Goal: Task Accomplishment & Management: Manage account settings

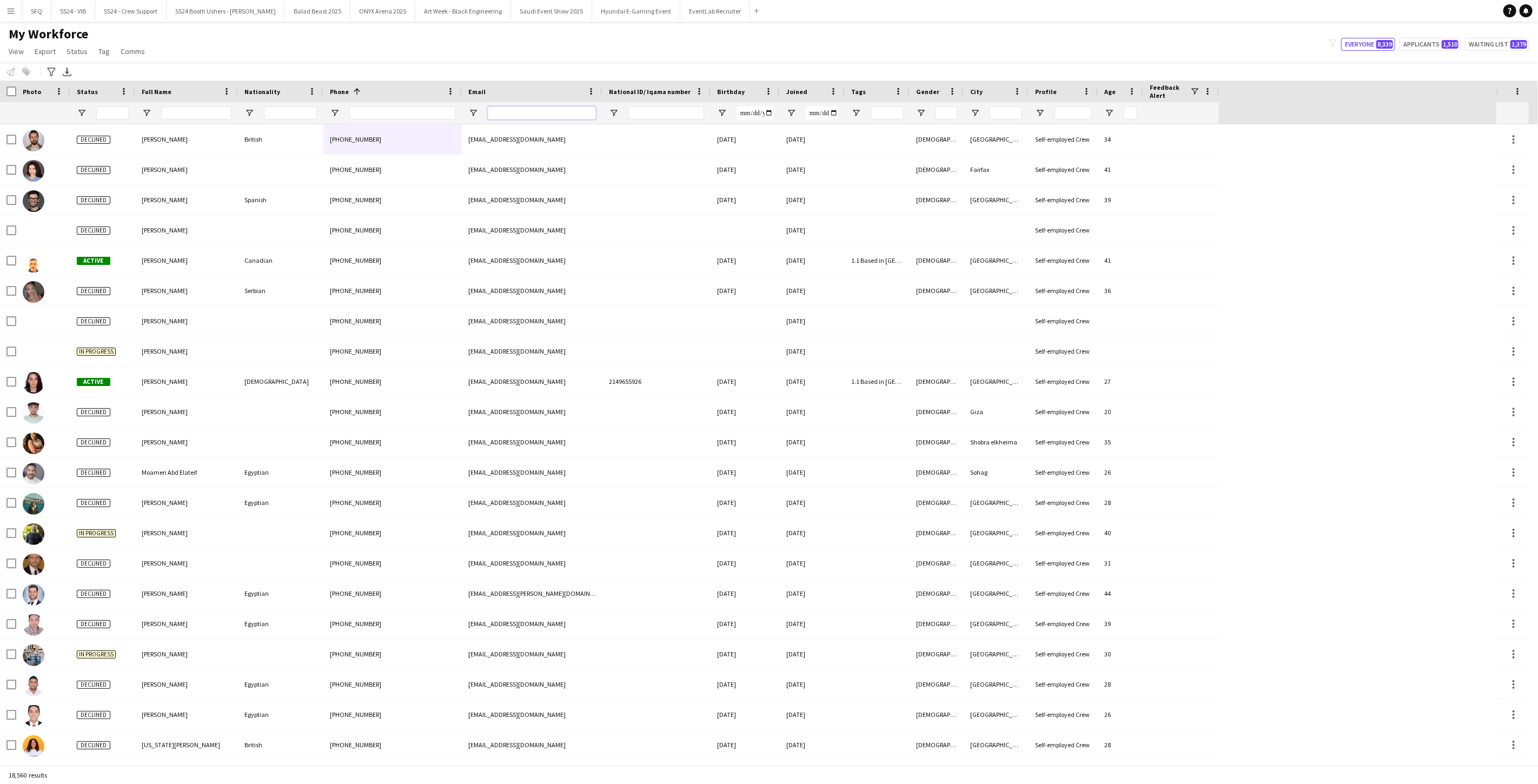
click at [536, 112] on input "Email Filter Input" at bounding box center [542, 113] width 108 height 13
paste input "**********"
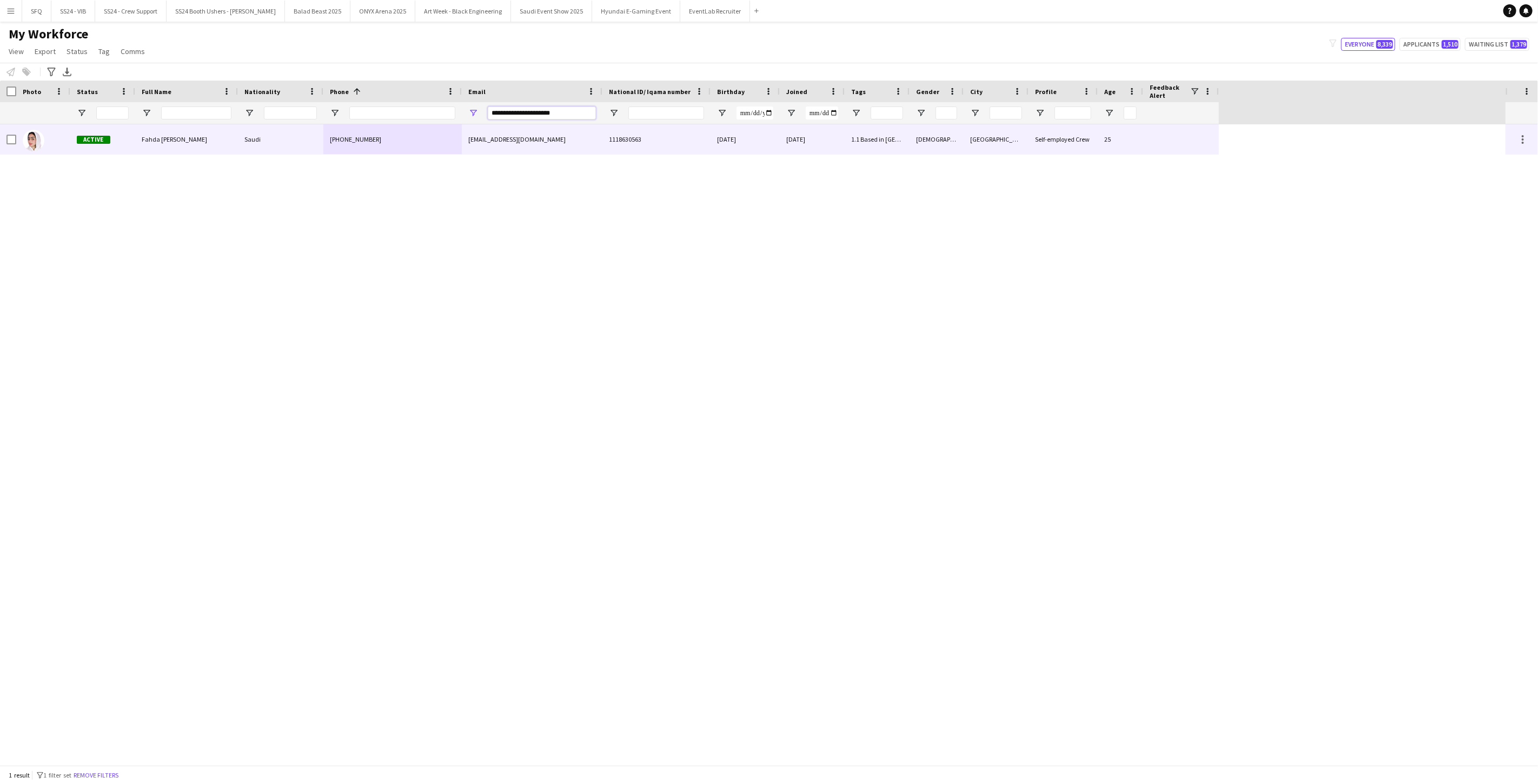
type input "**********"
drag, startPoint x: 297, startPoint y: 149, endPoint x: 315, endPoint y: 153, distance: 18.4
click at [299, 148] on div "Saudi" at bounding box center [280, 139] width 85 height 30
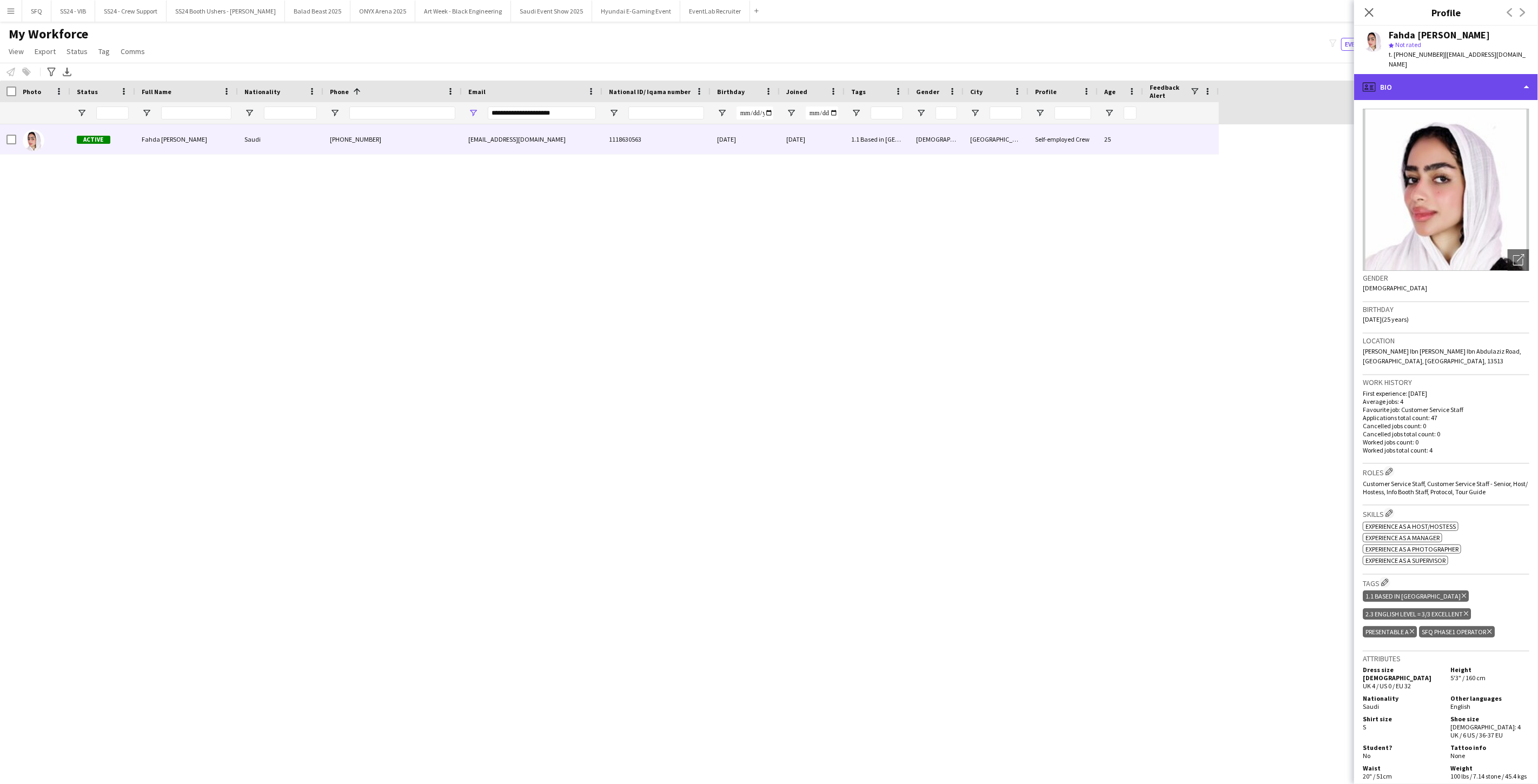
click at [575, 80] on div "profile Bio" at bounding box center [1446, 87] width 184 height 26
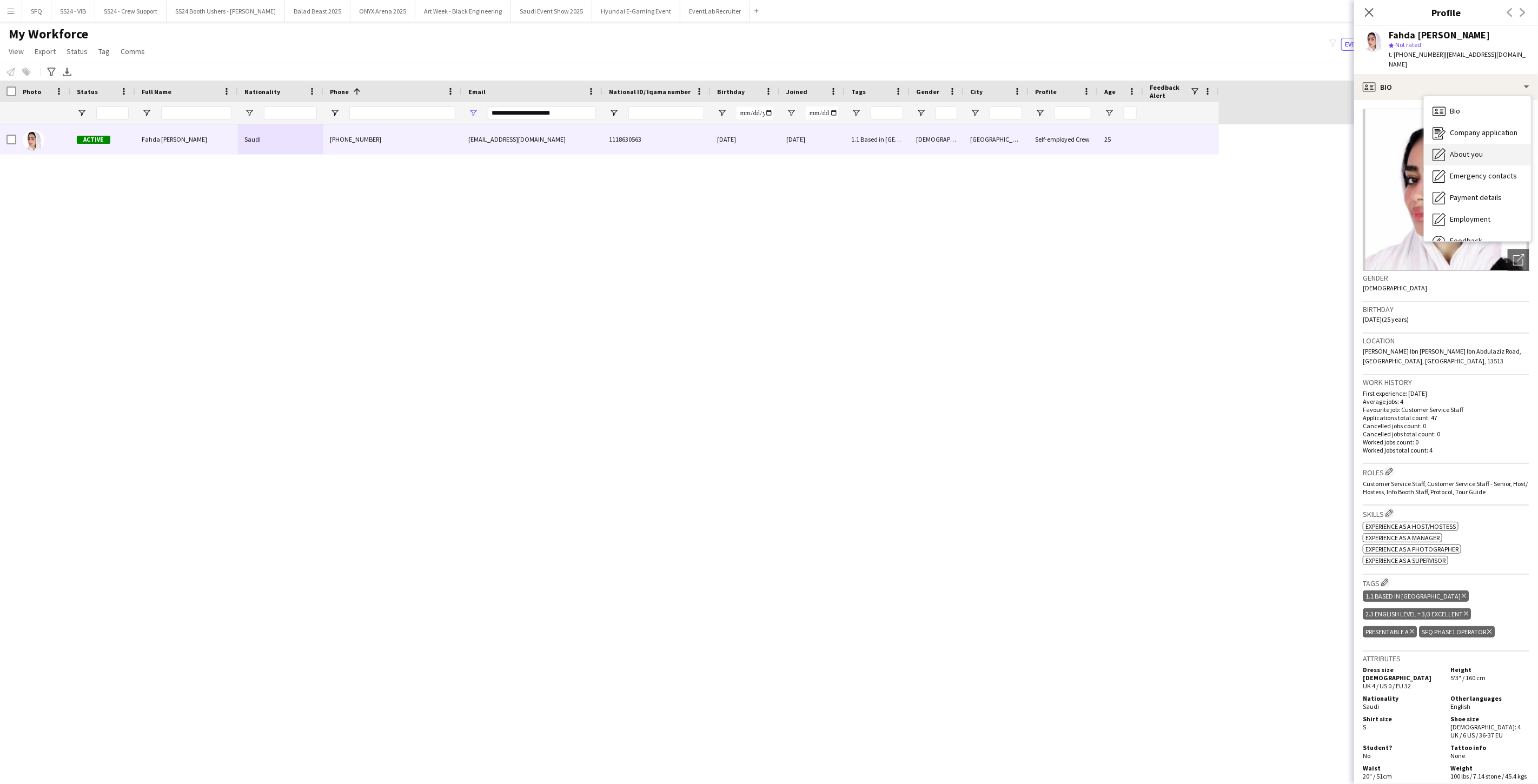
click at [575, 149] on span "About you" at bounding box center [1466, 153] width 33 height 9
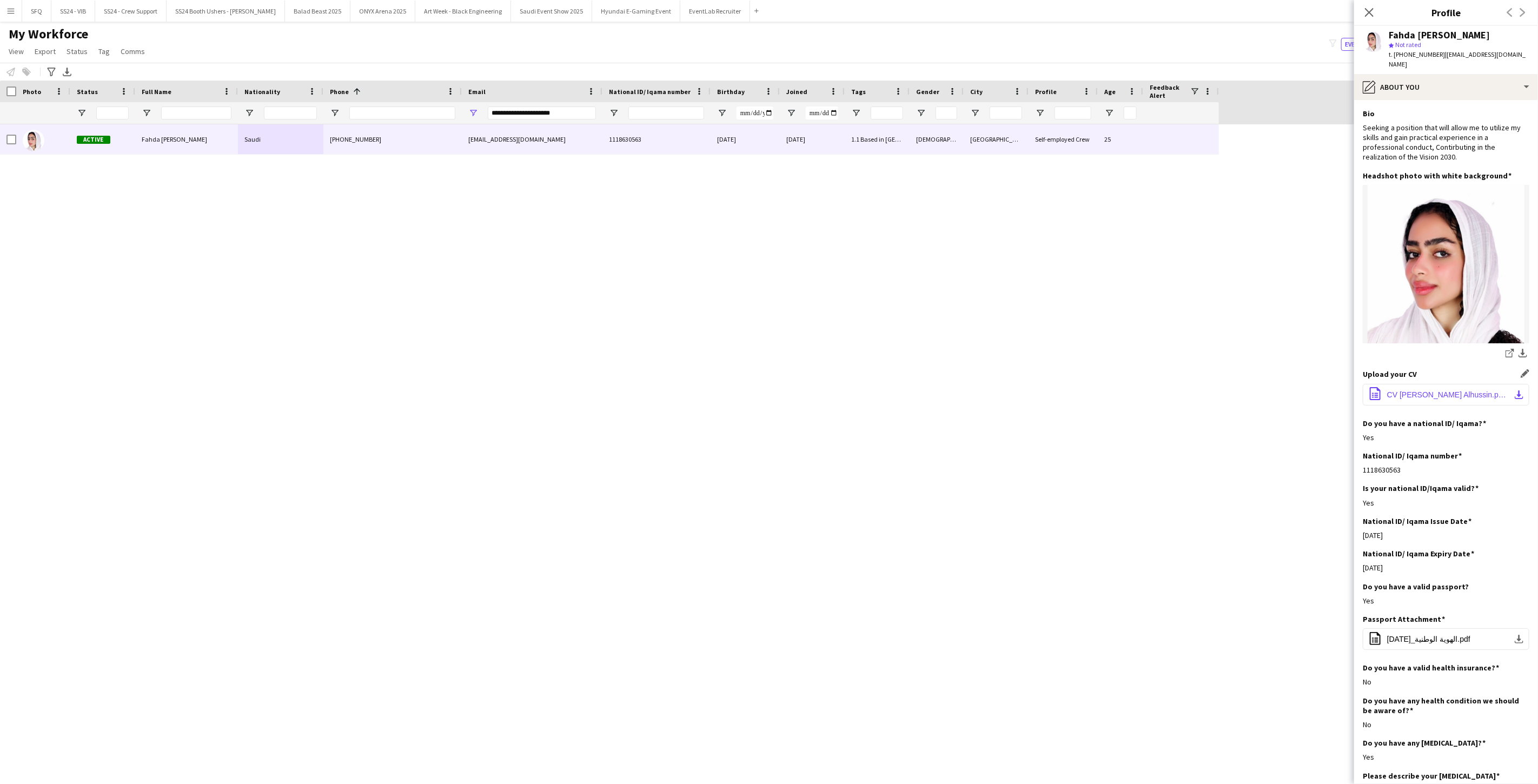
click at [575, 396] on button "office-file-sheet CV Fahdah hussin Alhussin.pdf.pdf download-bottom" at bounding box center [1446, 395] width 167 height 22
click at [530, 115] on input "**********" at bounding box center [542, 113] width 108 height 13
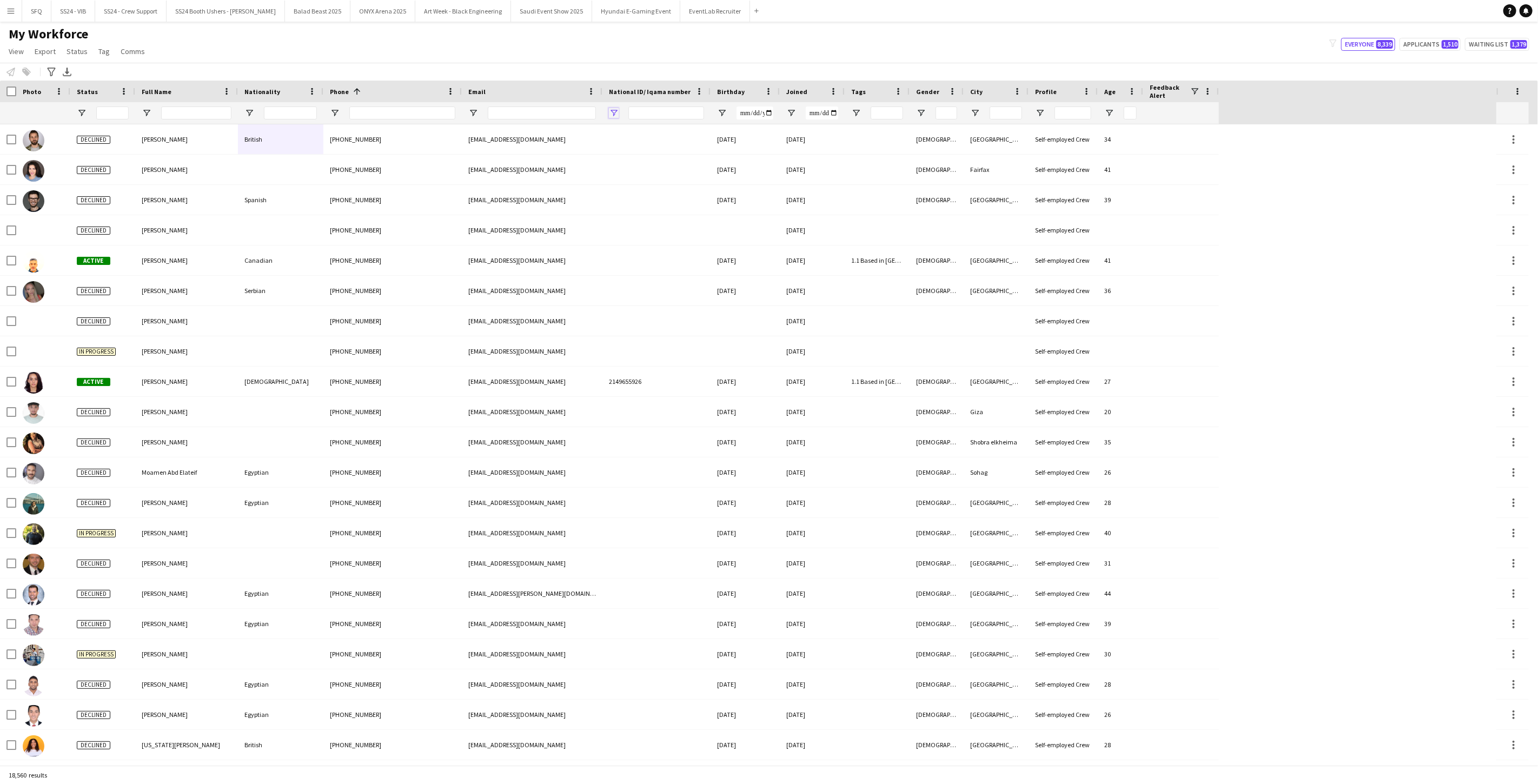
click at [575, 115] on span "Open Filter Menu" at bounding box center [613, 112] width 9 height 9
click at [575, 35] on div "My Workforce View Views Default view Musab Alamri Ninar Wannos Nouf Aloudah Rav…" at bounding box center [769, 45] width 1538 height 36
click at [575, 115] on span "Open Filter Menu" at bounding box center [855, 112] width 9 height 9
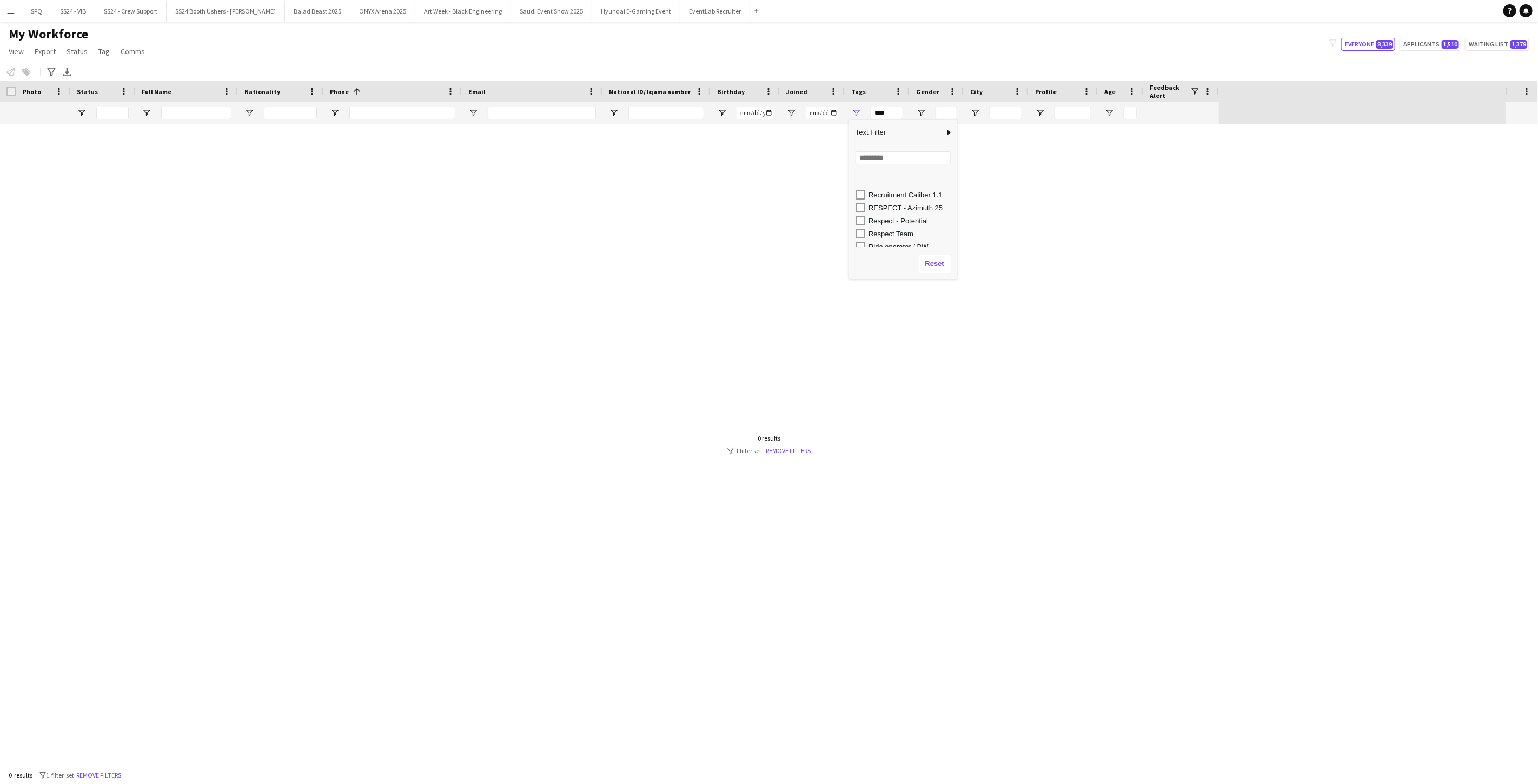
scroll to position [900, 0]
type input "**********"
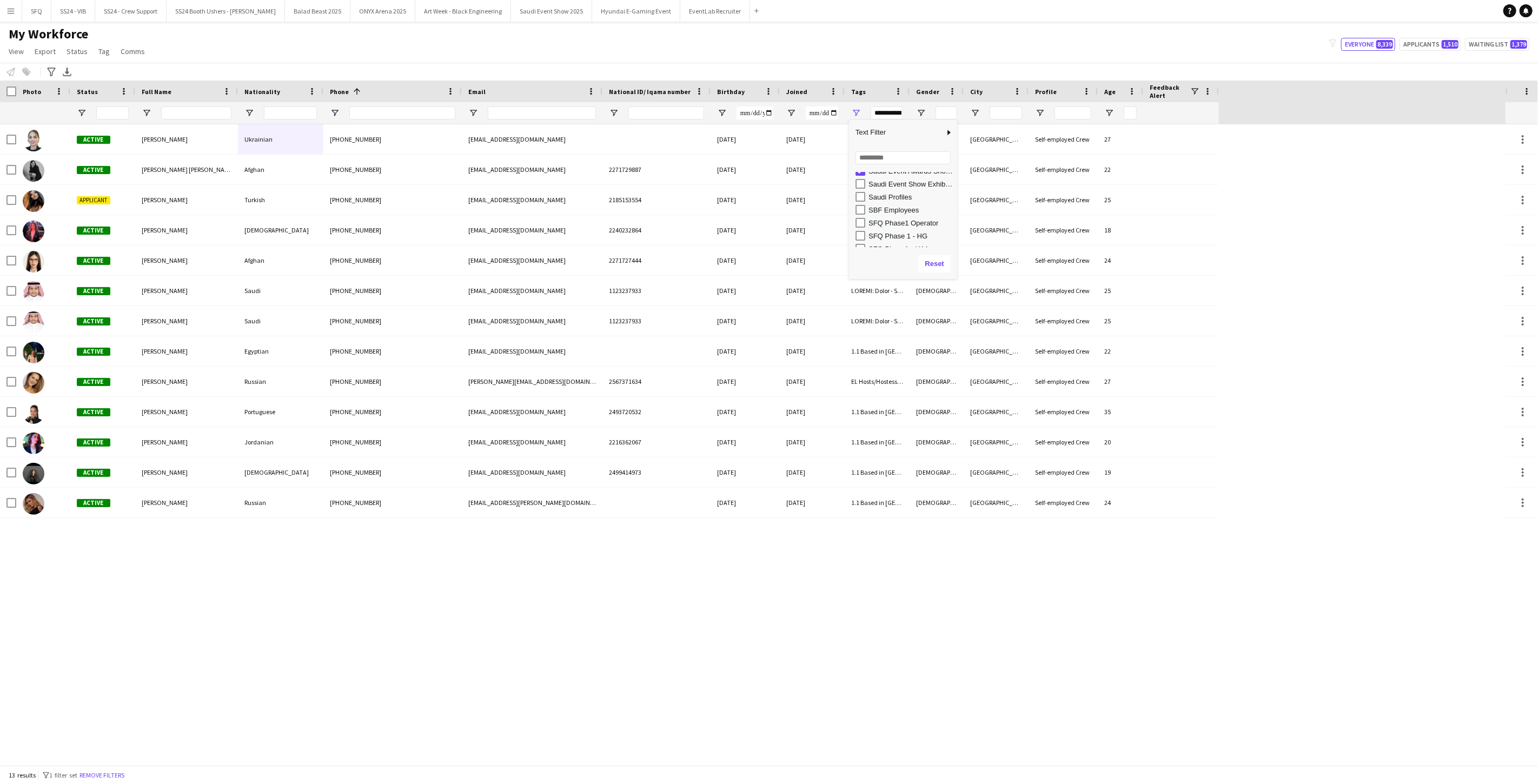
scroll to position [961, 0]
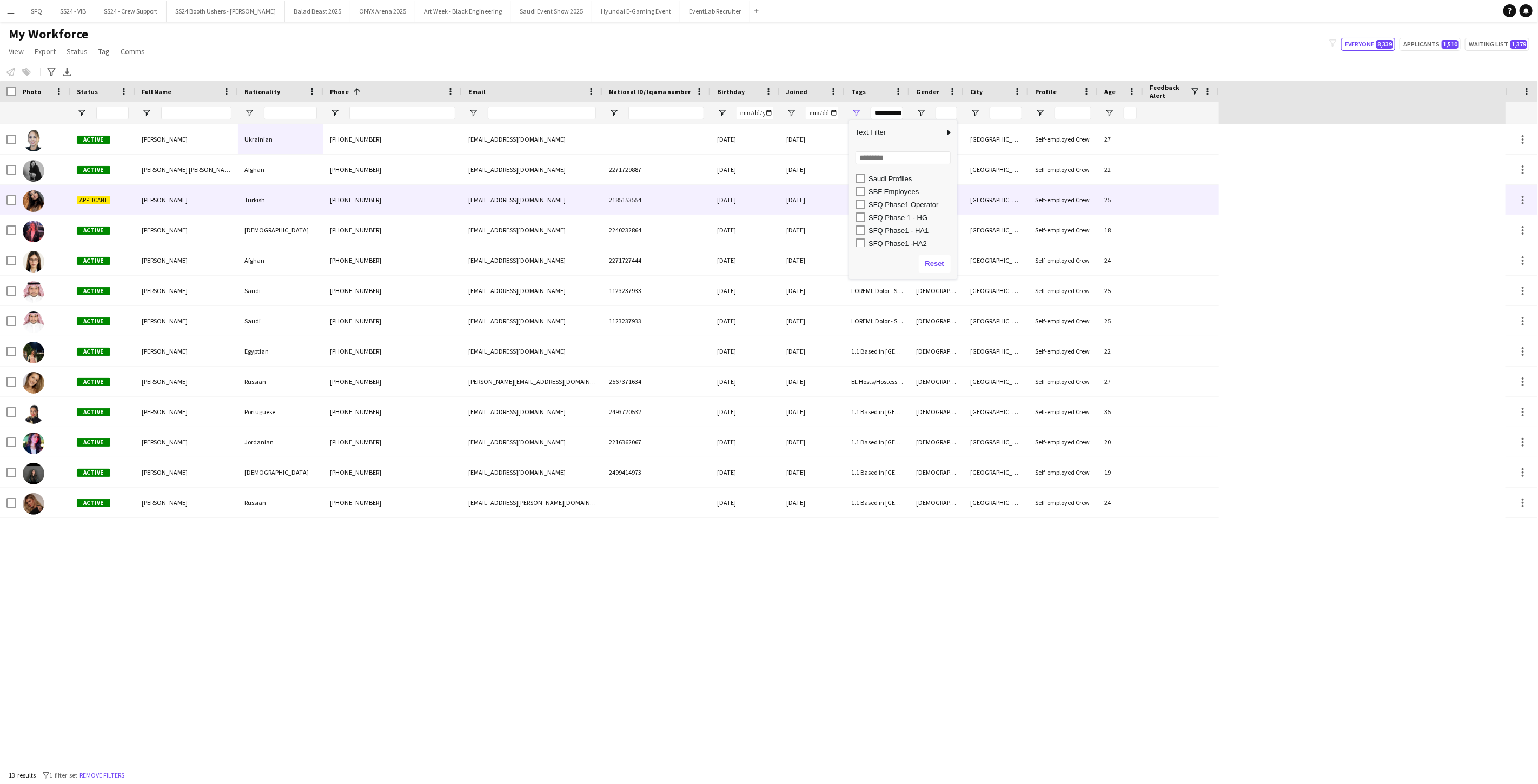
click at [165, 196] on span "Linda Qari" at bounding box center [164, 199] width 46 height 8
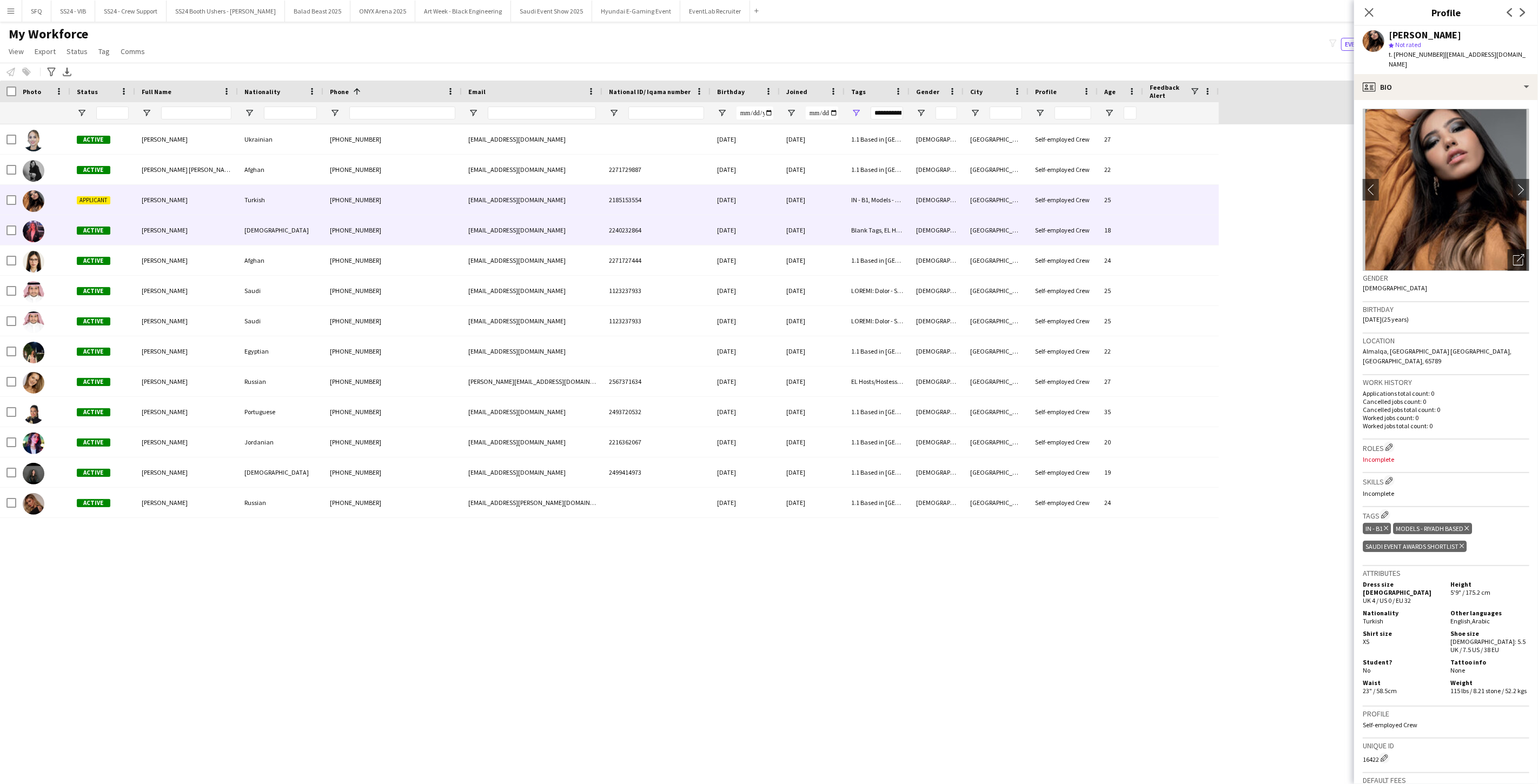
click at [305, 220] on div "Lebanese" at bounding box center [280, 230] width 85 height 30
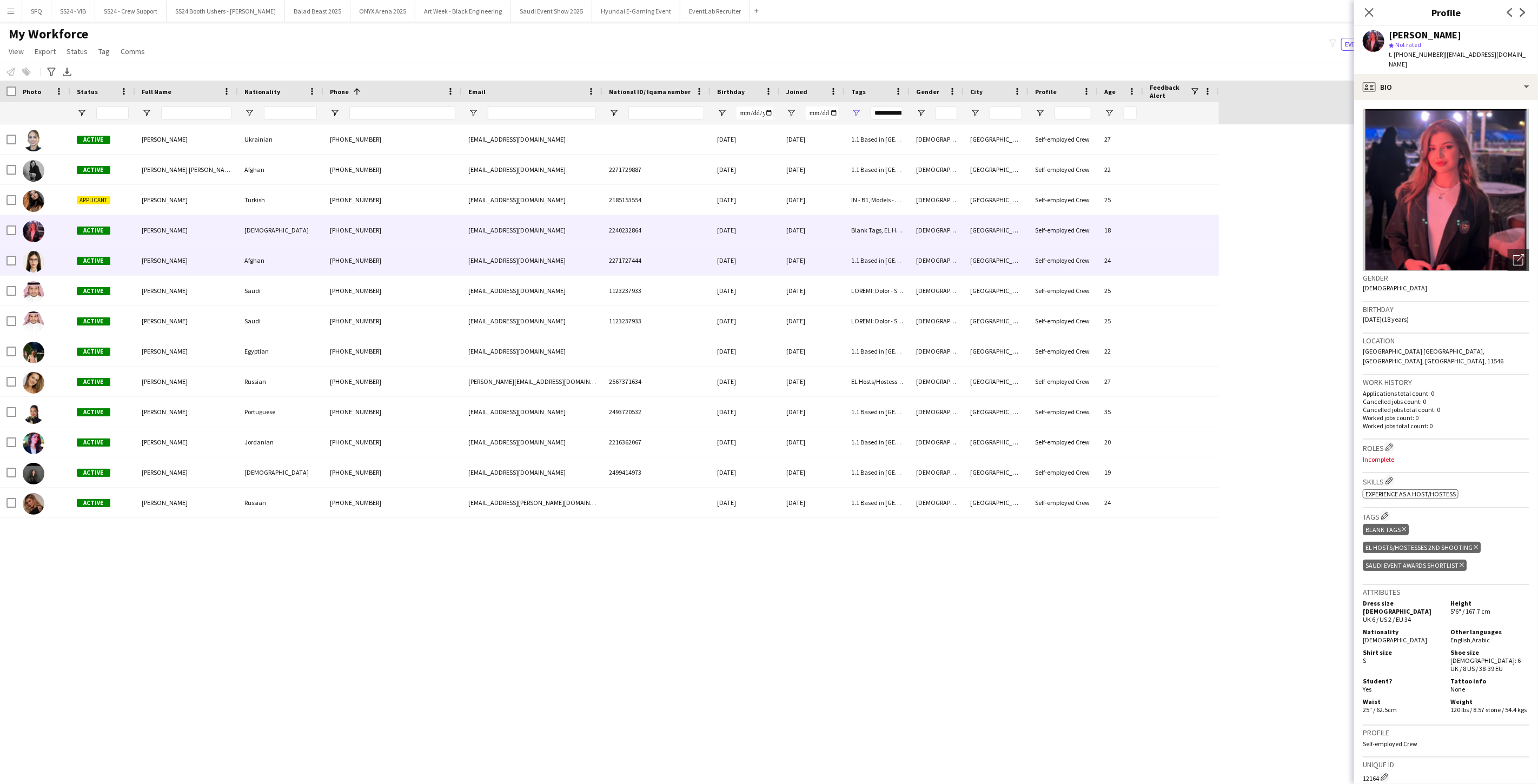
click at [290, 255] on div "Afghan" at bounding box center [280, 260] width 85 height 30
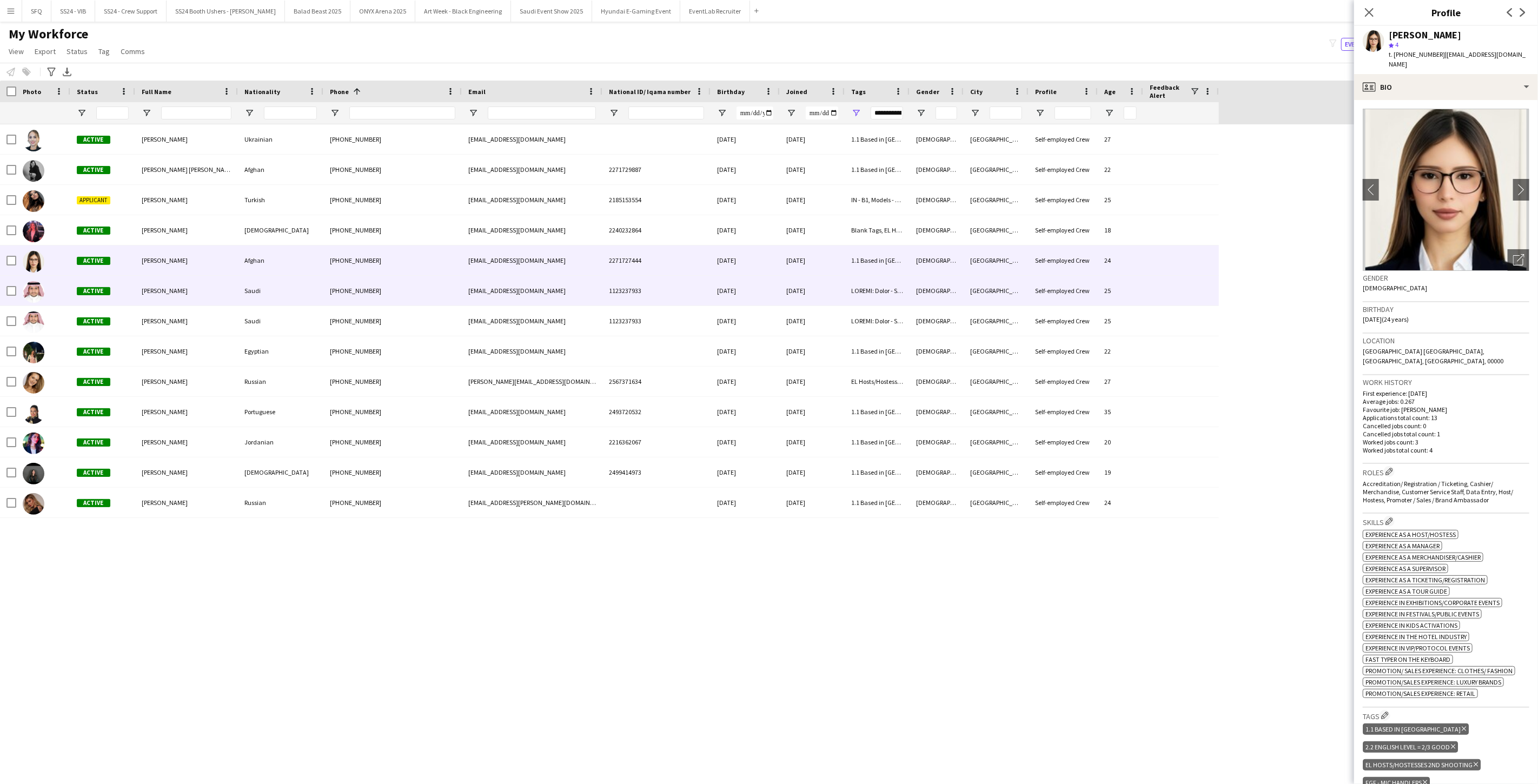
click at [275, 292] on div "Saudi" at bounding box center [280, 291] width 85 height 30
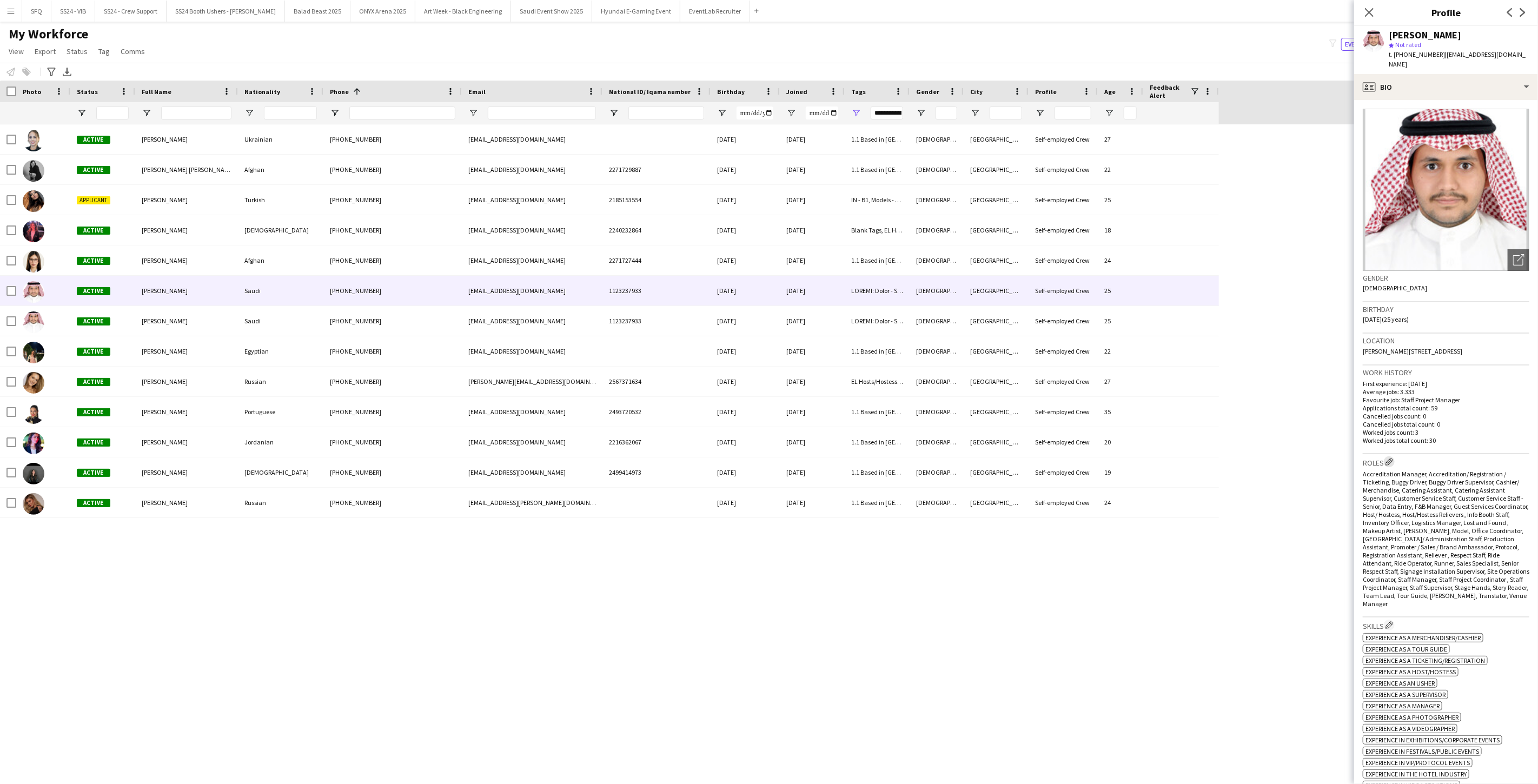
click at [575, 458] on app-icon "Edit crew company roles" at bounding box center [1389, 461] width 7 height 7
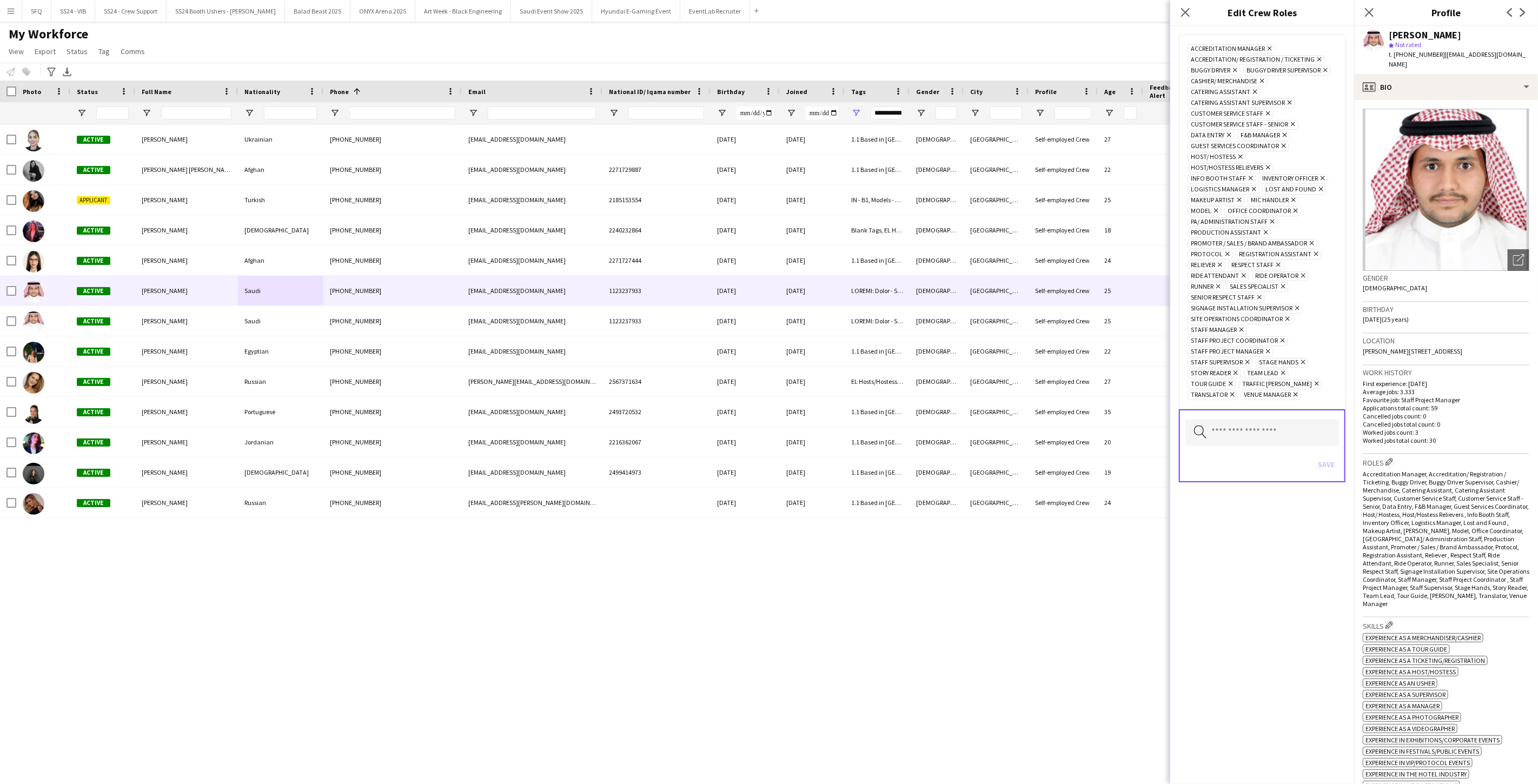
click at [575, 388] on p "Average jobs: 3.333" at bounding box center [1446, 391] width 167 height 8
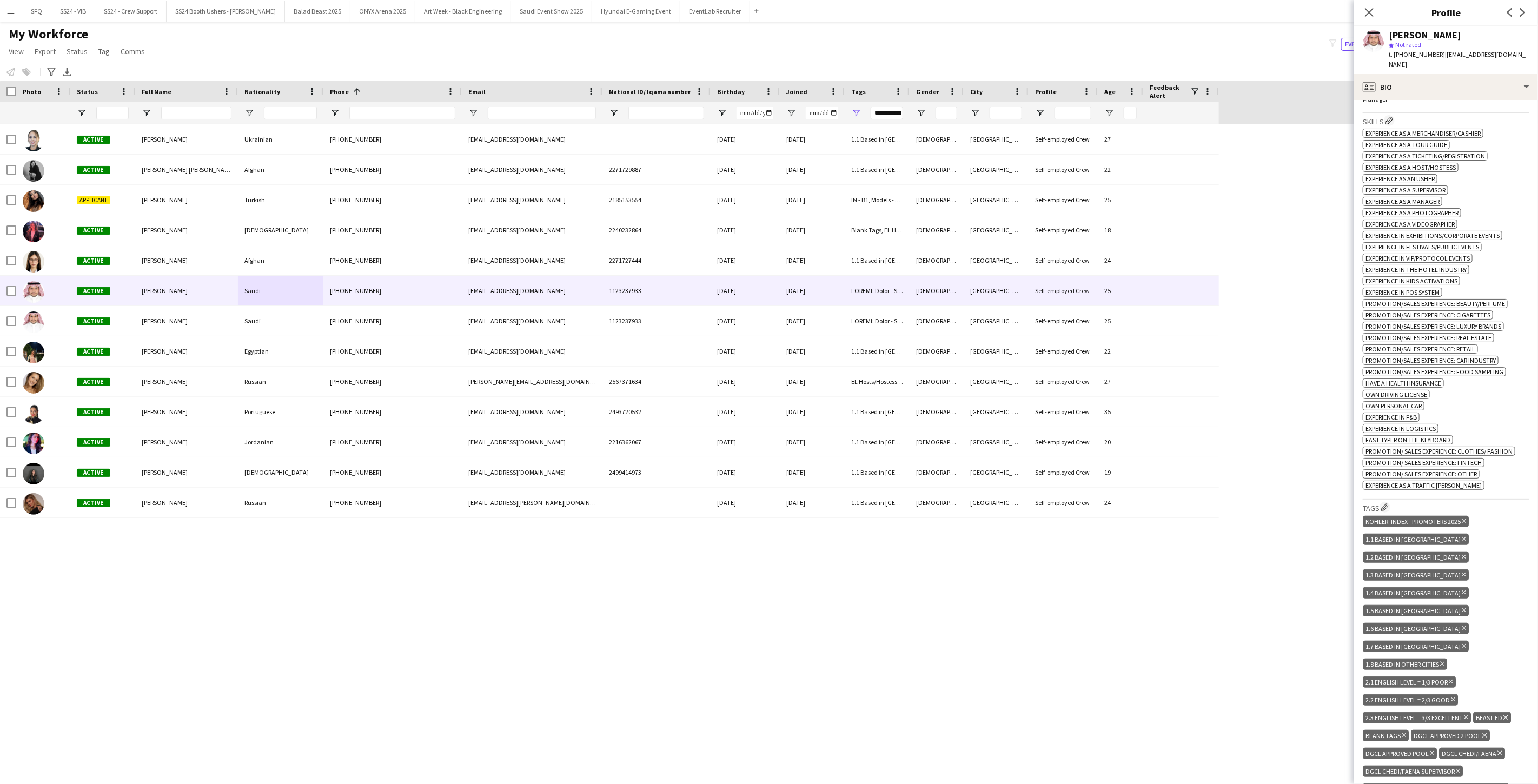
scroll to position [601, 0]
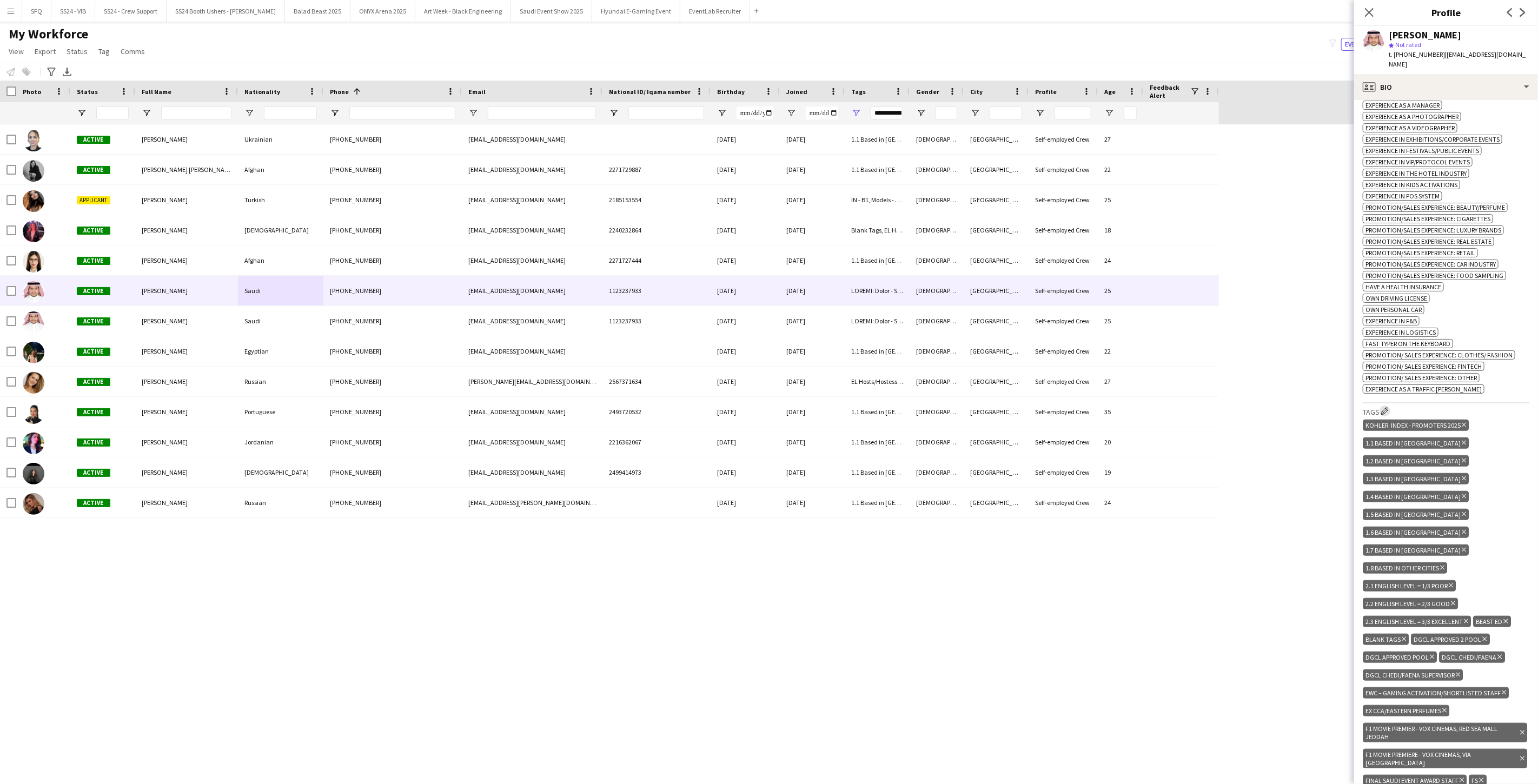
click at [575, 415] on app-icon "Edit crew company tags" at bounding box center [1385, 410] width 7 height 7
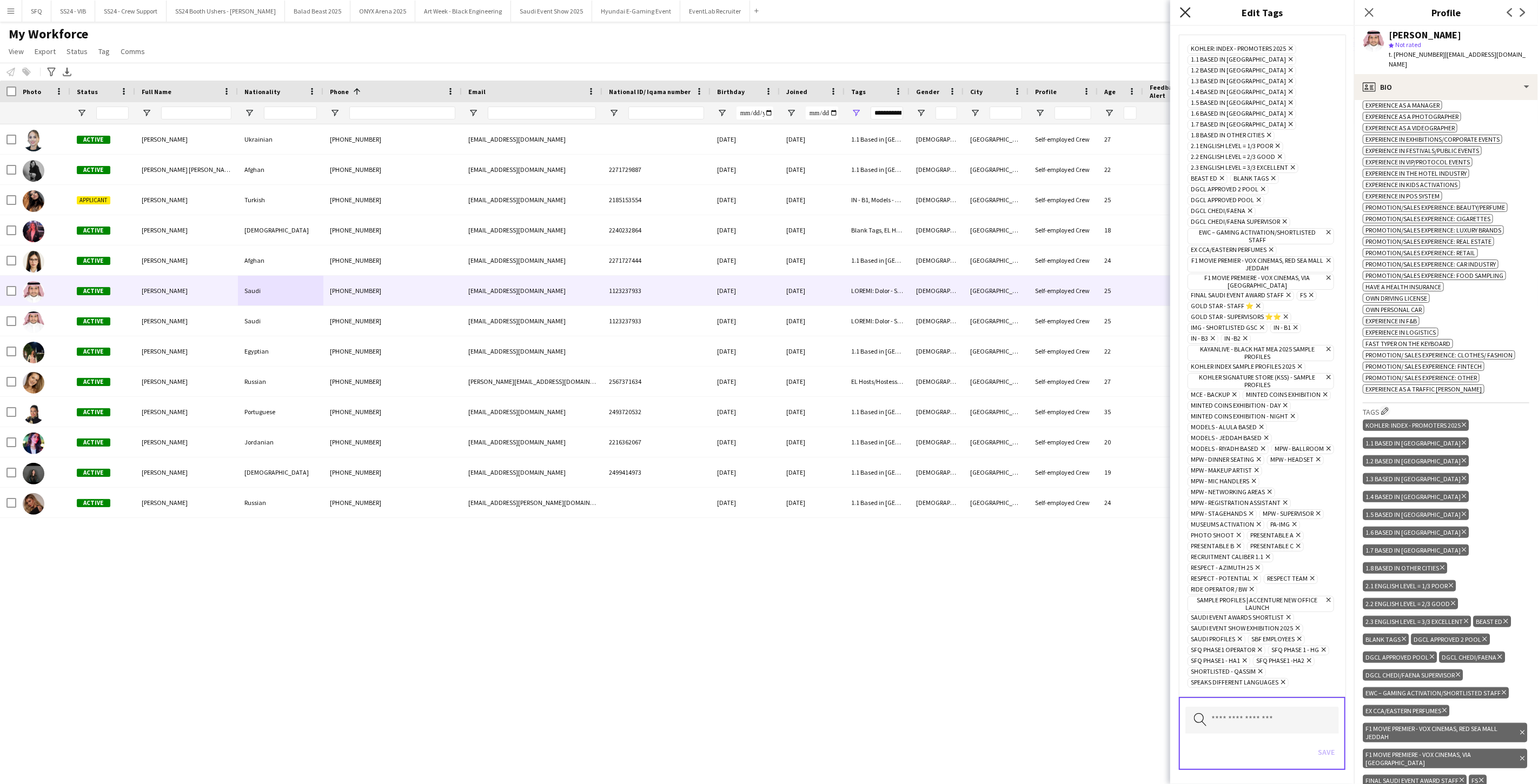
click at [575, 15] on app-icon "Close pop-in" at bounding box center [1185, 12] width 15 height 15
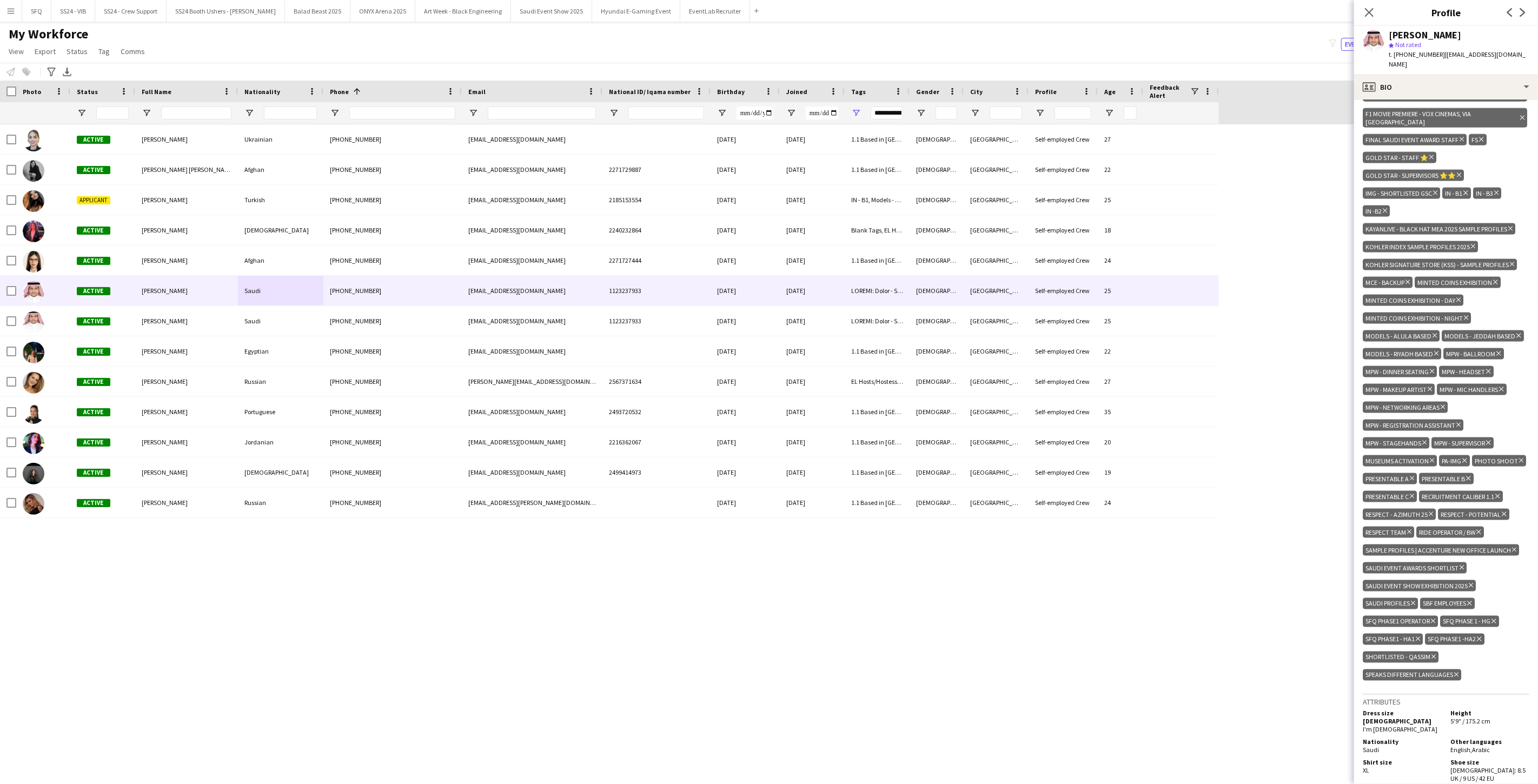
scroll to position [1261, 0]
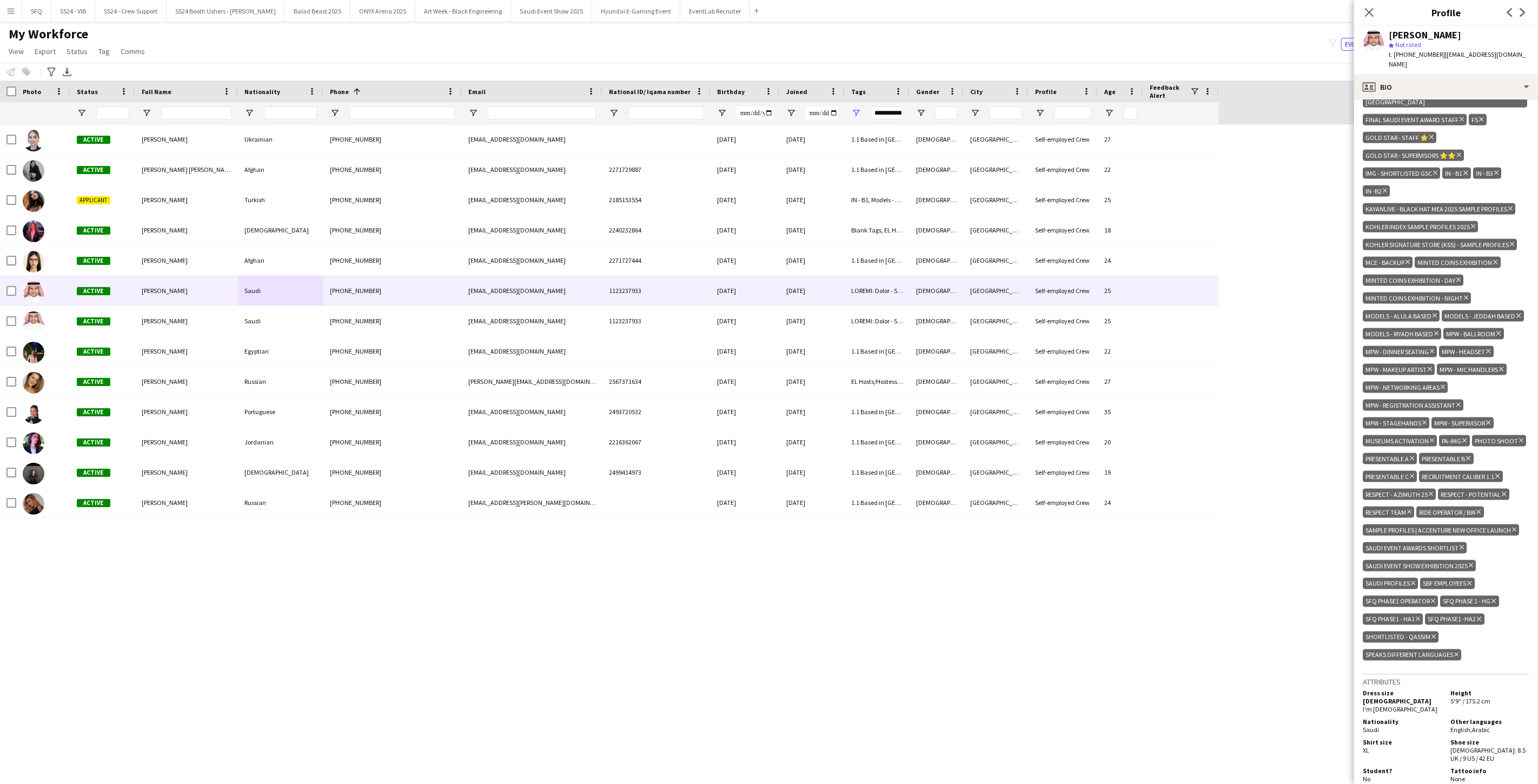
click at [575, 36] on div "My Workforce View Views Default view Musab Alamri Ninar Wannos Nouf Aloudah Rav…" at bounding box center [769, 45] width 1538 height 36
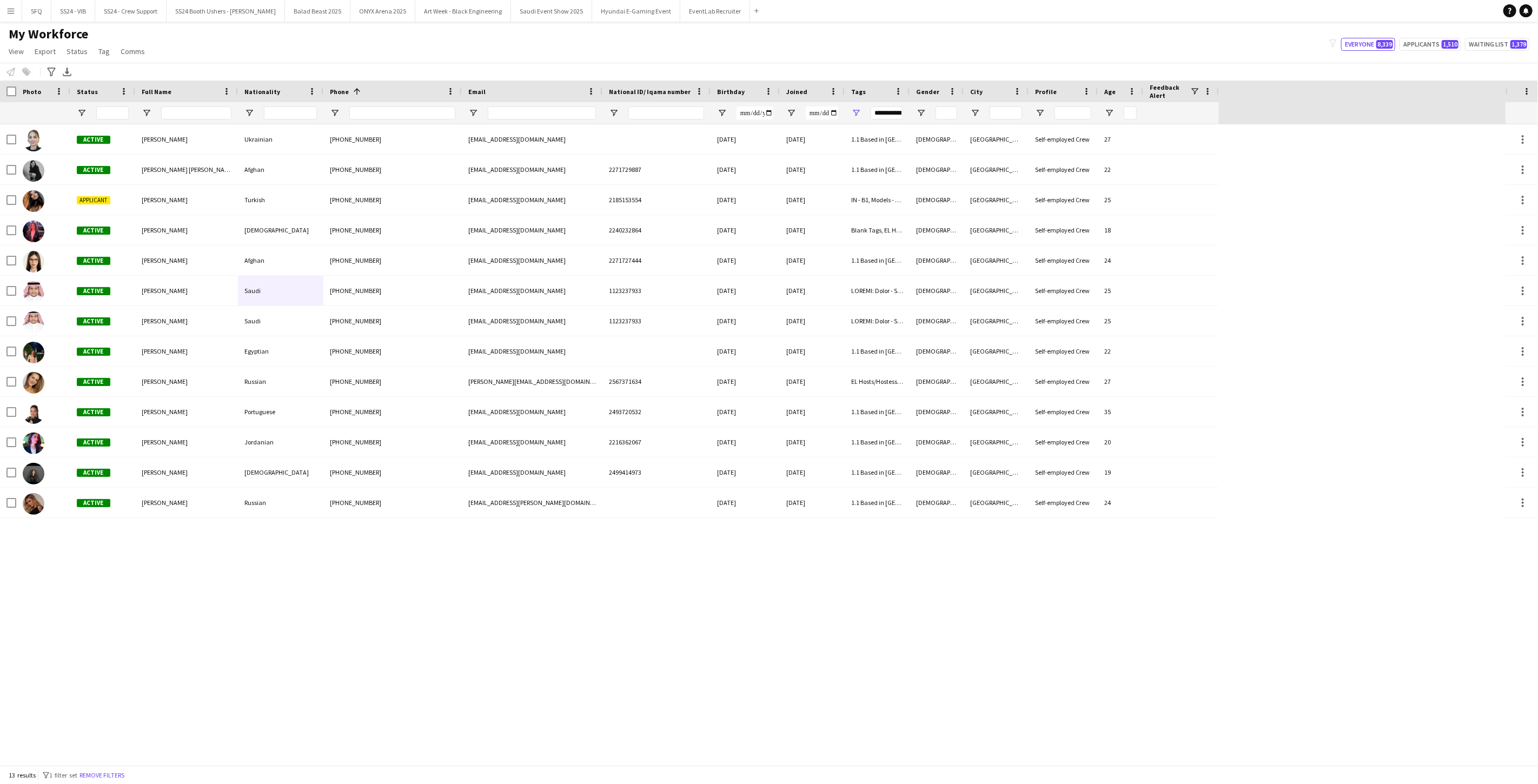
click at [101, 58] on app-page-menu "View Views Default view Musab Alamri Ninar Wannos Nouf Aloudah Raven Waad Ziyar…" at bounding box center [77, 53] width 156 height 20
click at [101, 53] on span "Tag" at bounding box center [104, 51] width 12 height 9
click at [110, 74] on span "New tag" at bounding box center [114, 74] width 26 height 9
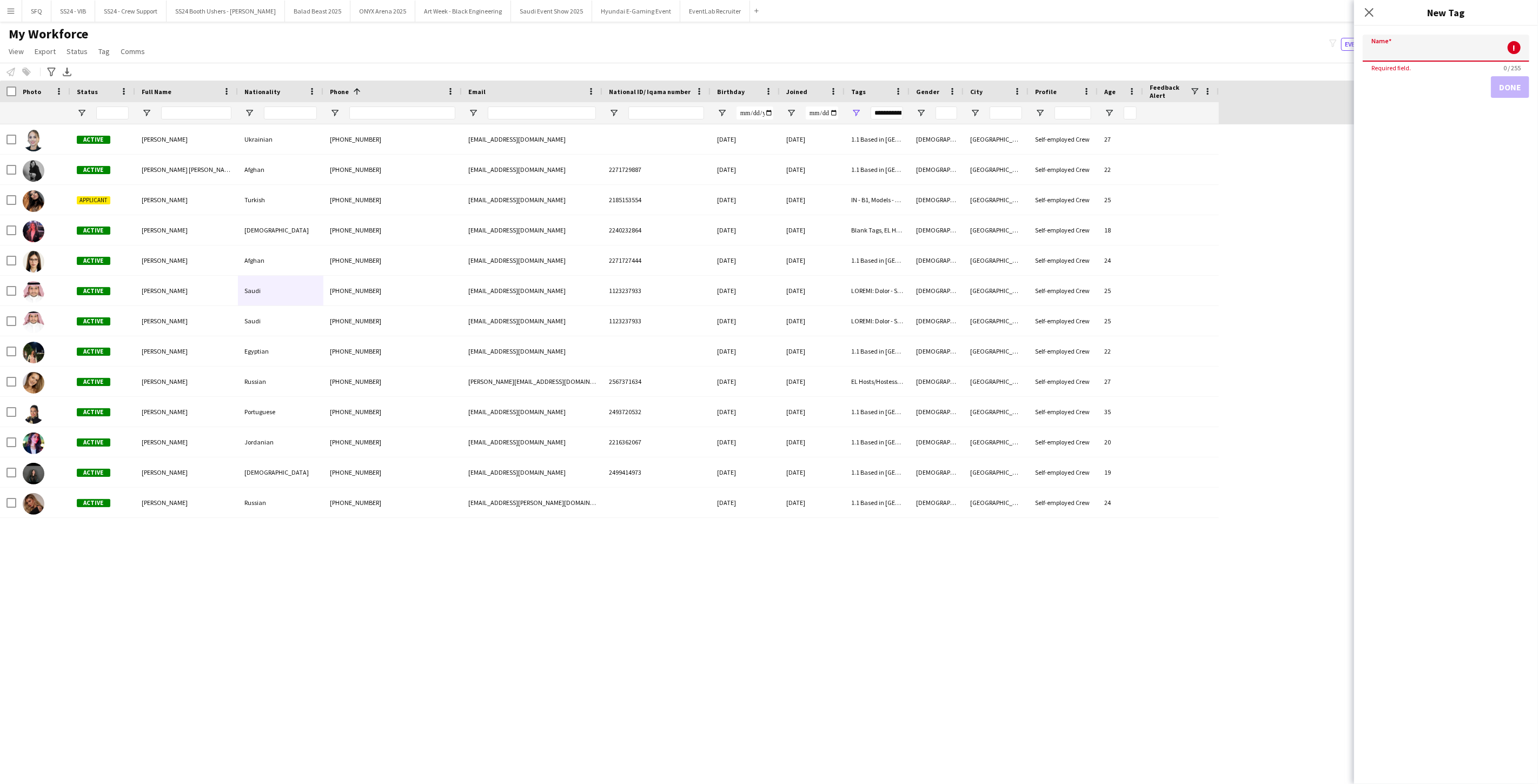
click at [575, 55] on input "Name" at bounding box center [1446, 47] width 167 height 27
paste input "**********"
drag, startPoint x: 1462, startPoint y: 47, endPoint x: 1366, endPoint y: 56, distance: 96.4
click at [575, 56] on input "**********" at bounding box center [1446, 47] width 167 height 27
click at [575, 51] on input "**********" at bounding box center [1446, 47] width 167 height 27
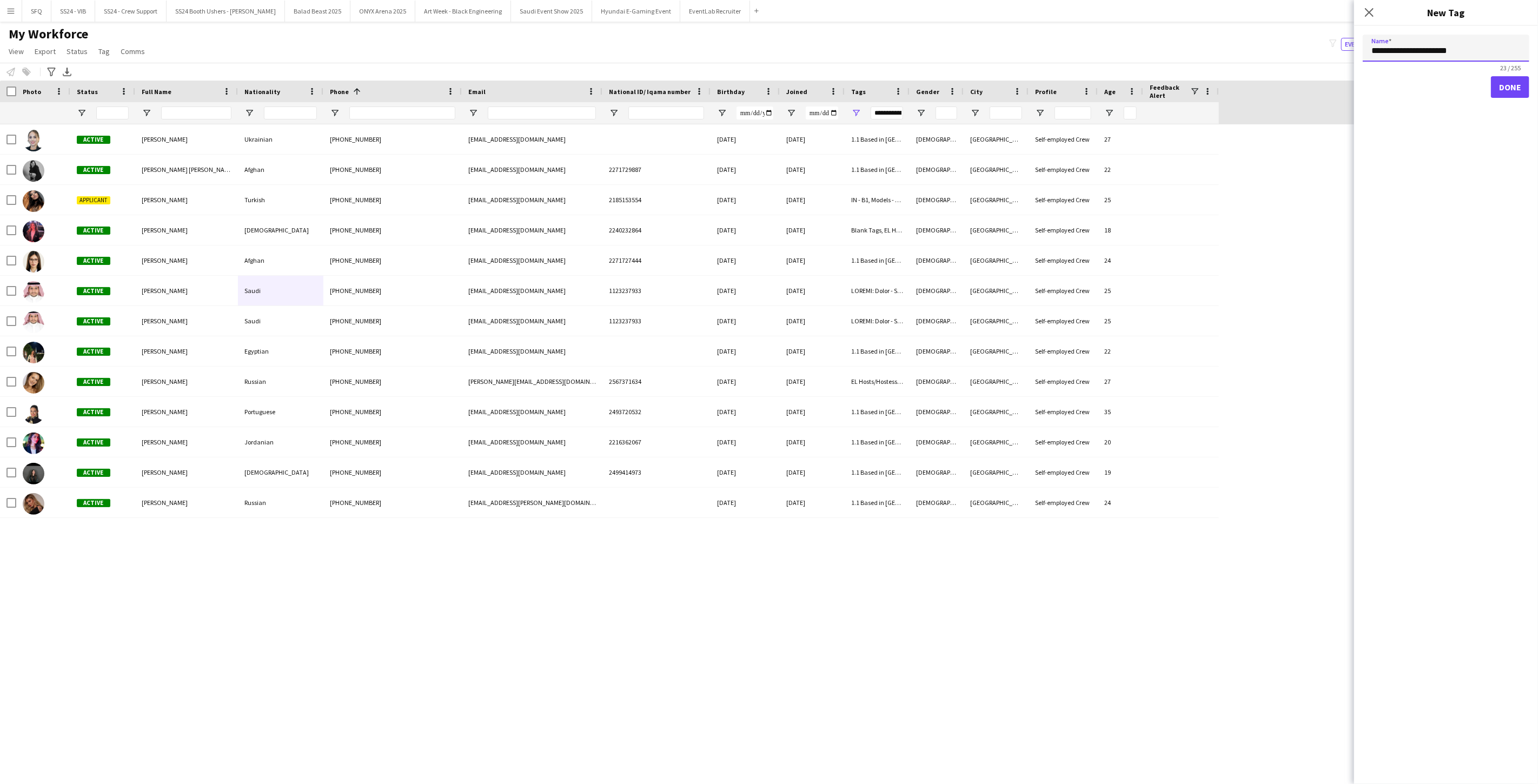
drag, startPoint x: 1450, startPoint y: 51, endPoint x: 1409, endPoint y: 49, distance: 41.0
click at [575, 49] on input "**********" at bounding box center [1446, 47] width 167 height 27
click at [575, 51] on input "**********" at bounding box center [1446, 47] width 167 height 27
drag, startPoint x: 1403, startPoint y: 52, endPoint x: 1457, endPoint y: 49, distance: 54.1
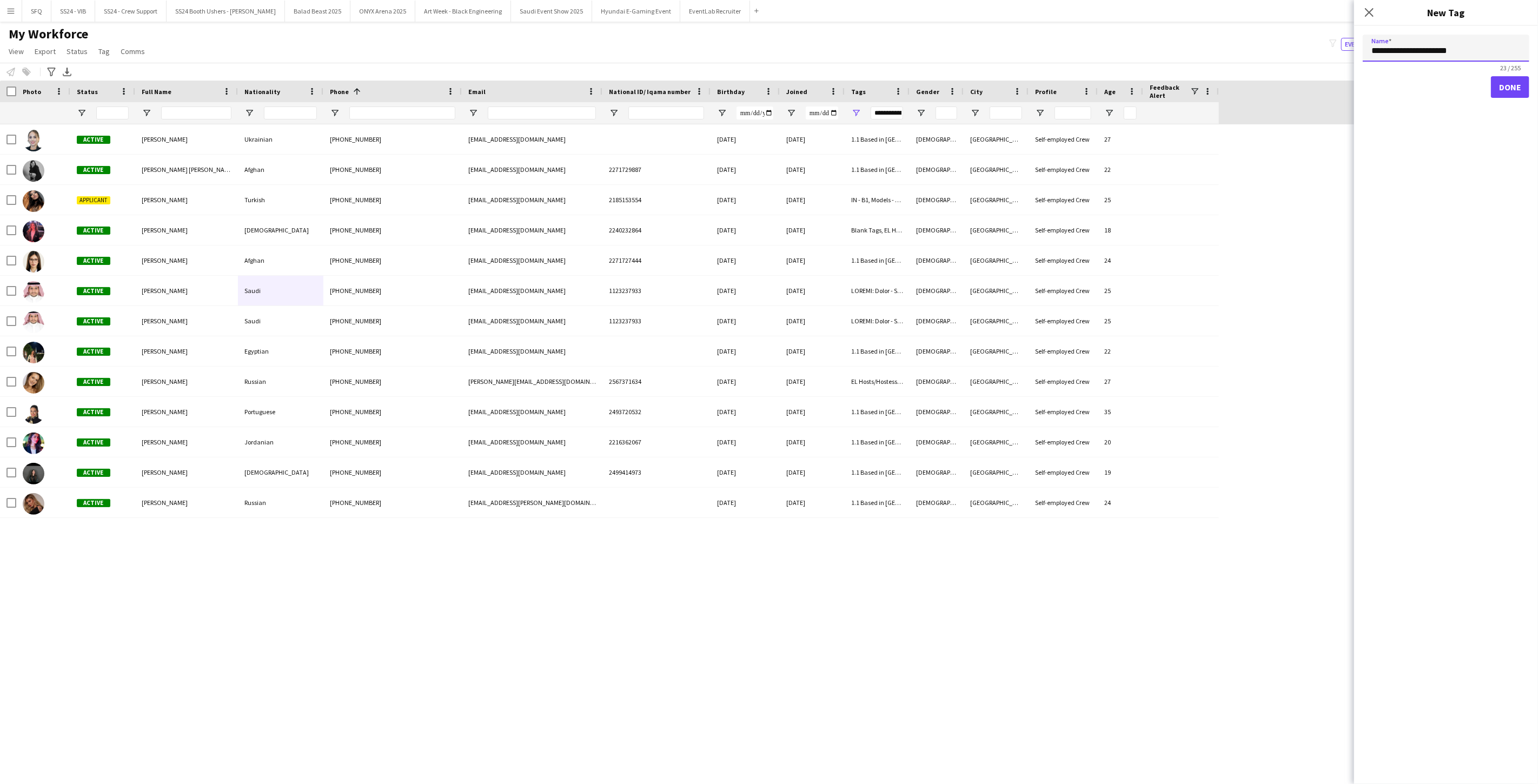
click at [575, 49] on input "**********" at bounding box center [1446, 47] width 167 height 27
paste input "text"
click at [575, 50] on input "**********" at bounding box center [1446, 47] width 167 height 27
type input "**********"
click at [575, 85] on button "Done" at bounding box center [1510, 87] width 39 height 22
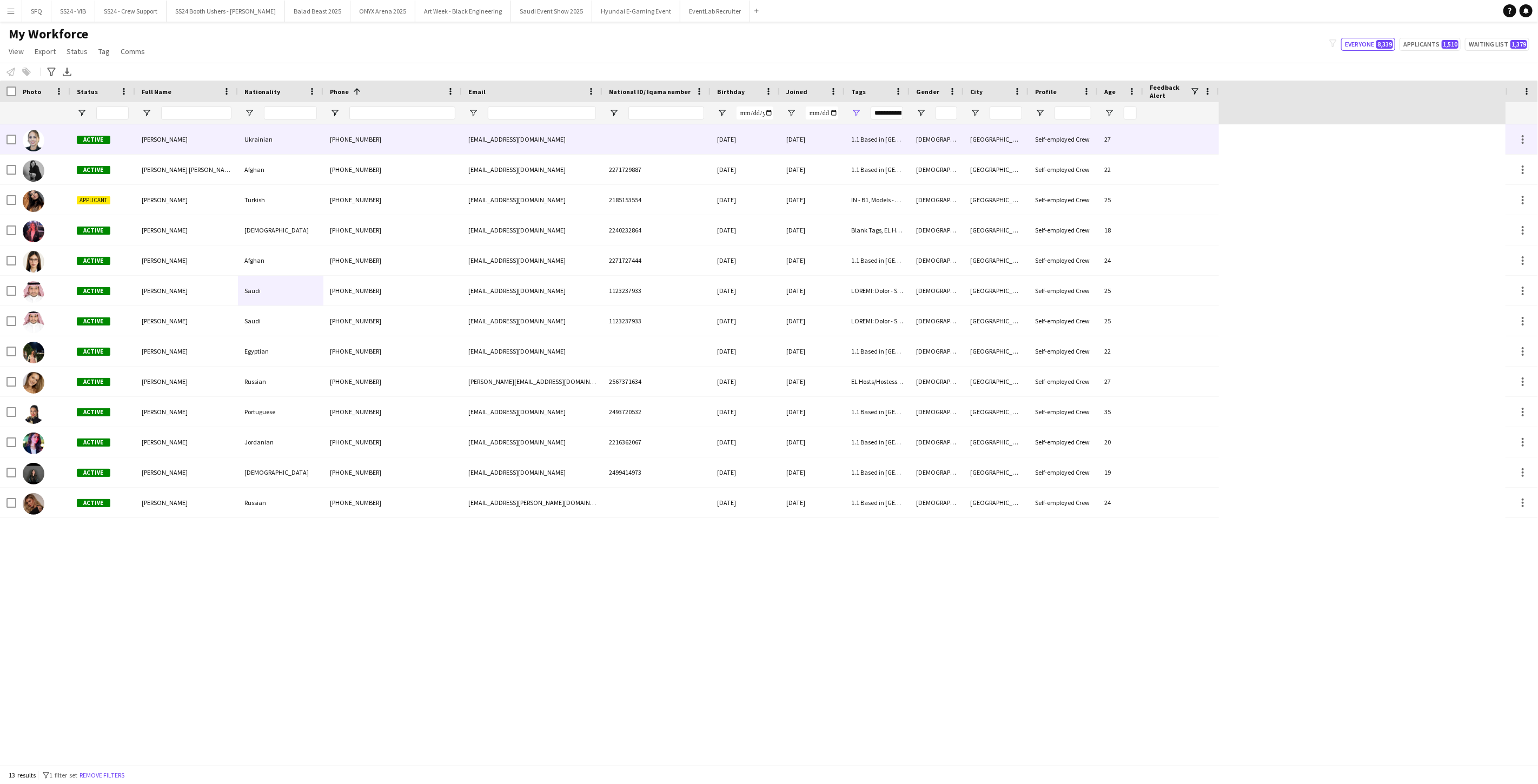
click at [233, 149] on div "Natalia Rapchynska" at bounding box center [186, 139] width 103 height 30
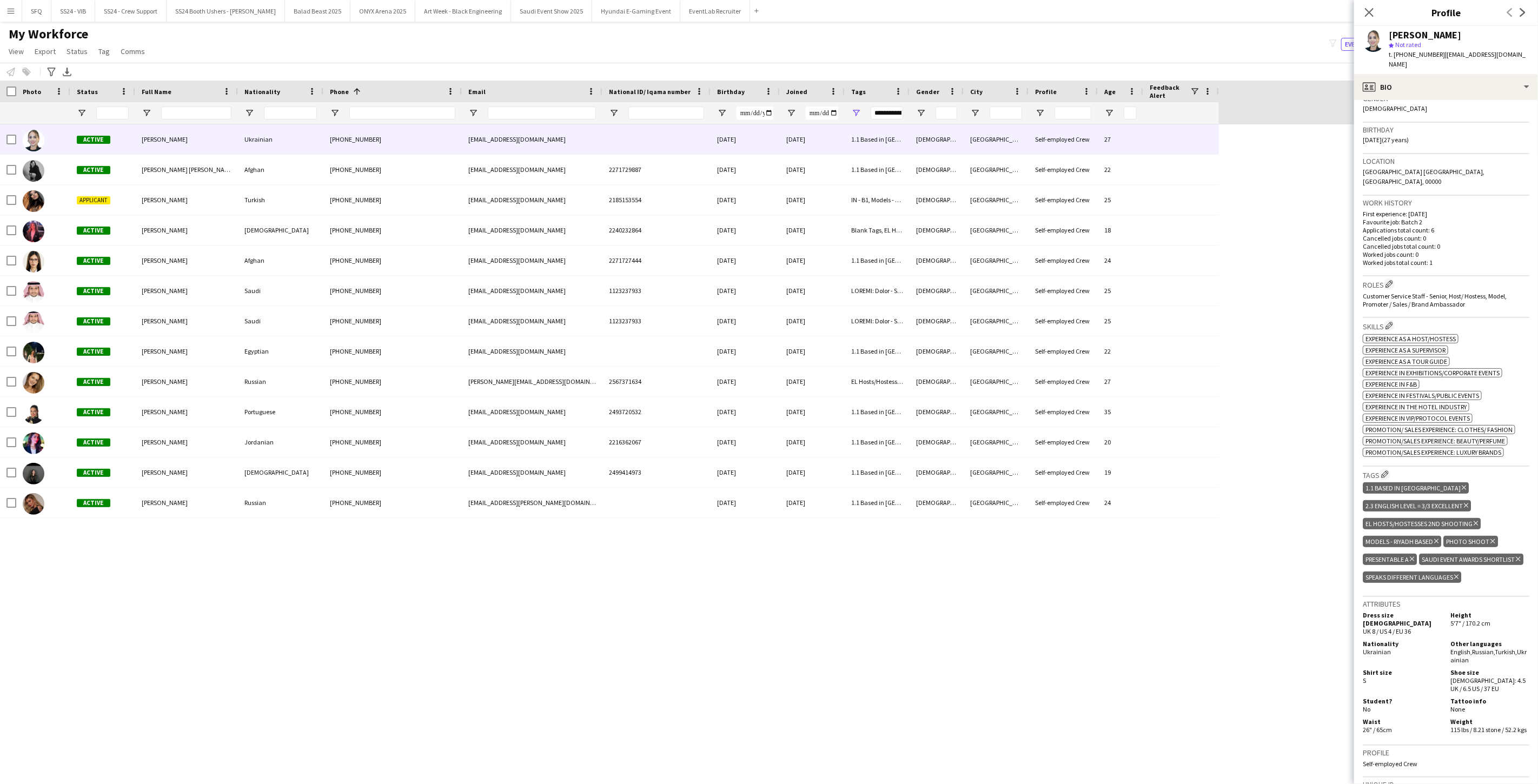
scroll to position [180, 0]
click at [575, 468] on button "Edit crew company tags" at bounding box center [1385, 473] width 11 height 11
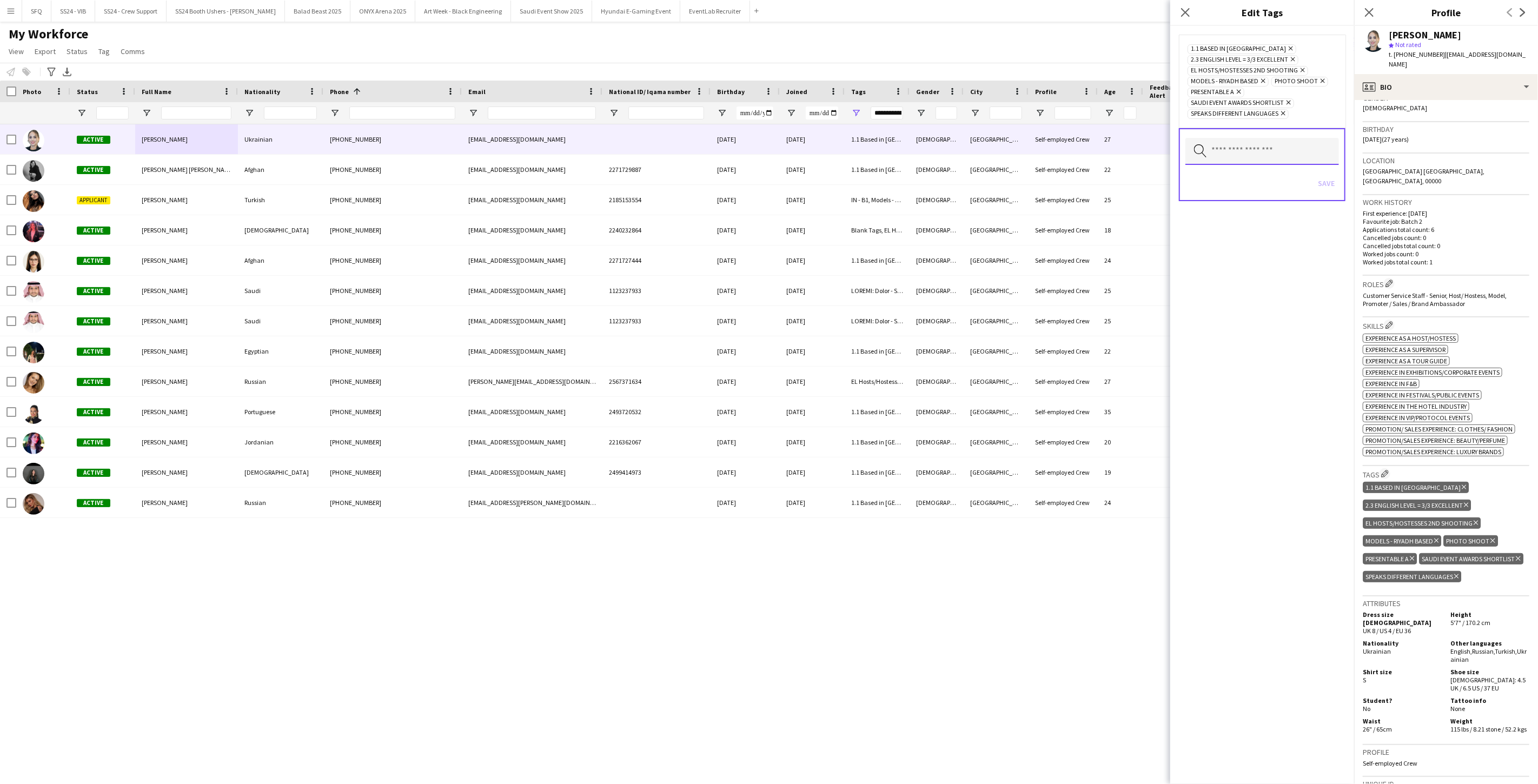
click at [575, 147] on input "text" at bounding box center [1262, 151] width 153 height 27
click at [575, 189] on mat-option "Attaché_sample profile" at bounding box center [1263, 198] width 155 height 26
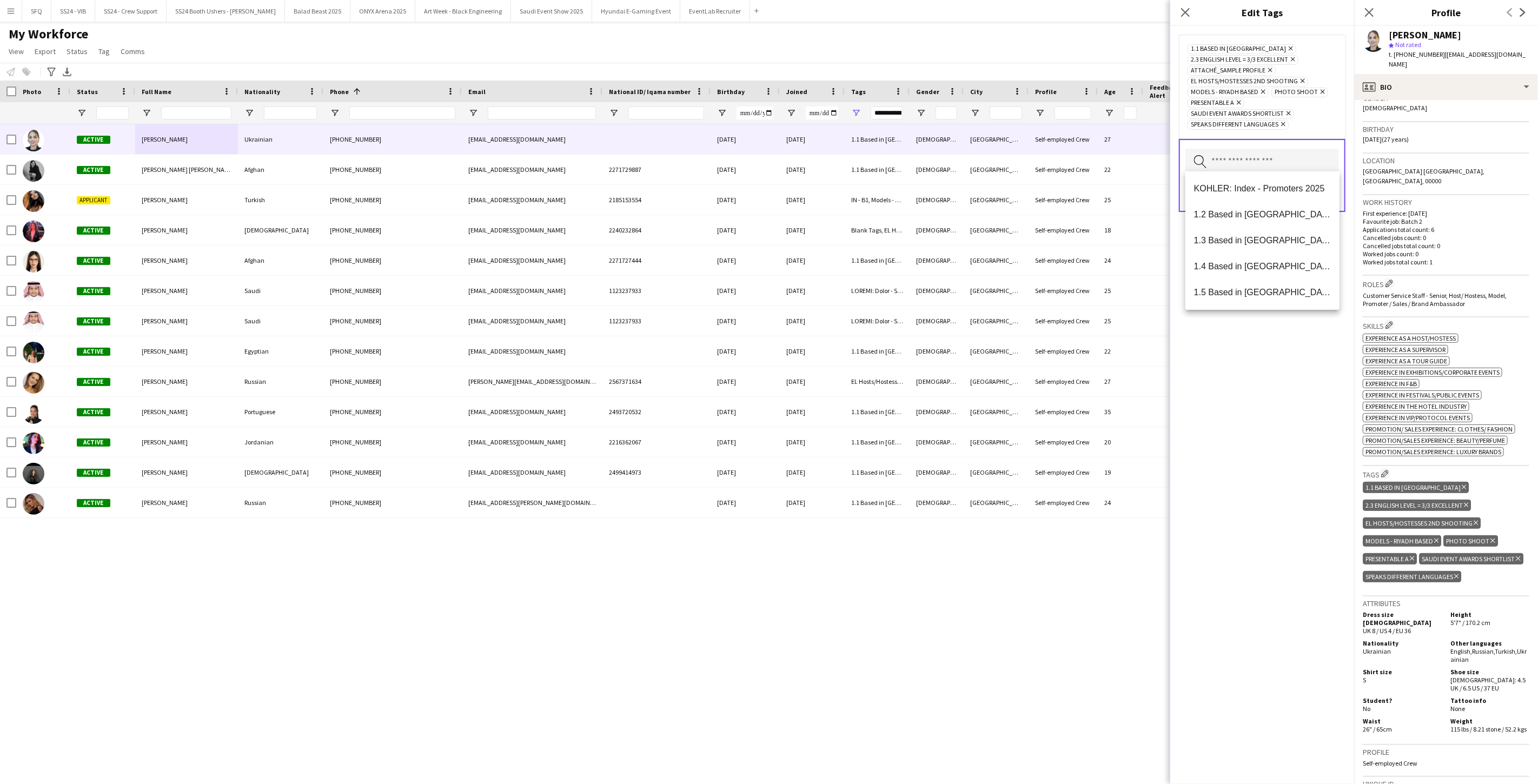
click at [575, 373] on div "1.1 Based in Riyadh Remove 2.3 English Level = 3/3 Excellent Remove Attaché_sam…" at bounding box center [1262, 405] width 184 height 758
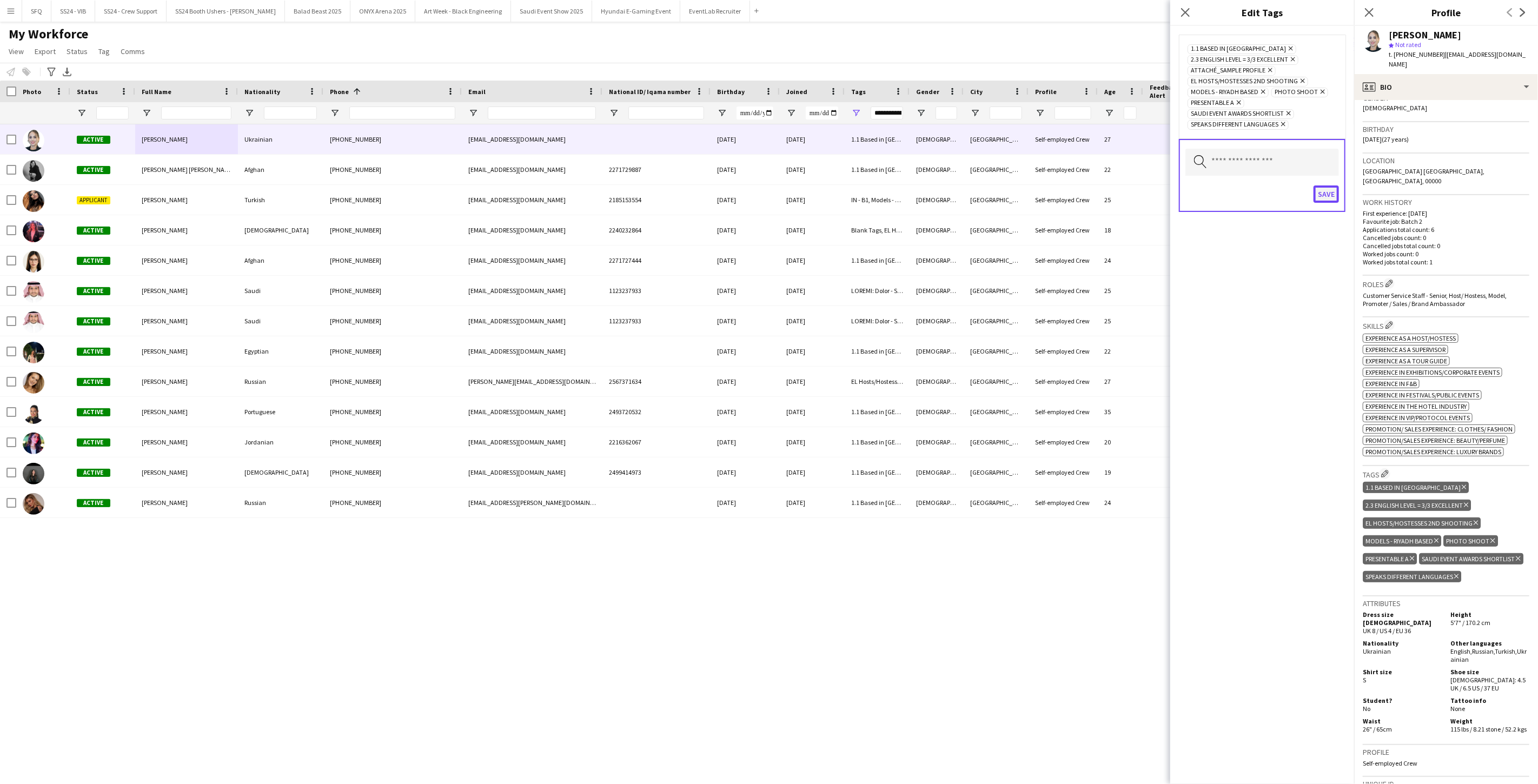
click at [575, 191] on button "Save" at bounding box center [1325, 194] width 26 height 18
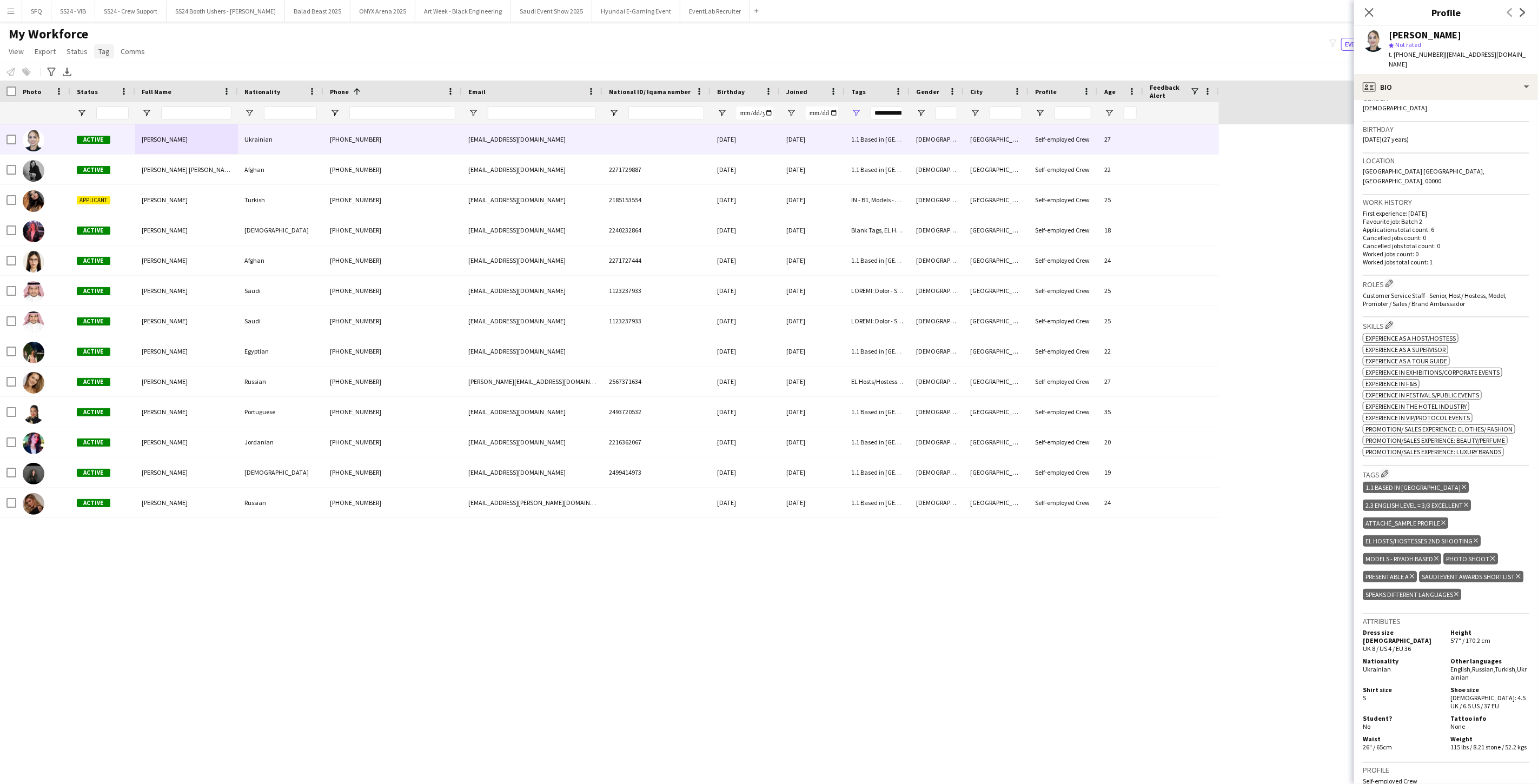
click at [95, 52] on link "Tag" at bounding box center [104, 51] width 20 height 14
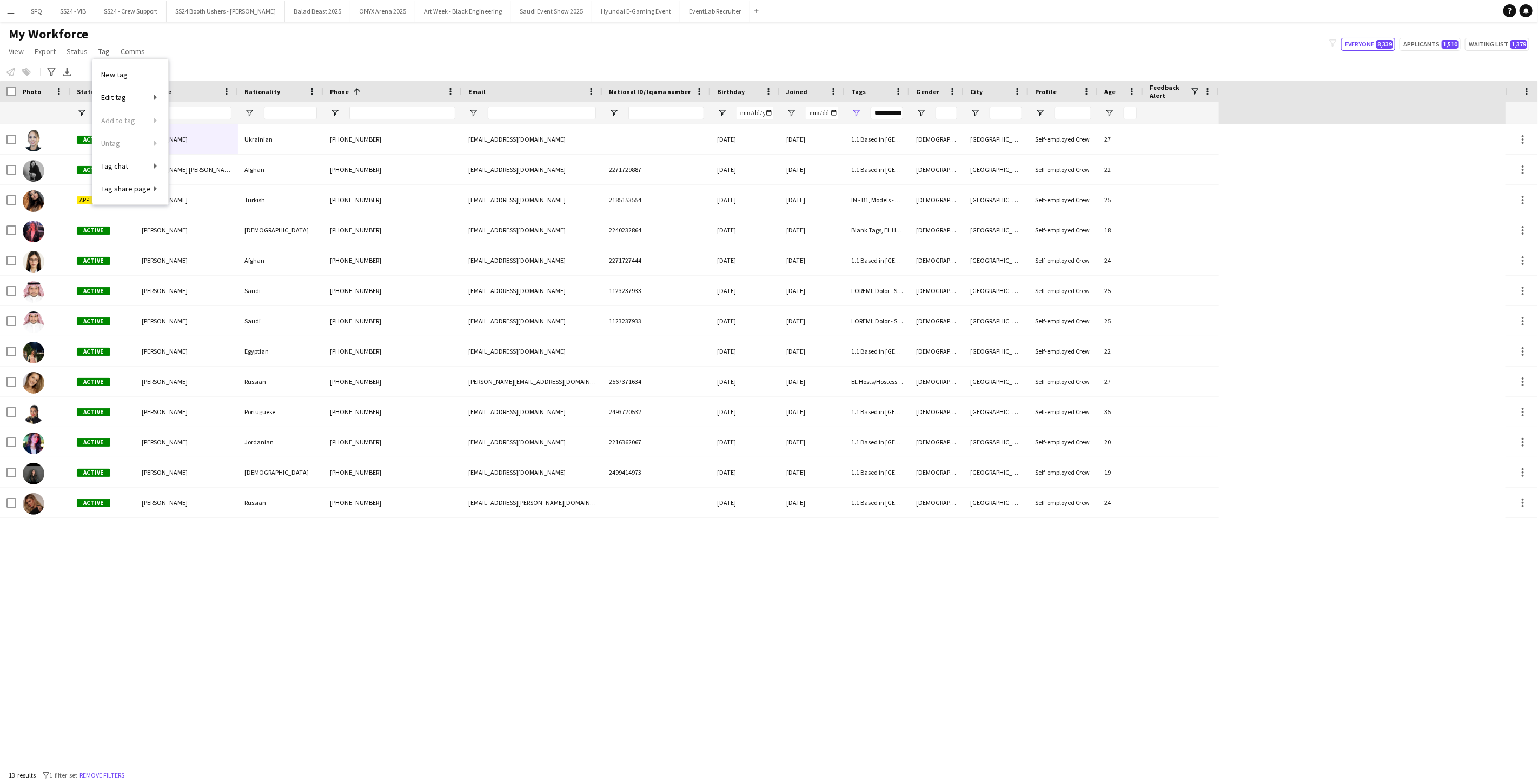
click at [245, 53] on div "My Workforce View Views Default view Musab Alamri Ninar Wannos Nouf Aloudah Rav…" at bounding box center [769, 45] width 1538 height 36
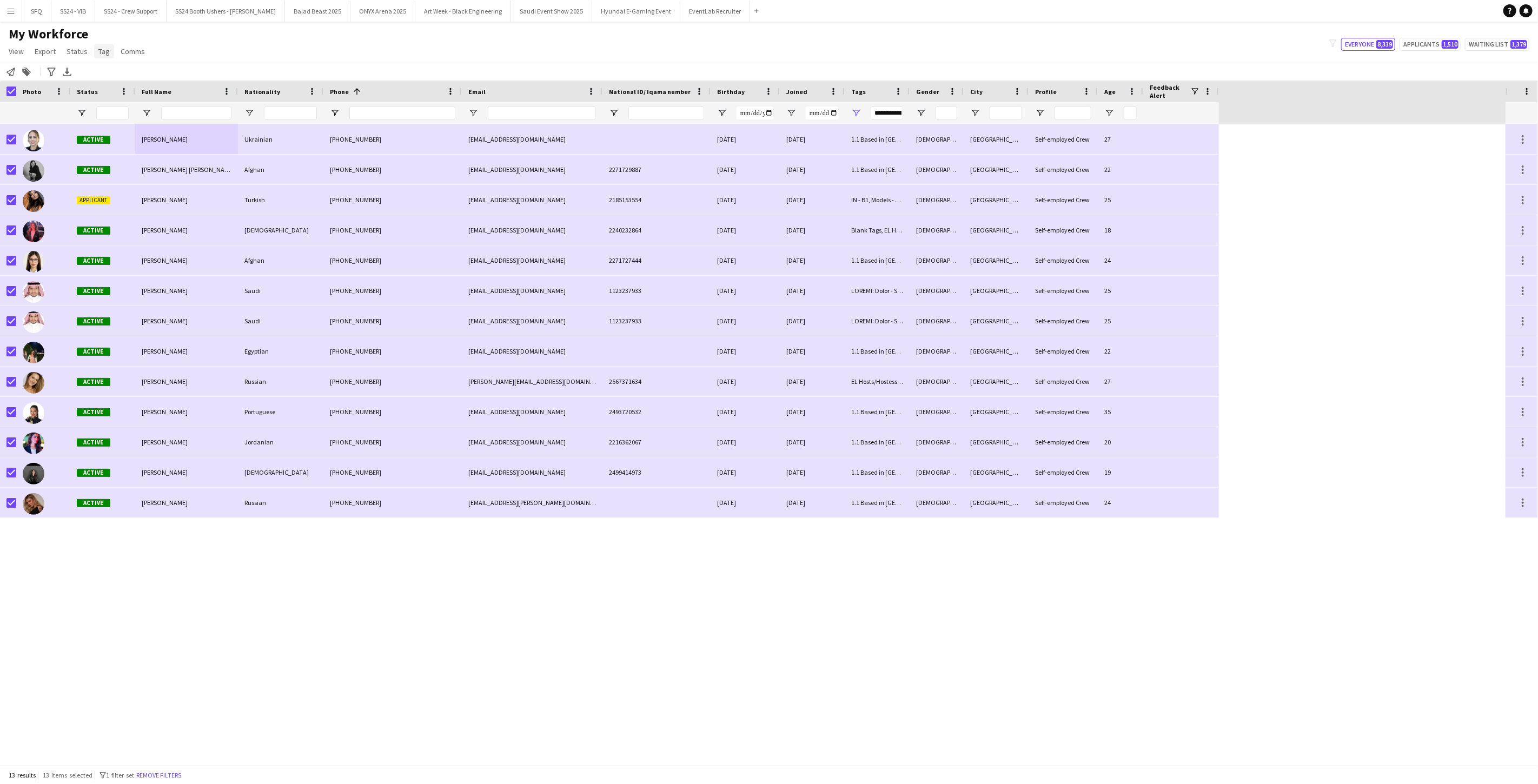
click at [103, 52] on span "Tag" at bounding box center [104, 51] width 12 height 9
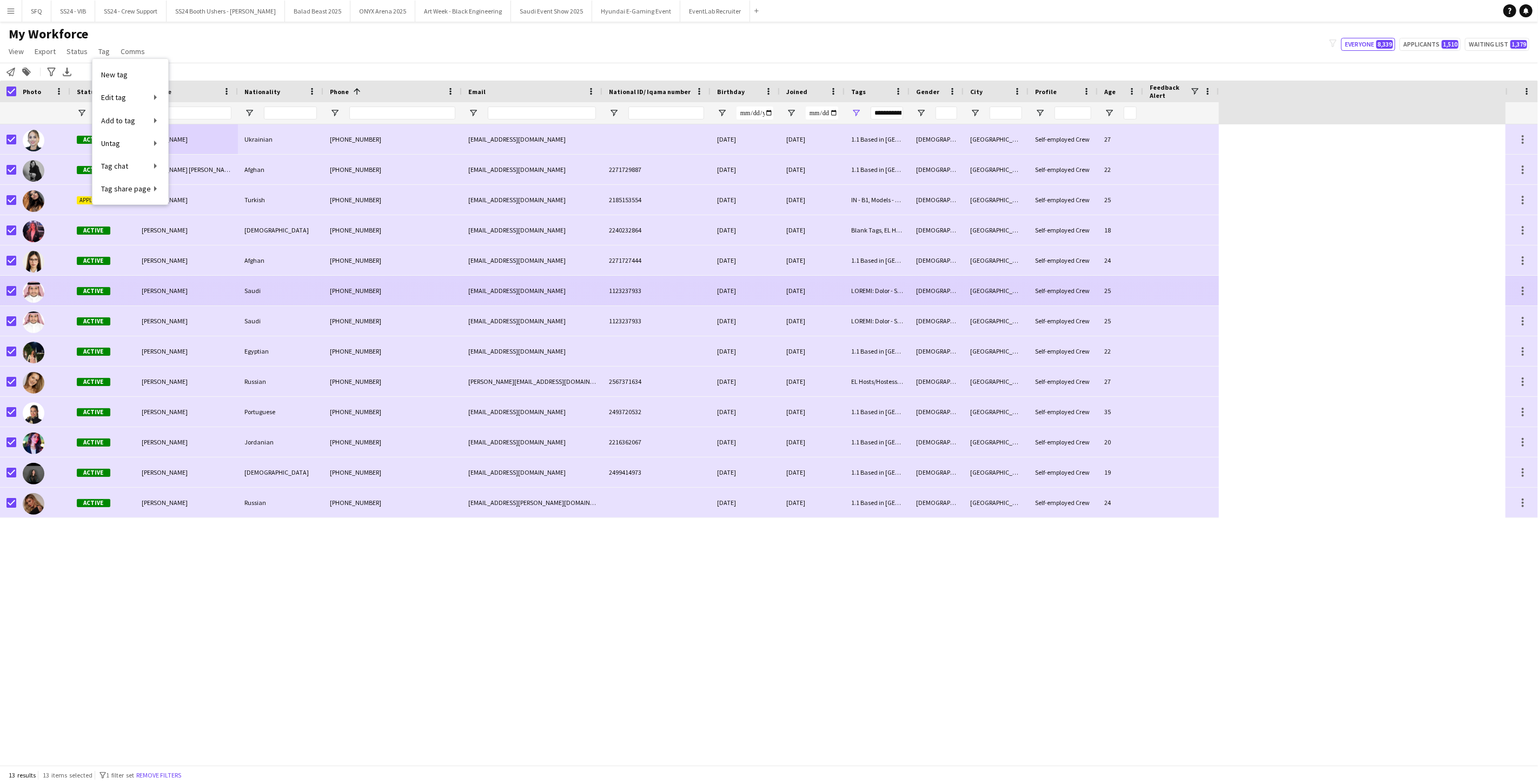
click at [18, 285] on div at bounding box center [43, 291] width 54 height 30
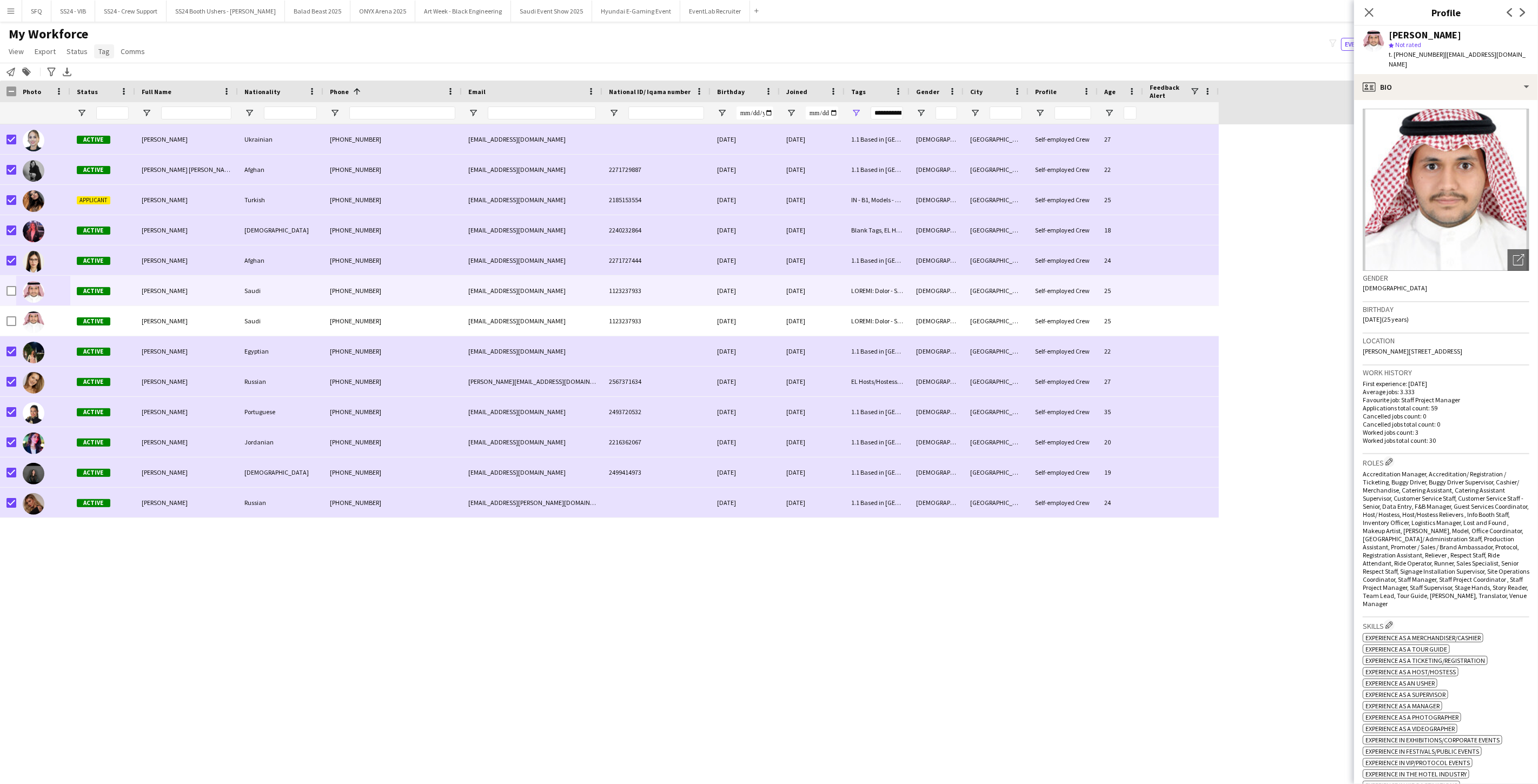
click at [107, 51] on span "Tag" at bounding box center [104, 51] width 12 height 9
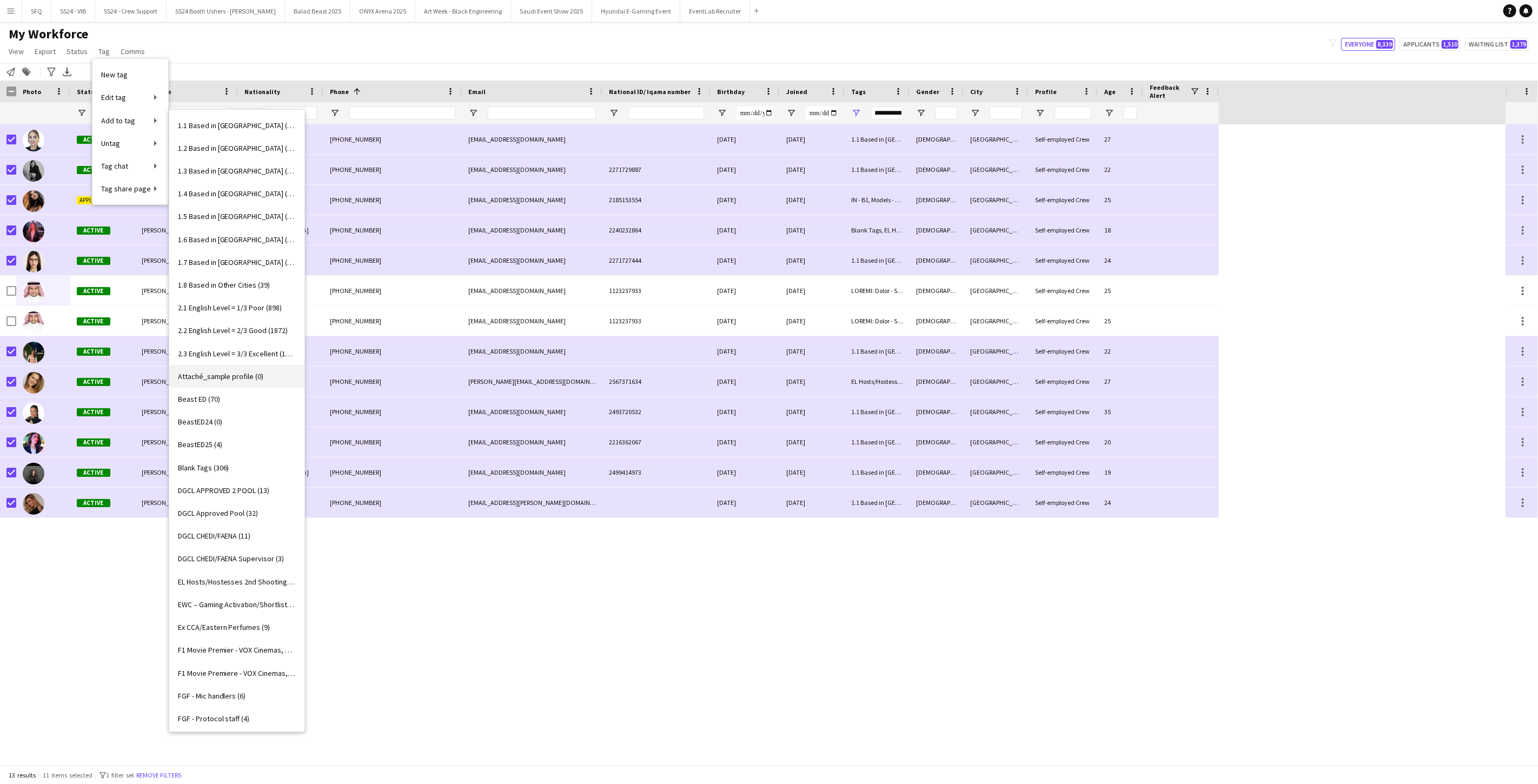
click at [232, 380] on span "Attaché_sample profile (0)" at bounding box center [221, 376] width 86 height 9
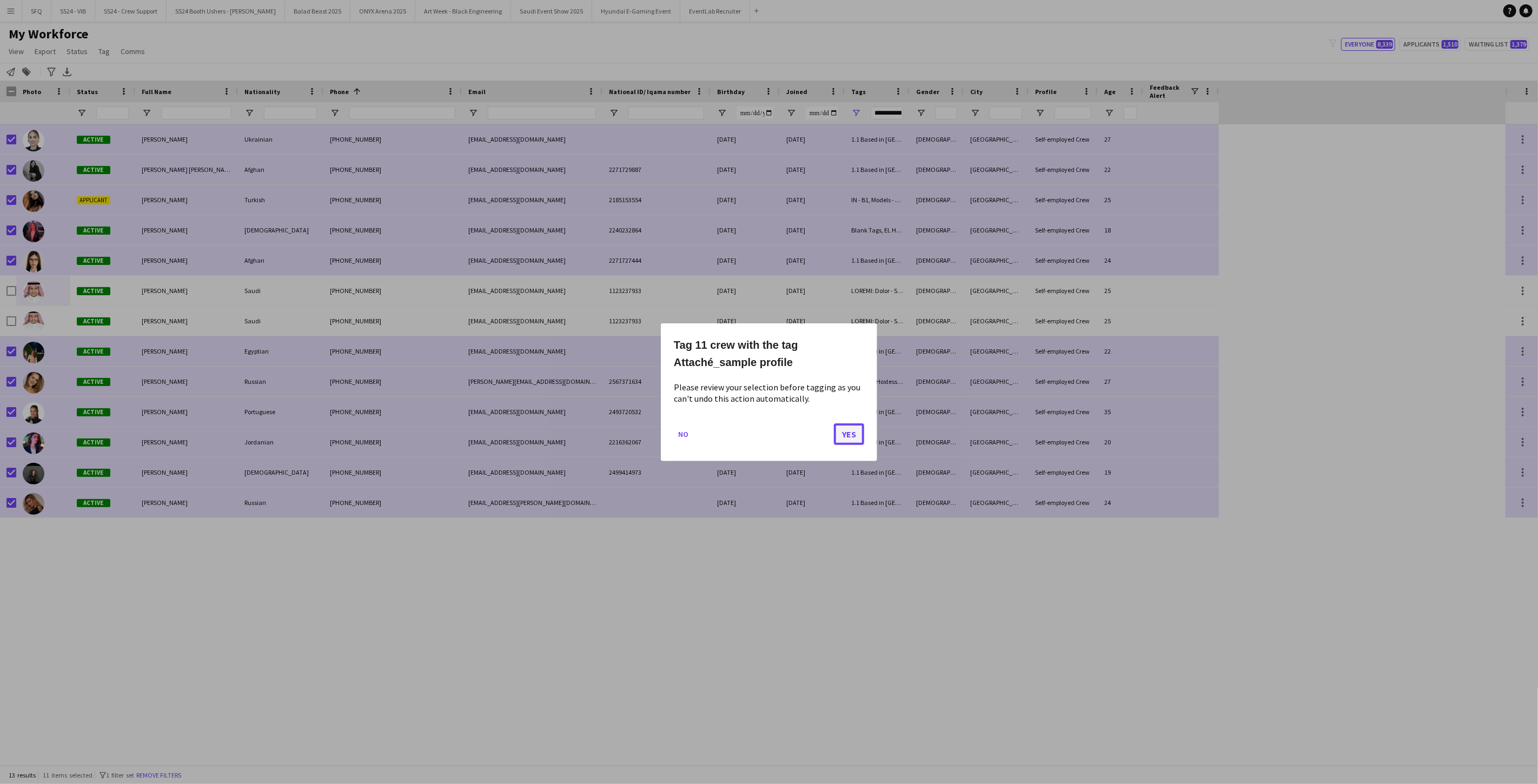
click at [575, 439] on button "Yes" at bounding box center [849, 434] width 30 height 22
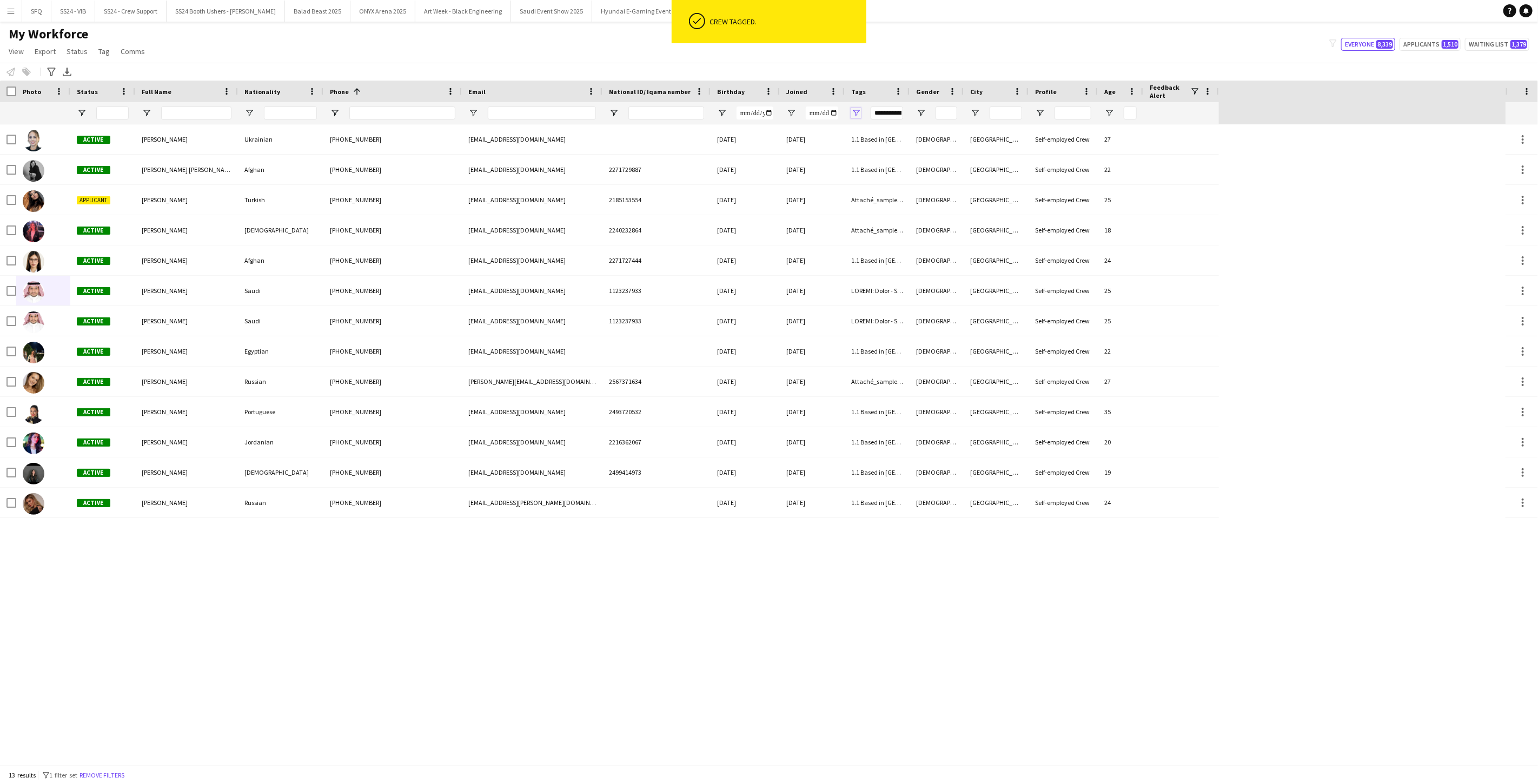
click at [575, 109] on span "Open Filter Menu" at bounding box center [855, 112] width 9 height 9
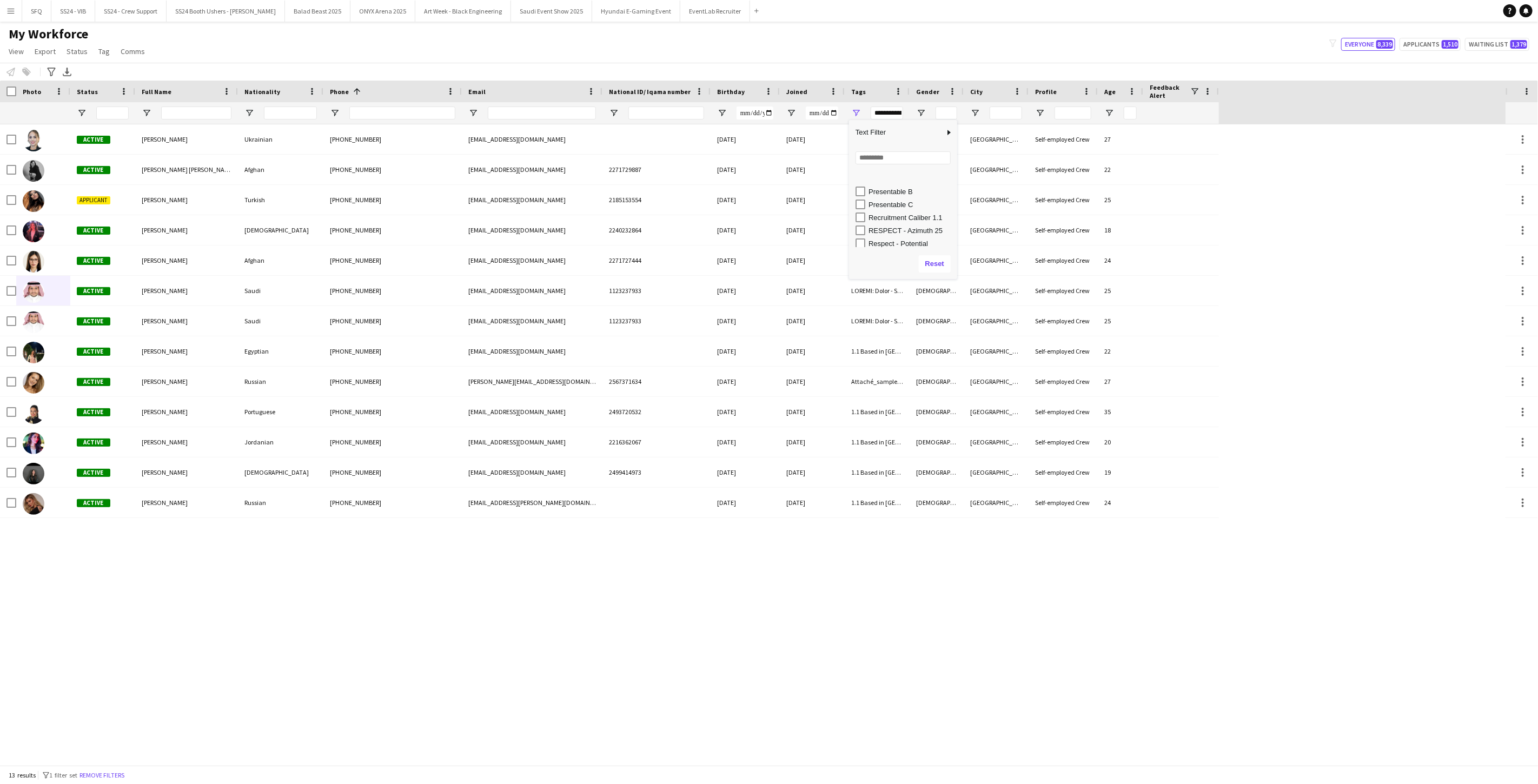
scroll to position [900, 0]
click at [575, 222] on div "Saudi Event Awards Shortlist" at bounding box center [911, 226] width 85 height 8
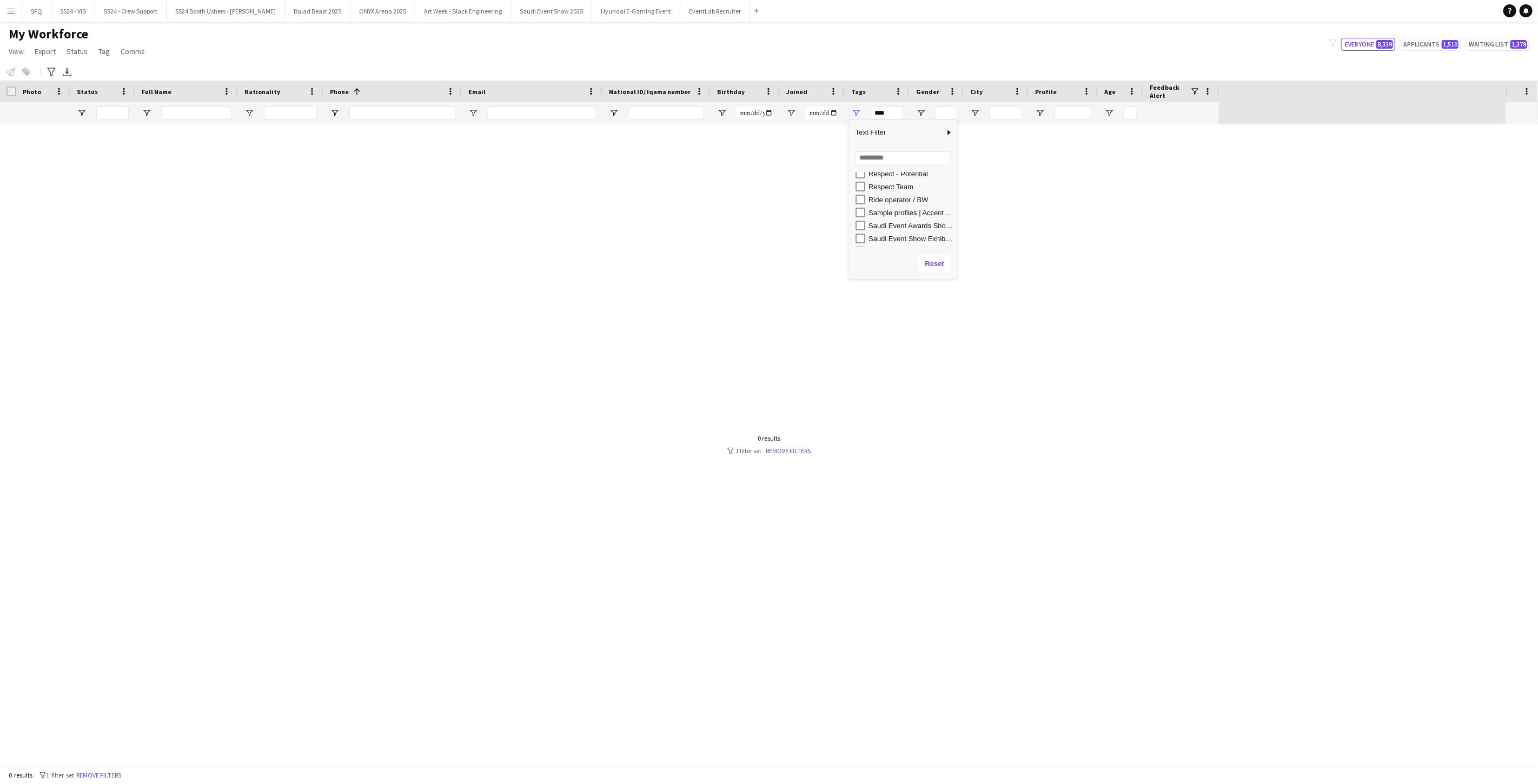
click at [575, 215] on div "Sample profiles | Accenture New Office Launch" at bounding box center [911, 212] width 85 height 8
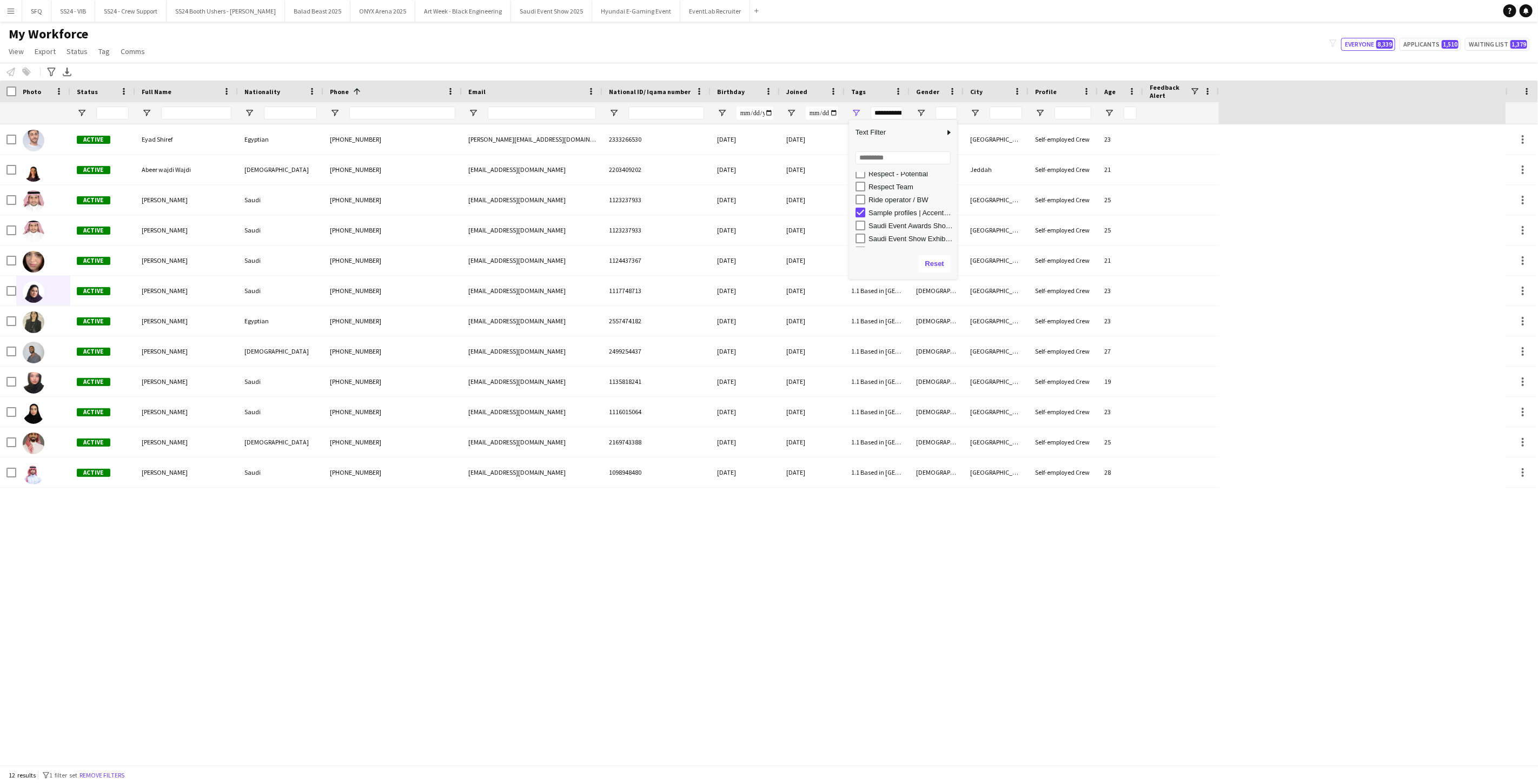
click at [575, 215] on div "Sample profiles | Accenture New Office Launch" at bounding box center [911, 212] width 85 height 8
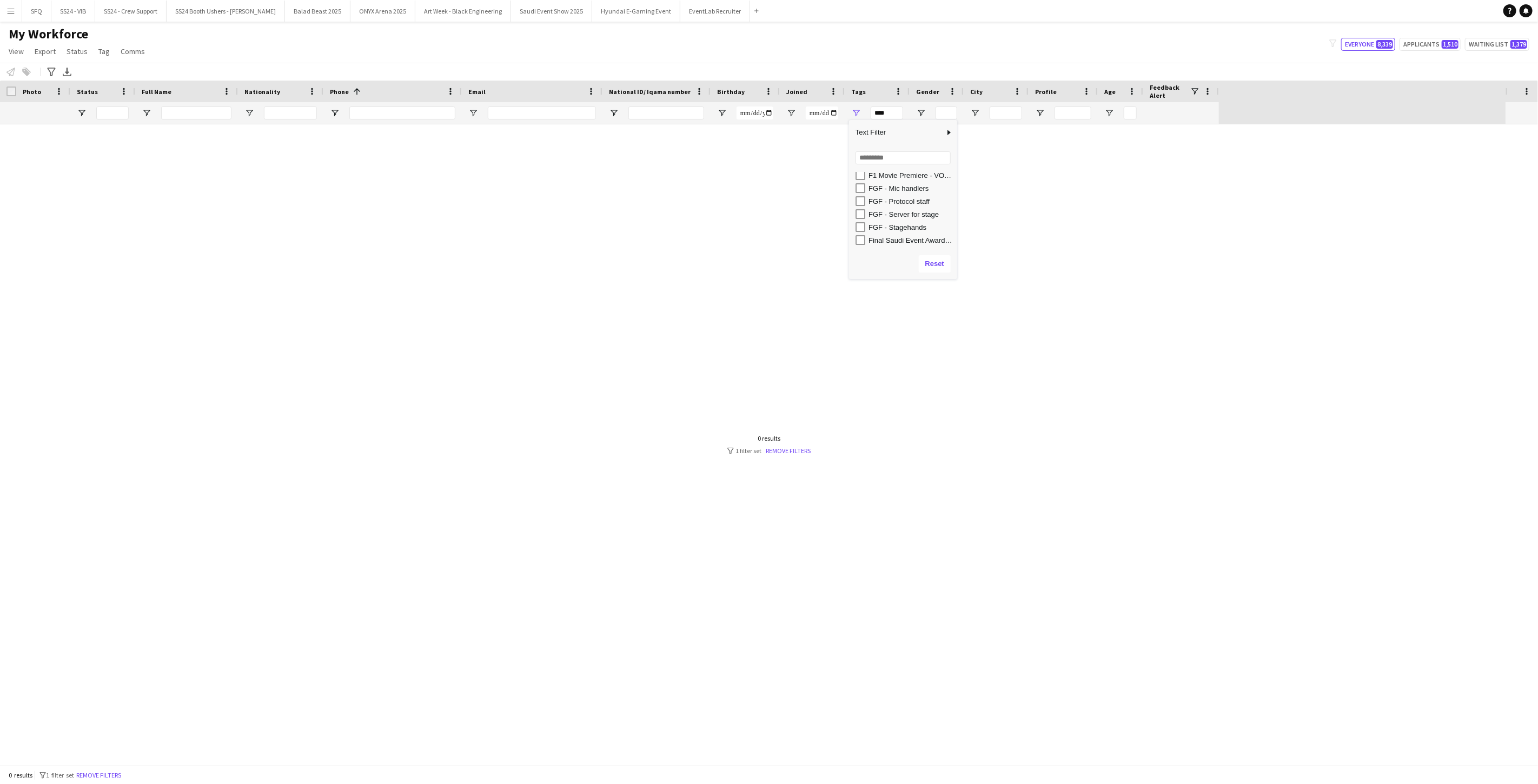
scroll to position [342, 0]
click at [575, 237] on div "Final Saudi Event Award Staff" at bounding box center [911, 239] width 85 height 8
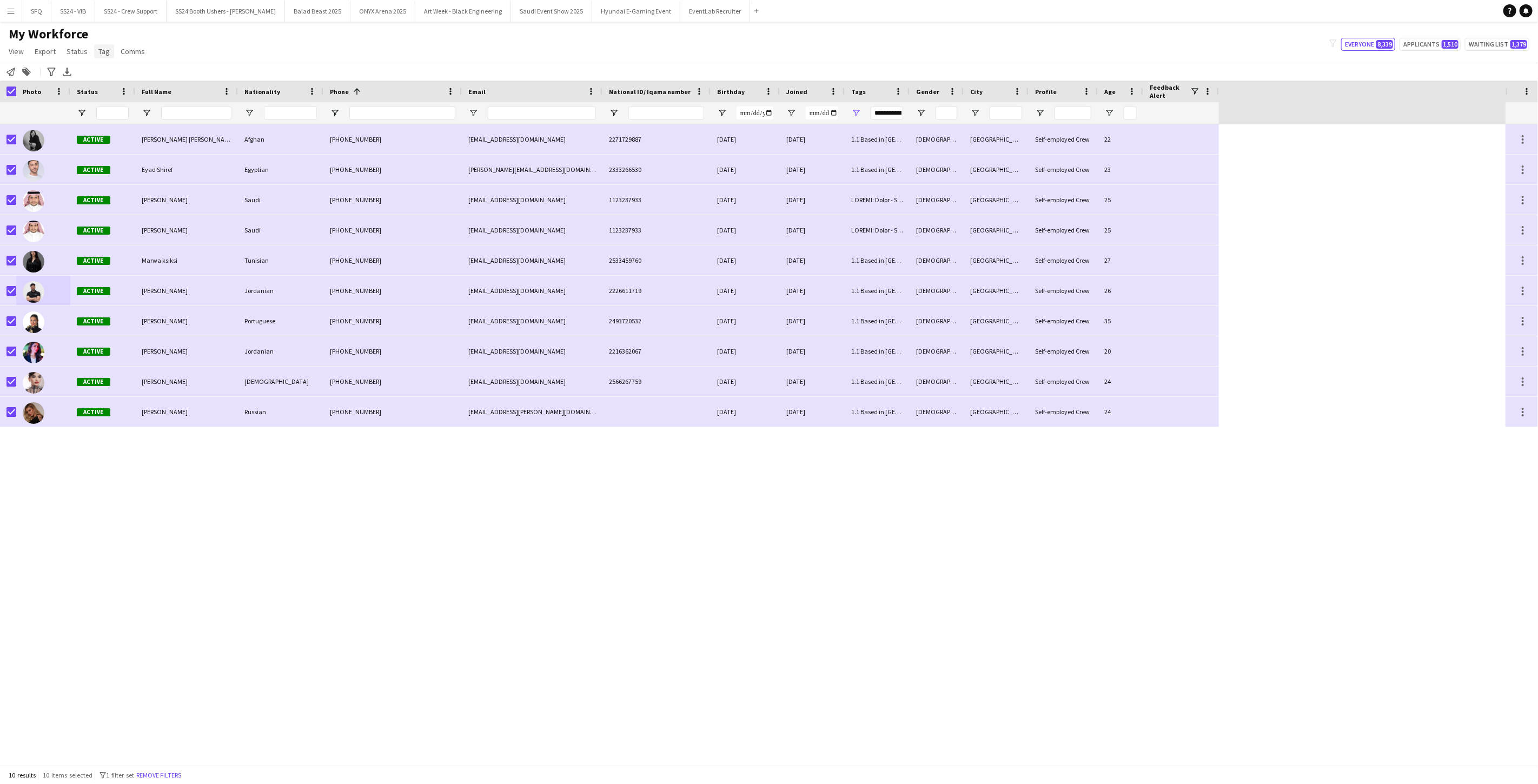
click at [103, 49] on span "Tag" at bounding box center [104, 51] width 12 height 9
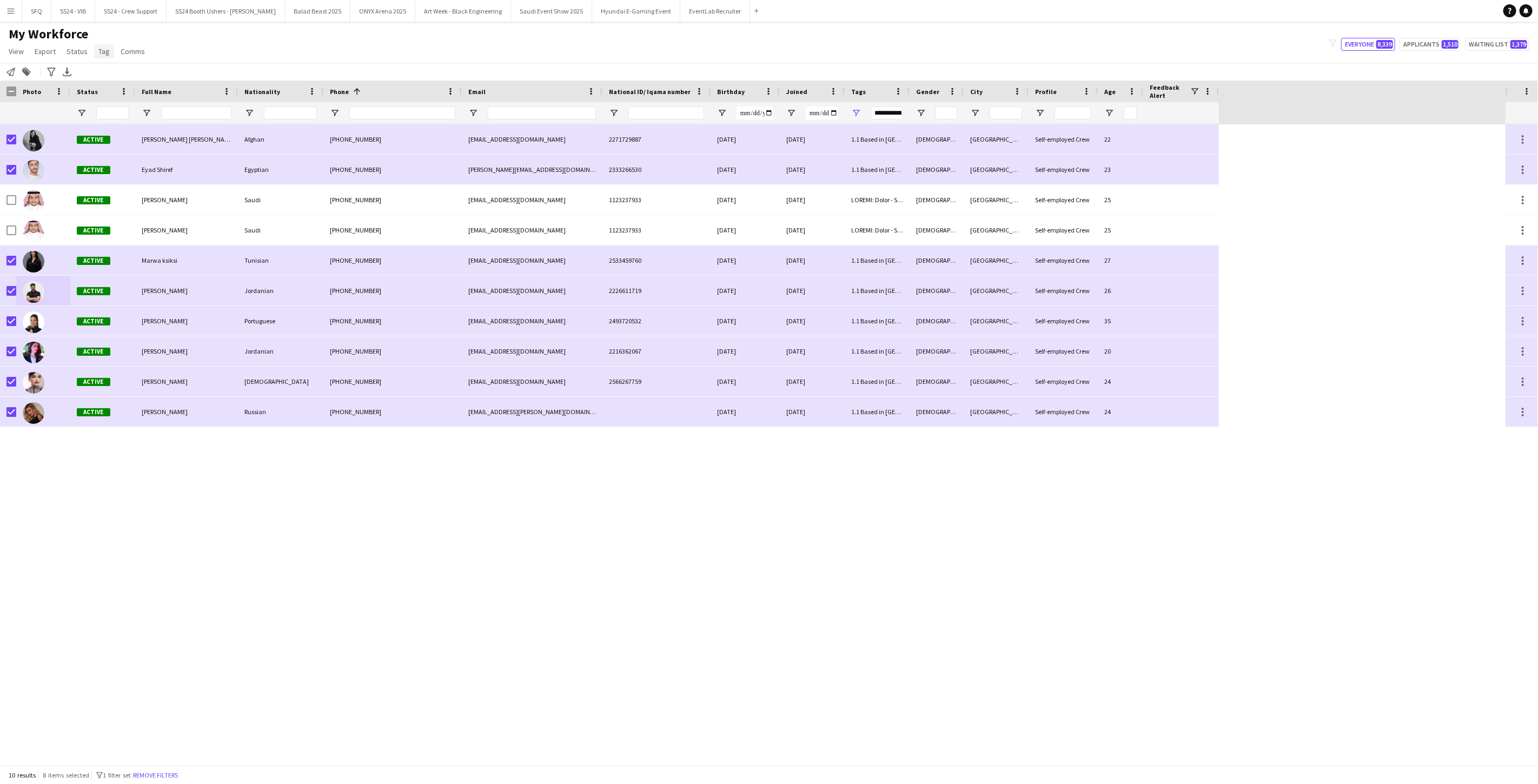
click at [100, 47] on span "Tag" at bounding box center [104, 51] width 12 height 9
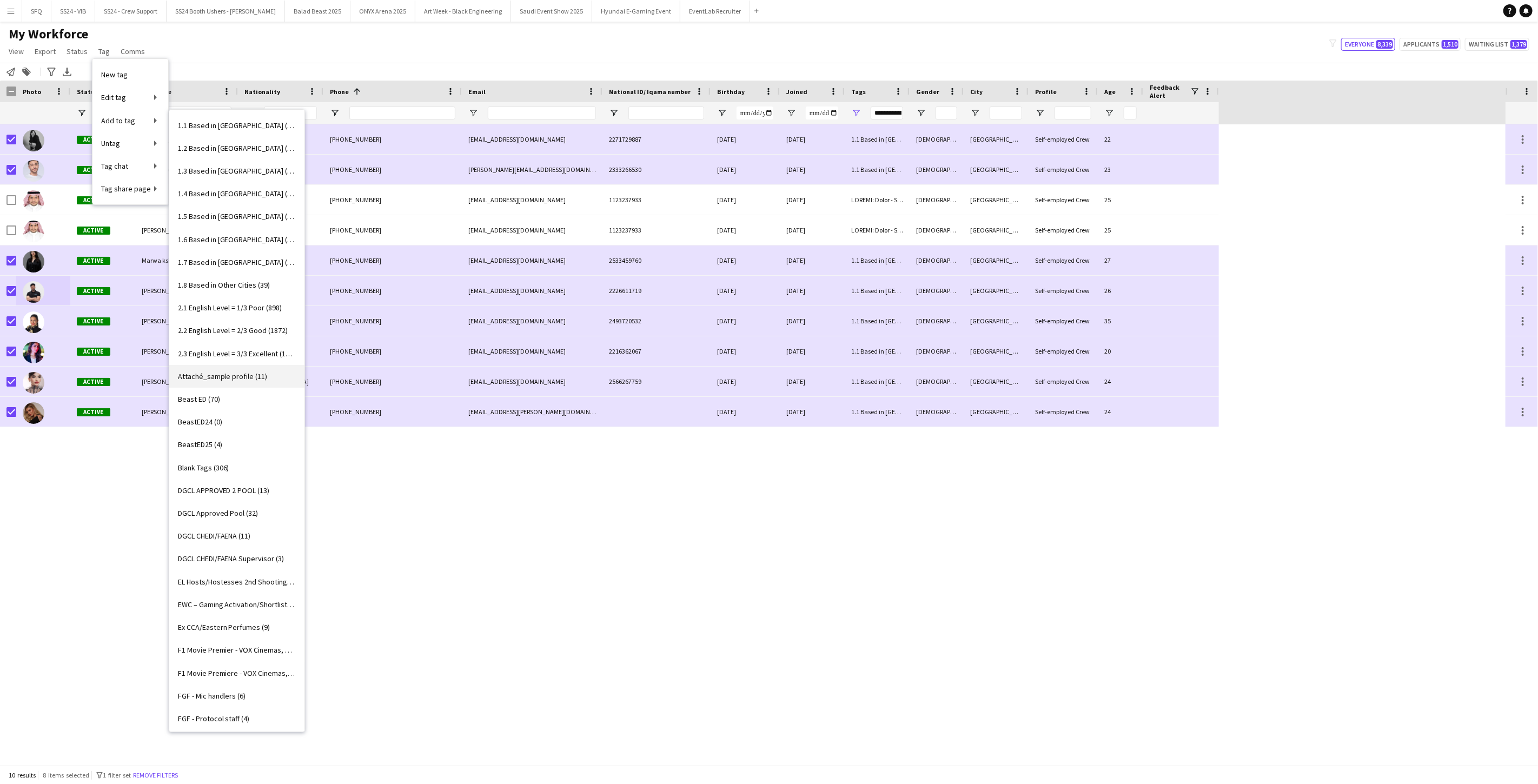
click at [240, 374] on span "Attaché_sample profile (11)" at bounding box center [223, 376] width 90 height 9
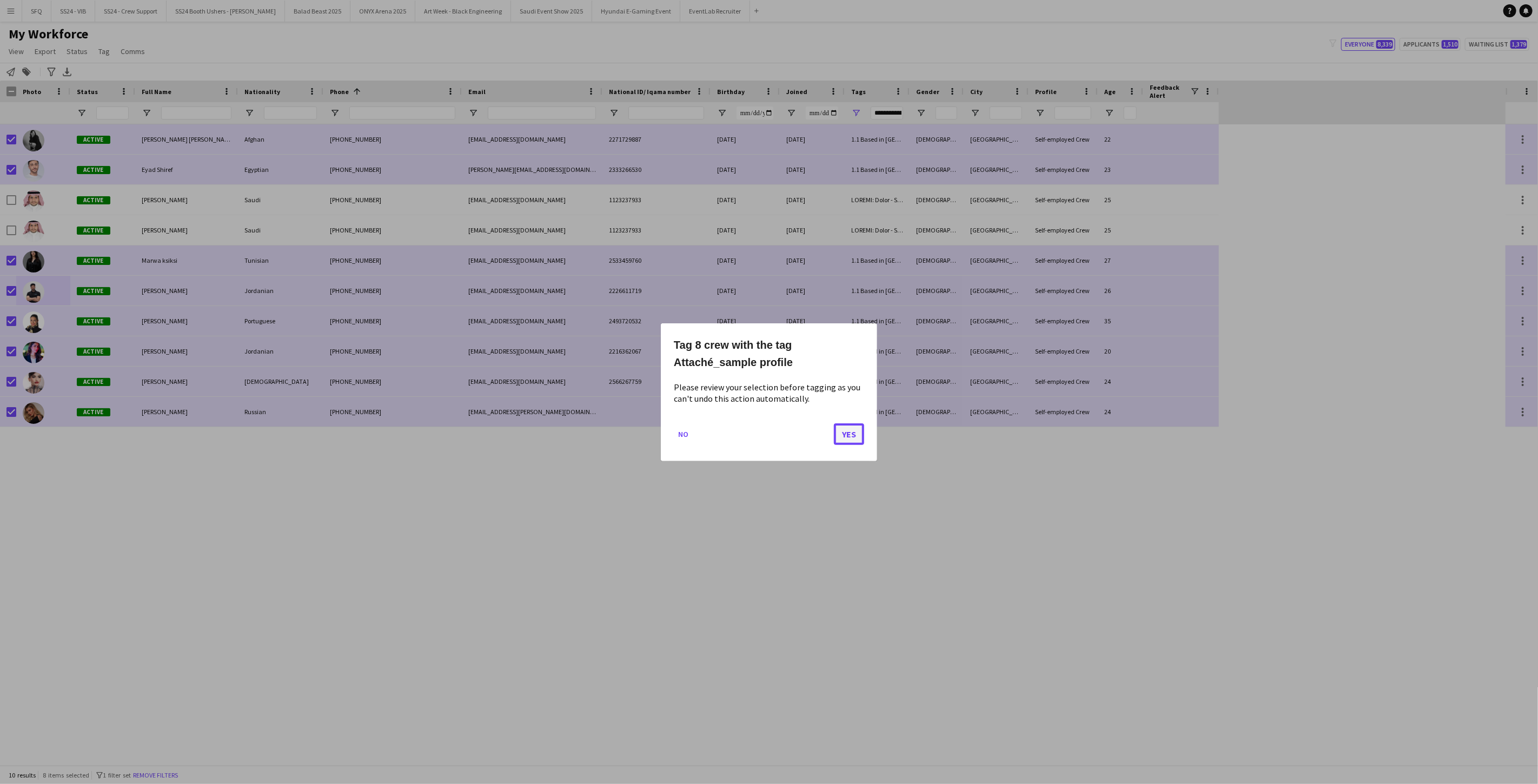
click at [575, 433] on button "Yes" at bounding box center [849, 434] width 30 height 22
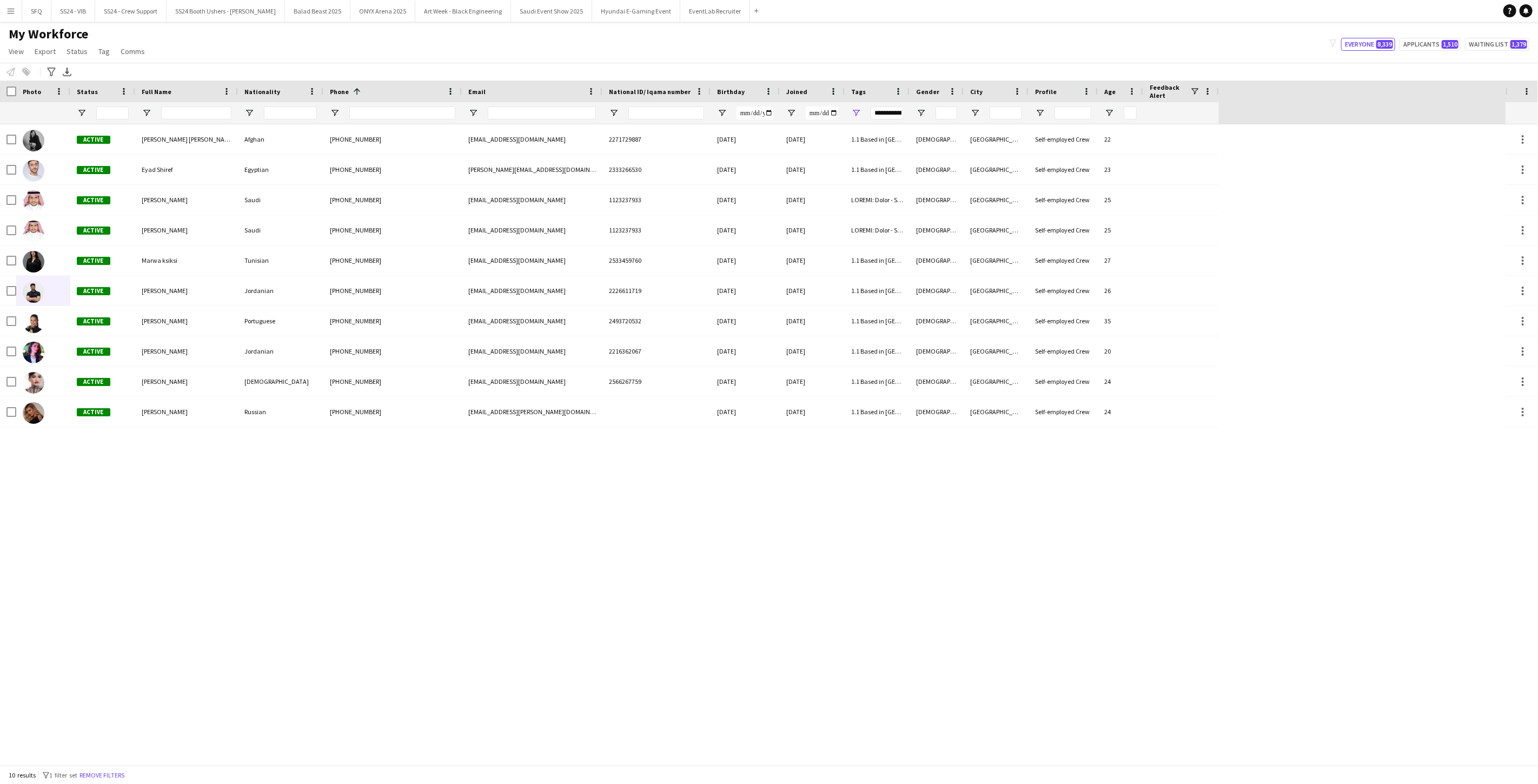
click at [118, 638] on button "Remove filters" at bounding box center [102, 775] width 49 height 12
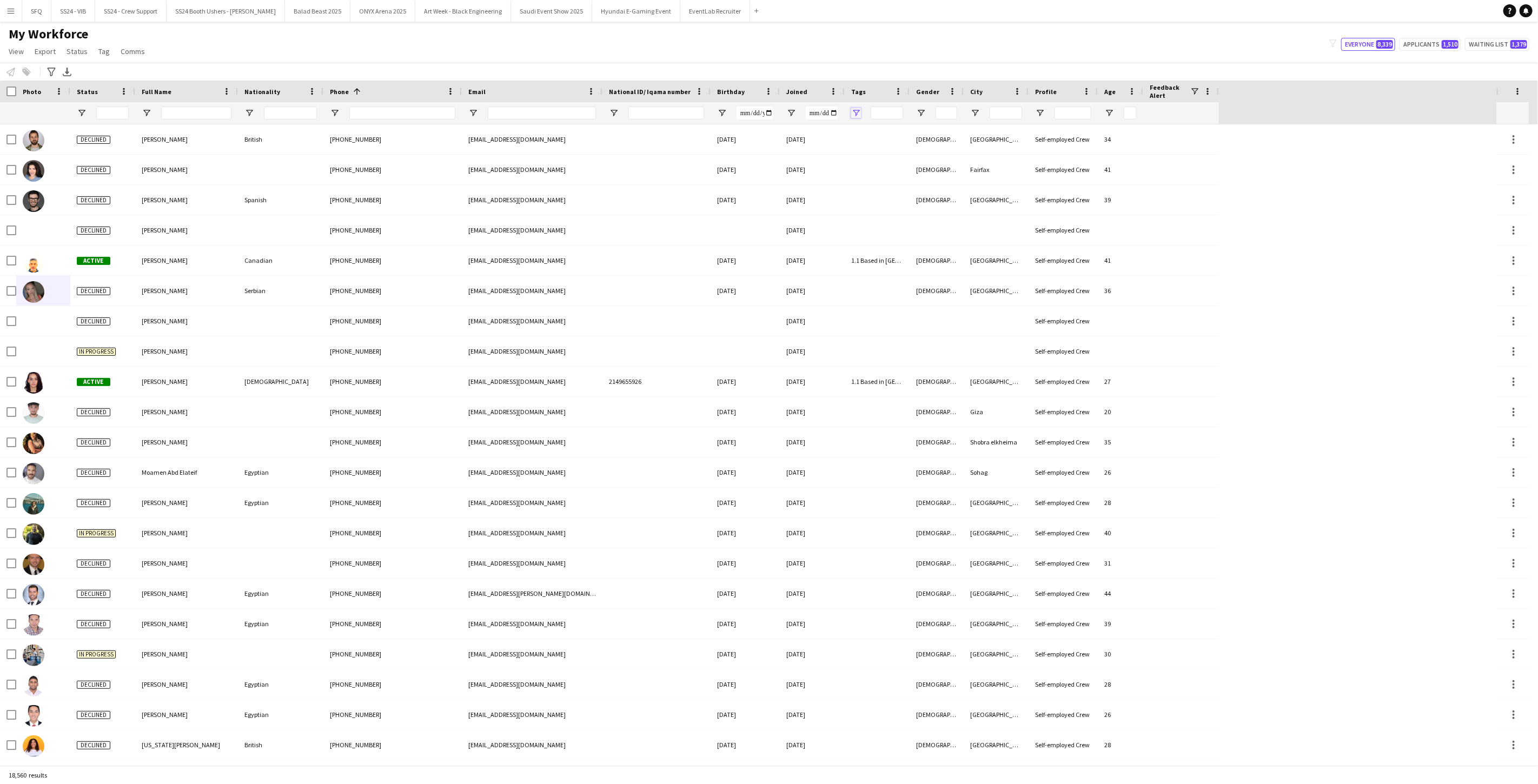
click at [575, 112] on span "Open Filter Menu" at bounding box center [855, 112] width 9 height 9
click at [575, 180] on div "(Select All)" at bounding box center [911, 179] width 85 height 8
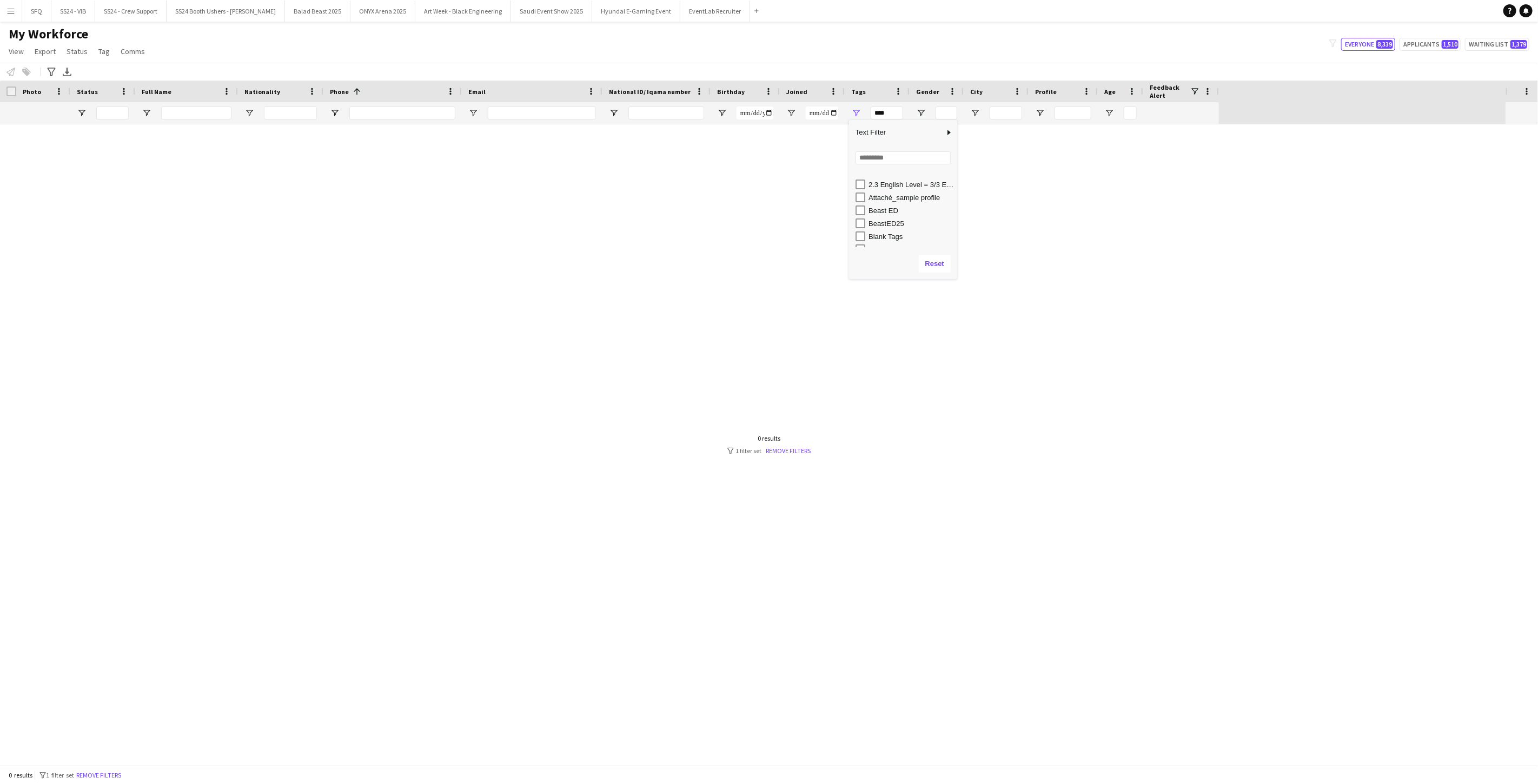
scroll to position [180, 0]
click at [575, 181] on div "Attaché_sample profile" at bounding box center [911, 180] width 85 height 8
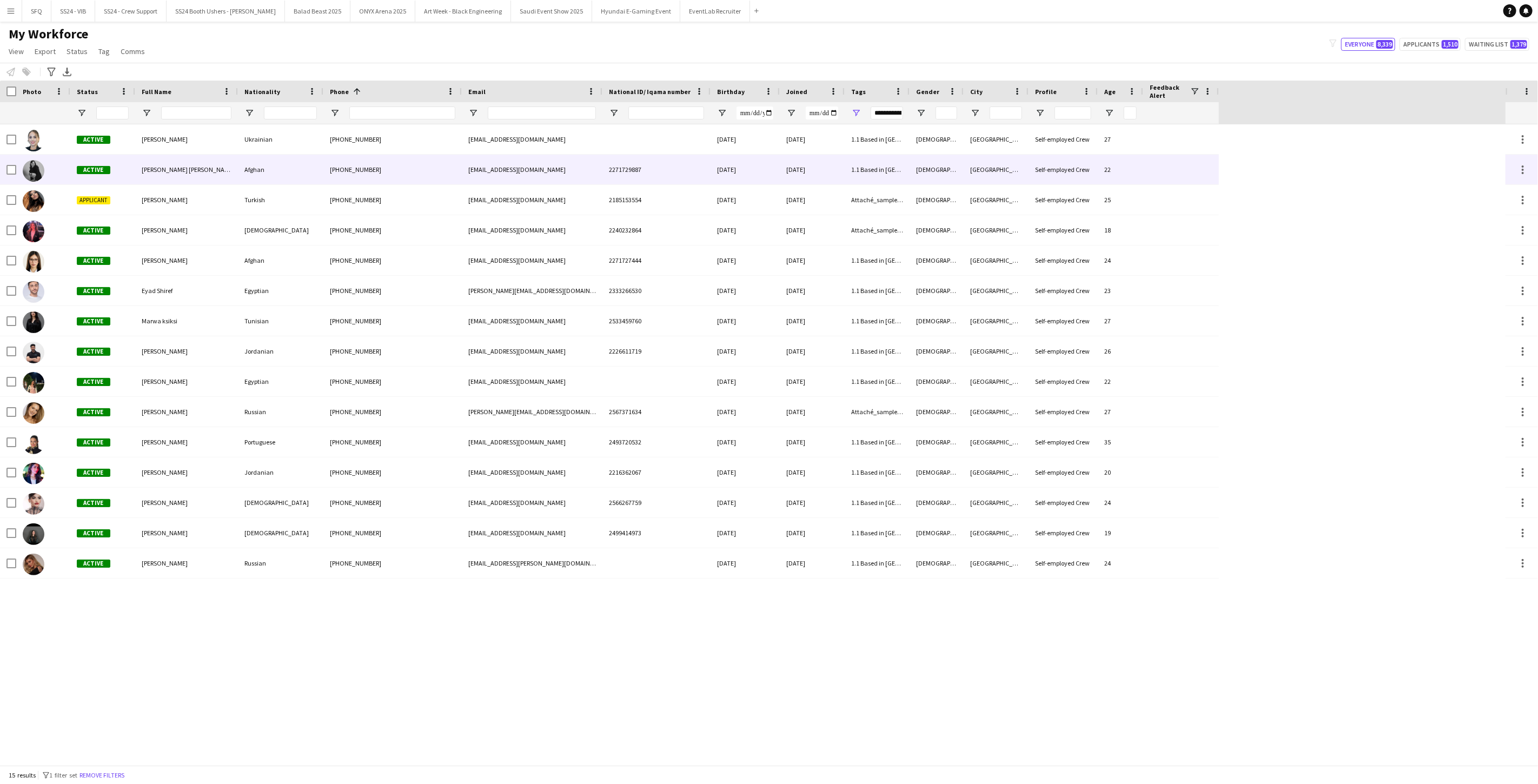
click at [152, 163] on div "Shadia Alex" at bounding box center [186, 169] width 103 height 30
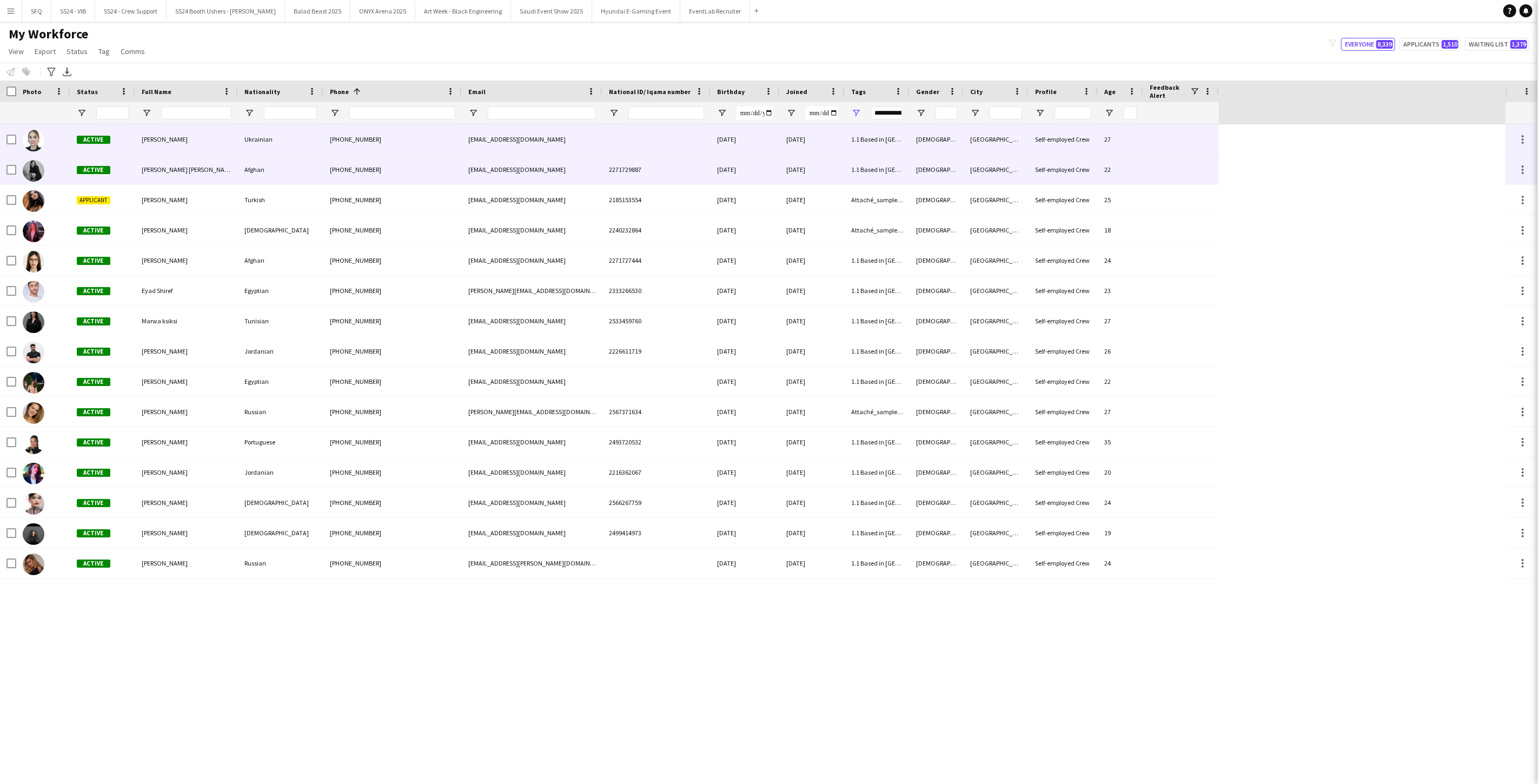
click at [164, 145] on div "Natalia Rapchynska" at bounding box center [186, 139] width 103 height 30
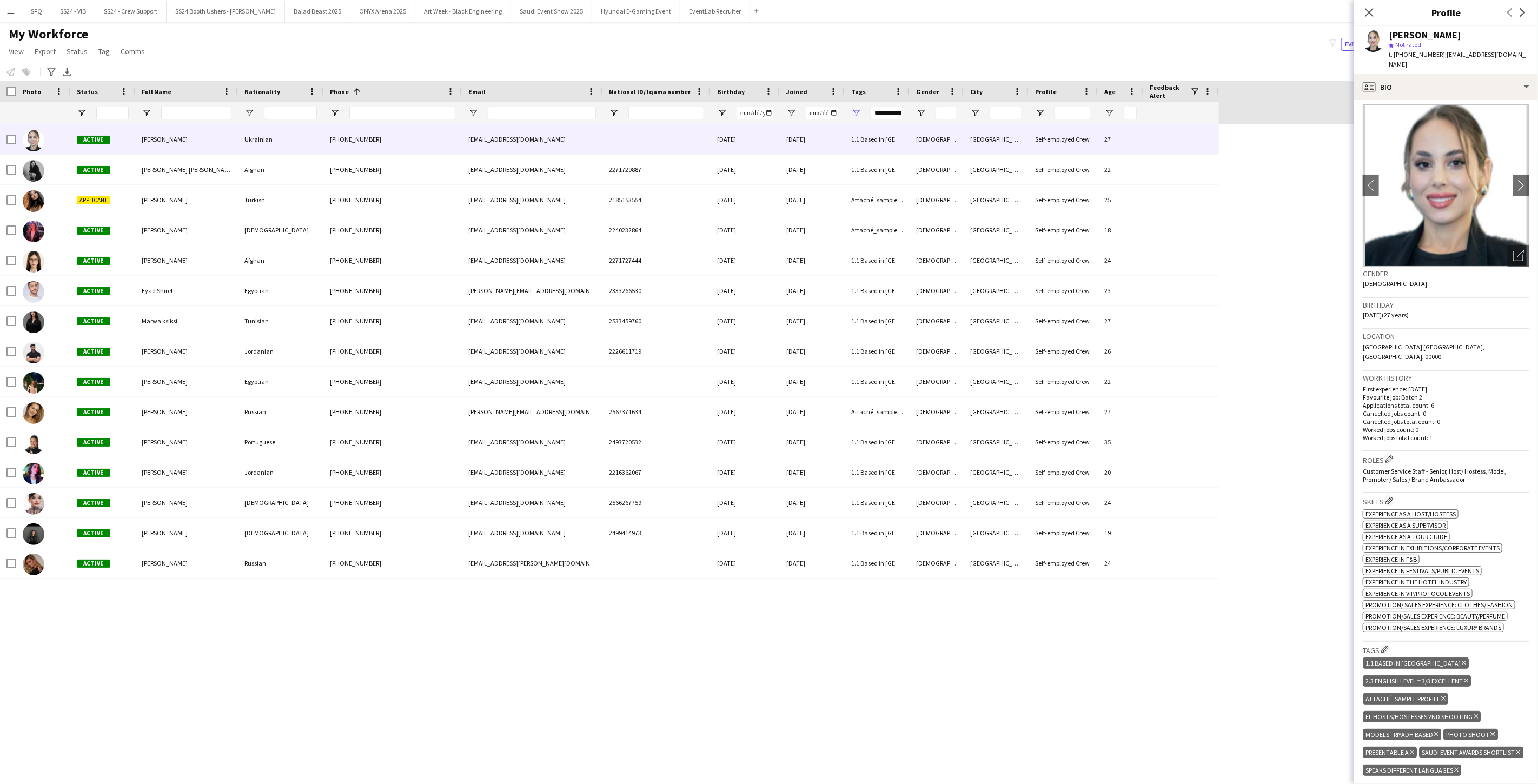
scroll to position [0, 0]
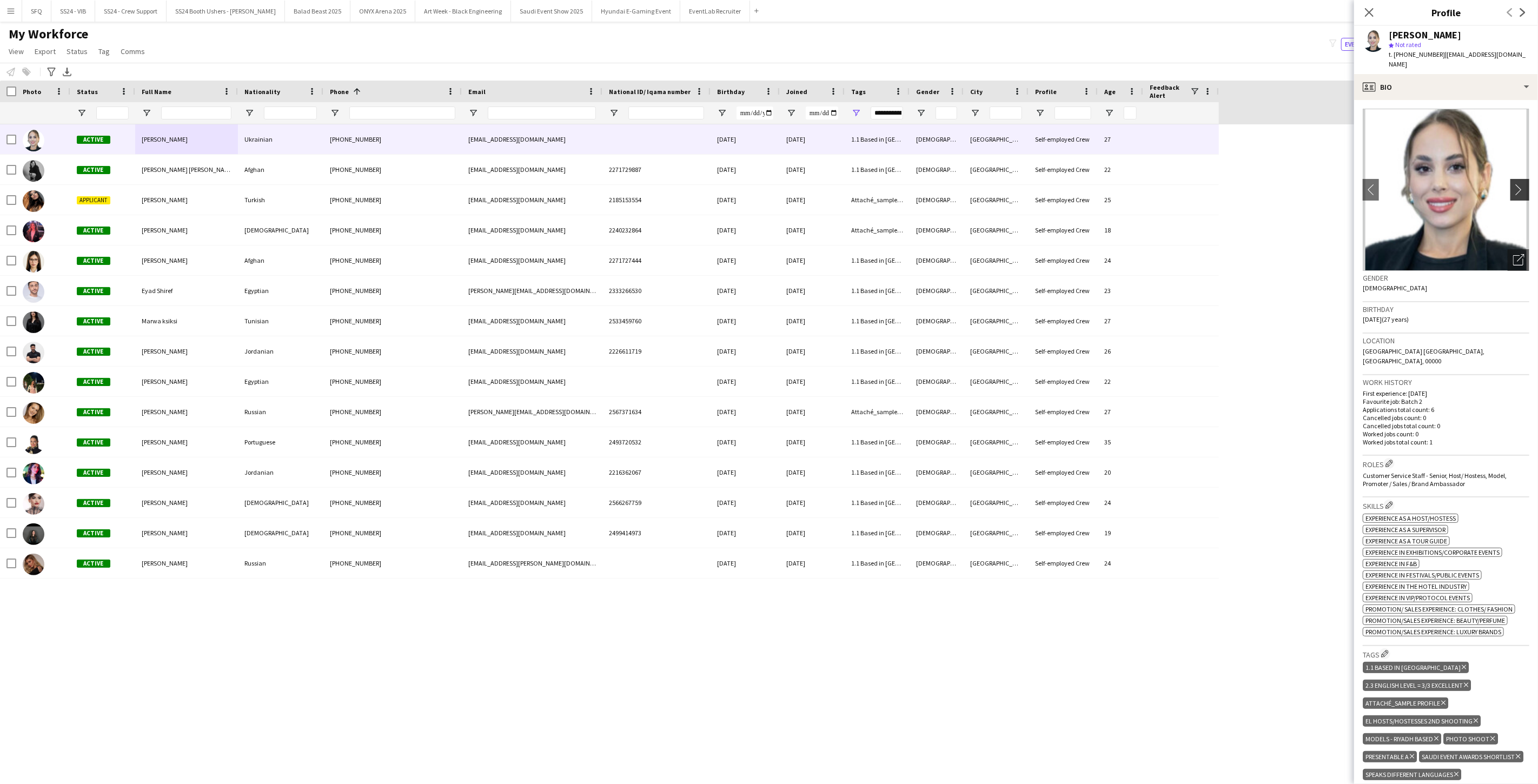
click at [575, 184] on app-icon "chevron-right" at bounding box center [1521, 190] width 17 height 12
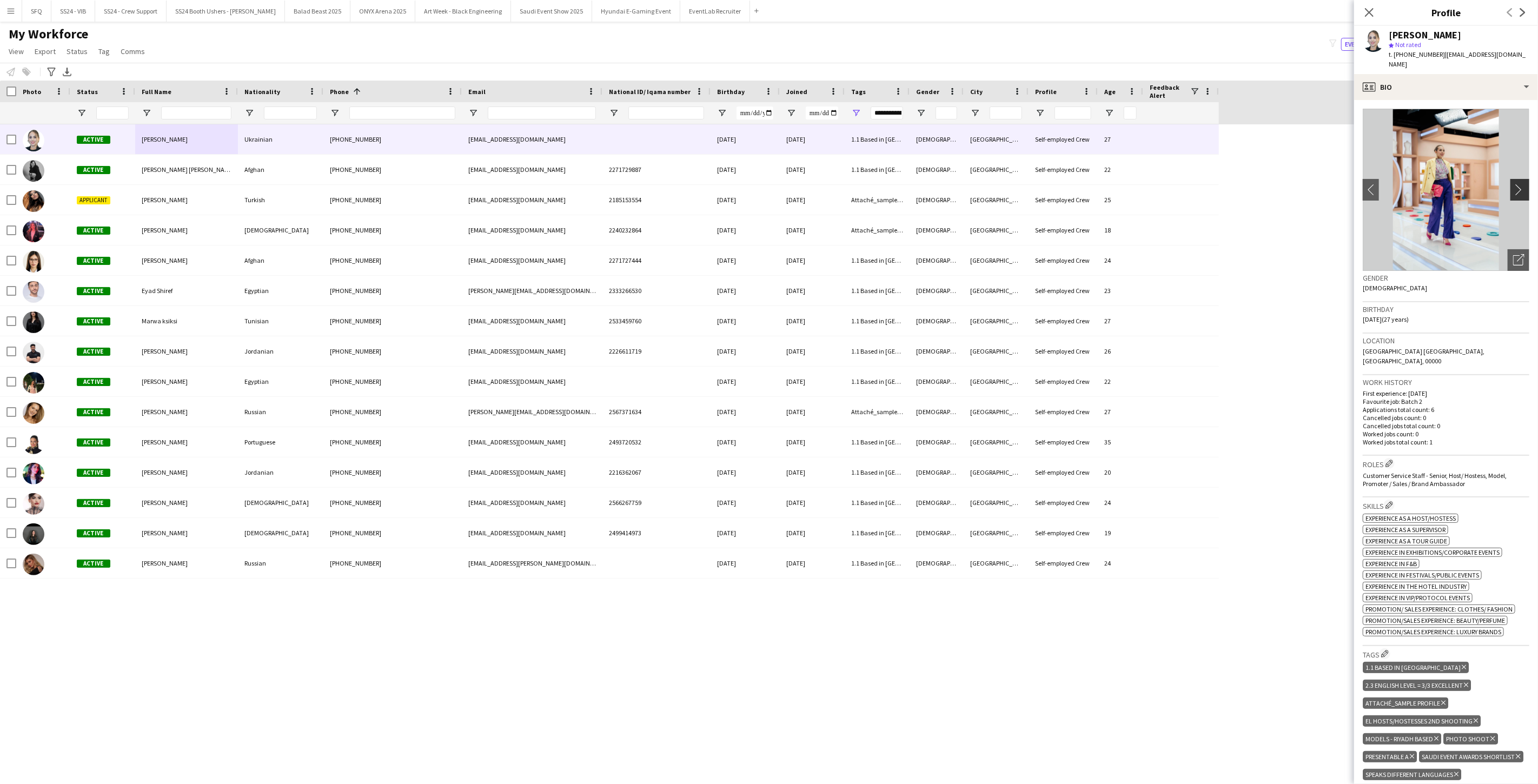
click at [575, 184] on app-icon "chevron-right" at bounding box center [1521, 190] width 17 height 12
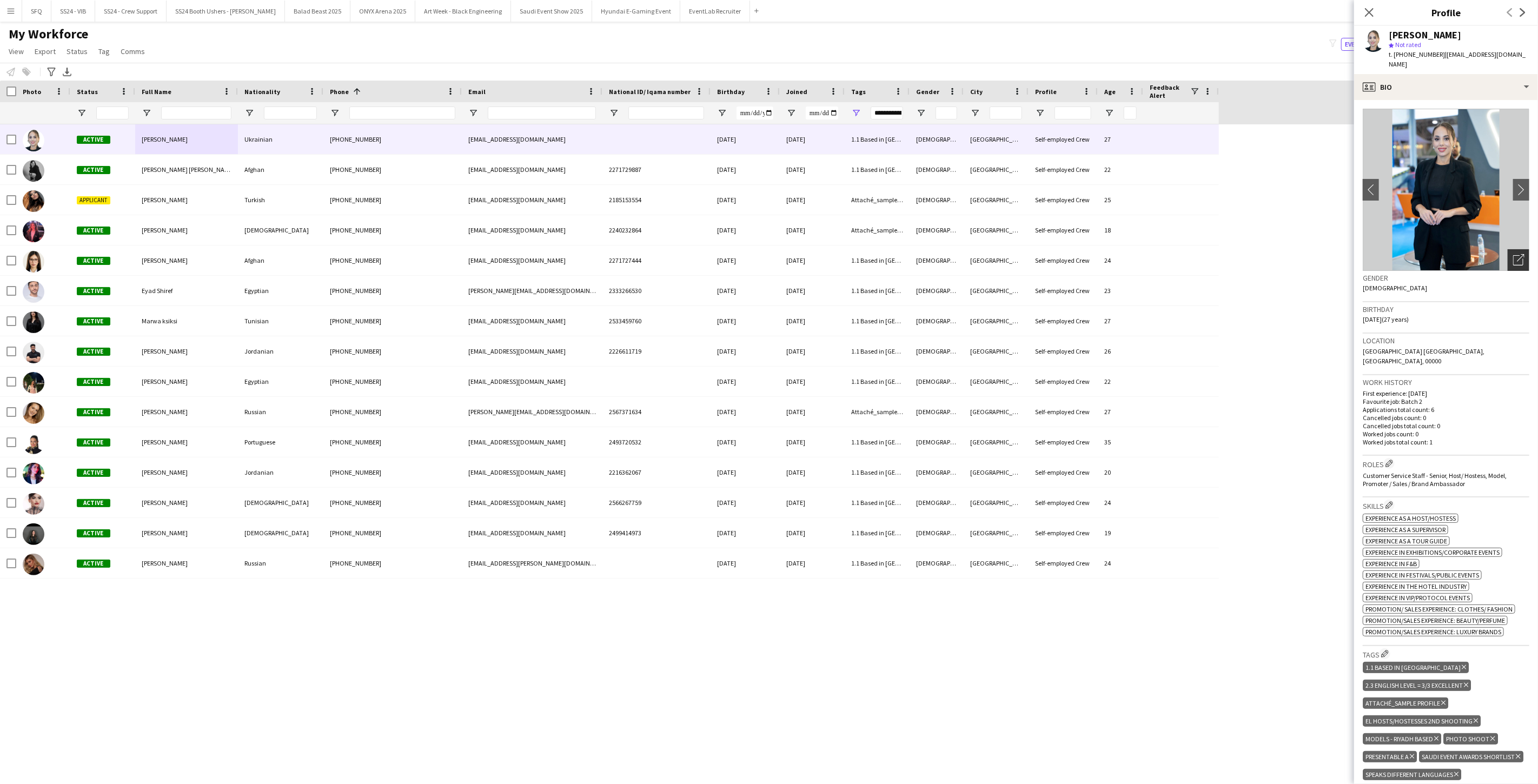
click at [575, 254] on icon "Open photos pop-in" at bounding box center [1519, 260] width 12 height 12
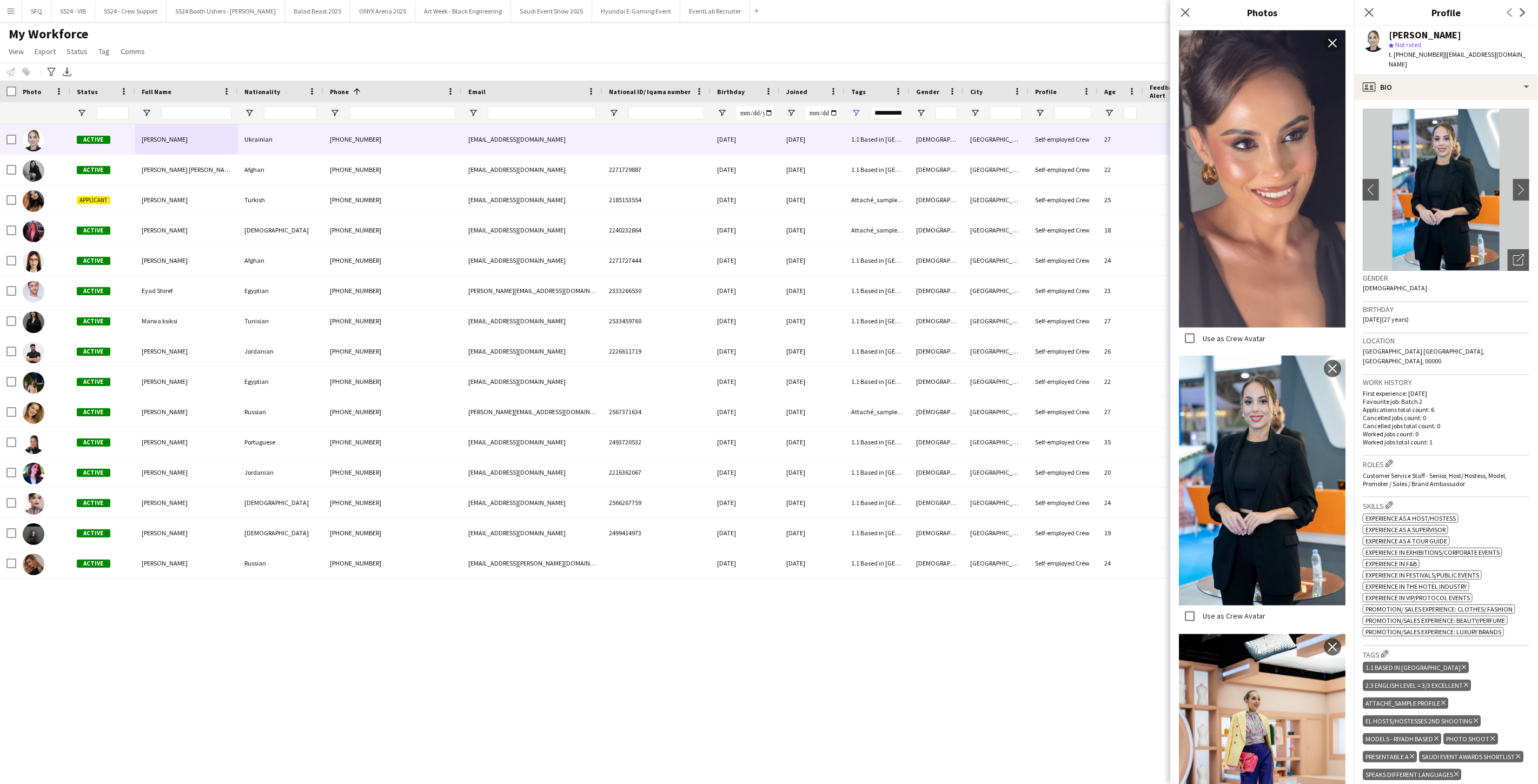
scroll to position [1235, 0]
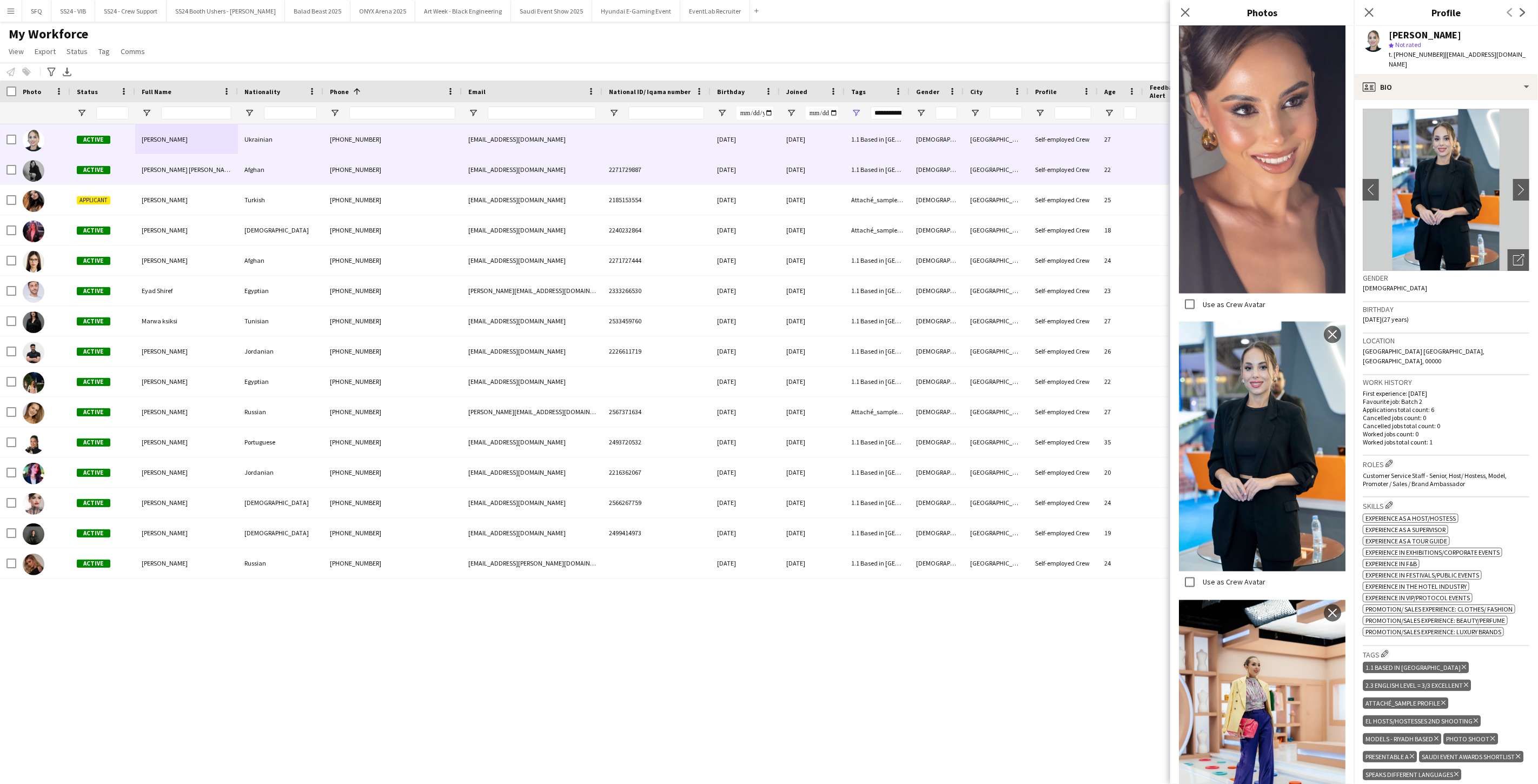
click at [182, 163] on div "Shadia Alex" at bounding box center [186, 169] width 103 height 30
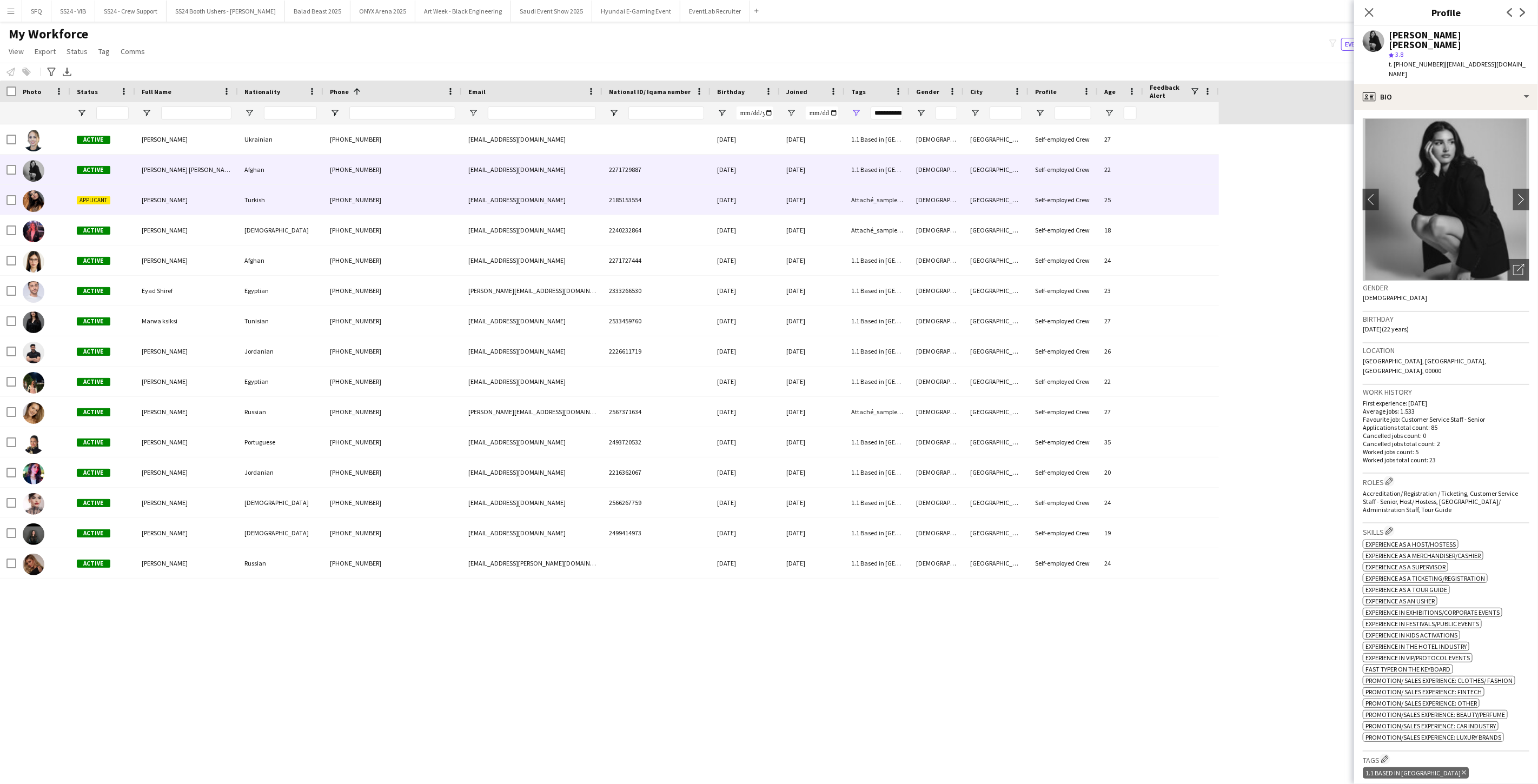
click at [195, 195] on div "Linda Qari" at bounding box center [186, 199] width 103 height 30
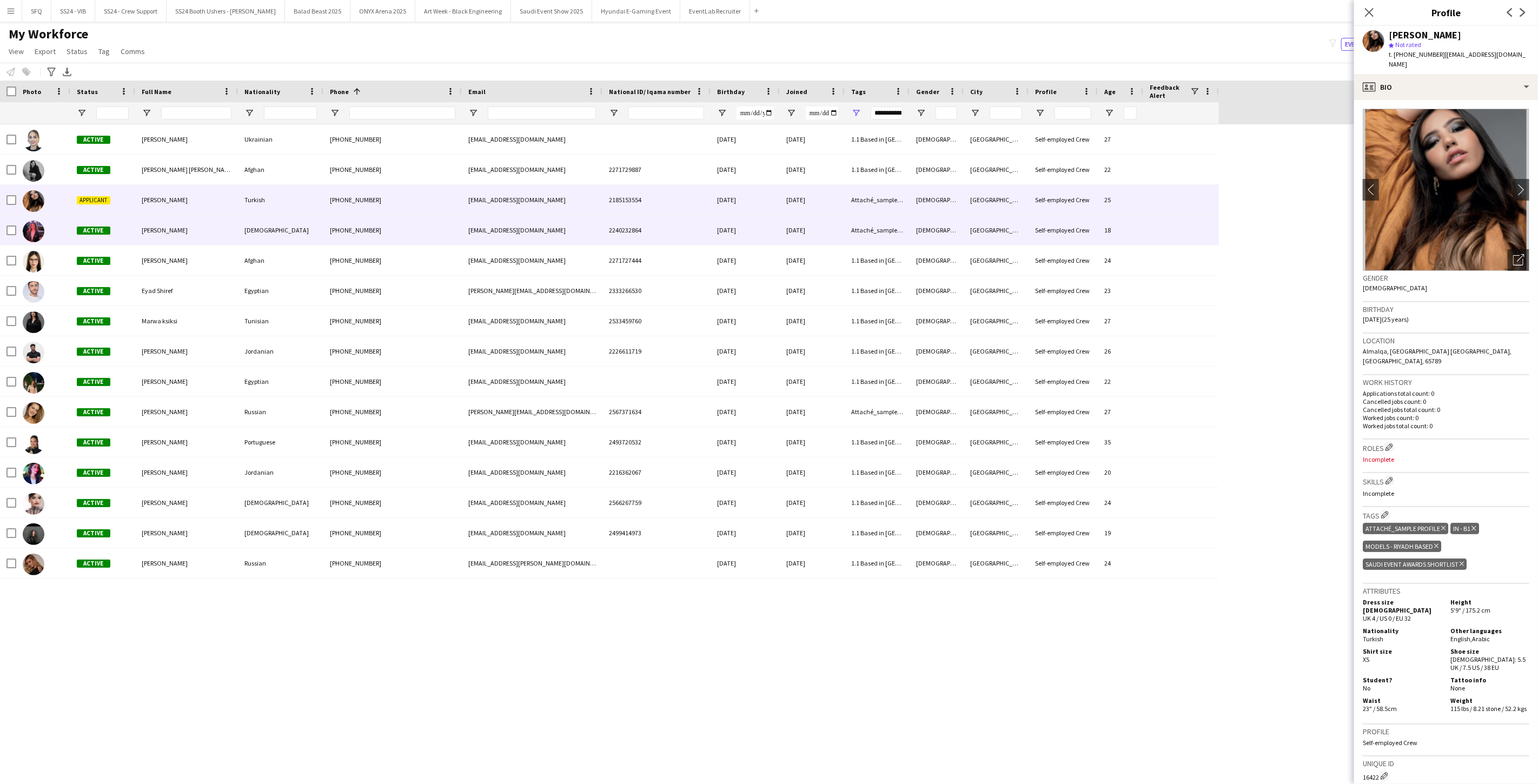
click at [193, 215] on div "Hanan Khater" at bounding box center [186, 230] width 103 height 30
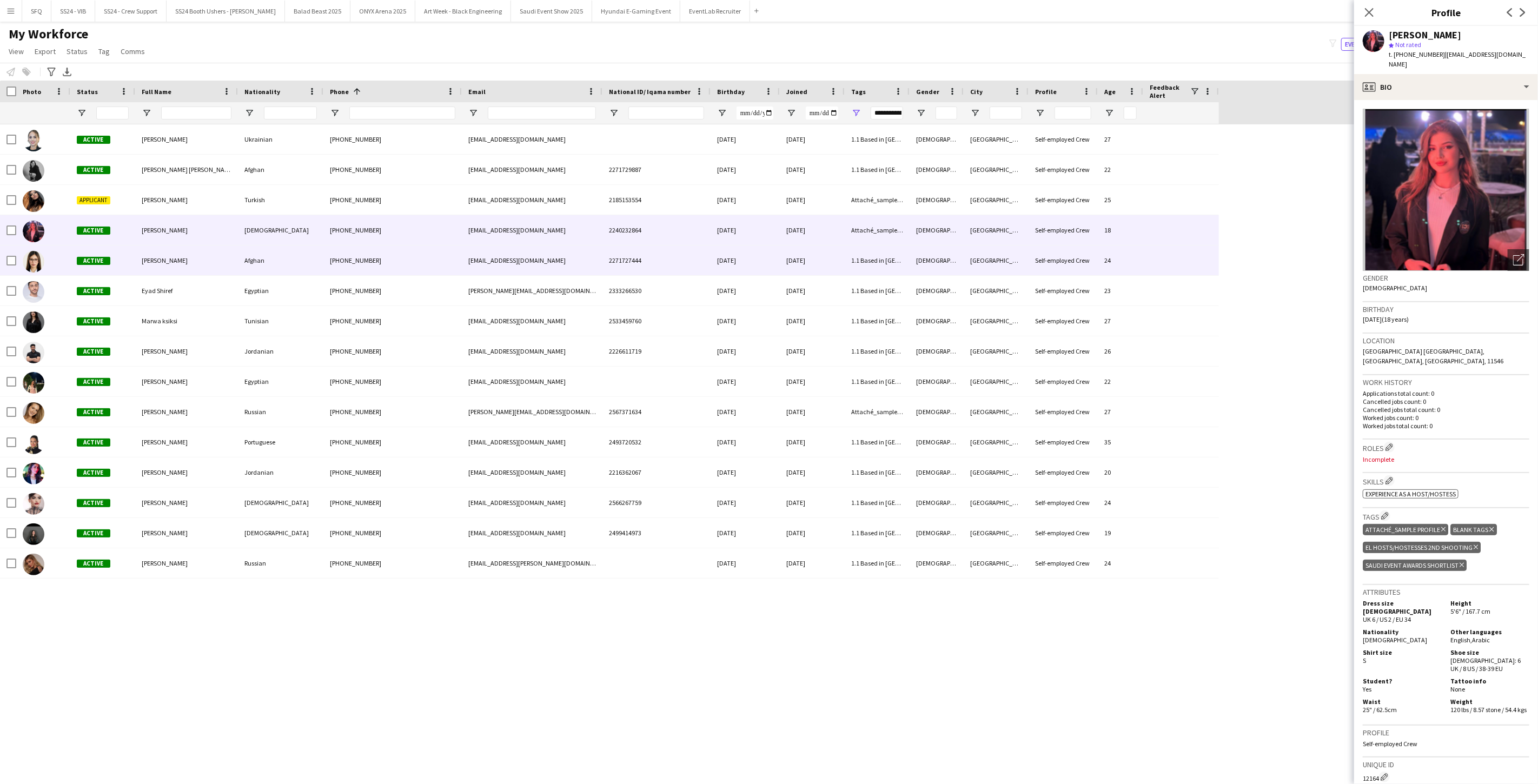
click at [155, 251] on div "Nadia Zao" at bounding box center [186, 260] width 103 height 30
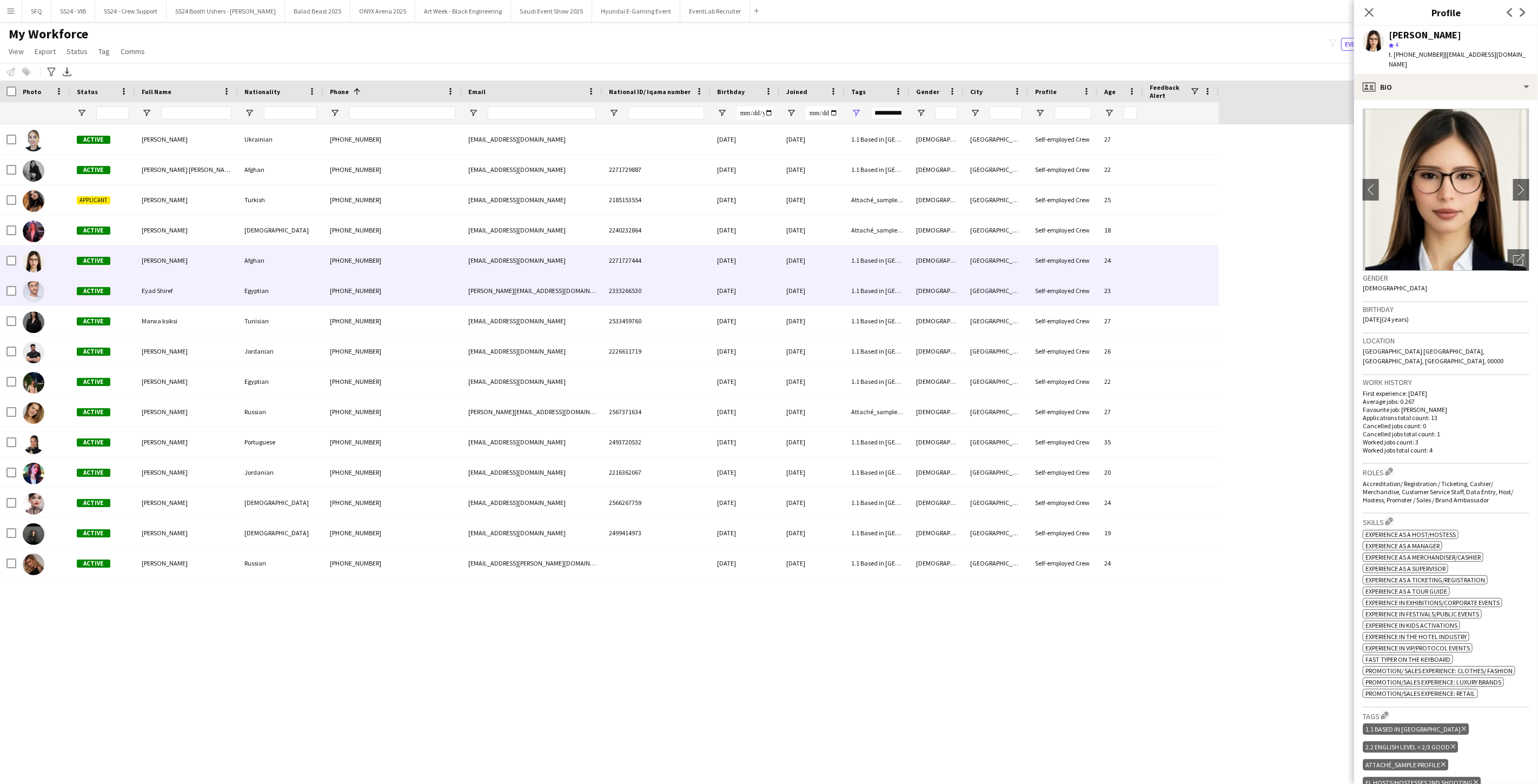
click at [132, 299] on div "Active" at bounding box center [102, 291] width 65 height 30
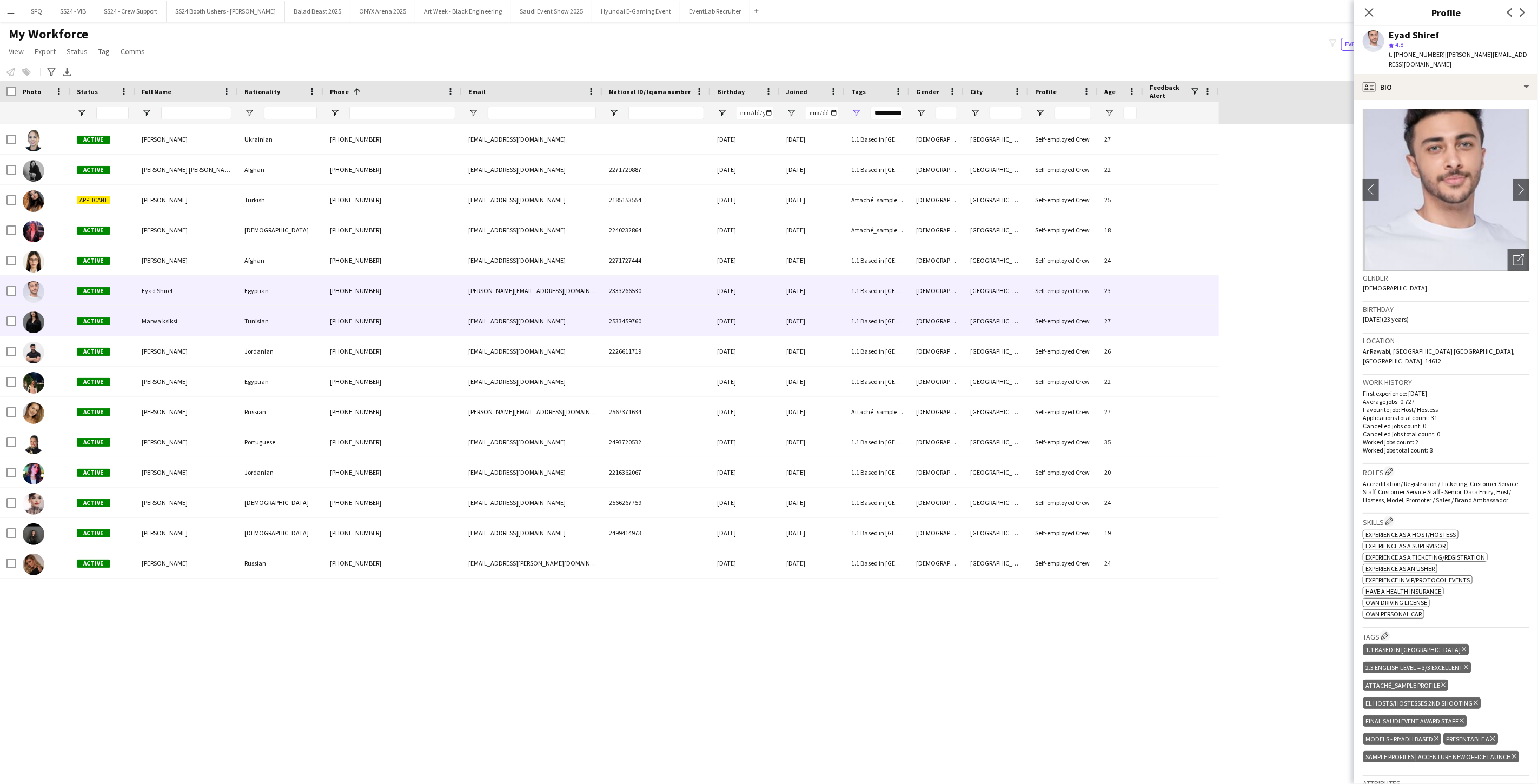
click at [130, 317] on div "Active" at bounding box center [102, 320] width 65 height 30
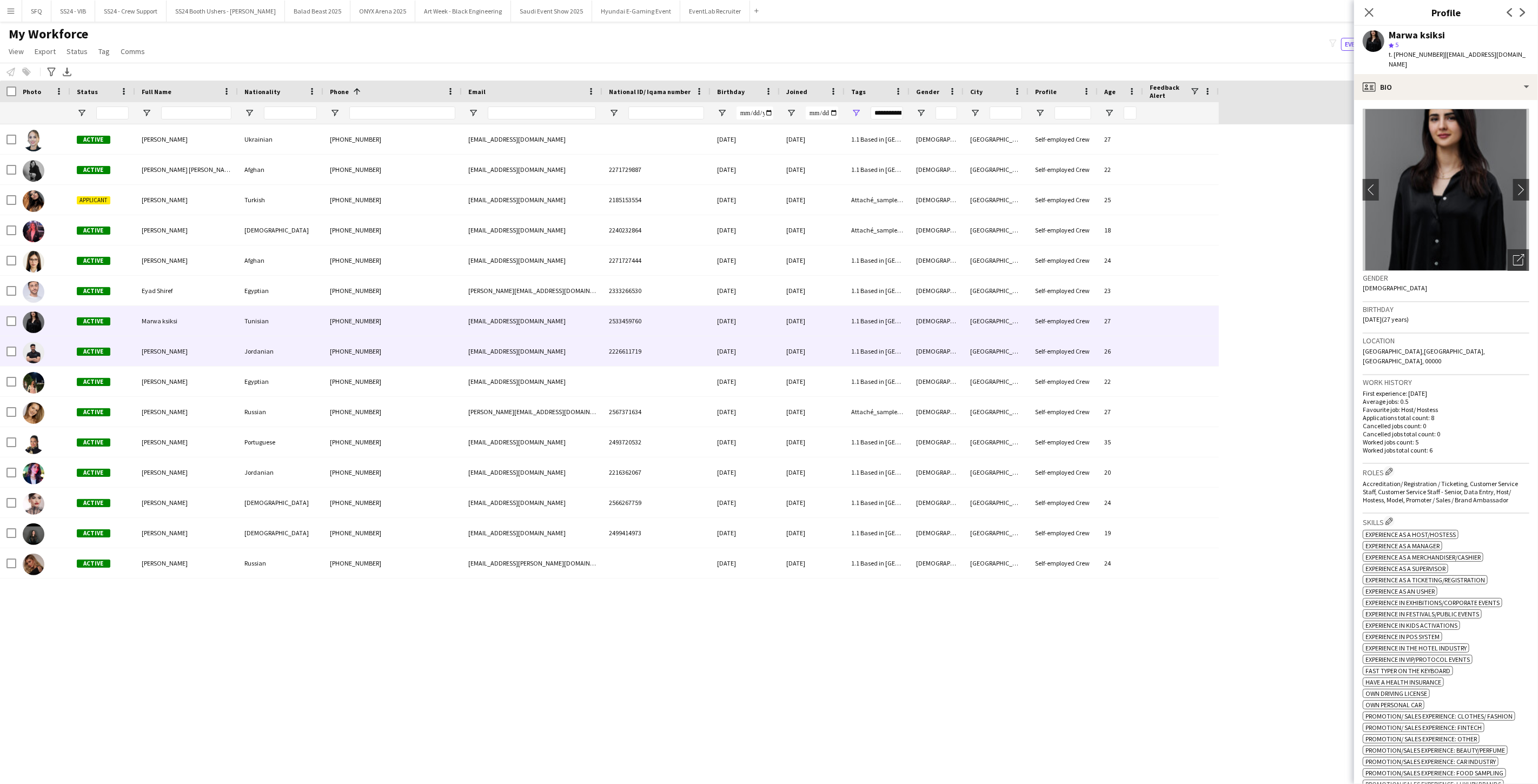
click at [122, 341] on div "Active" at bounding box center [102, 350] width 65 height 30
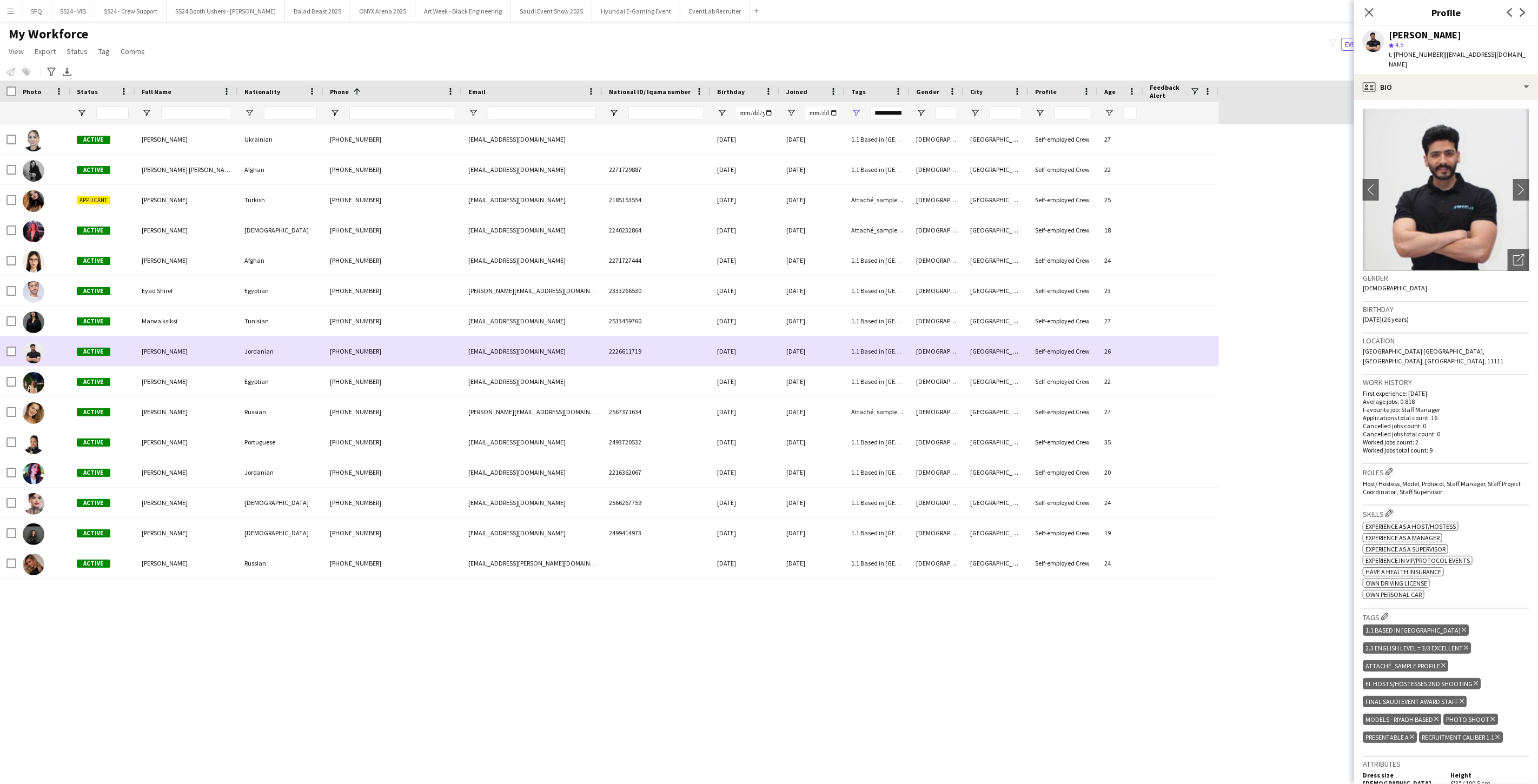
click at [137, 355] on div "Zakaria Shaqdeeh" at bounding box center [186, 350] width 103 height 30
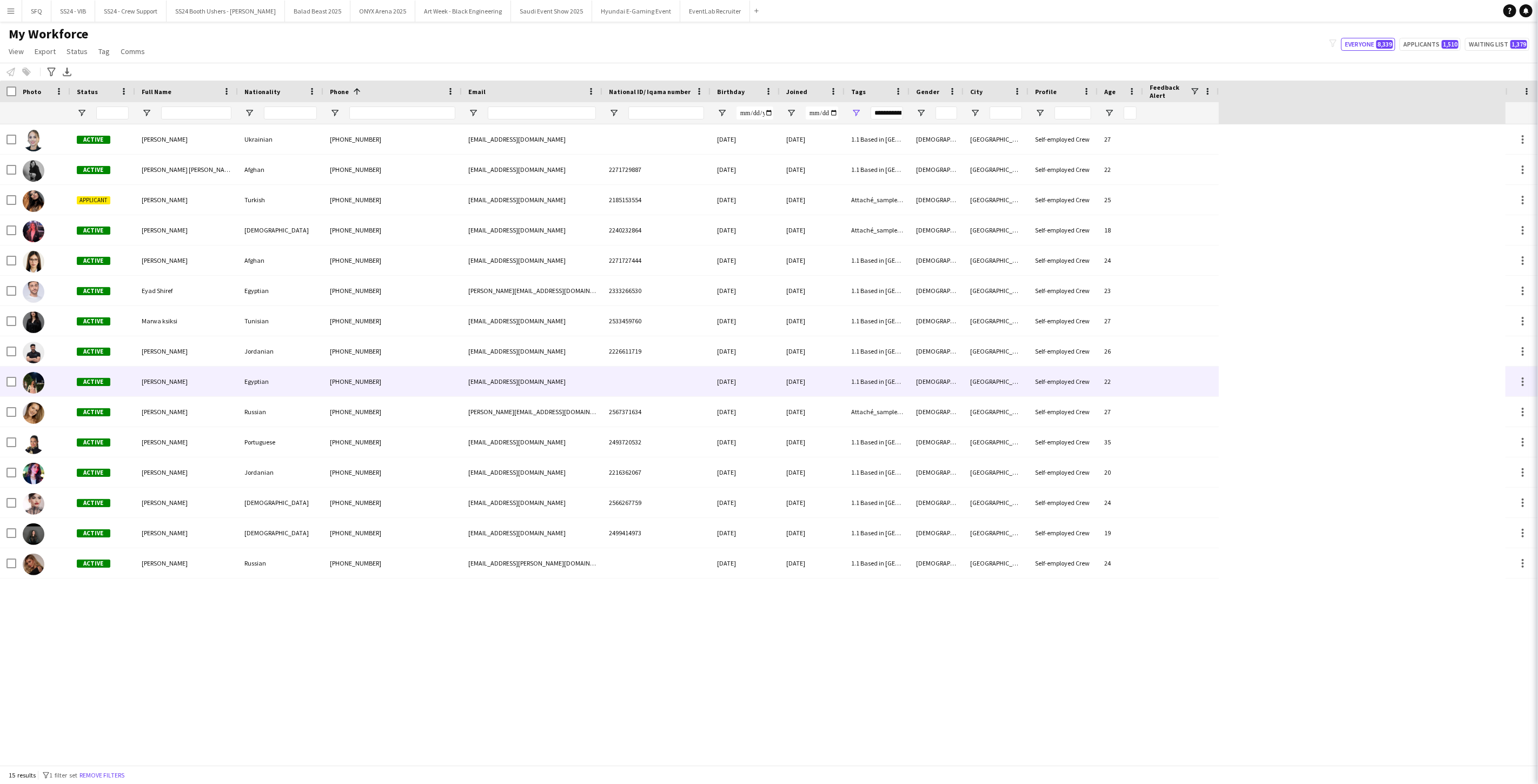
click at [137, 366] on div "Noura Hafez" at bounding box center [186, 381] width 103 height 30
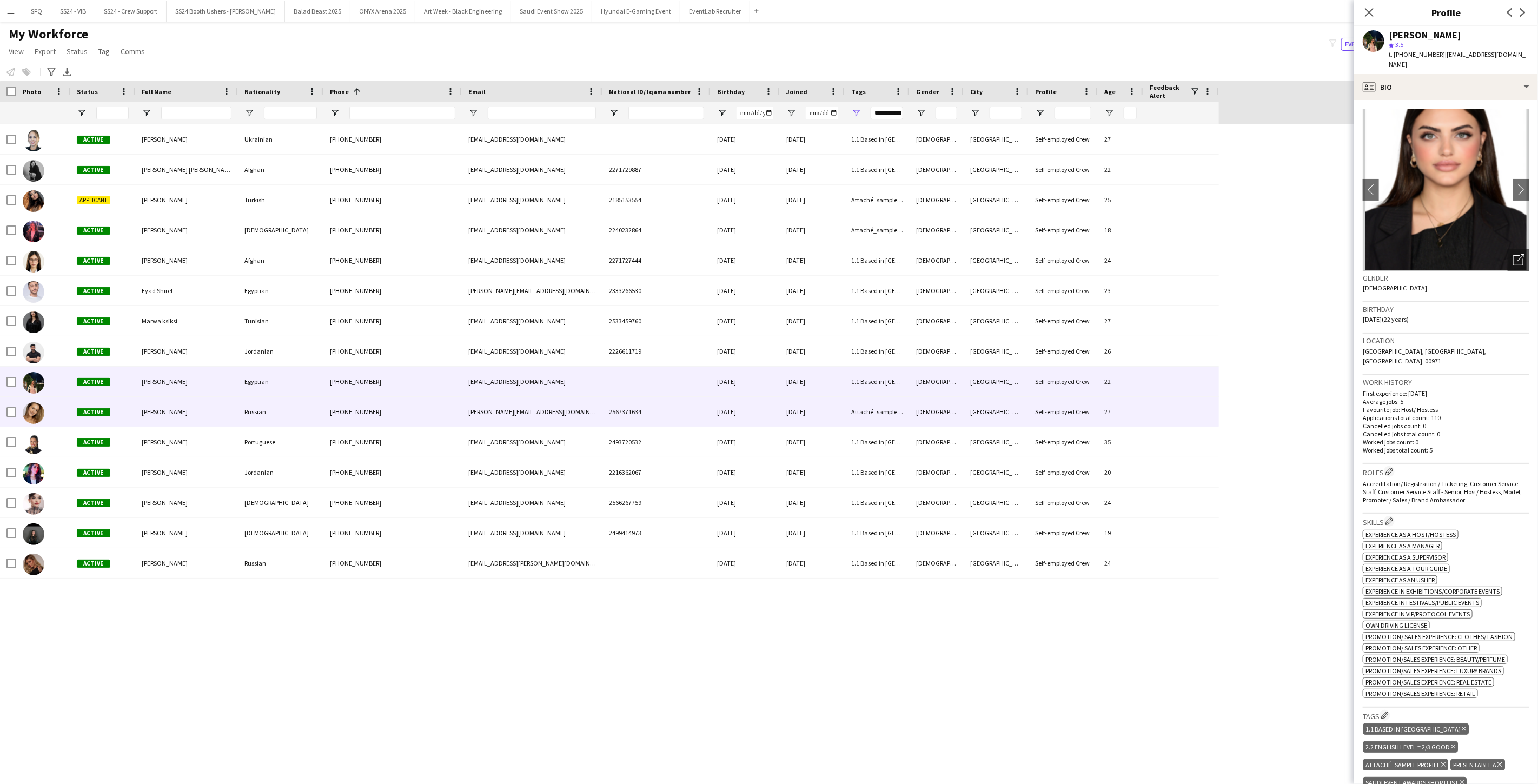
click at [154, 413] on span "Angelina Kudriavtseva" at bounding box center [164, 411] width 46 height 8
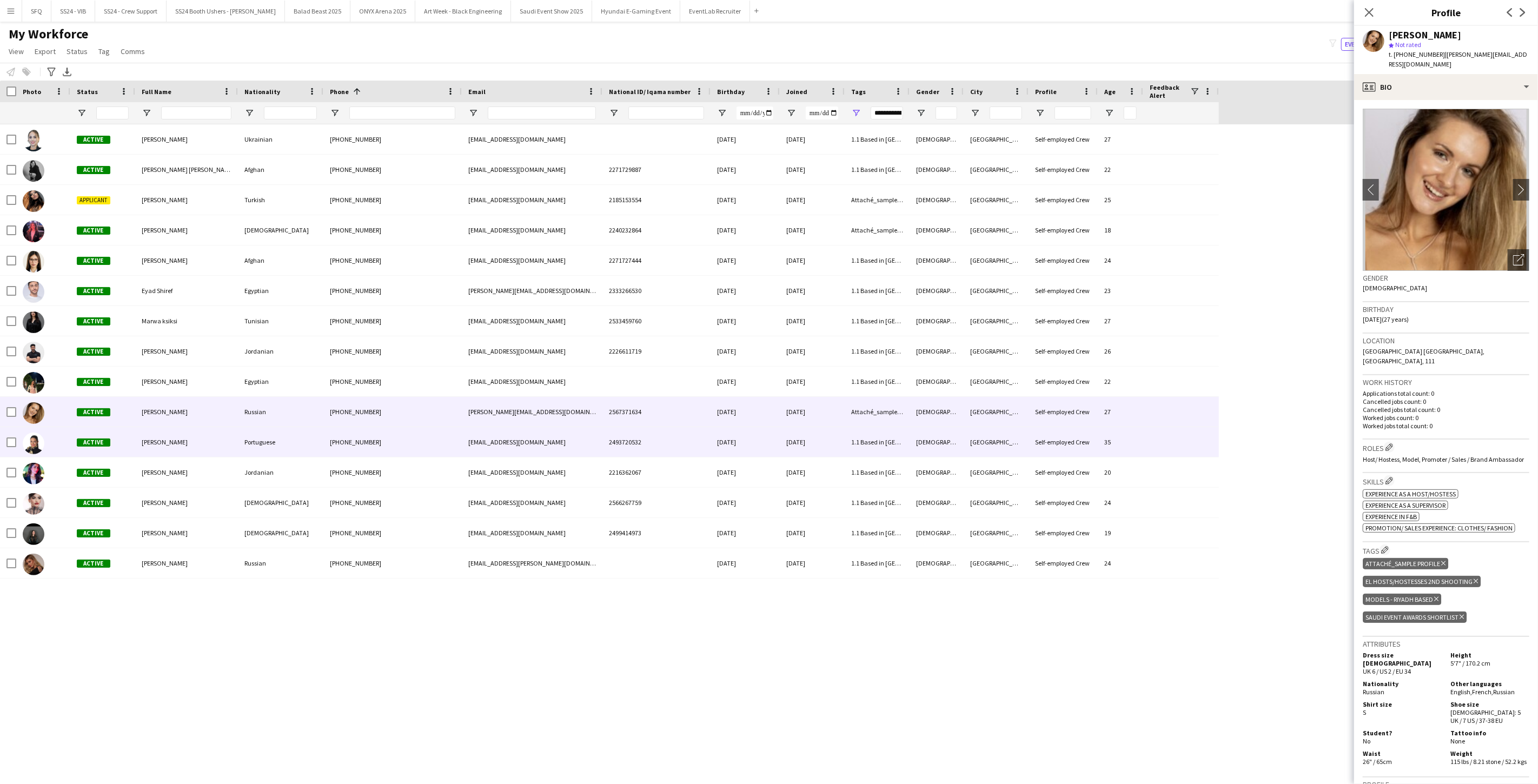
click at [153, 430] on div "Alexandra Fulgencio" at bounding box center [186, 442] width 103 height 30
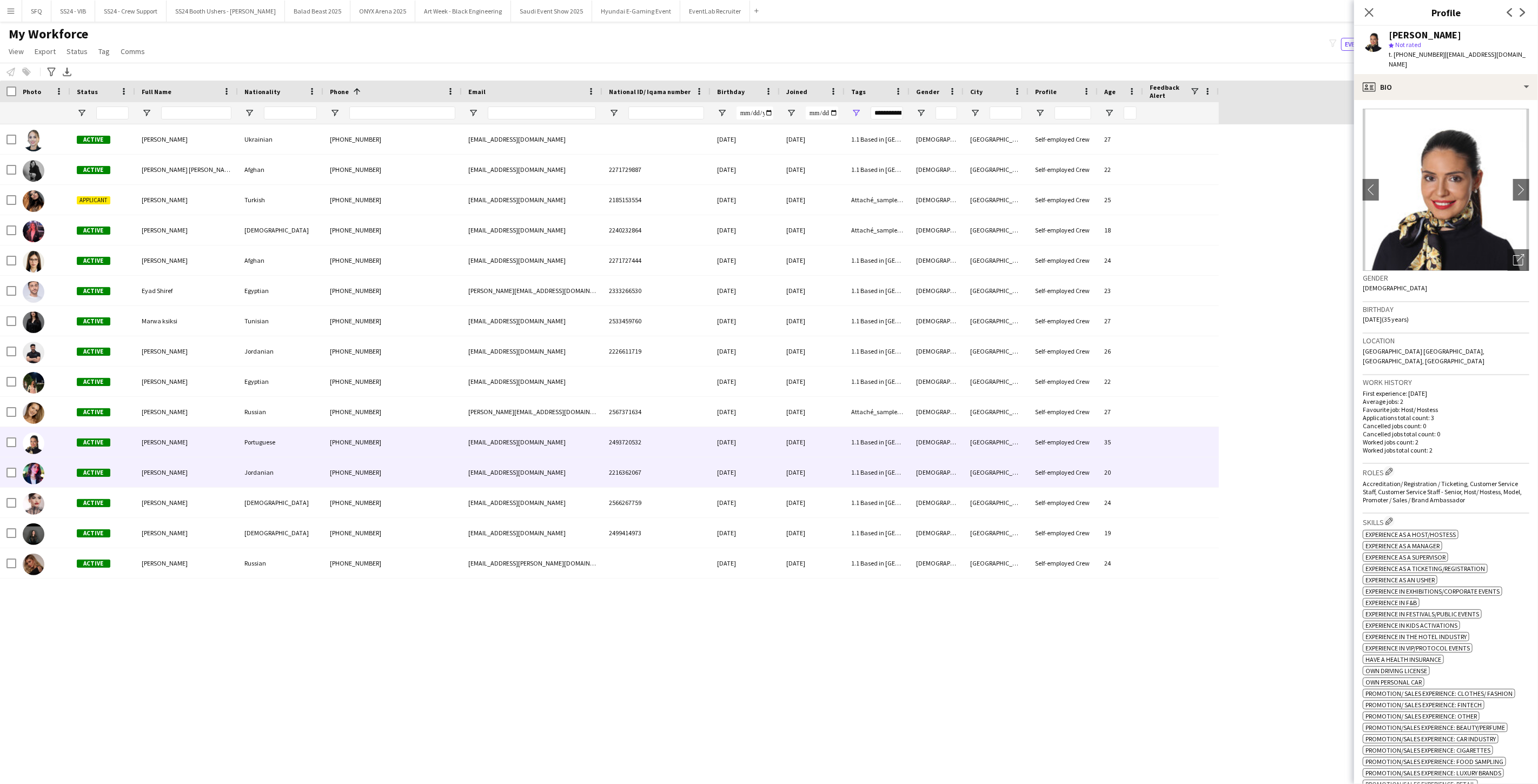
click at [155, 469] on span "Hala Marie" at bounding box center [164, 472] width 46 height 8
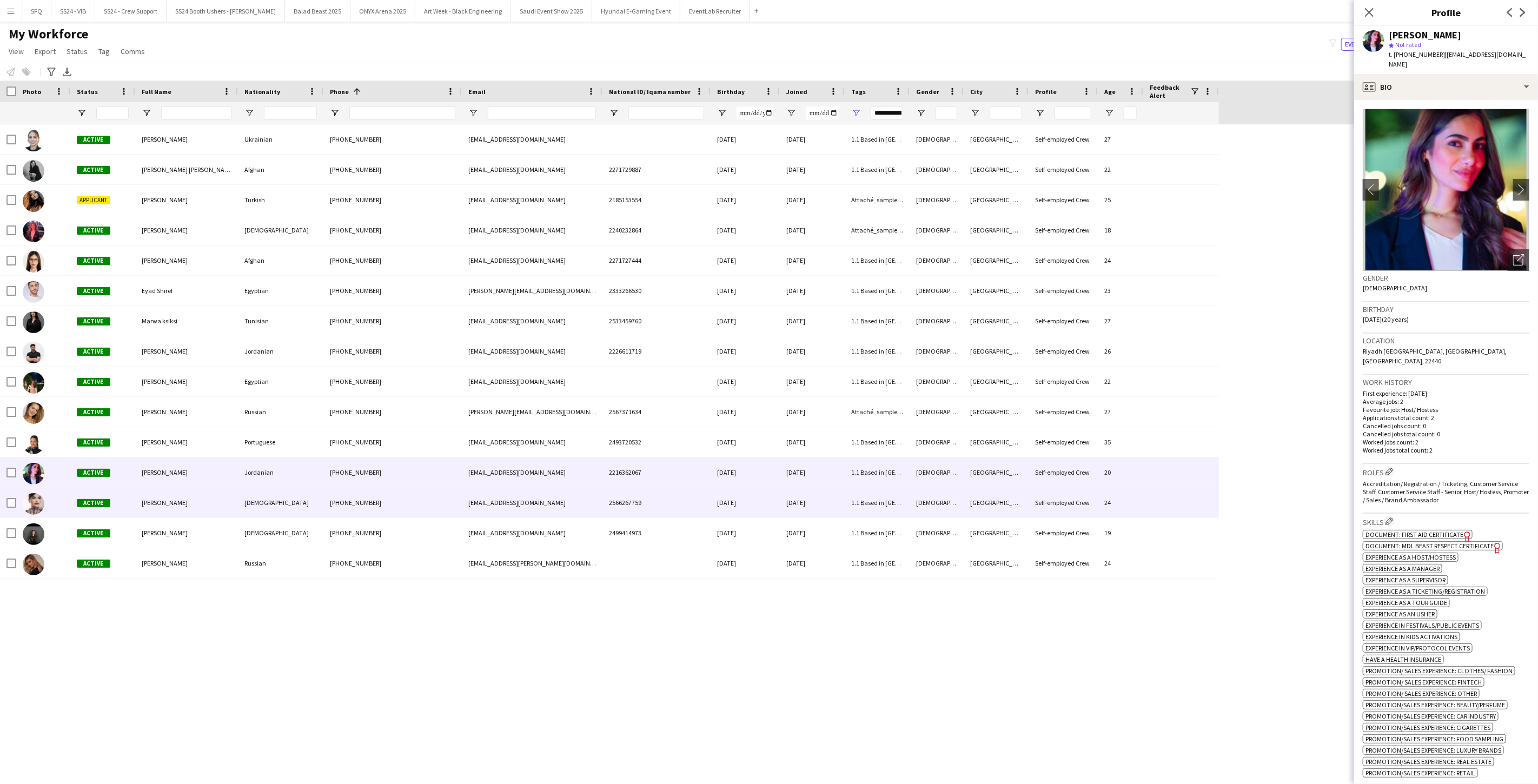
click at [155, 500] on span "Carla Madi" at bounding box center [164, 502] width 46 height 8
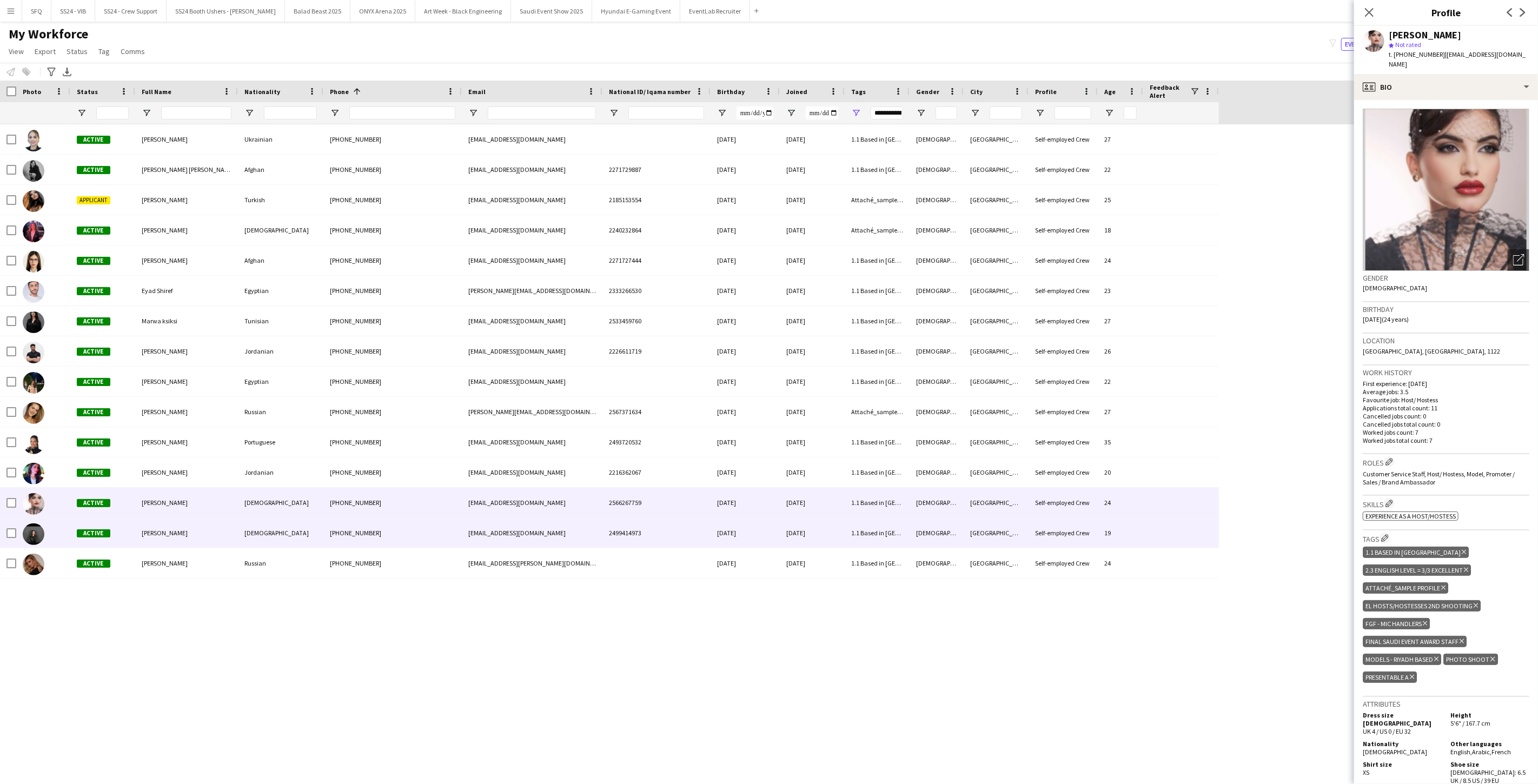
click at [153, 528] on div "Reine Khatib" at bounding box center [186, 532] width 103 height 30
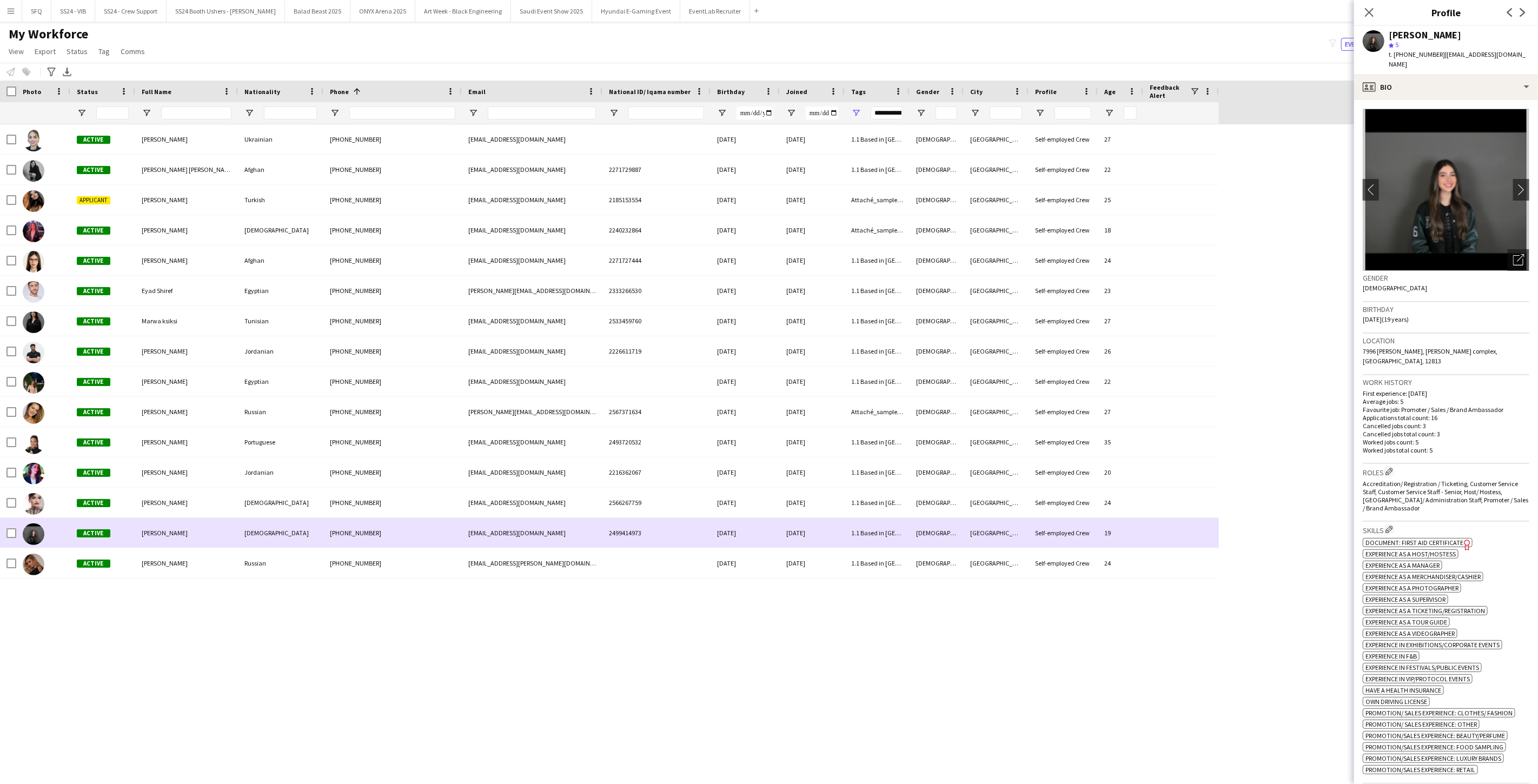
click at [148, 544] on div "Reine Khatib" at bounding box center [186, 532] width 103 height 30
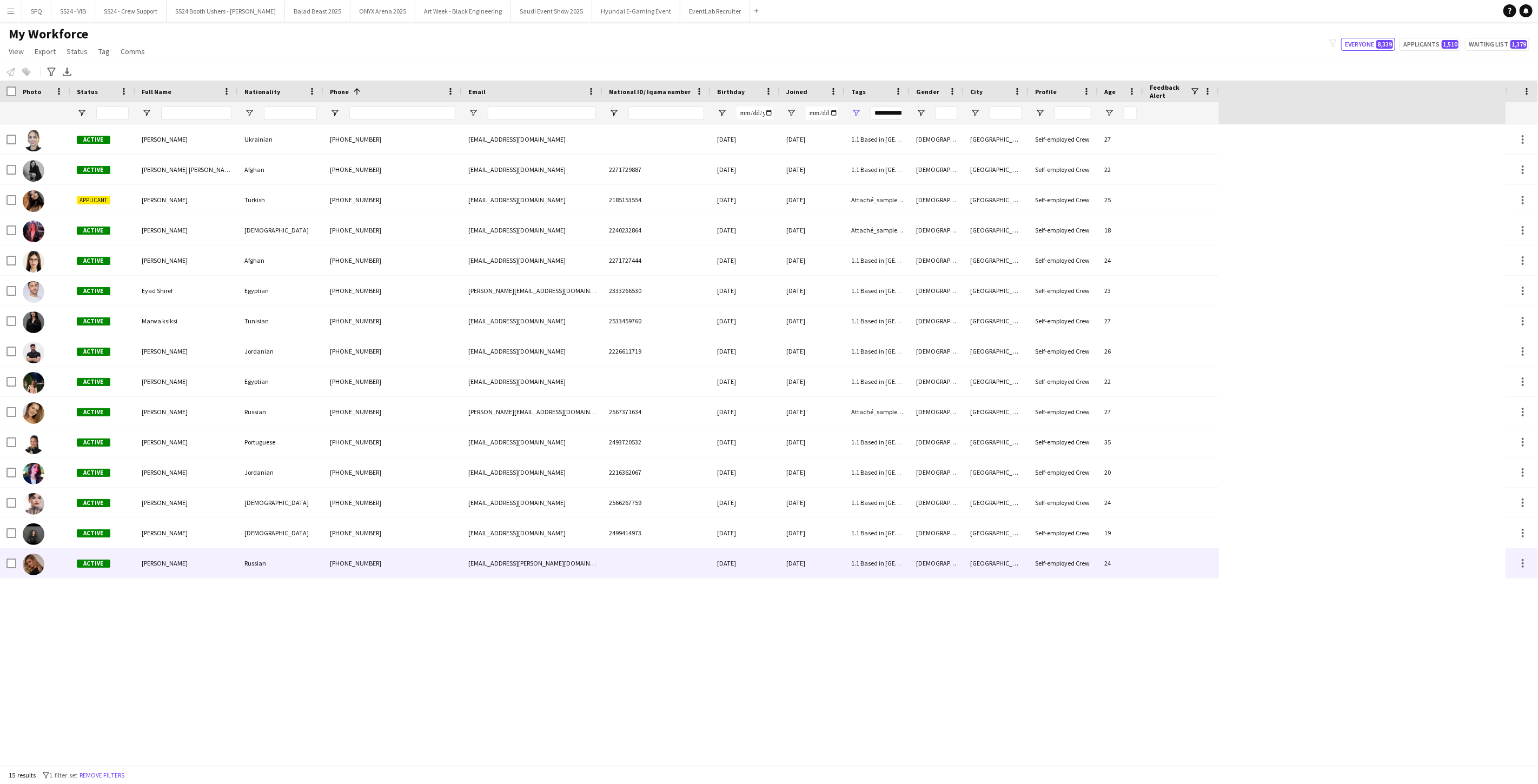
click at [147, 555] on div "Angelina Shleeva" at bounding box center [186, 563] width 103 height 30
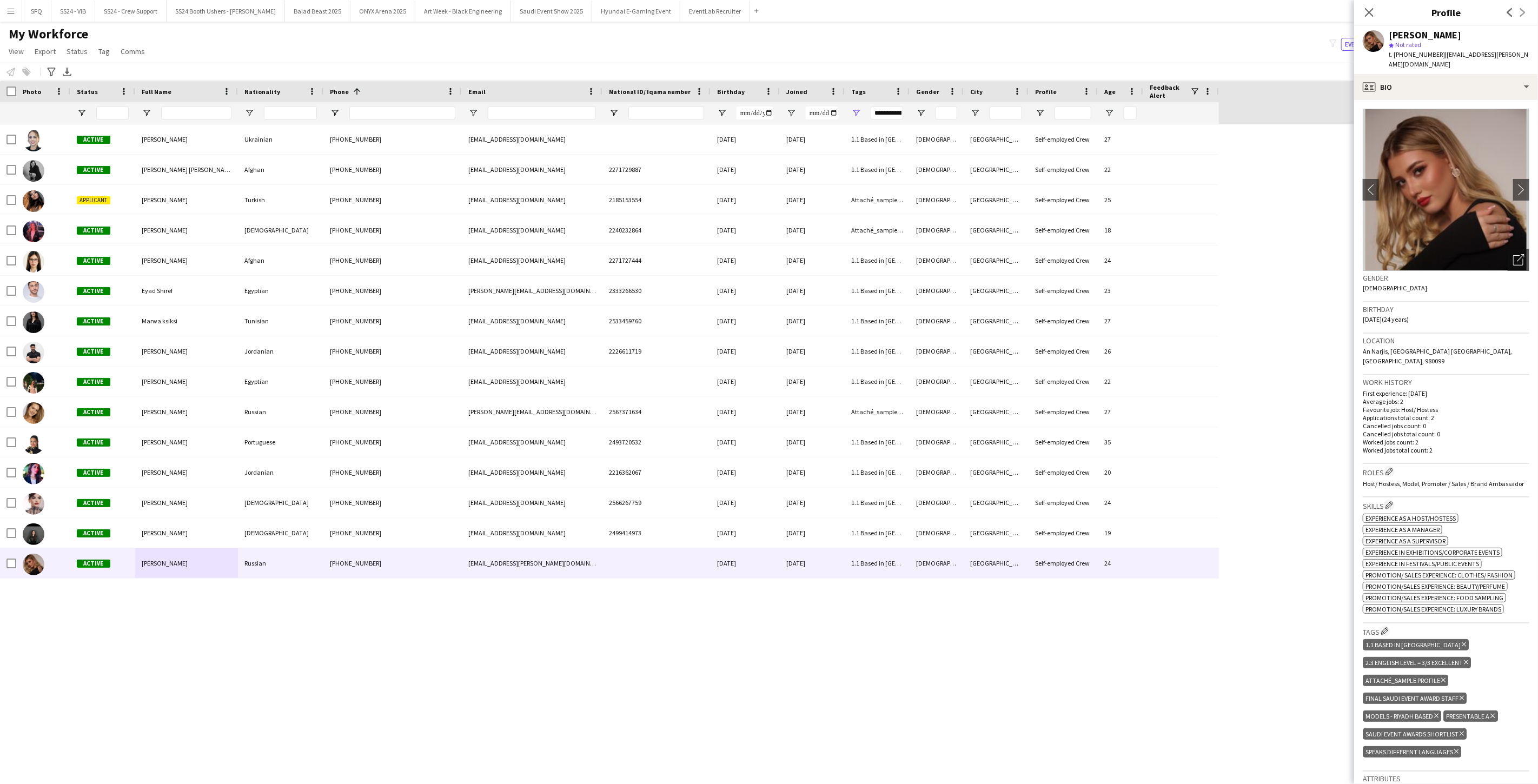
drag, startPoint x: 589, startPoint y: 70, endPoint x: 343, endPoint y: 83, distance: 246.3
click at [575, 71] on div "Notify workforce Add to tag Select at least one crew to tag him or her. Advance…" at bounding box center [769, 72] width 1538 height 18
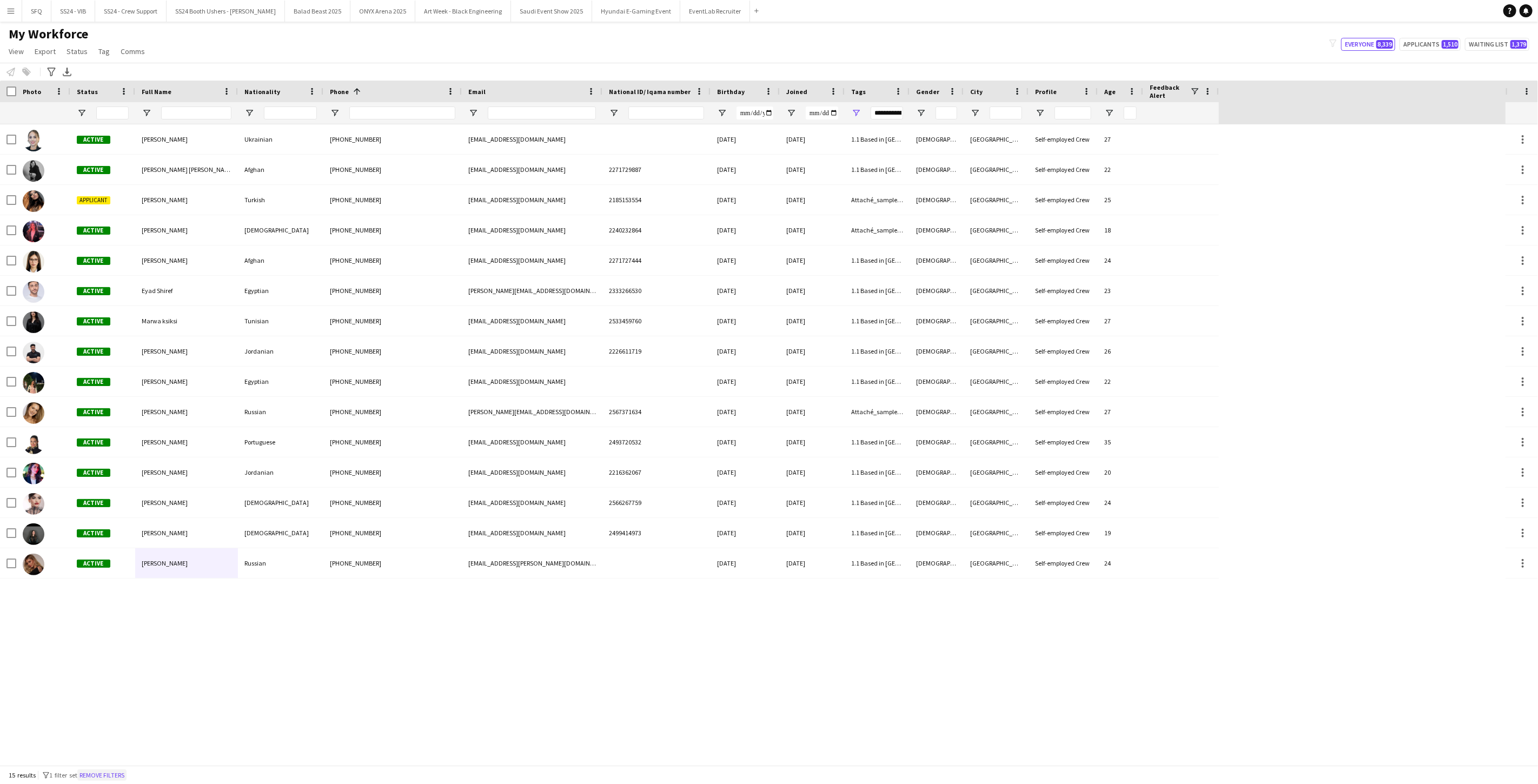
click at [111, 638] on button "Remove filters" at bounding box center [102, 775] width 49 height 12
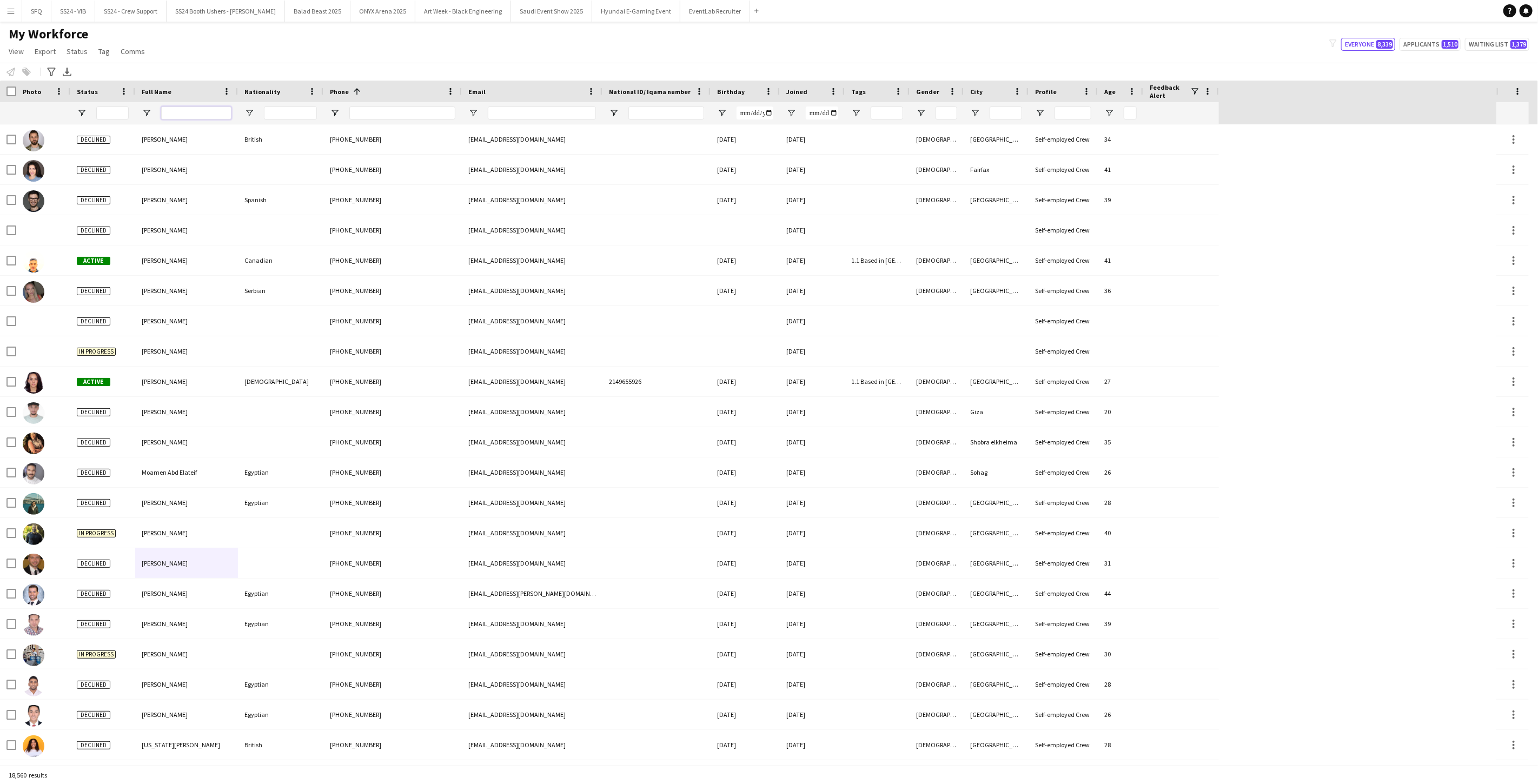
click at [168, 114] on input "Full Name Filter Input" at bounding box center [196, 113] width 70 height 13
click at [575, 112] on span "Open Filter Menu" at bounding box center [855, 112] width 9 height 9
click at [575, 179] on div "(Select All)" at bounding box center [911, 179] width 85 height 8
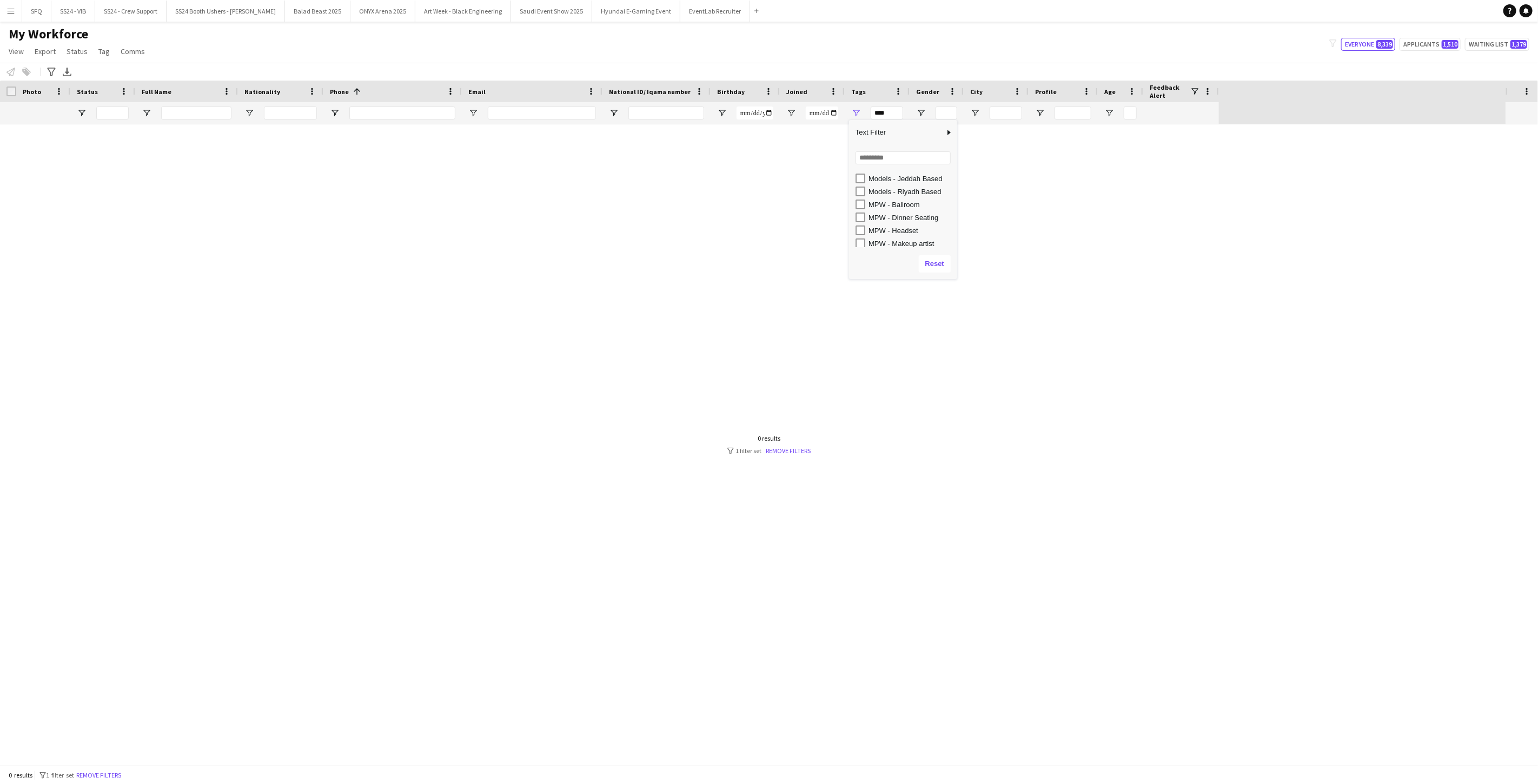
scroll to position [661, 0]
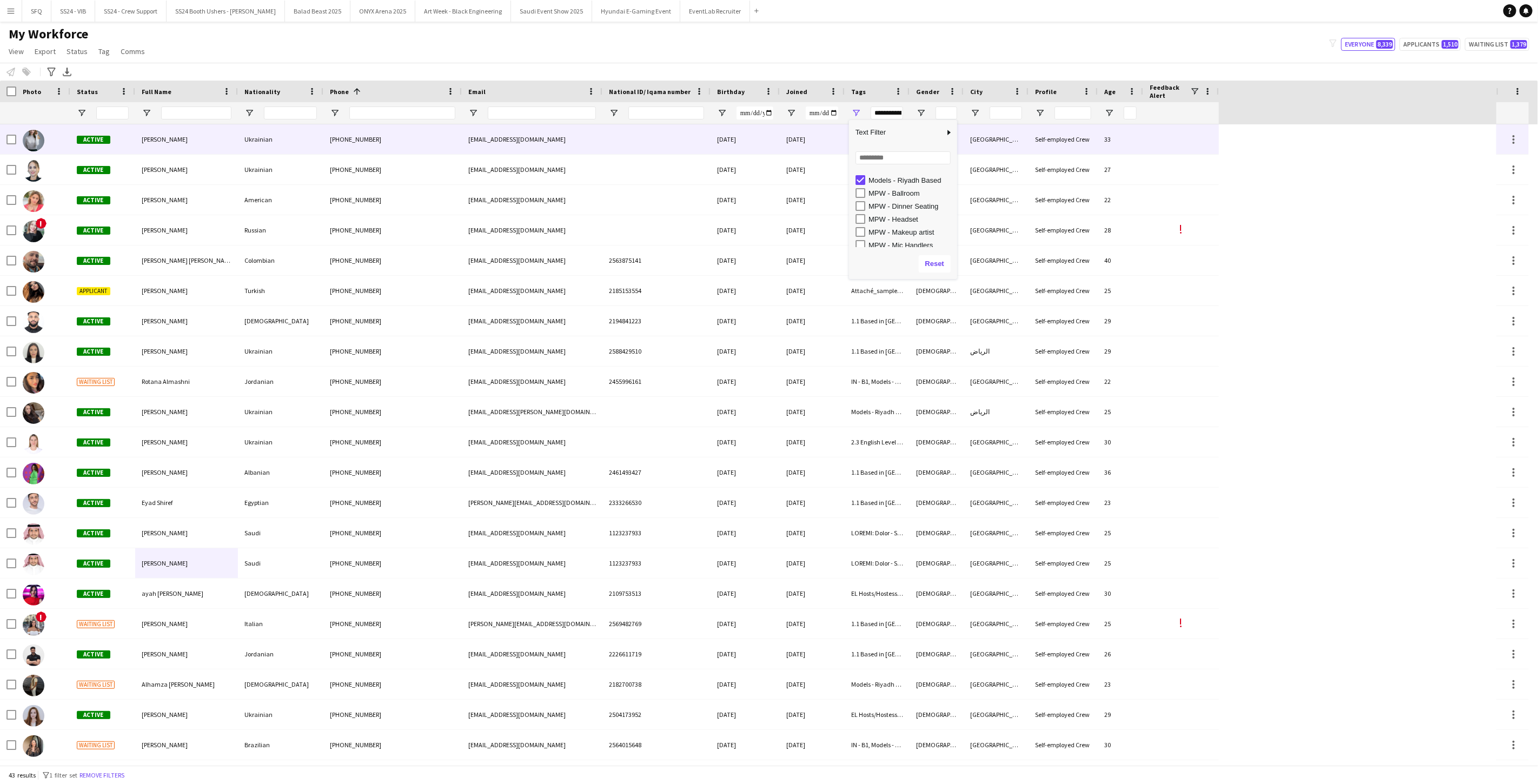
click at [180, 142] on div "Iryna Hrytsyna" at bounding box center [186, 139] width 103 height 30
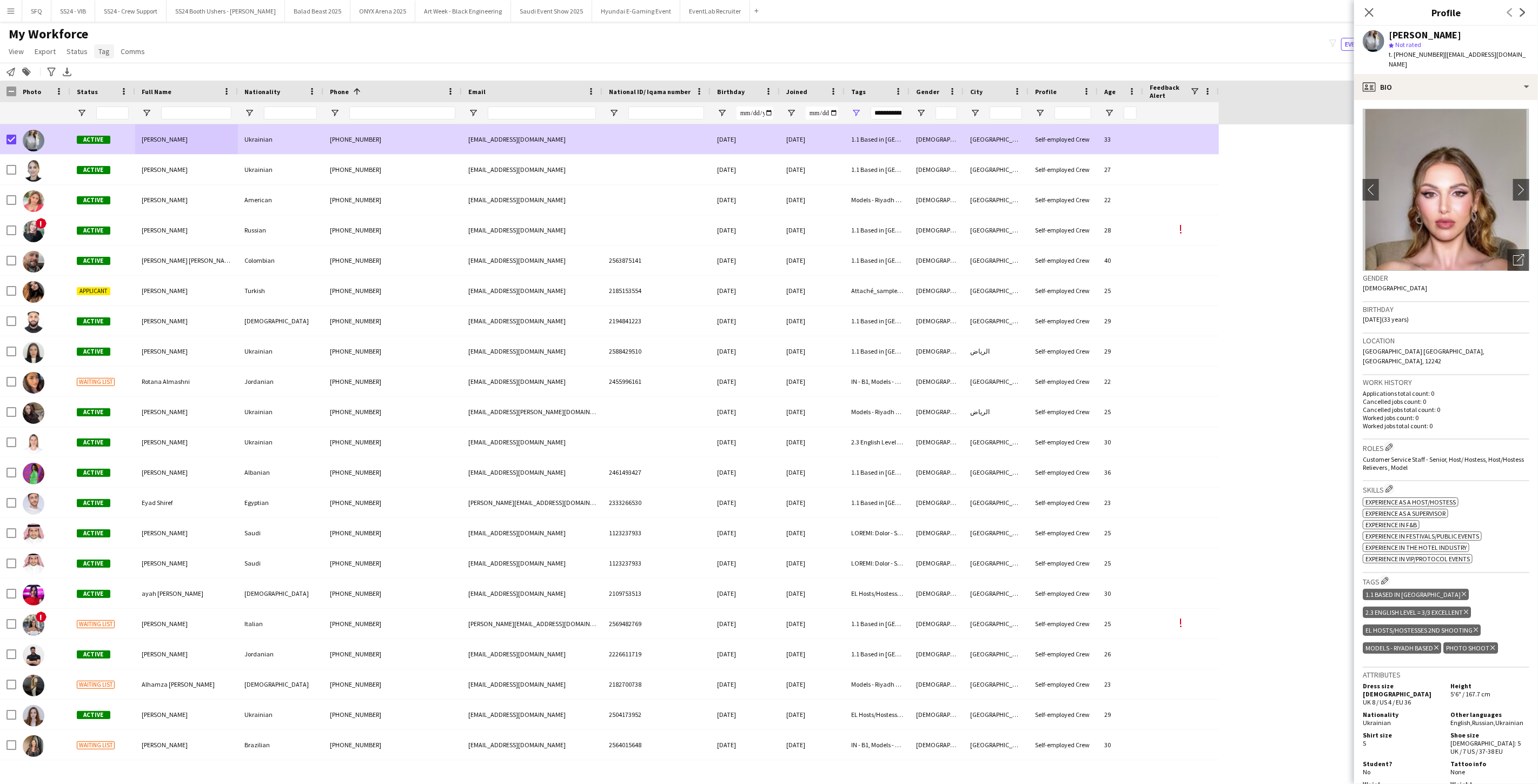
click at [95, 50] on link "Tag" at bounding box center [104, 51] width 20 height 14
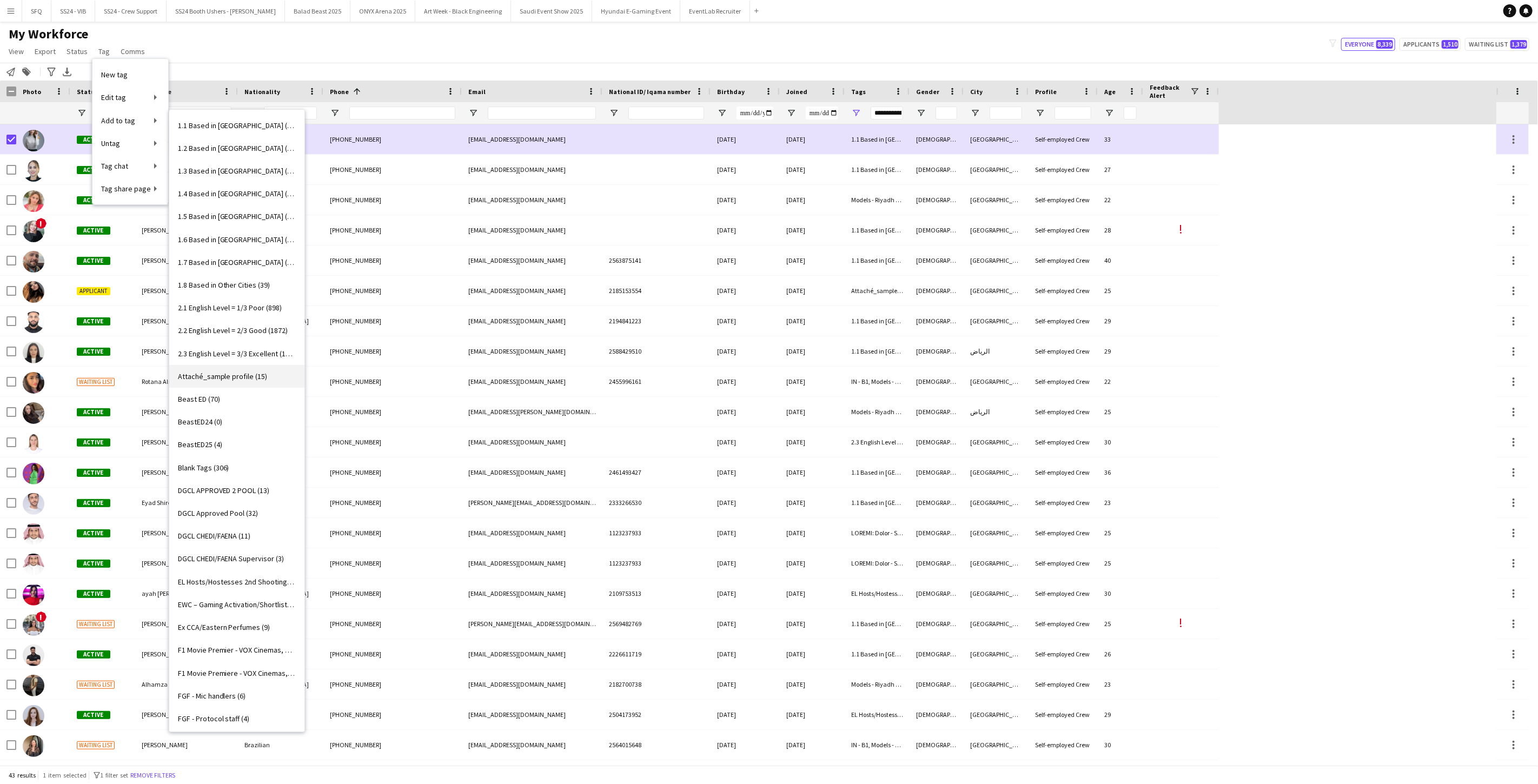
click at [227, 374] on span "Attaché_sample profile (15)" at bounding box center [223, 376] width 90 height 9
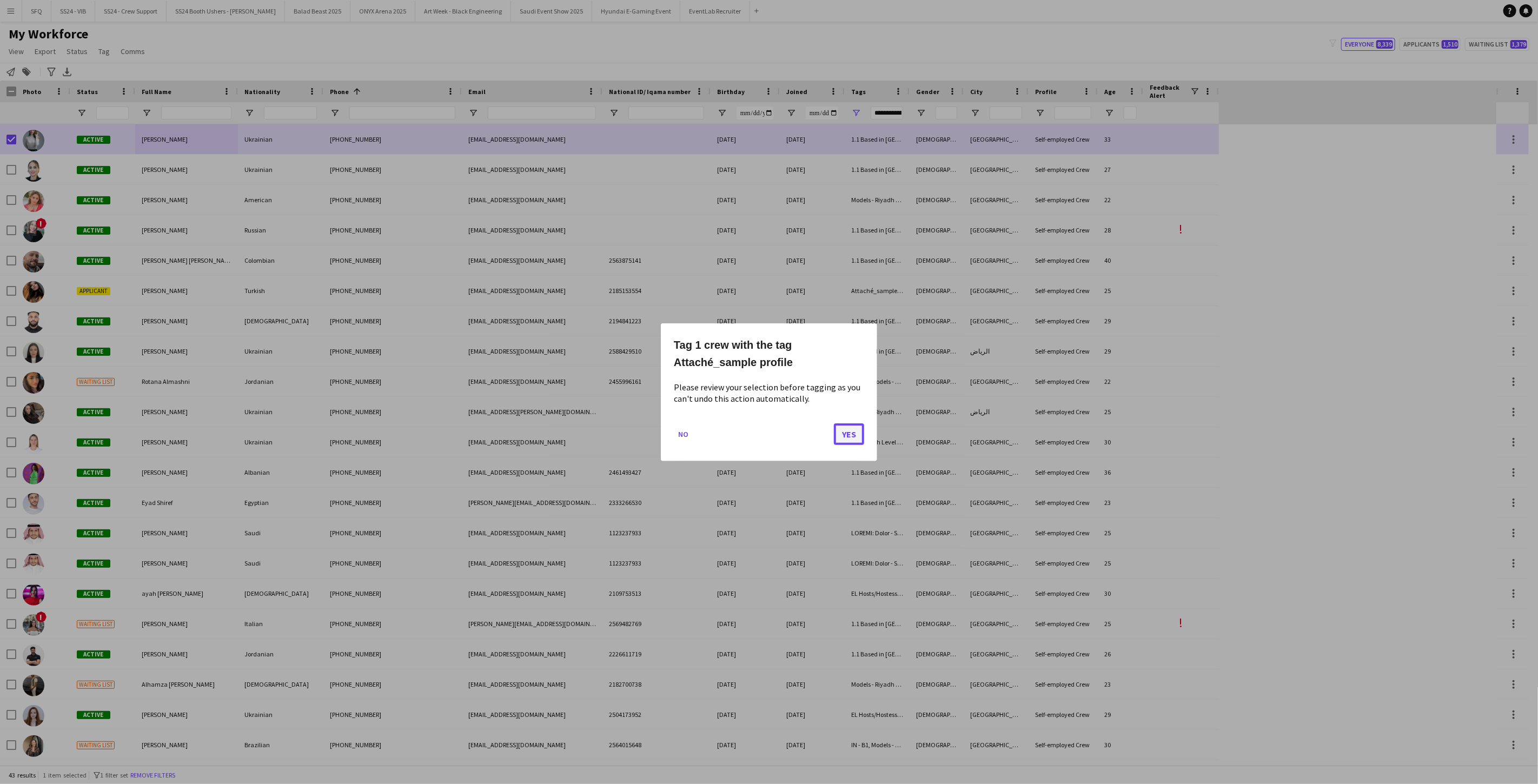
click at [575, 428] on button "Yes" at bounding box center [849, 434] width 30 height 22
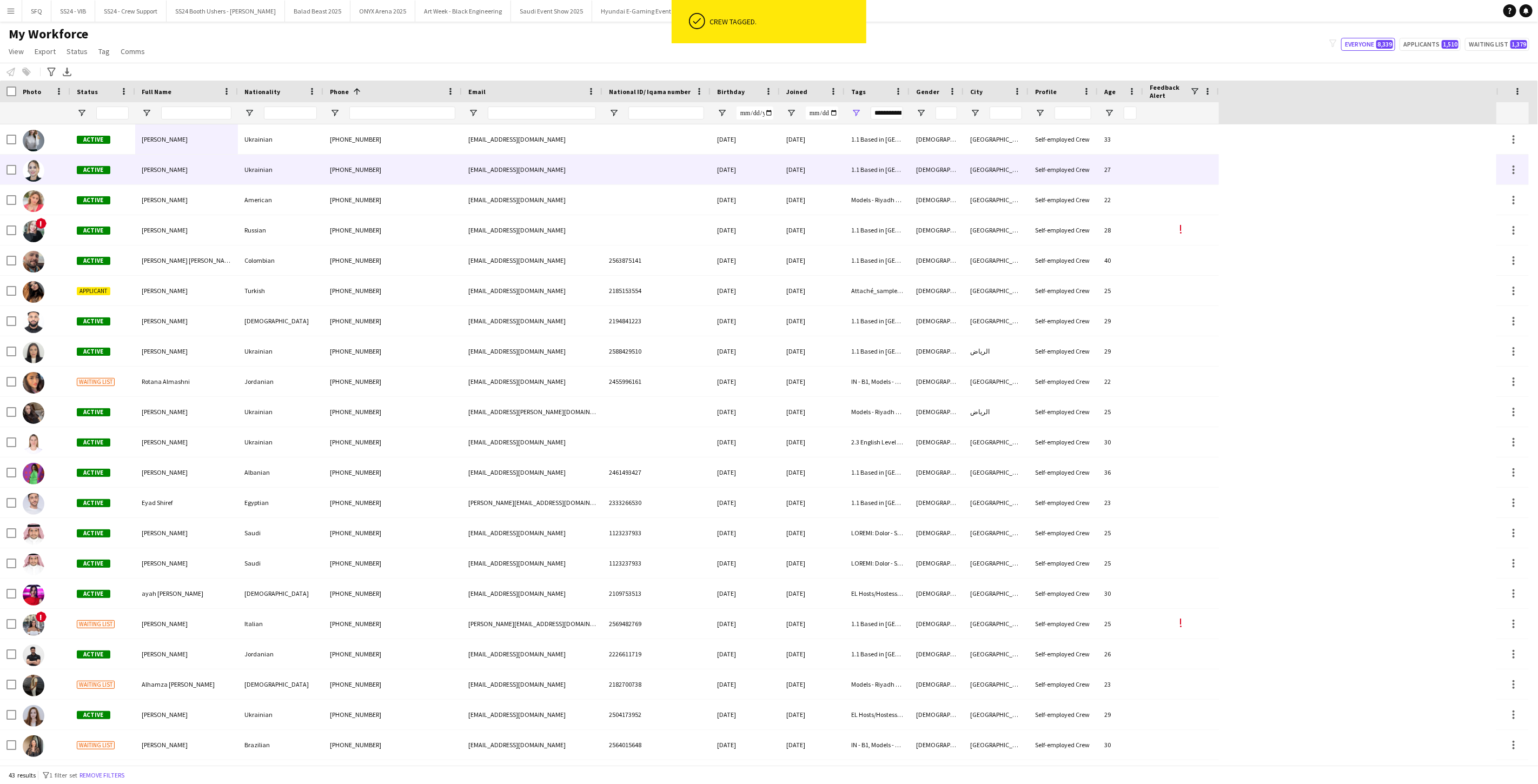
click at [211, 179] on div "Natalia Rapchynska" at bounding box center [186, 169] width 103 height 30
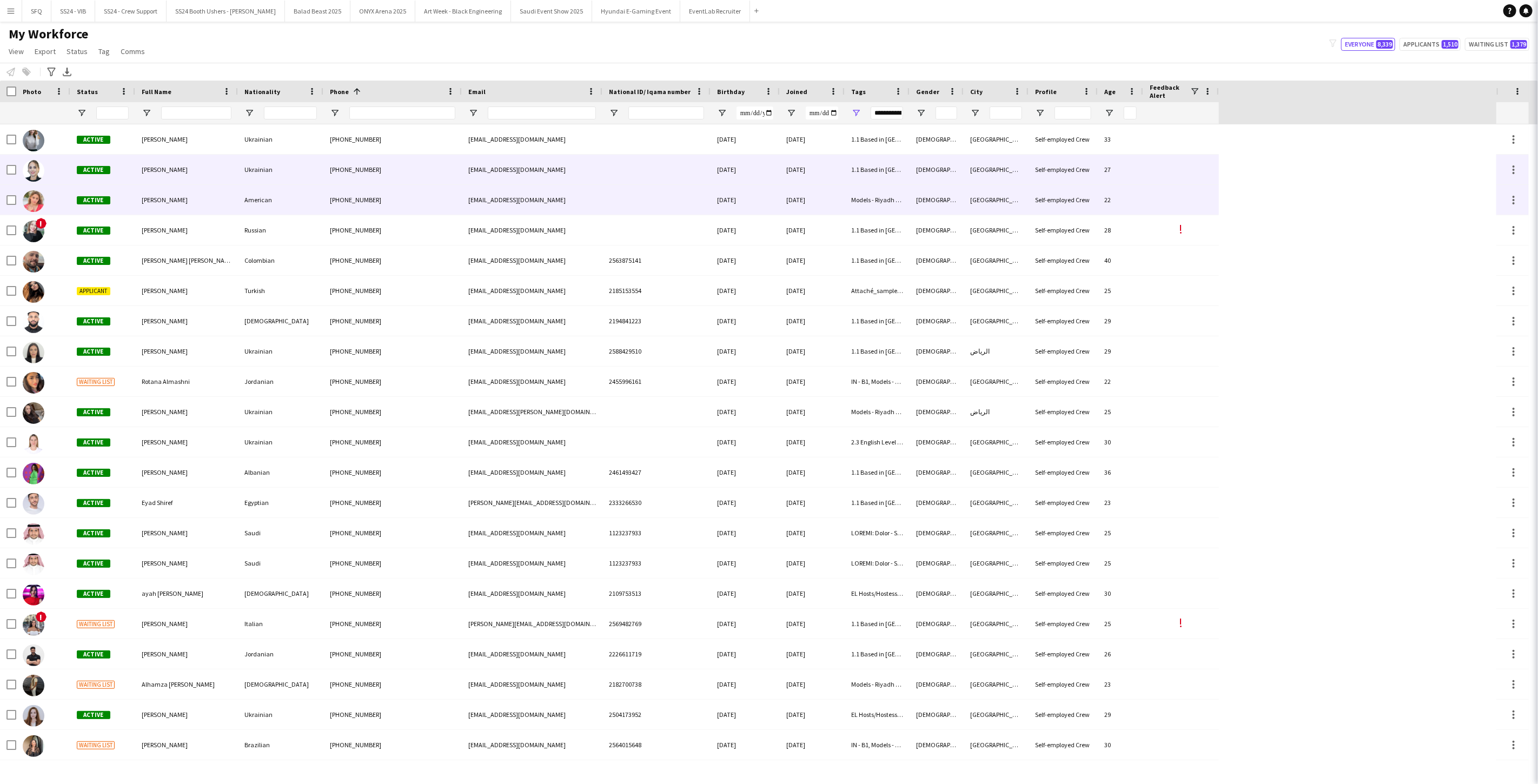
click at [205, 197] on div "Chloe Moghrabi" at bounding box center [186, 199] width 103 height 30
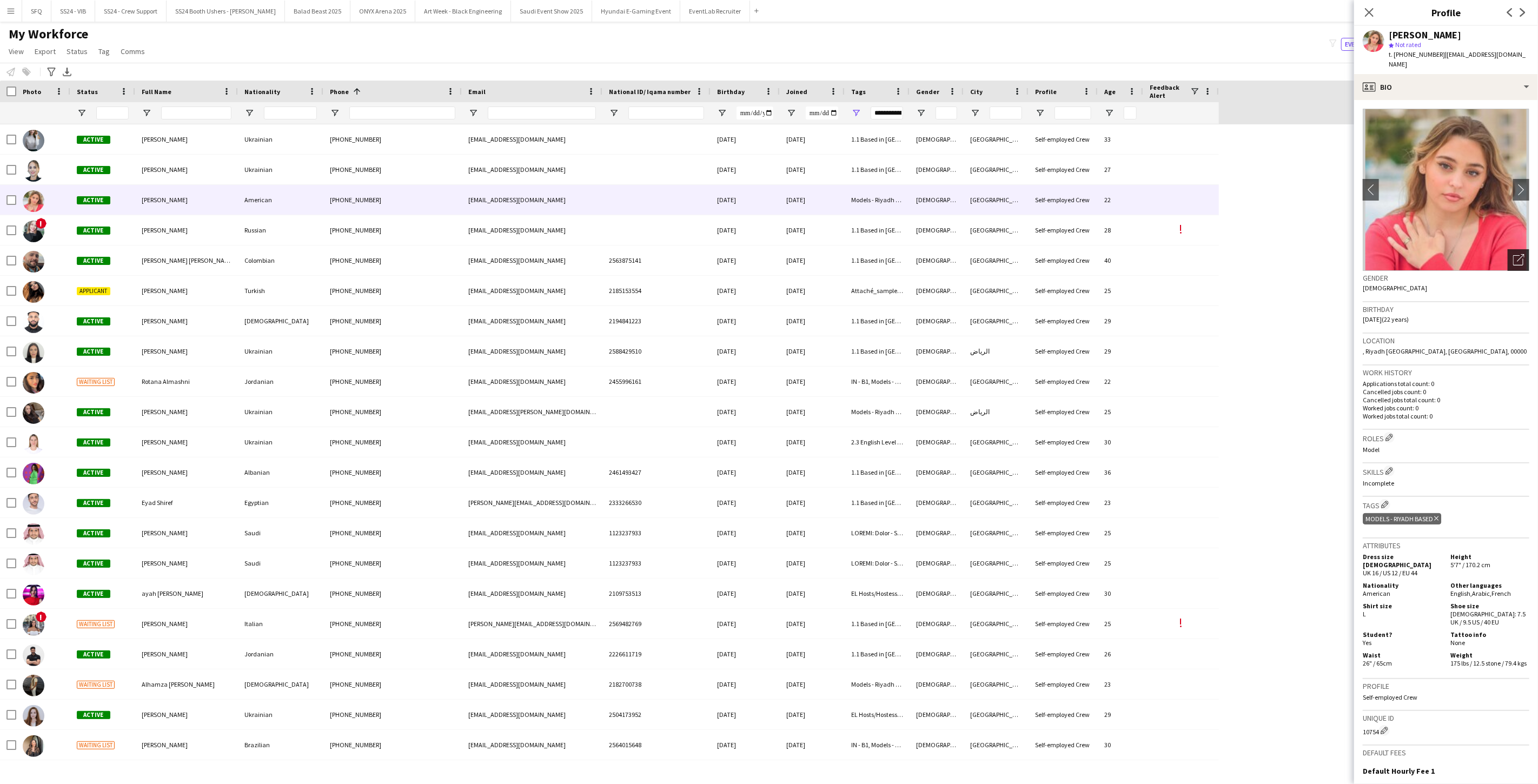
click at [575, 249] on div "Open photos pop-in" at bounding box center [1518, 260] width 22 height 22
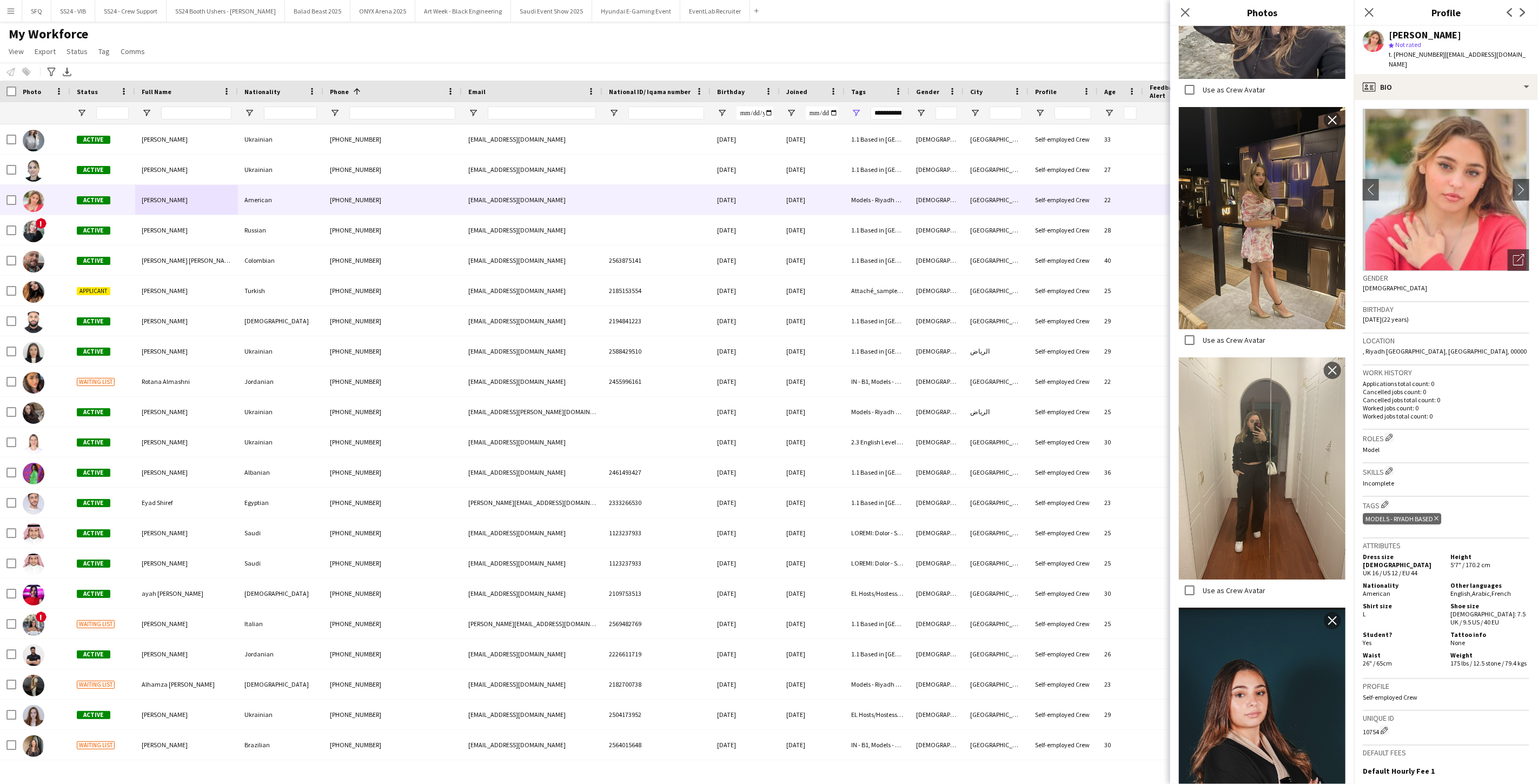
scroll to position [540, 0]
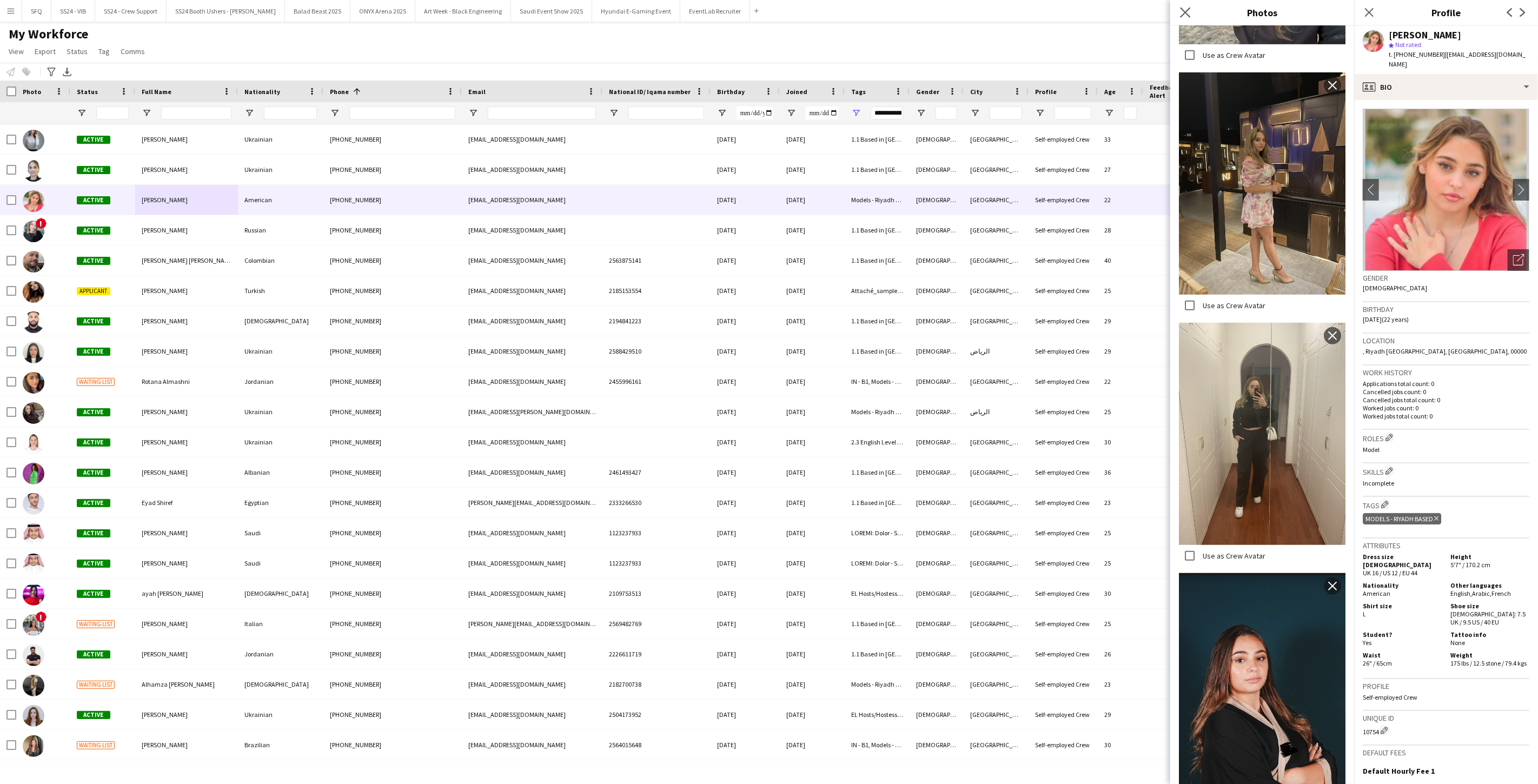
click at [575, 9] on icon "Close pop-in" at bounding box center [1185, 12] width 10 height 10
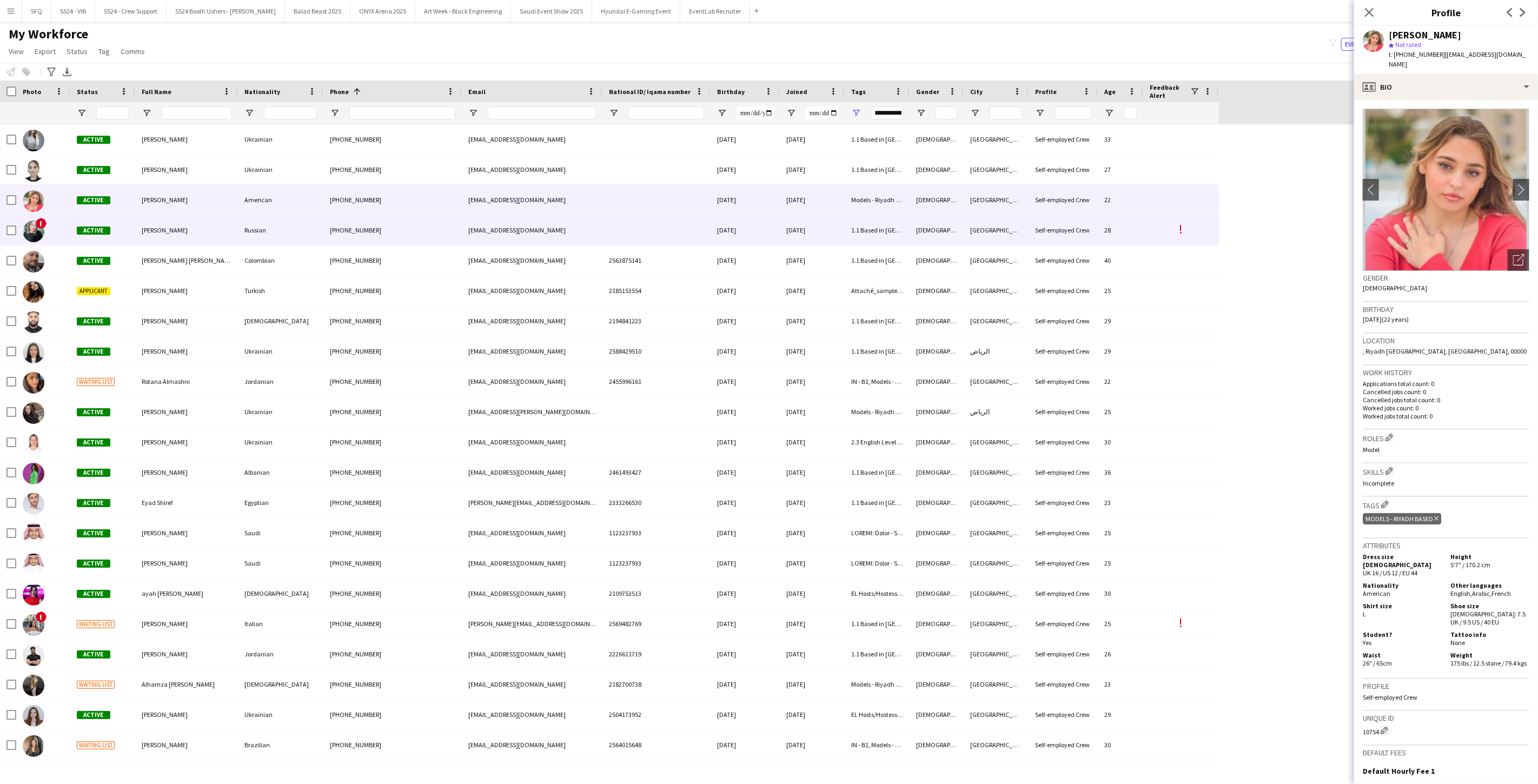
click at [155, 234] on div "Irina Derbeneva" at bounding box center [186, 230] width 103 height 30
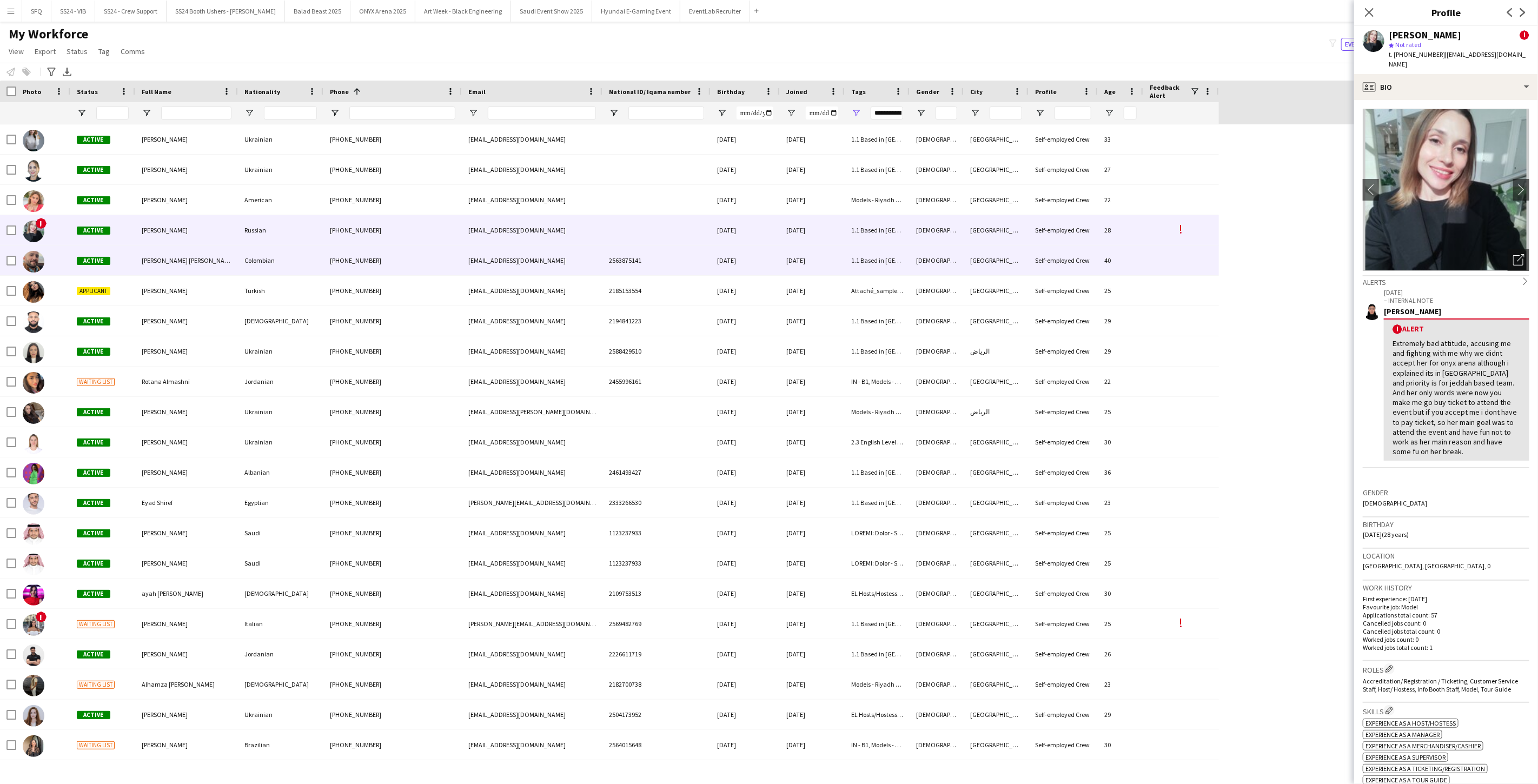
click at [155, 247] on div "Juan Pablo Fajardo Barbosa" at bounding box center [186, 260] width 103 height 30
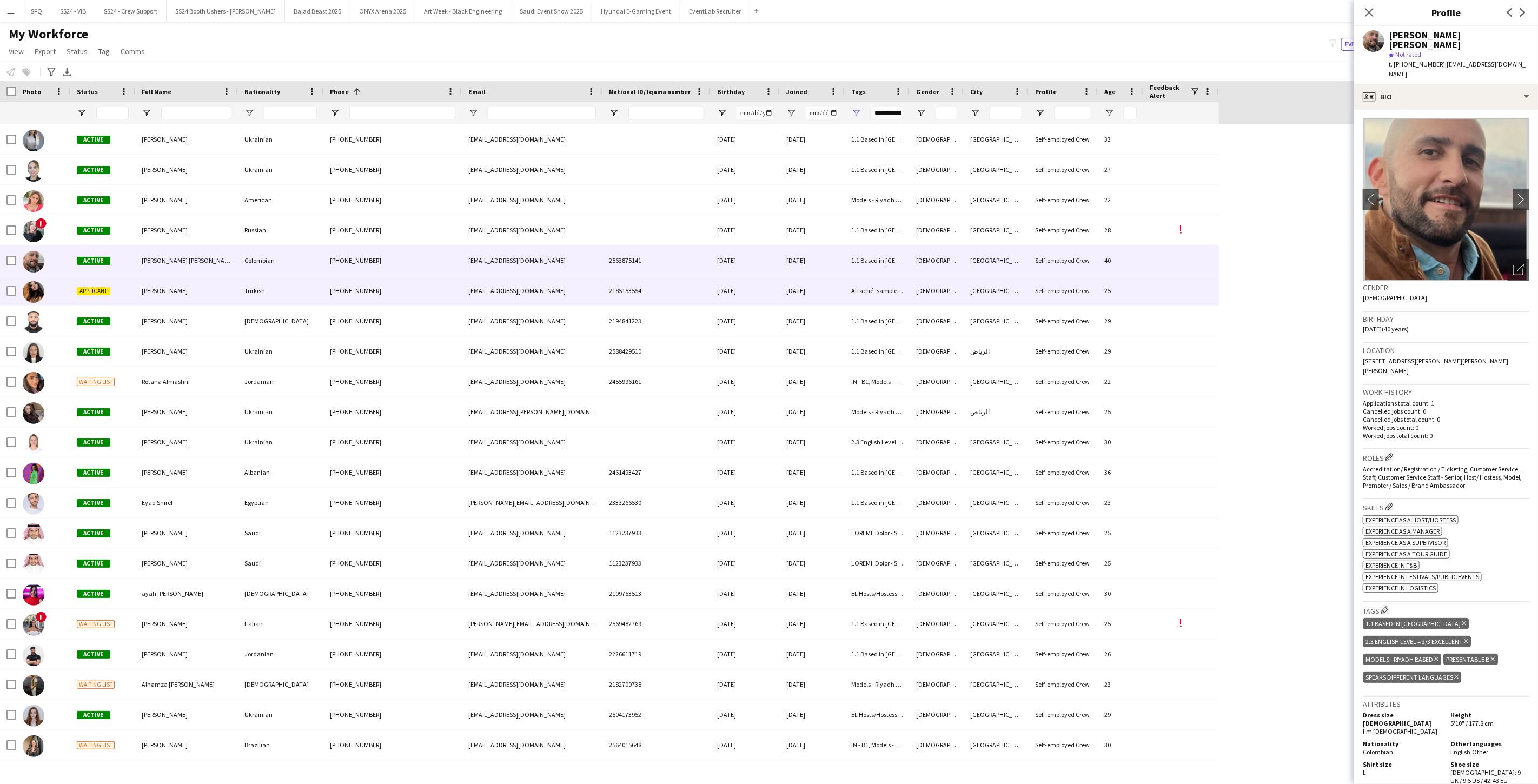
click at [146, 285] on div "Linda Qari" at bounding box center [186, 291] width 103 height 30
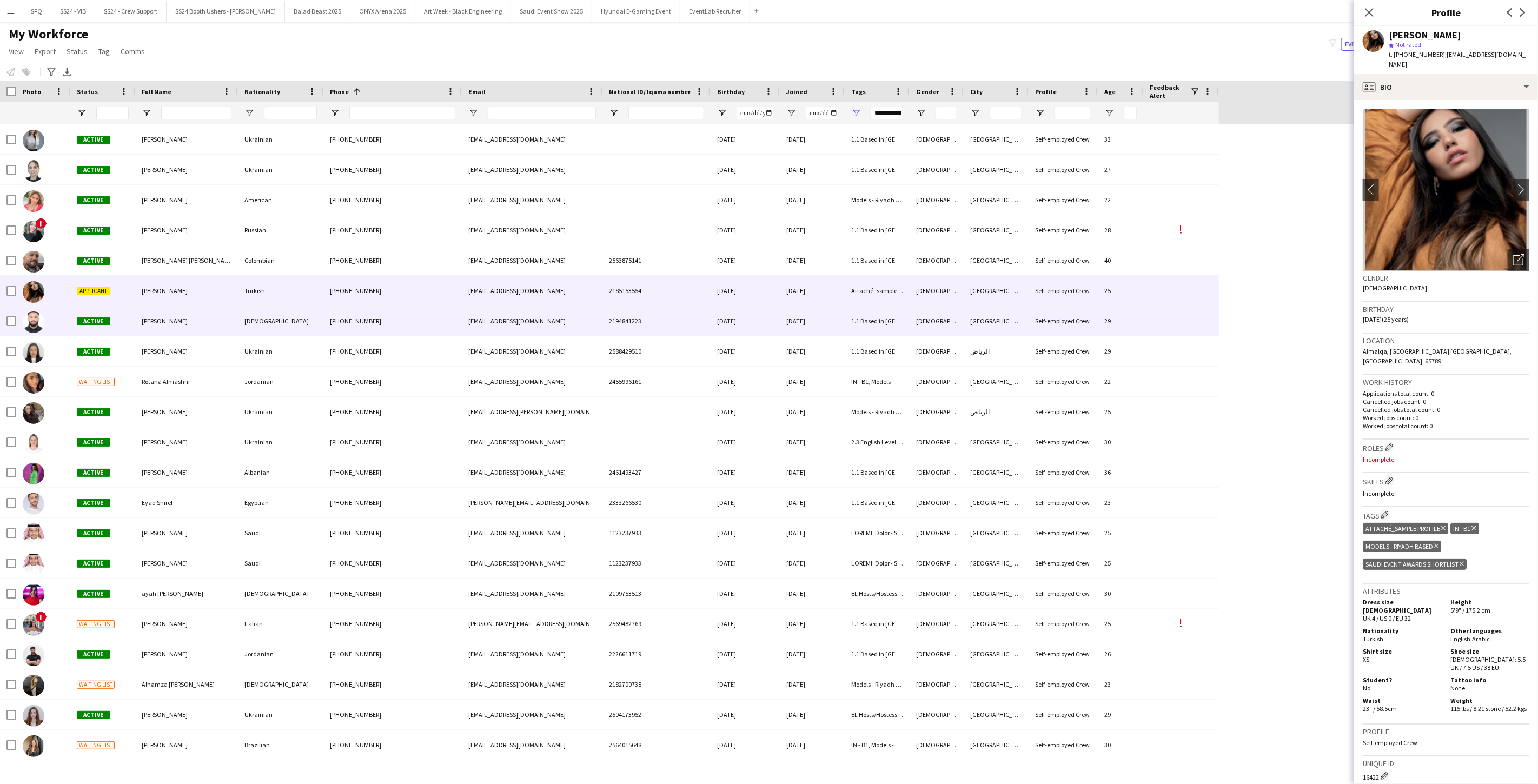
click at [158, 320] on span "Mohammed hamed" at bounding box center [164, 320] width 46 height 8
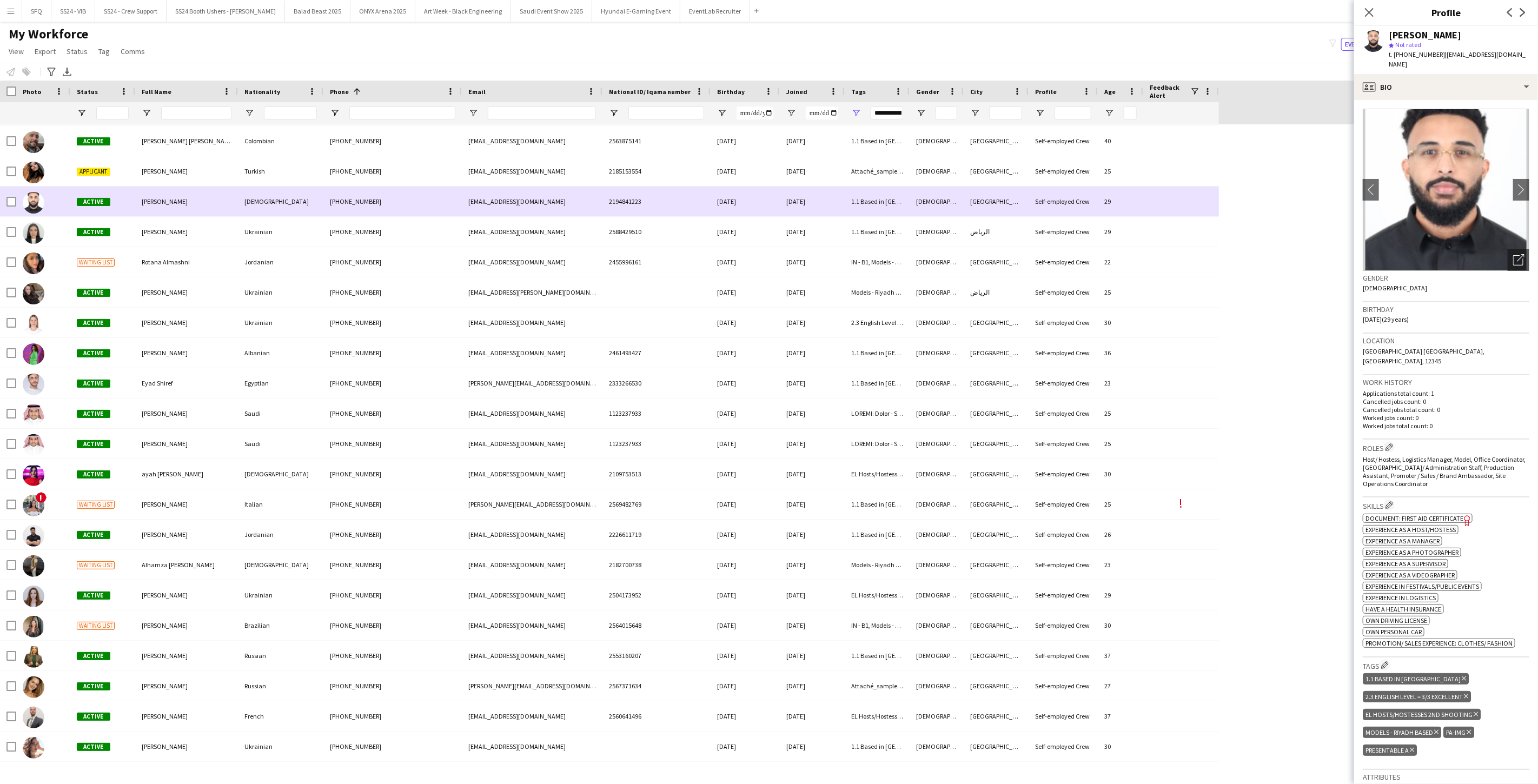
scroll to position [120, 0]
click at [575, 255] on icon "Open photos pop-in" at bounding box center [1519, 260] width 12 height 12
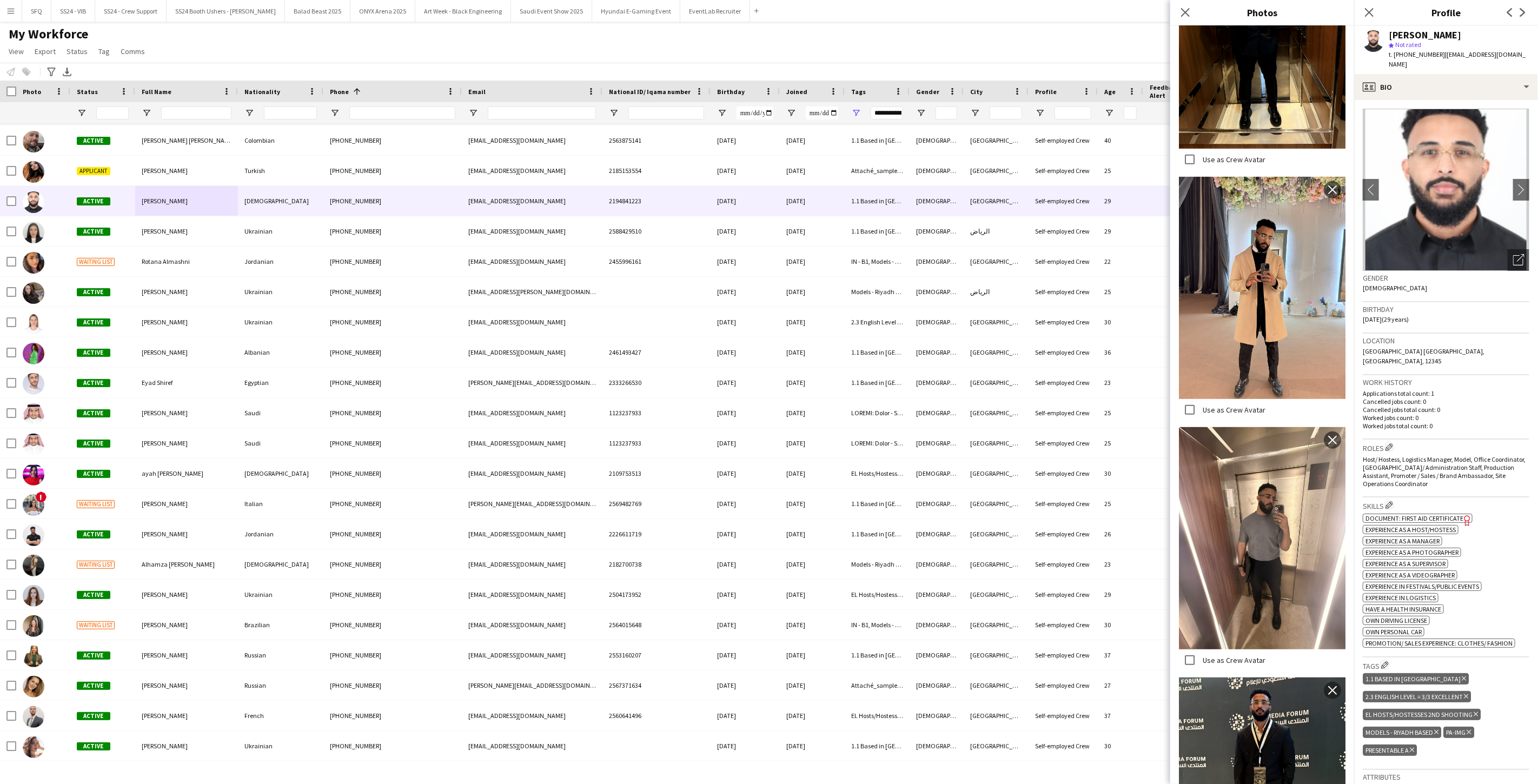
scroll to position [480, 0]
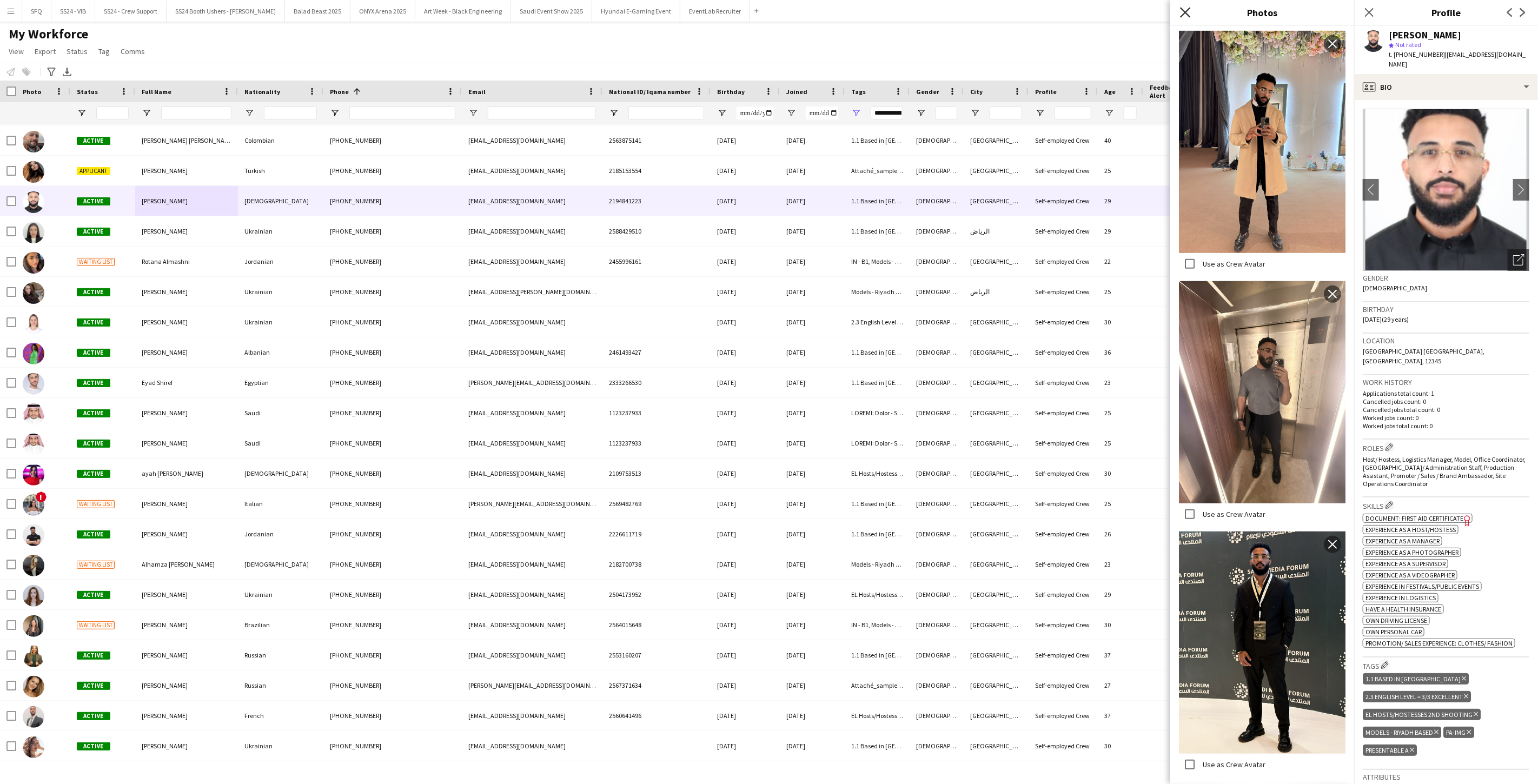
click at [575, 13] on icon at bounding box center [1185, 12] width 10 height 10
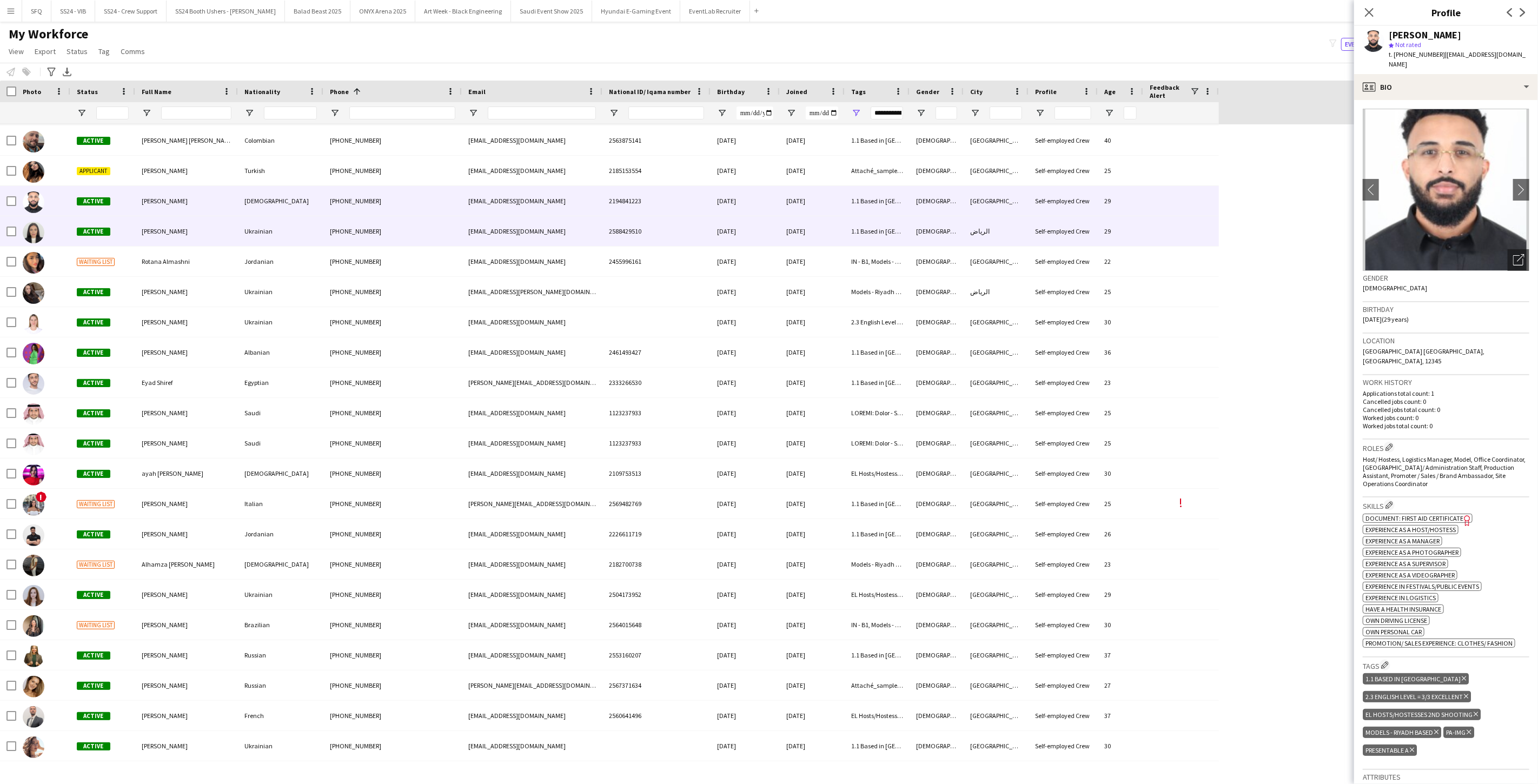
click at [130, 228] on div "Active" at bounding box center [102, 231] width 65 height 30
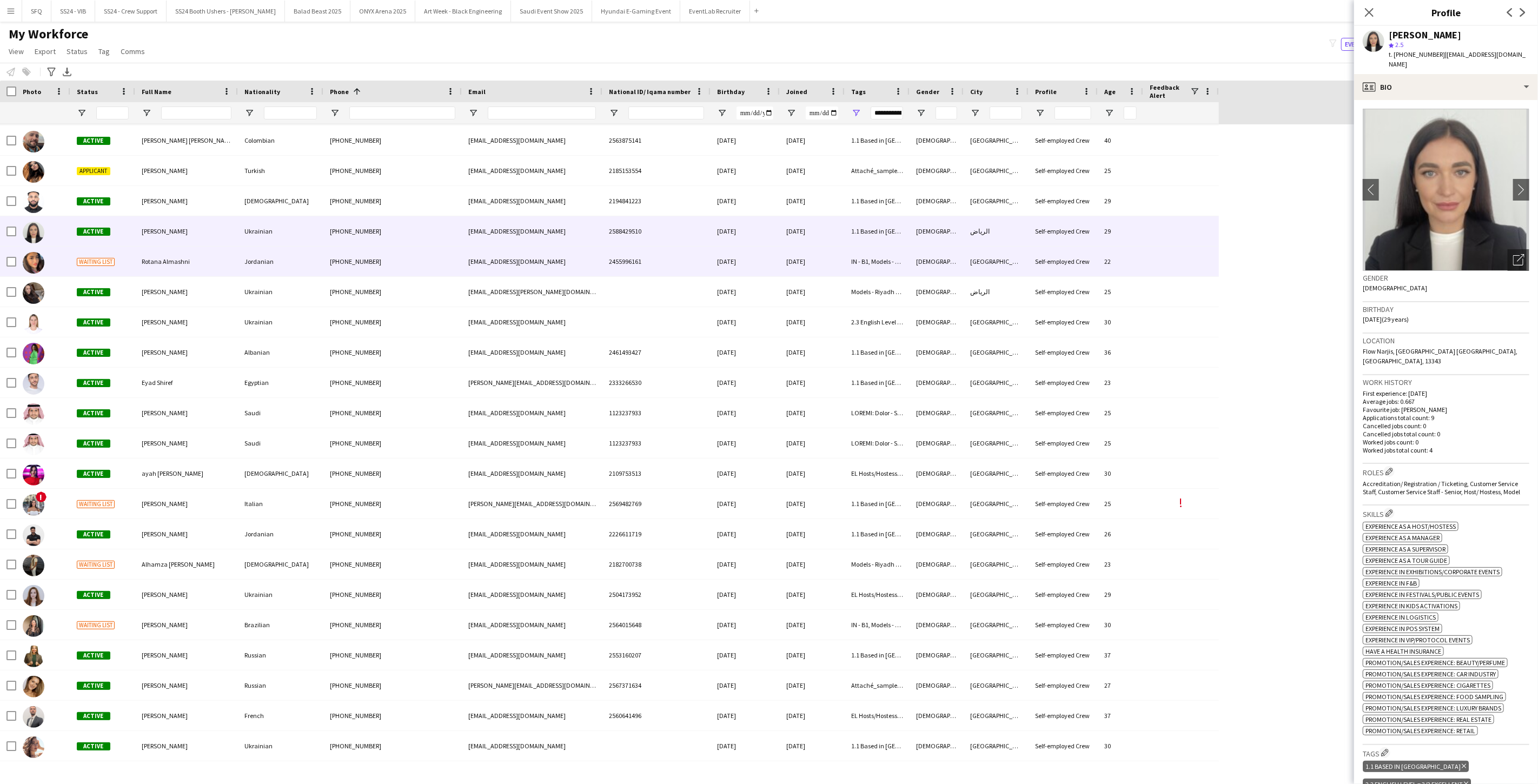
click at [129, 256] on div "Waiting list" at bounding box center [102, 261] width 65 height 30
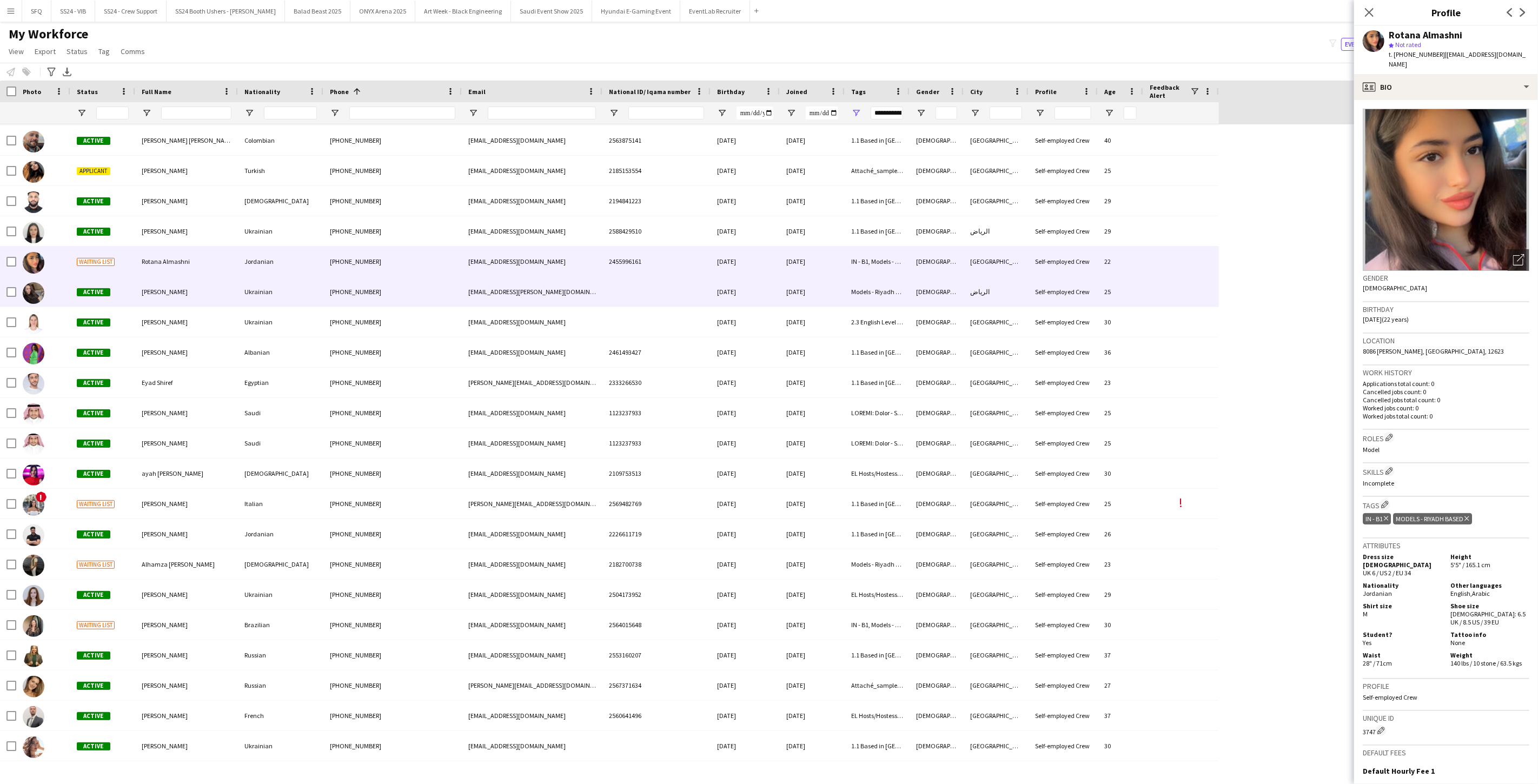
click at [341, 289] on div "+966502612920" at bounding box center [393, 291] width 139 height 30
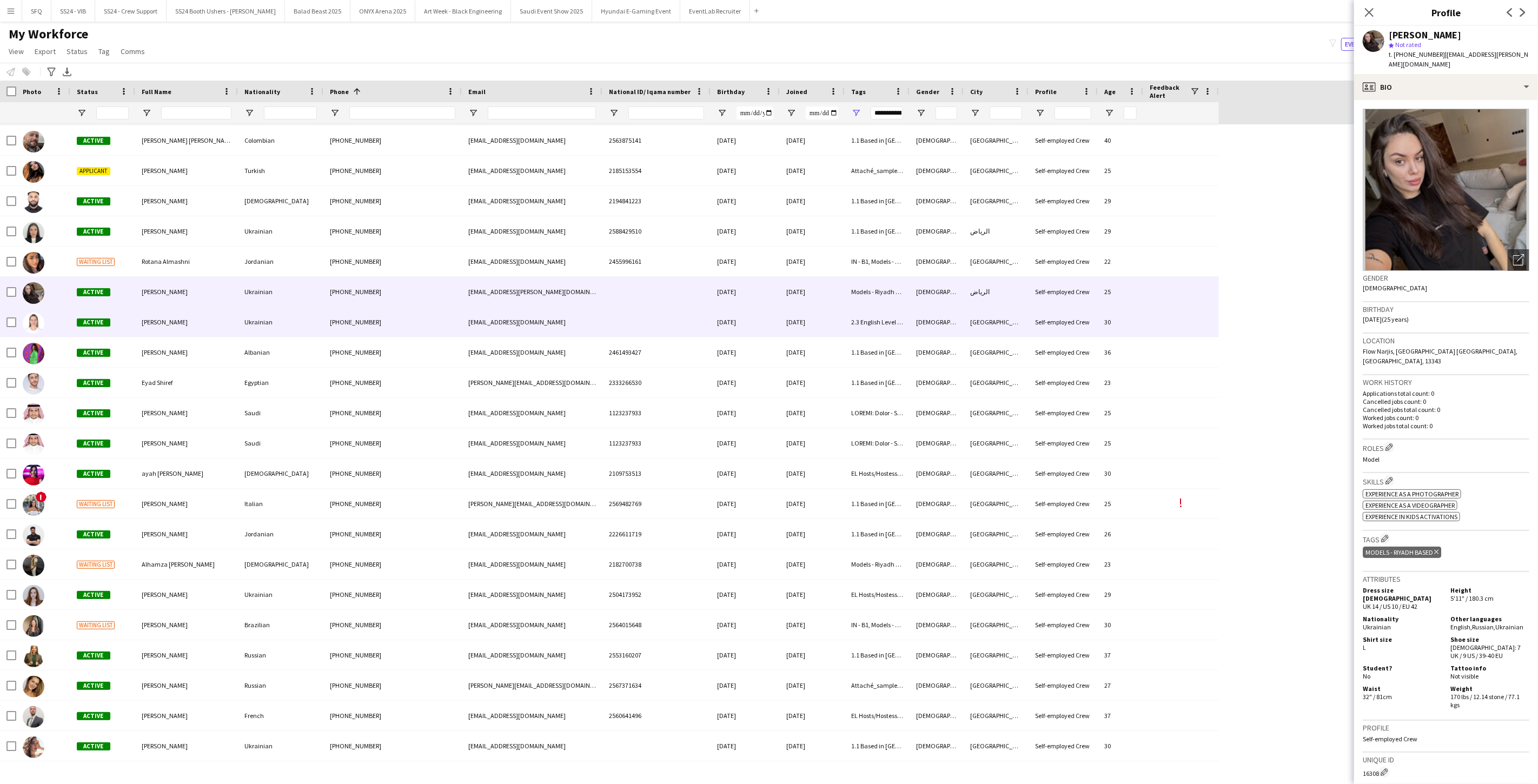
click at [242, 315] on div "Ukrainian" at bounding box center [280, 322] width 85 height 30
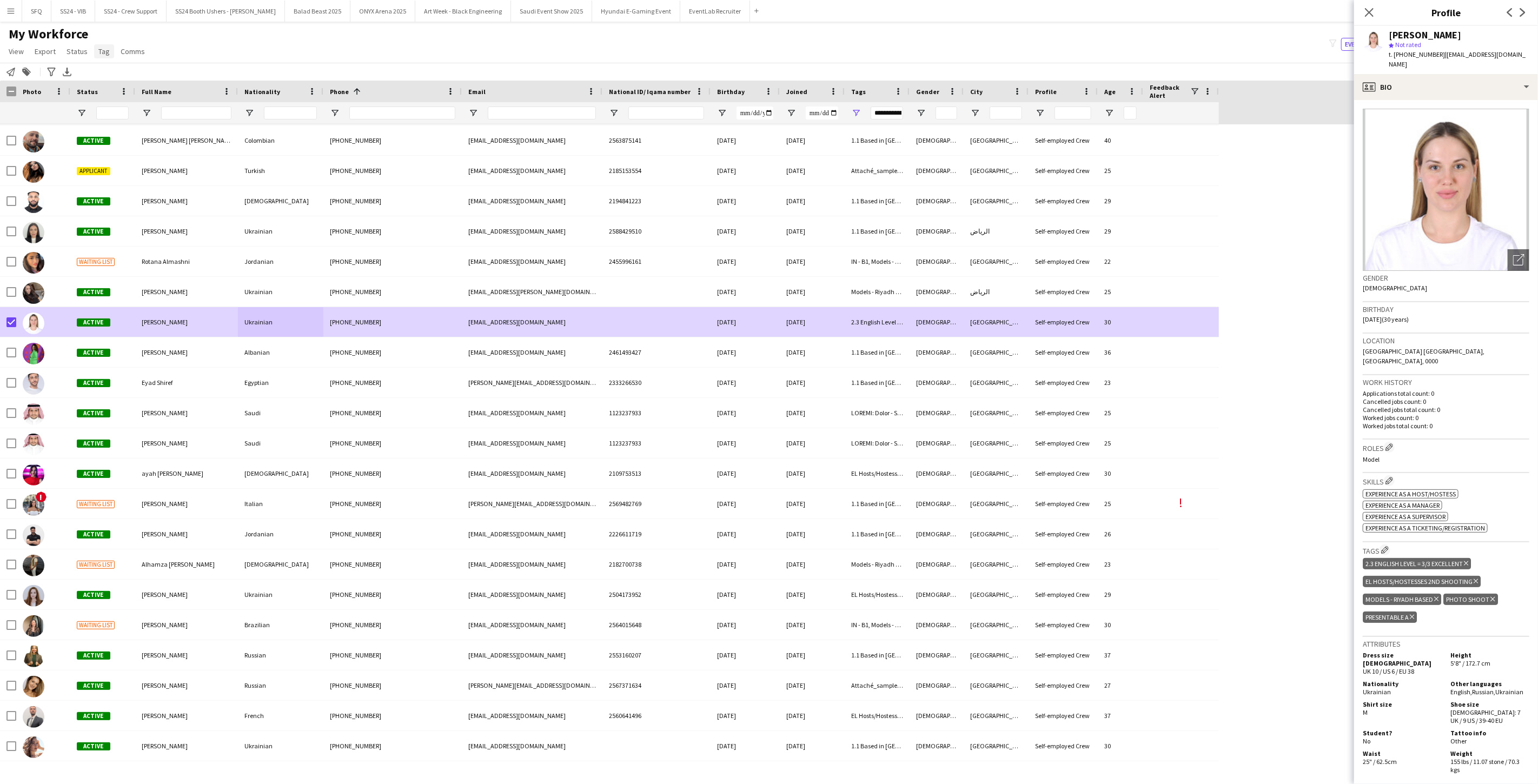
click at [111, 55] on link "Tag" at bounding box center [104, 51] width 20 height 14
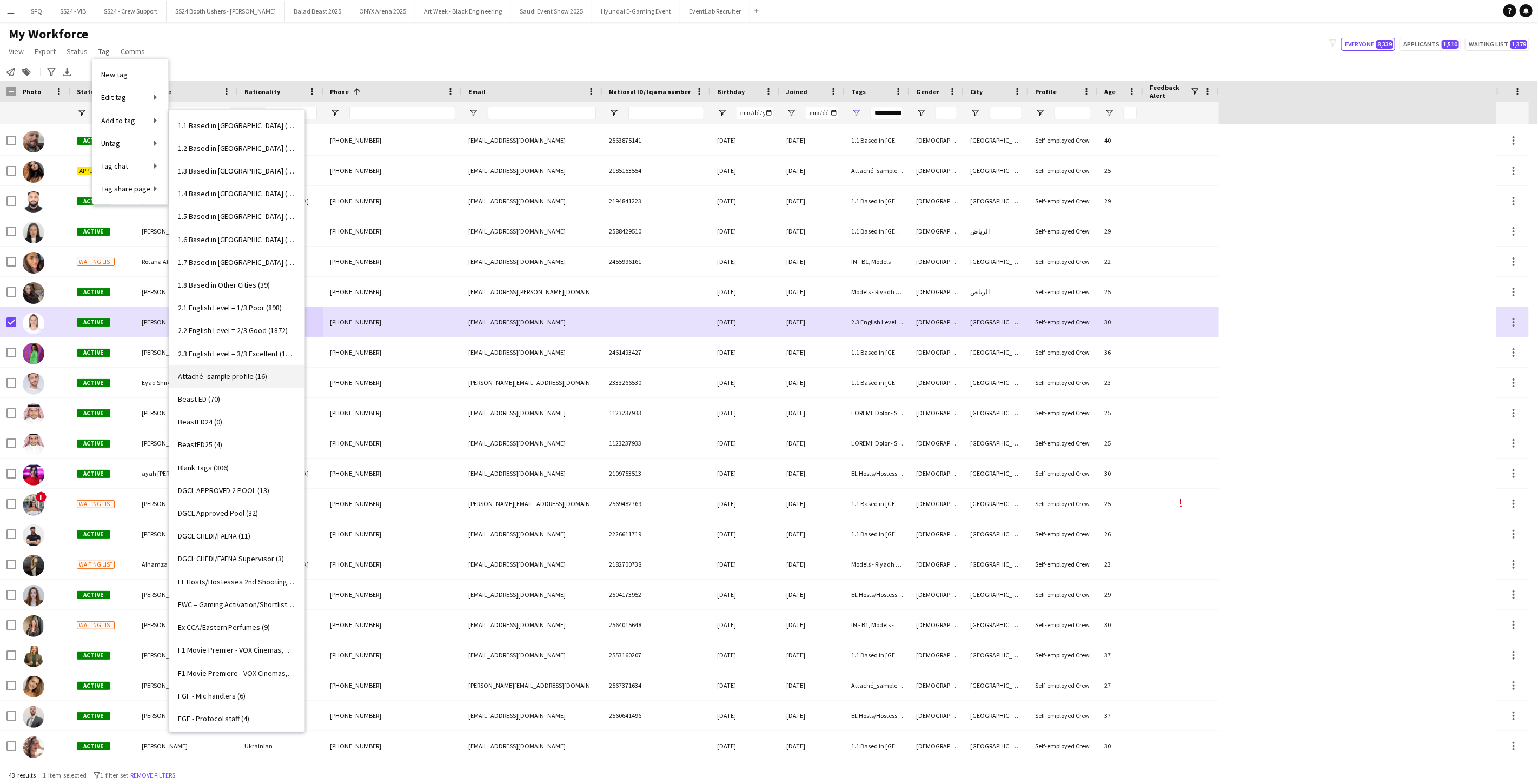
click at [220, 379] on span "Attaché_sample profile (16)" at bounding box center [223, 376] width 90 height 9
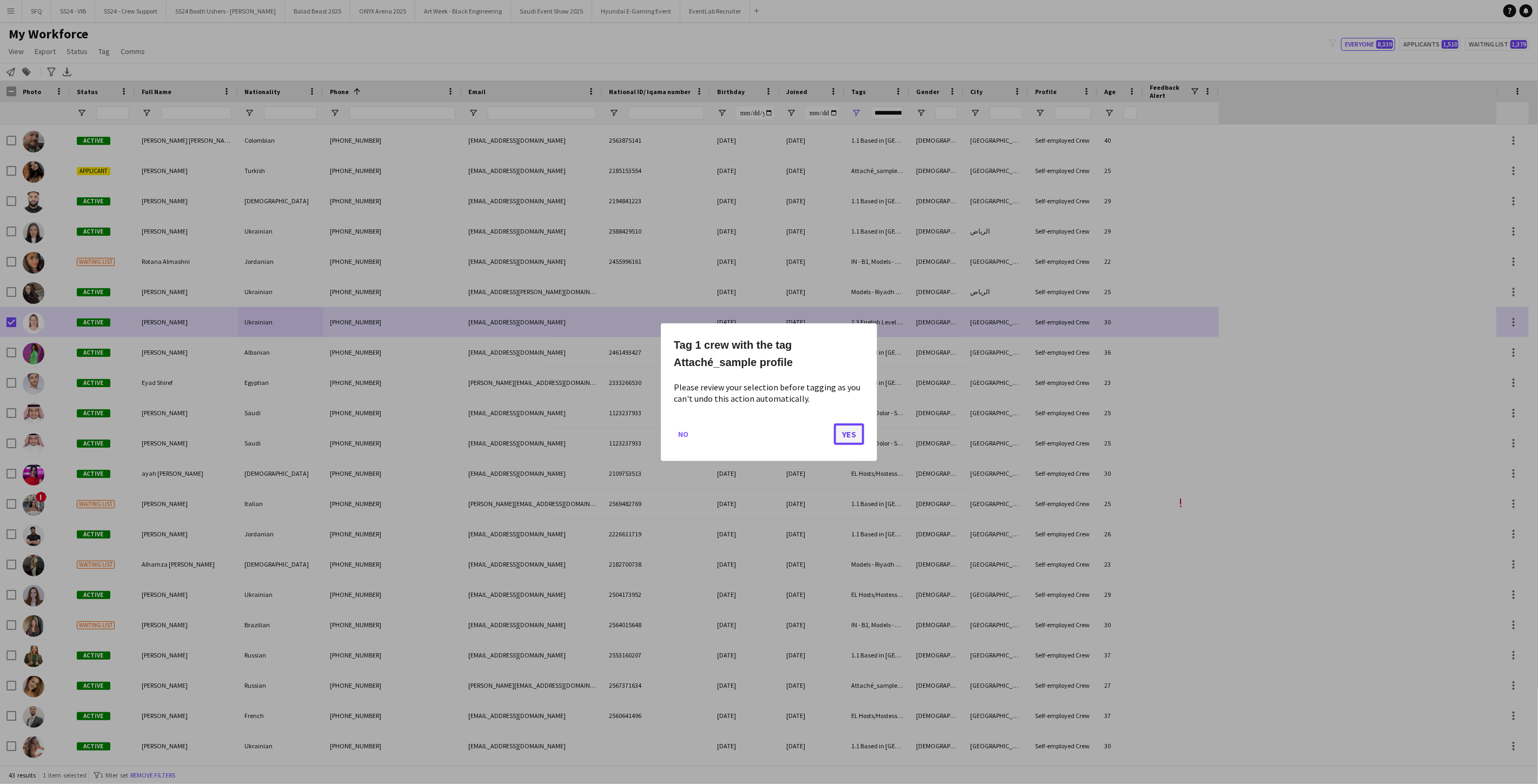
click at [575, 438] on button "Yes" at bounding box center [849, 434] width 30 height 22
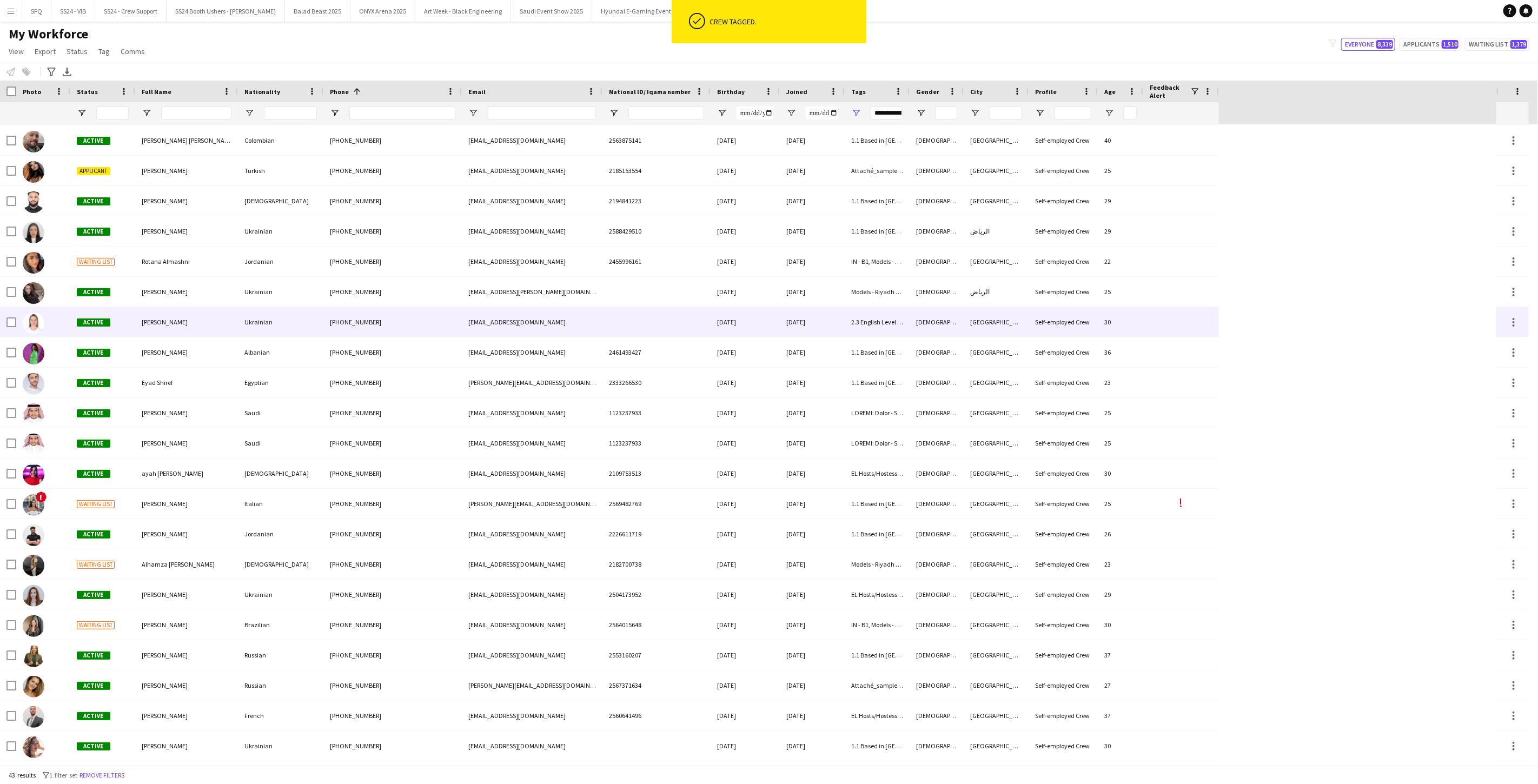
click at [426, 321] on div "+966503605878" at bounding box center [393, 322] width 139 height 30
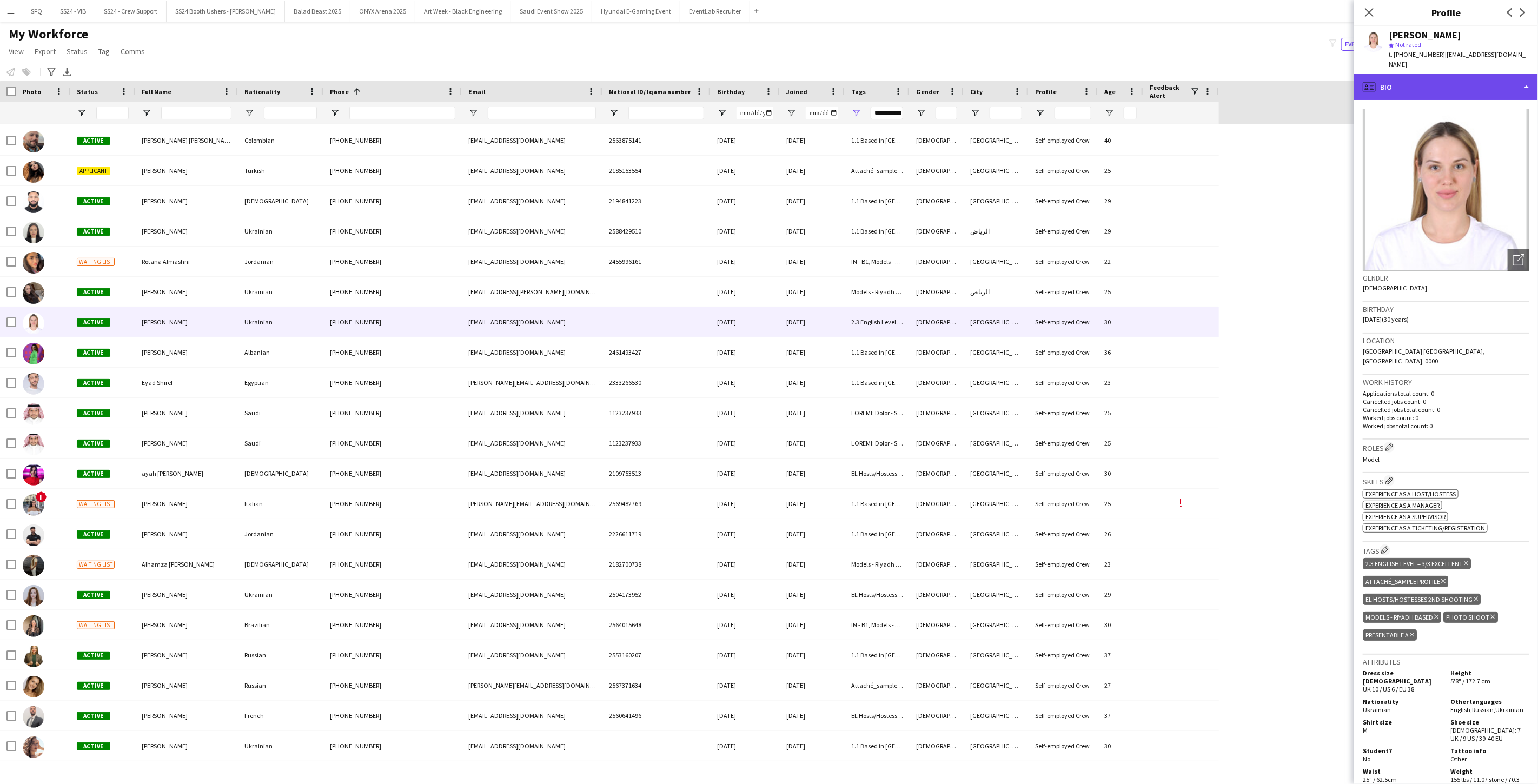
click at [575, 74] on div "profile Bio" at bounding box center [1446, 87] width 184 height 26
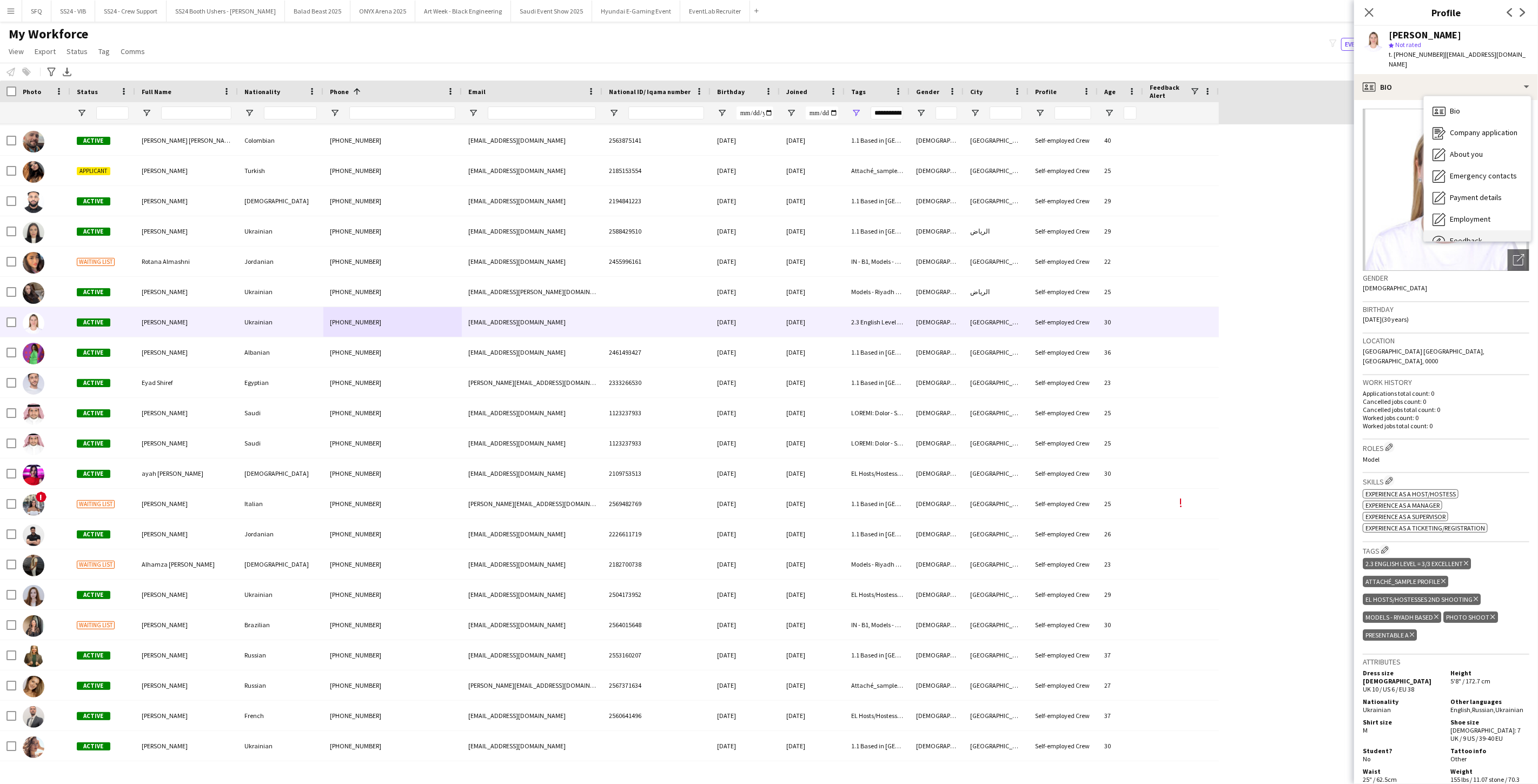
click at [575, 230] on div "Feedback Feedback" at bounding box center [1477, 241] width 107 height 22
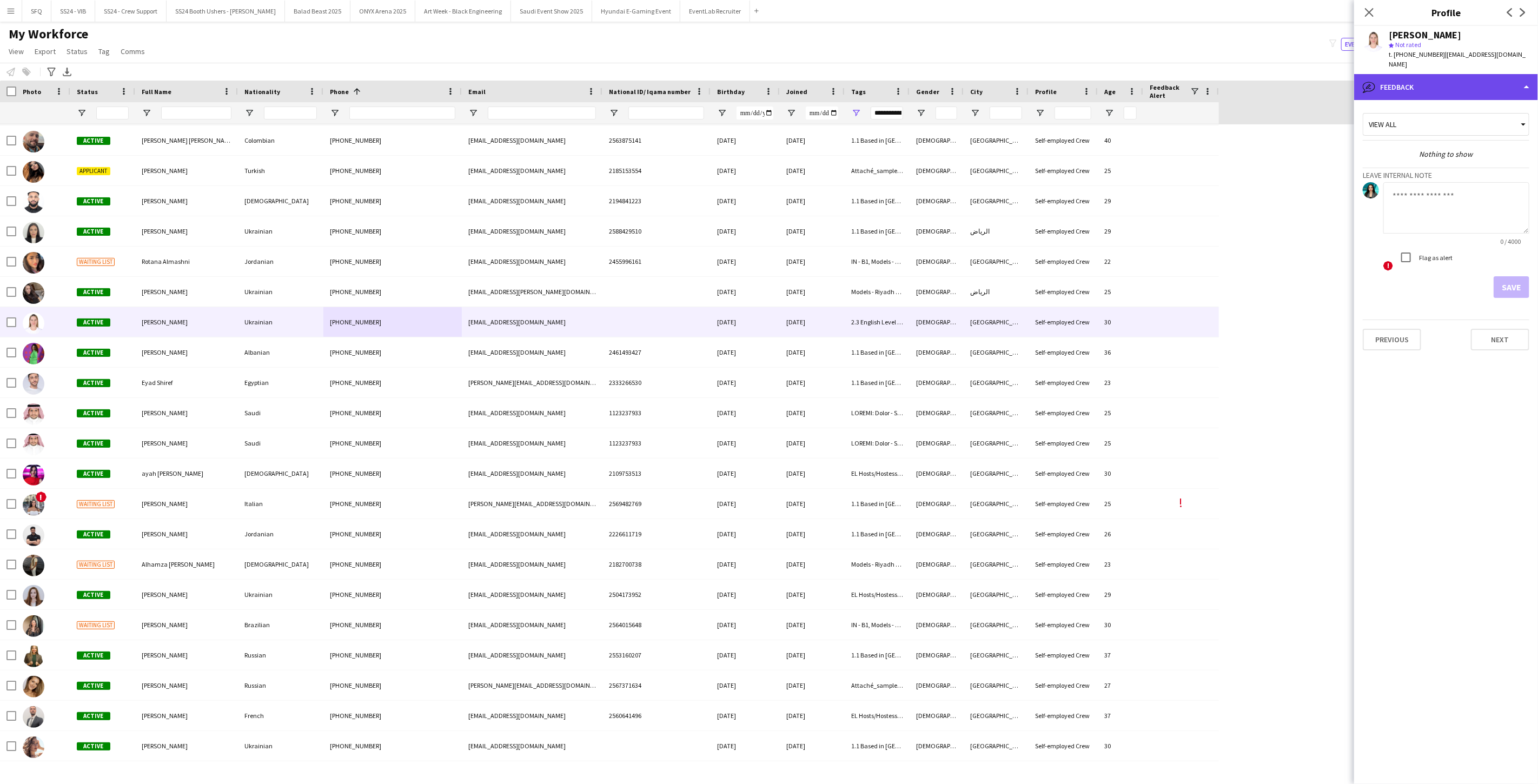
click at [575, 76] on div "bubble-pencil Feedback" at bounding box center [1446, 87] width 184 height 26
click at [575, 109] on div "Bio Bio" at bounding box center [1477, 112] width 107 height 22
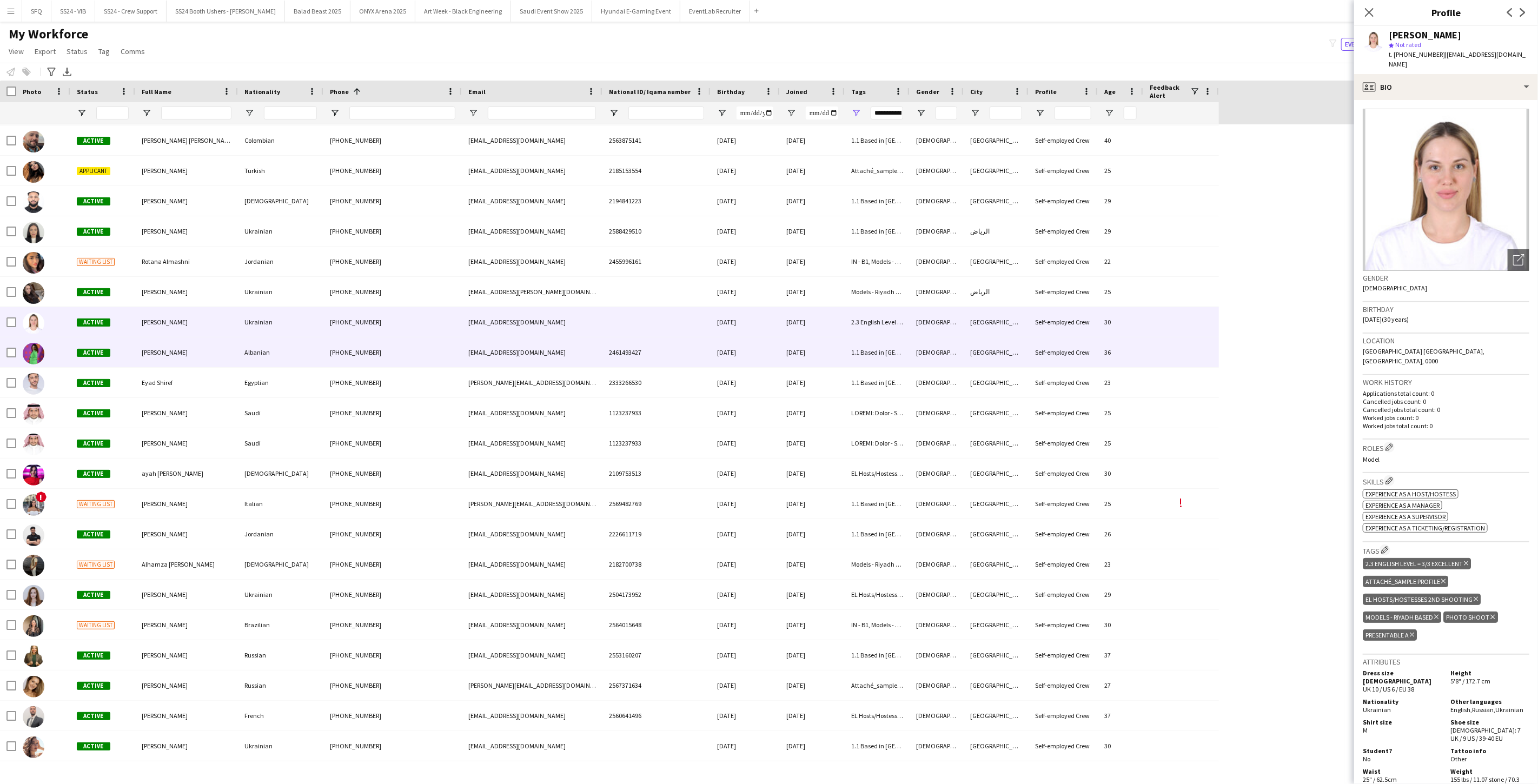
click at [77, 351] on span "Active" at bounding box center [93, 353] width 34 height 8
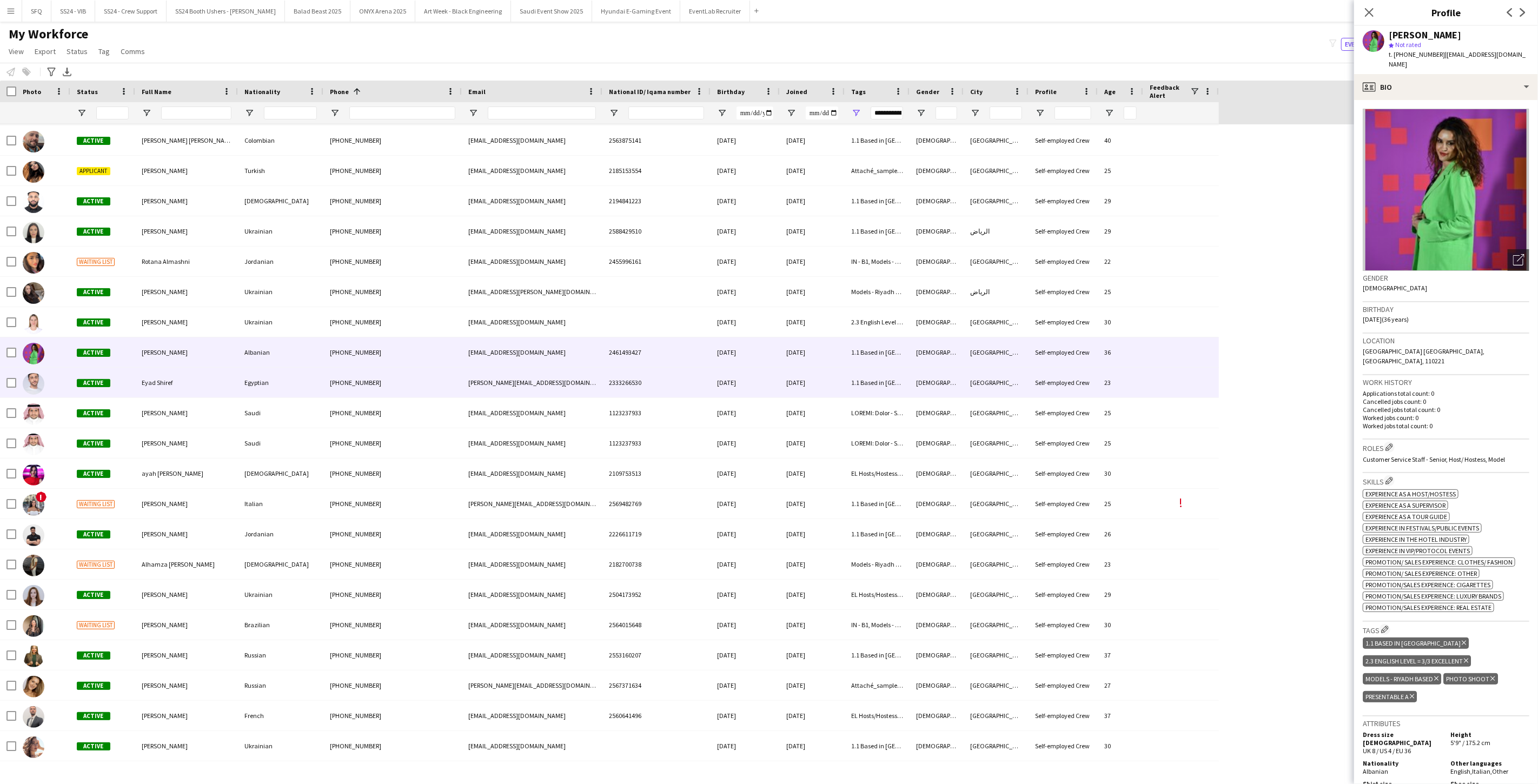
click at [114, 389] on div "Active" at bounding box center [102, 382] width 65 height 30
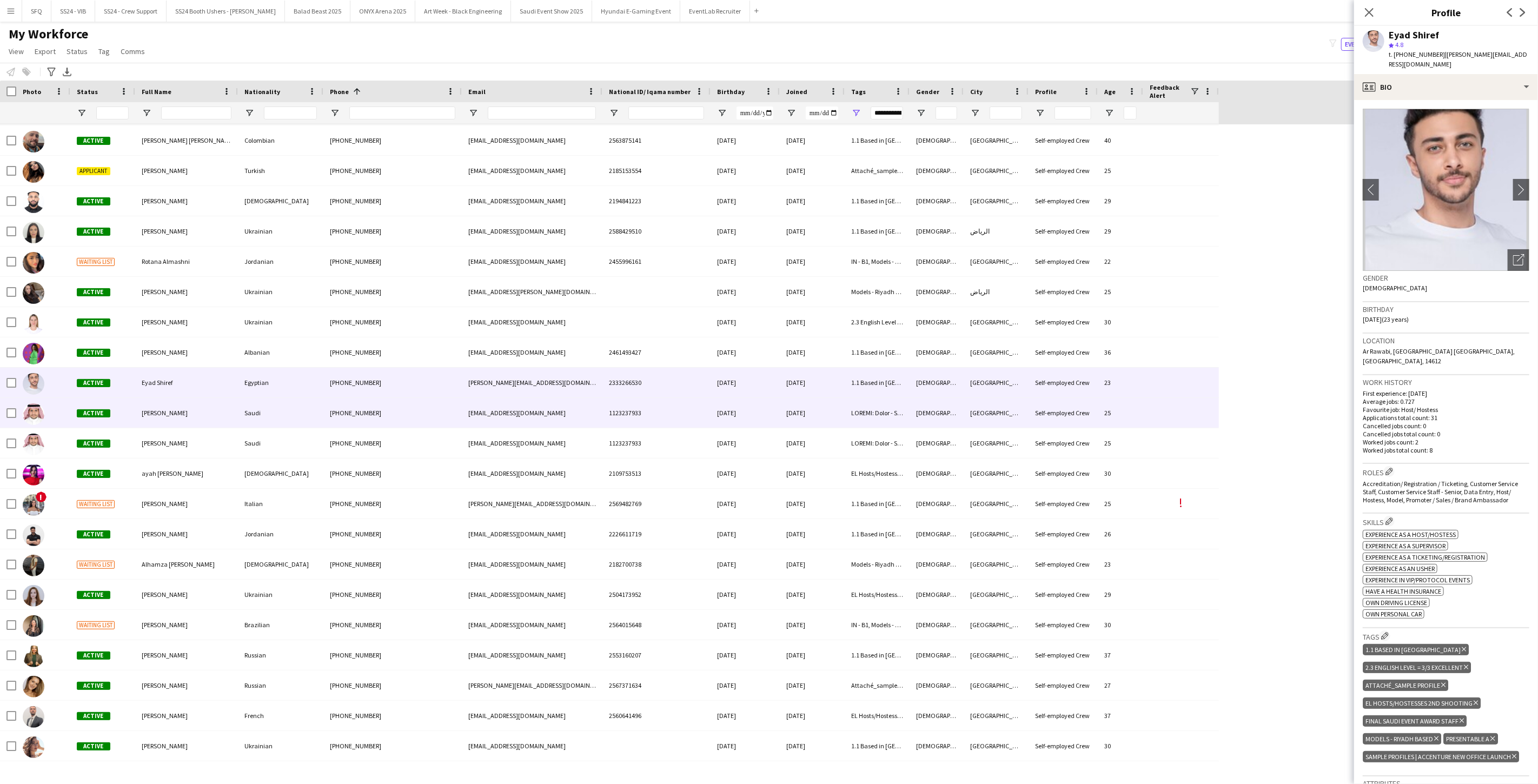
click at [119, 417] on div "Active" at bounding box center [102, 412] width 65 height 30
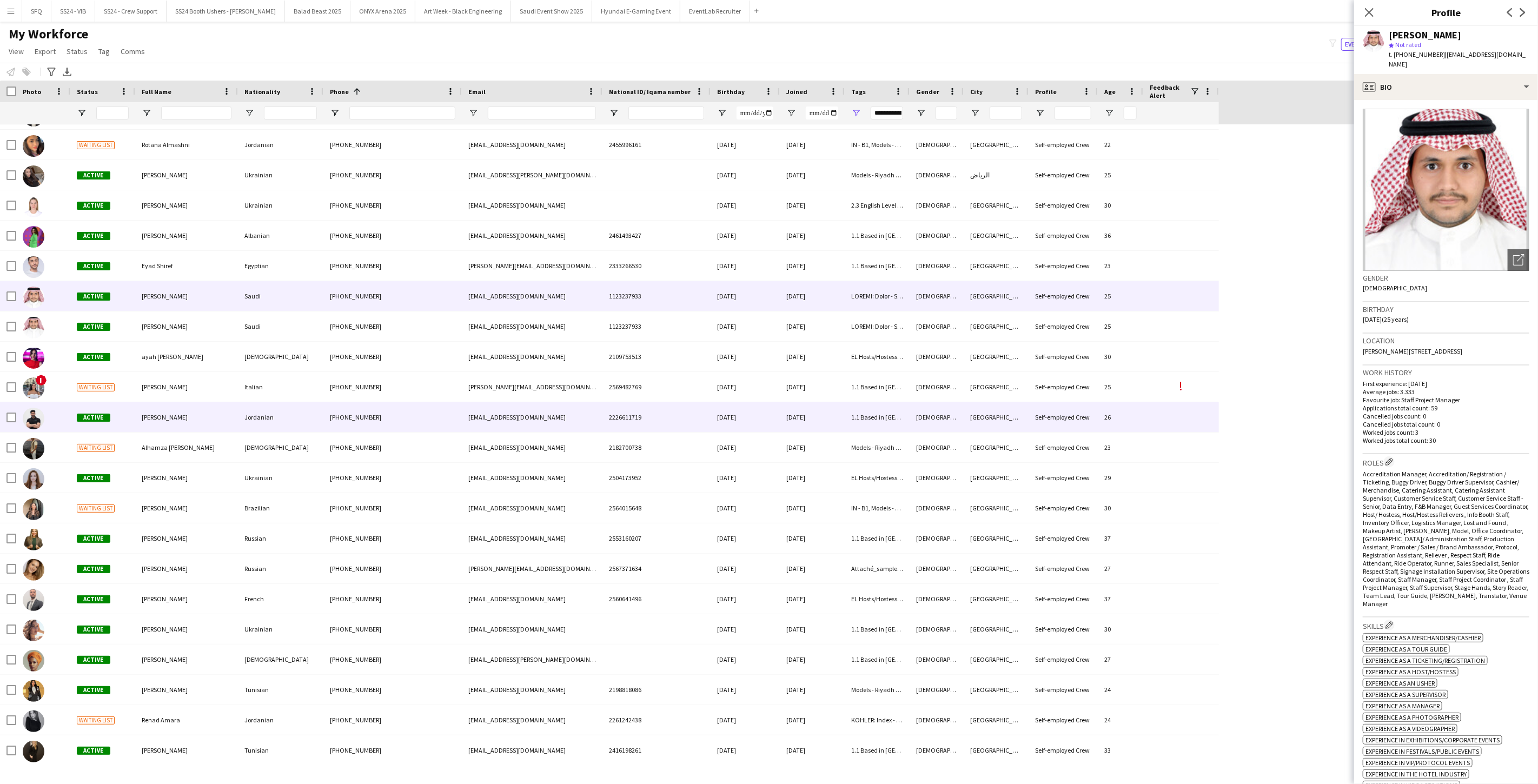
scroll to position [240, 0]
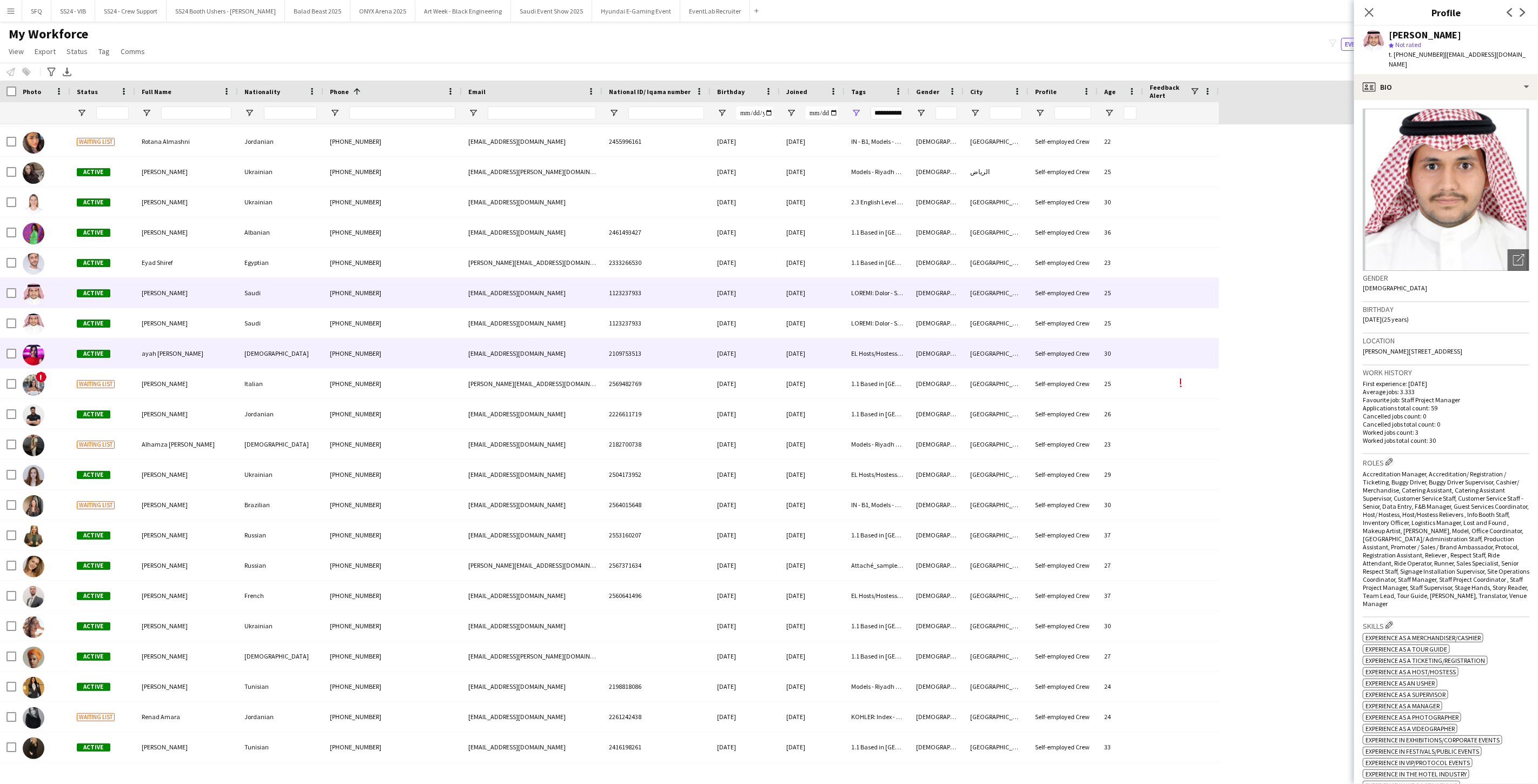
click at [120, 364] on div "Active" at bounding box center [102, 353] width 65 height 30
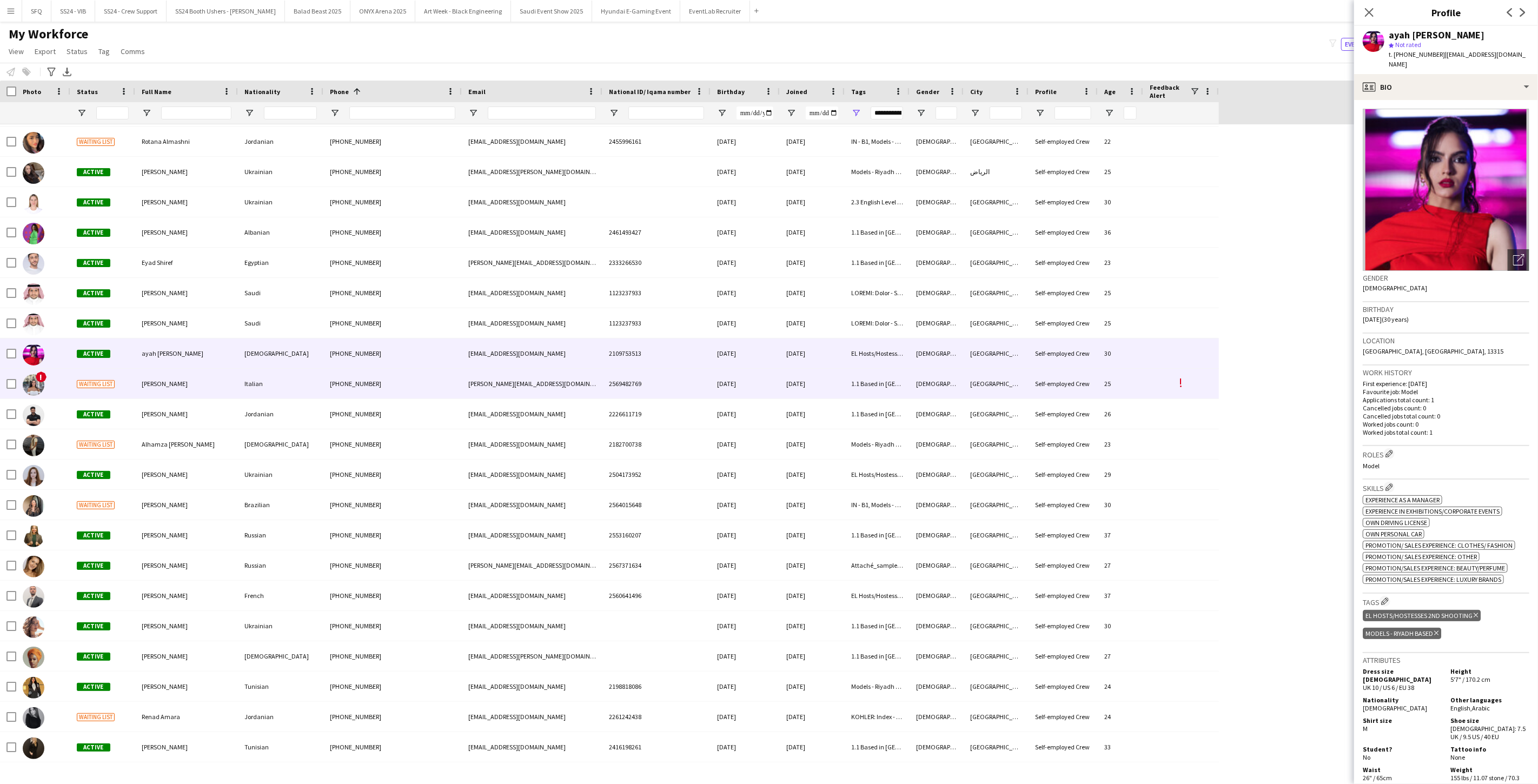
click at [129, 389] on div "Waiting list" at bounding box center [102, 383] width 65 height 30
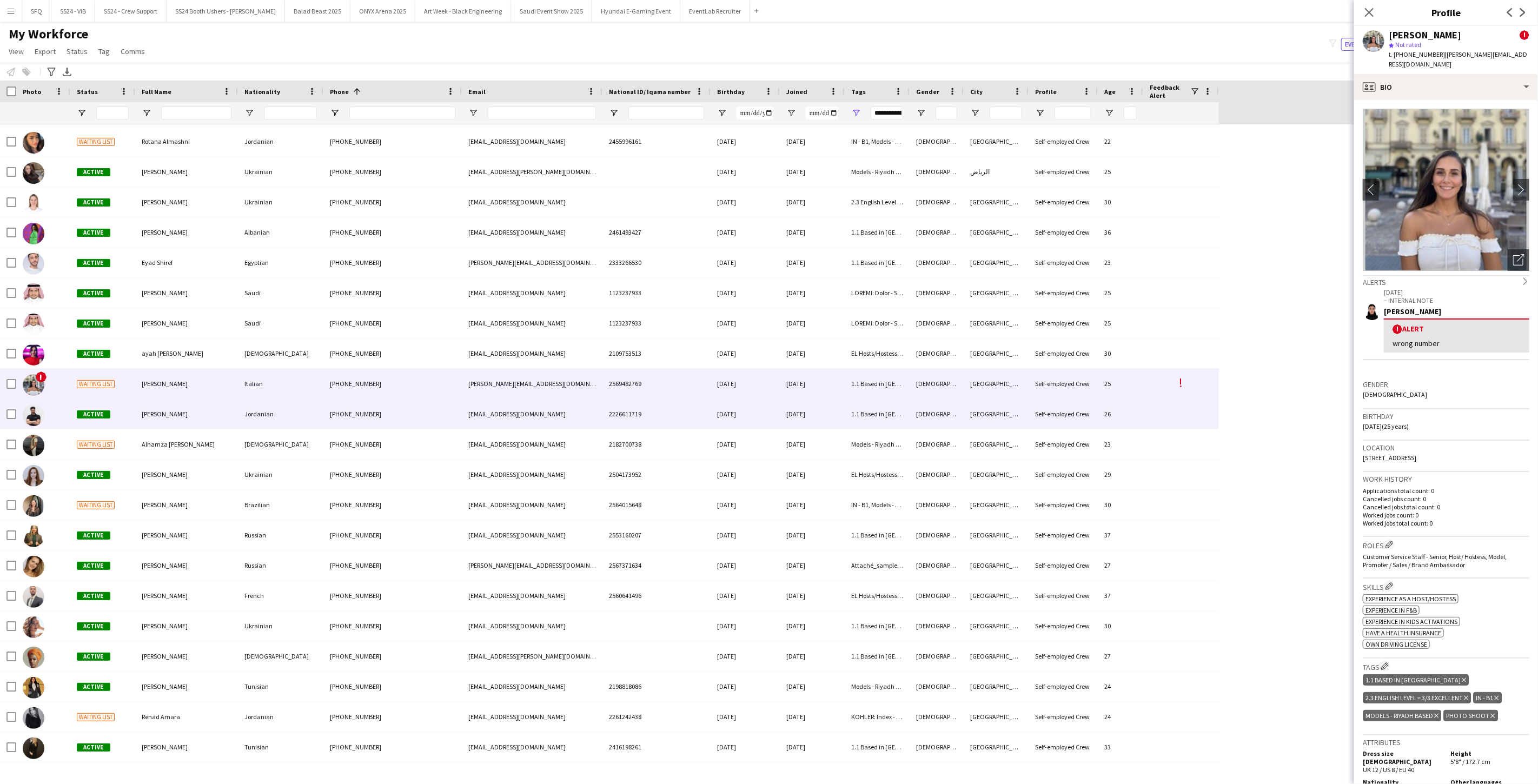
click at [131, 417] on div "Active" at bounding box center [102, 413] width 65 height 30
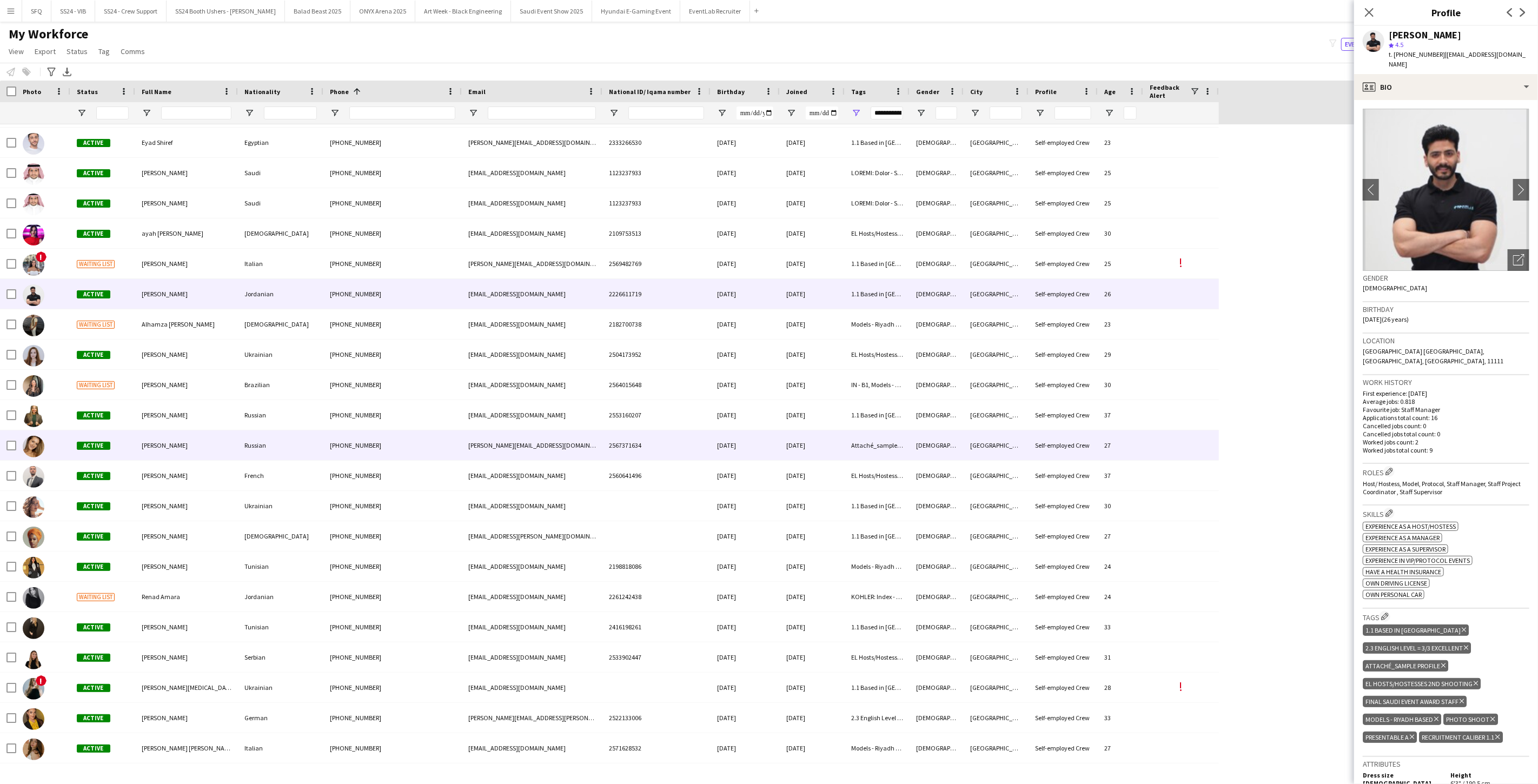
scroll to position [420, 0]
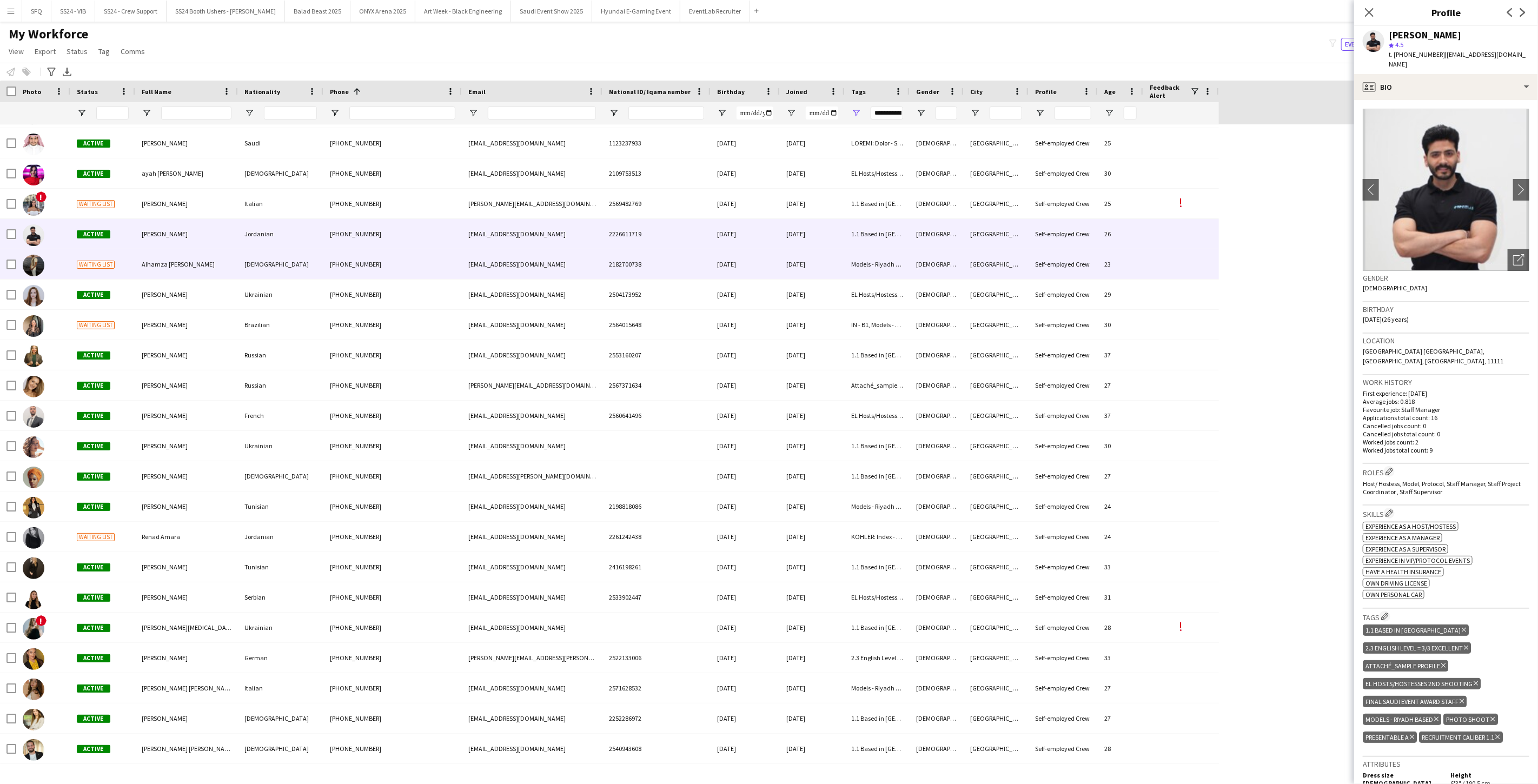
click at [64, 272] on div at bounding box center [43, 264] width 54 height 30
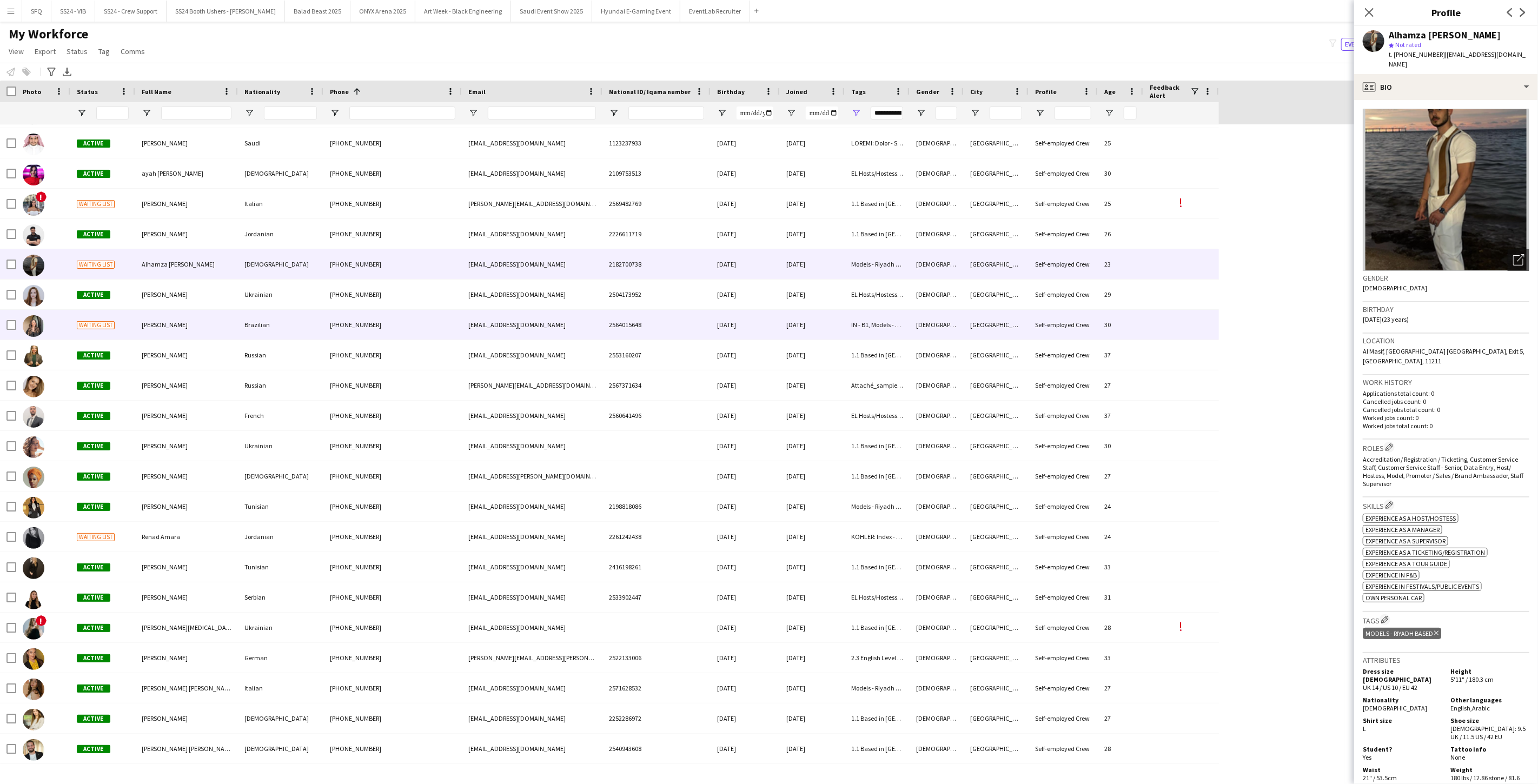
click at [69, 312] on div at bounding box center [43, 324] width 54 height 30
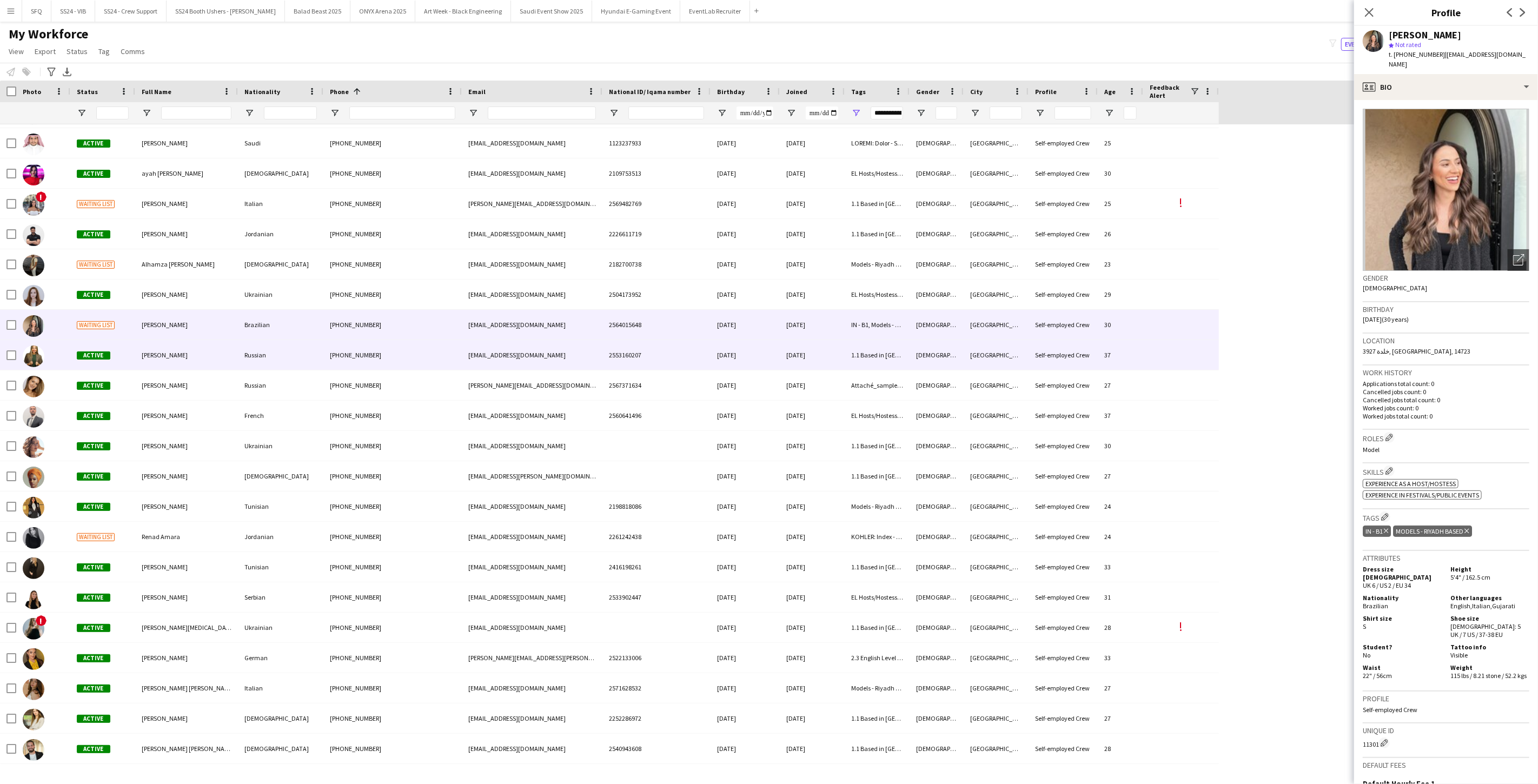
click at [58, 349] on div at bounding box center [43, 355] width 54 height 30
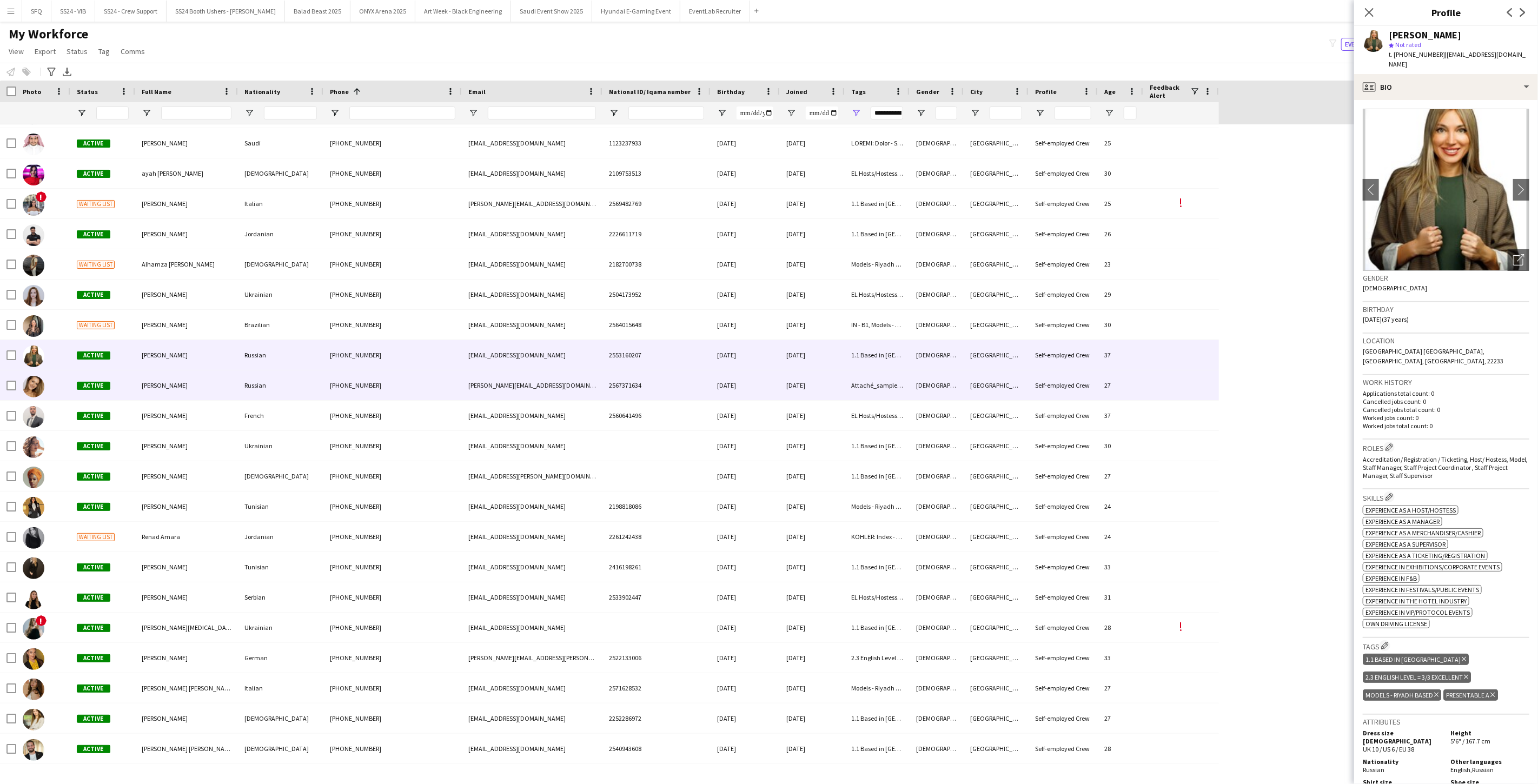
click at [61, 378] on div at bounding box center [43, 385] width 54 height 30
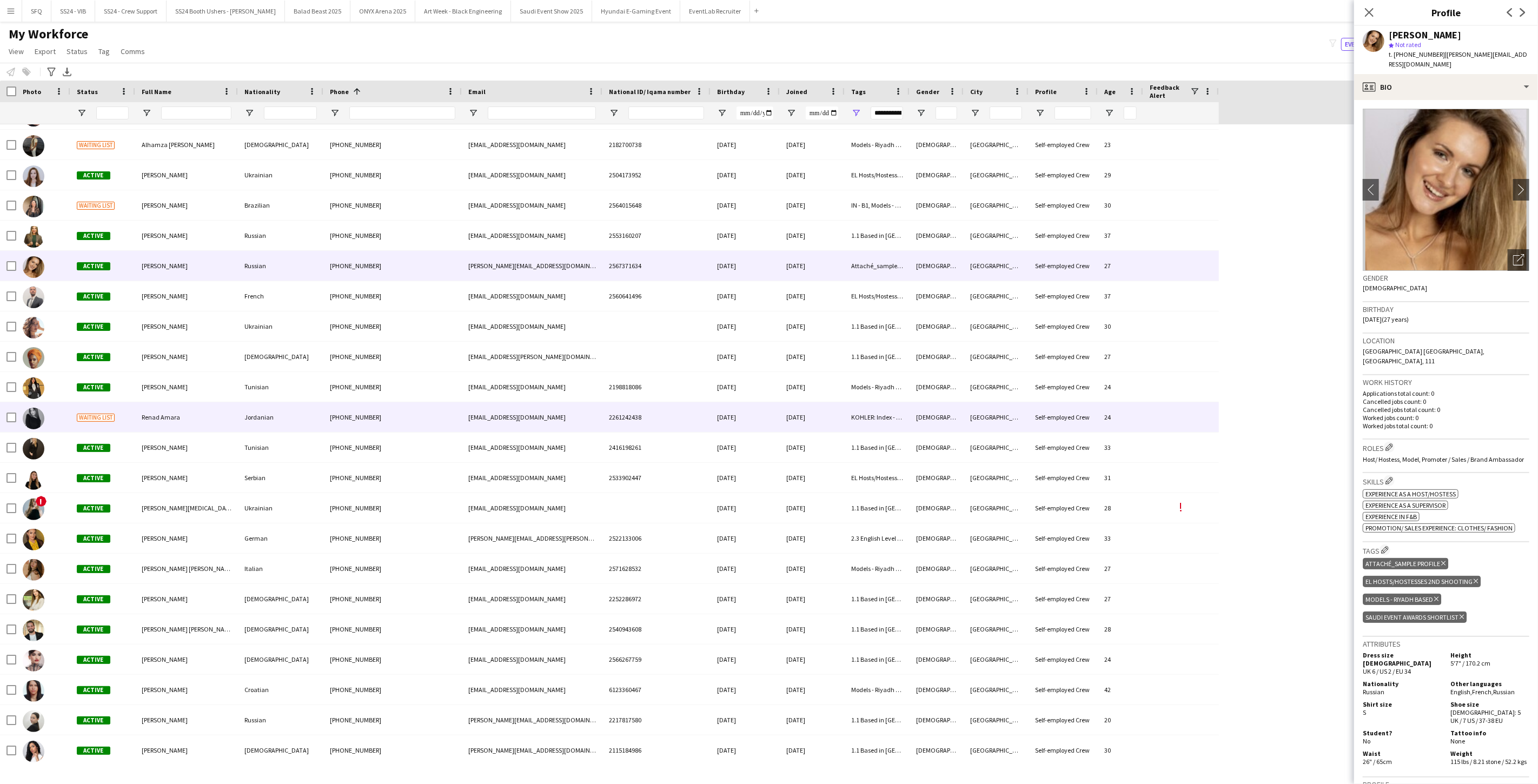
scroll to position [540, 0]
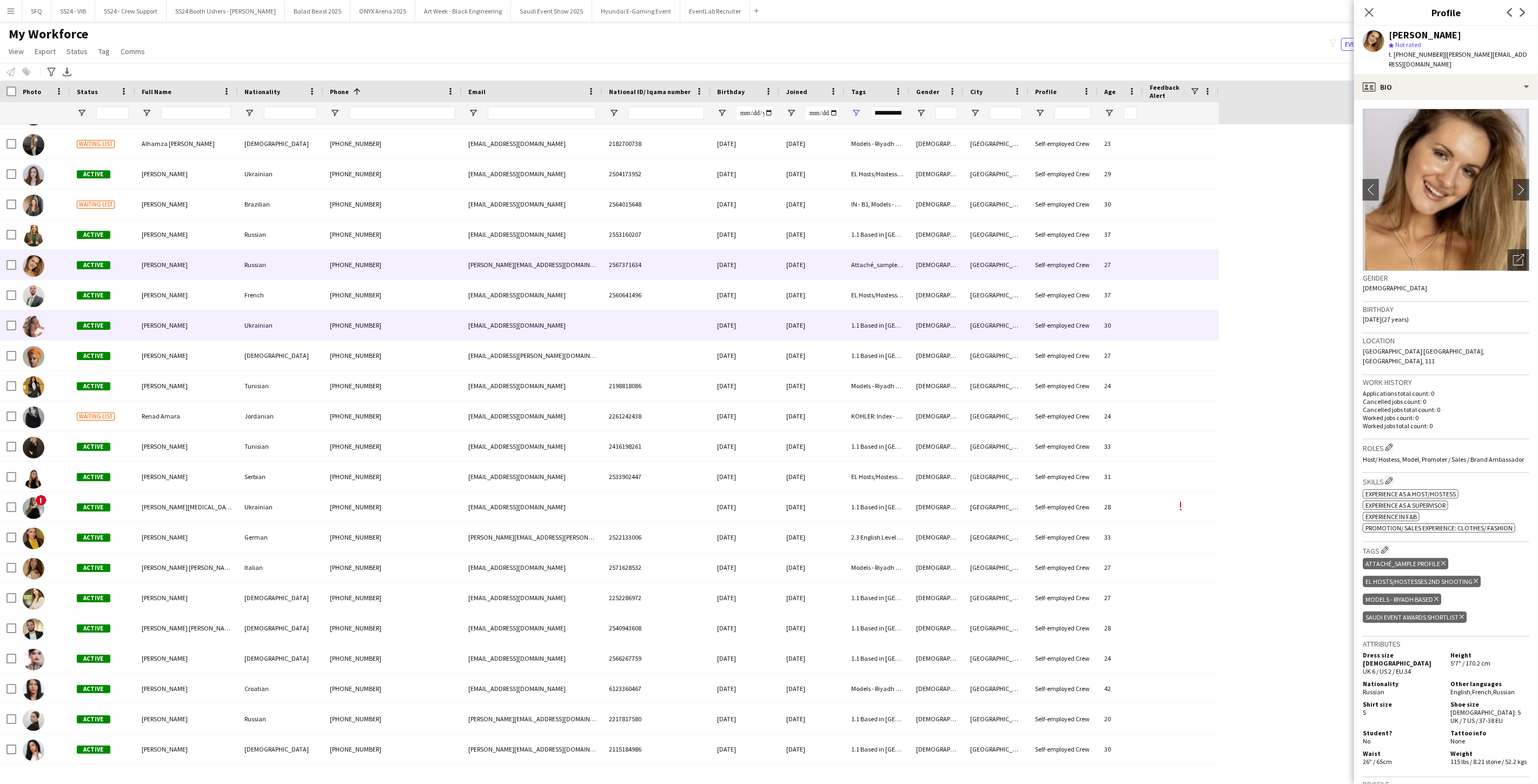
click at [59, 326] on div at bounding box center [43, 325] width 54 height 30
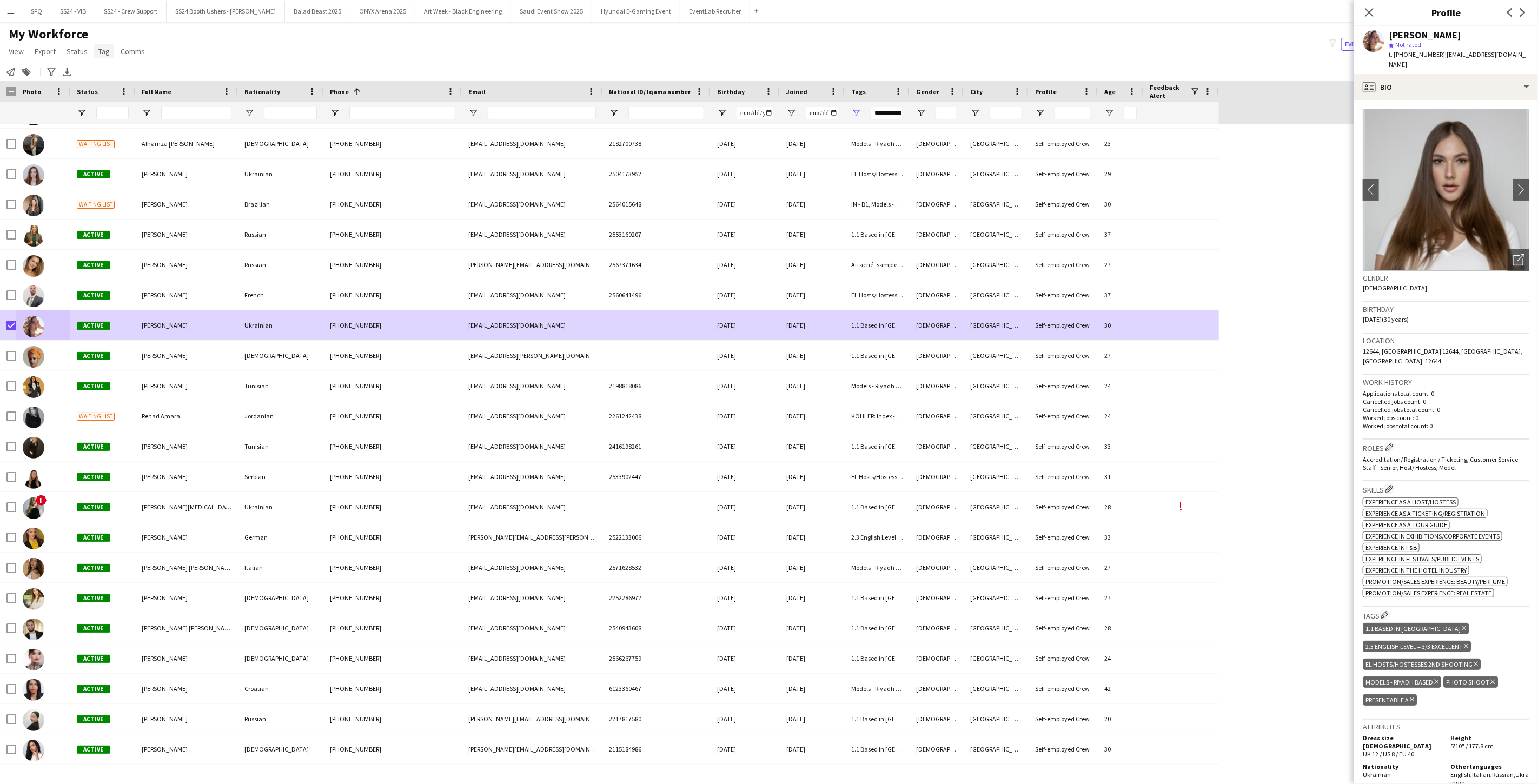
click at [105, 56] on link "Tag" at bounding box center [104, 51] width 20 height 14
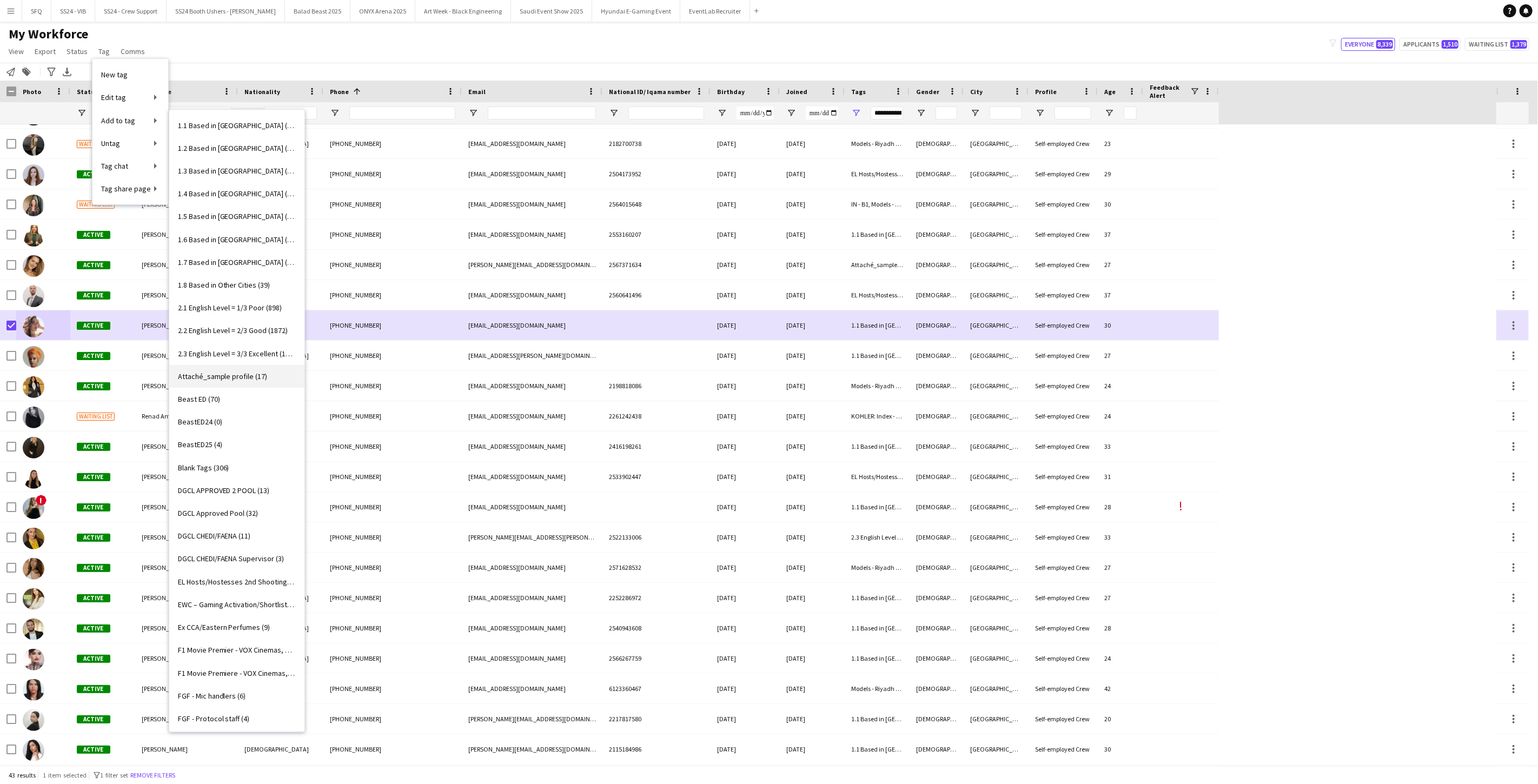
click at [257, 379] on span "Attaché_sample profile (17)" at bounding box center [223, 376] width 90 height 9
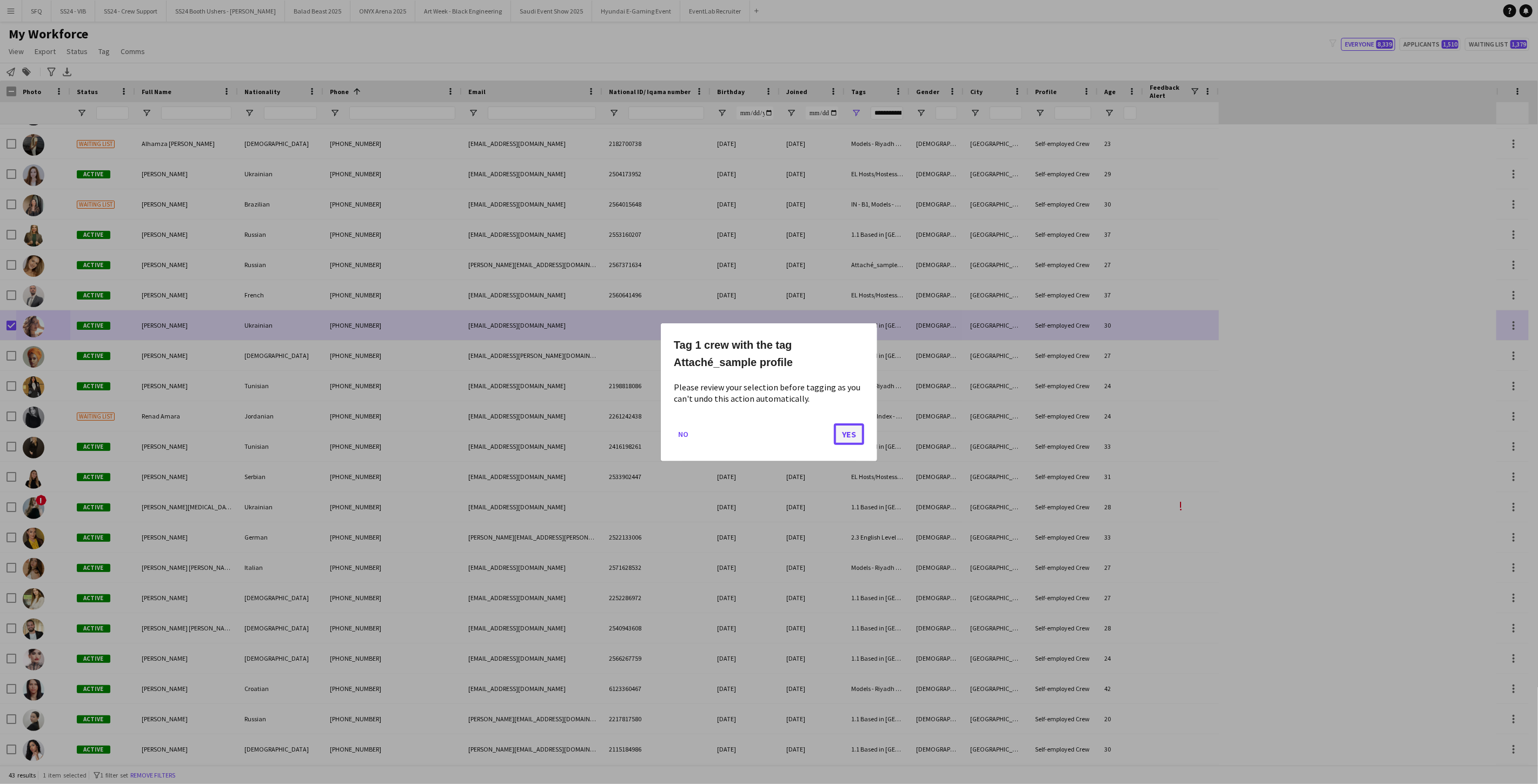
click at [575, 440] on button "Yes" at bounding box center [849, 434] width 30 height 22
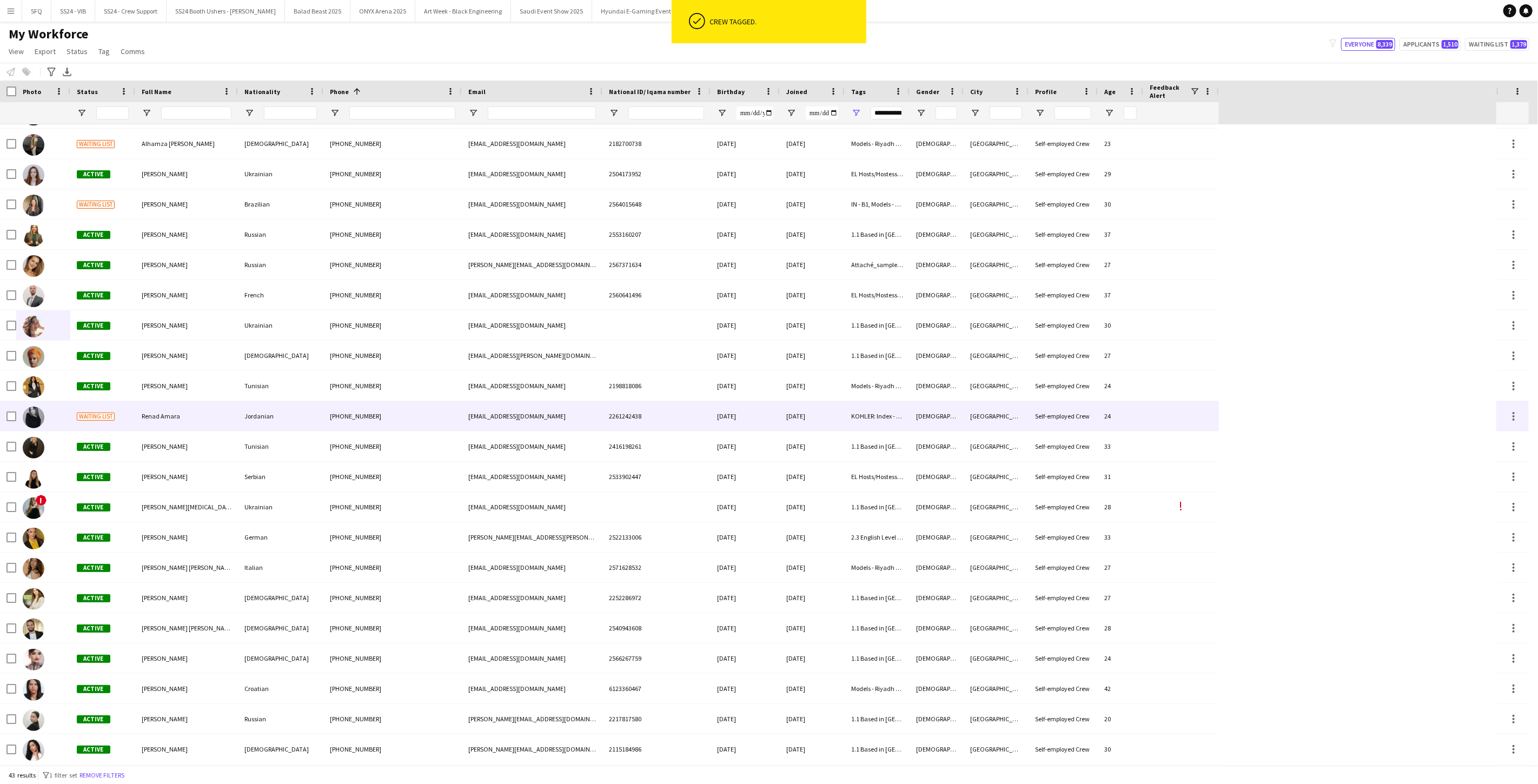
click at [73, 418] on div "Waiting list" at bounding box center [102, 415] width 65 height 30
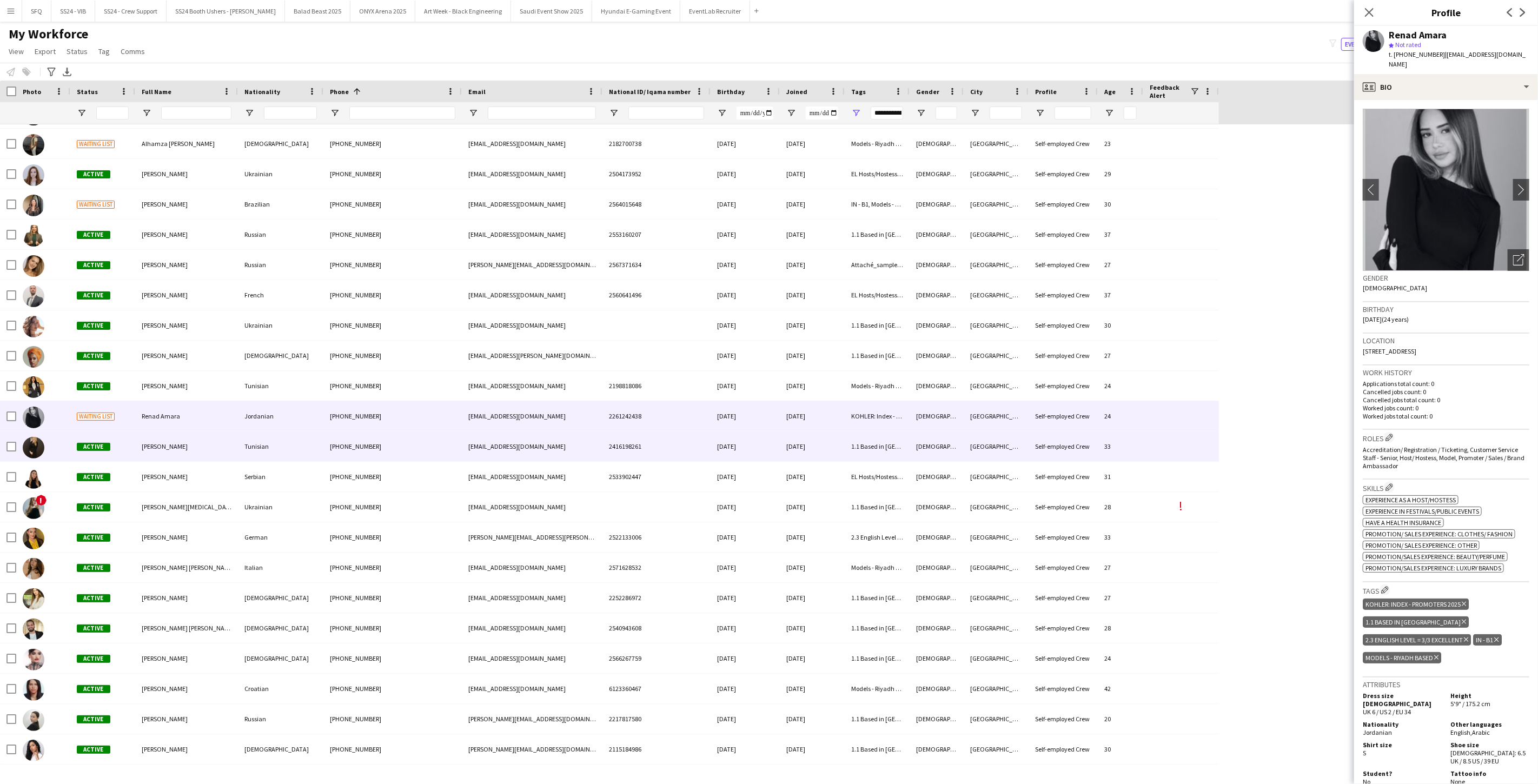
click at [164, 452] on div "Molka Kchouk" at bounding box center [186, 446] width 103 height 30
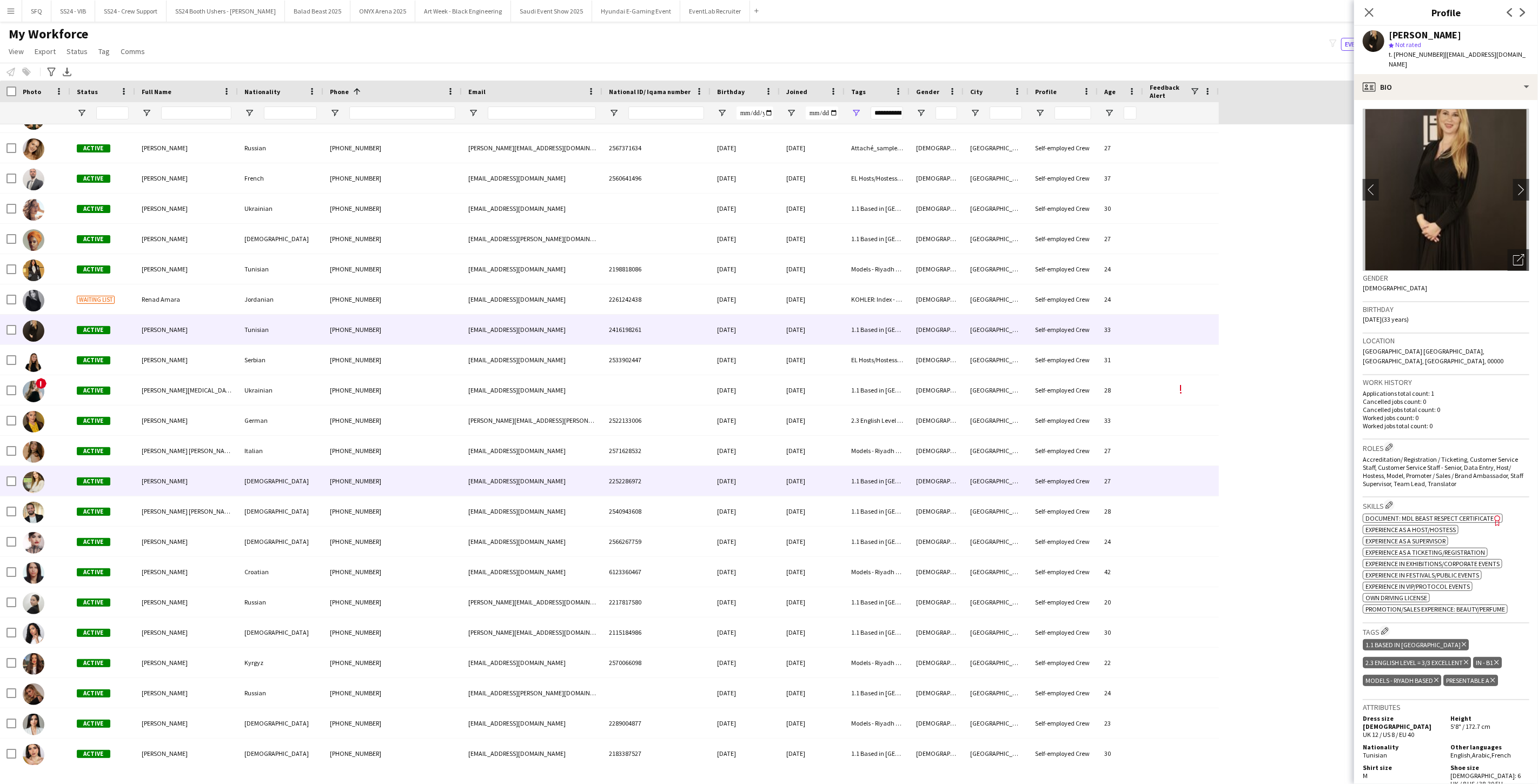
scroll to position [661, 0]
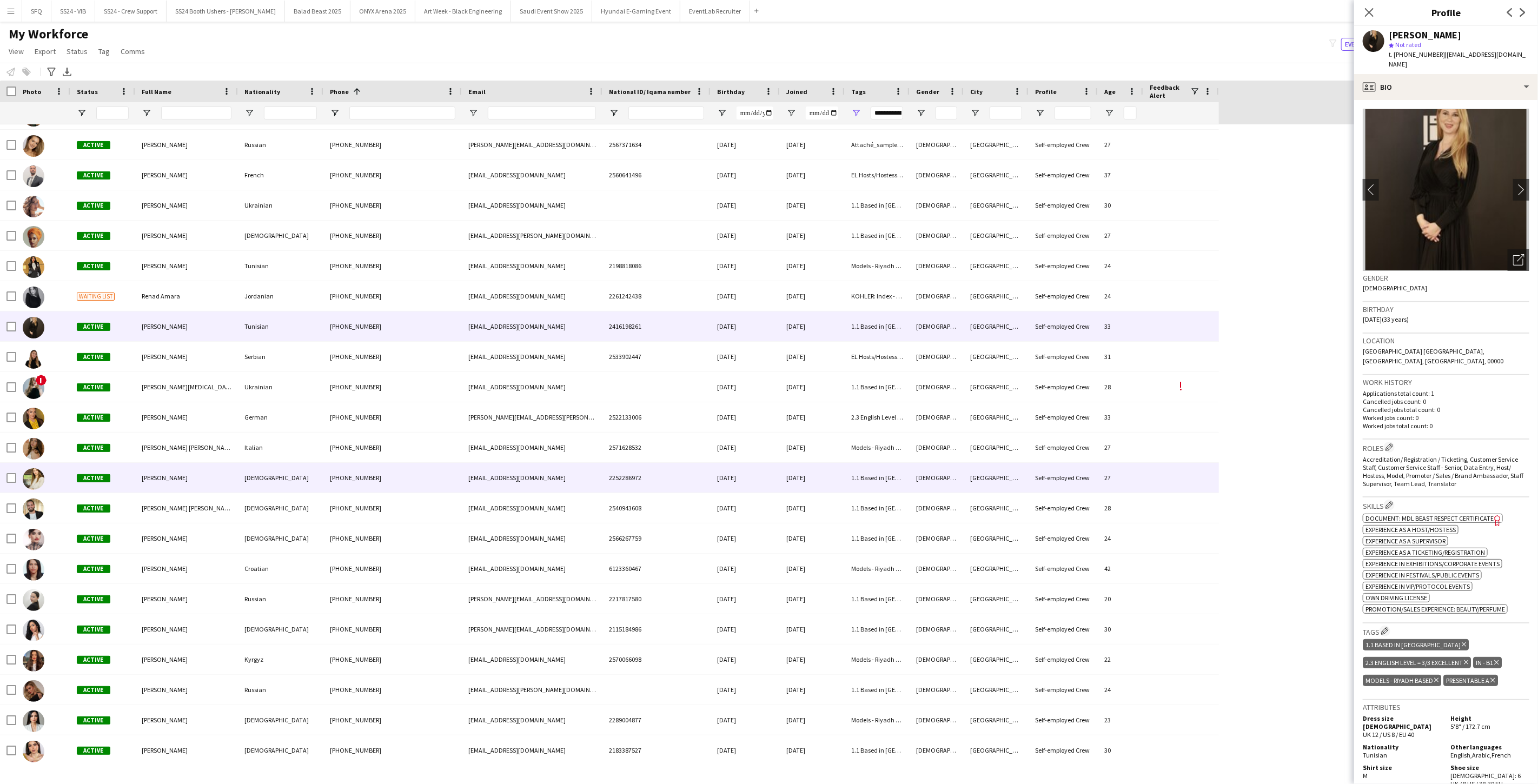
click at [161, 467] on div "Ayesha Tahir" at bounding box center [186, 477] width 103 height 30
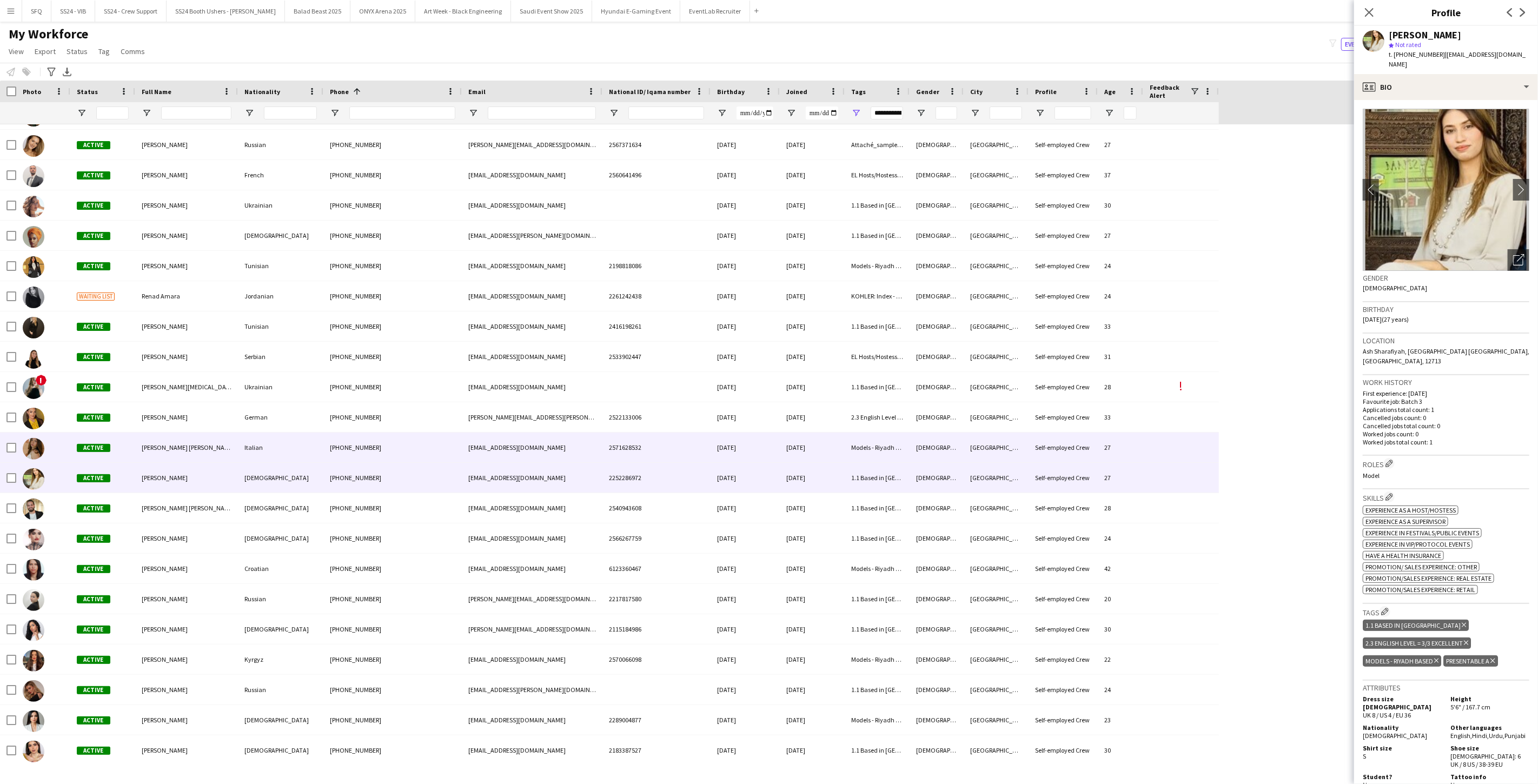
click at [169, 442] on div "Anna Rita Pomiero" at bounding box center [186, 447] width 103 height 30
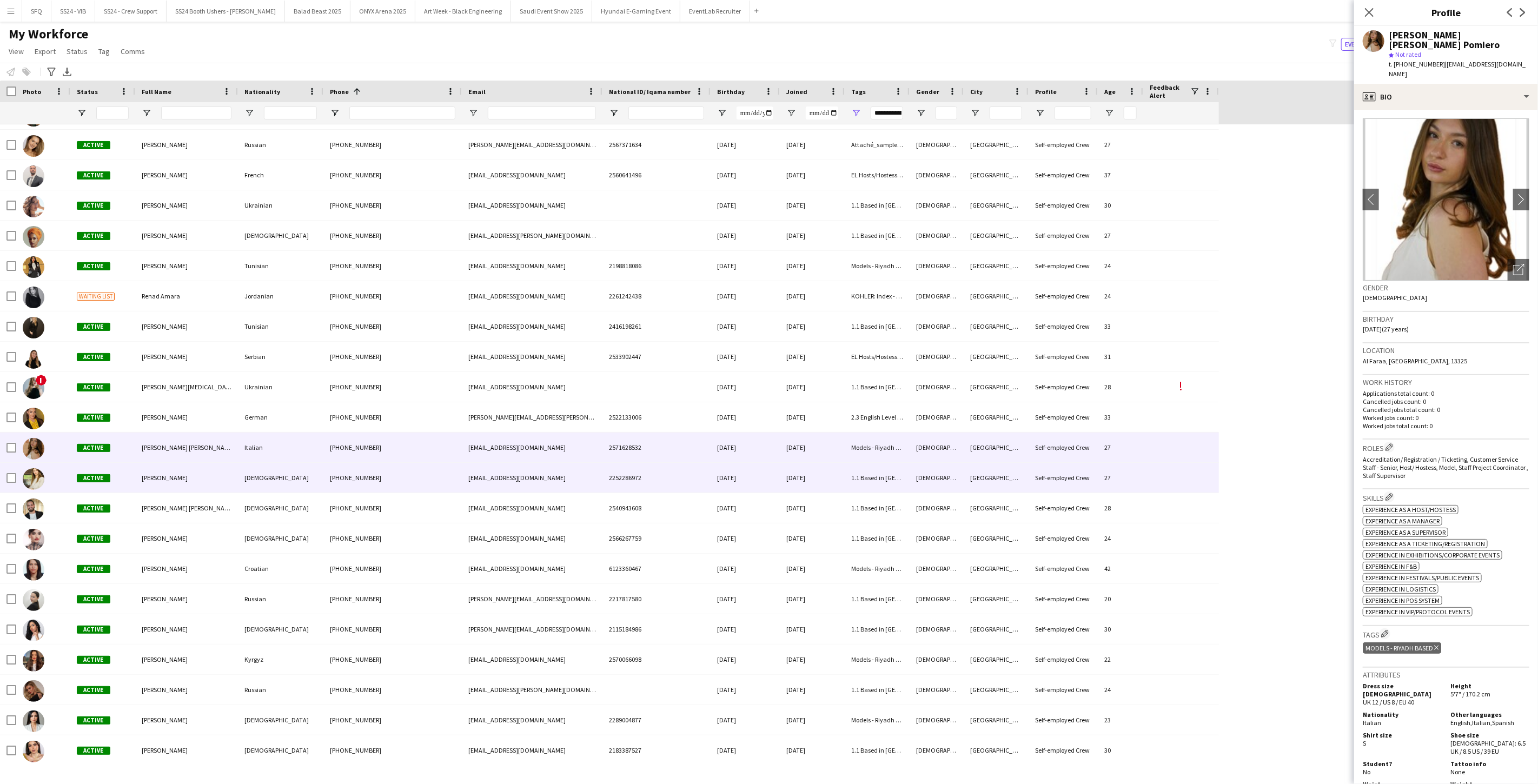
click at [164, 478] on span "Ayesha Tahir" at bounding box center [164, 477] width 46 height 8
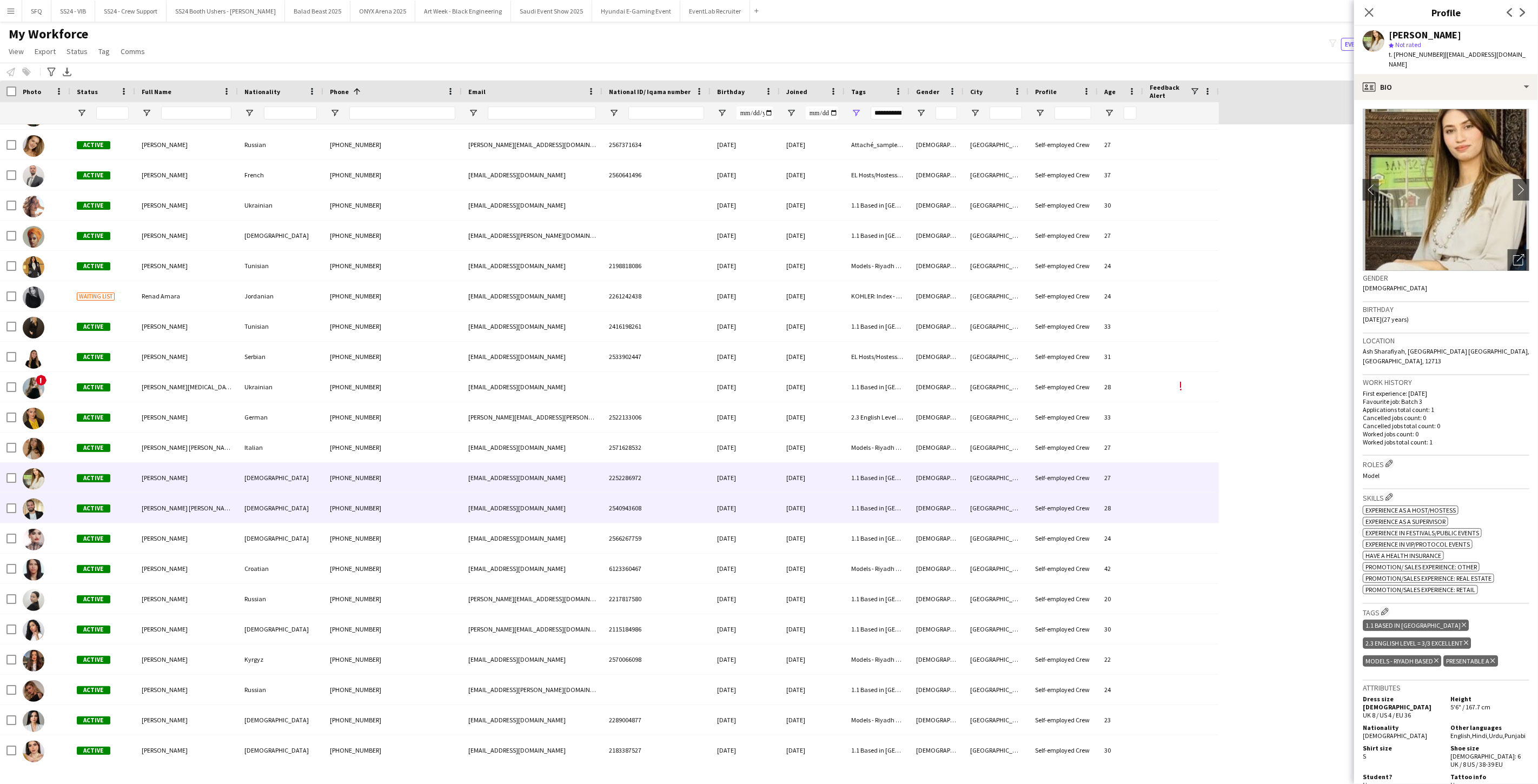
click at [169, 504] on span "Abboud Rahal" at bounding box center [188, 507] width 93 height 8
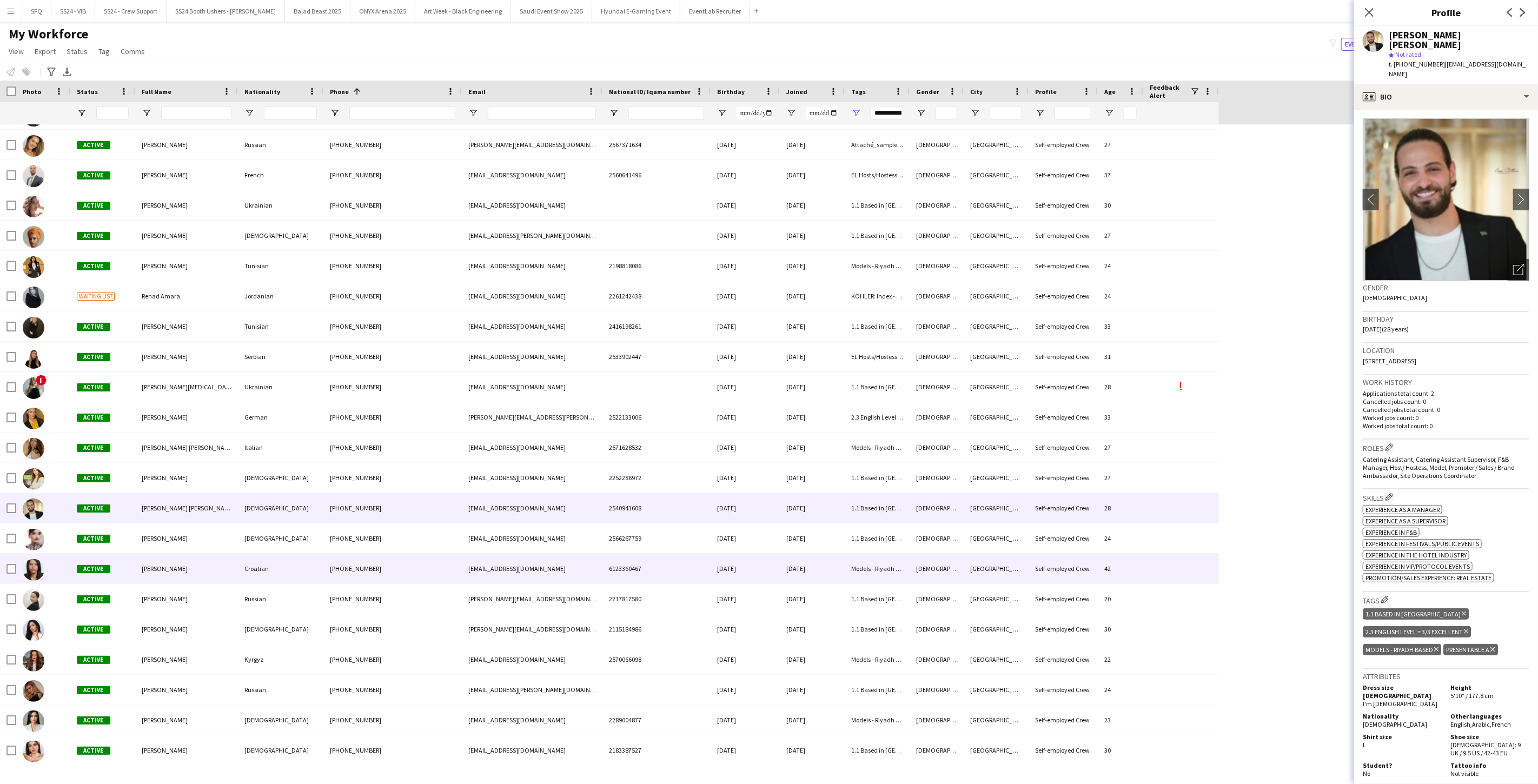
click at [119, 562] on div "Active" at bounding box center [102, 568] width 65 height 30
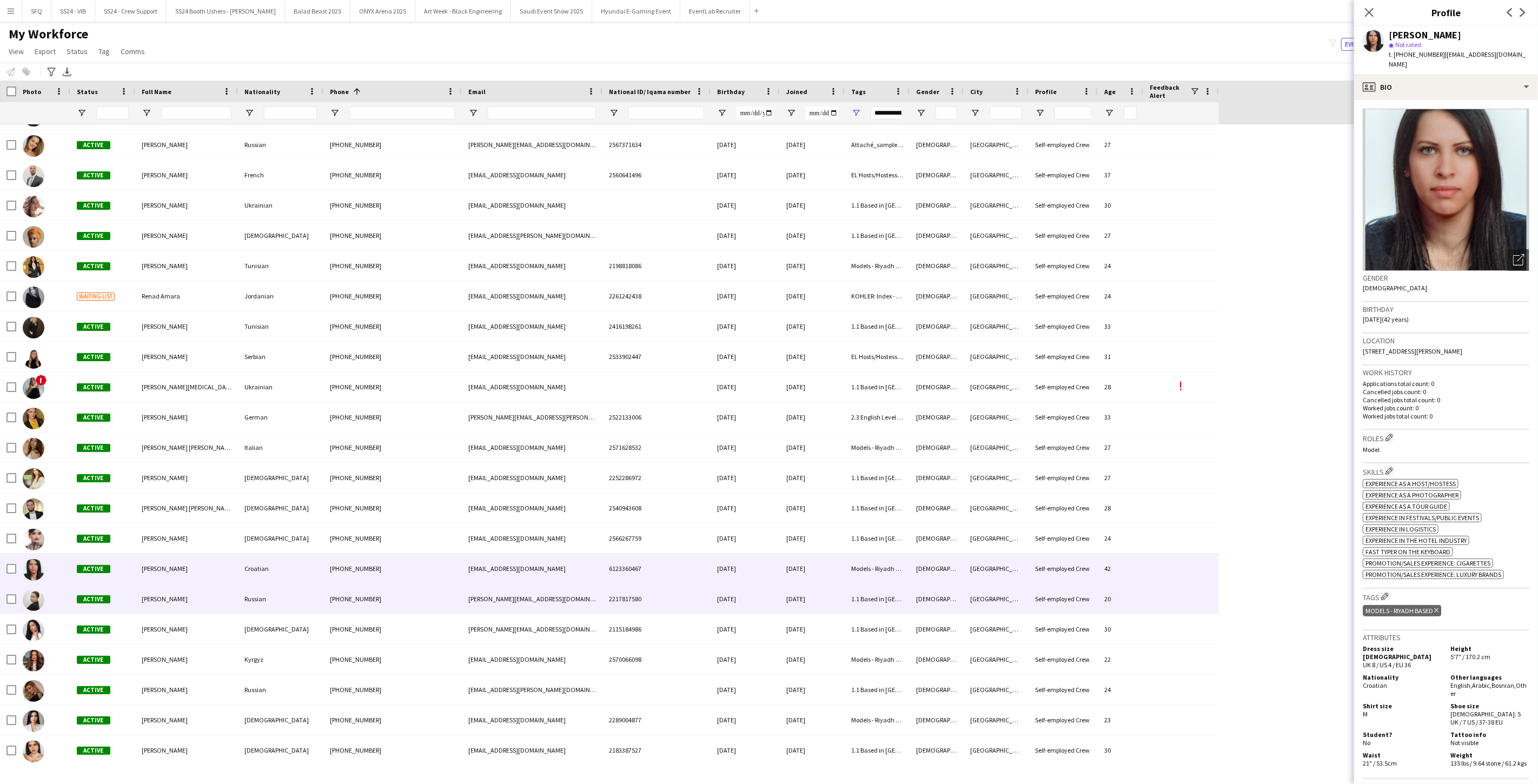
click at [139, 596] on div "Dana Sakallah" at bounding box center [186, 599] width 103 height 30
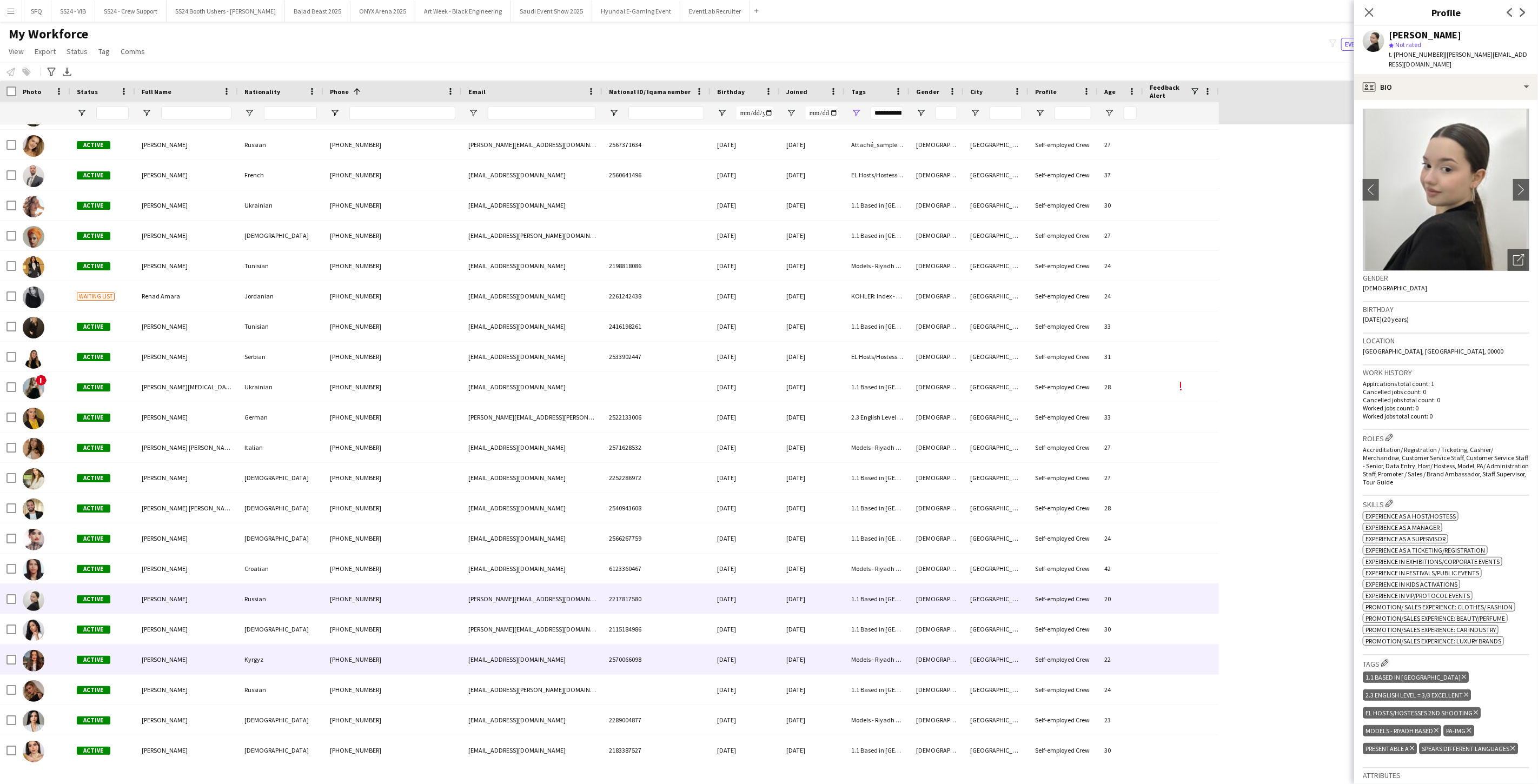
click at [139, 638] on div "Zhanylai Sulaimanova" at bounding box center [186, 659] width 103 height 30
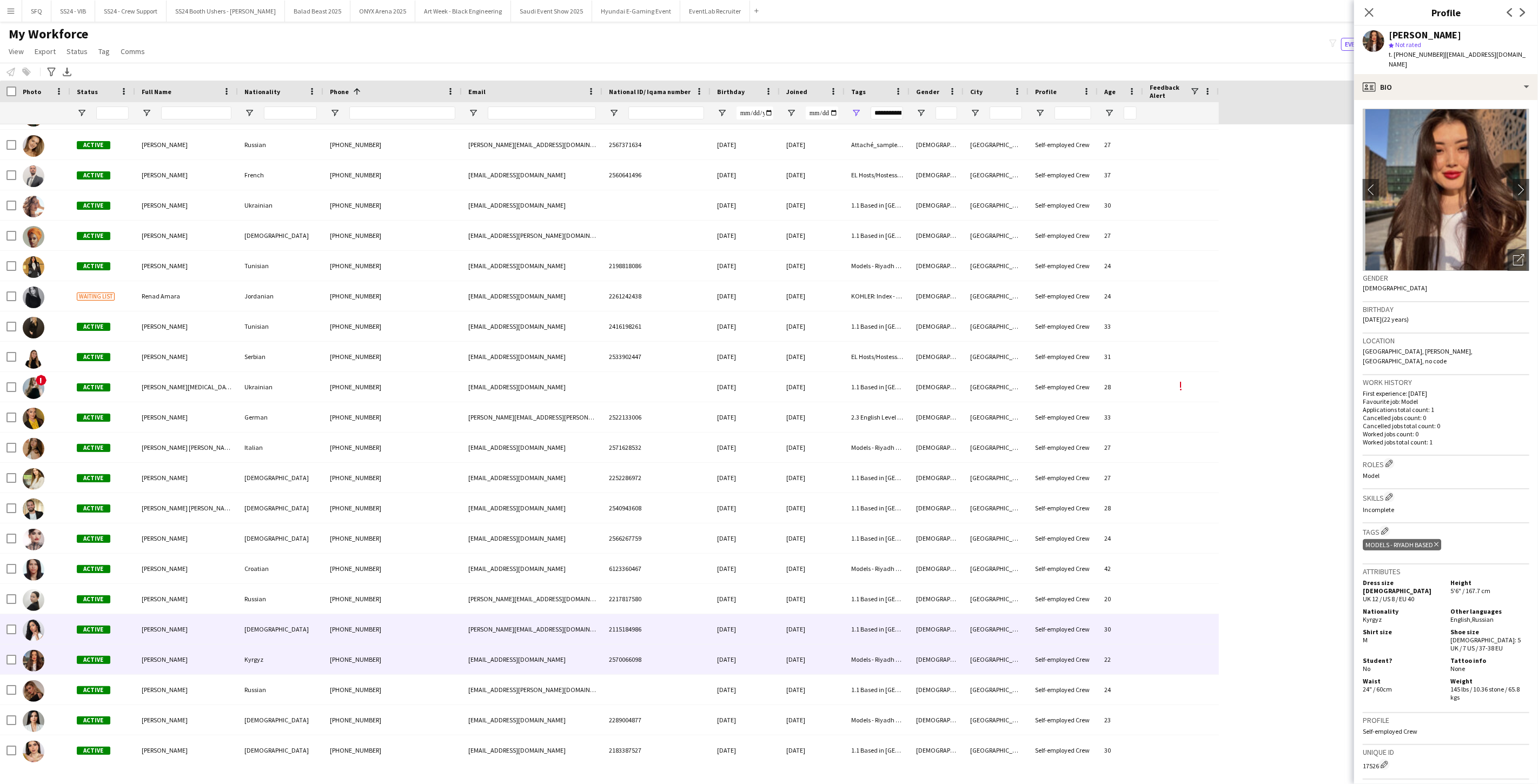
click at [139, 631] on div "Sara Othman" at bounding box center [186, 629] width 103 height 30
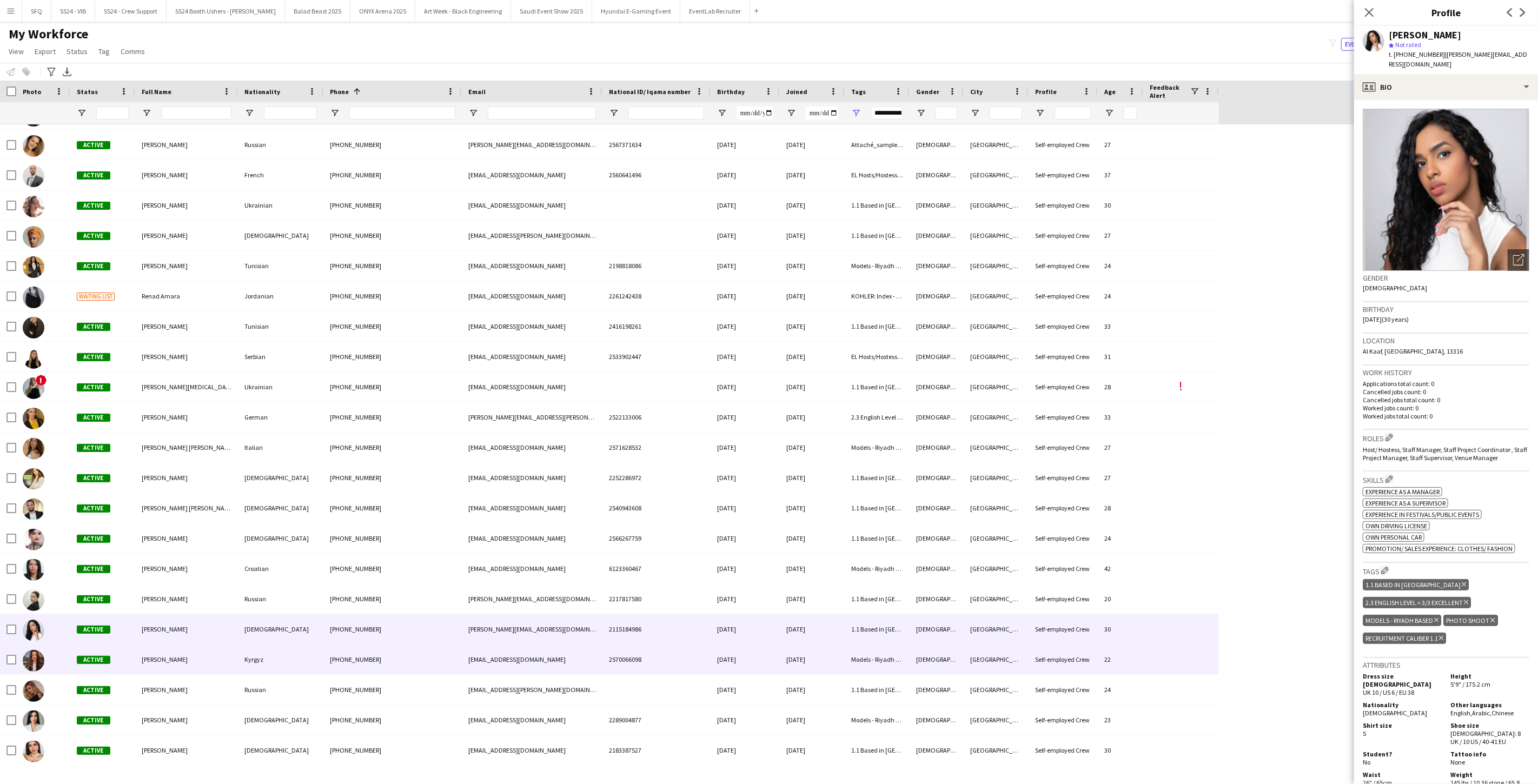
click at [154, 638] on span "Zhanylai Sulaimanova" at bounding box center [164, 658] width 46 height 8
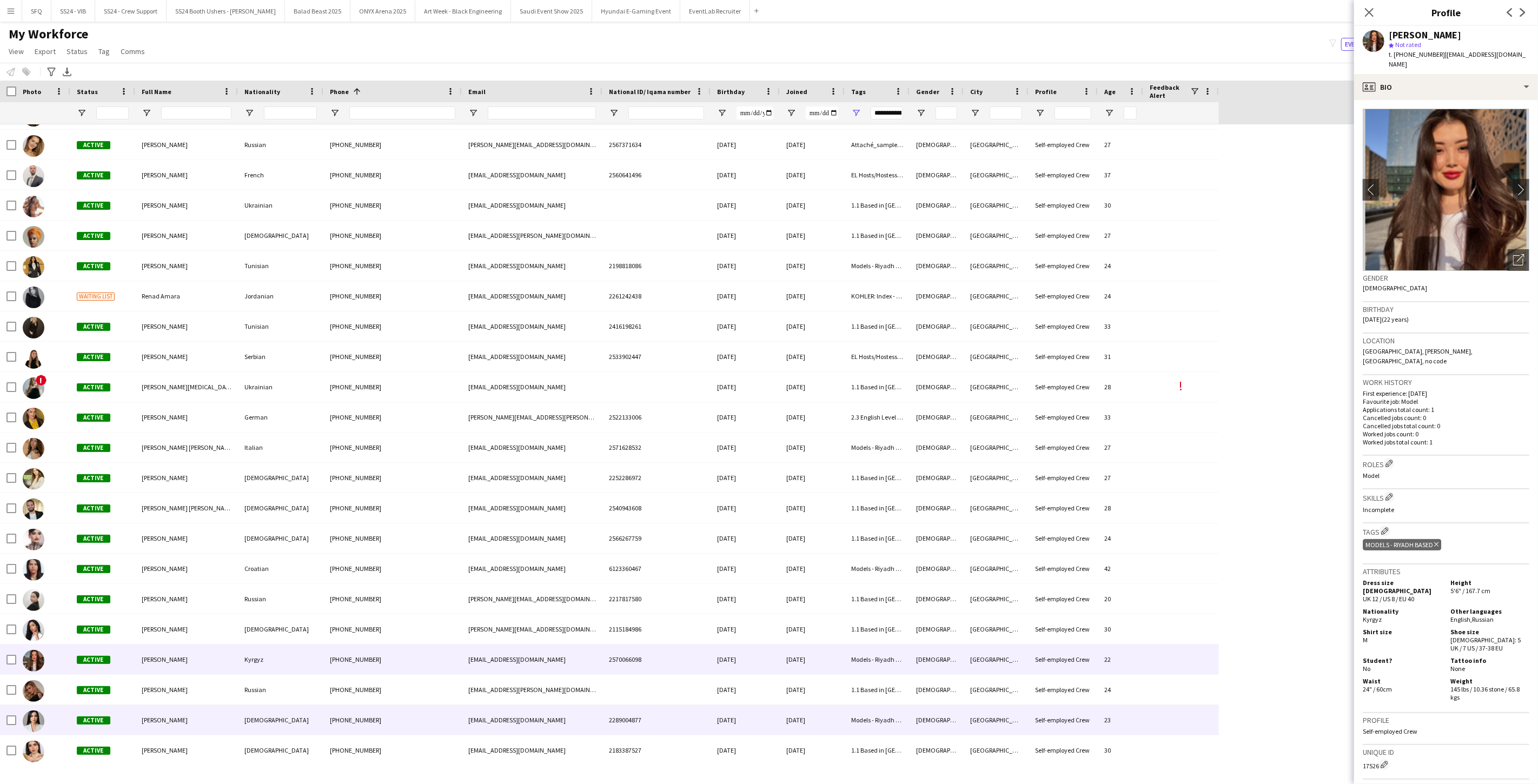
click at [147, 638] on span "Insha Fateh" at bounding box center [164, 719] width 46 height 8
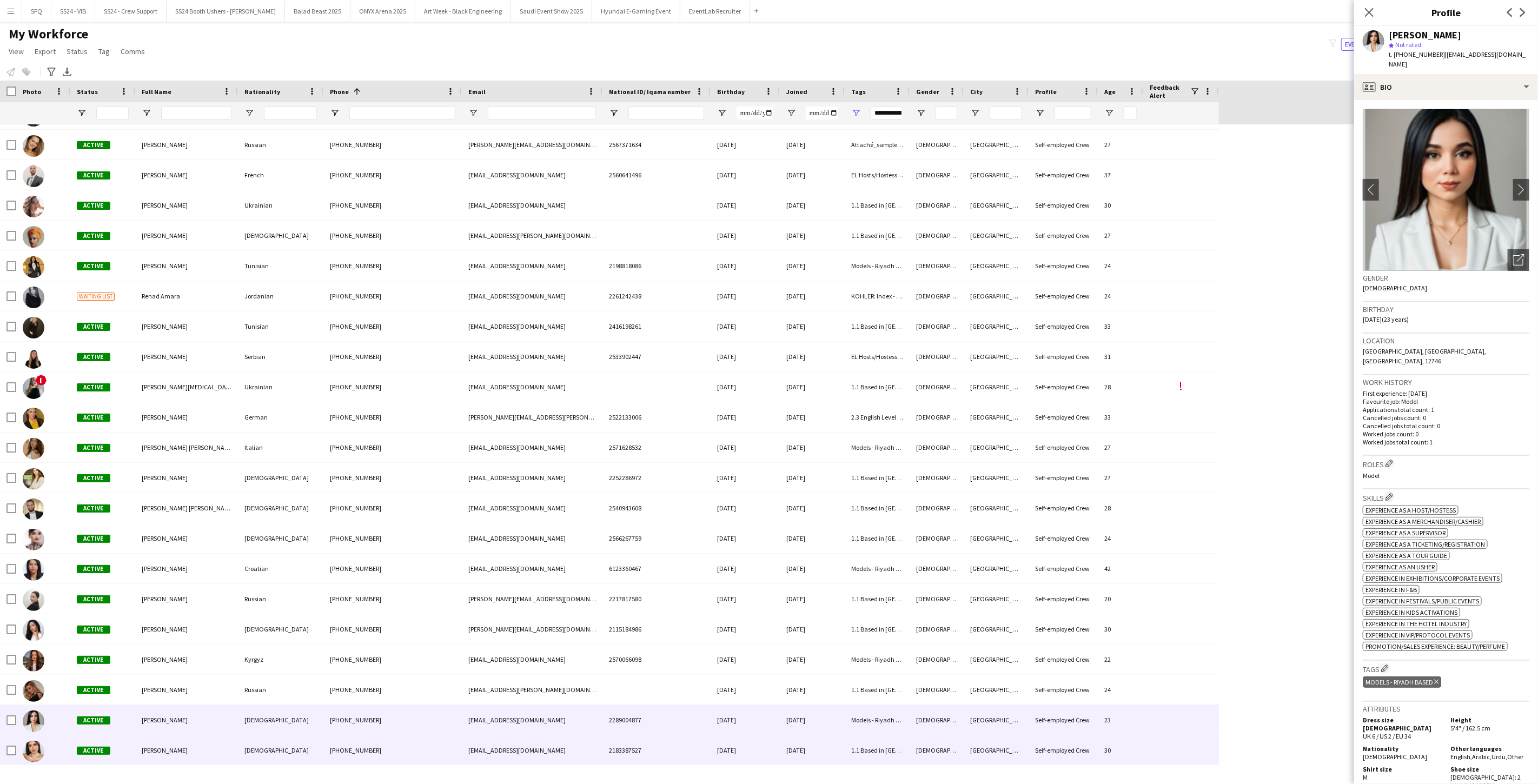
click at [142, 638] on div "May Abdelkarim" at bounding box center [186, 750] width 103 height 30
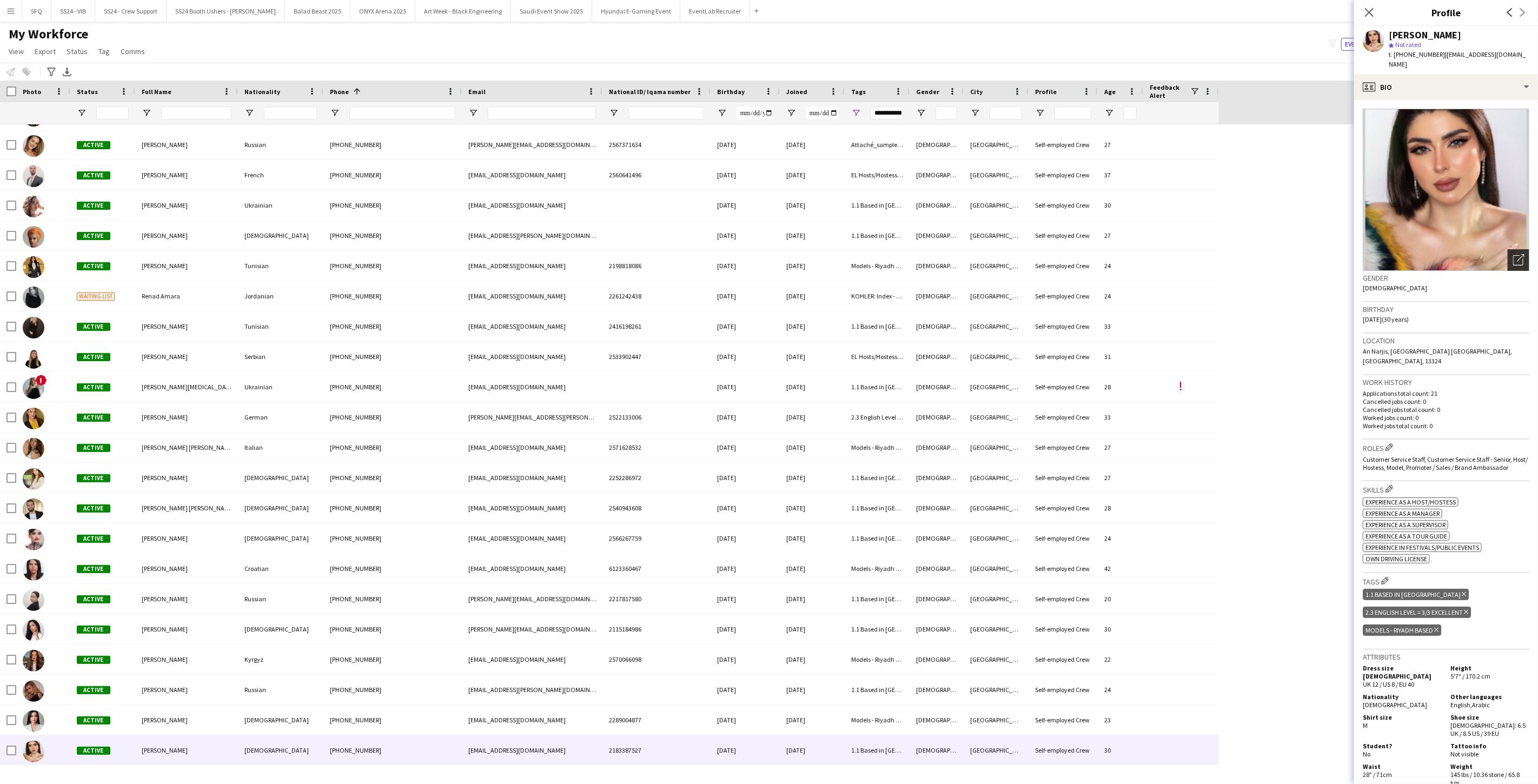
click at [575, 249] on div "Open photos pop-in" at bounding box center [1518, 260] width 22 height 22
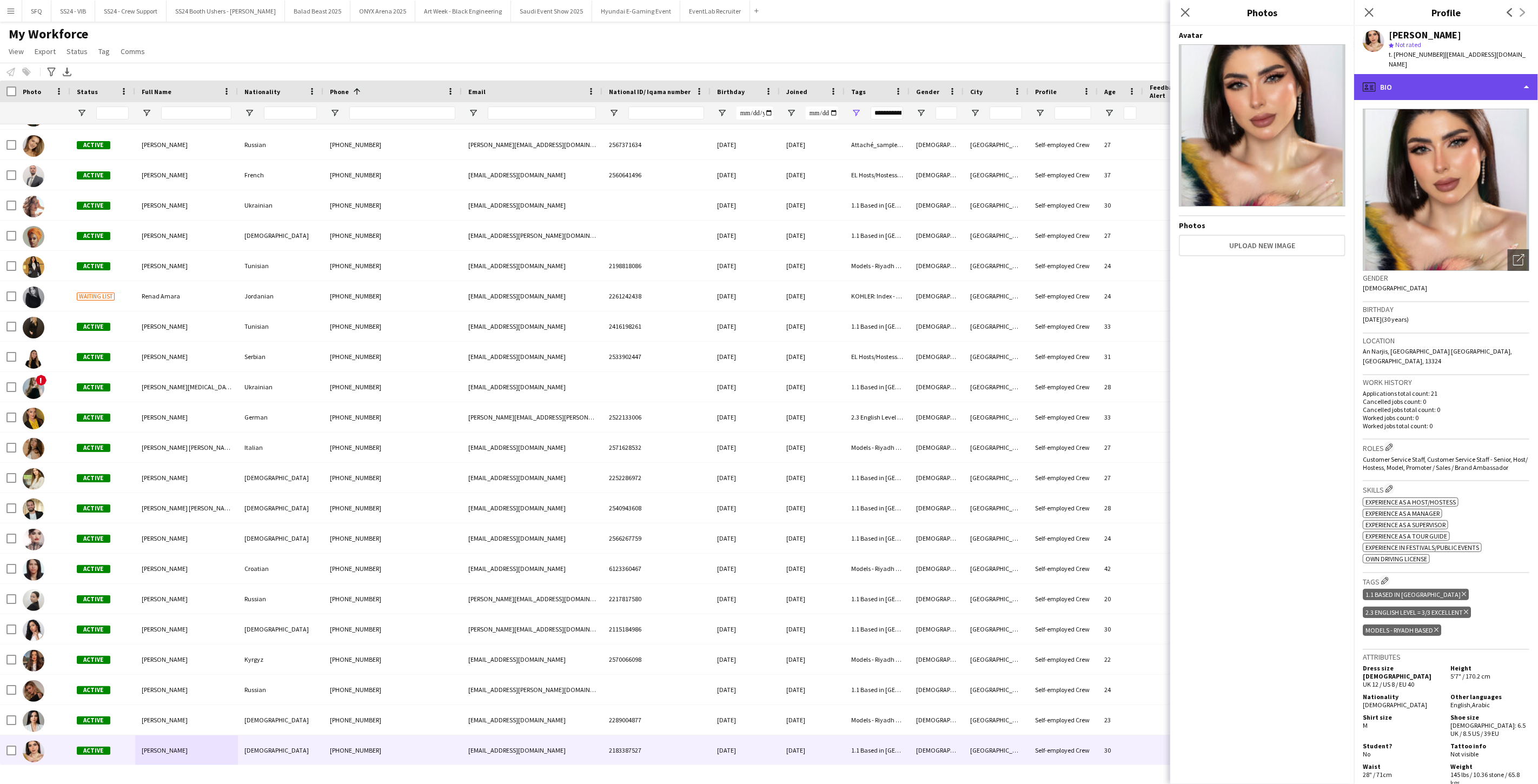
click at [575, 74] on div "profile Bio" at bounding box center [1446, 87] width 184 height 26
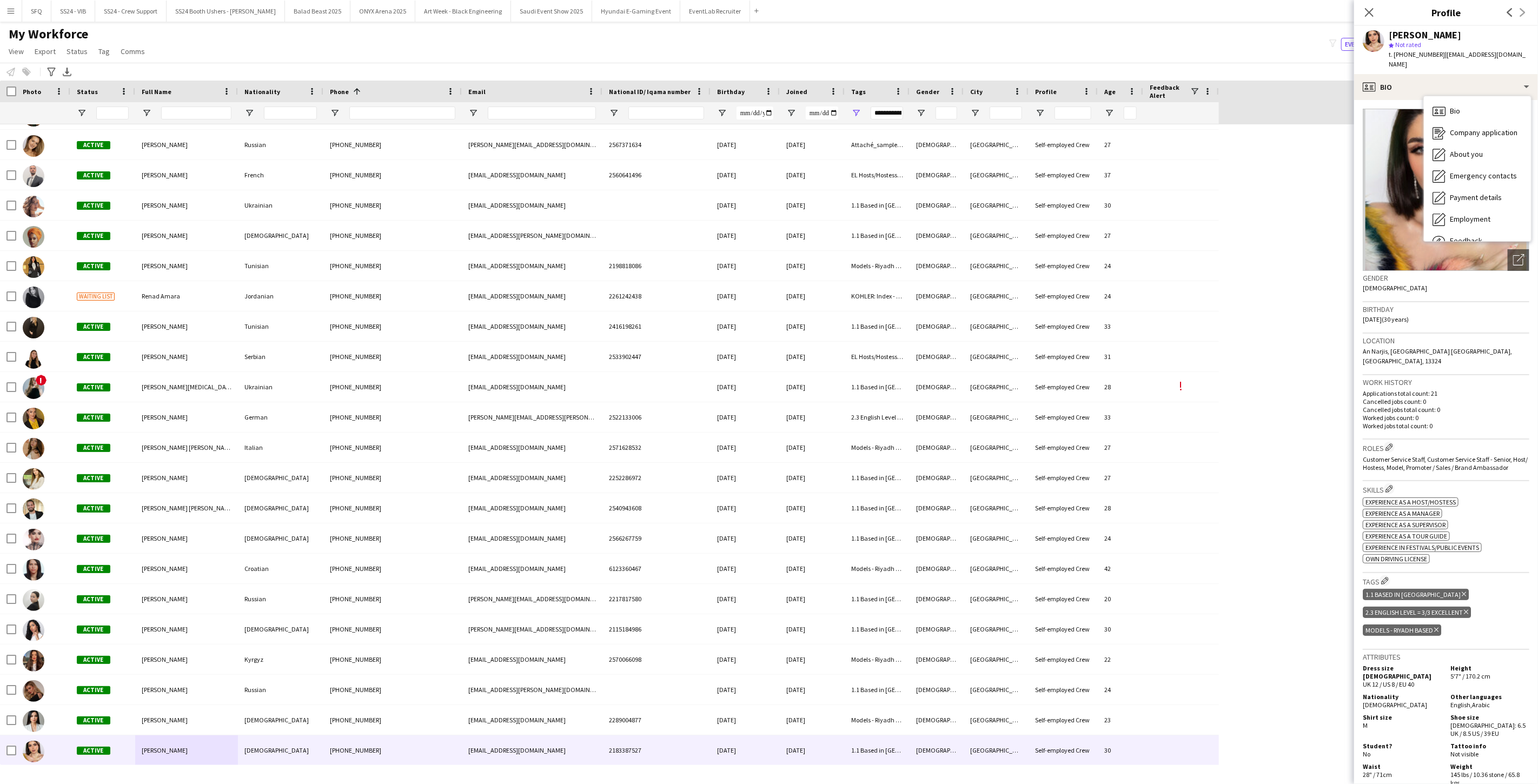
click at [575, 231] on div "Bio Bio Company application Company application About you About you Emergency c…" at bounding box center [1477, 169] width 108 height 146
click at [575, 236] on span "Feedback" at bounding box center [1466, 240] width 32 height 9
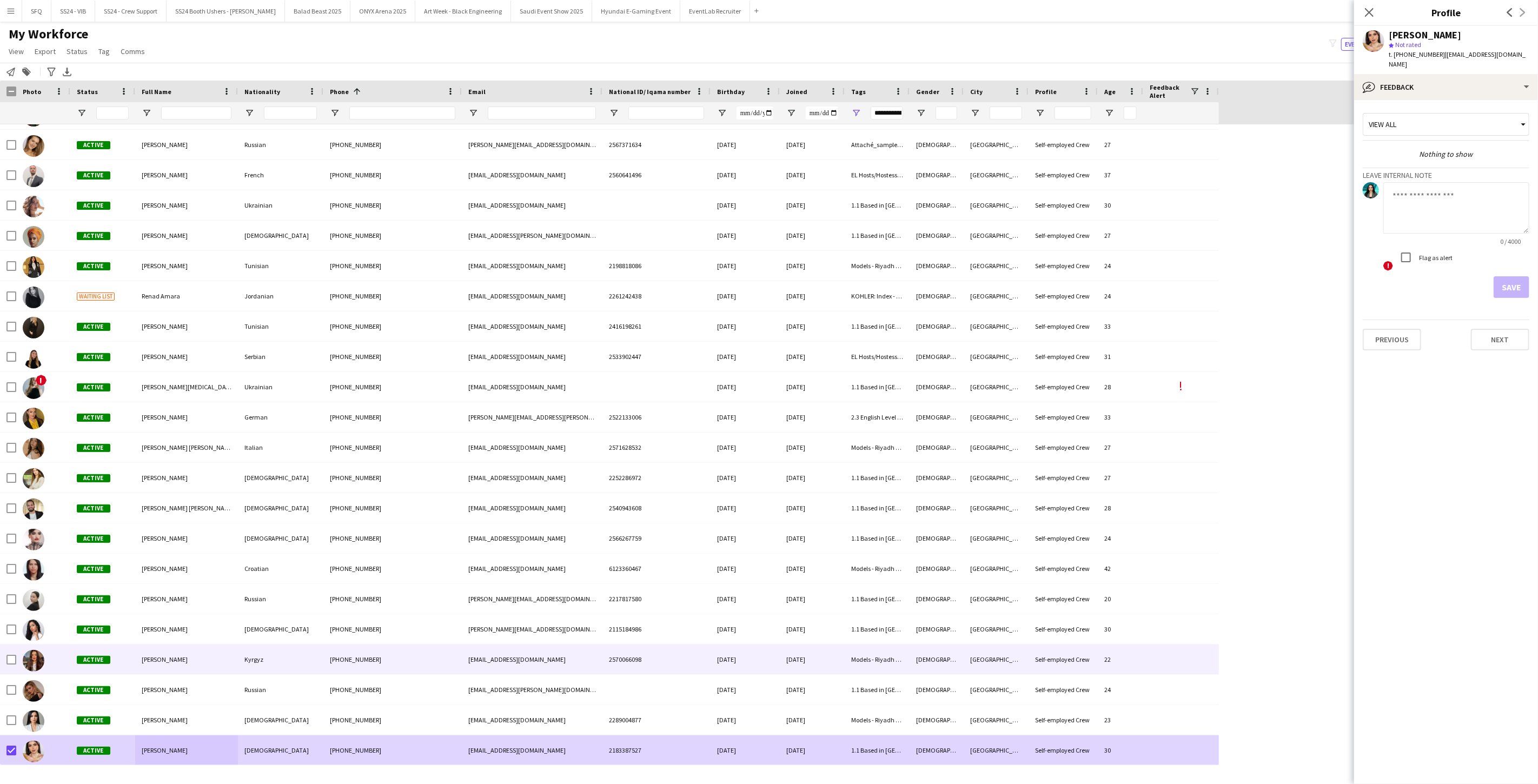
click at [12, 638] on div at bounding box center [11, 659] width 9 height 30
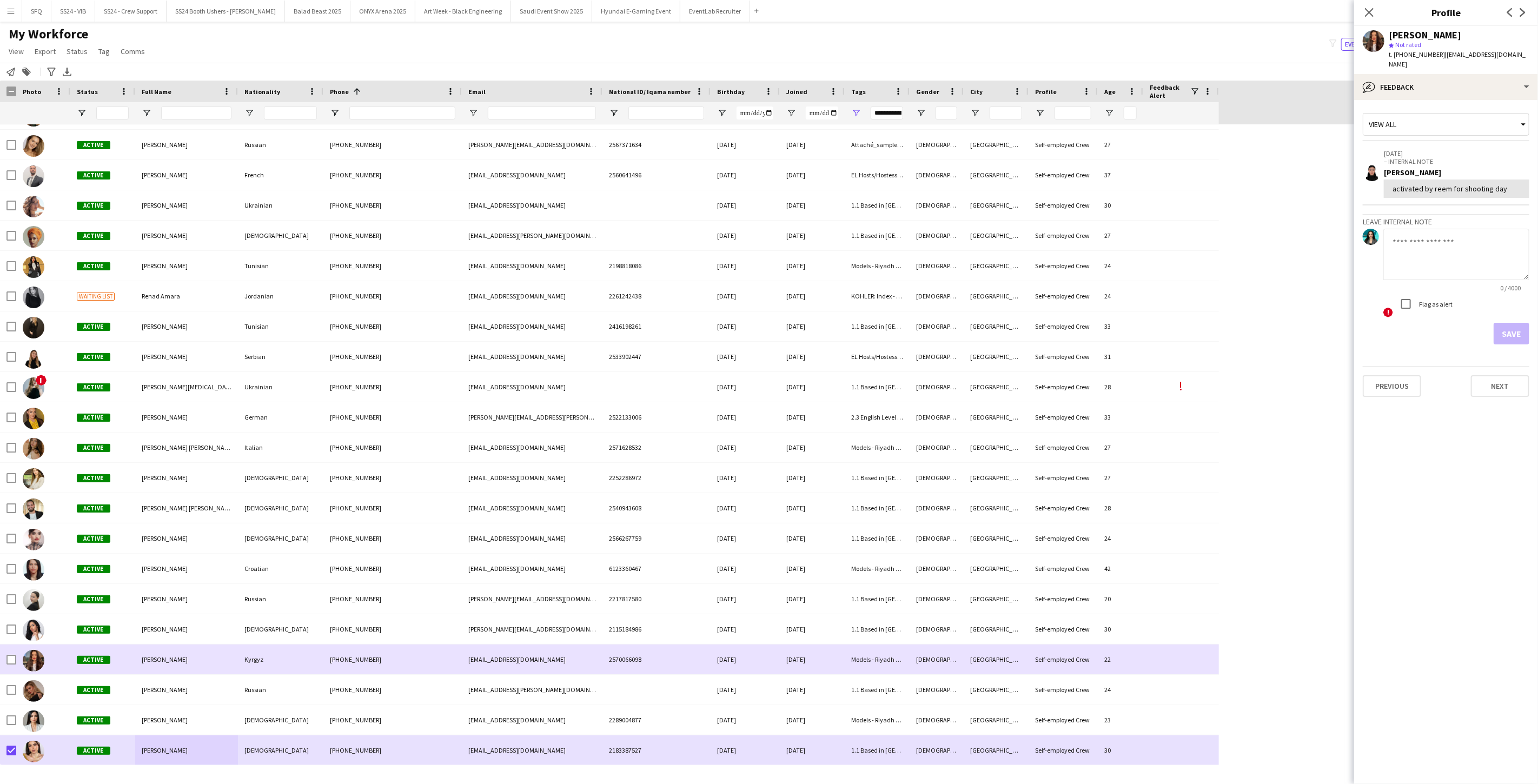
click at [38, 638] on img at bounding box center [34, 661] width 22 height 22
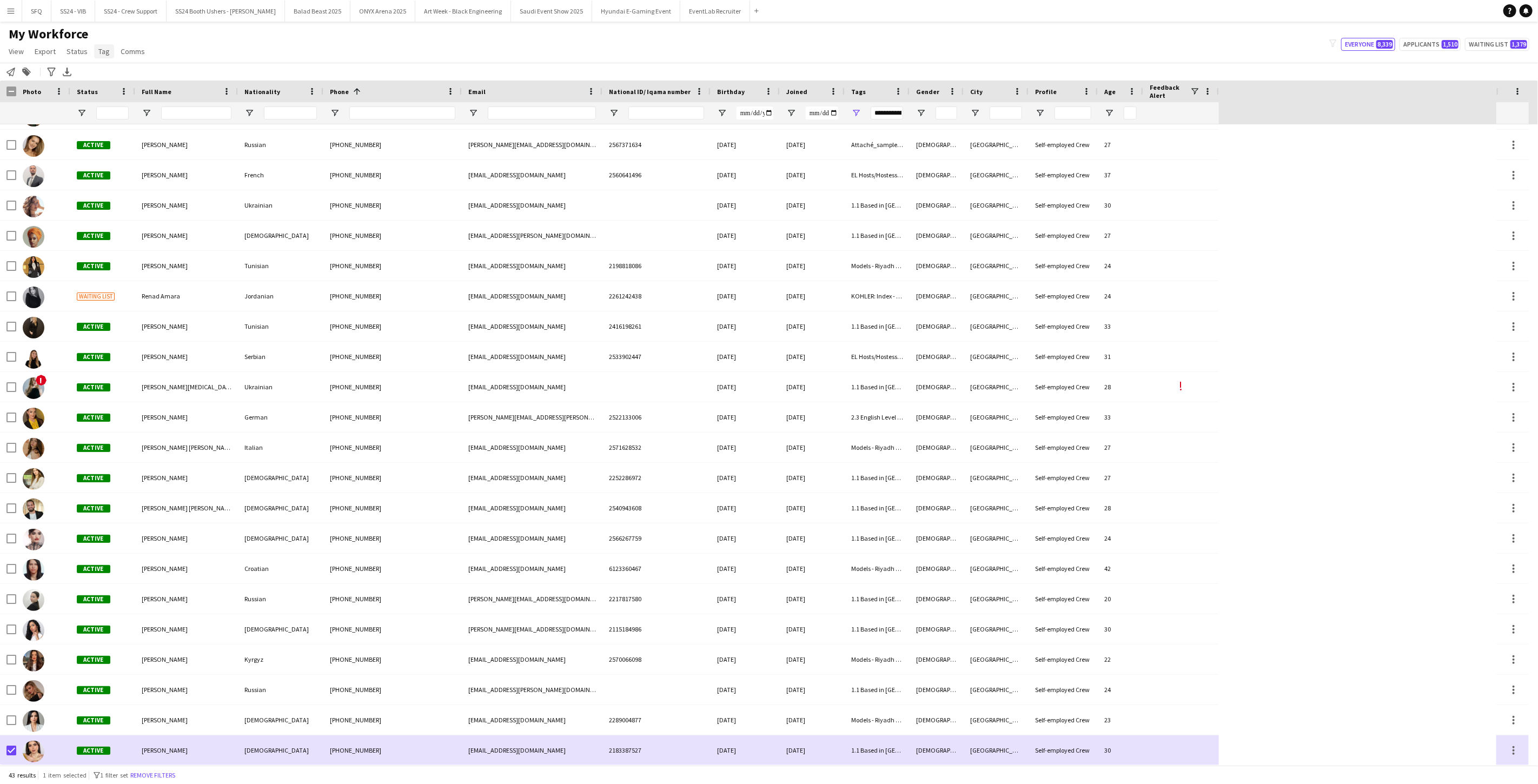
click at [104, 55] on span "Tag" at bounding box center [104, 51] width 12 height 9
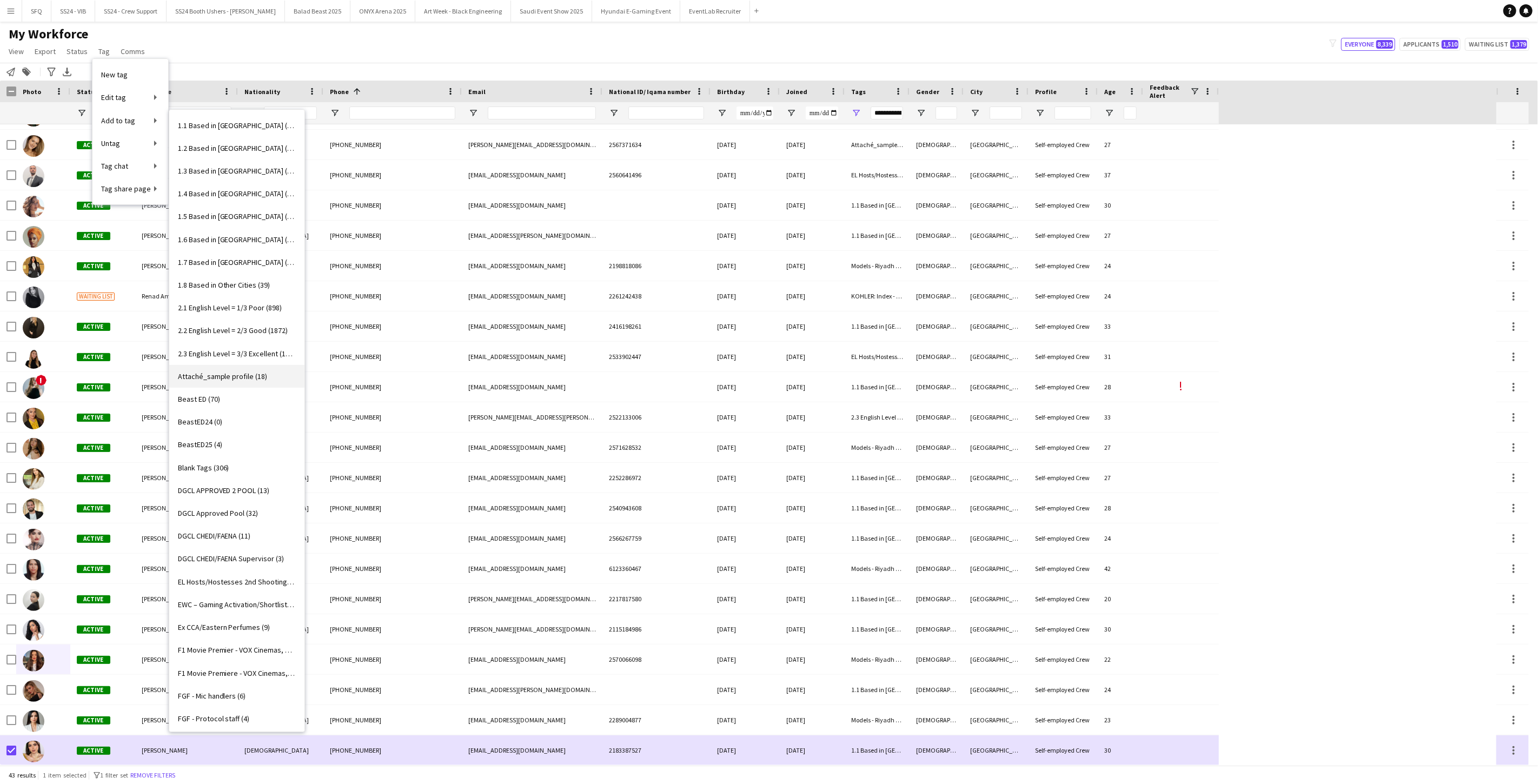
click at [249, 365] on link "Attaché_sample profile (18)" at bounding box center [237, 376] width 135 height 23
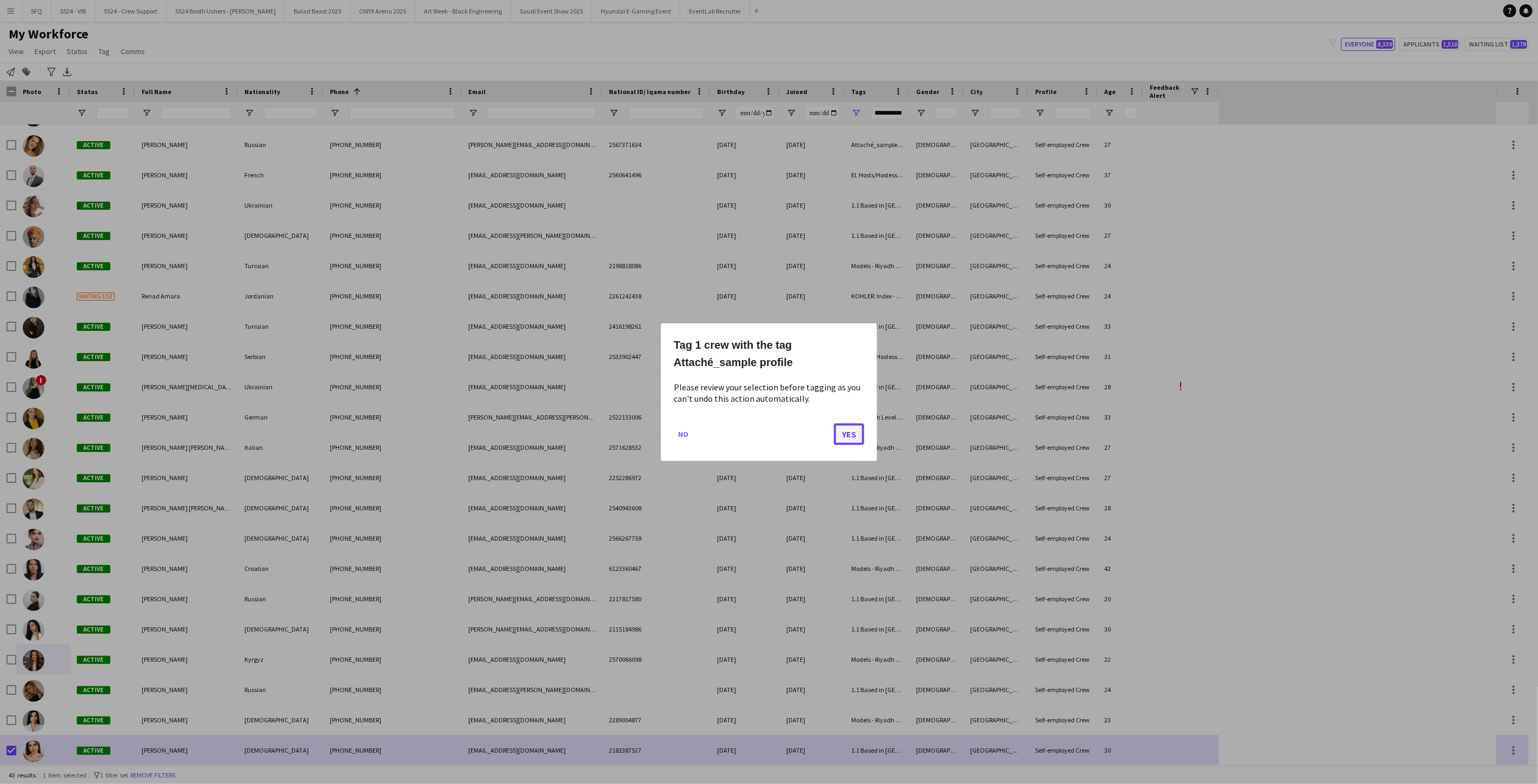
click at [575, 428] on button "Yes" at bounding box center [849, 434] width 30 height 22
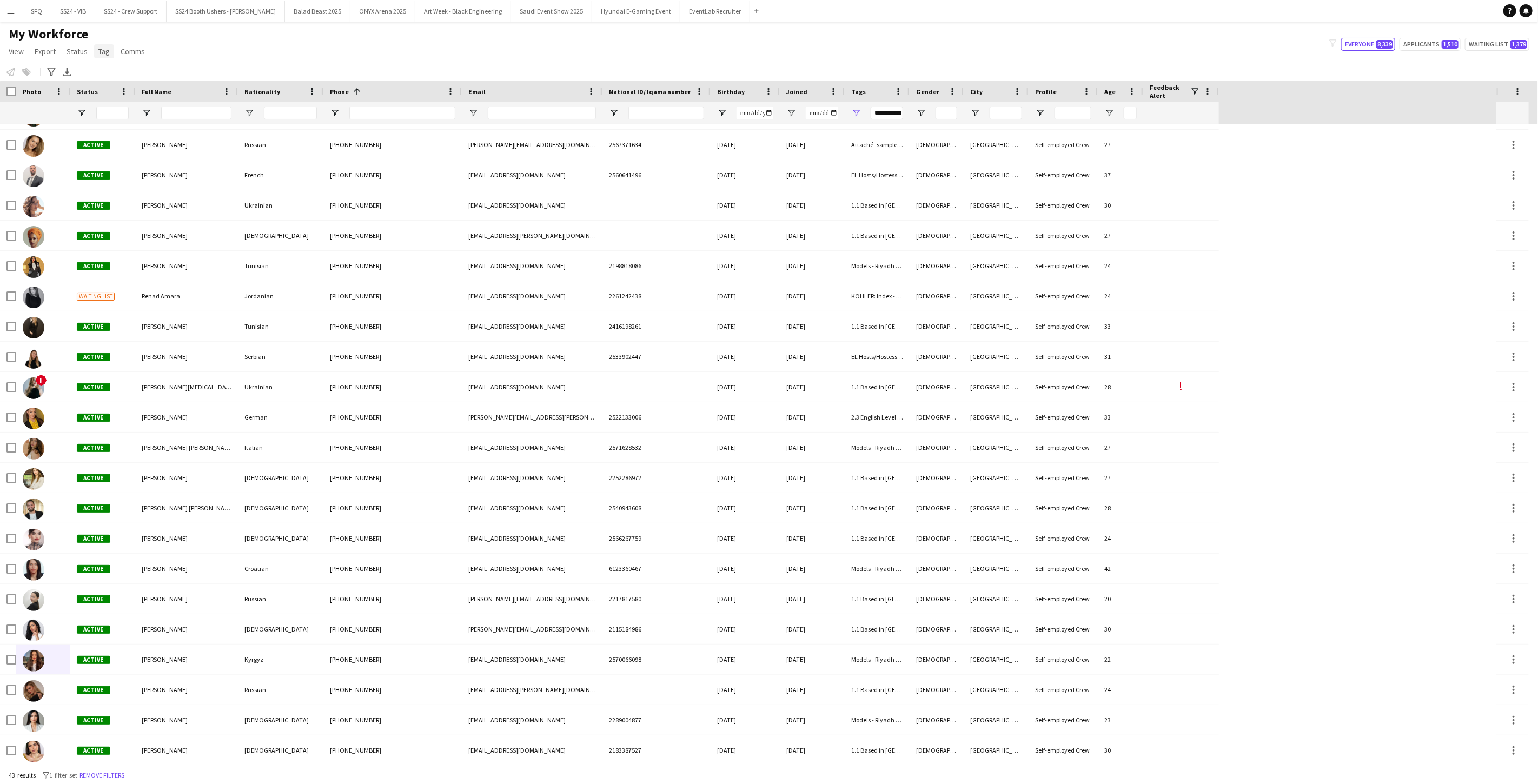
click at [110, 57] on link "Tag" at bounding box center [104, 51] width 20 height 14
click at [300, 29] on div "My Workforce View Views Default view Musab Alamri Ninar Wannos Nouf Aloudah Rav…" at bounding box center [769, 45] width 1538 height 36
click at [575, 114] on span "Open Filter Menu" at bounding box center [855, 112] width 9 height 9
click at [575, 240] on div "Models - Riyadh Based" at bounding box center [911, 240] width 85 height 8
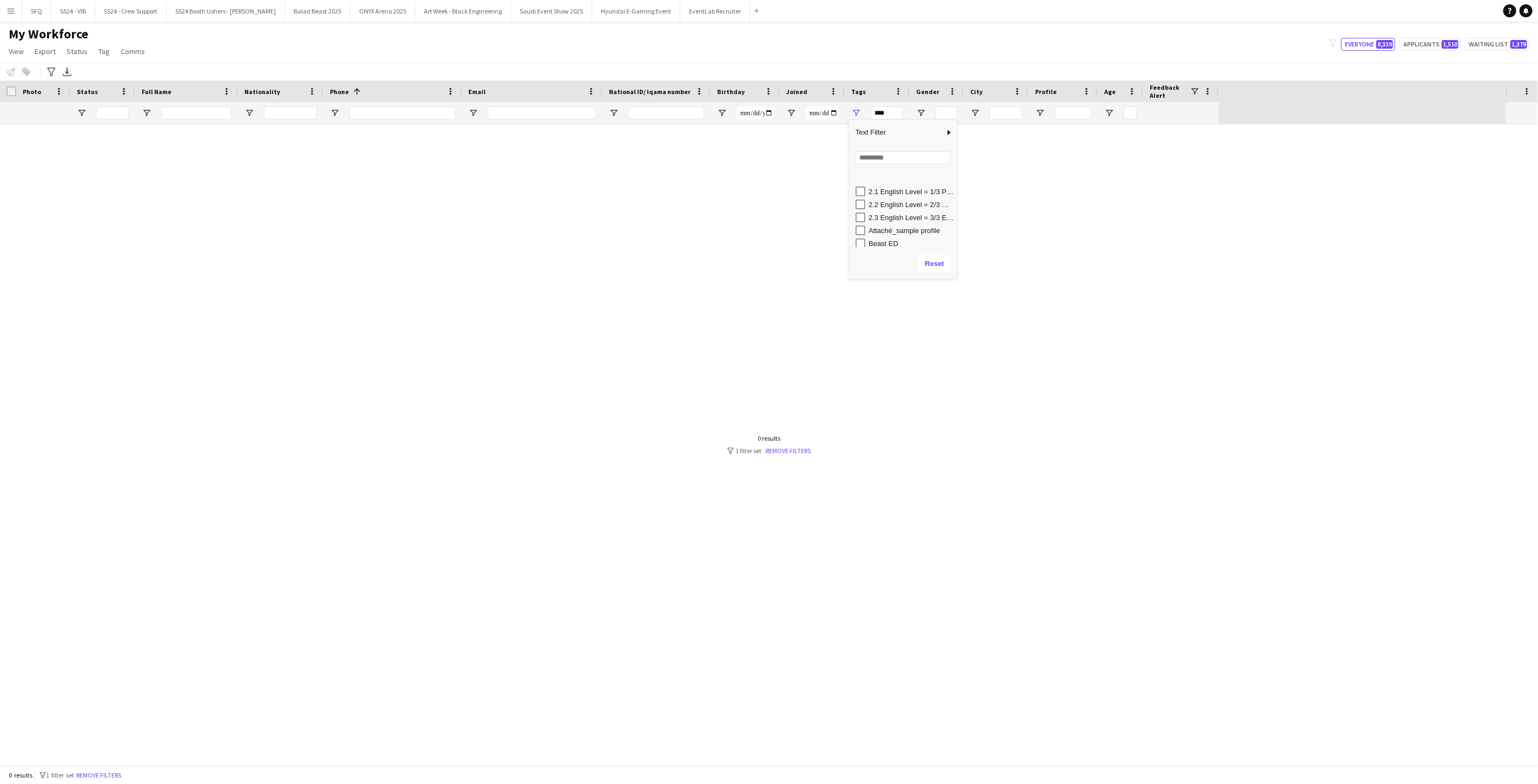
scroll to position [120, 0]
click at [575, 238] on div "Attaché_sample profile" at bounding box center [911, 240] width 85 height 8
type input "**********"
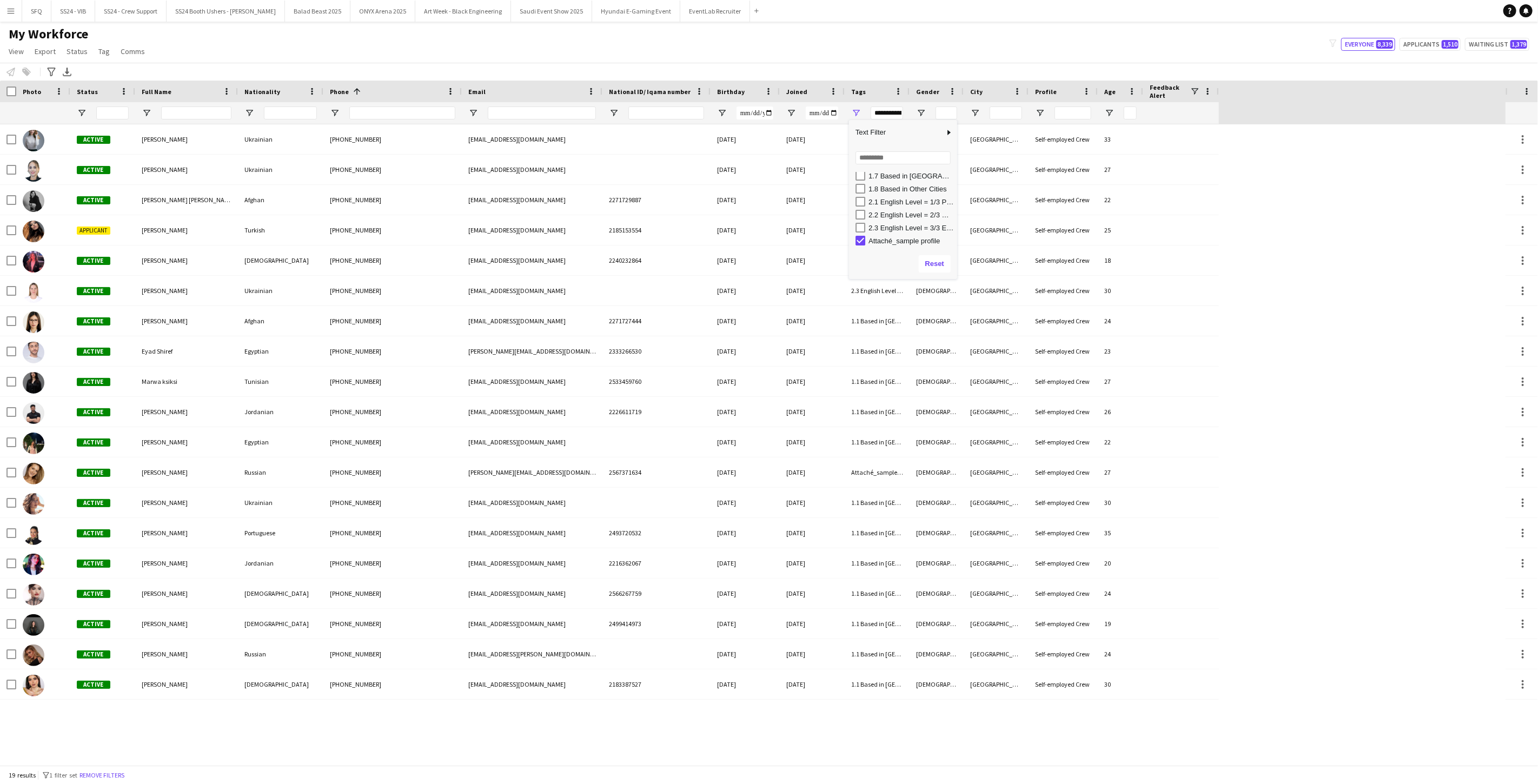
click at [575, 39] on div "My Workforce View Views Default view Musab Alamri Ninar Wannos Nouf Aloudah Rav…" at bounding box center [769, 45] width 1538 height 36
click at [22, 55] on span "View" at bounding box center [16, 51] width 15 height 9
click at [199, 31] on div "My Workforce View Views Default view Musab Alamri Ninar Wannos Nouf Aloudah Rav…" at bounding box center [769, 45] width 1538 height 36
click at [94, 51] on link "Tag" at bounding box center [104, 51] width 20 height 14
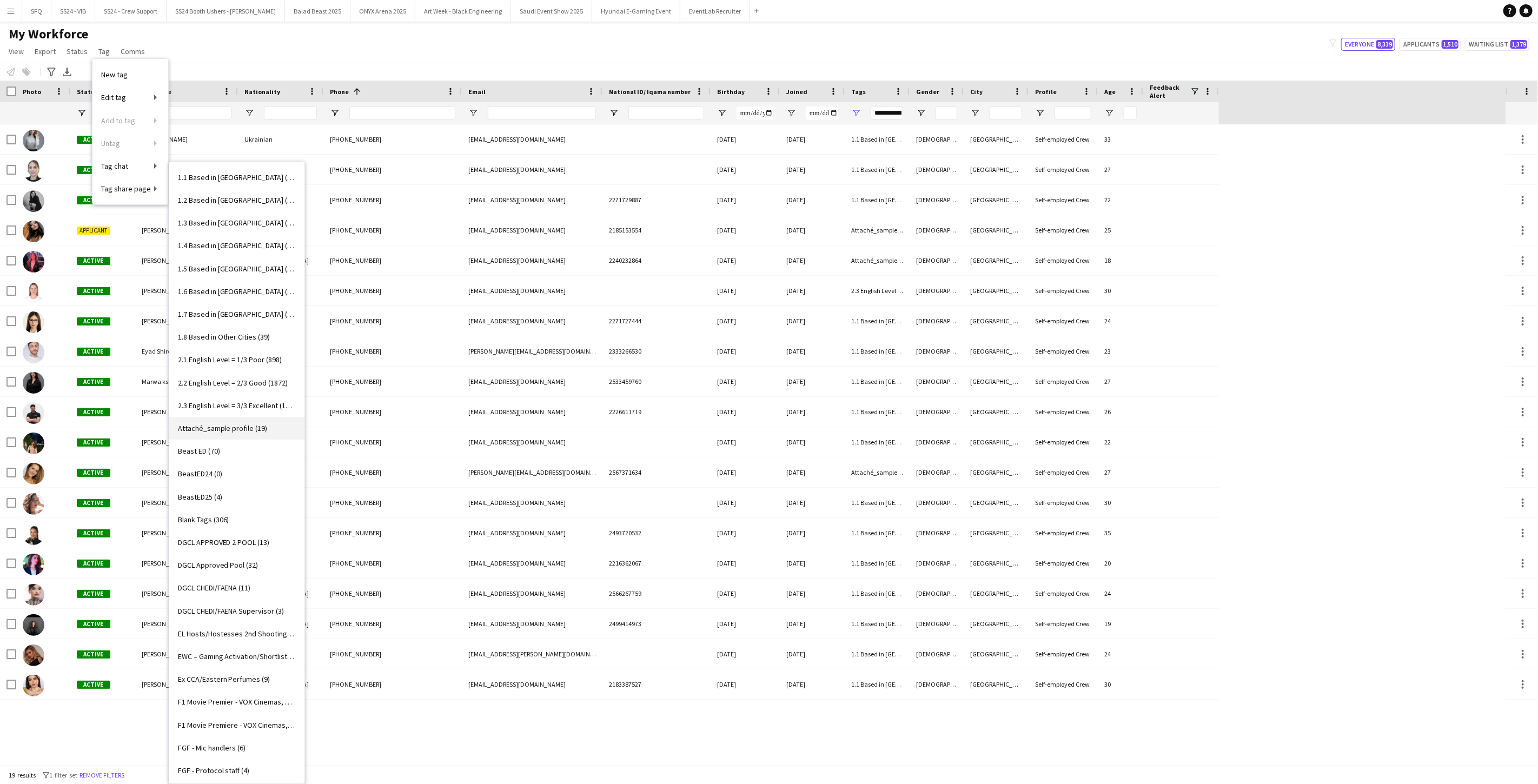
click at [180, 433] on span "Attaché_sample profile (19)" at bounding box center [223, 428] width 90 height 9
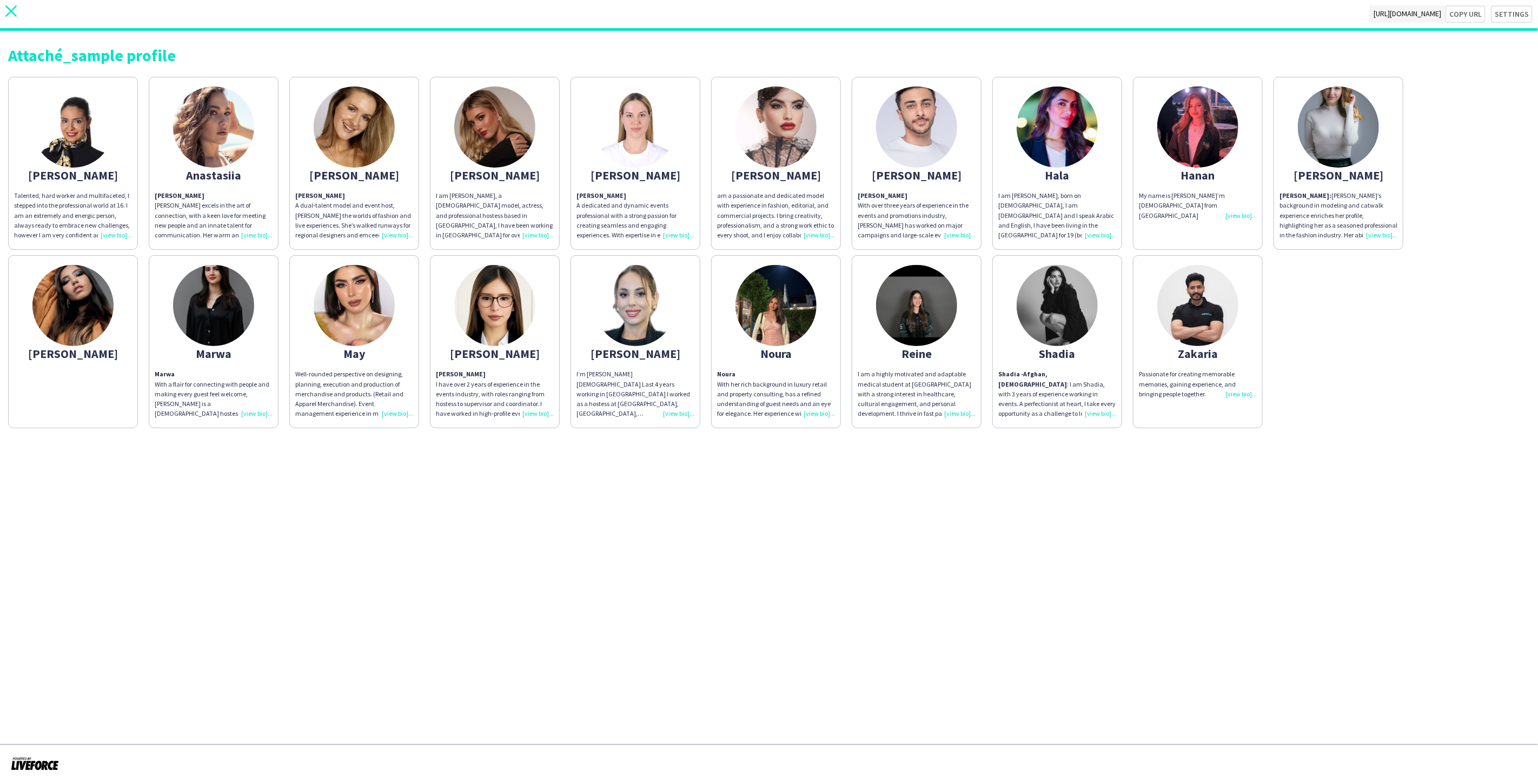
click at [16, 7] on icon "close" at bounding box center [11, 11] width 12 height 12
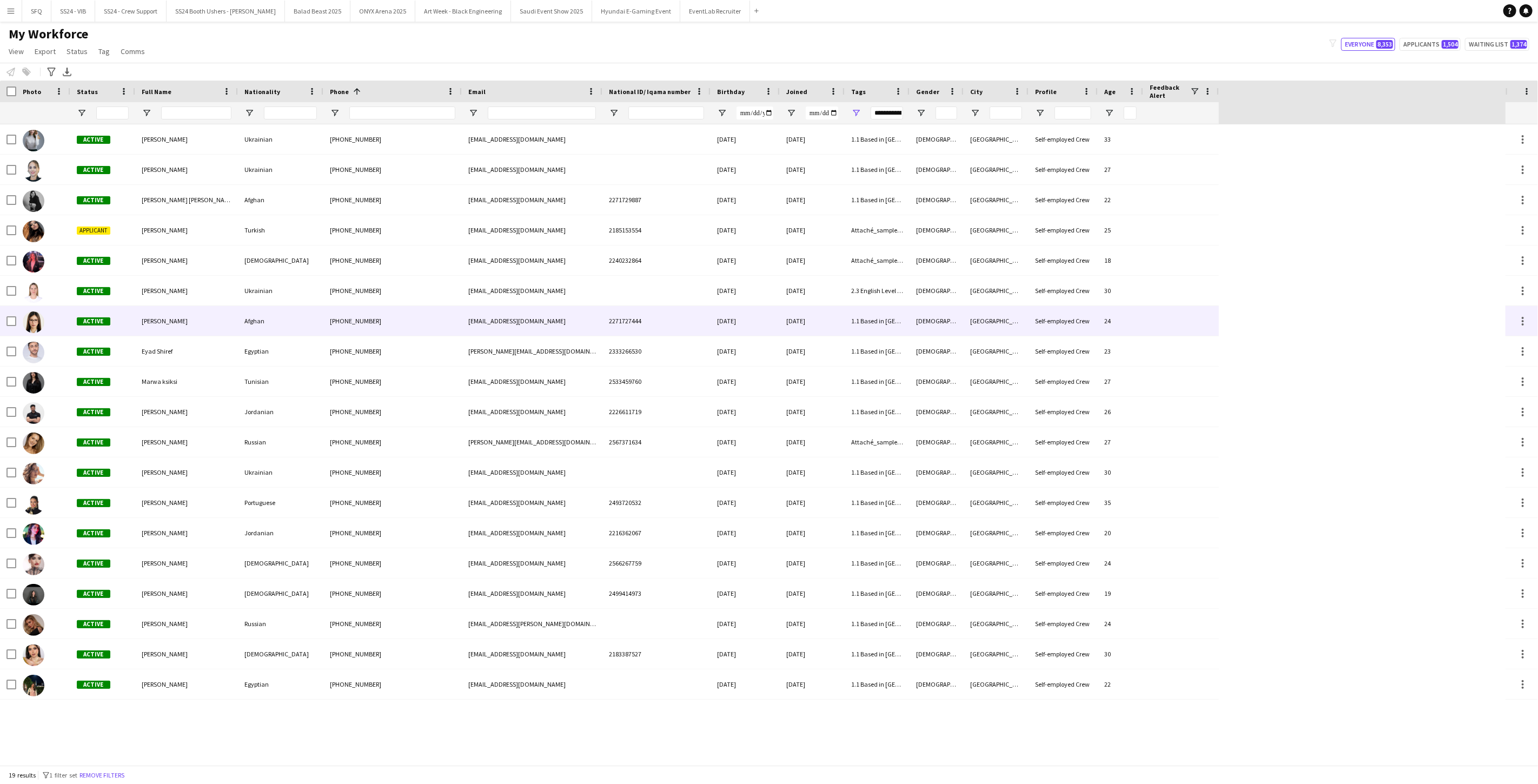
click at [152, 306] on div "Nadia Zao" at bounding box center [186, 320] width 103 height 30
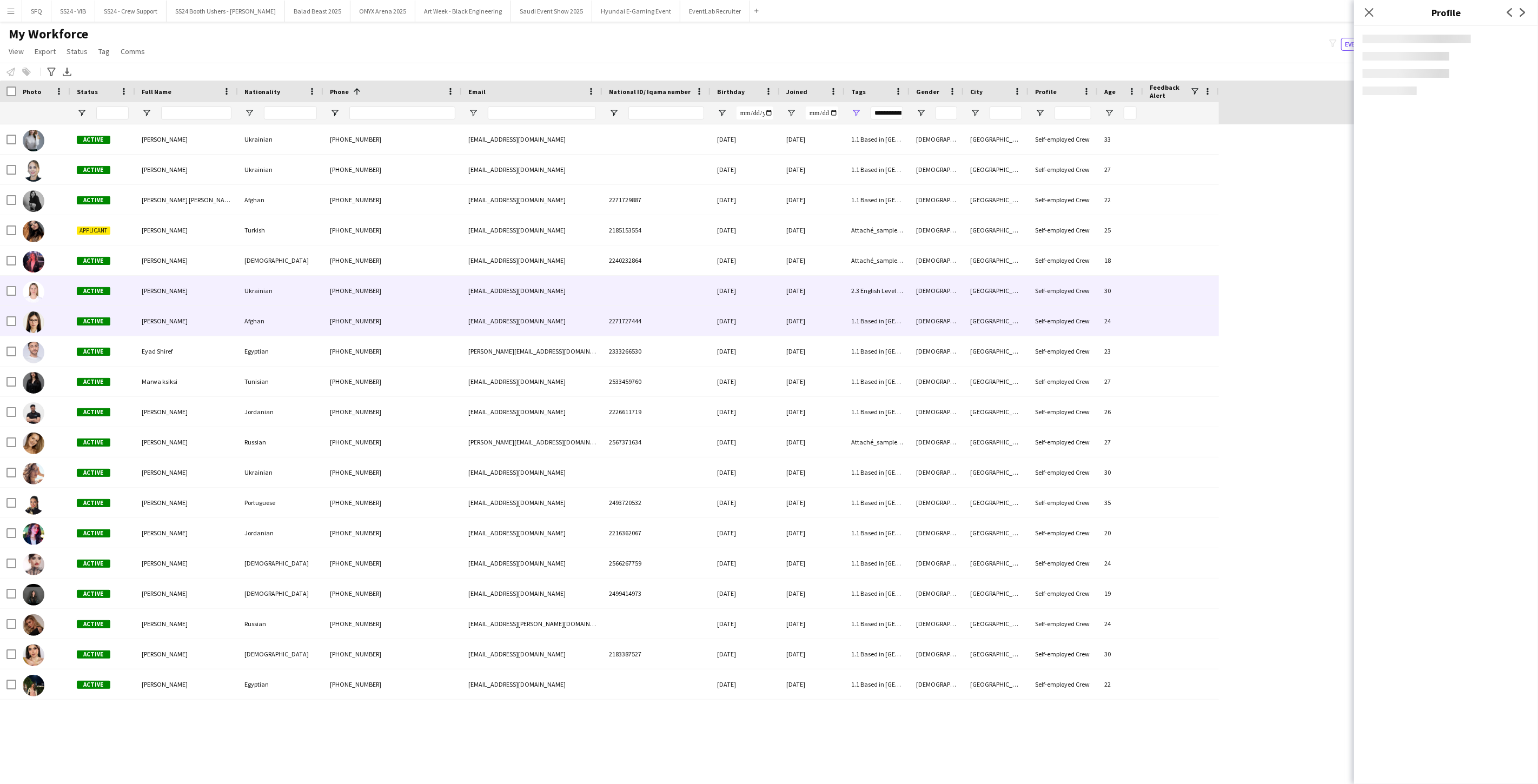
click at [153, 293] on span "Anna Kliuieva" at bounding box center [164, 290] width 46 height 8
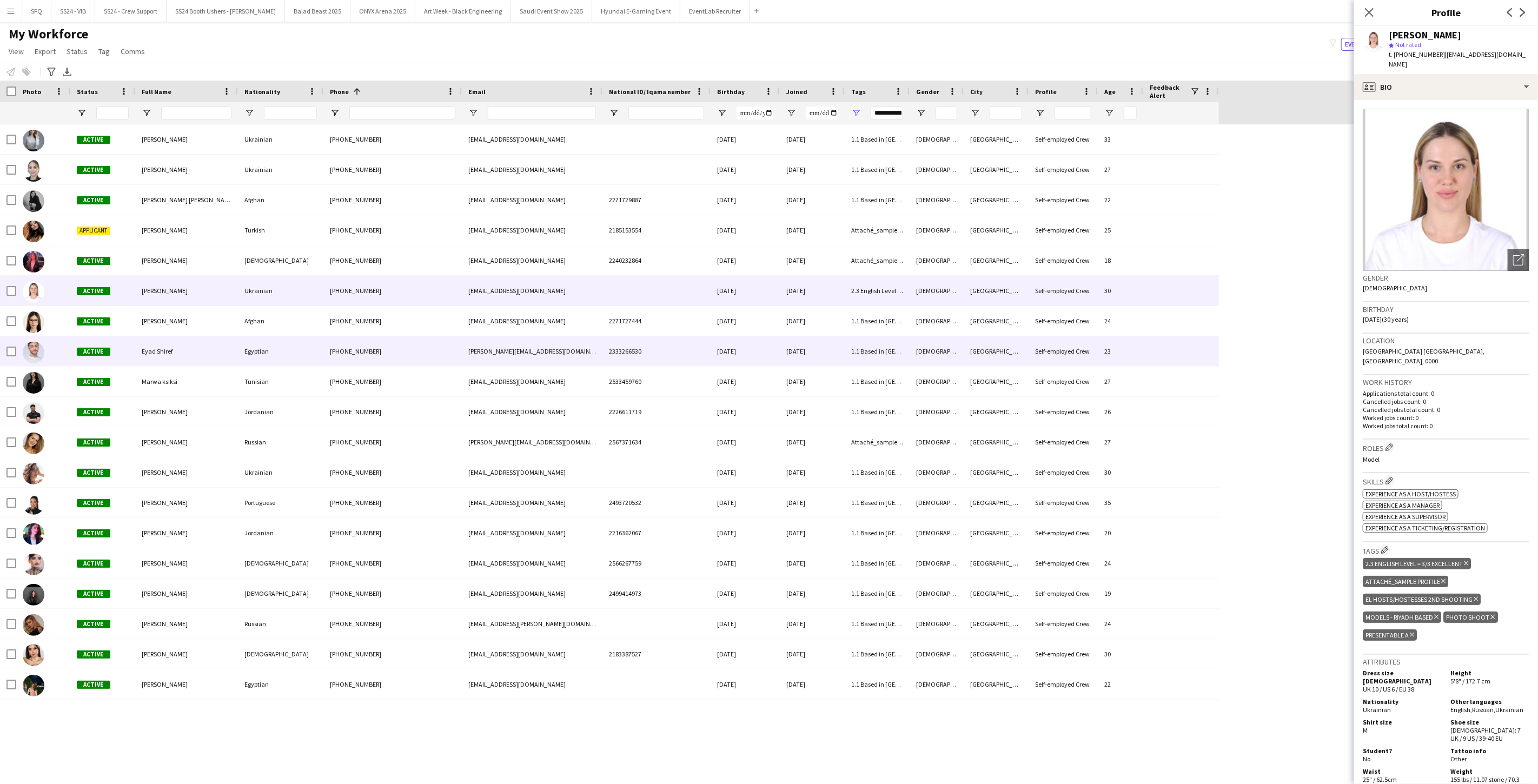
click at [153, 346] on div "Eyad Shiref" at bounding box center [186, 350] width 103 height 30
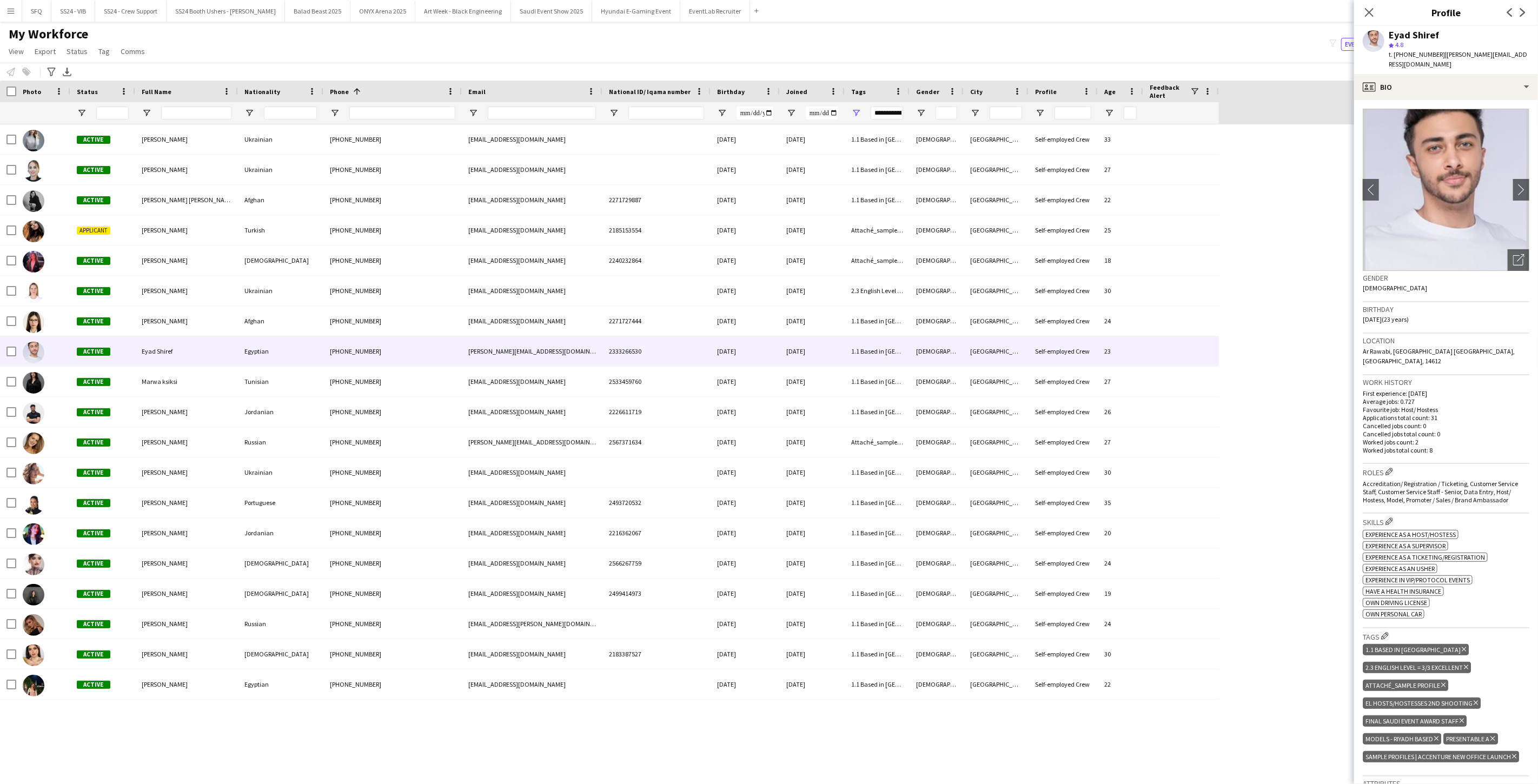
click at [575, 638] on icon "Delete tag" at bounding box center [1443, 685] width 4 height 7
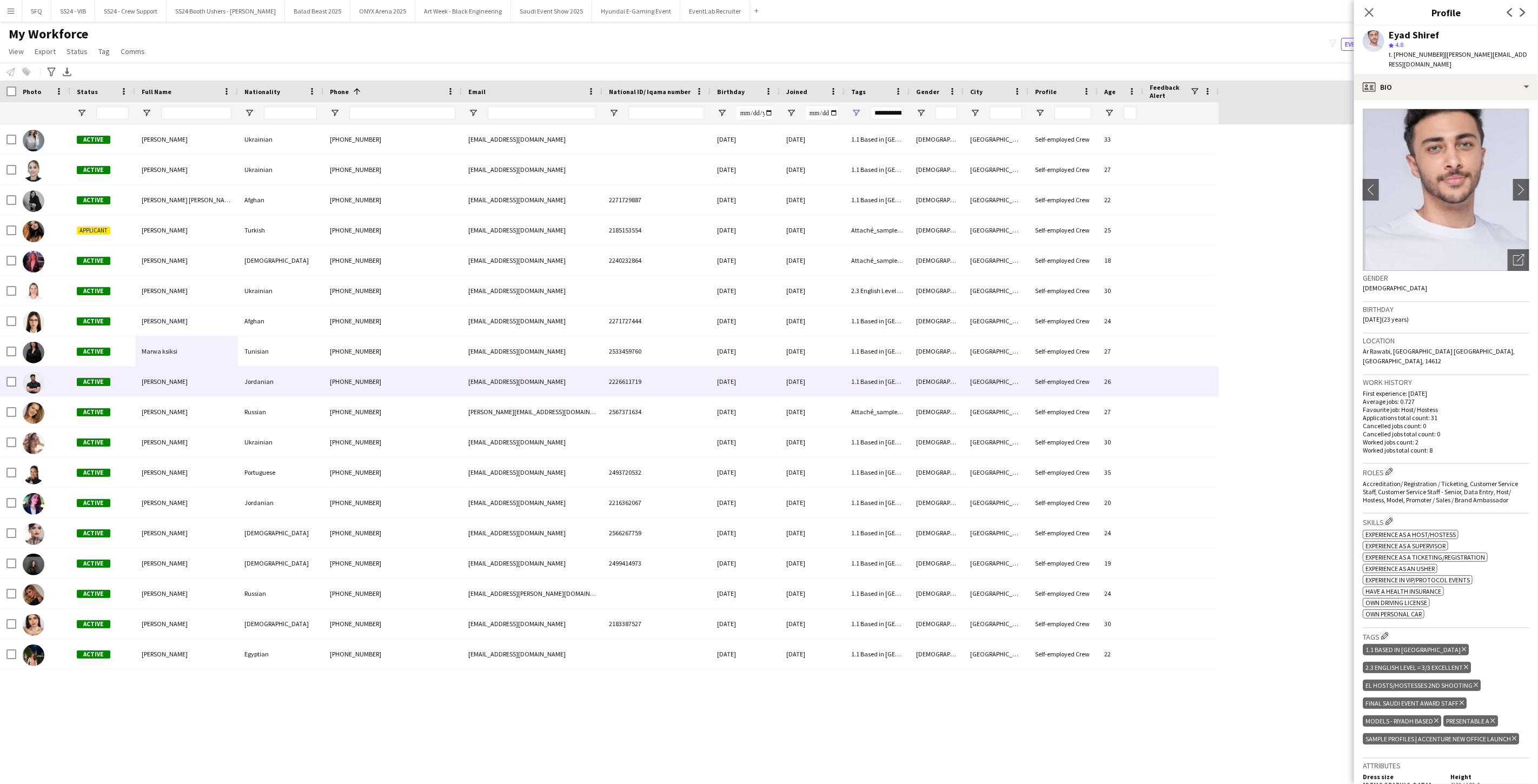
click at [142, 374] on div "Zakaria Shaqdeeh" at bounding box center [186, 381] width 103 height 30
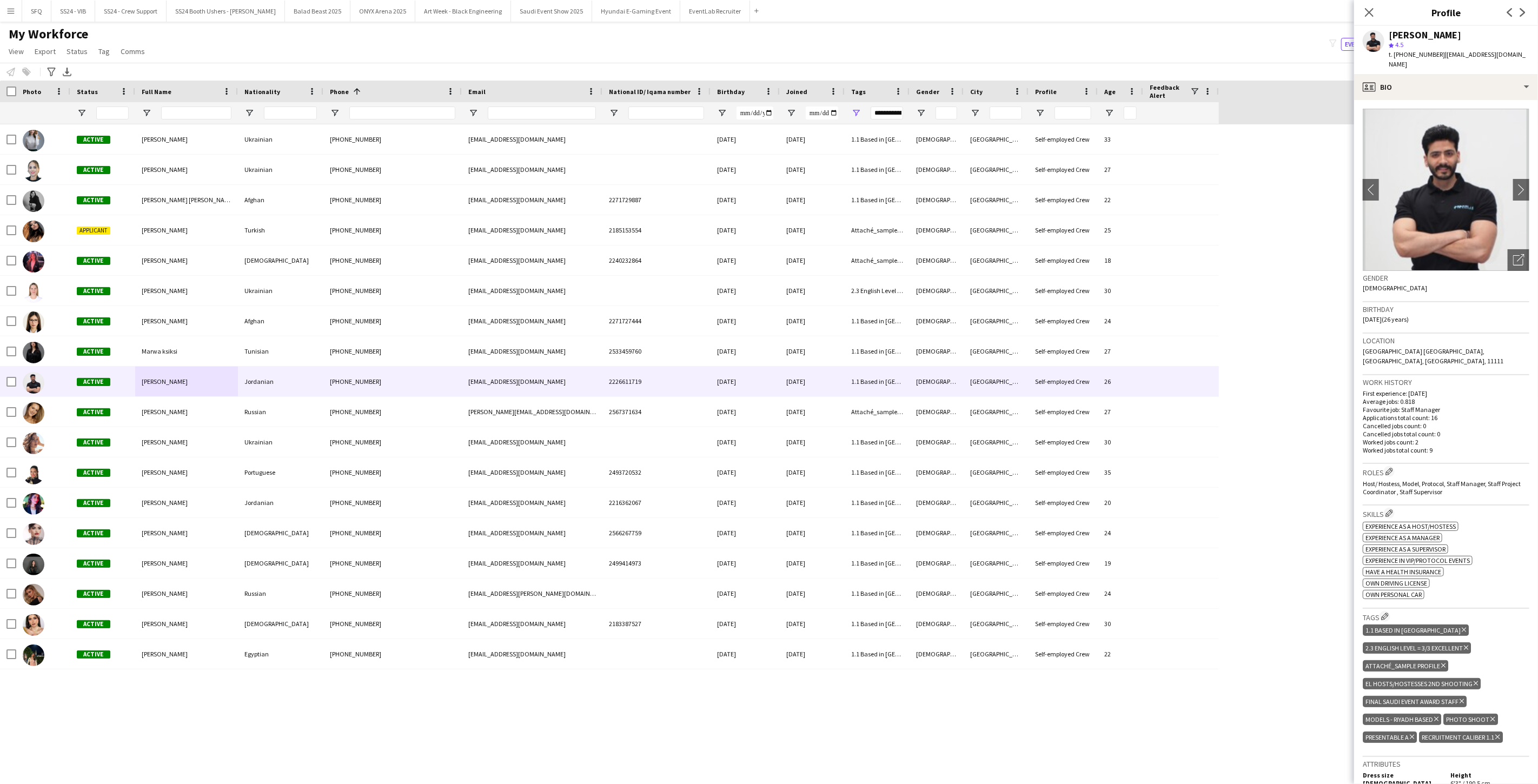
click at [575, 638] on icon "Delete tag" at bounding box center [1443, 665] width 4 height 7
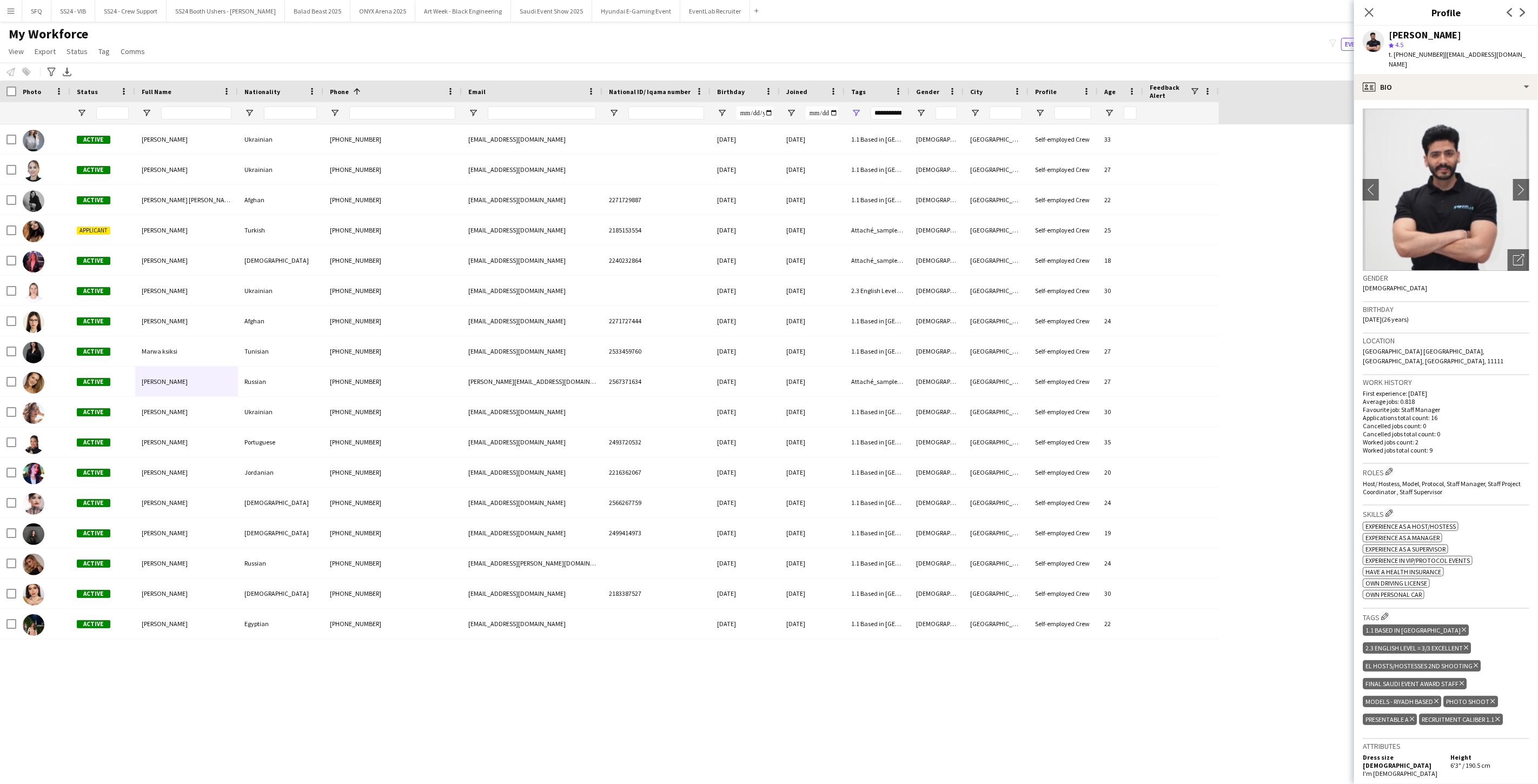
click at [211, 638] on div "Active Iryna Hrytsyna Ukrainian +380966549497 ihrytsyna@gmail.com 08-05-1992 25…" at bounding box center [752, 444] width 1505 height 640
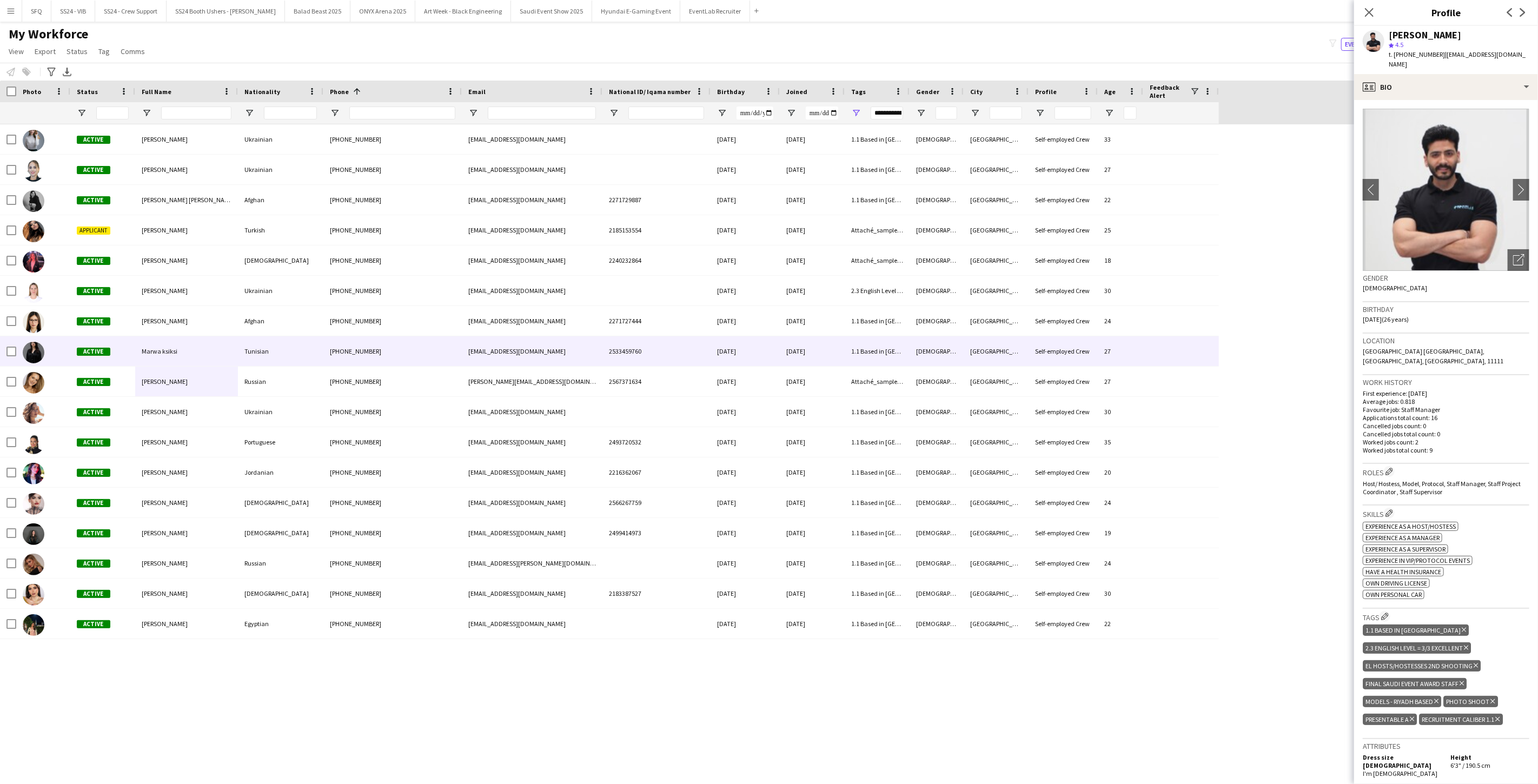
click at [169, 345] on div "Marwa ksiksi" at bounding box center [186, 350] width 103 height 30
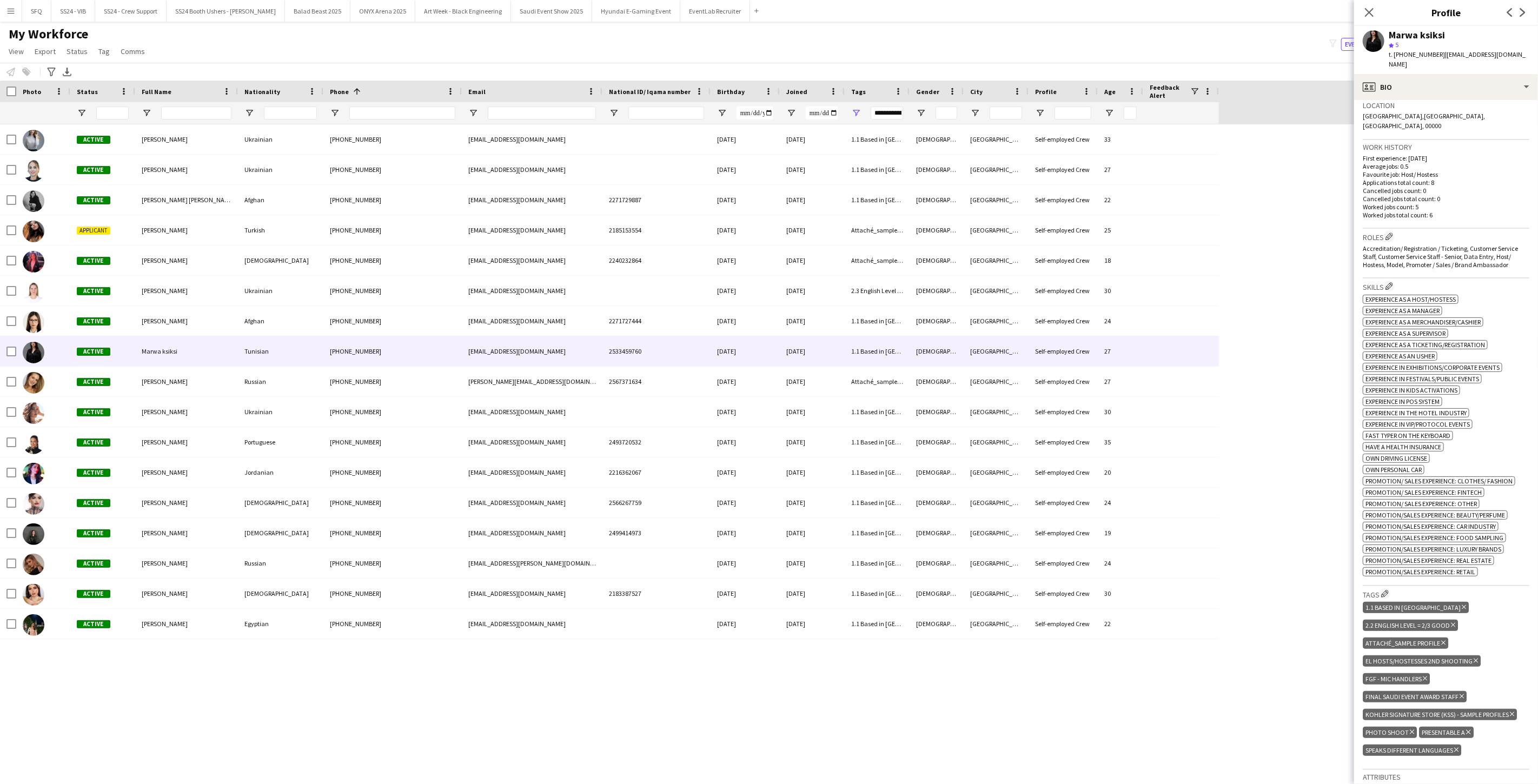
scroll to position [300, 0]
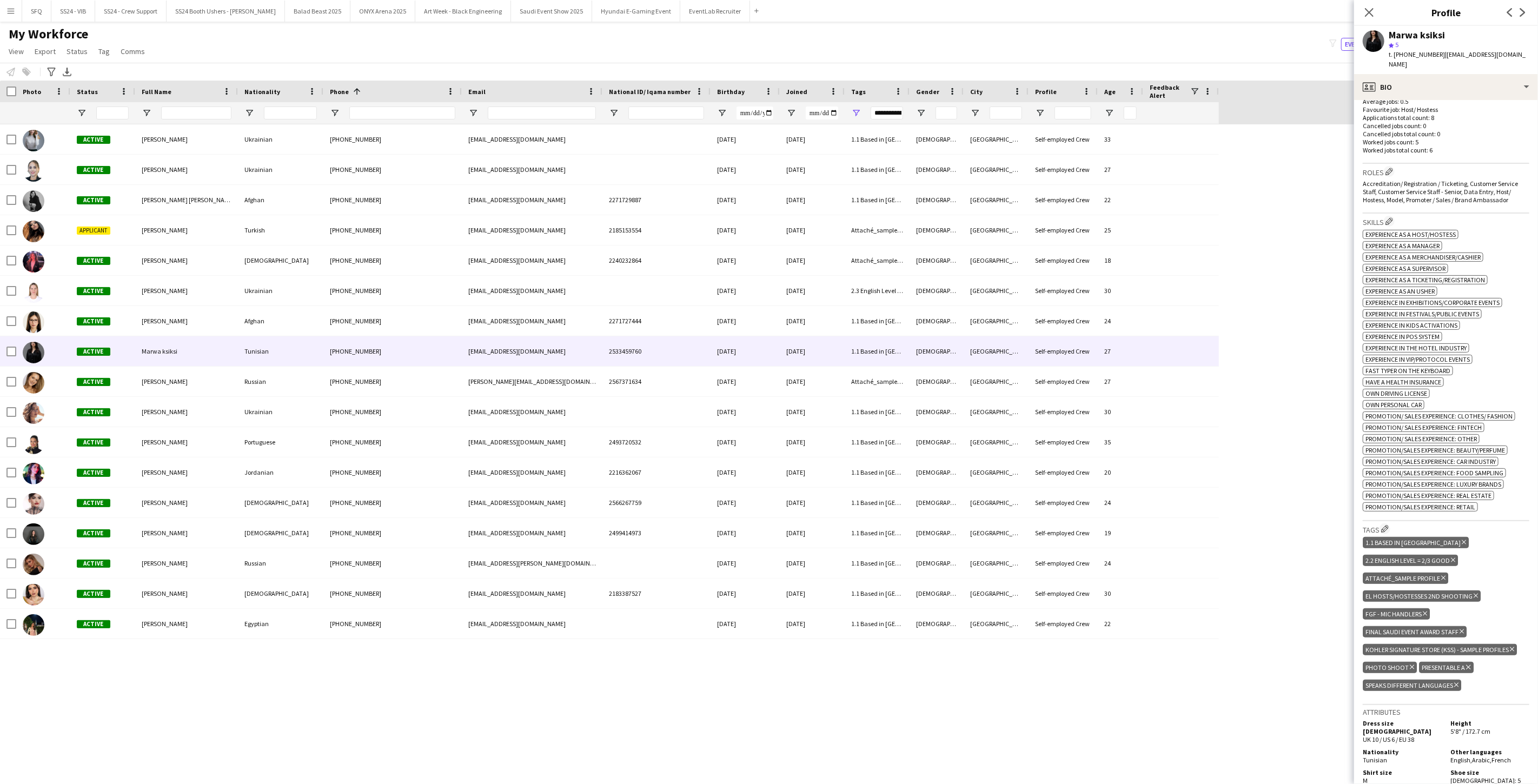
click at [575, 575] on icon "Delete tag" at bounding box center [1443, 577] width 4 height 7
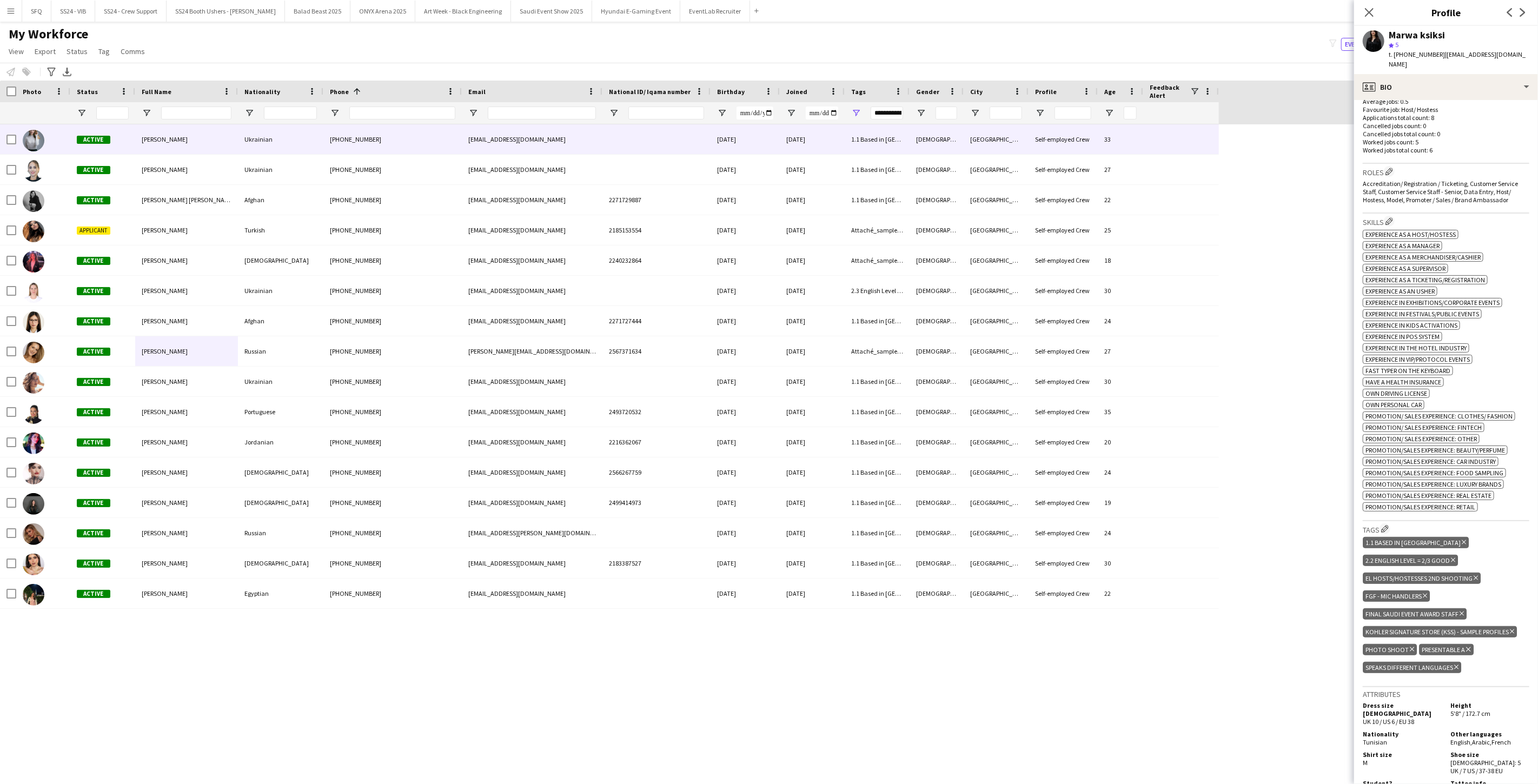
click at [51, 149] on div at bounding box center [43, 139] width 54 height 30
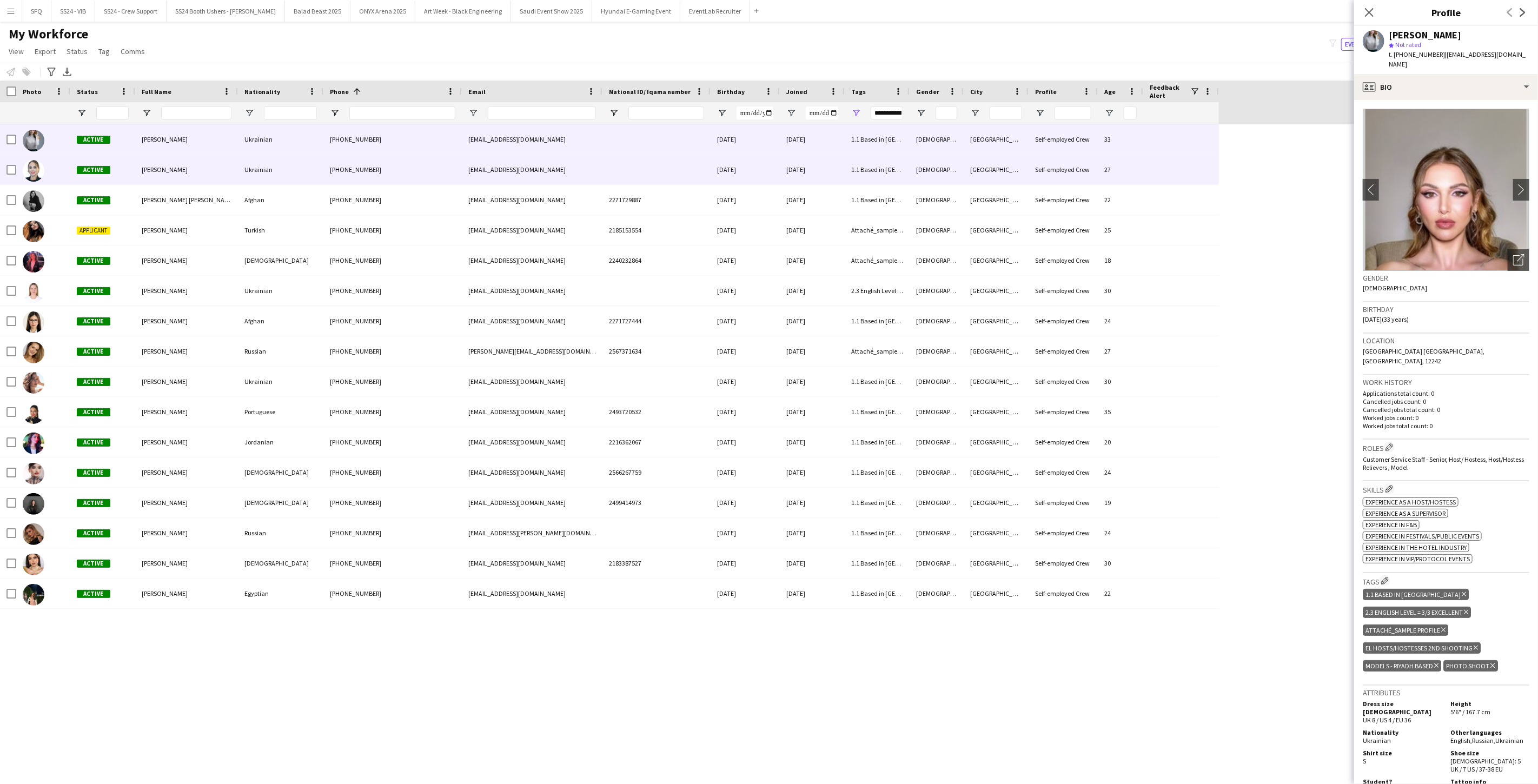
click at [51, 169] on div at bounding box center [43, 169] width 54 height 30
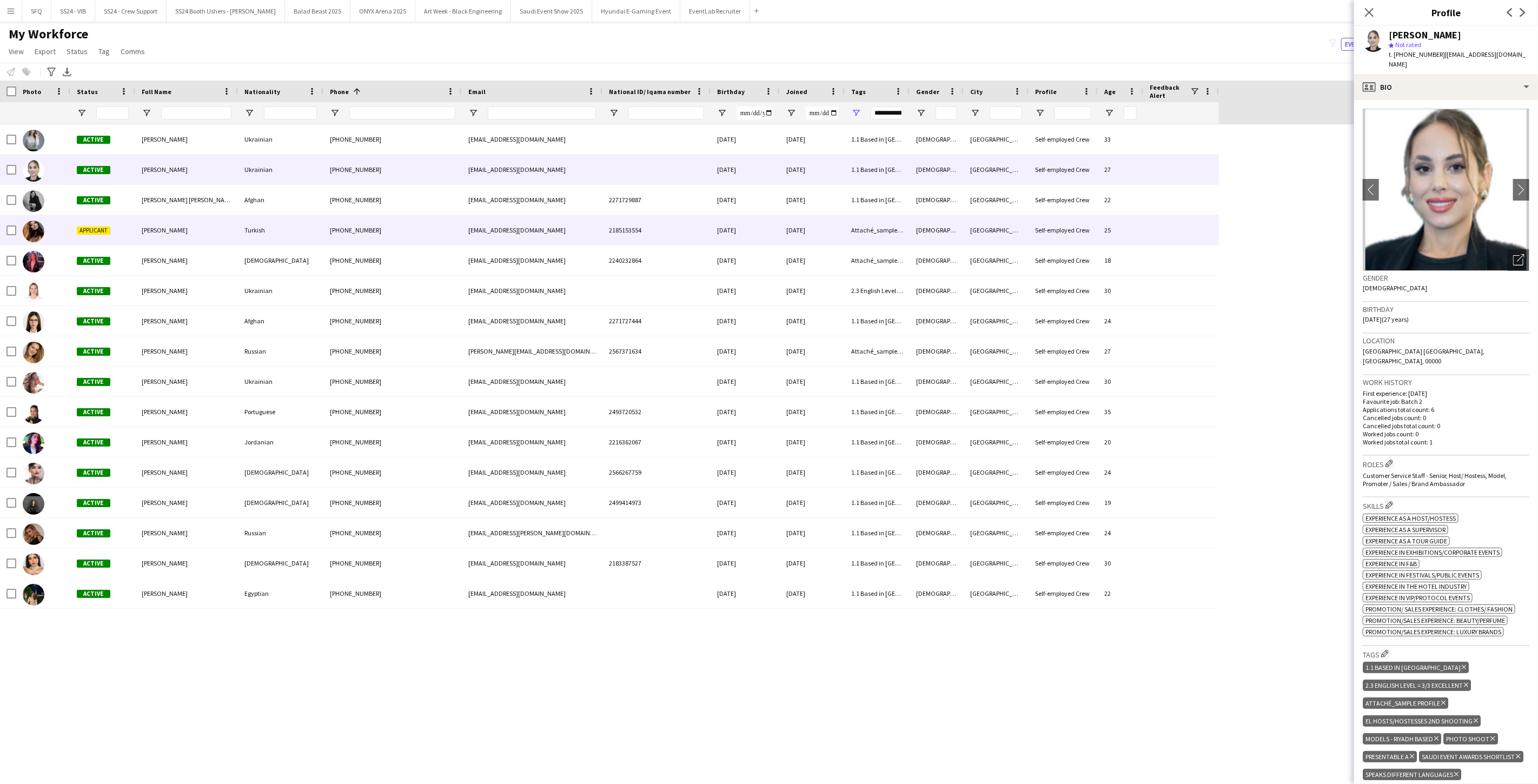
click at [83, 218] on div "Applicant" at bounding box center [102, 230] width 65 height 30
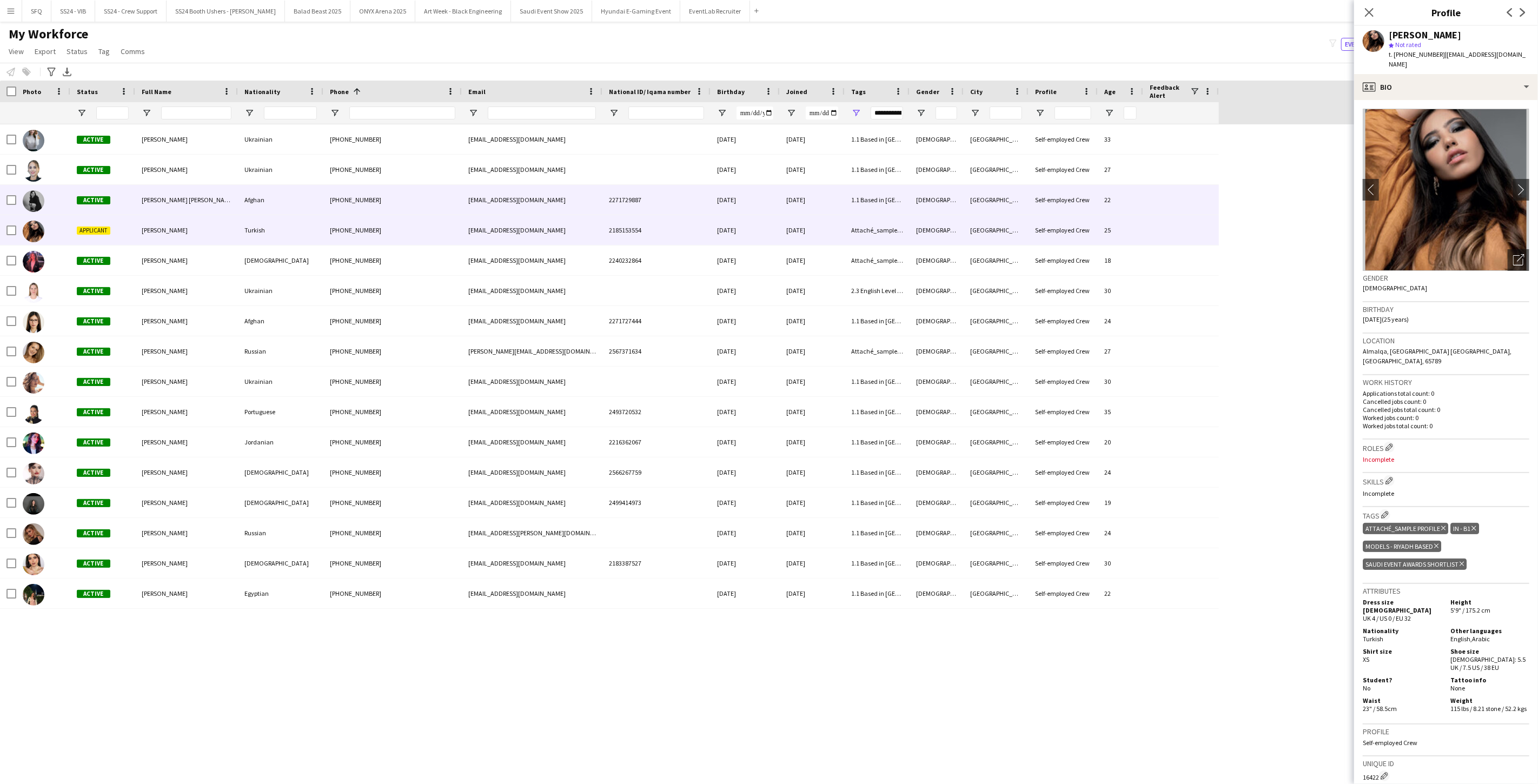
click at [80, 205] on div "Active" at bounding box center [102, 199] width 65 height 30
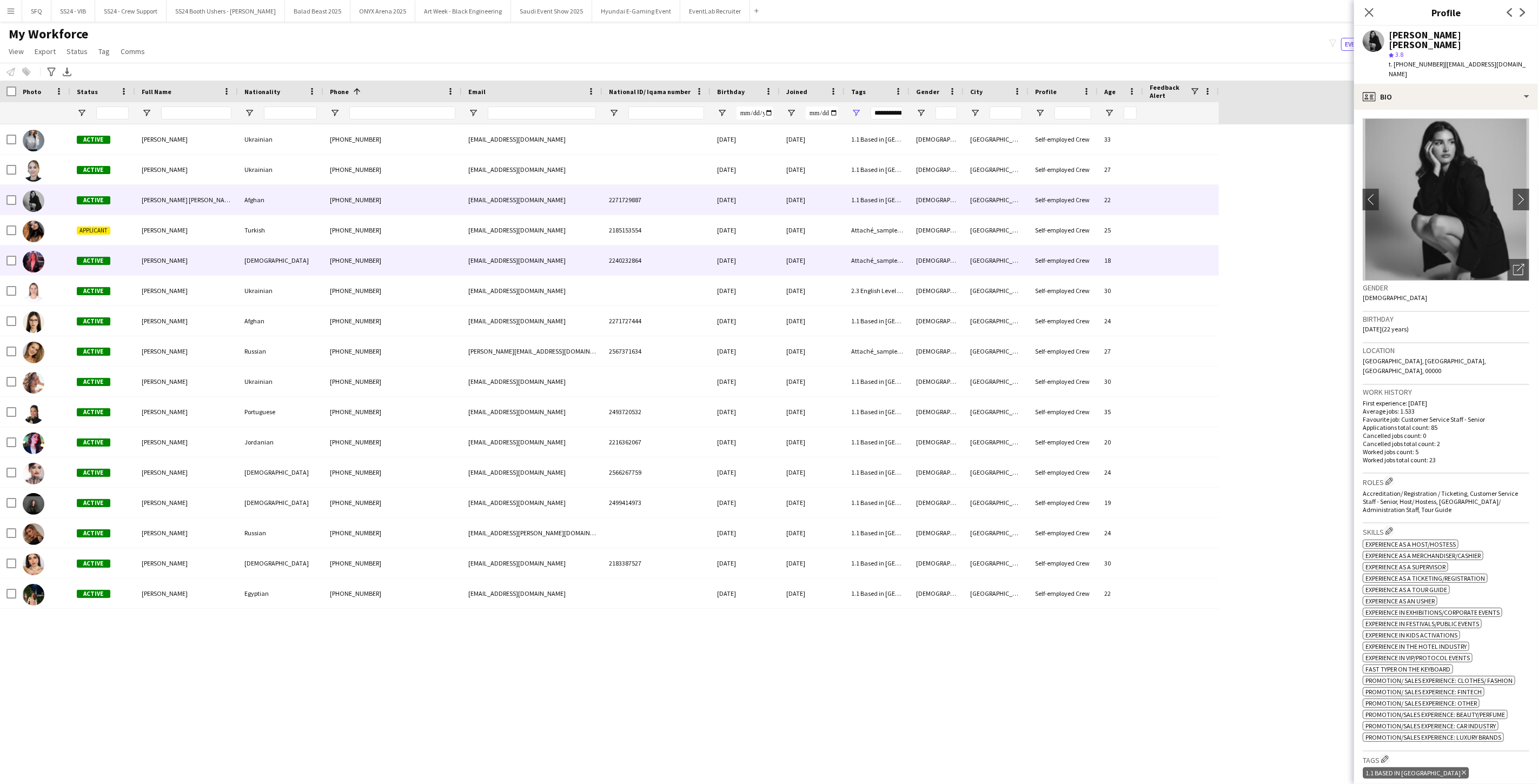
click at [45, 258] on div at bounding box center [43, 260] width 54 height 30
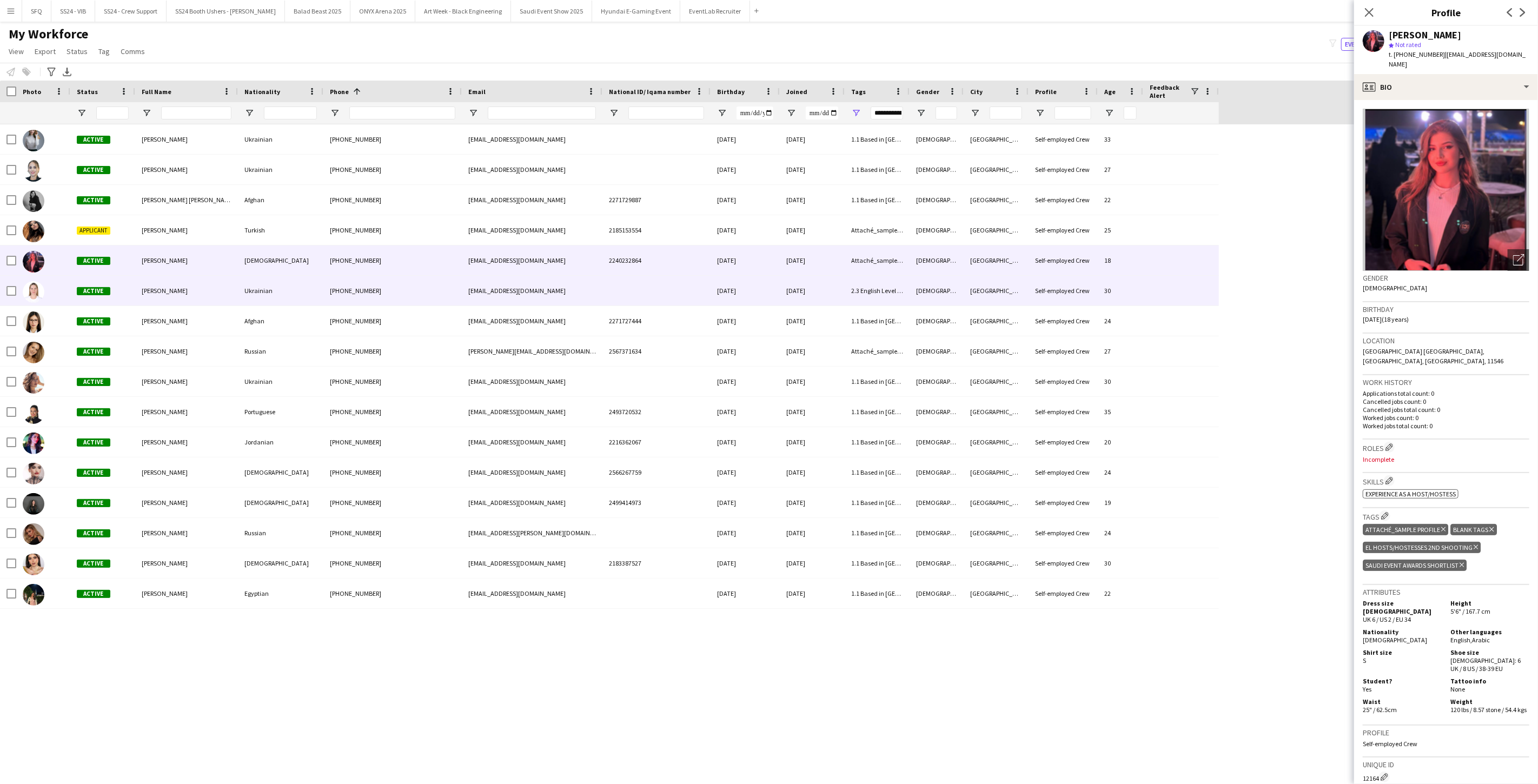
click at [56, 294] on div at bounding box center [43, 291] width 54 height 30
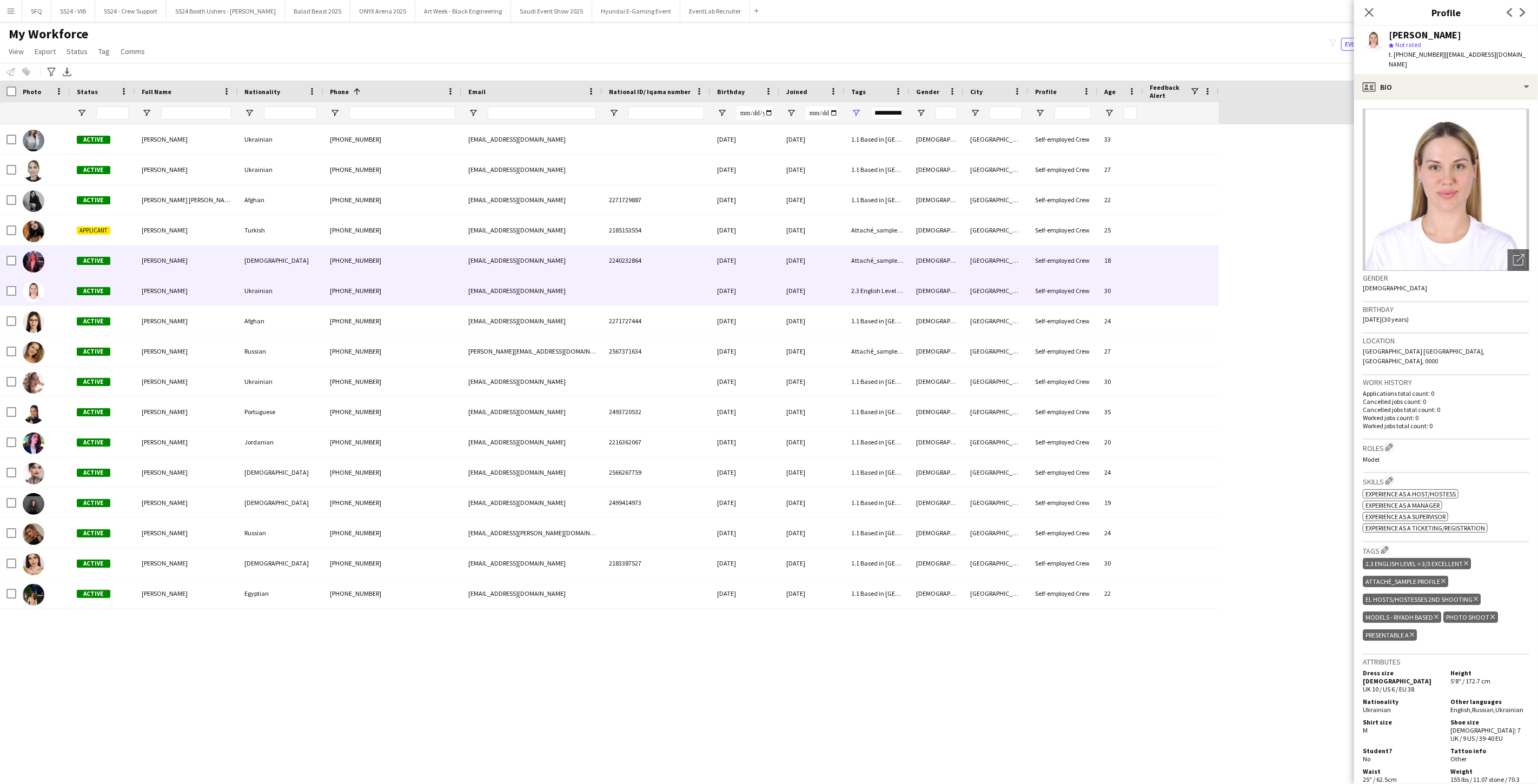
click at [42, 261] on img at bounding box center [34, 262] width 22 height 22
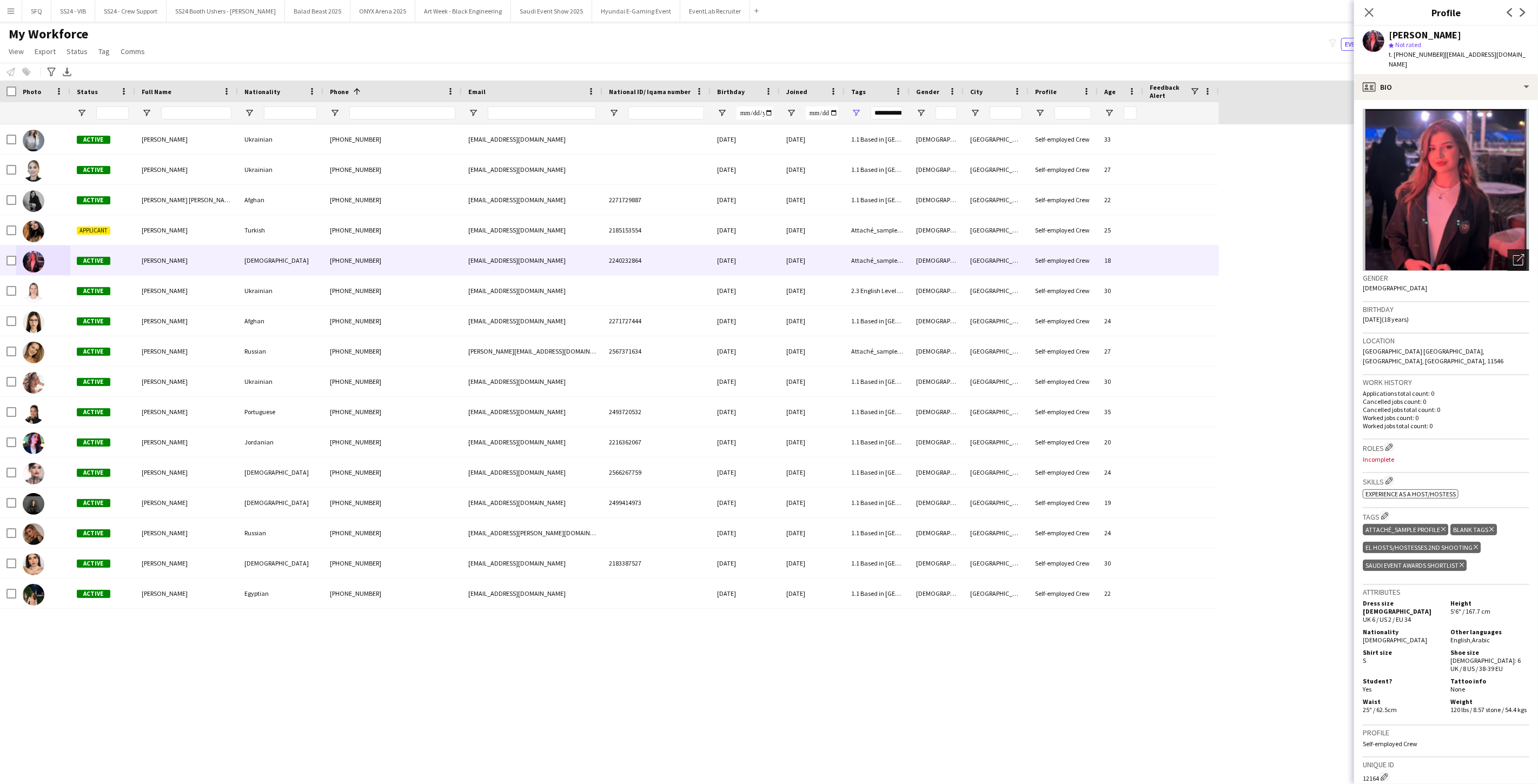
click at [575, 252] on div "Open photos pop-in" at bounding box center [1518, 260] width 22 height 22
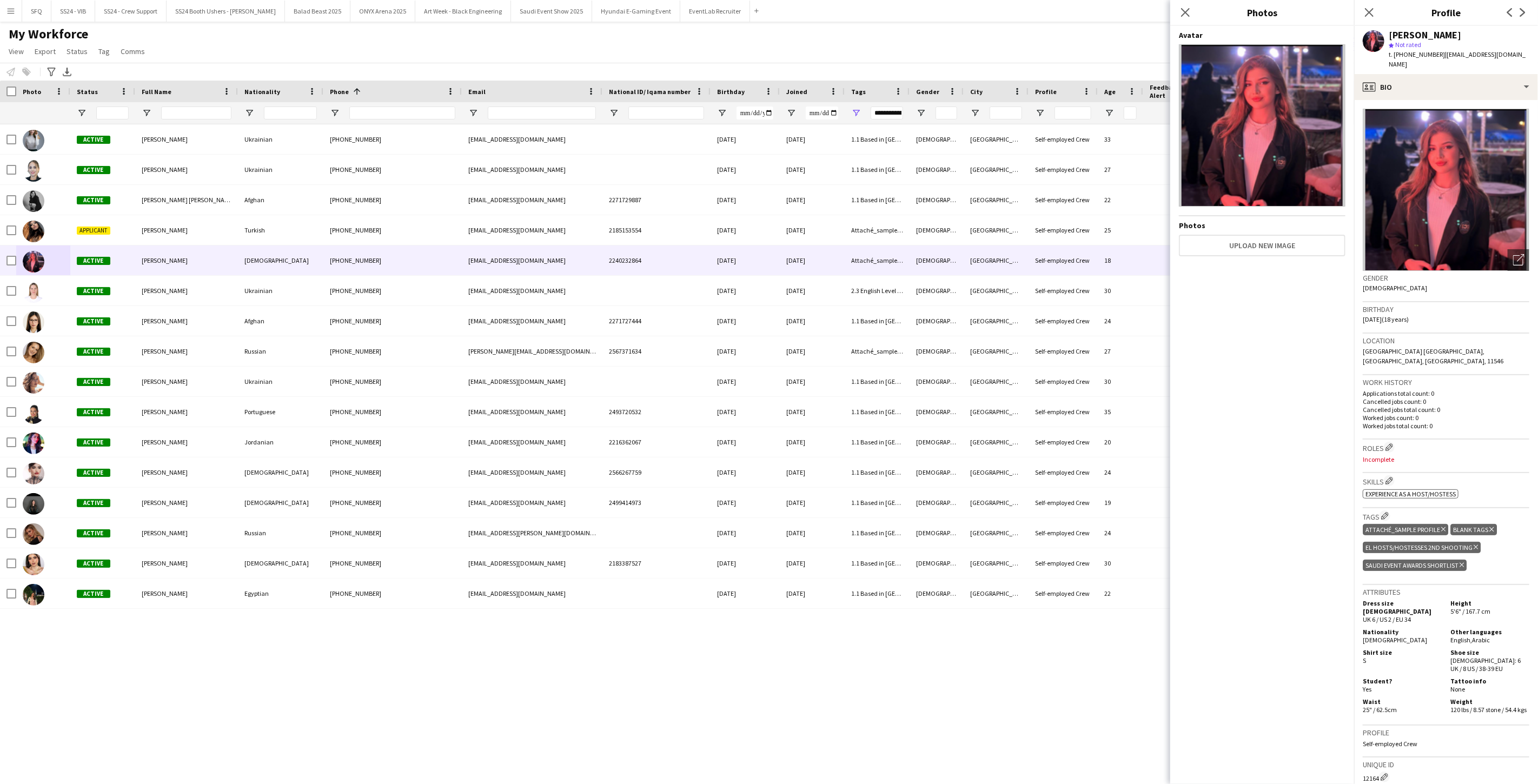
click at [575, 12] on icon "Close pop-in" at bounding box center [1185, 12] width 9 height 9
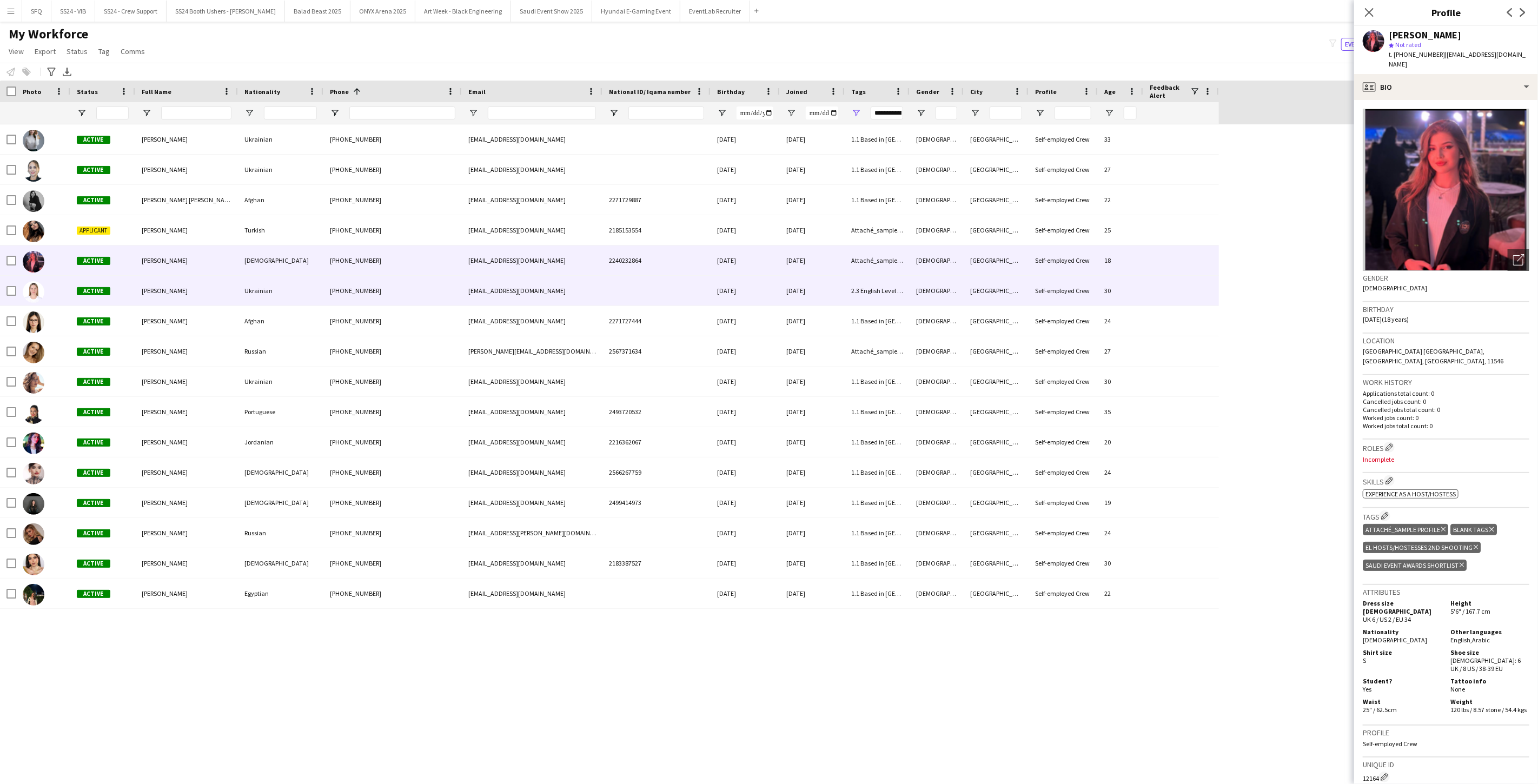
click at [256, 293] on div "Ukrainian" at bounding box center [280, 291] width 85 height 30
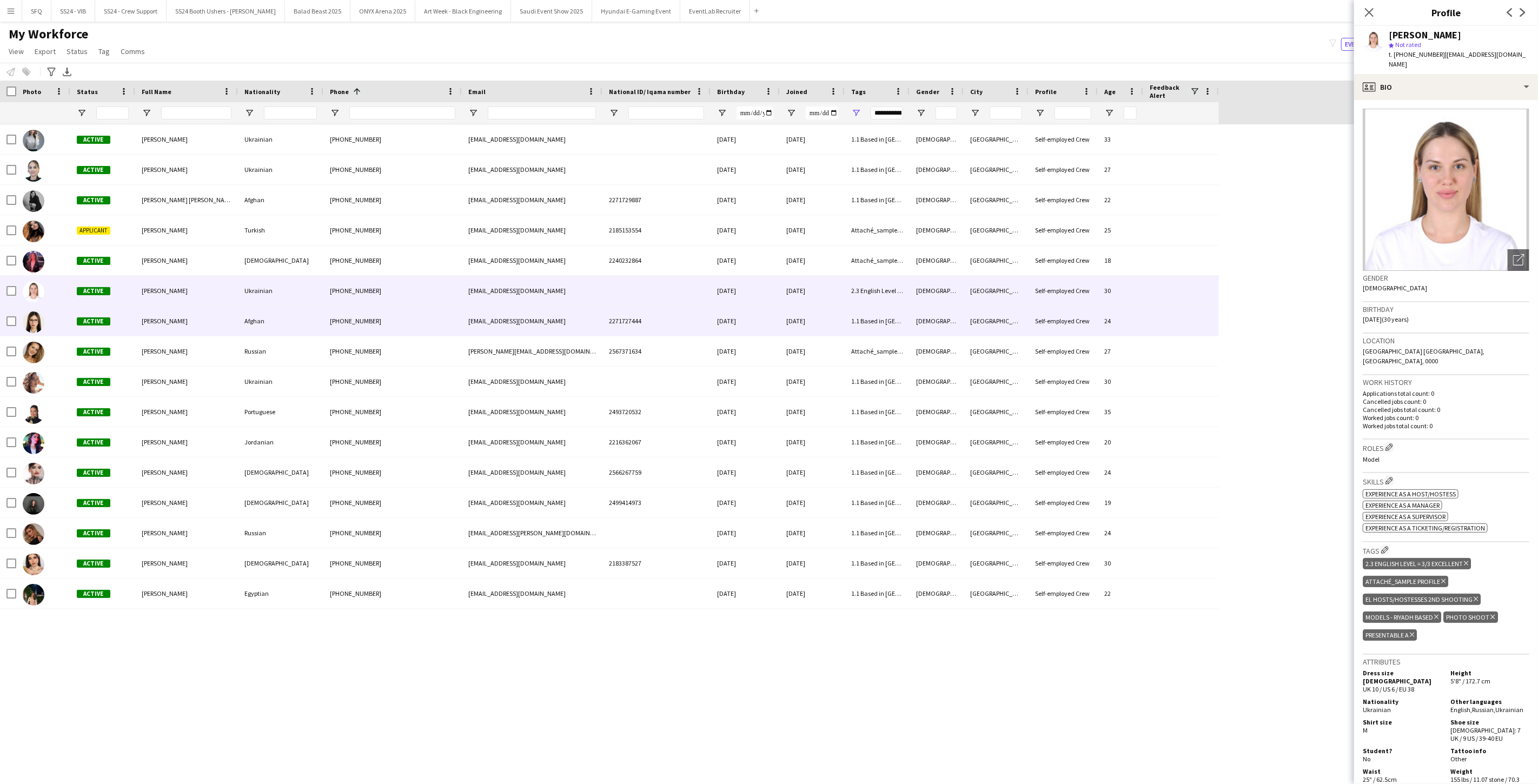
click at [261, 328] on div "Afghan" at bounding box center [280, 320] width 85 height 30
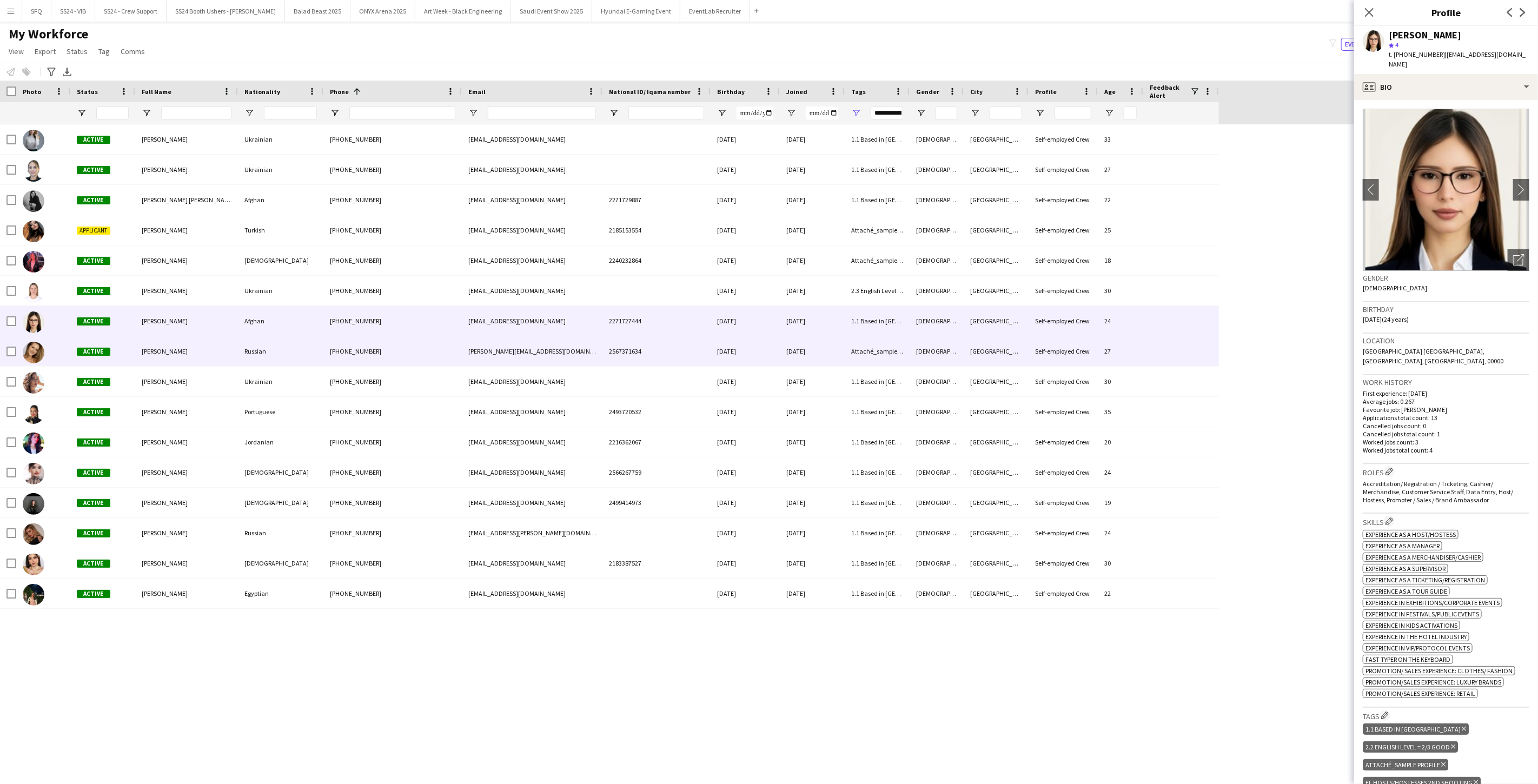
click at [250, 349] on div "Russian" at bounding box center [280, 350] width 85 height 30
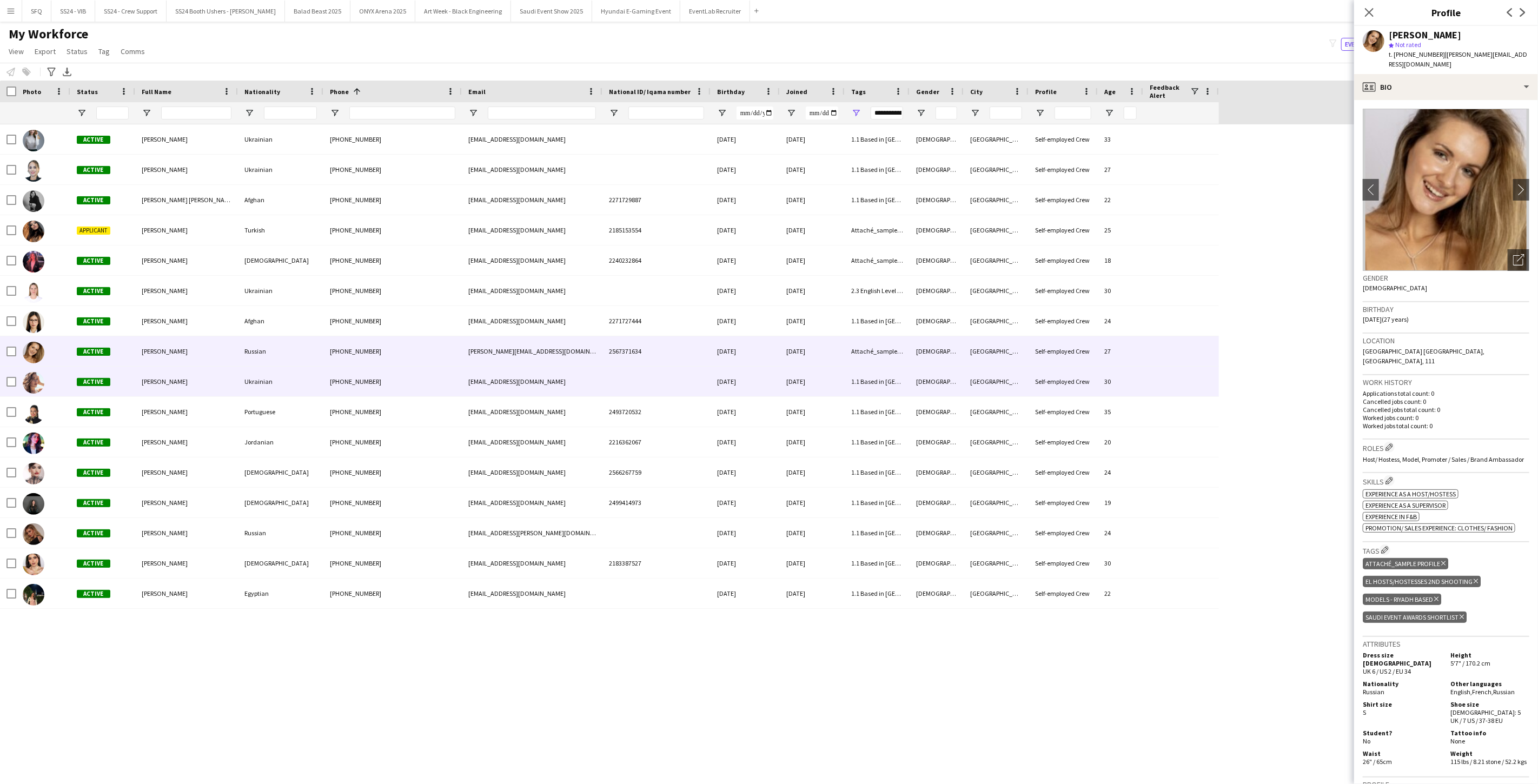
click at [246, 366] on div "Ukrainian" at bounding box center [280, 381] width 85 height 30
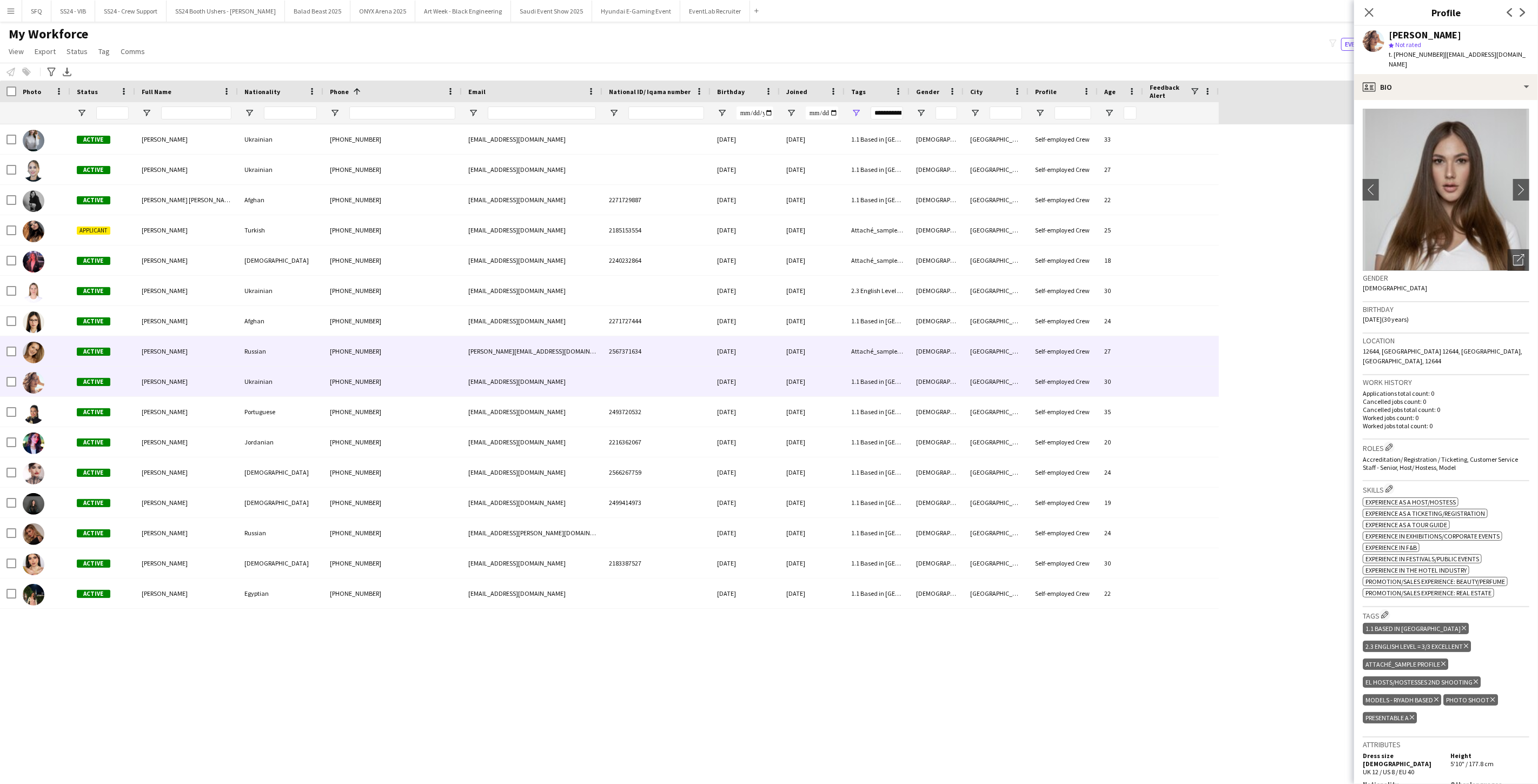
click at [247, 347] on div "Russian" at bounding box center [280, 350] width 85 height 30
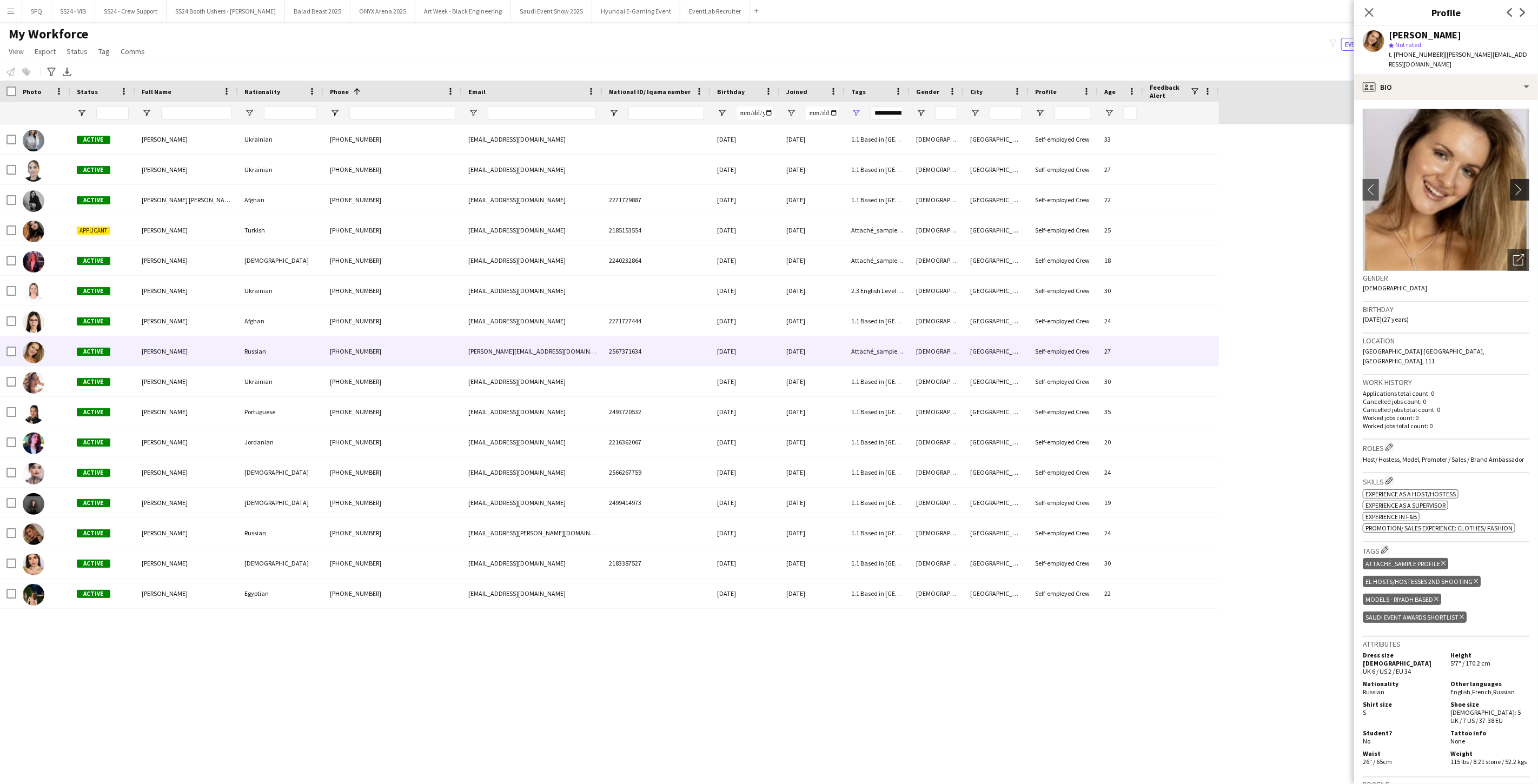
drag, startPoint x: 1521, startPoint y: 182, endPoint x: 1510, endPoint y: 182, distance: 11.0
click at [575, 182] on app-crew-profile-bio "chevron-left chevron-right Open photos pop-in Gender Female Birthday 16-07-1998…" at bounding box center [1446, 442] width 184 height 684
click at [575, 184] on app-icon "chevron-right" at bounding box center [1521, 190] width 17 height 12
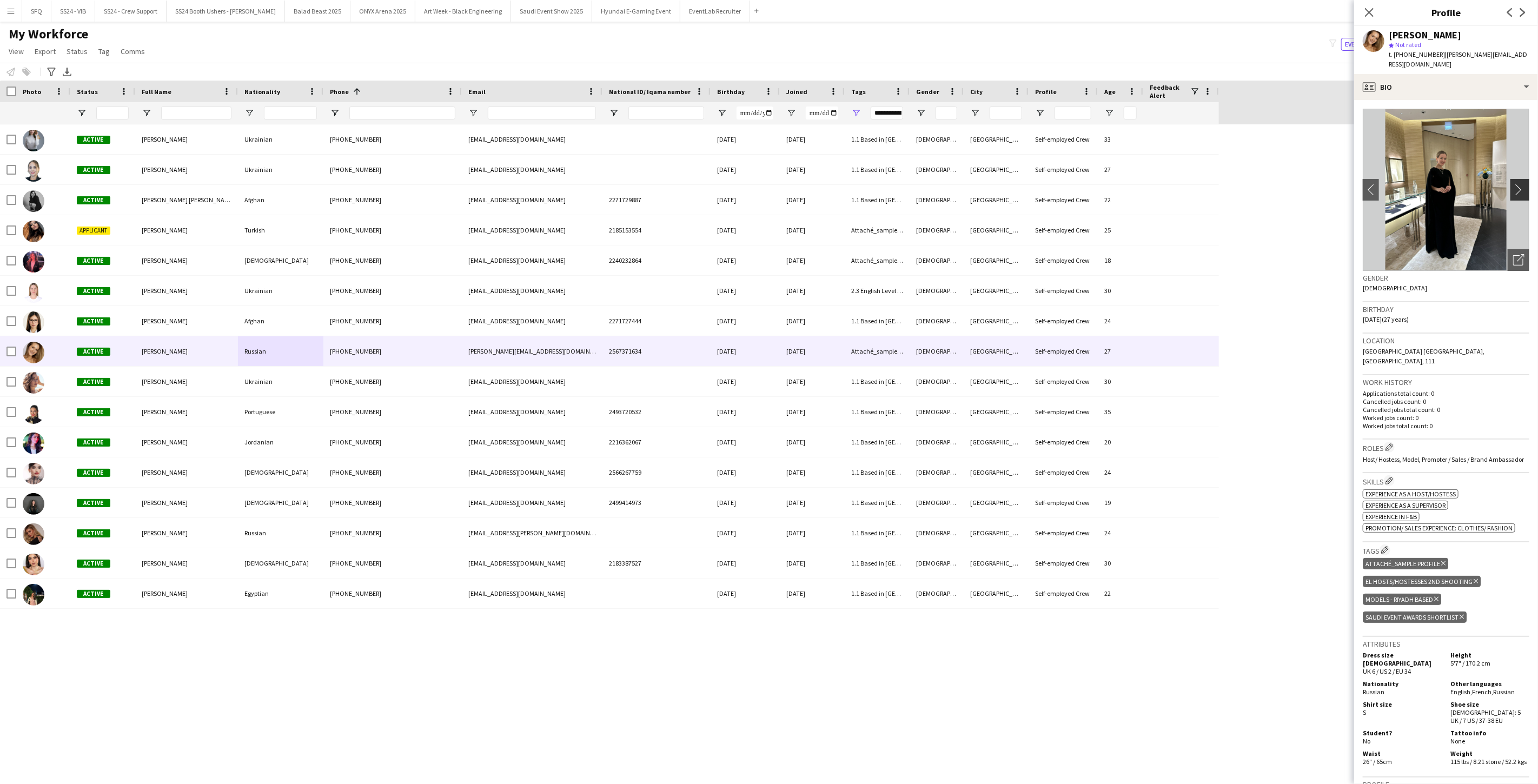
click at [575, 184] on app-icon "chevron-right" at bounding box center [1521, 190] width 17 height 12
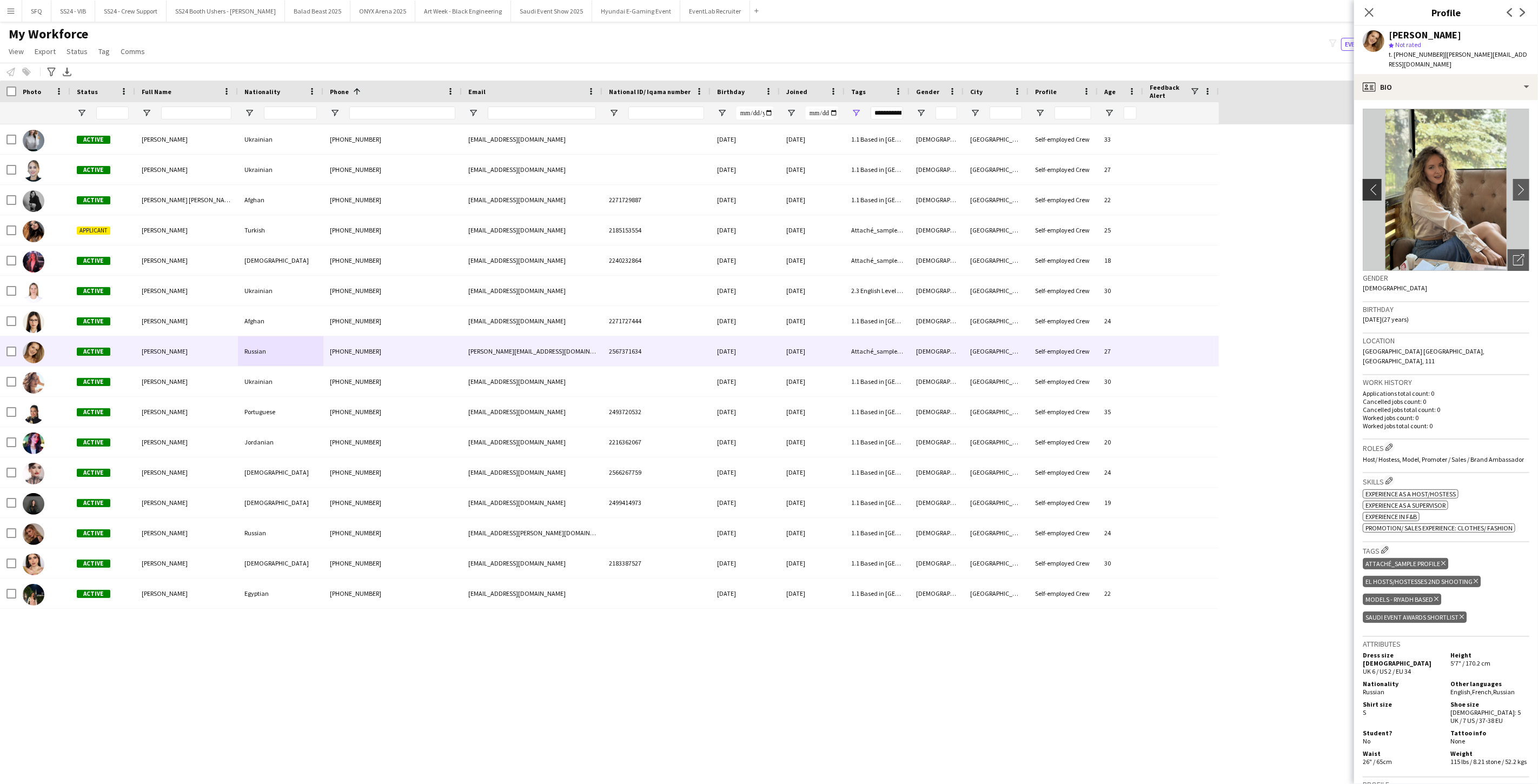
click at [575, 184] on app-icon "chevron-left" at bounding box center [1371, 190] width 17 height 12
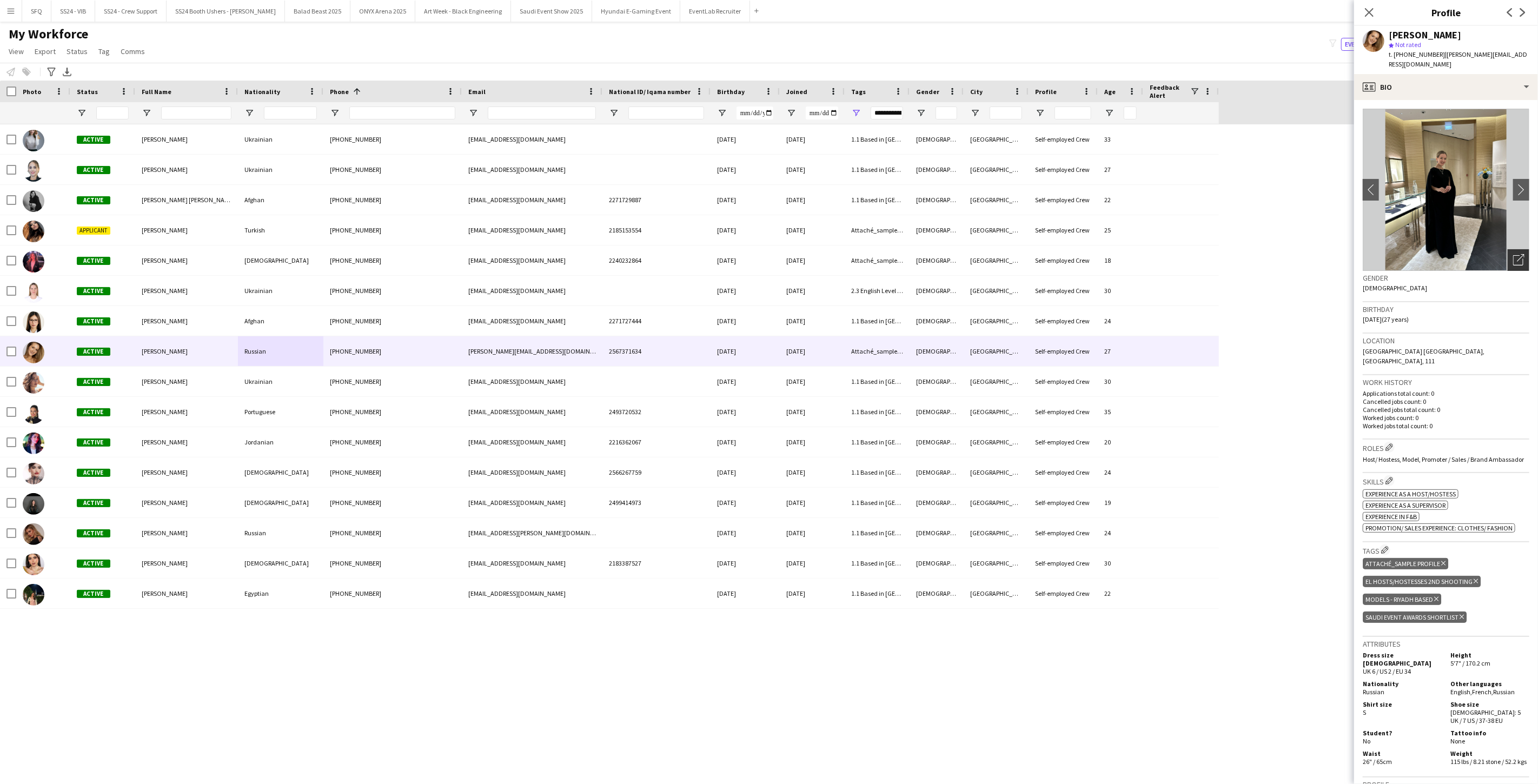
click at [575, 254] on icon "Open photos pop-in" at bounding box center [1519, 260] width 12 height 12
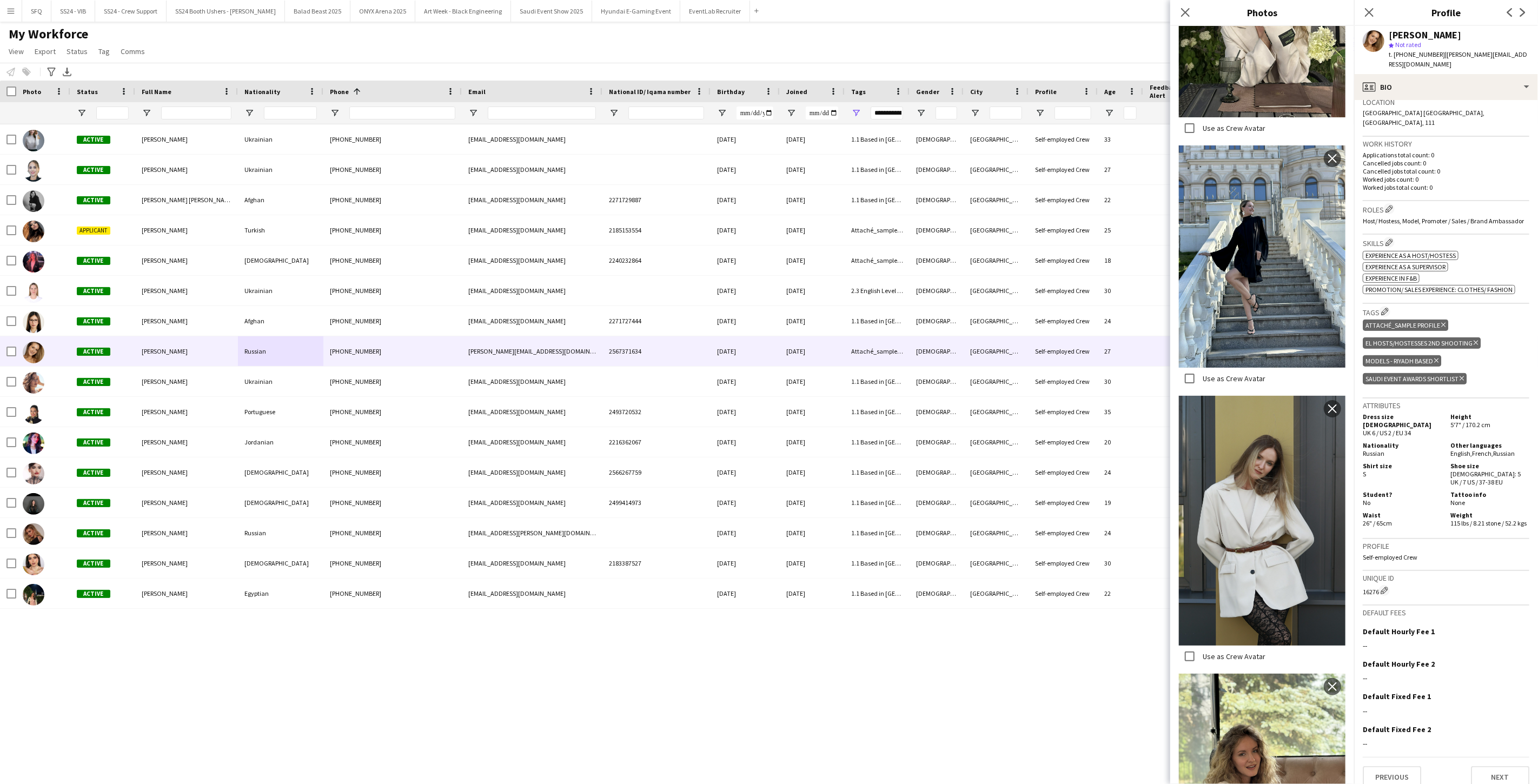
scroll to position [4688, 0]
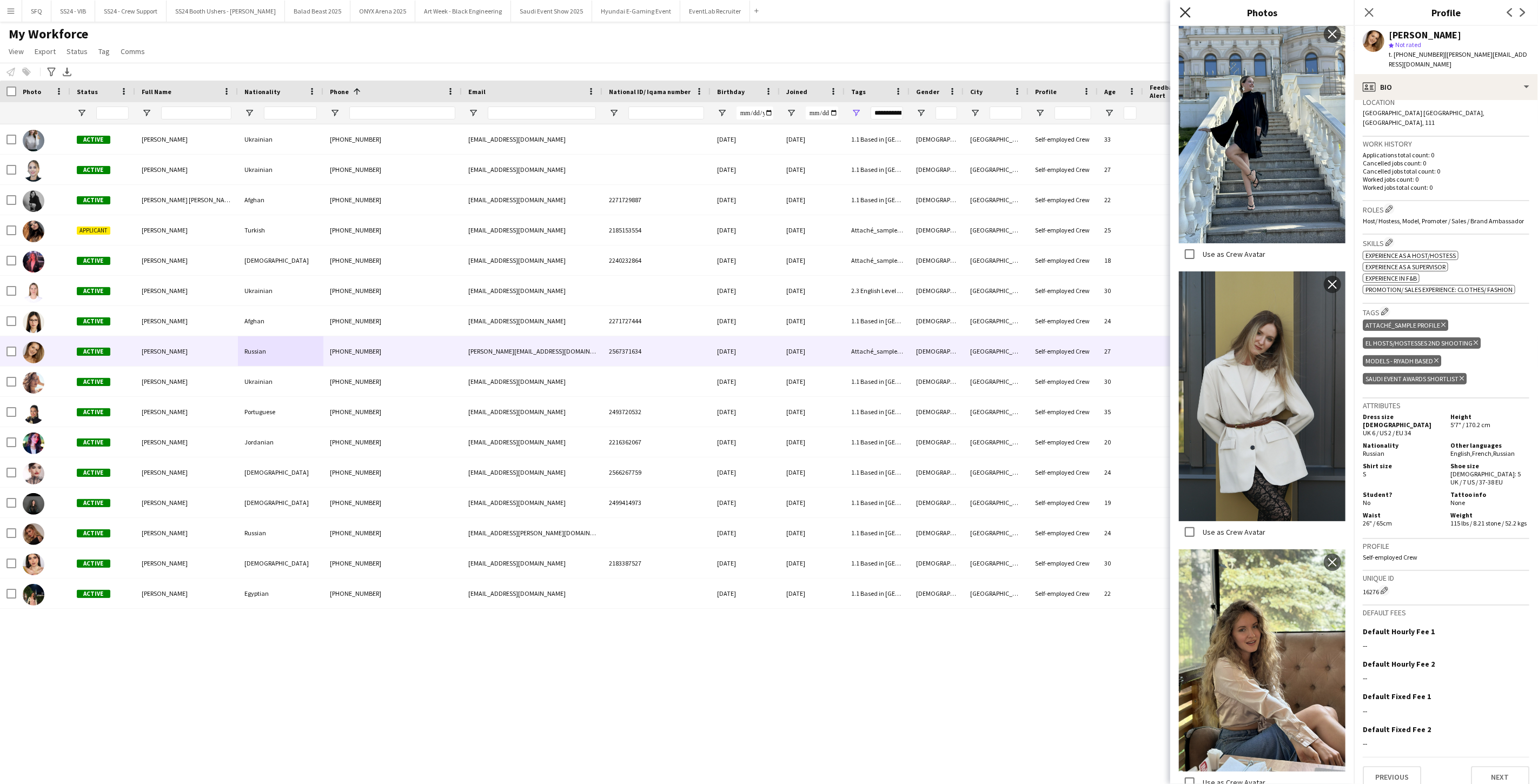
click at [575, 13] on icon "Close pop-in" at bounding box center [1185, 12] width 10 height 10
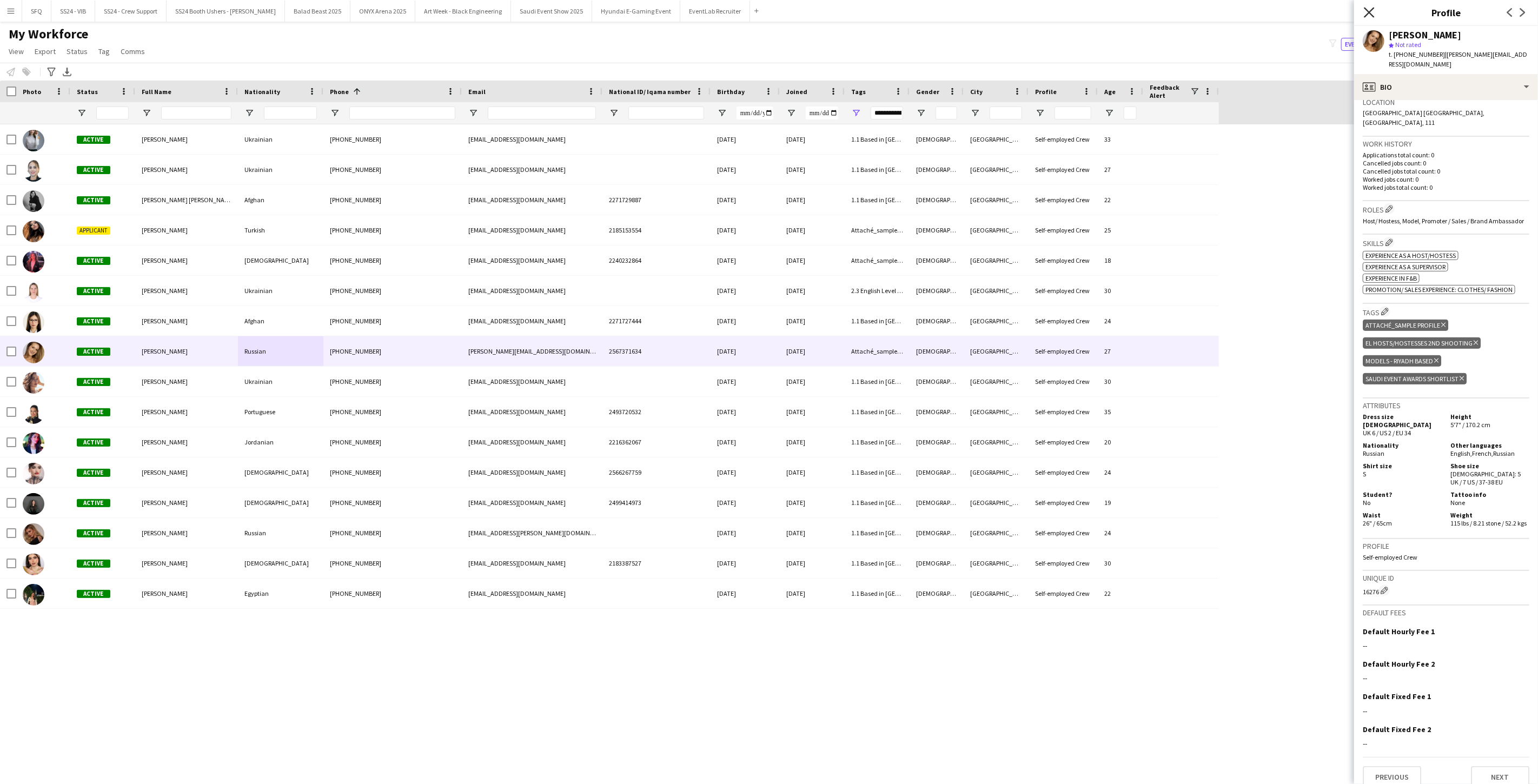
click at [575, 12] on icon "Close pop-in" at bounding box center [1369, 12] width 10 height 10
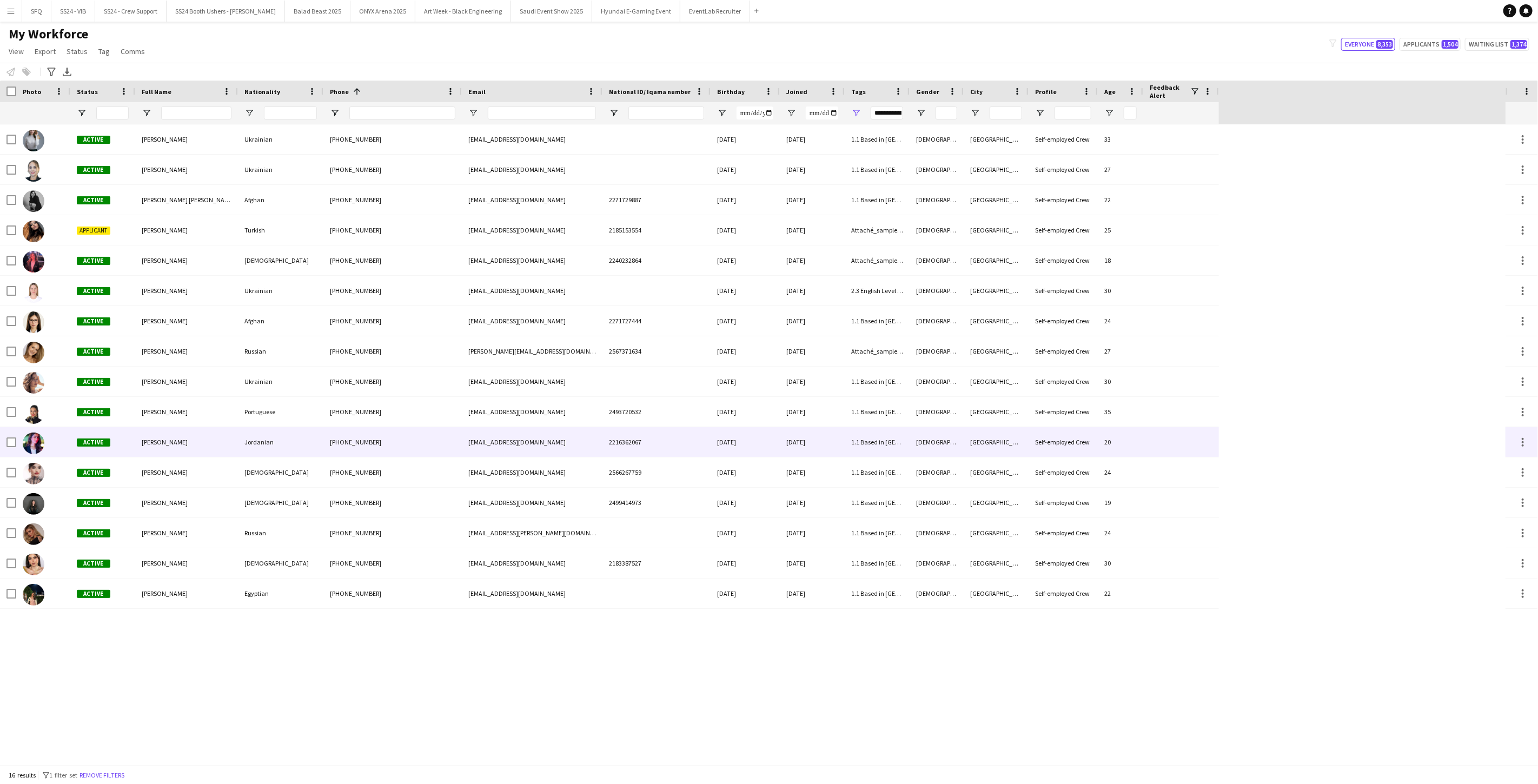
click at [142, 453] on div "Hala Marie" at bounding box center [186, 442] width 103 height 30
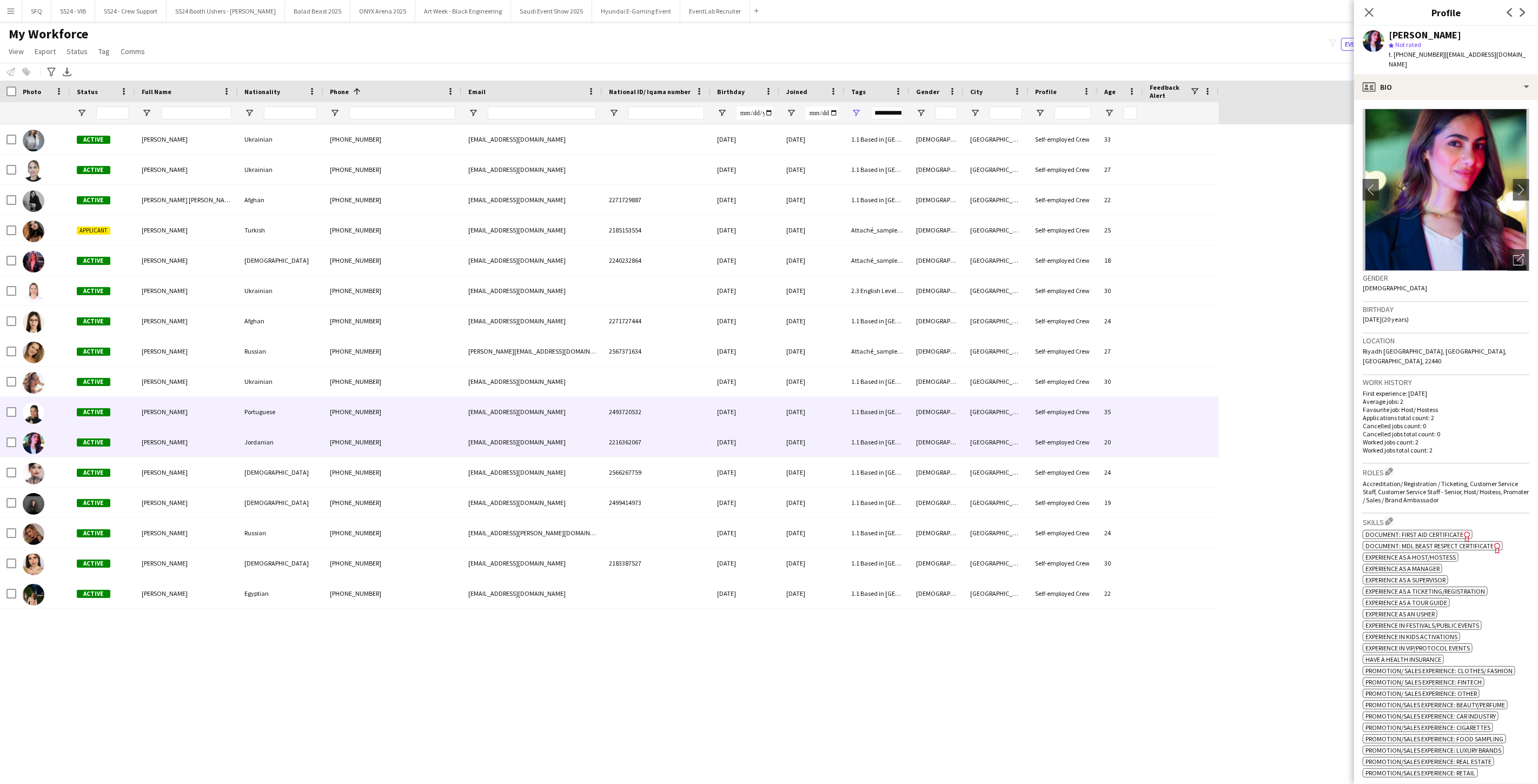
click at [148, 413] on span "Alexandra Fulgencio" at bounding box center [164, 411] width 46 height 8
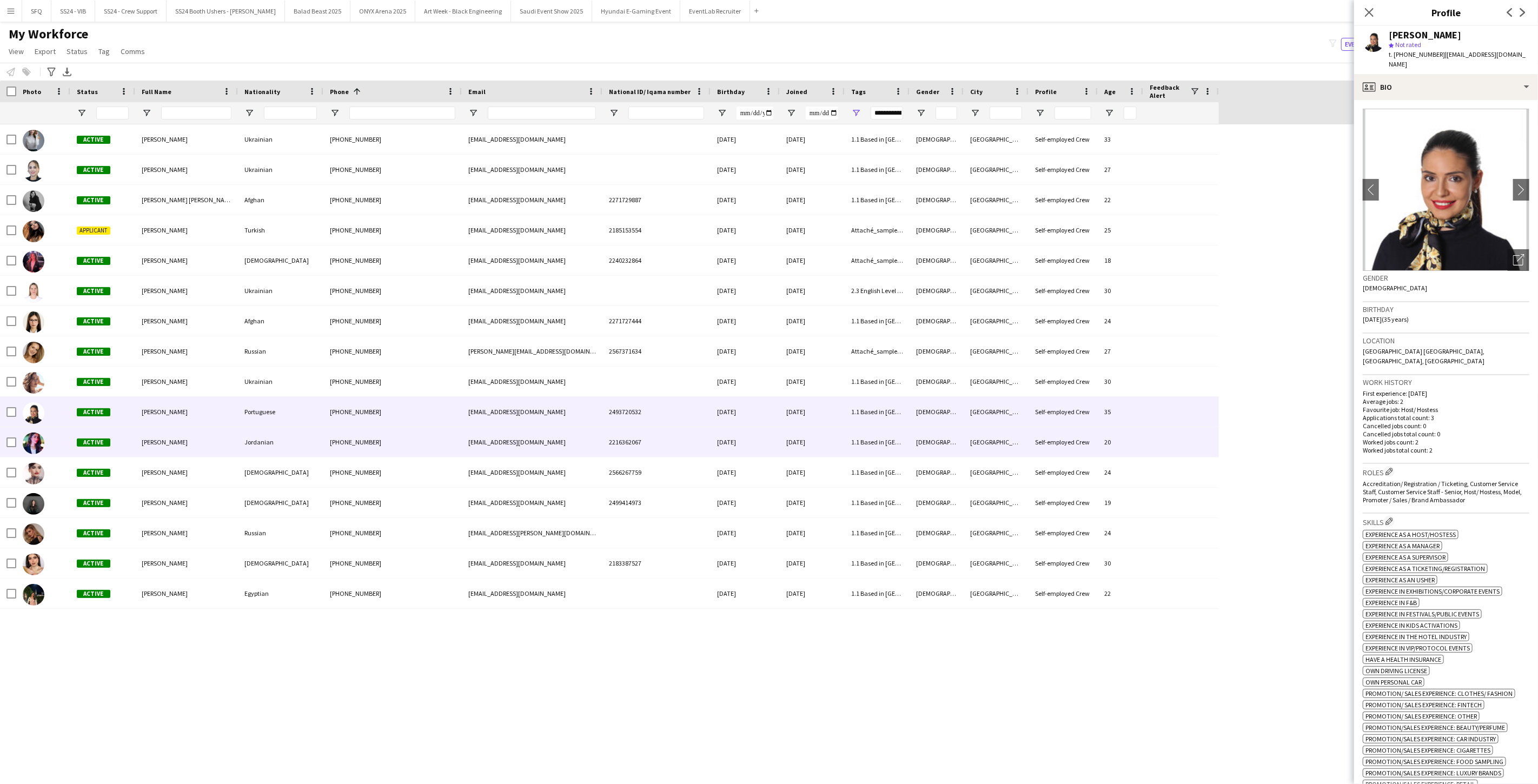
click at [148, 433] on div "Hala Marie" at bounding box center [186, 442] width 103 height 30
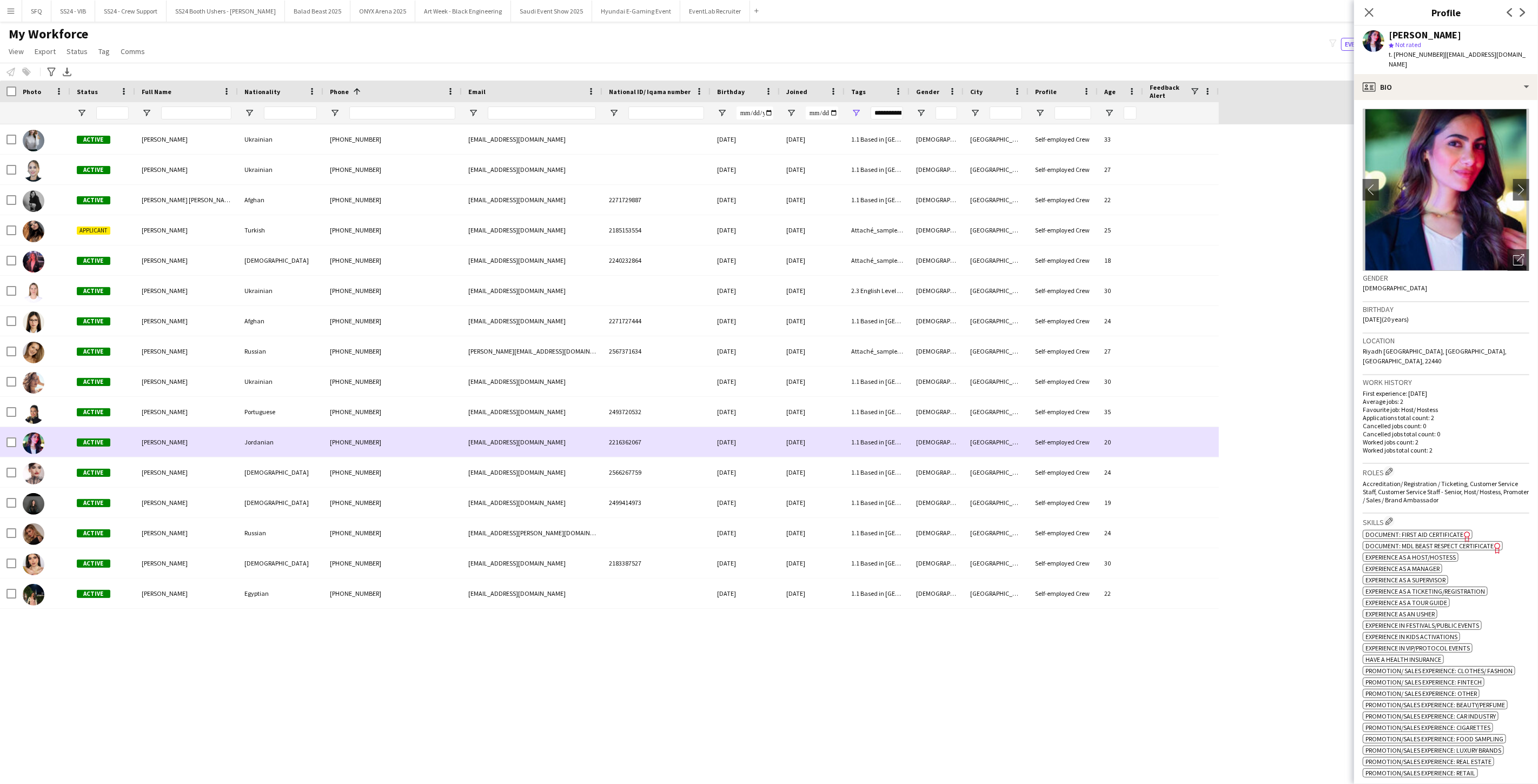
click at [149, 445] on span "Hala Marie" at bounding box center [164, 442] width 46 height 8
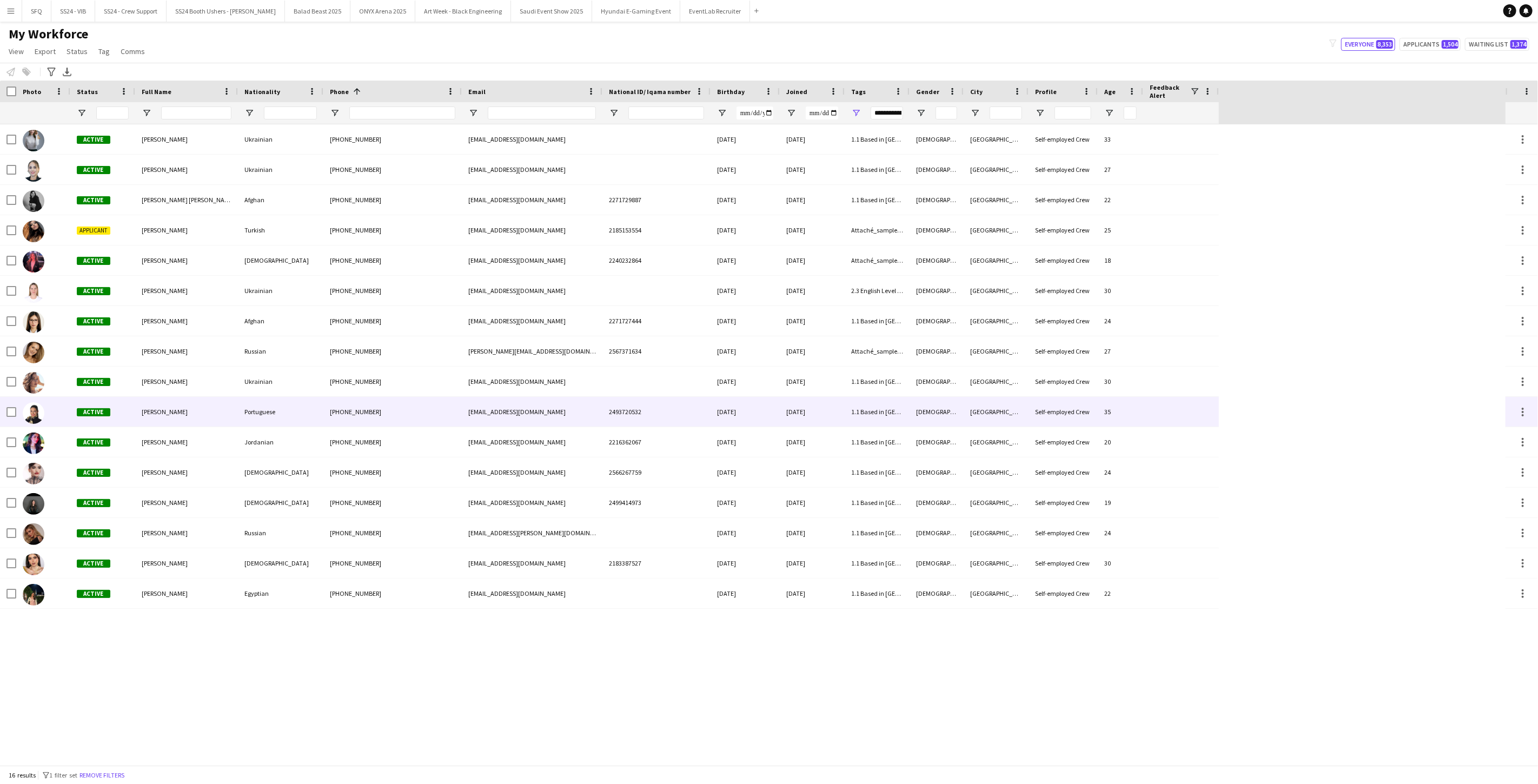
click at [142, 414] on span "Alexandra Fulgencio" at bounding box center [164, 411] width 46 height 8
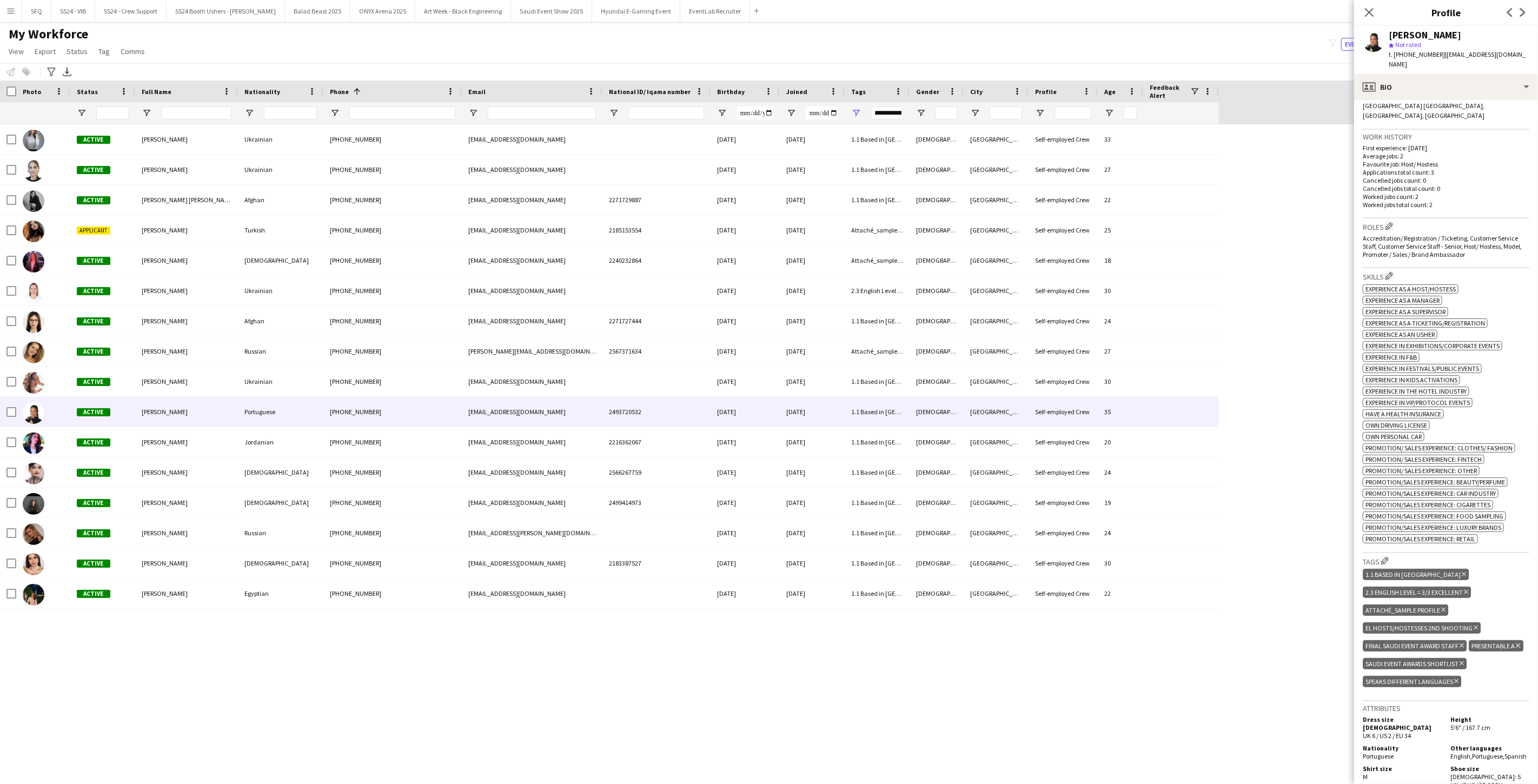
scroll to position [420, 0]
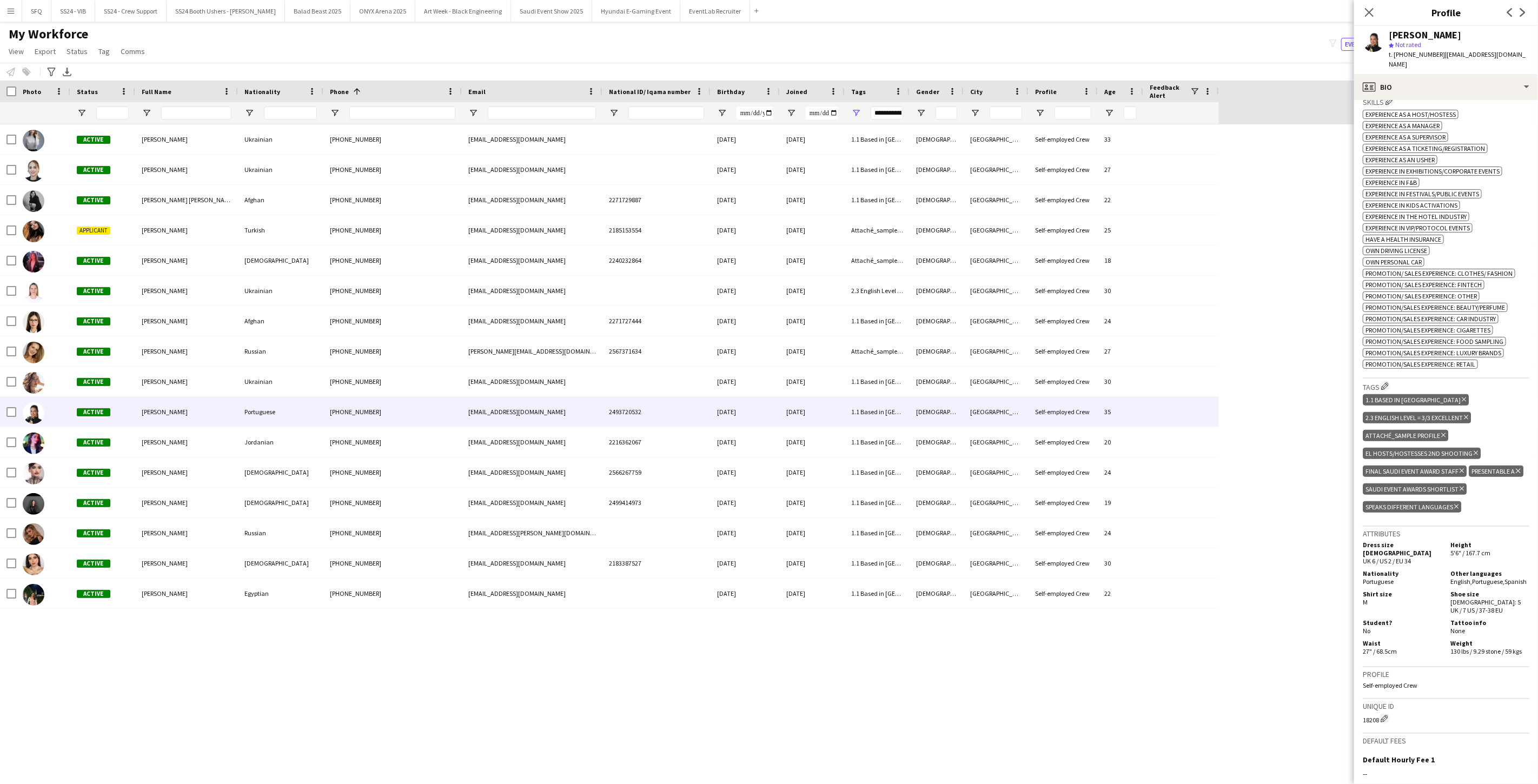
click at [575, 432] on icon "Delete tag" at bounding box center [1443, 435] width 4 height 7
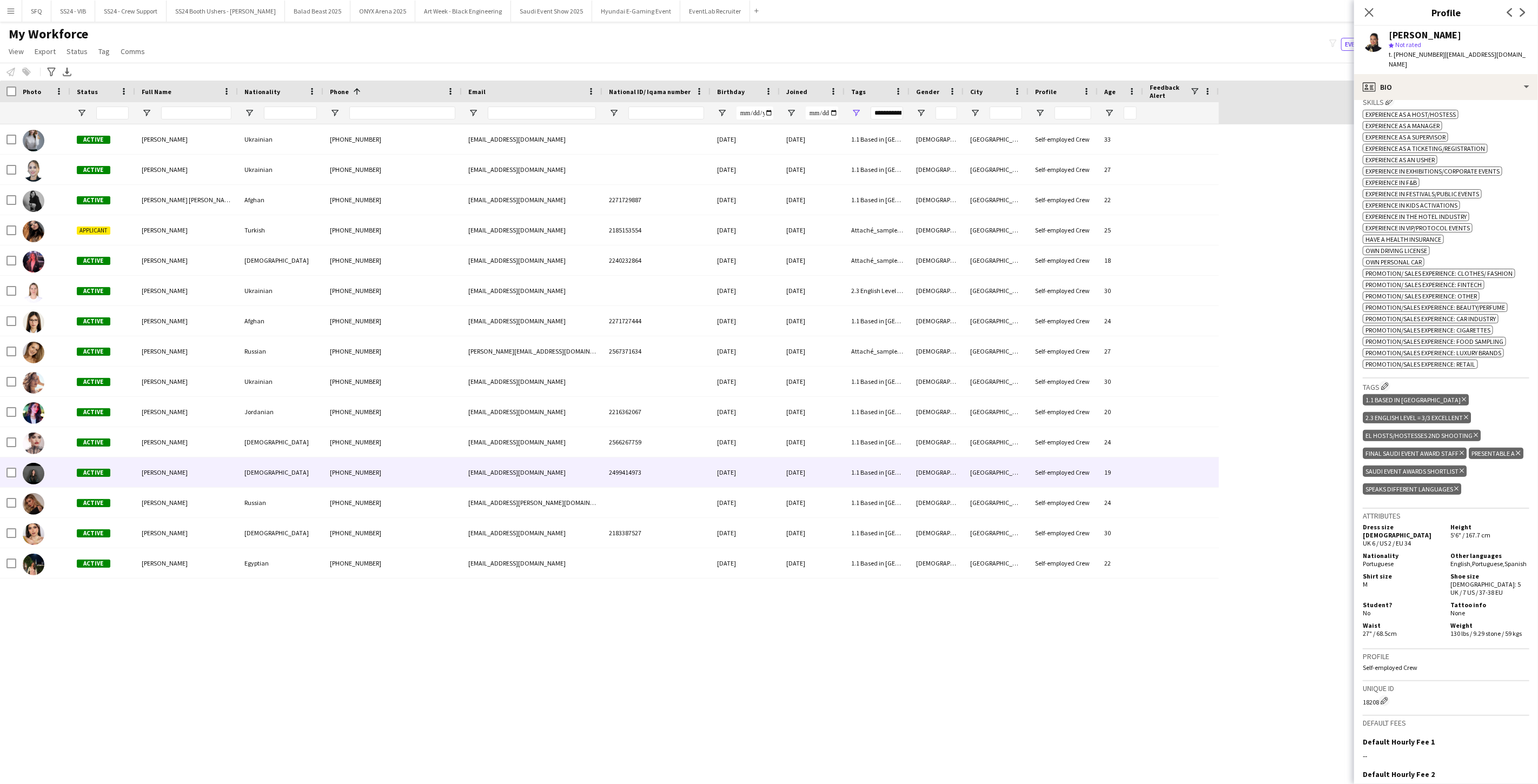
click at [57, 472] on div at bounding box center [43, 472] width 54 height 30
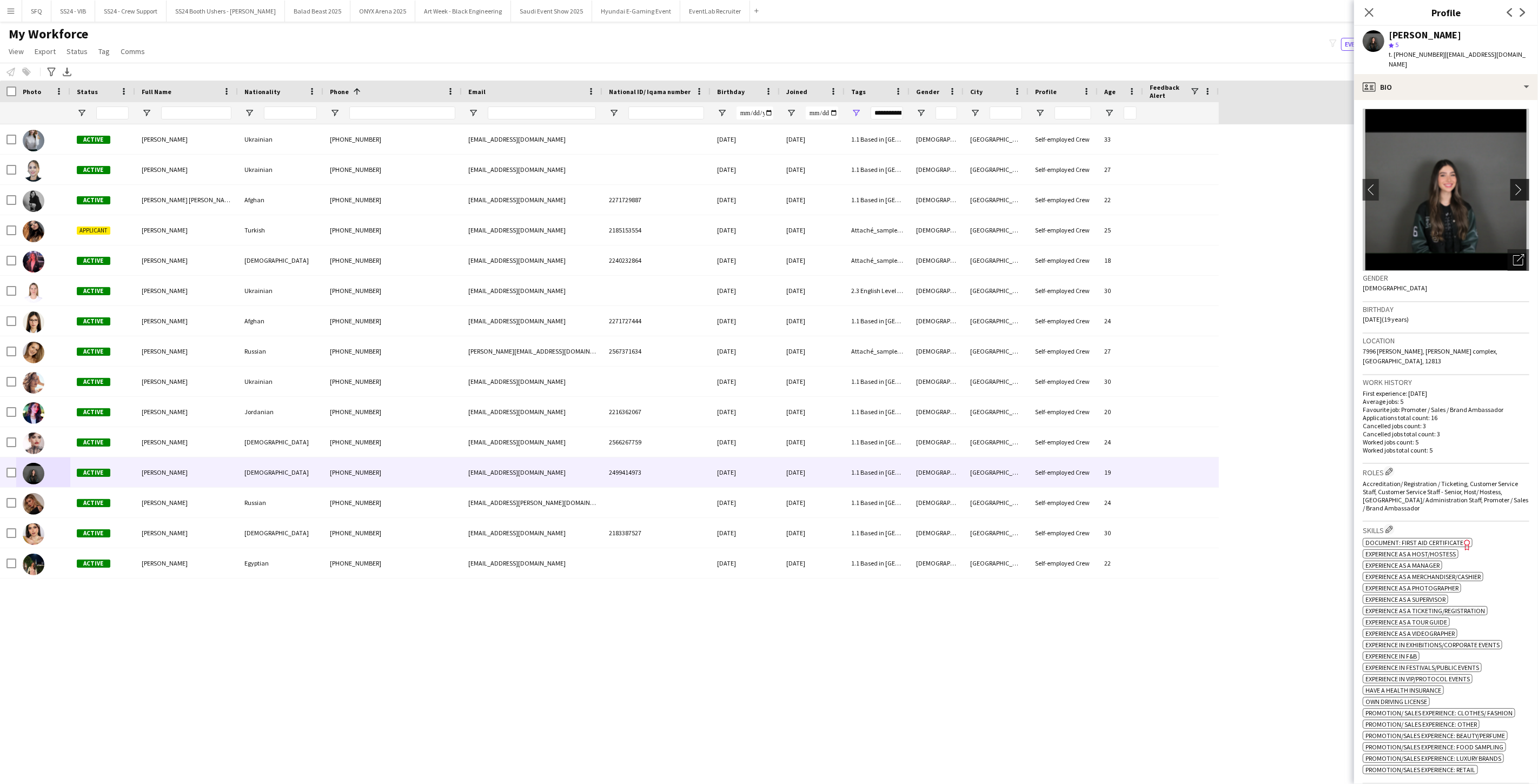
click at [575, 184] on app-icon "chevron-right" at bounding box center [1521, 190] width 17 height 12
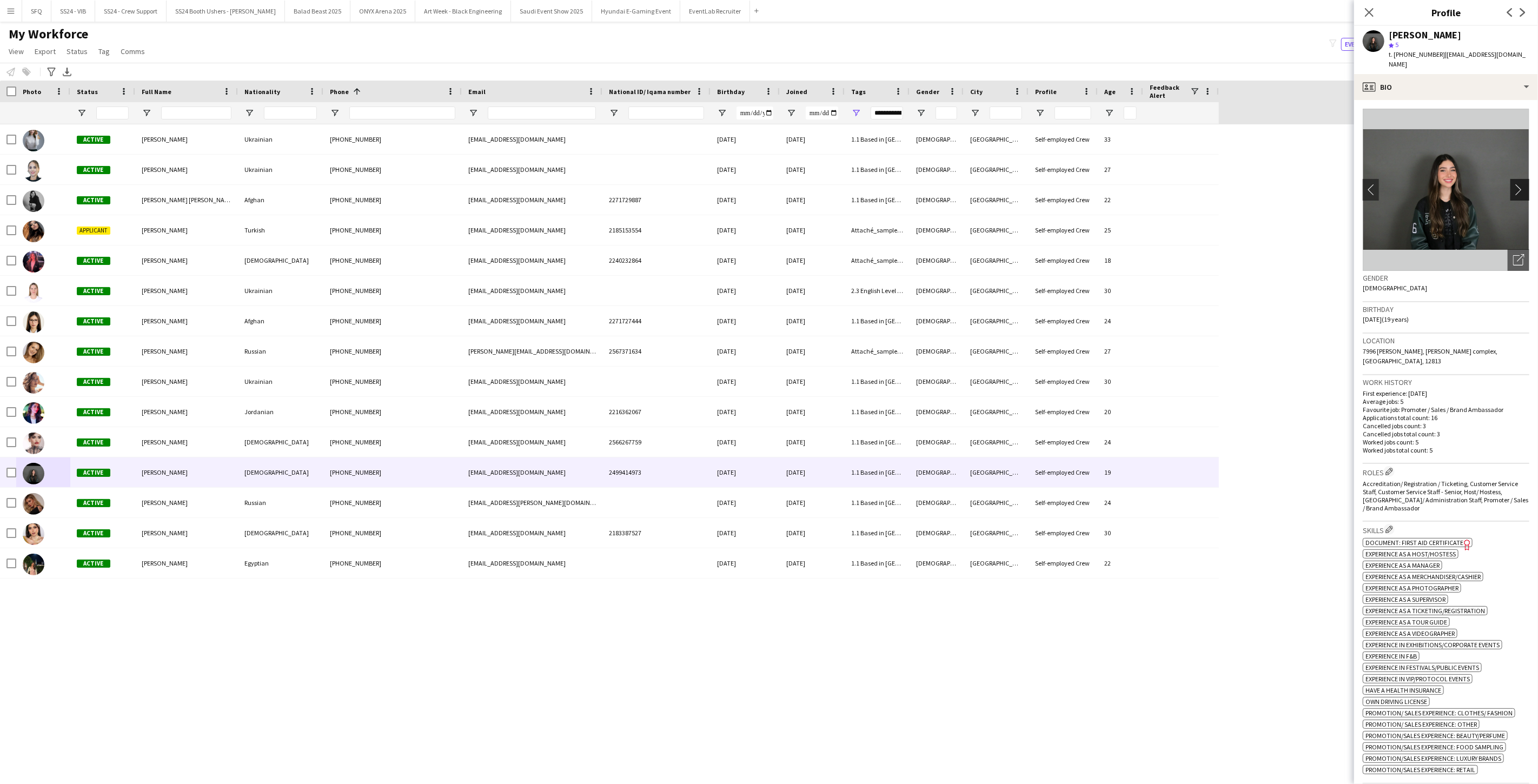
click at [575, 184] on app-icon "chevron-right" at bounding box center [1521, 190] width 17 height 12
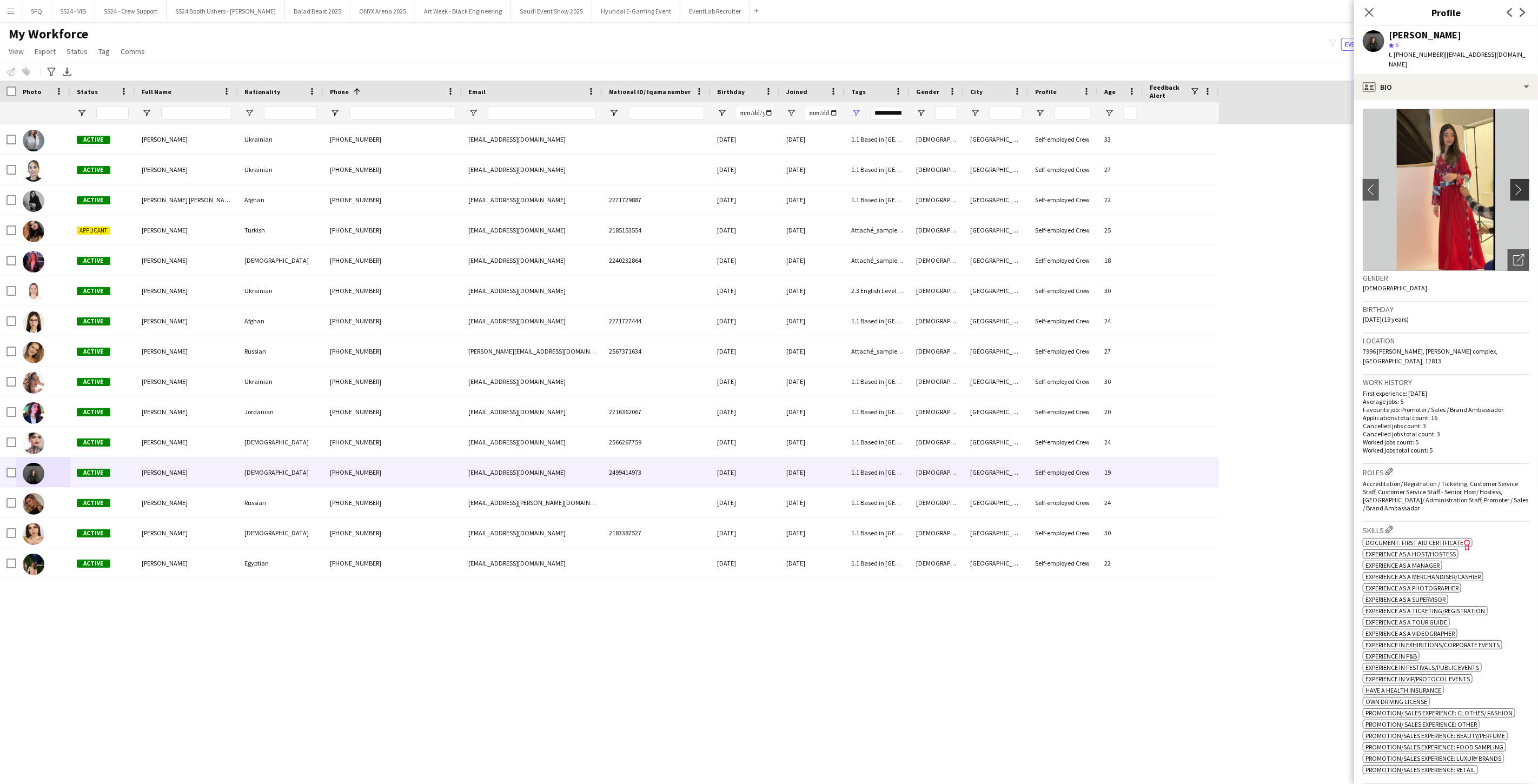
click at [575, 184] on app-icon "chevron-right" at bounding box center [1521, 190] width 17 height 12
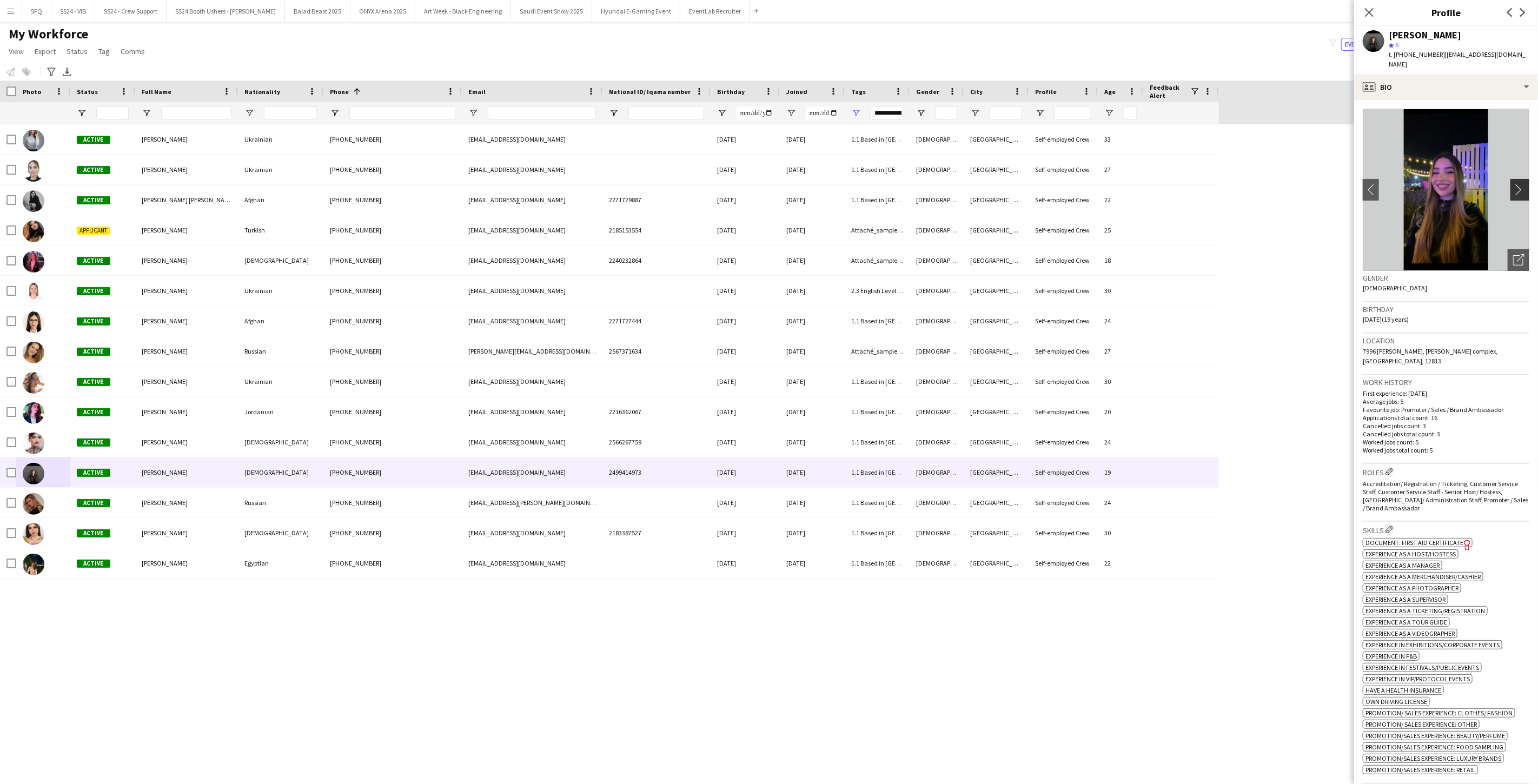
click at [575, 184] on app-icon "chevron-right" at bounding box center [1521, 190] width 17 height 12
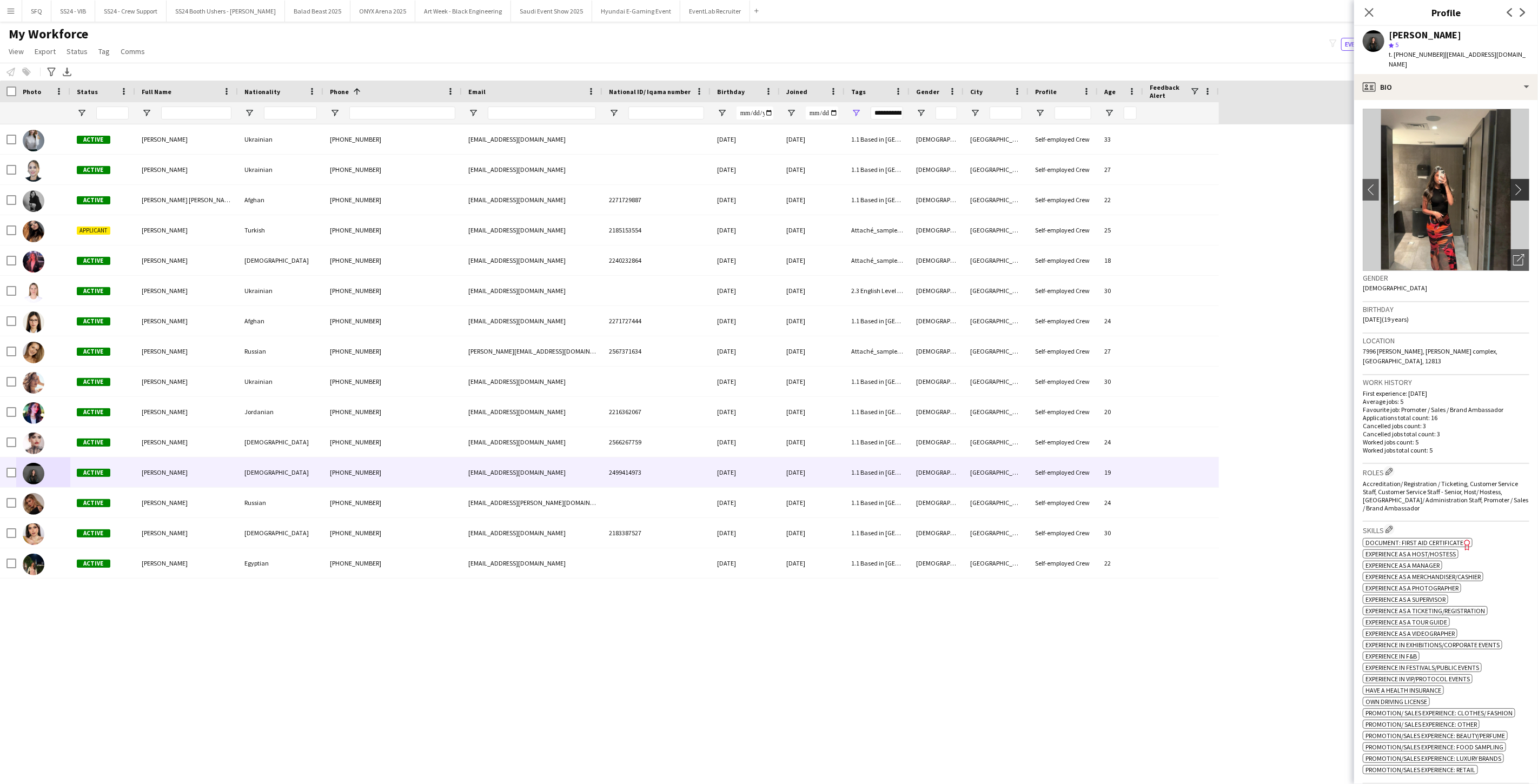
click at [575, 184] on app-icon "chevron-right" at bounding box center [1521, 190] width 17 height 12
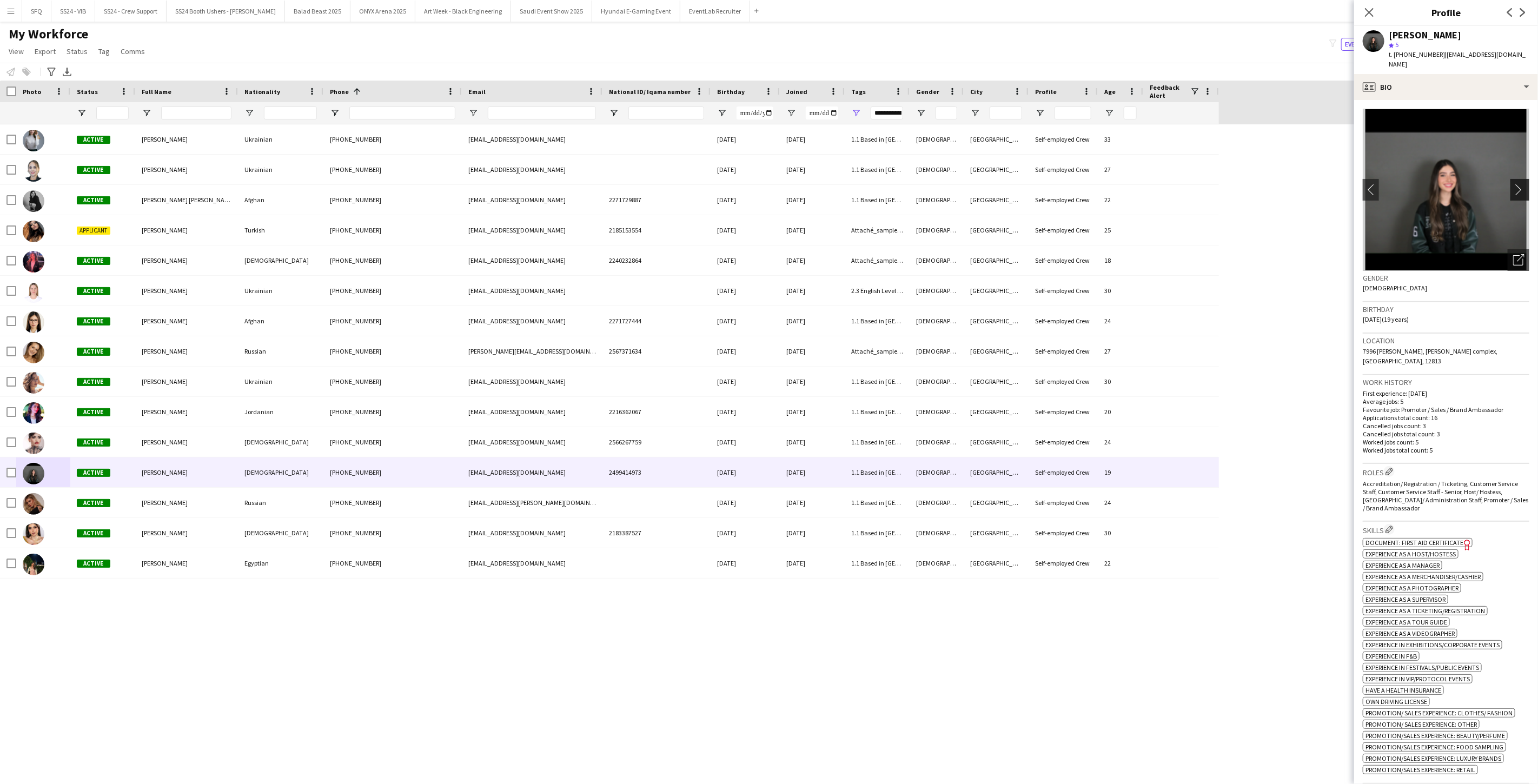
click at [575, 184] on app-icon "chevron-right" at bounding box center [1521, 190] width 17 height 12
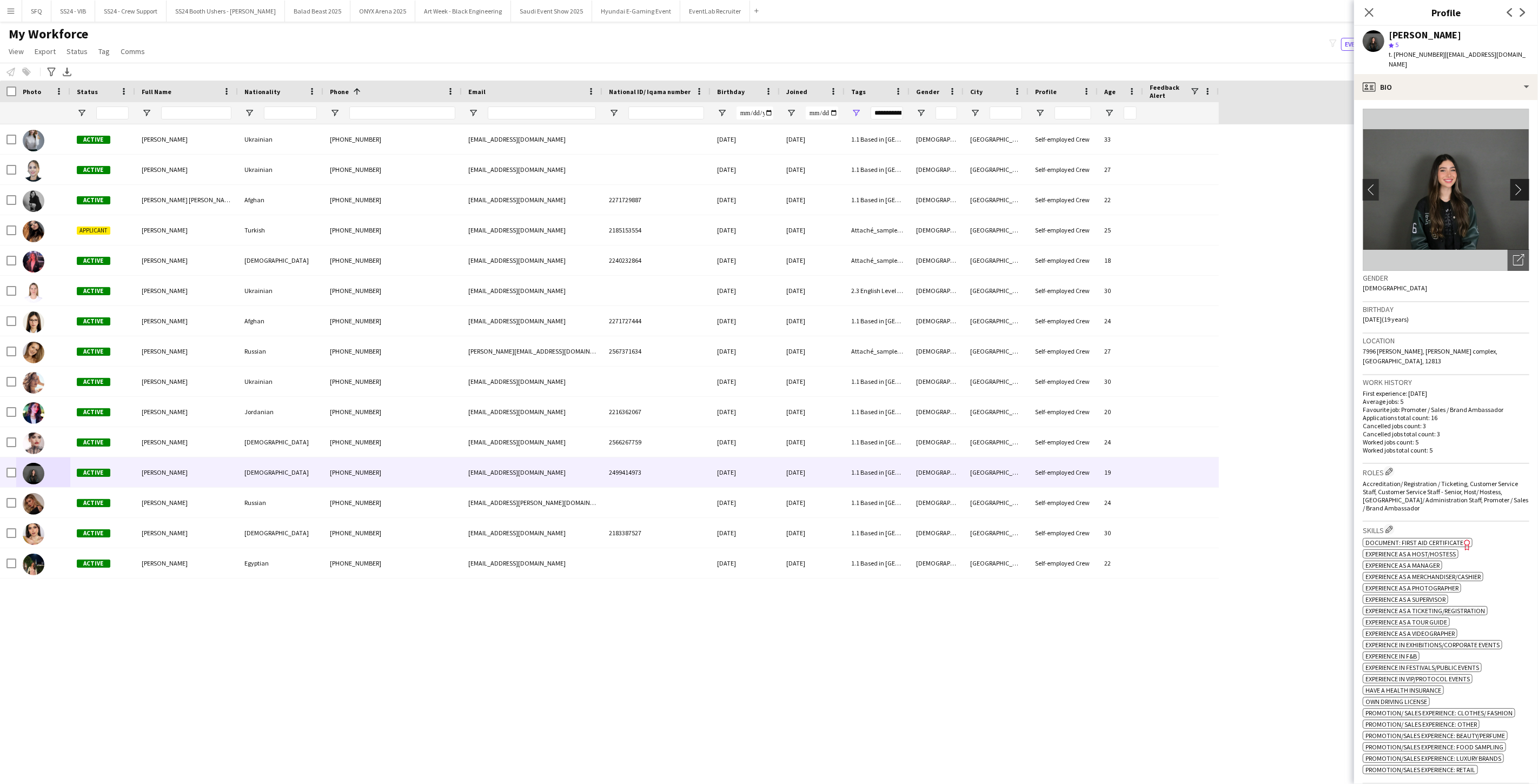
click at [575, 184] on app-icon "chevron-right" at bounding box center [1521, 190] width 17 height 12
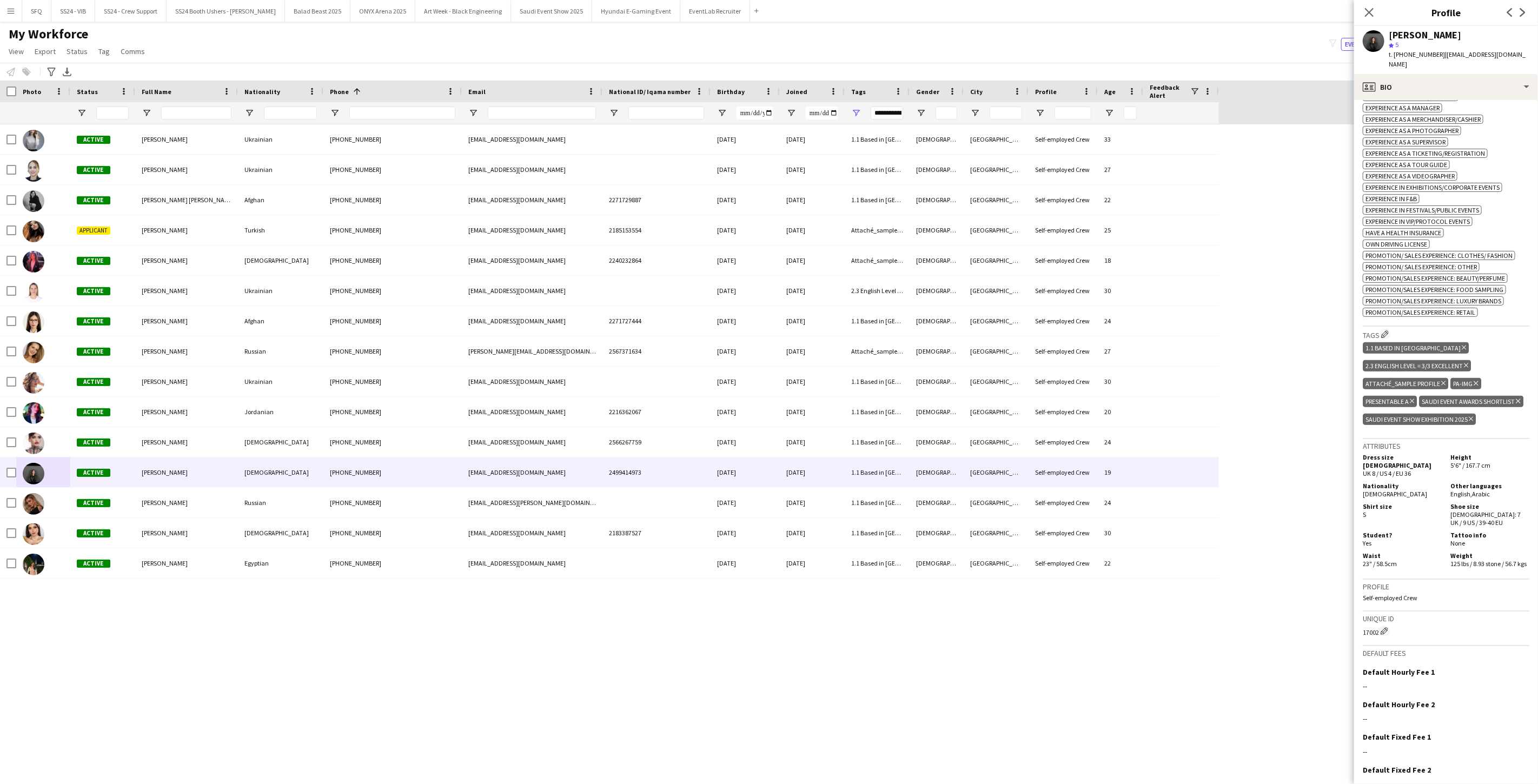
scroll to position [480, 0]
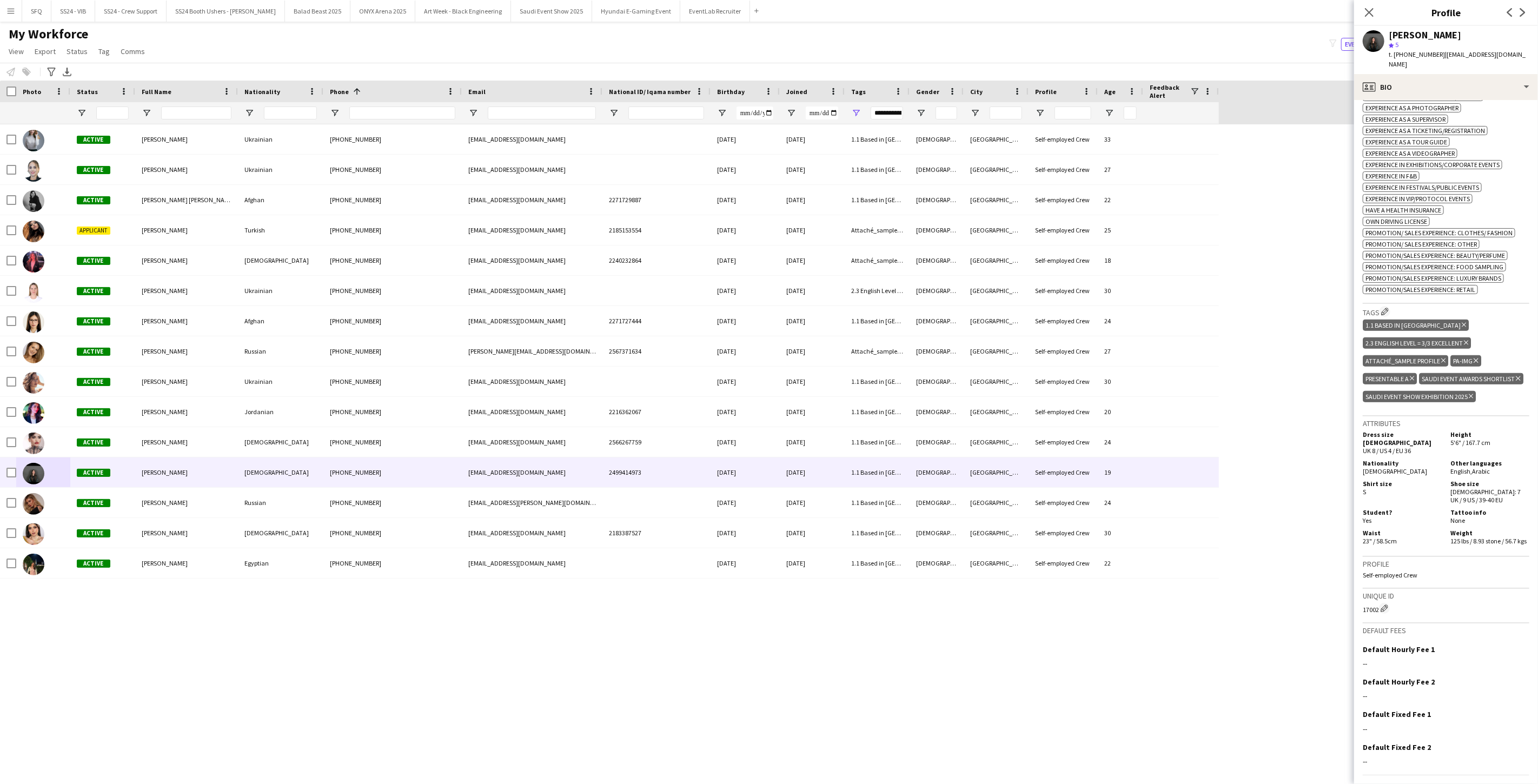
click at [575, 357] on icon "Delete tag" at bounding box center [1443, 360] width 4 height 7
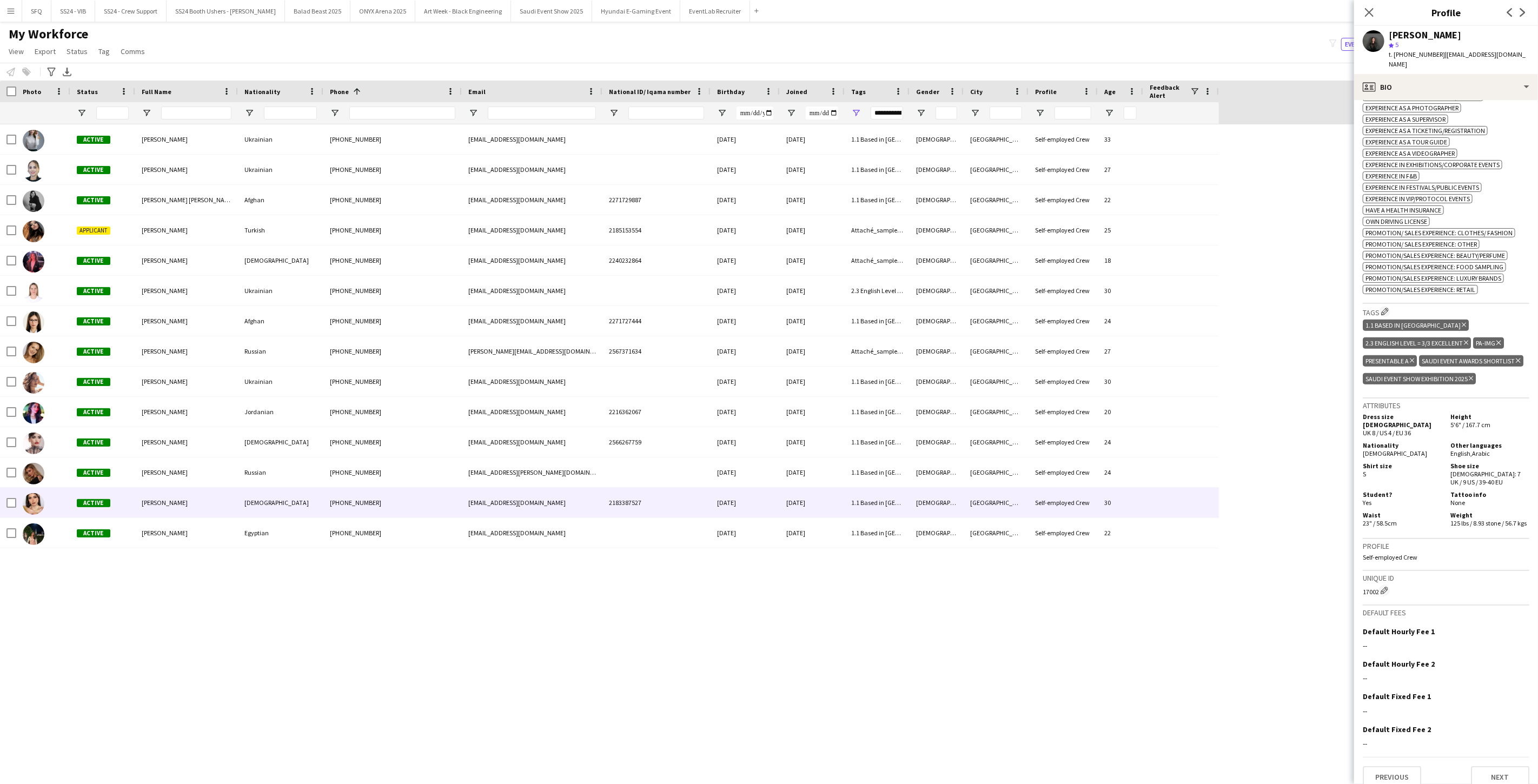
click at [204, 507] on div "May Abdelkarim" at bounding box center [186, 502] width 103 height 30
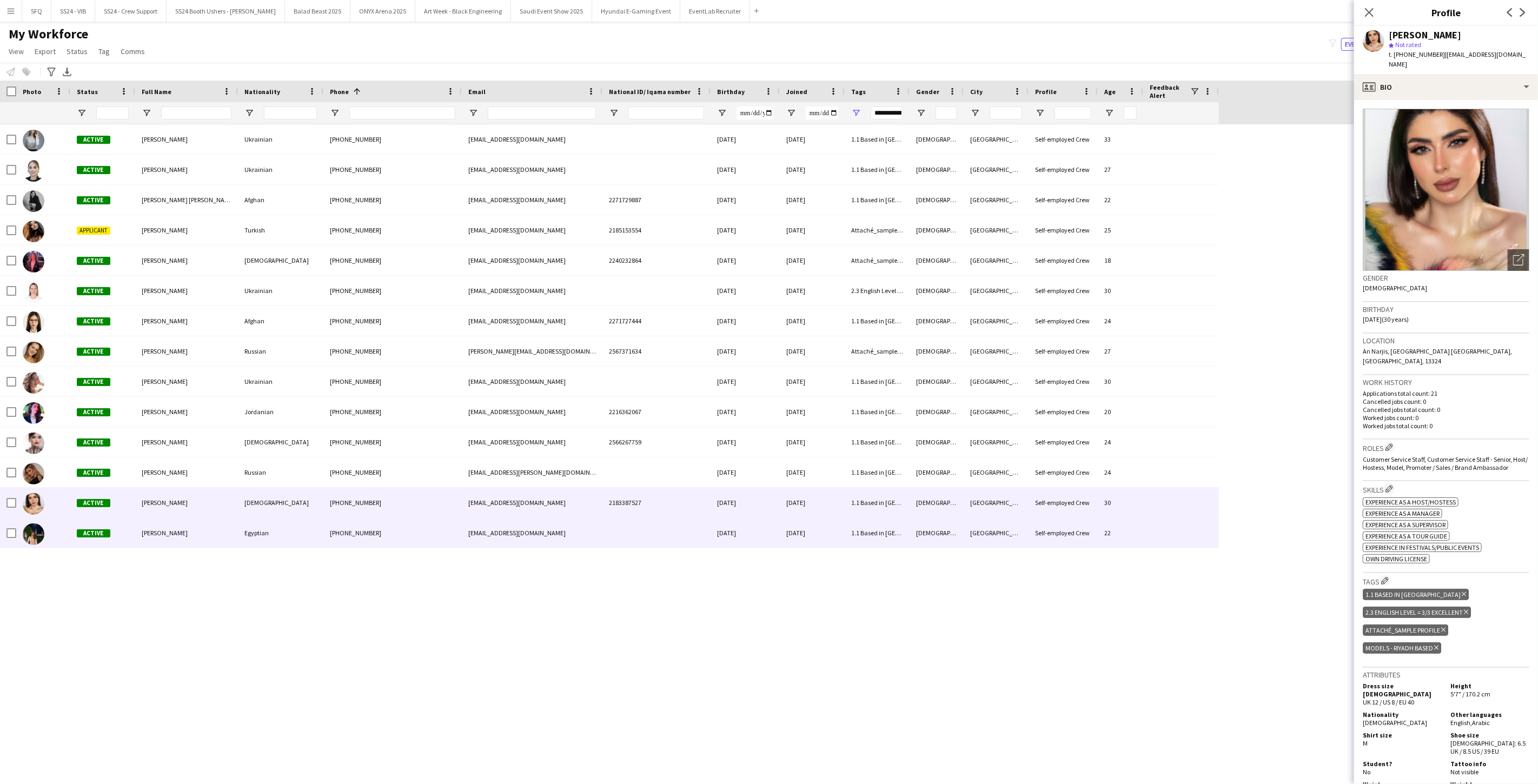
click at [413, 530] on div "+971526581909" at bounding box center [393, 532] width 139 height 30
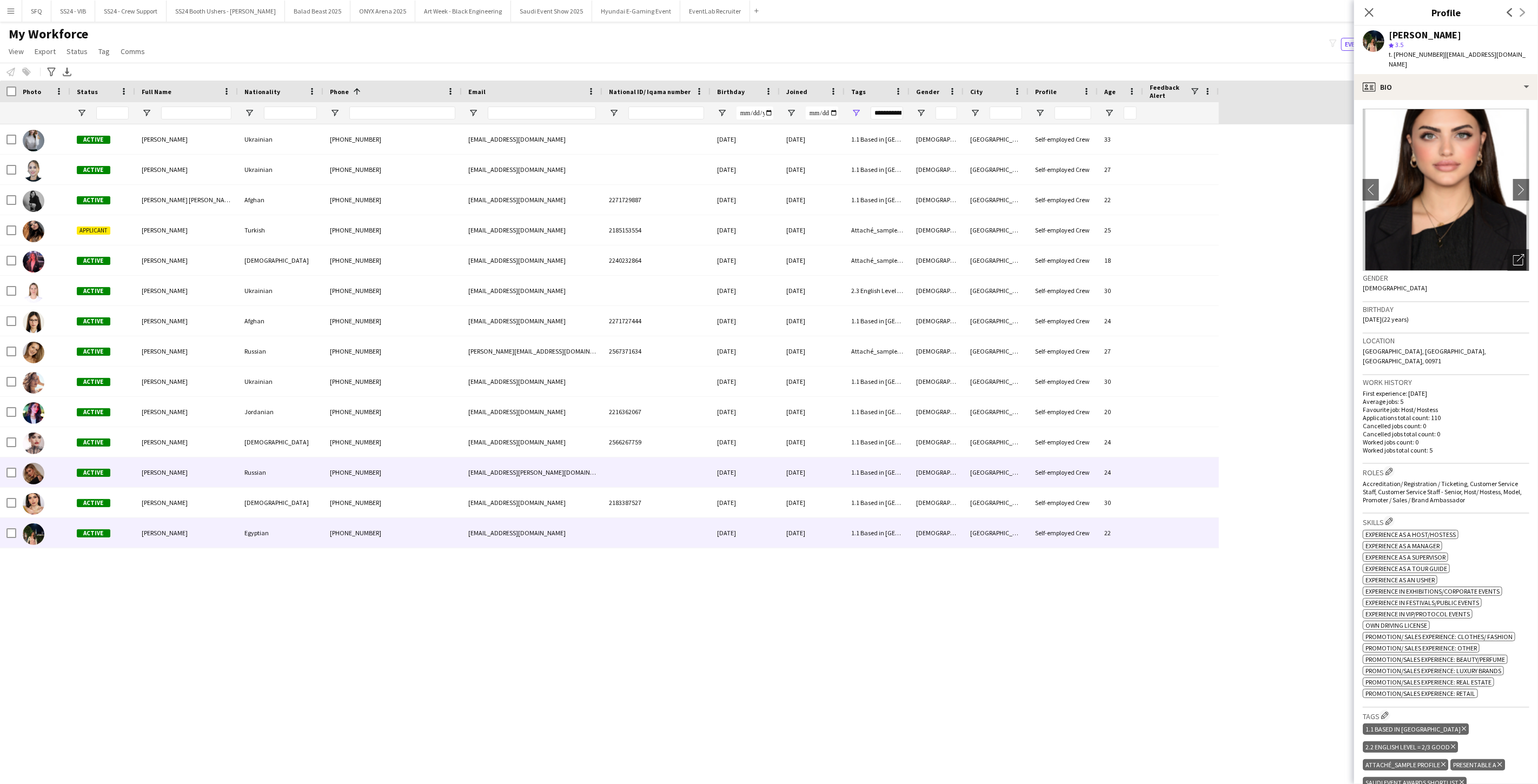
click at [413, 486] on div "+966580854233" at bounding box center [393, 472] width 139 height 30
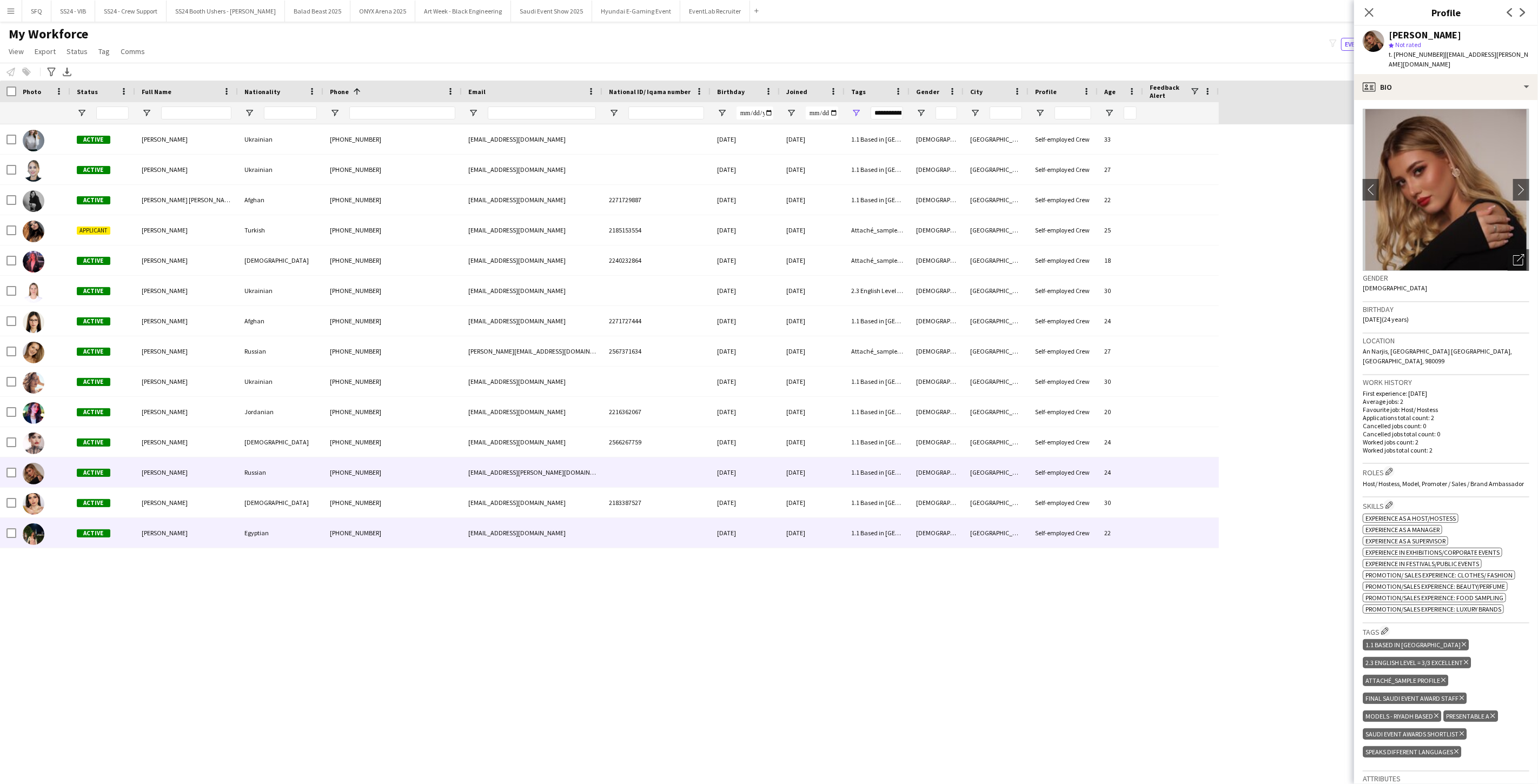
click at [147, 532] on span "Noura Hafez" at bounding box center [164, 532] width 46 height 8
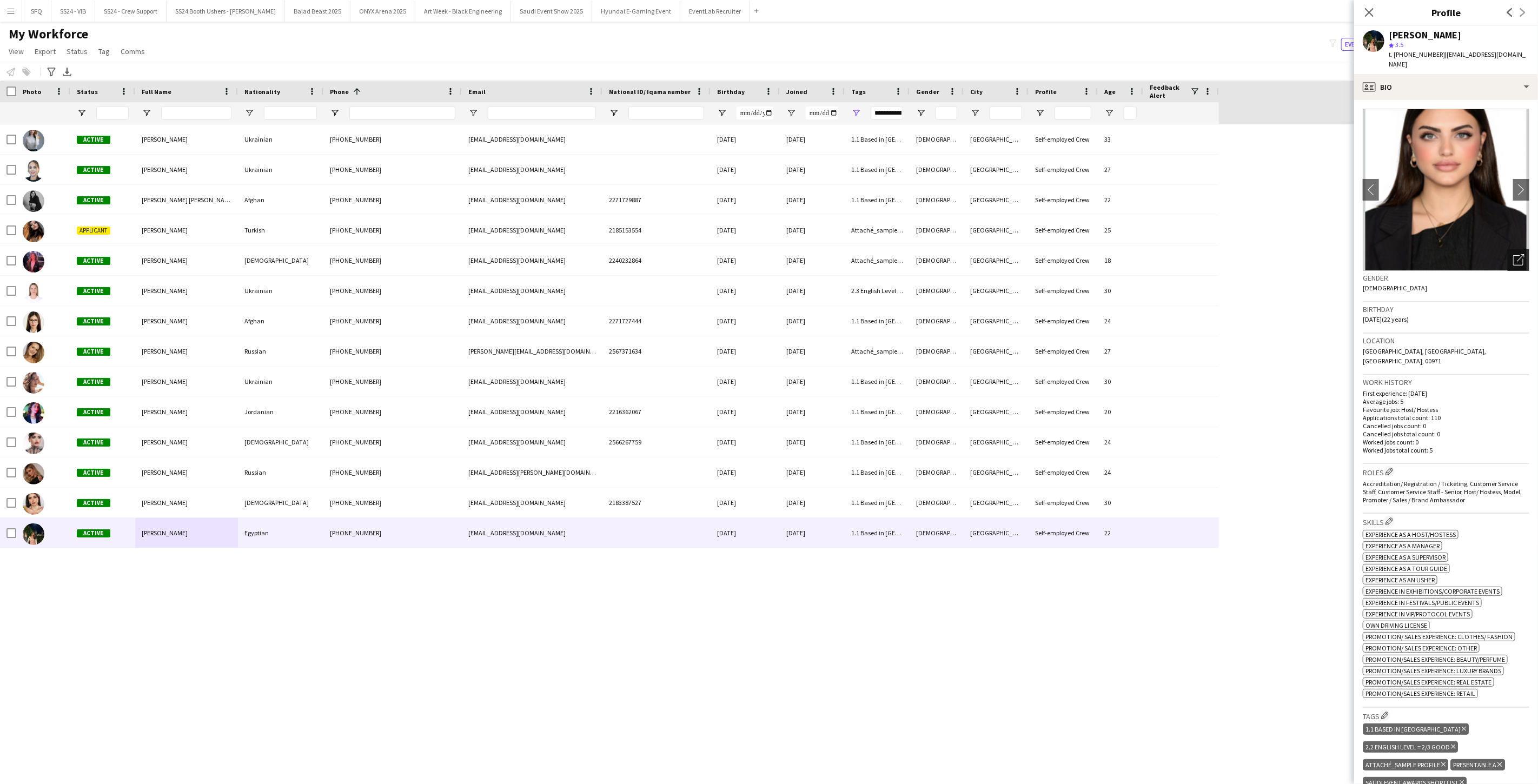
click at [575, 257] on div "Open photos pop-in" at bounding box center [1518, 260] width 22 height 22
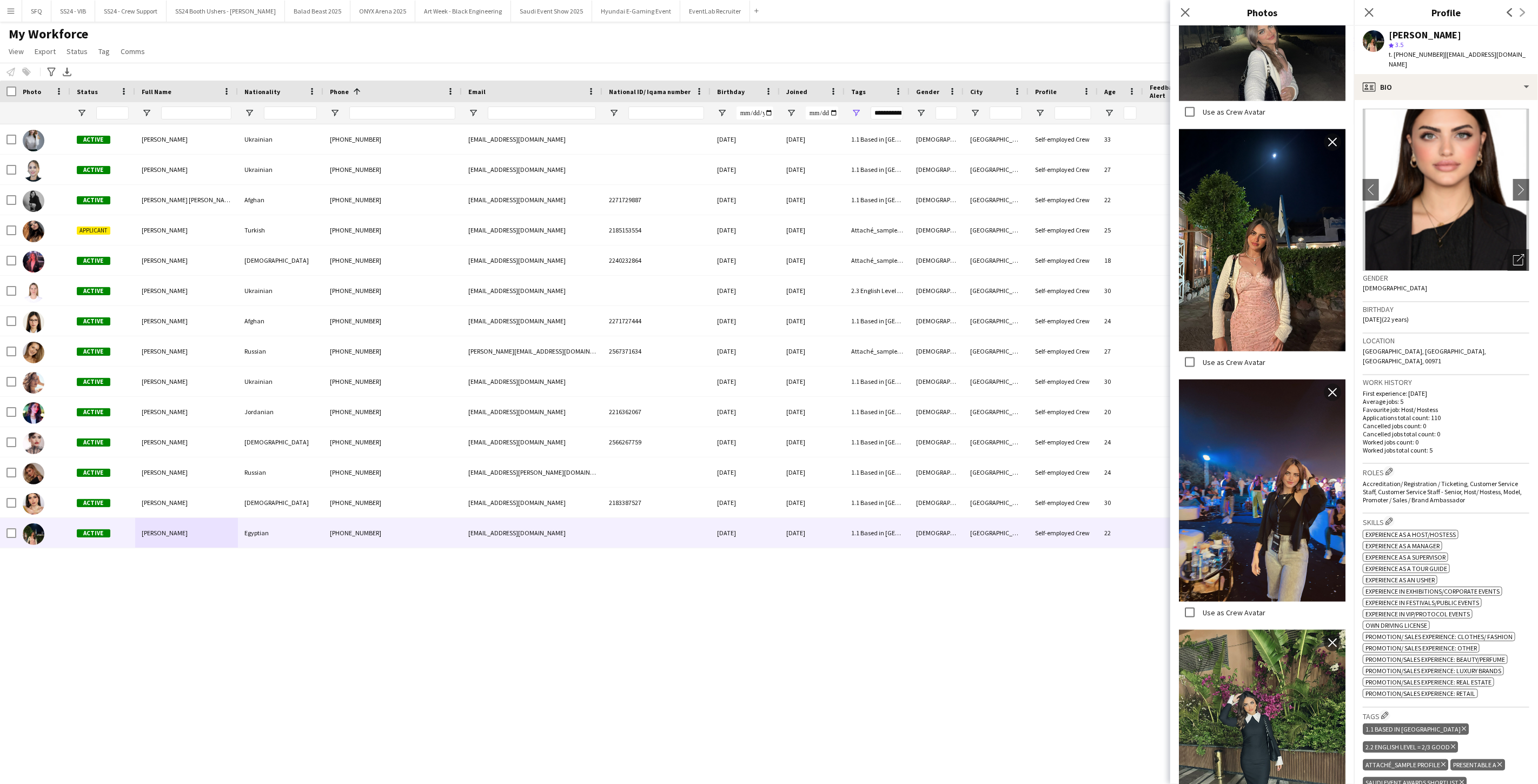
scroll to position [1052, 0]
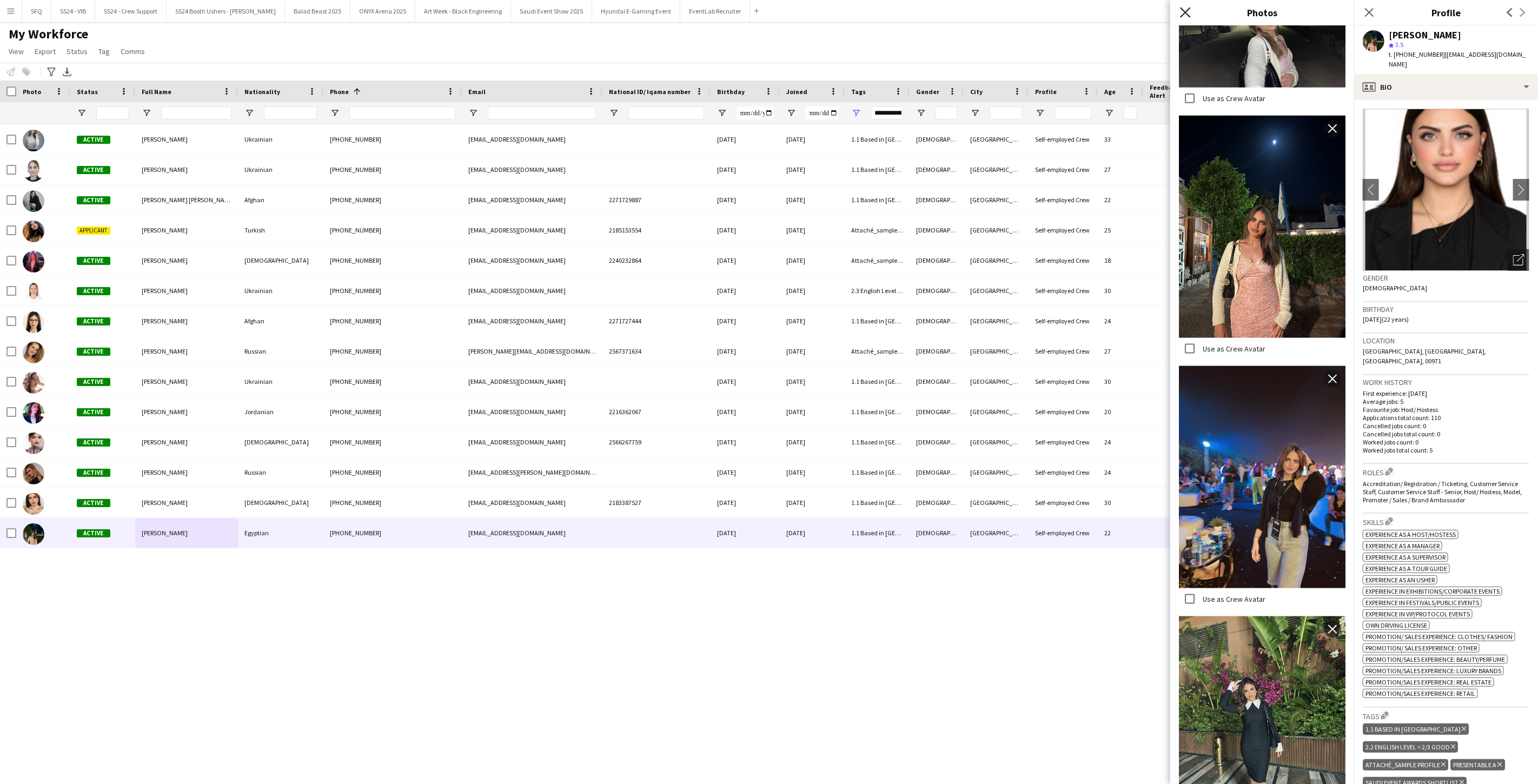
click at [575, 15] on icon at bounding box center [1185, 12] width 10 height 10
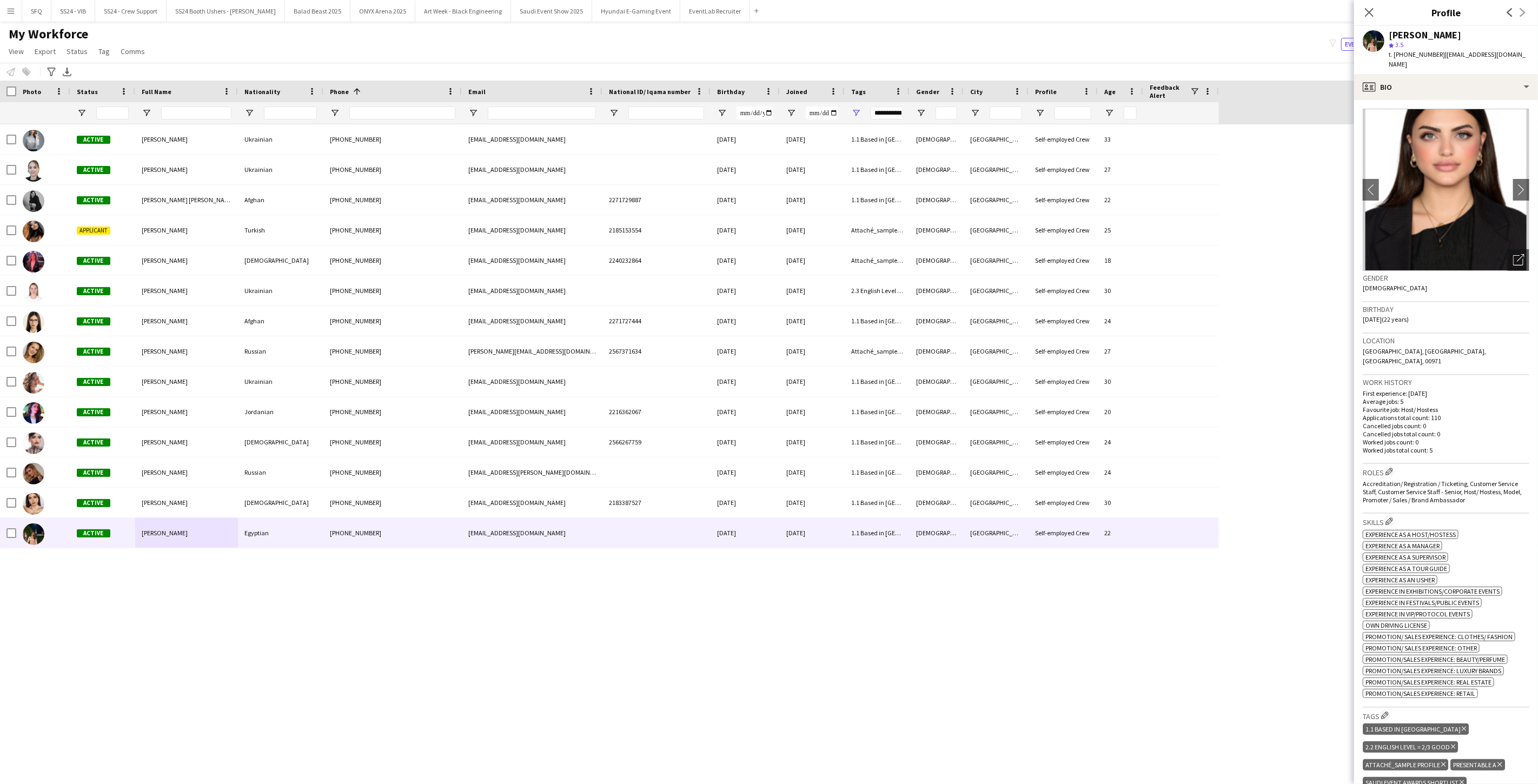
click at [575, 638] on icon at bounding box center [1443, 764] width 4 height 4
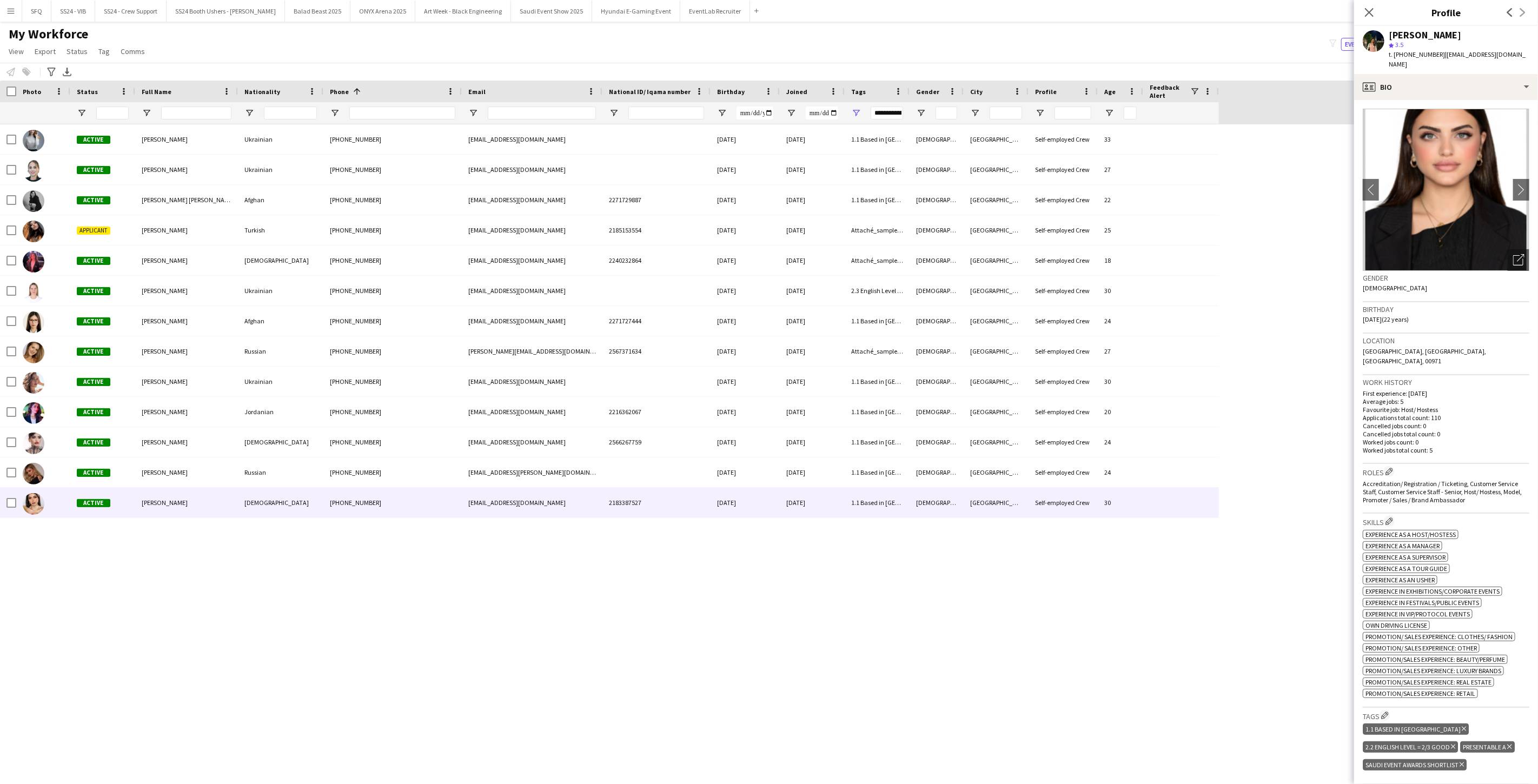
click at [49, 501] on div at bounding box center [43, 502] width 54 height 30
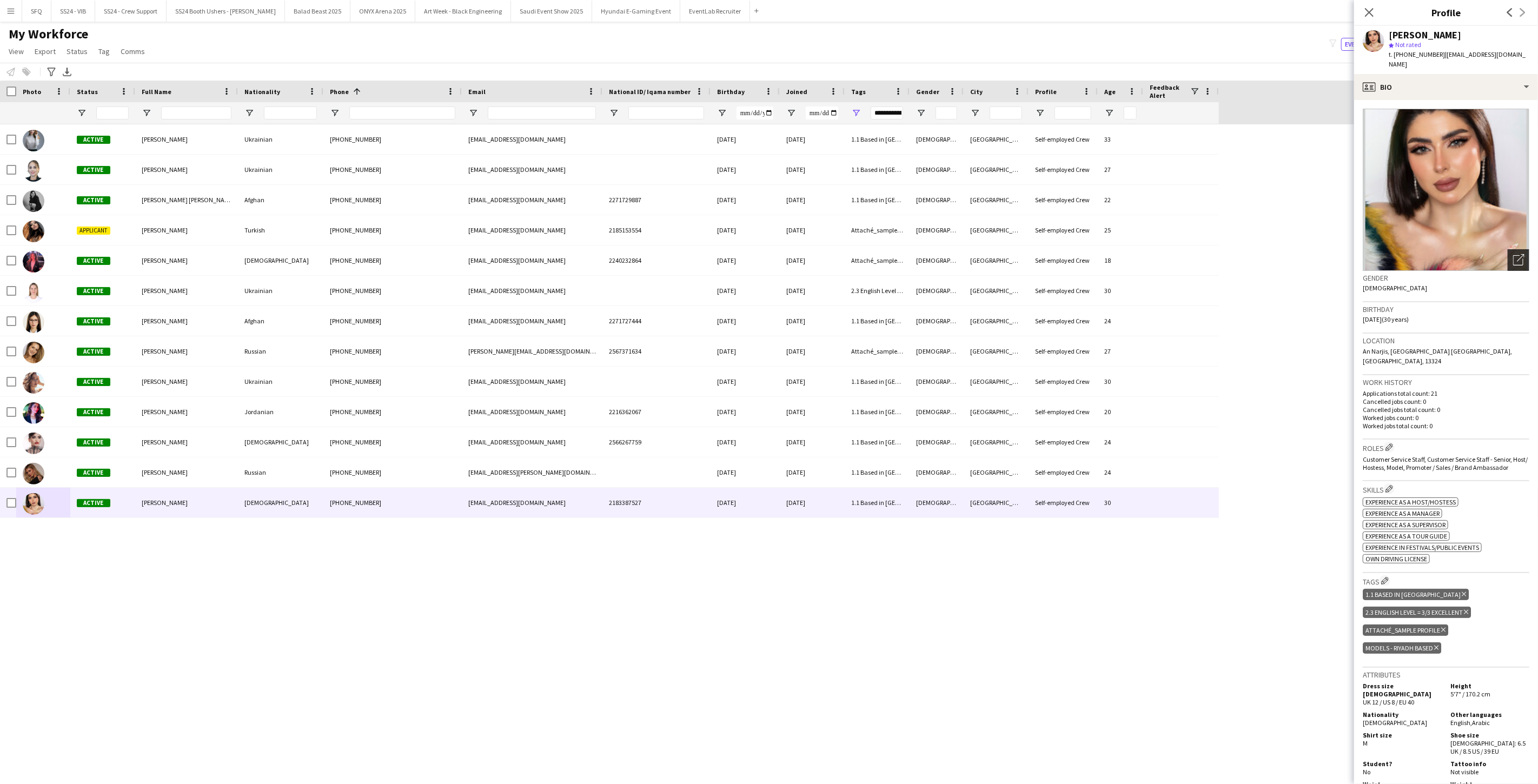
click at [575, 250] on div "Open photos pop-in" at bounding box center [1518, 260] width 22 height 22
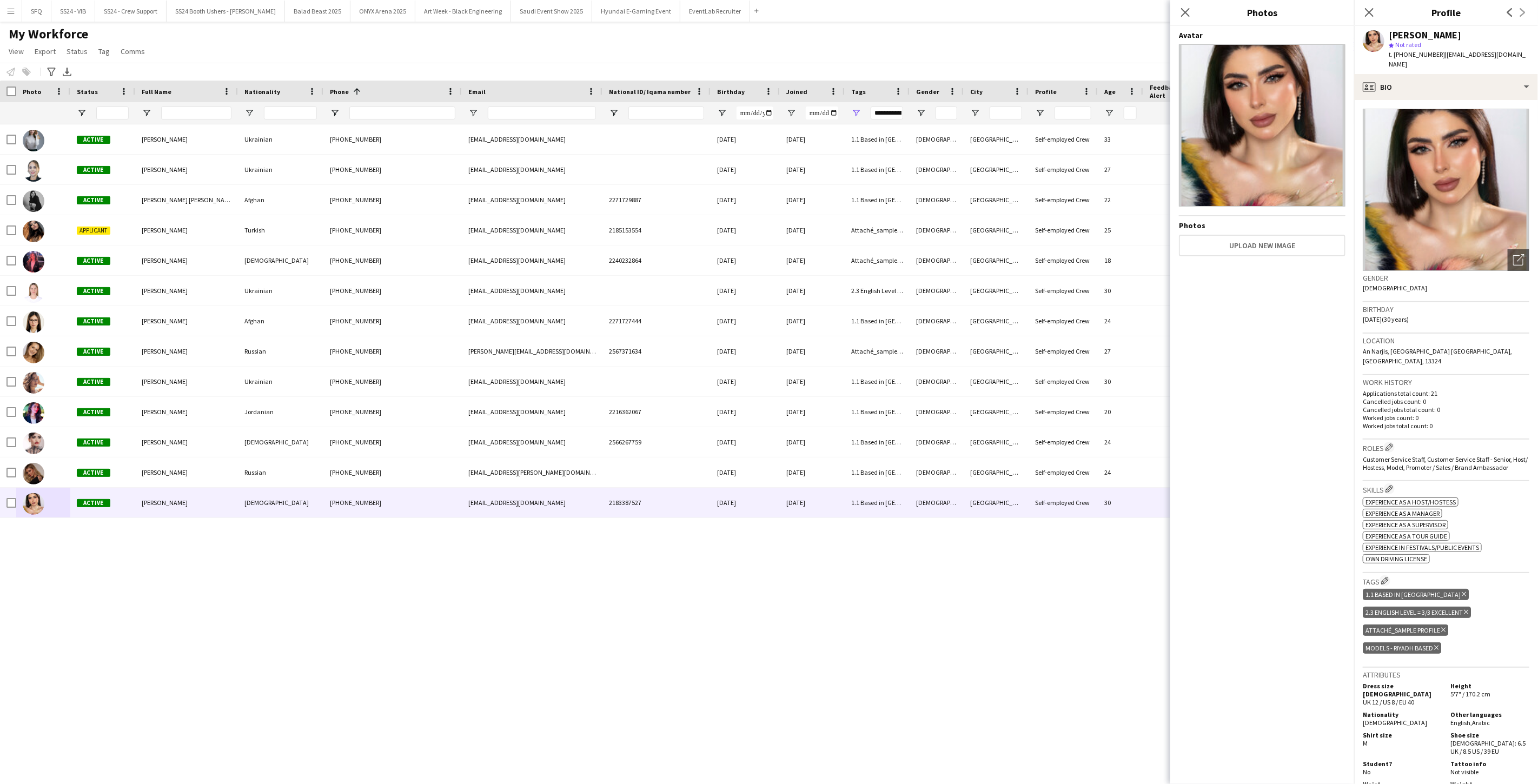
click at [575, 624] on div "Attaché_sample profile Delete tag" at bounding box center [1405, 630] width 85 height 12
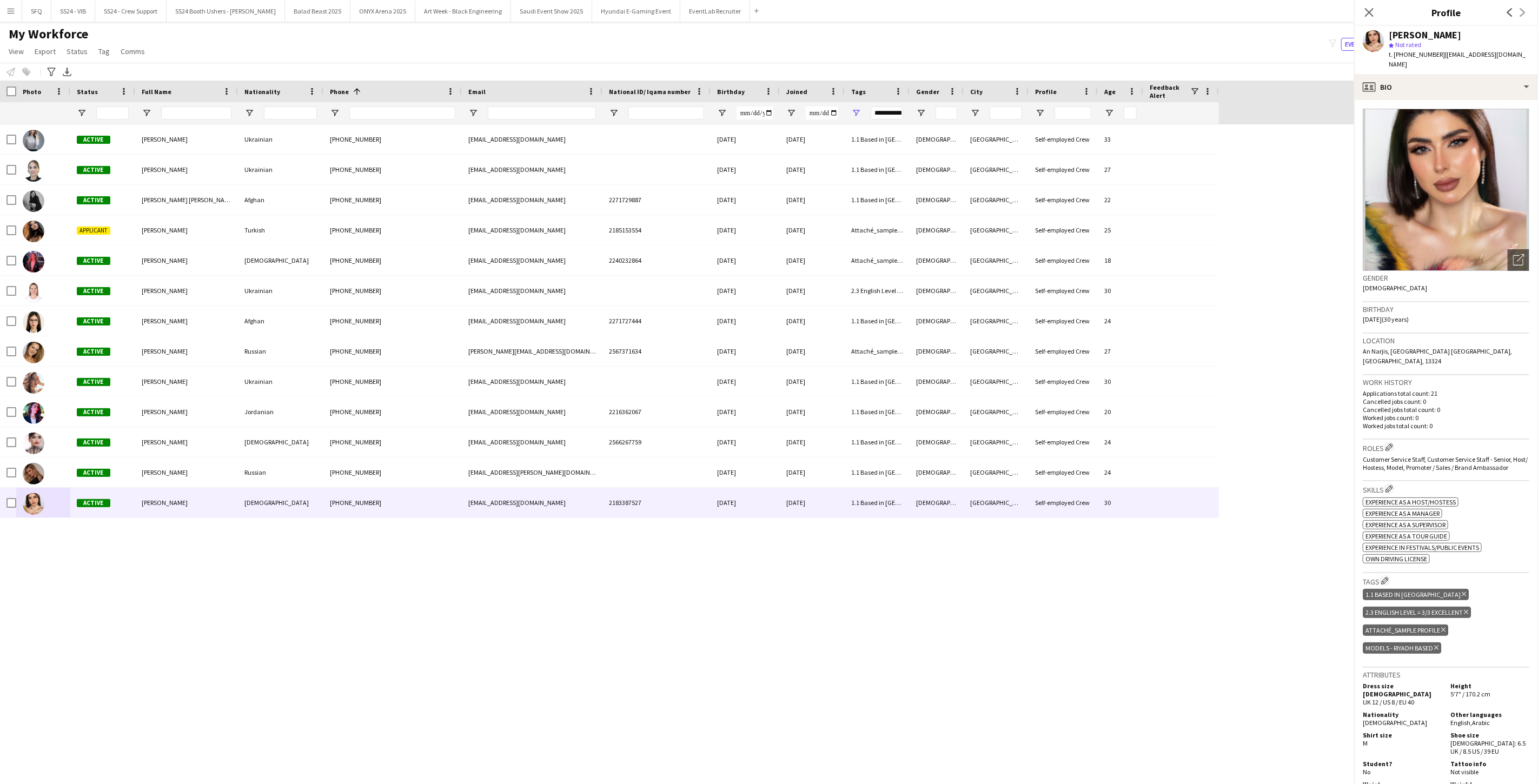
click at [575, 624] on div "Attaché_sample profile Delete tag" at bounding box center [1405, 630] width 85 height 12
click at [575, 626] on icon "Delete tag" at bounding box center [1443, 629] width 4 height 7
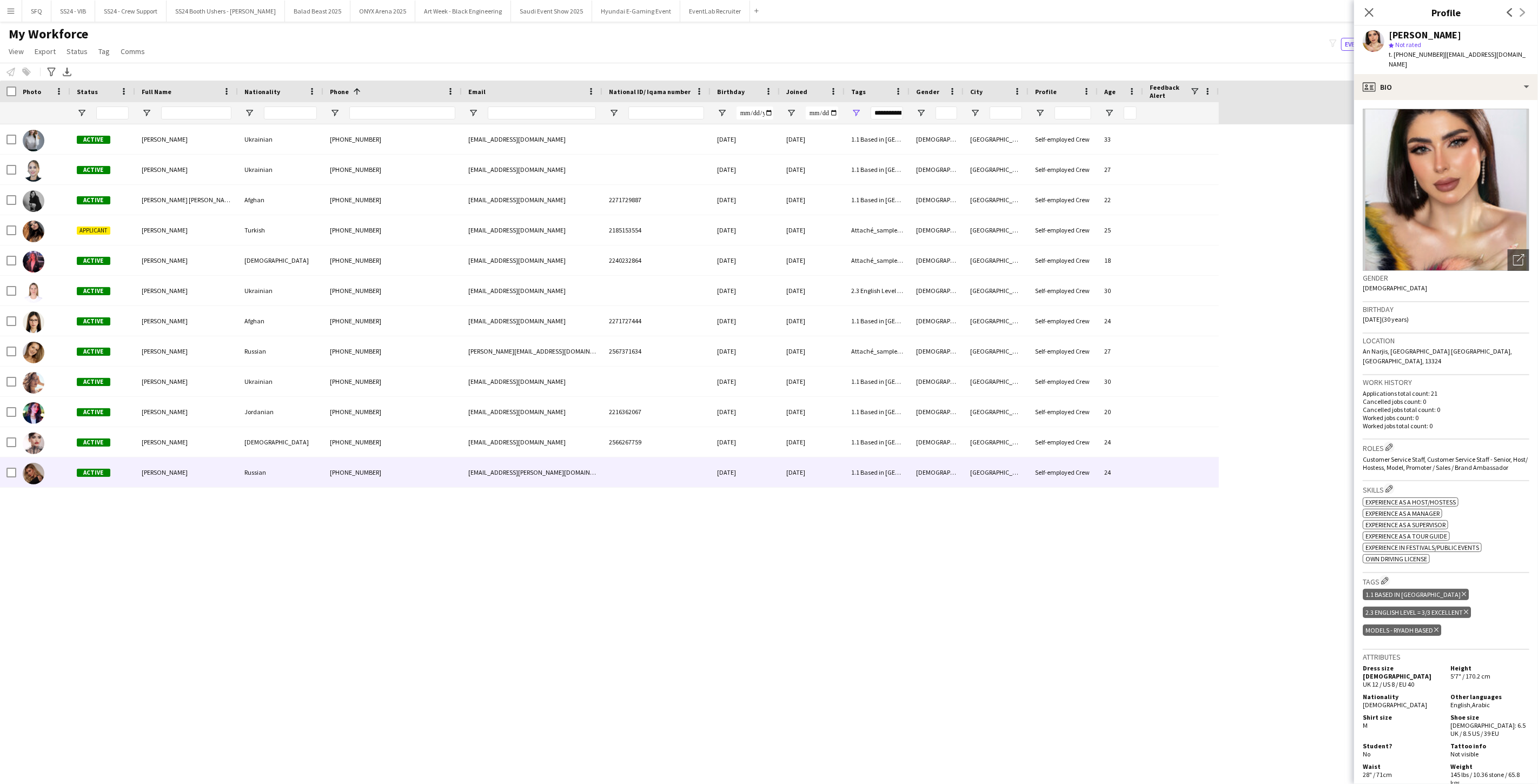
click at [137, 477] on div "Angelina Shleeva" at bounding box center [186, 472] width 103 height 30
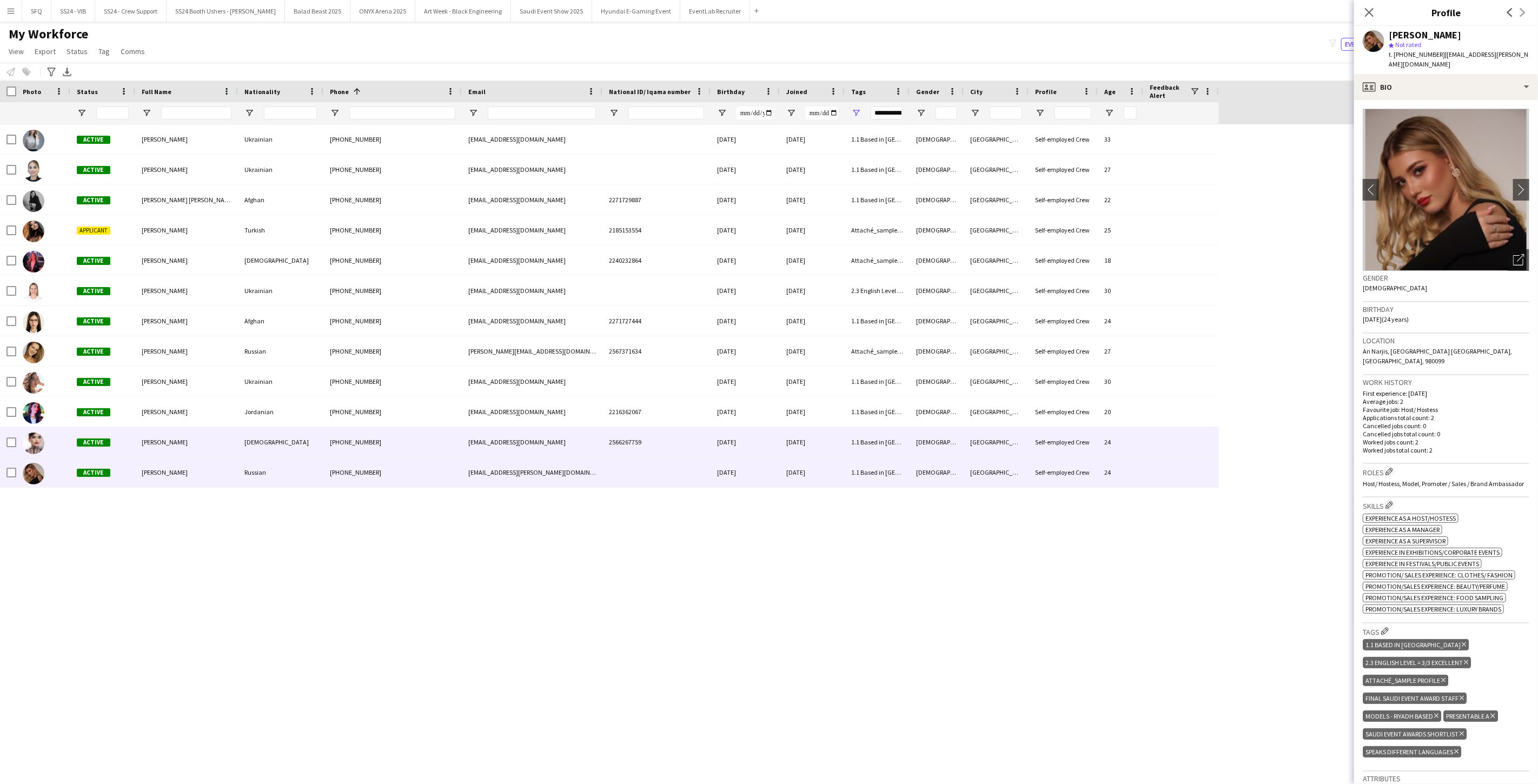
click at [139, 450] on div "Carla Madi" at bounding box center [186, 442] width 103 height 30
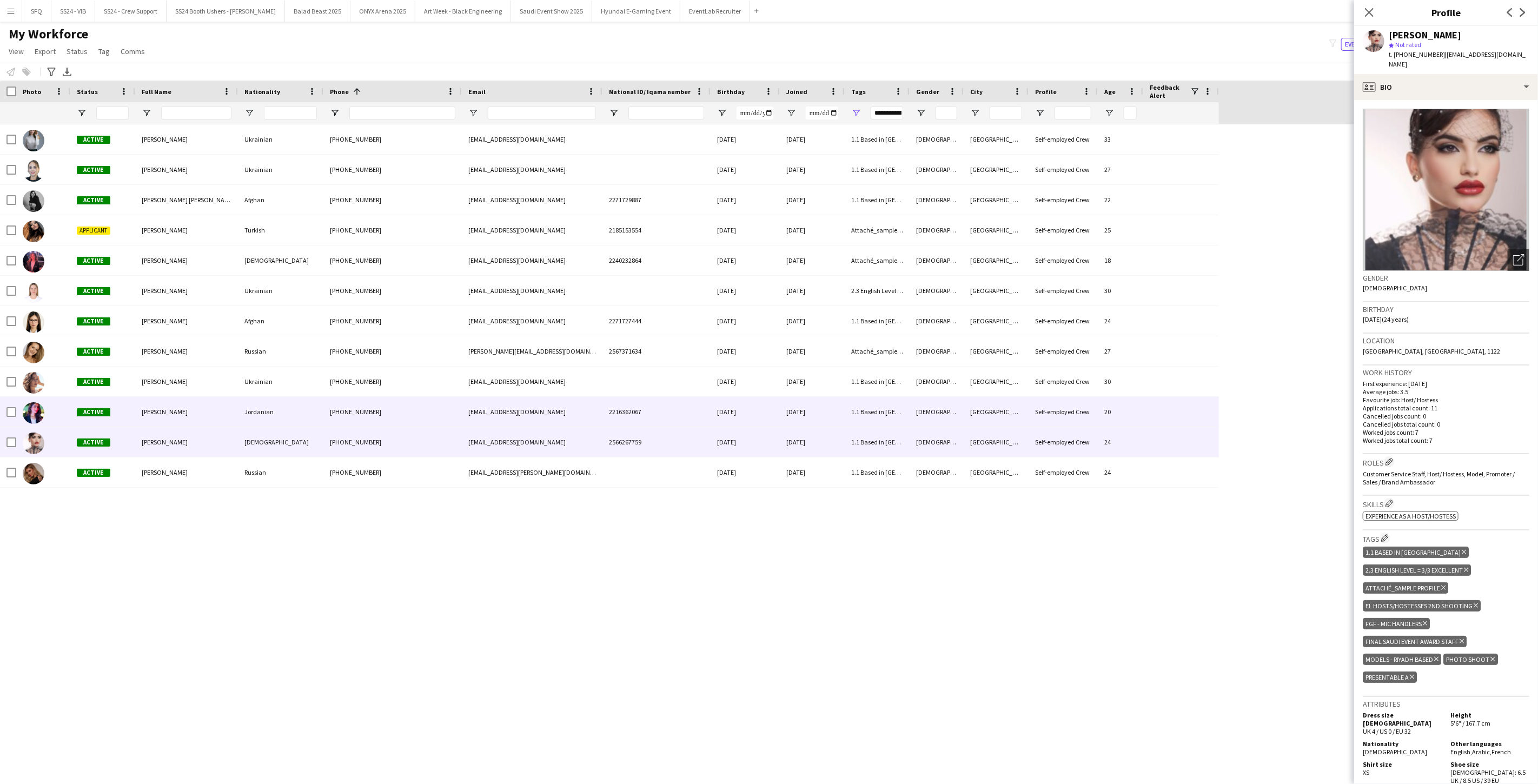
click at [137, 412] on div "Hala Marie" at bounding box center [186, 411] width 103 height 30
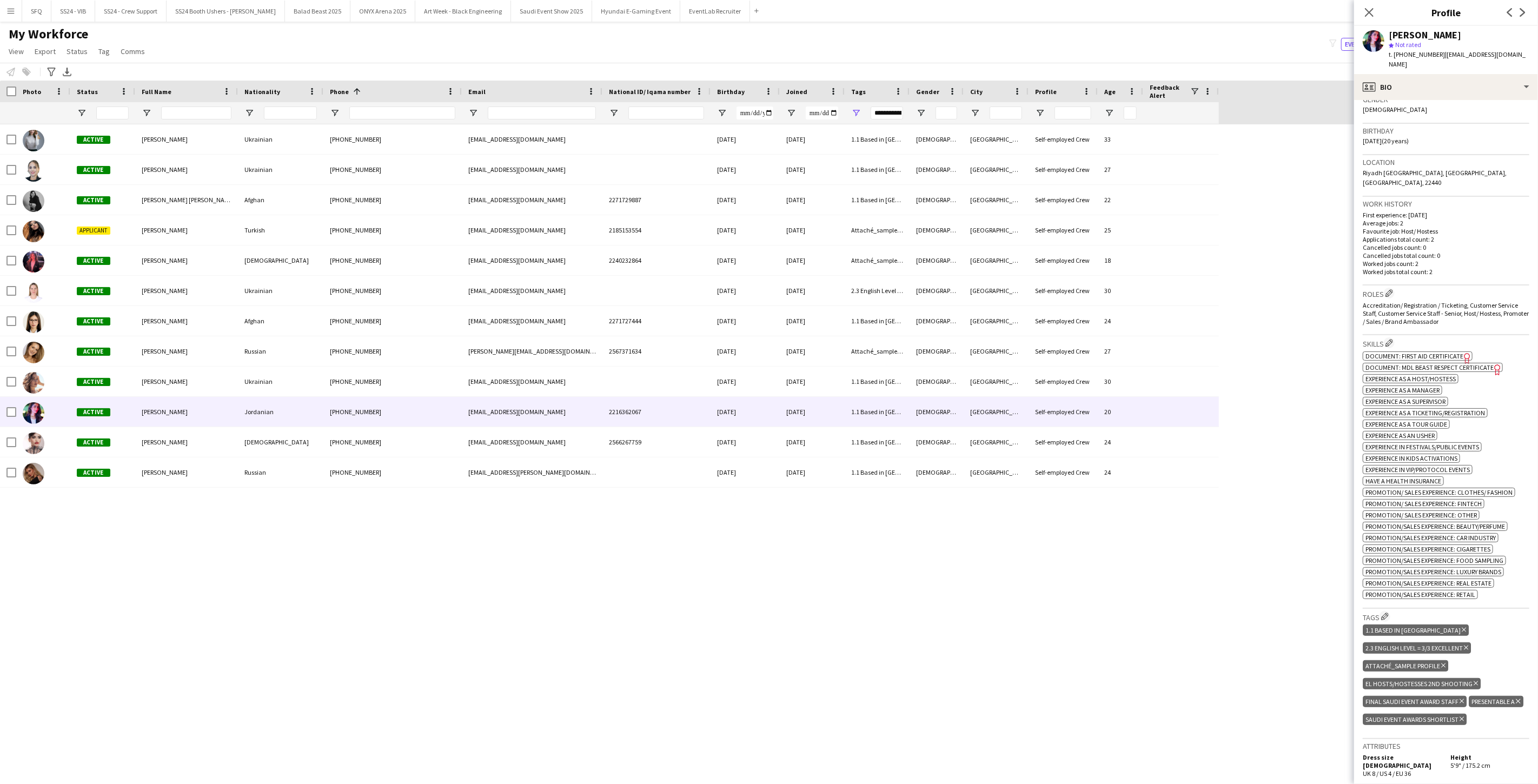
scroll to position [180, 0]
click at [575, 638] on icon "Delete tag" at bounding box center [1443, 664] width 4 height 7
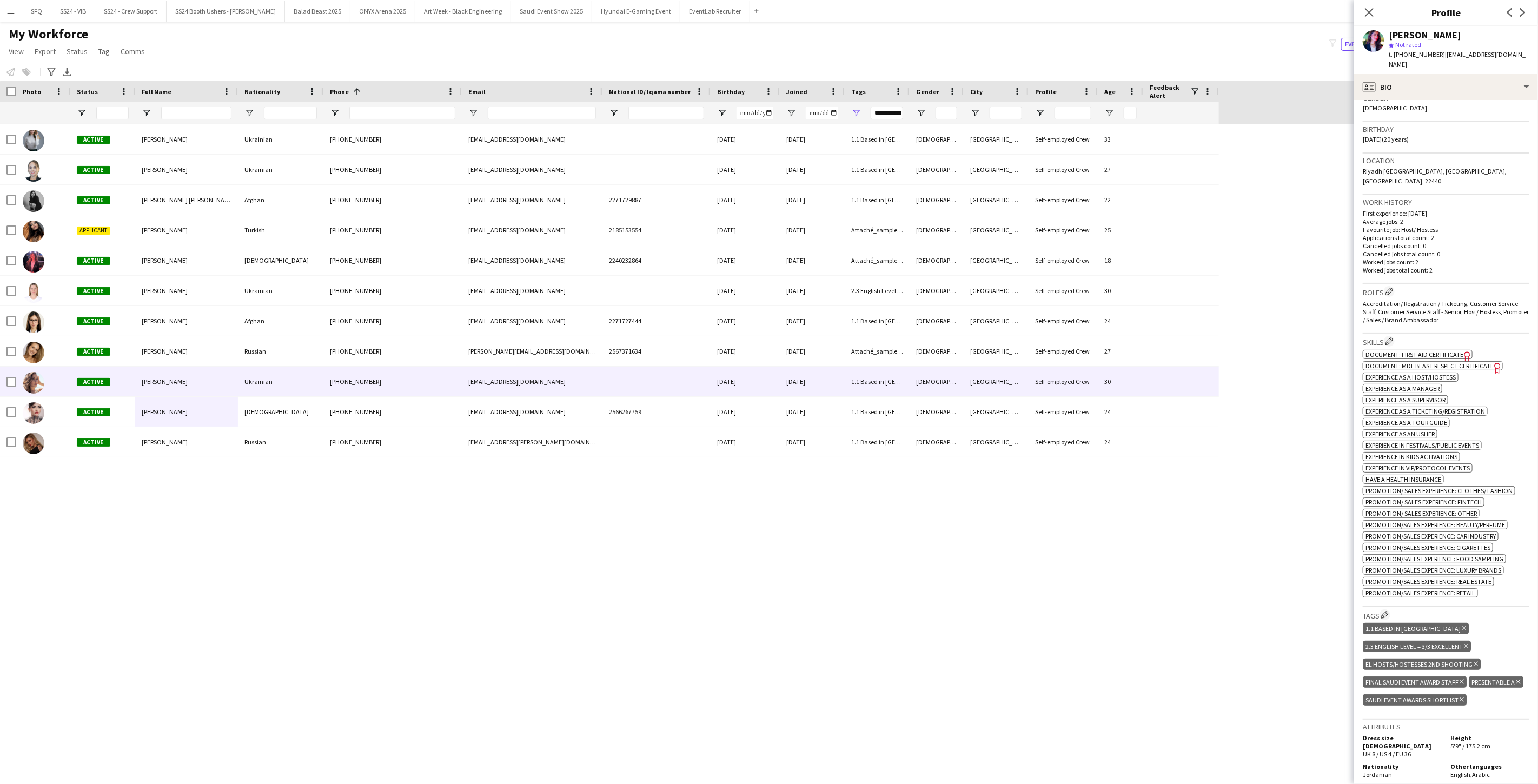
click at [136, 379] on div "[PERSON_NAME]" at bounding box center [186, 381] width 103 height 30
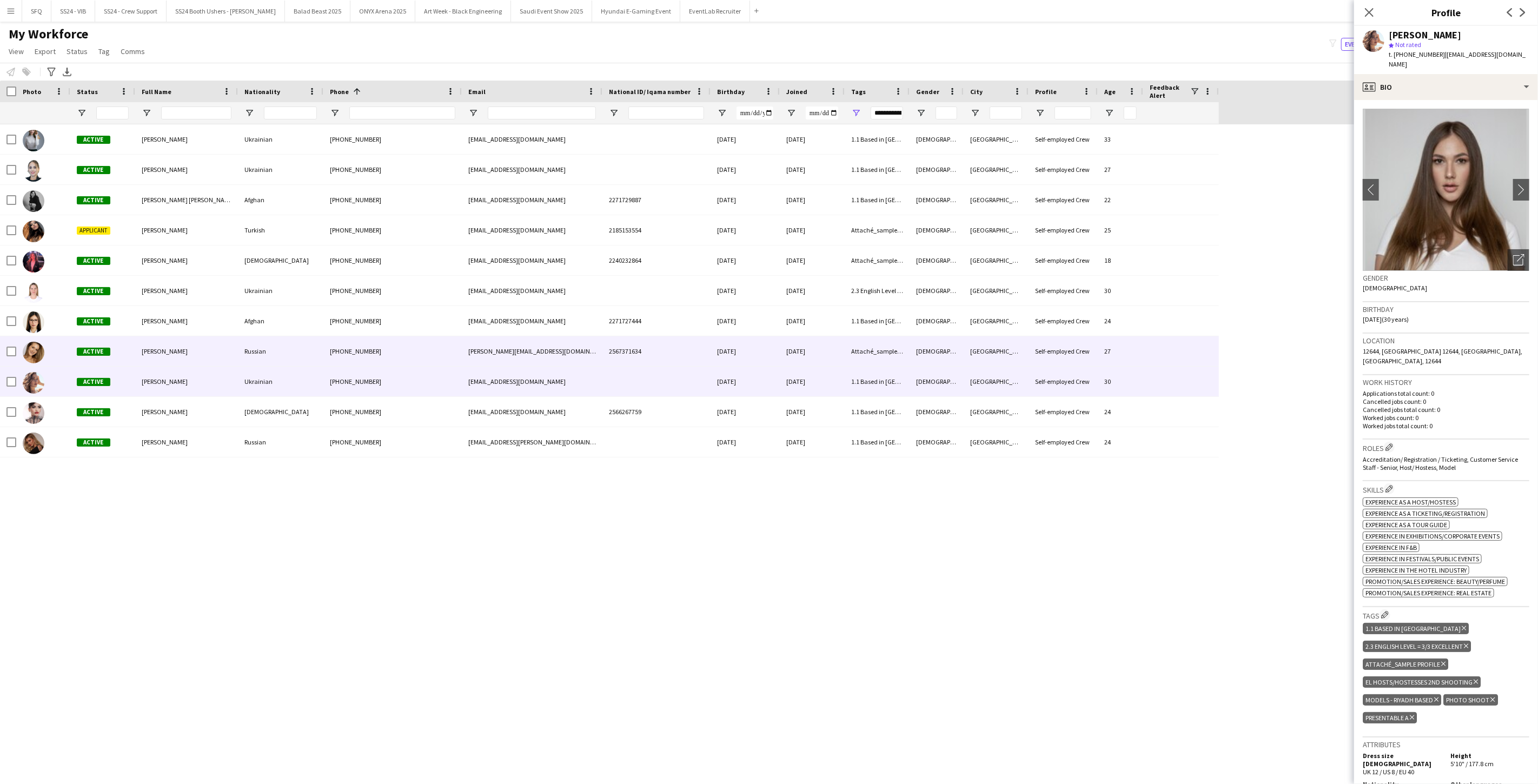
click at [153, 353] on span "Angelina Kudriavtseva" at bounding box center [164, 350] width 46 height 8
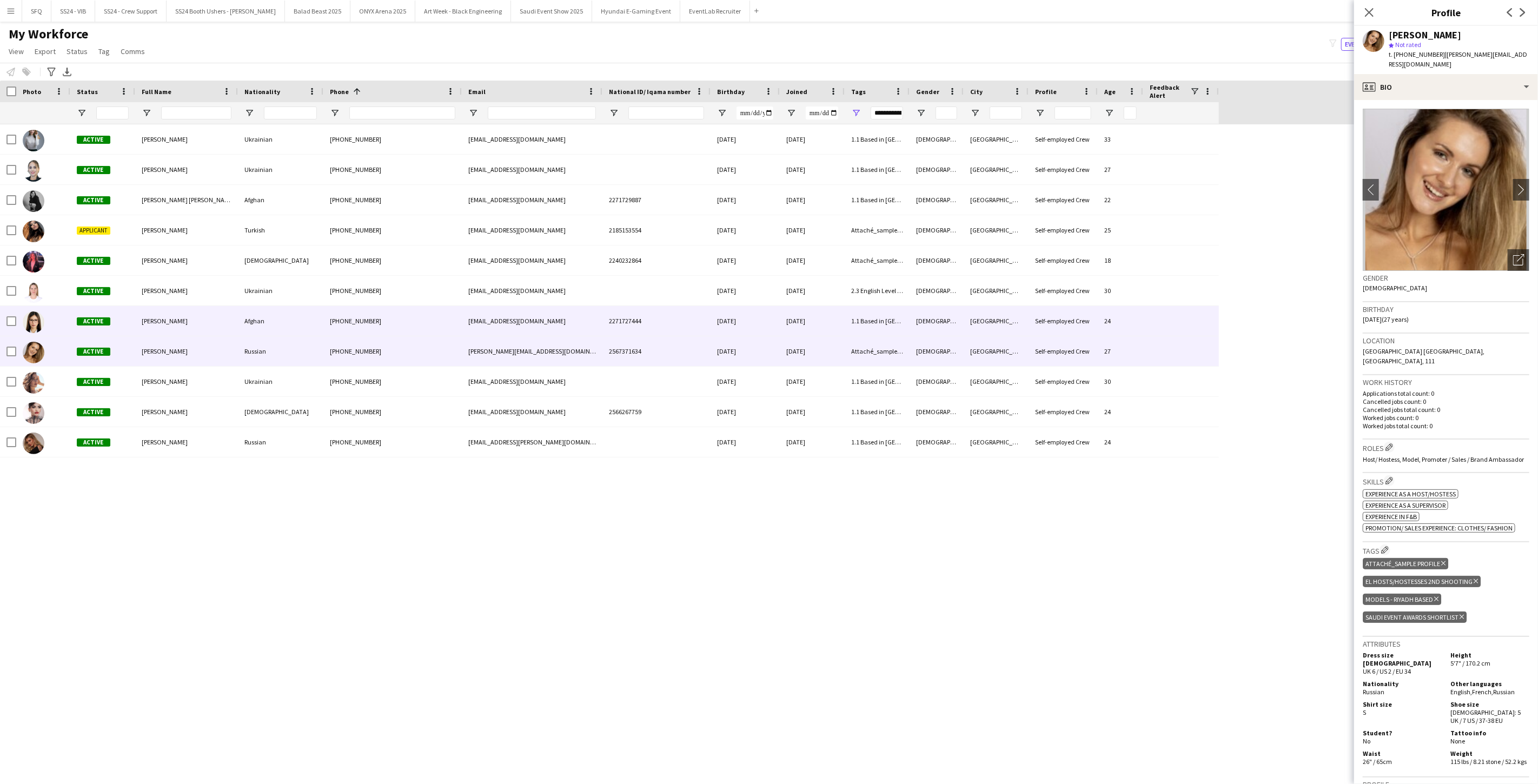
click at [157, 319] on span "Nadia Zao" at bounding box center [164, 320] width 46 height 8
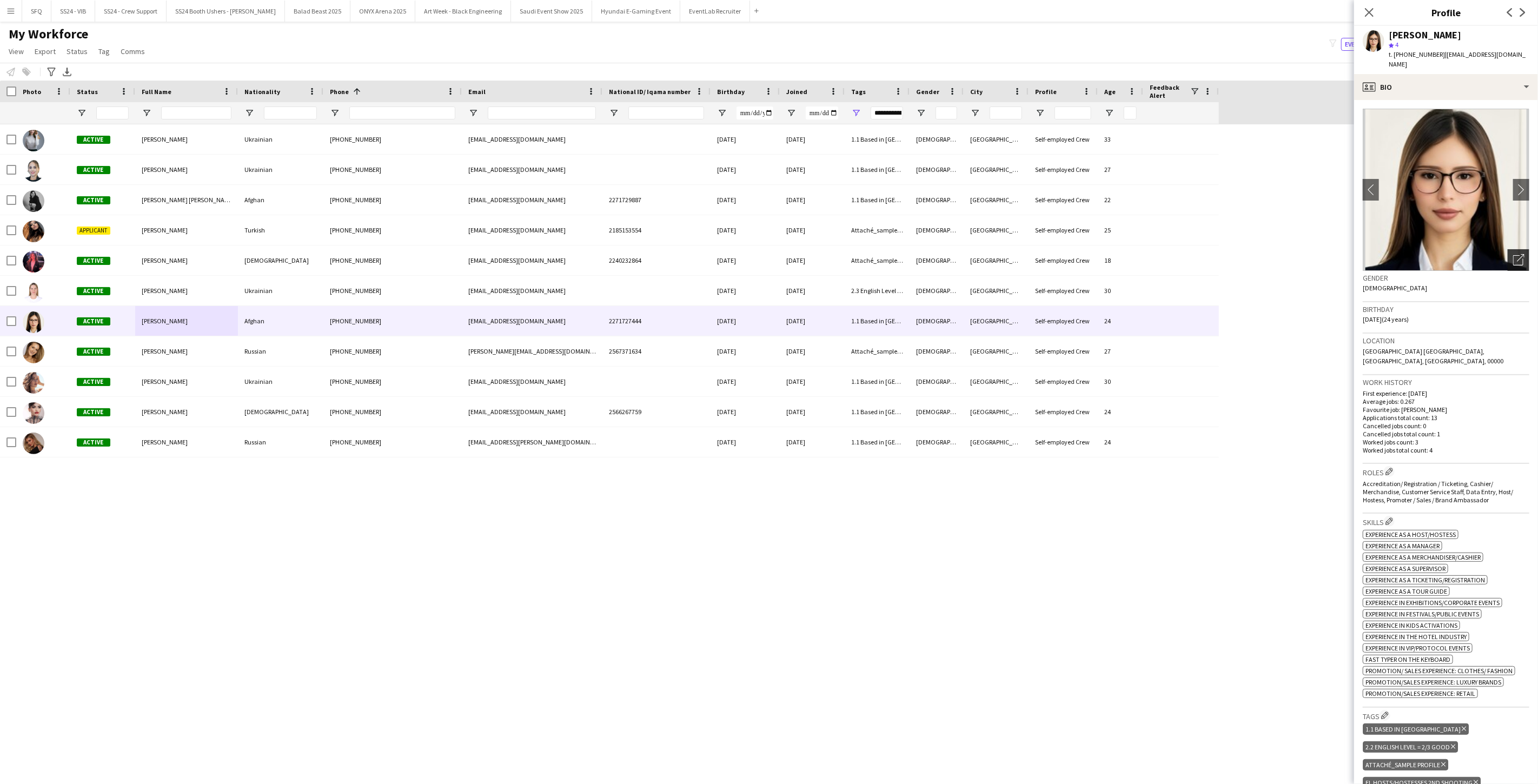
click at [575, 249] on div "Open photos pop-in" at bounding box center [1518, 260] width 22 height 22
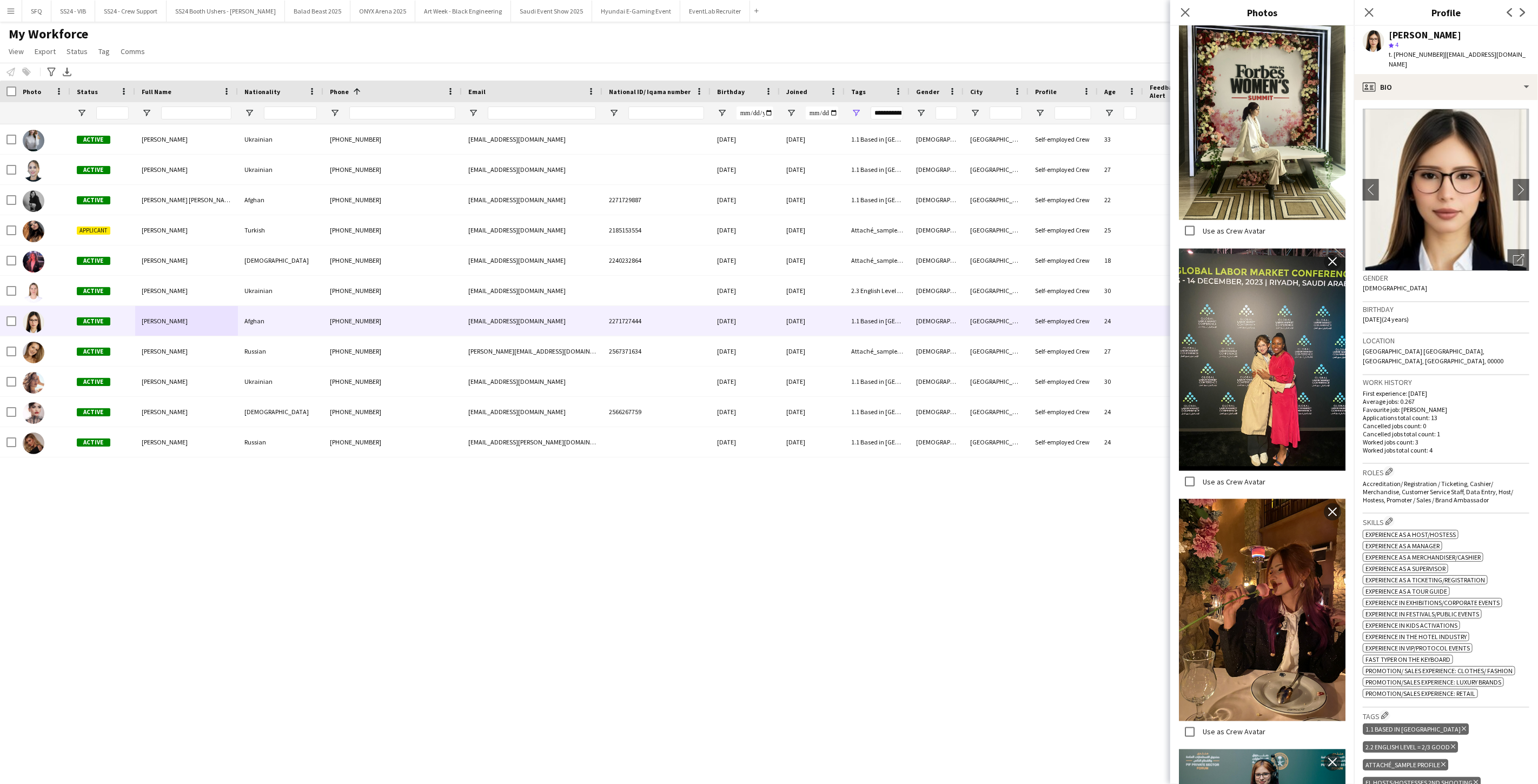
scroll to position [1171, 0]
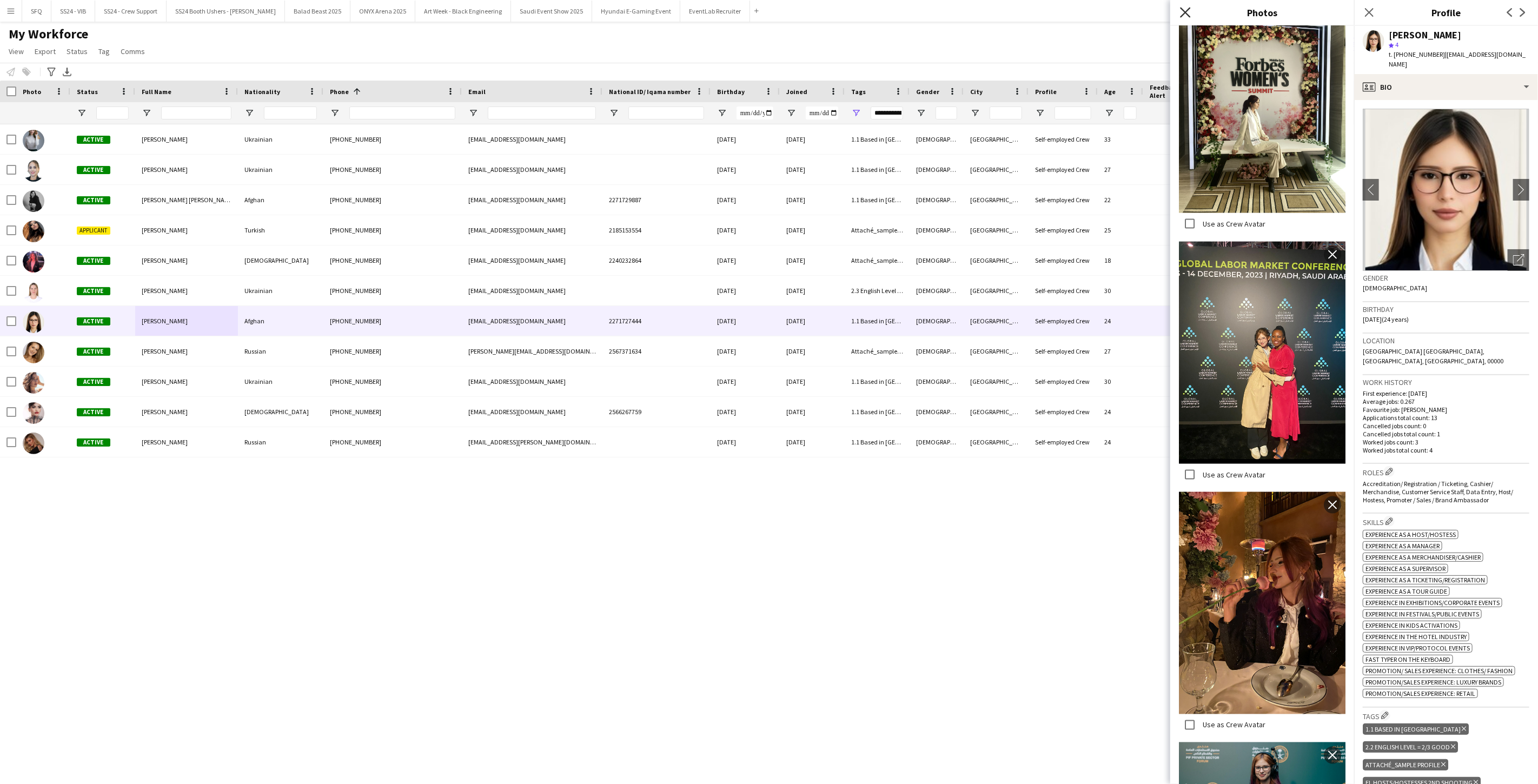
click at [575, 12] on icon "Close pop-in" at bounding box center [1185, 12] width 10 height 10
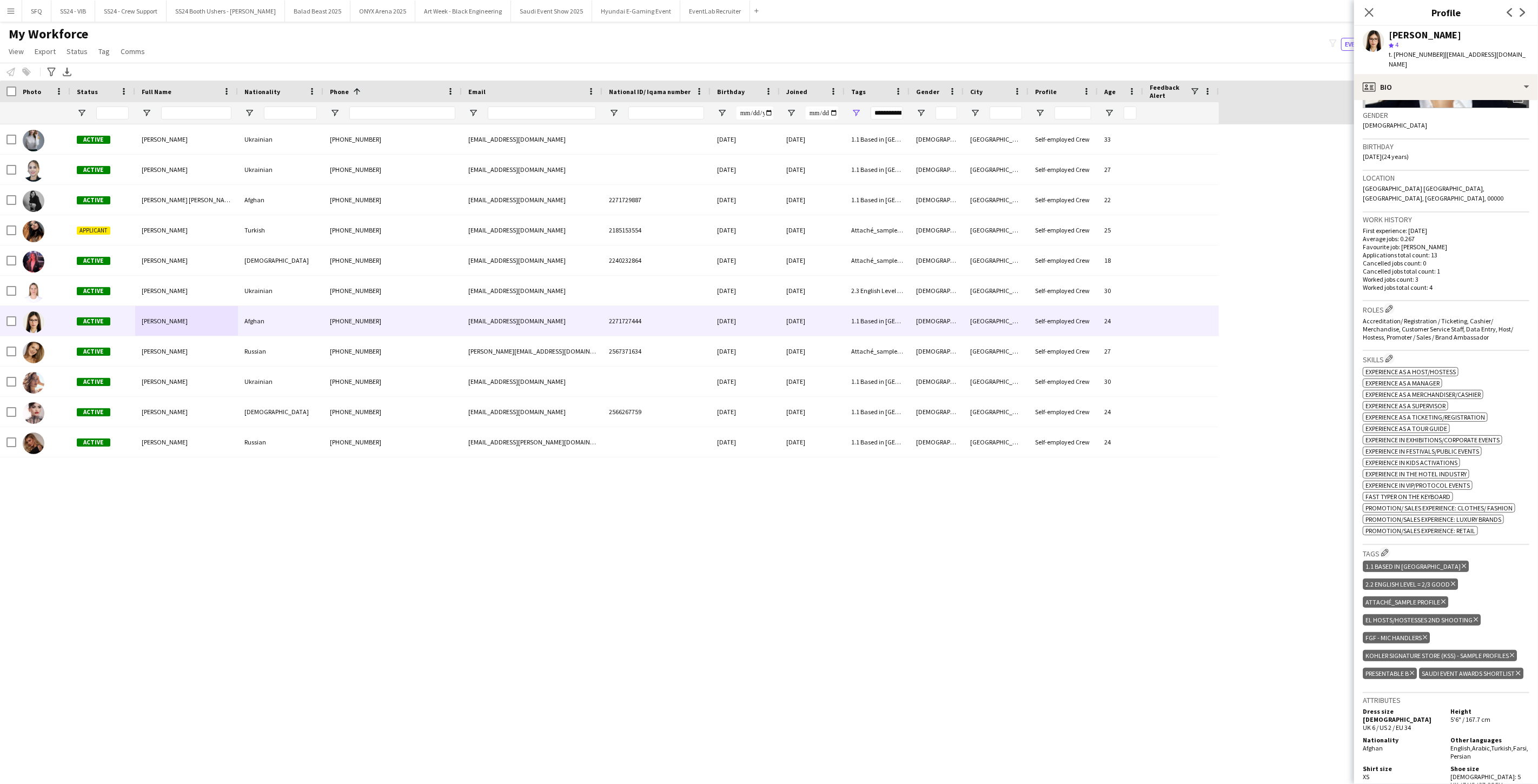
scroll to position [180, 0]
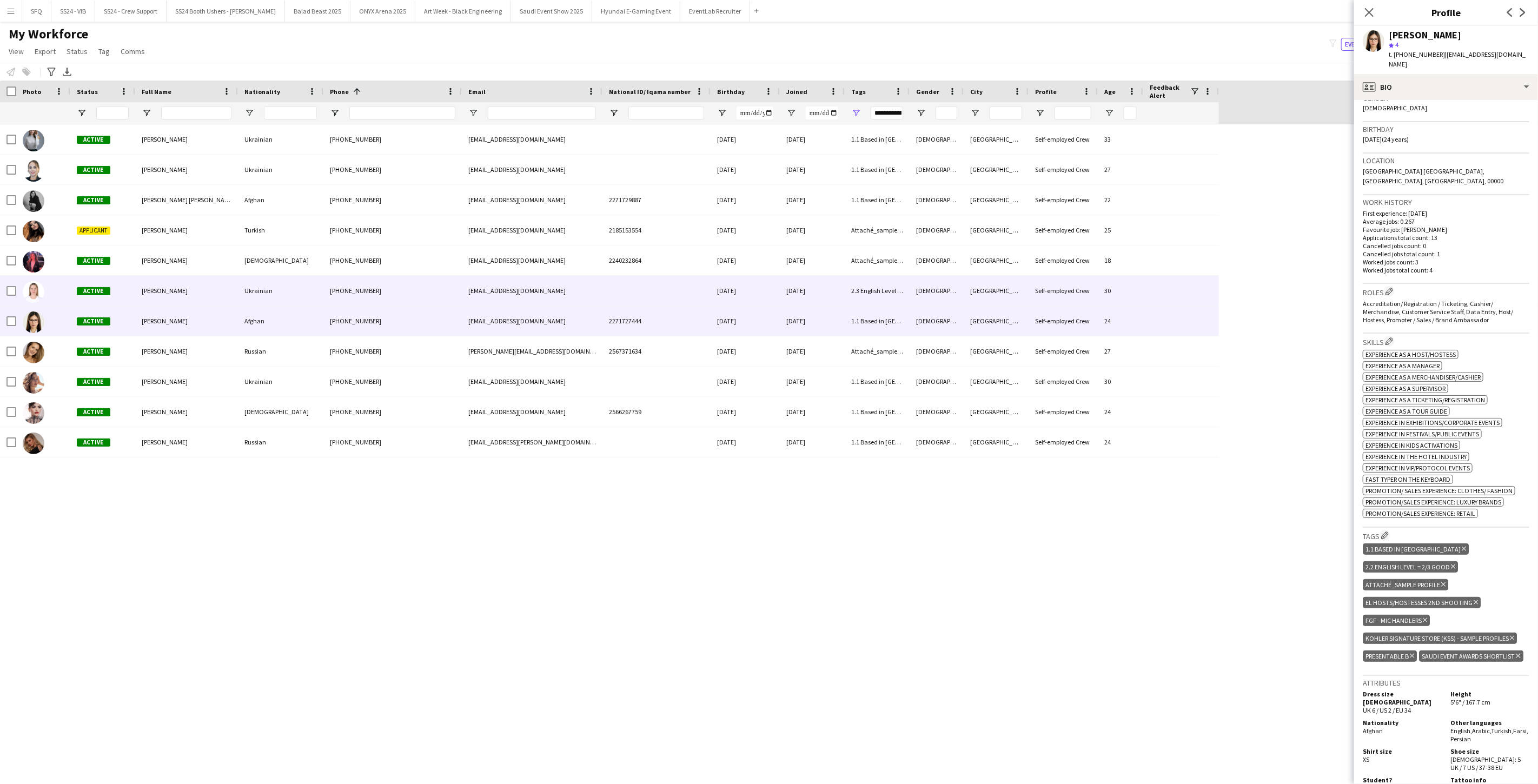
click at [172, 296] on div "Anna Kliuieva" at bounding box center [186, 291] width 103 height 30
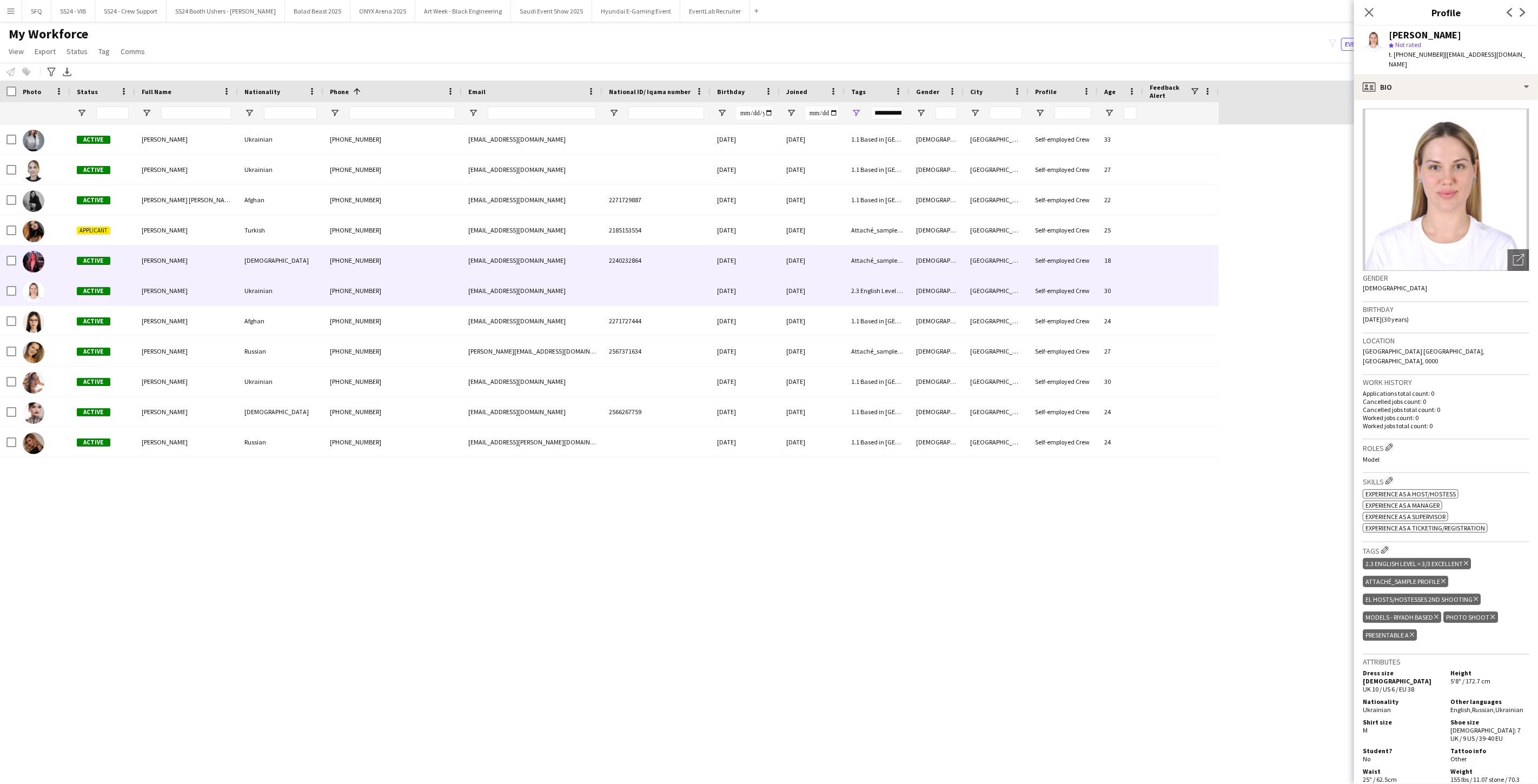
click at [136, 254] on div "Hanan Khater" at bounding box center [186, 260] width 103 height 30
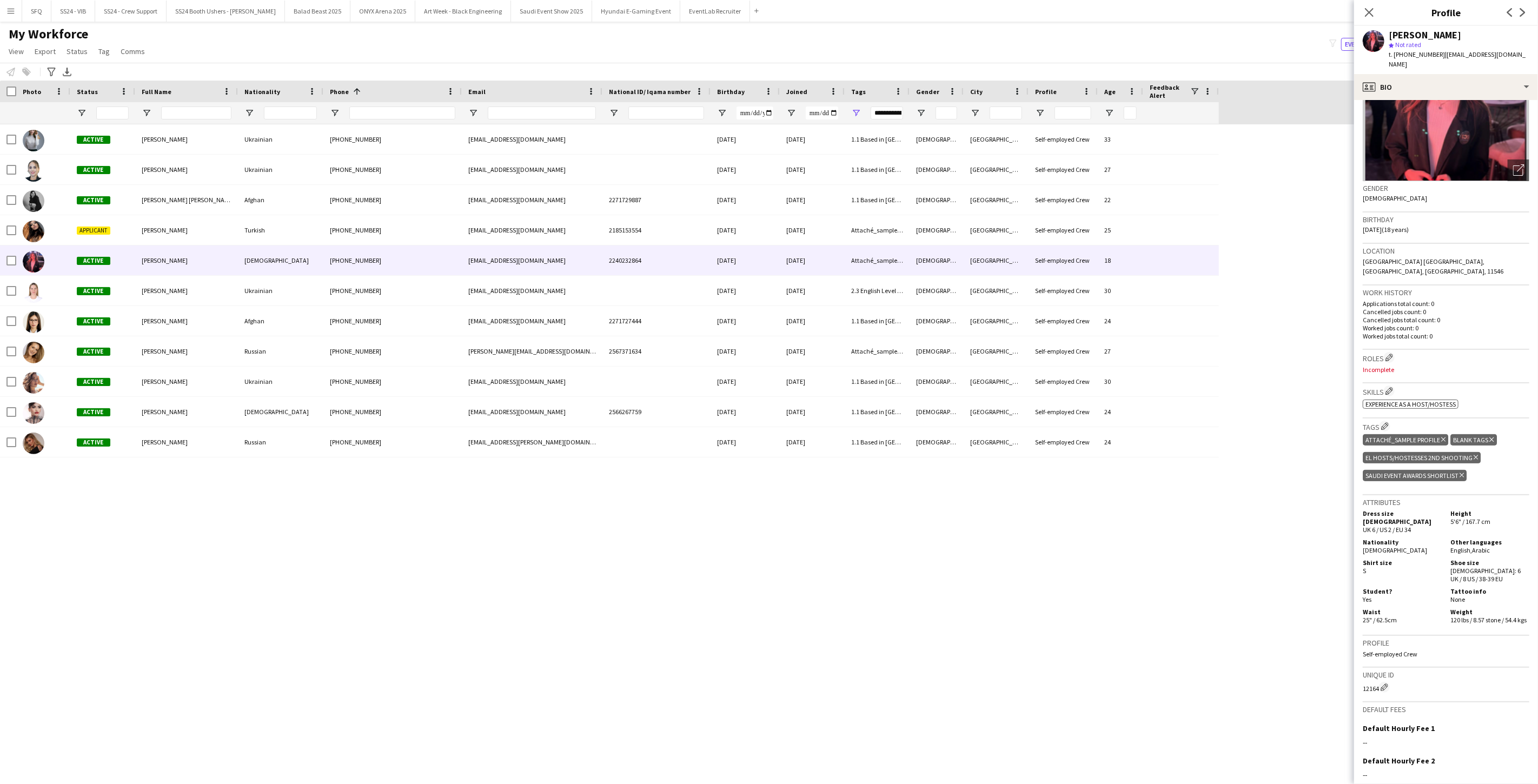
scroll to position [176, 0]
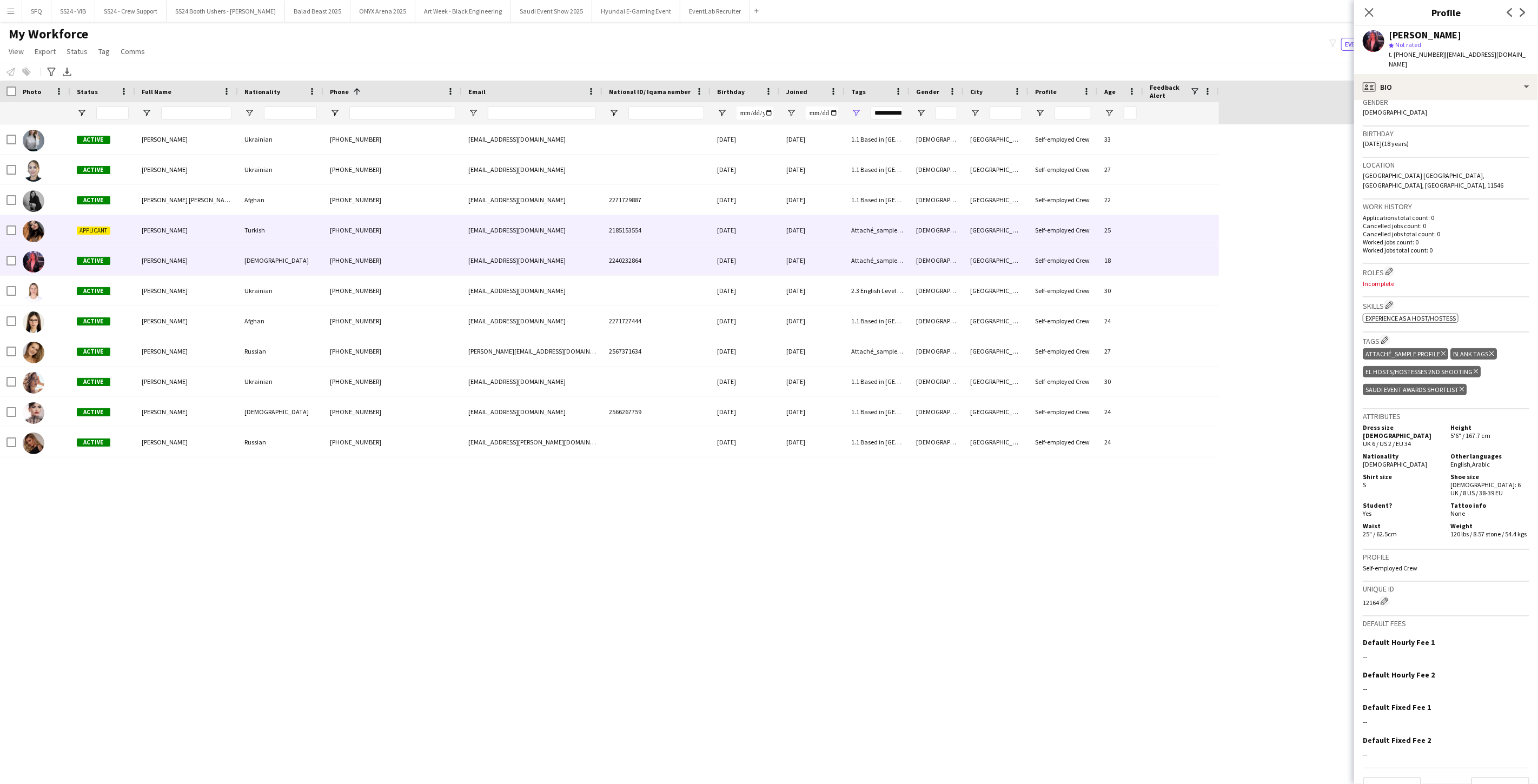
click at [104, 237] on div "Applicant" at bounding box center [102, 230] width 65 height 30
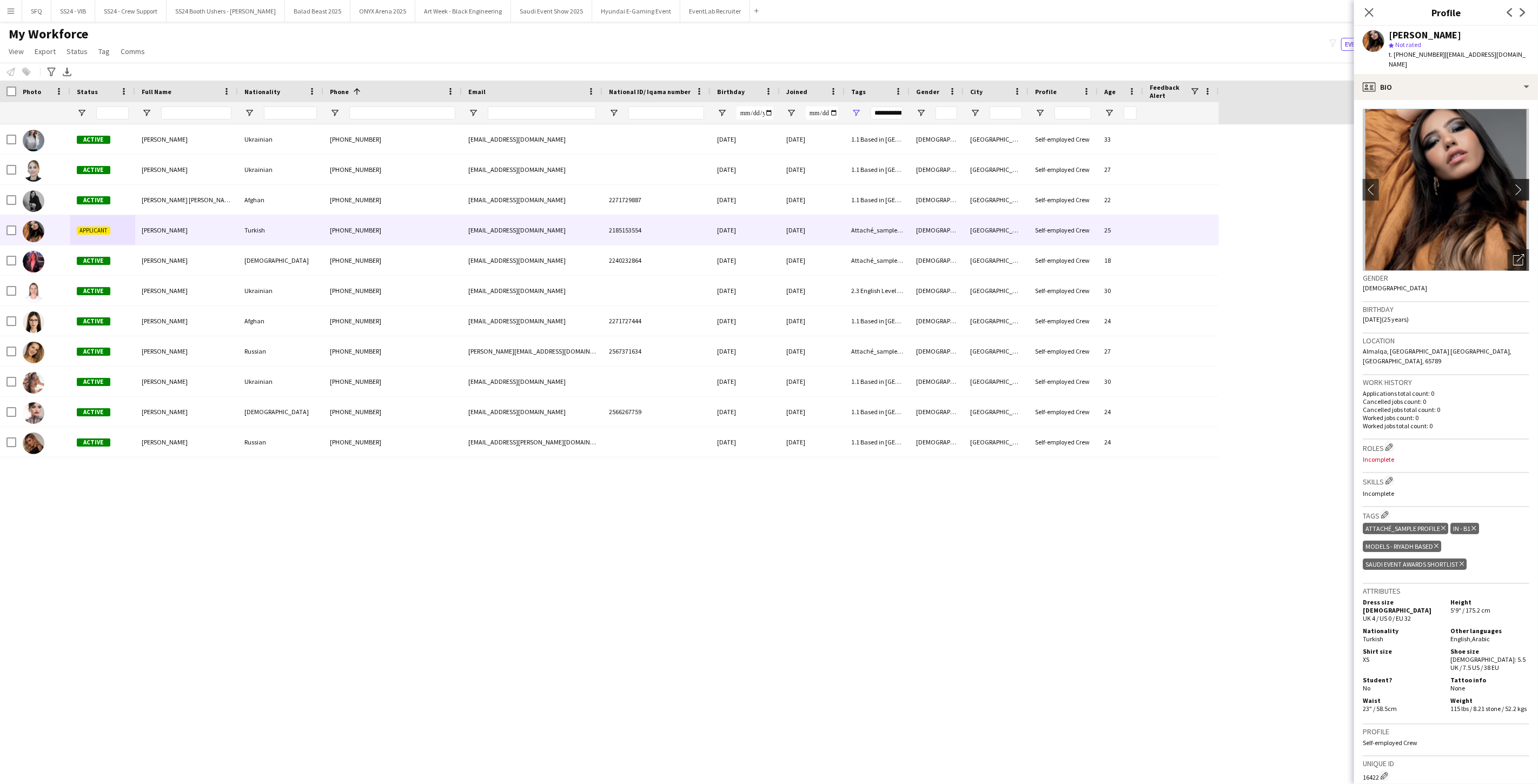
click at [575, 184] on app-icon "chevron-right" at bounding box center [1521, 190] width 17 height 12
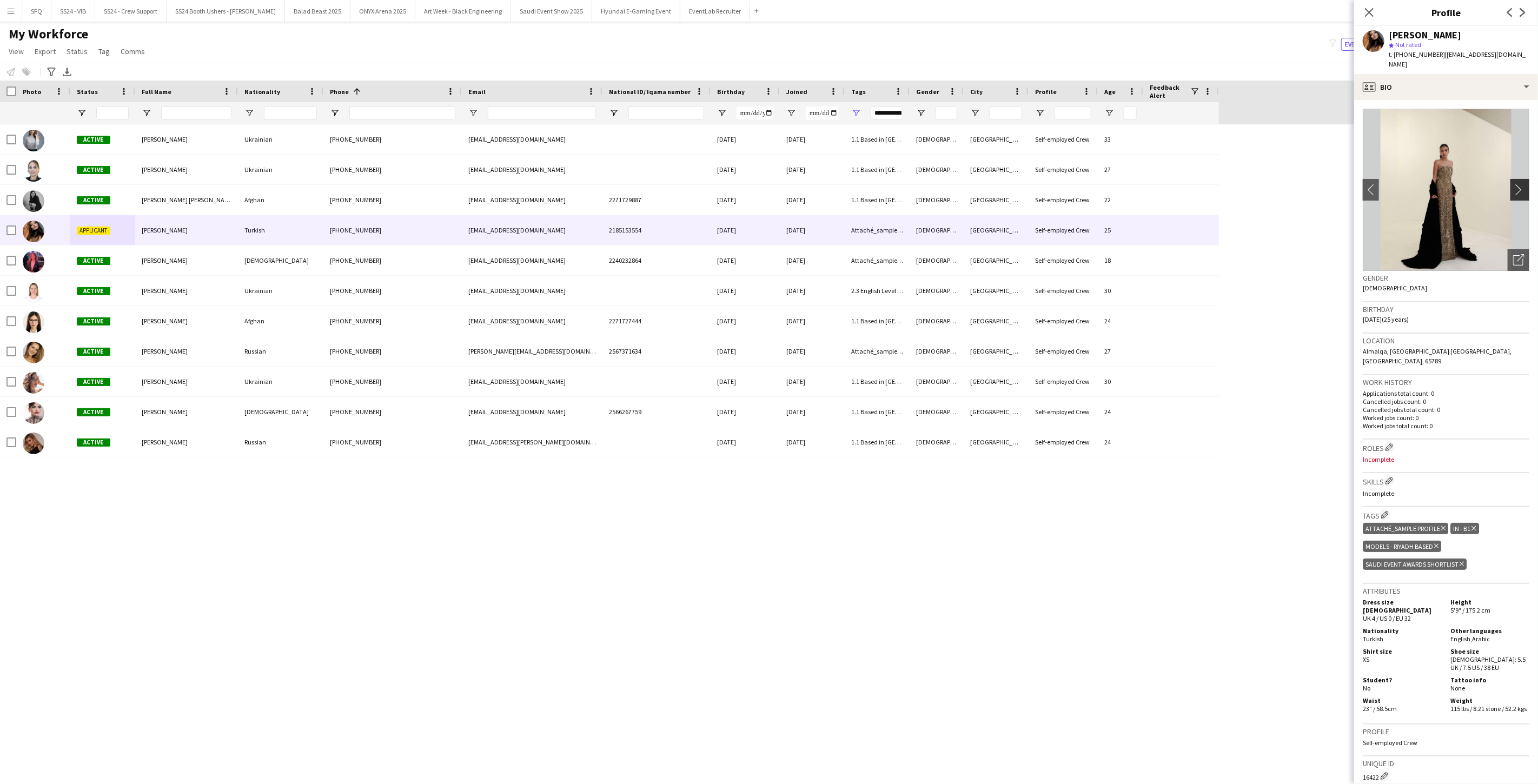
click at [575, 184] on app-icon "chevron-right" at bounding box center [1521, 190] width 17 height 12
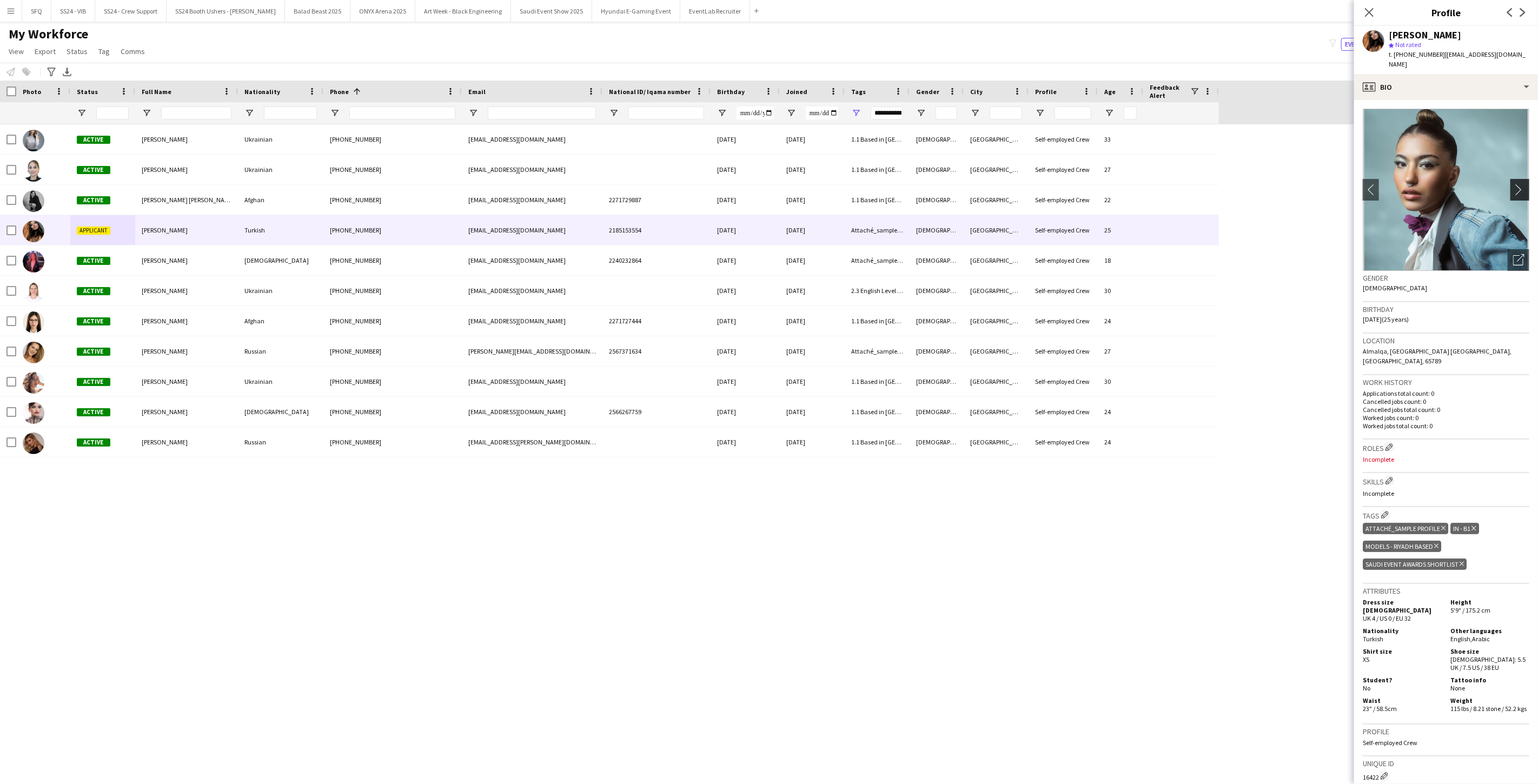
click at [575, 184] on app-icon "chevron-right" at bounding box center [1521, 190] width 17 height 12
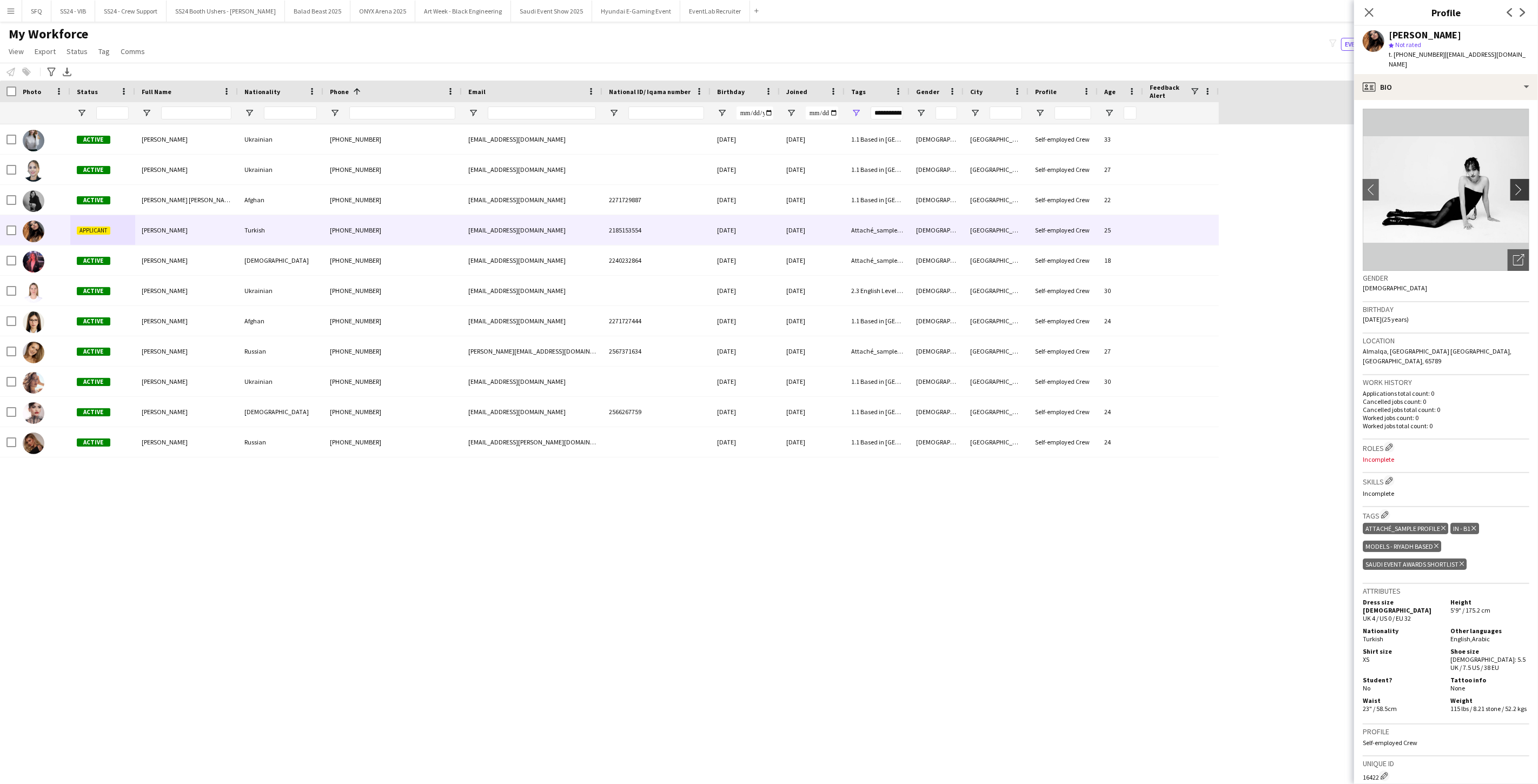
click at [575, 184] on app-icon "chevron-right" at bounding box center [1521, 190] width 17 height 12
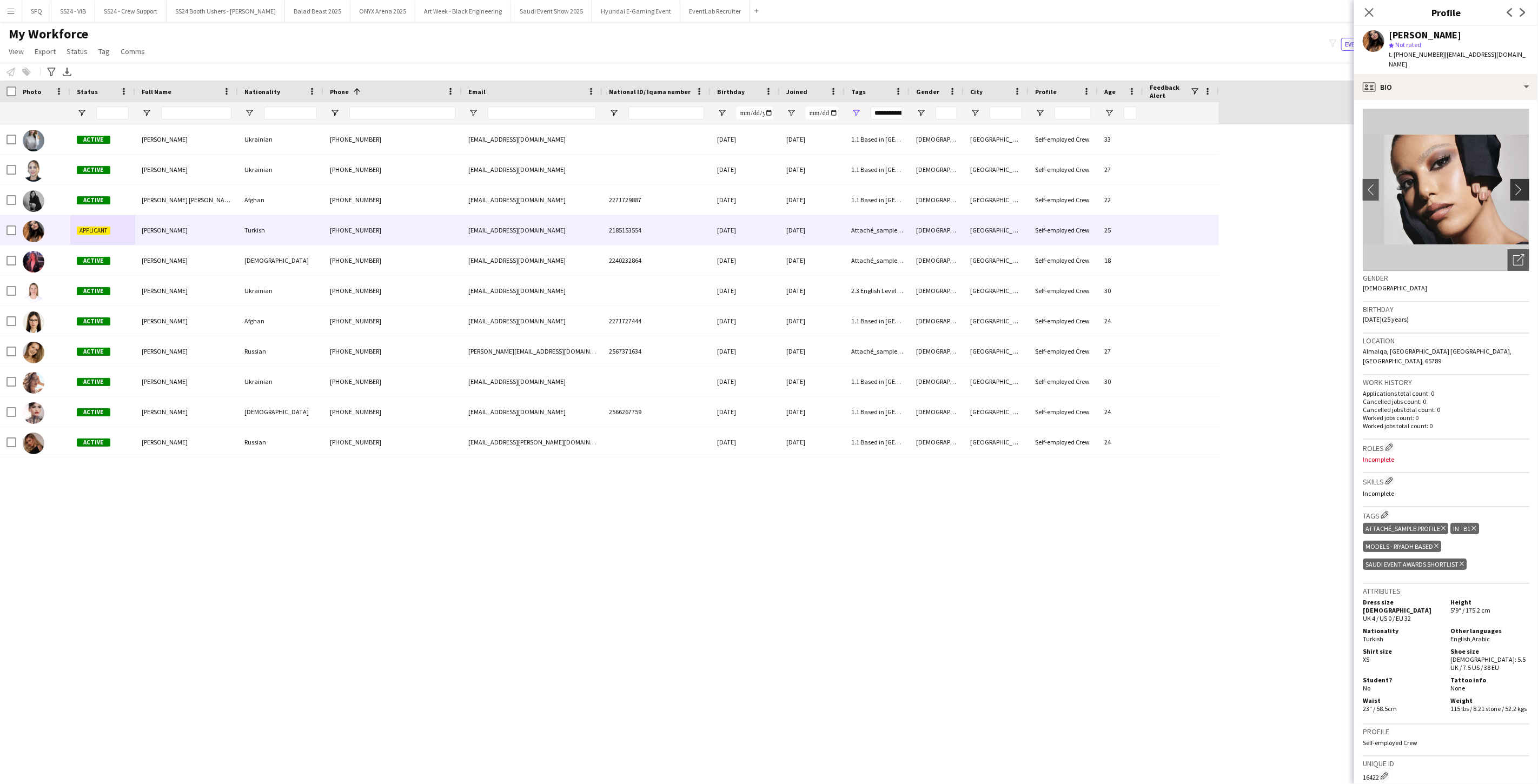
click at [575, 184] on app-icon "chevron-right" at bounding box center [1521, 190] width 17 height 12
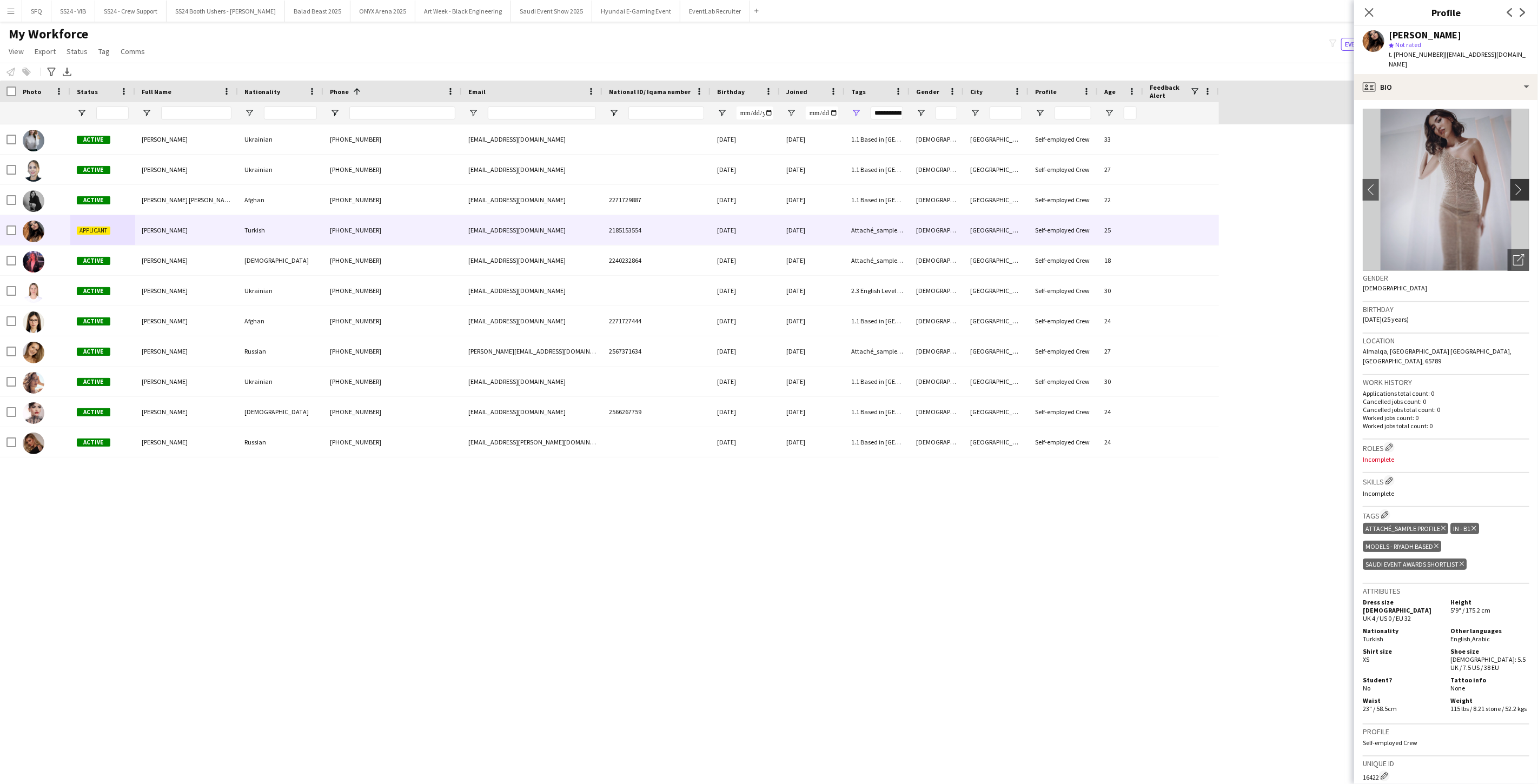
click at [575, 184] on app-icon "chevron-right" at bounding box center [1521, 190] width 17 height 12
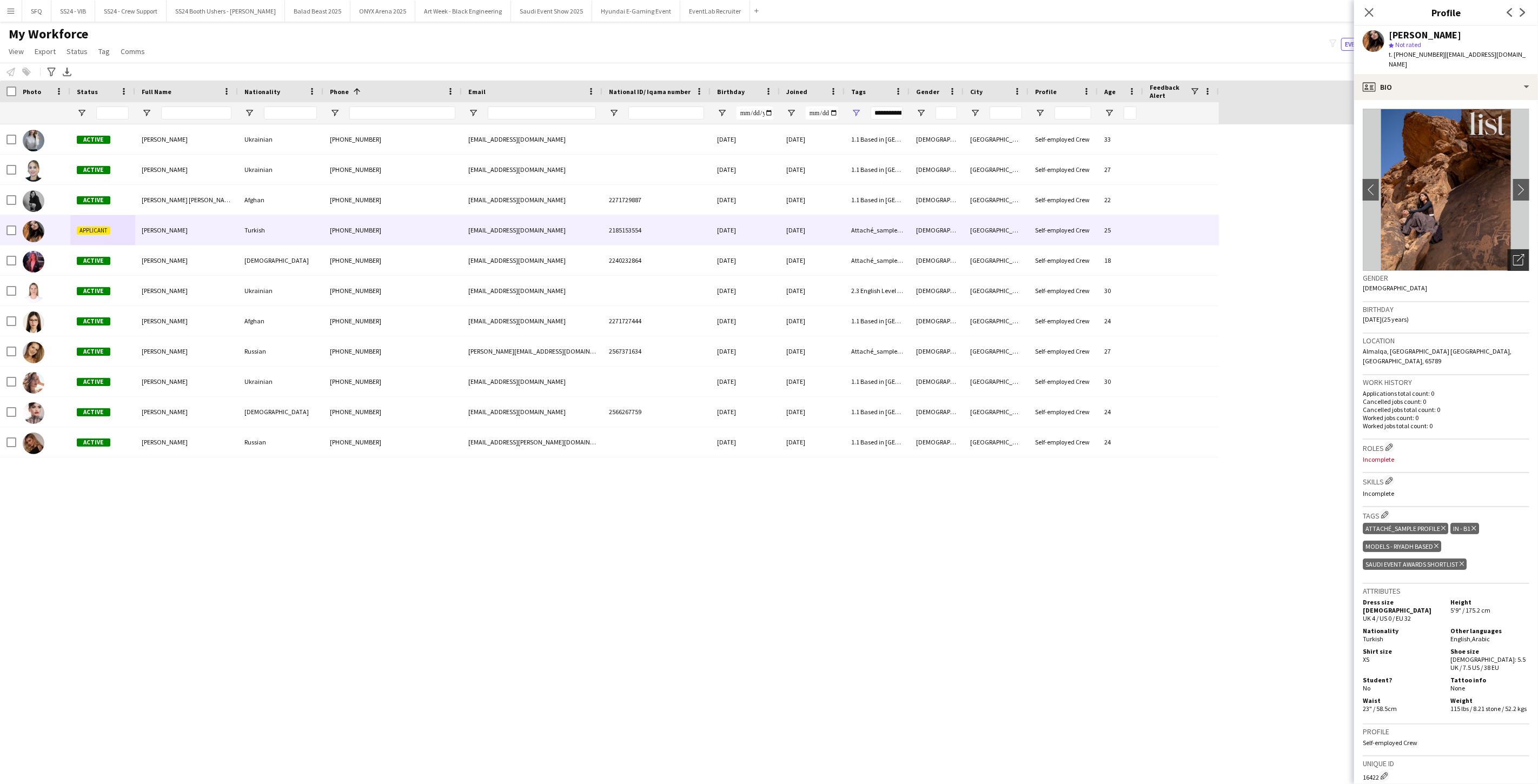
click at [575, 254] on icon "Open photos pop-in" at bounding box center [1519, 260] width 12 height 12
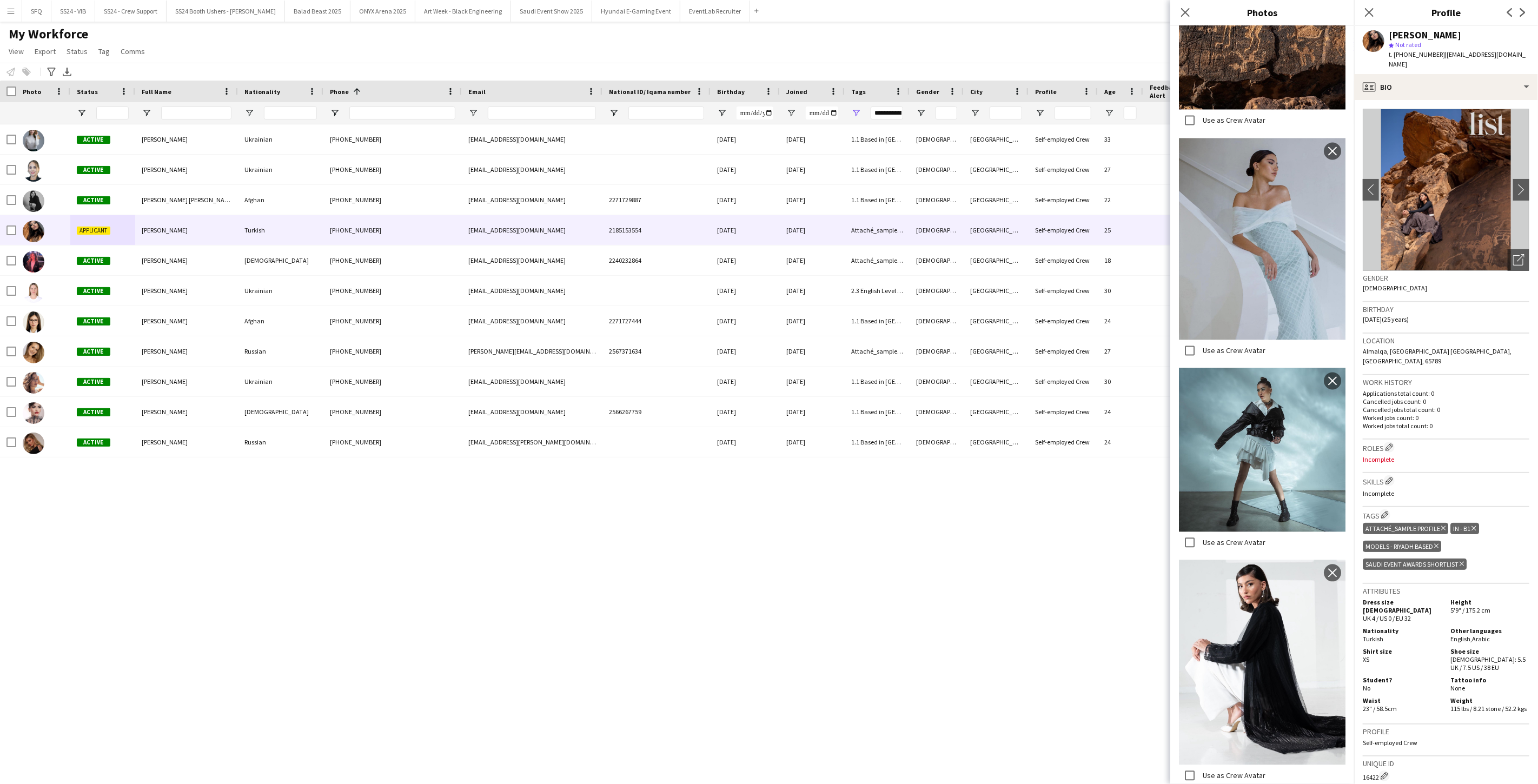
scroll to position [1861, 0]
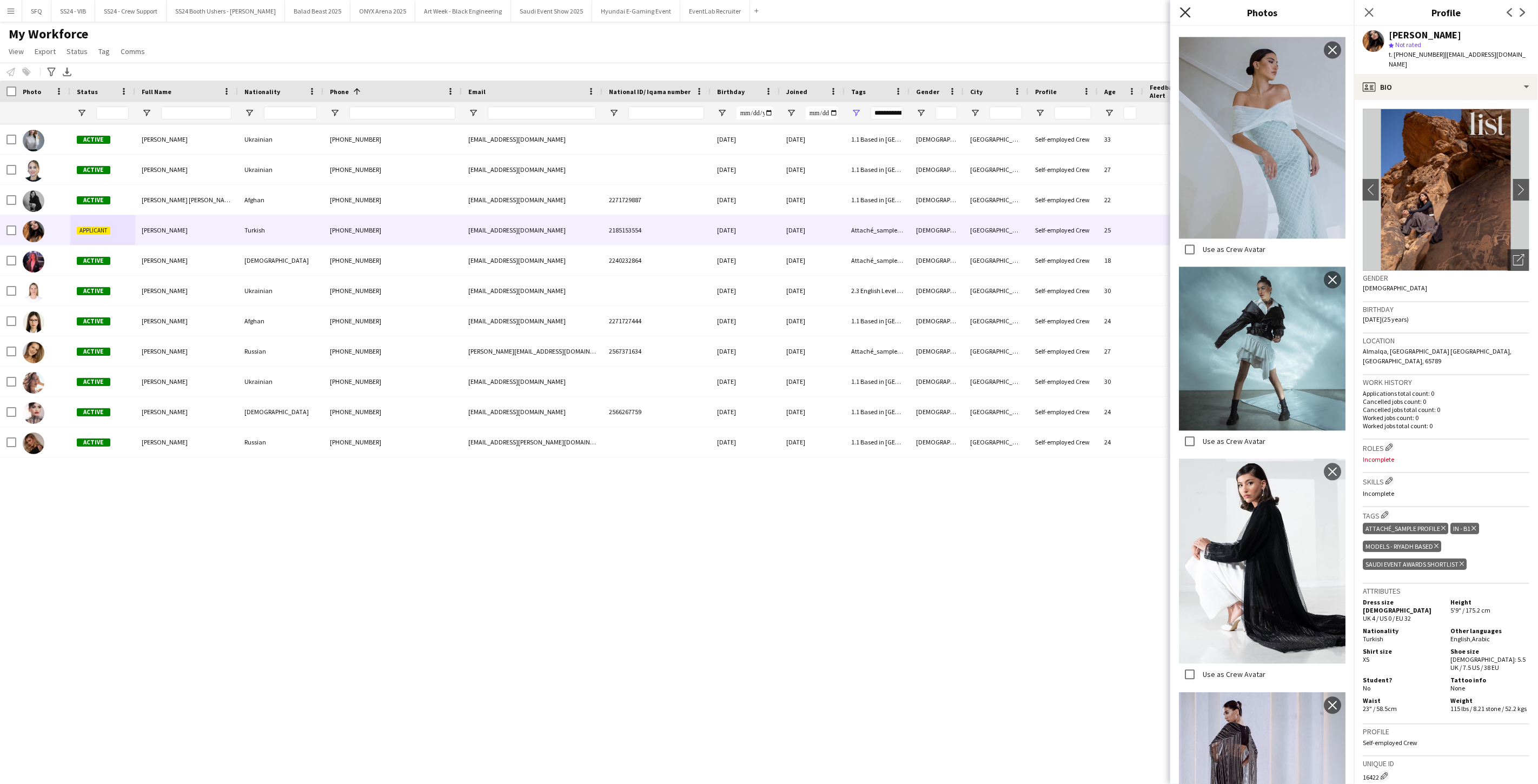
click at [575, 12] on icon at bounding box center [1185, 12] width 10 height 10
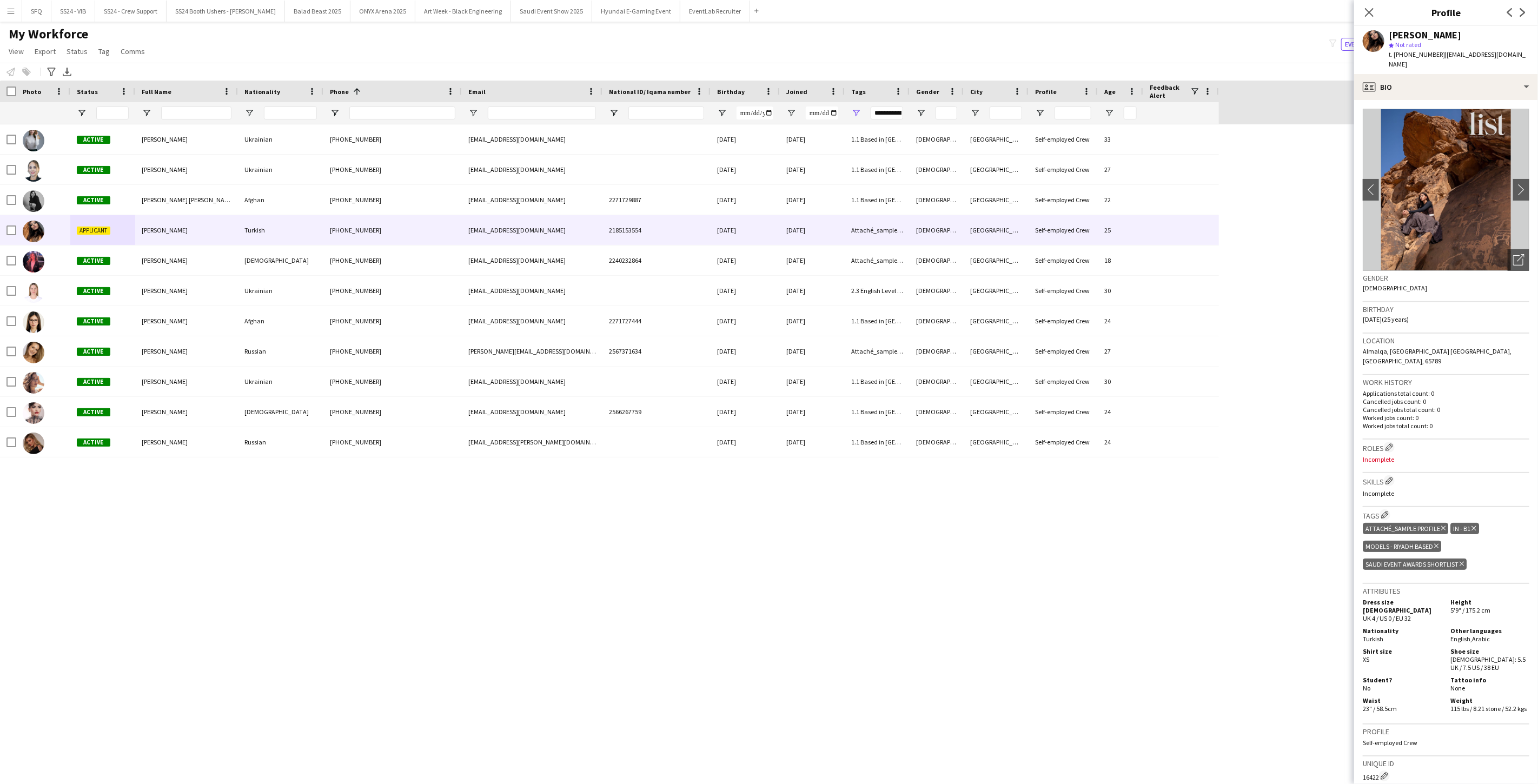
click at [575, 525] on icon "Delete tag" at bounding box center [1443, 528] width 4 height 7
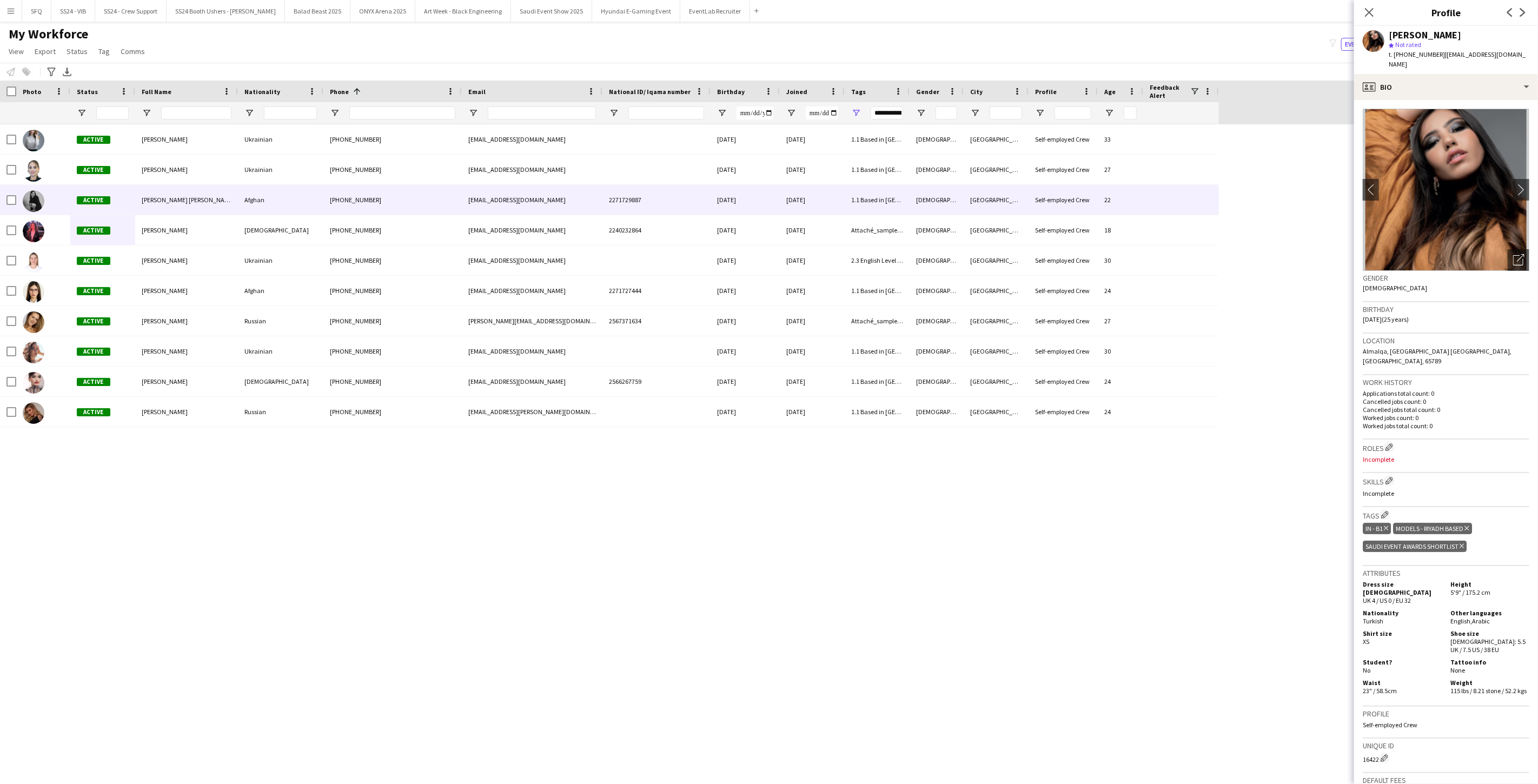
click at [55, 201] on div at bounding box center [43, 199] width 54 height 30
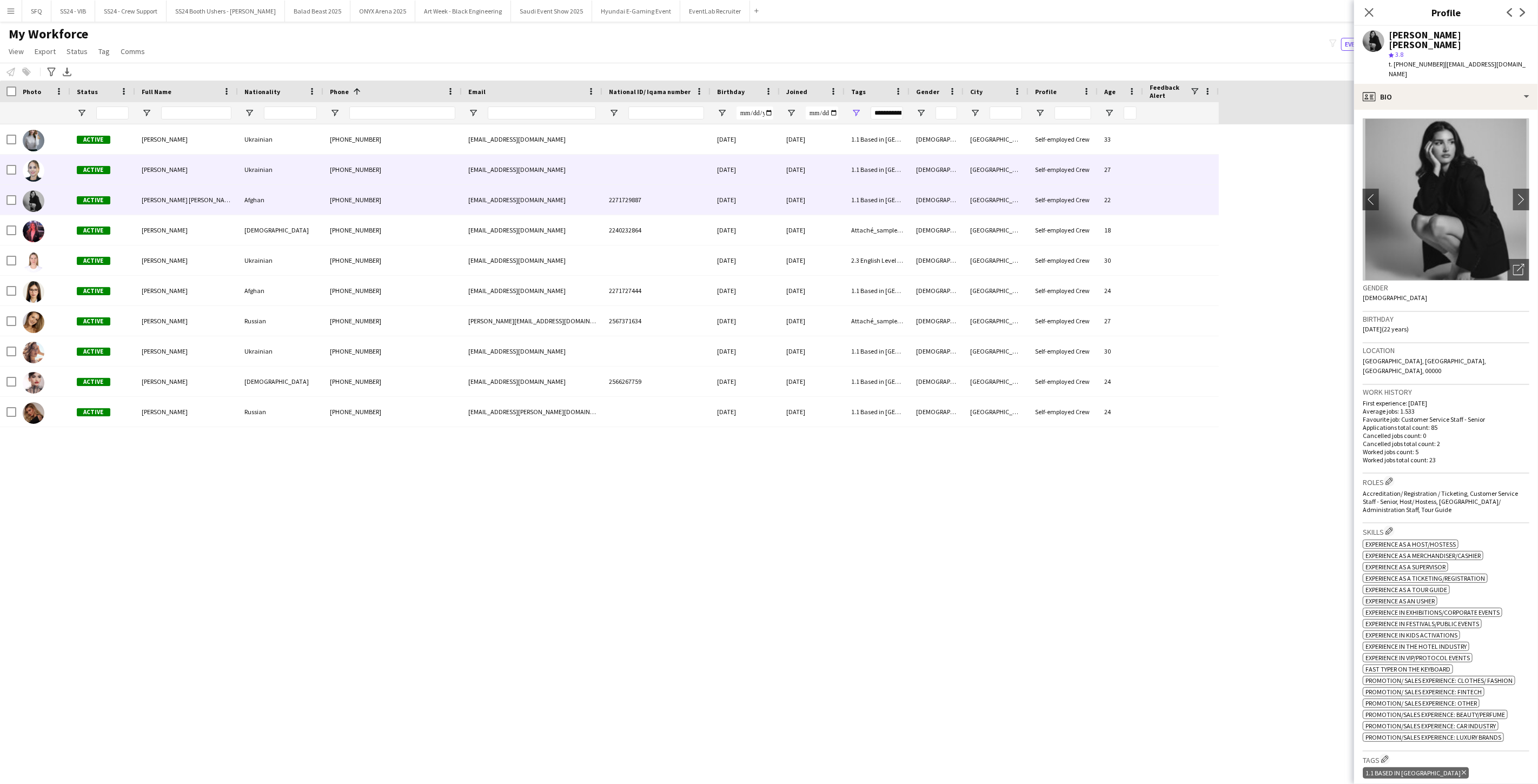
click at [120, 177] on div "Active" at bounding box center [102, 169] width 65 height 30
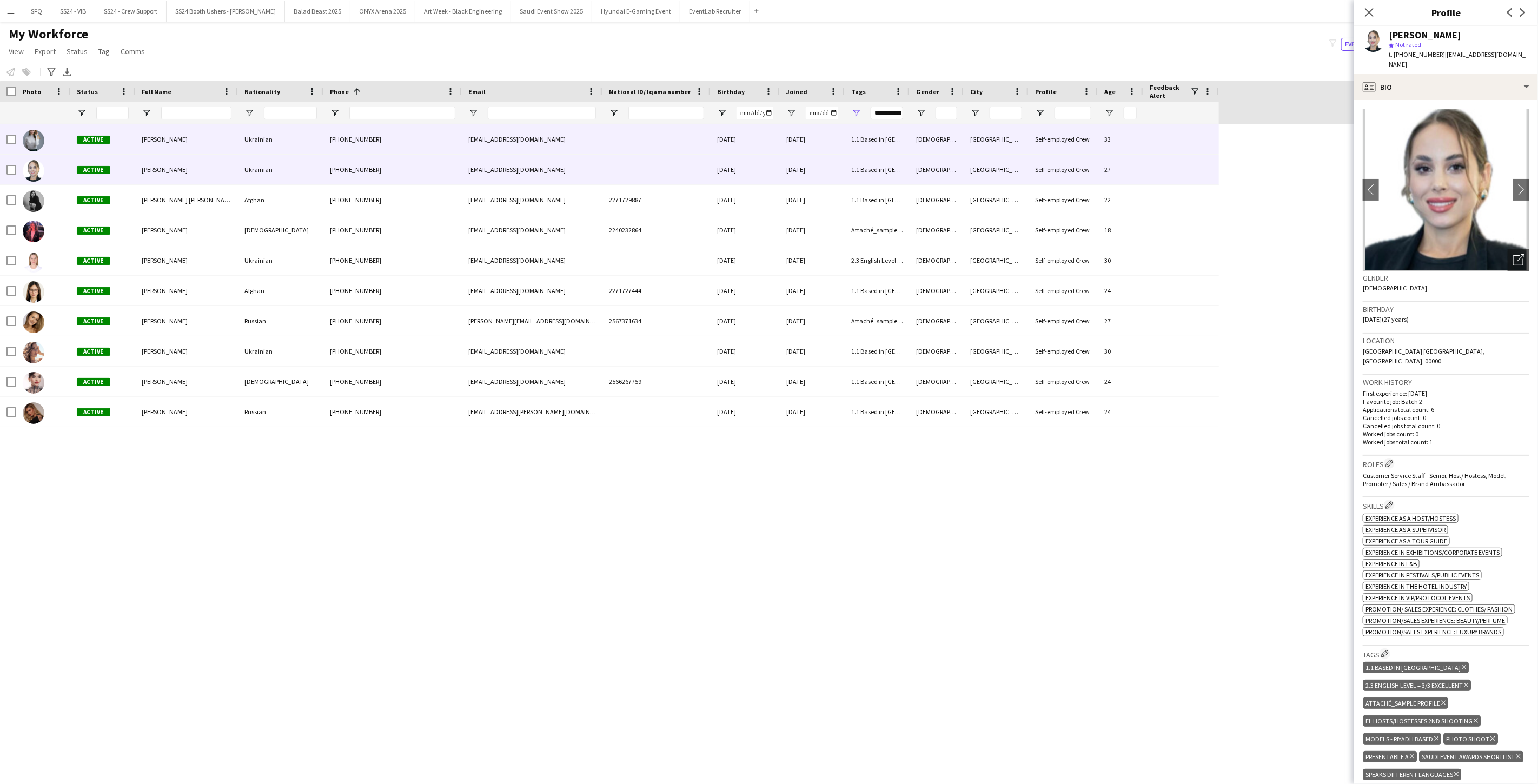
click at [131, 139] on div "Active" at bounding box center [102, 139] width 65 height 30
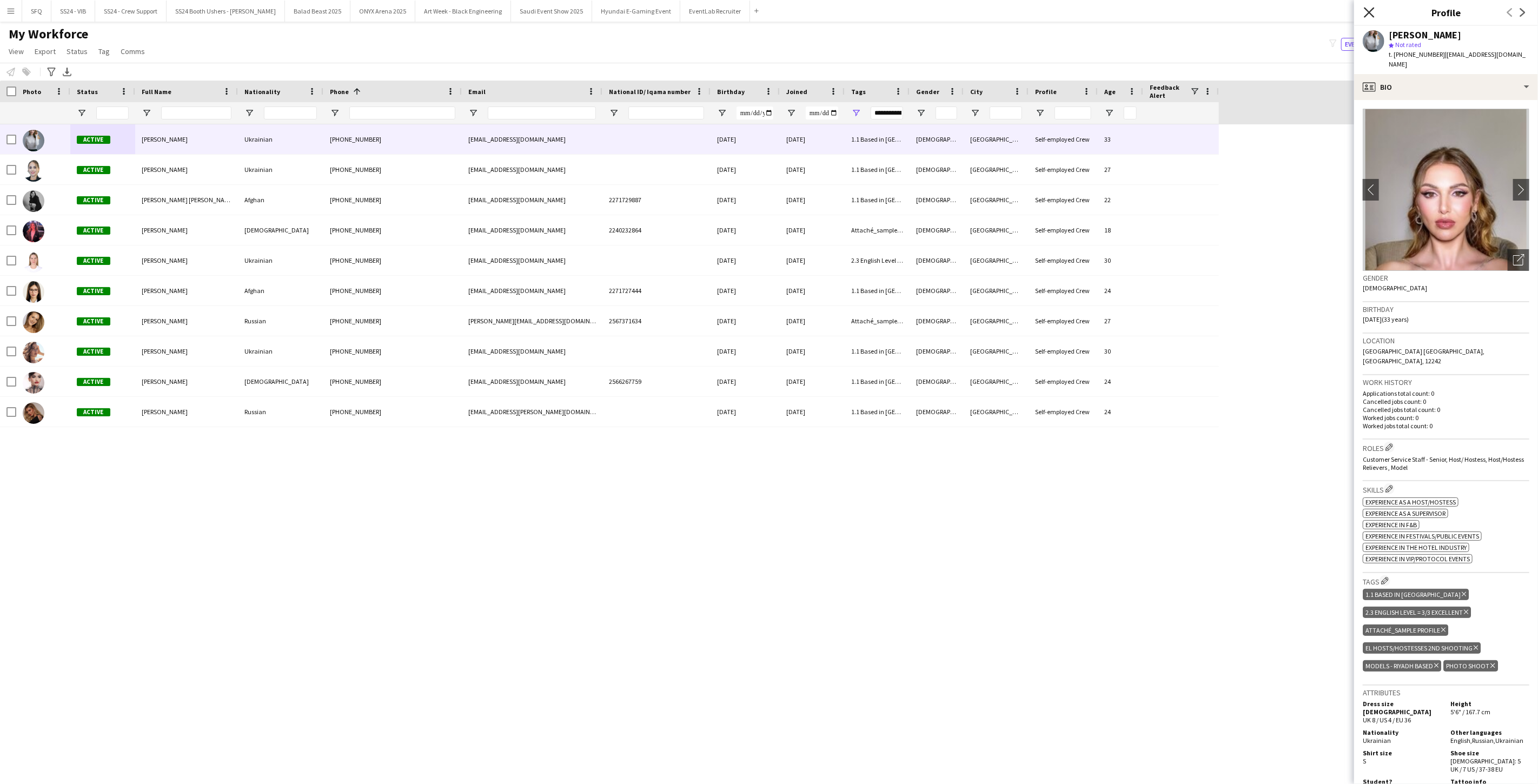
click at [575, 12] on icon "Close pop-in" at bounding box center [1369, 12] width 10 height 10
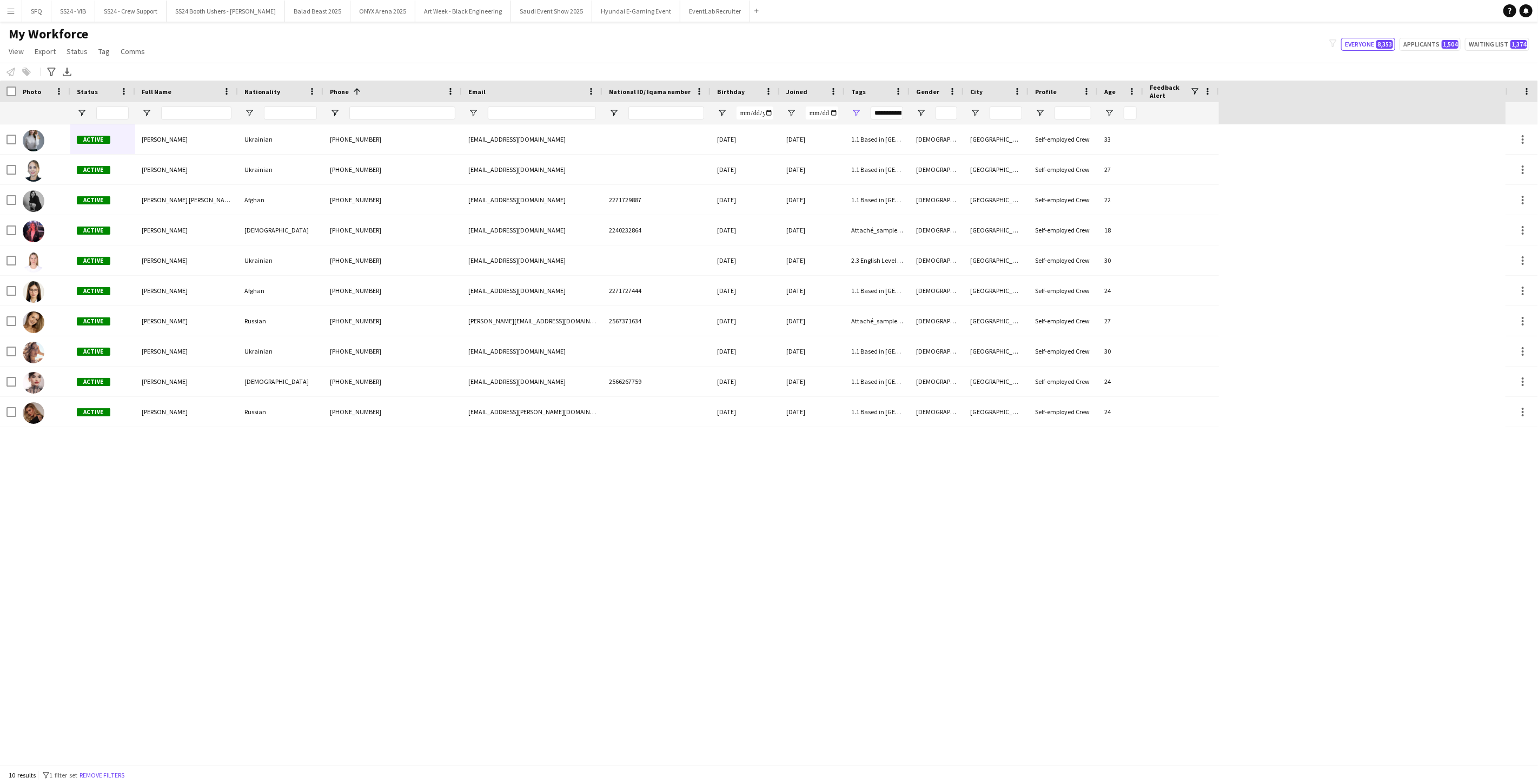
click at [360, 56] on div "My Workforce View Views Default view Musab Alamri Ninar Wannos Nouf Aloudah Rav…" at bounding box center [769, 45] width 1538 height 36
click at [126, 638] on button "Remove filters" at bounding box center [102, 775] width 49 height 12
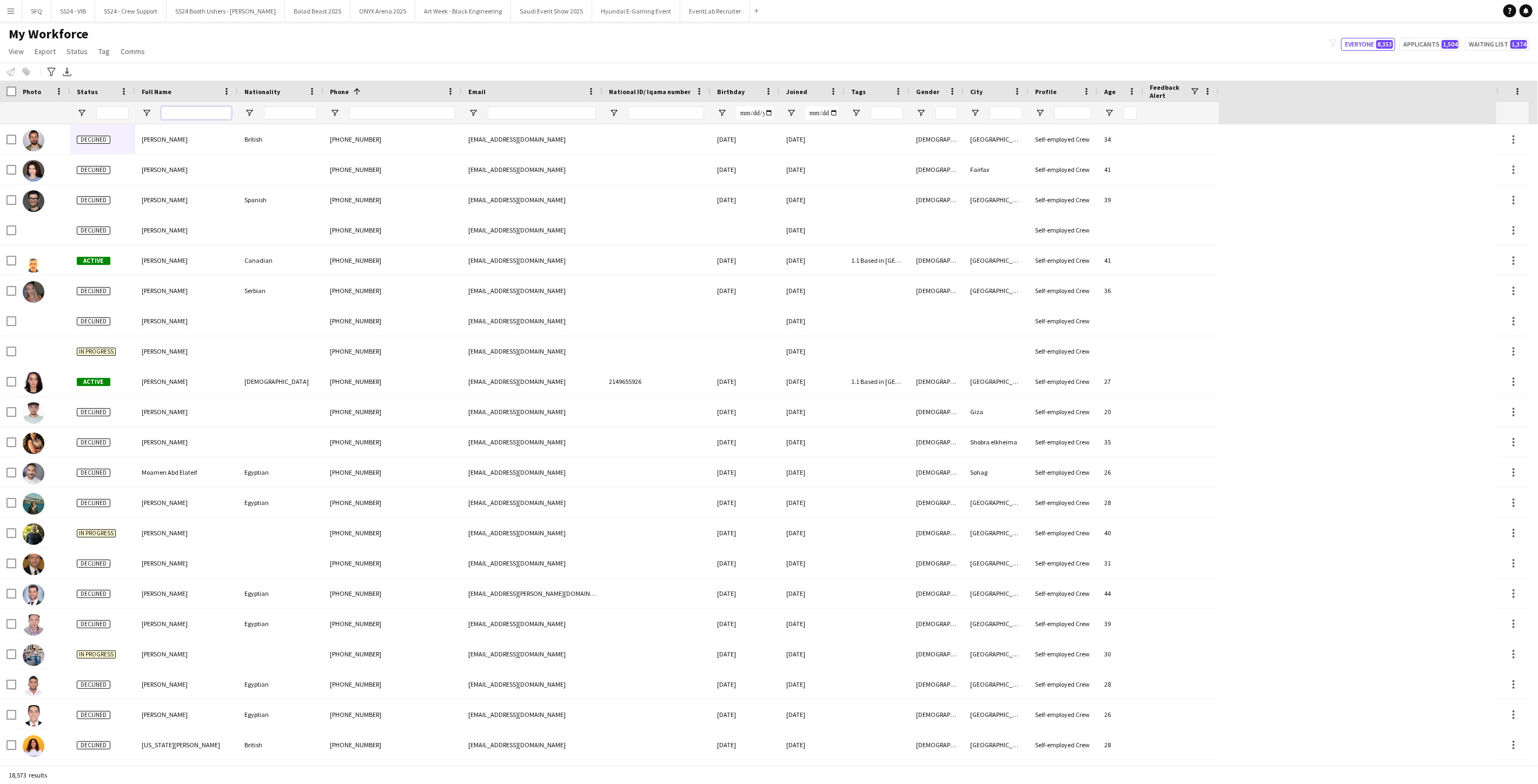
click at [208, 112] on input "Full Name Filter Input" at bounding box center [196, 113] width 70 height 13
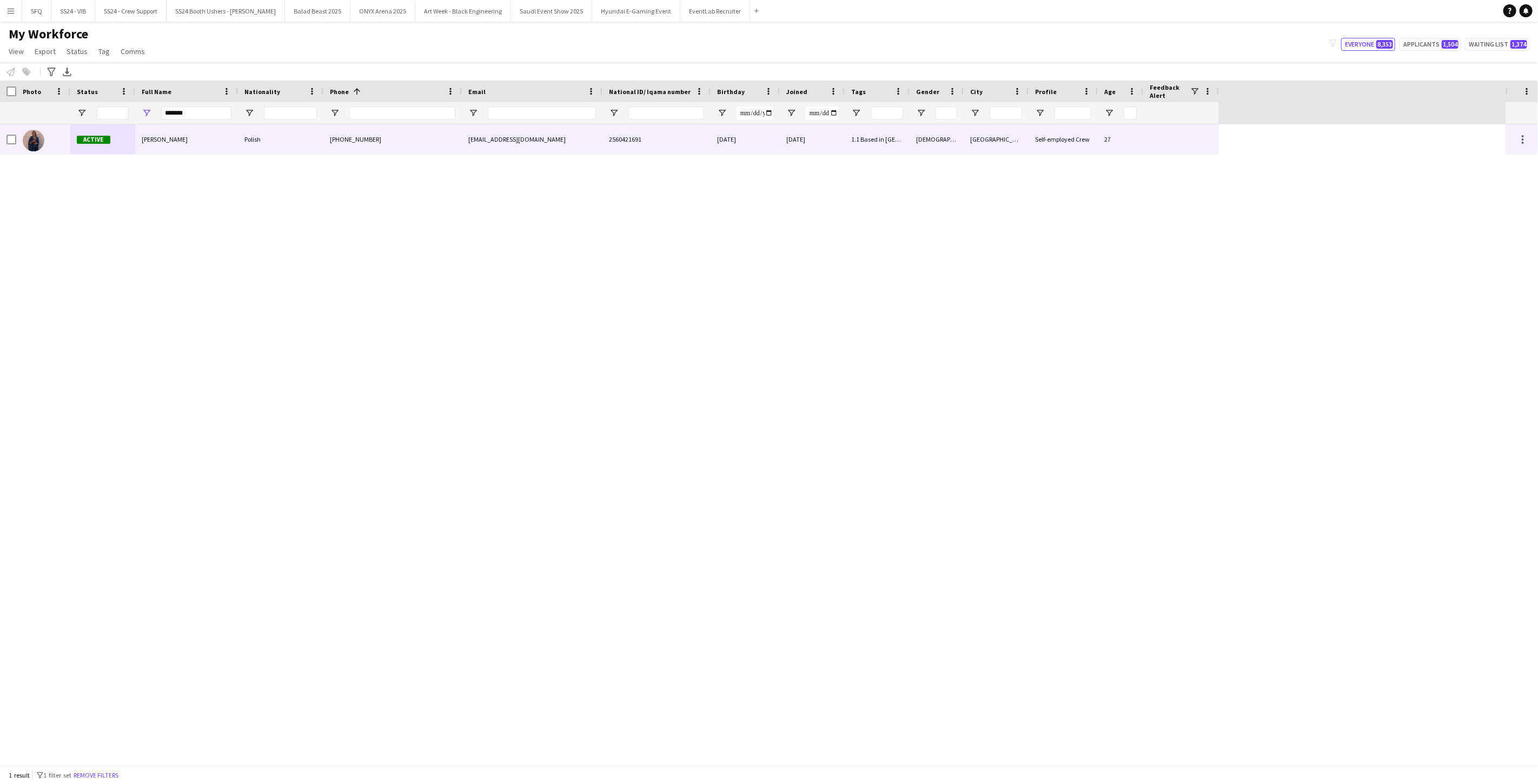
click at [41, 146] on img at bounding box center [34, 141] width 22 height 22
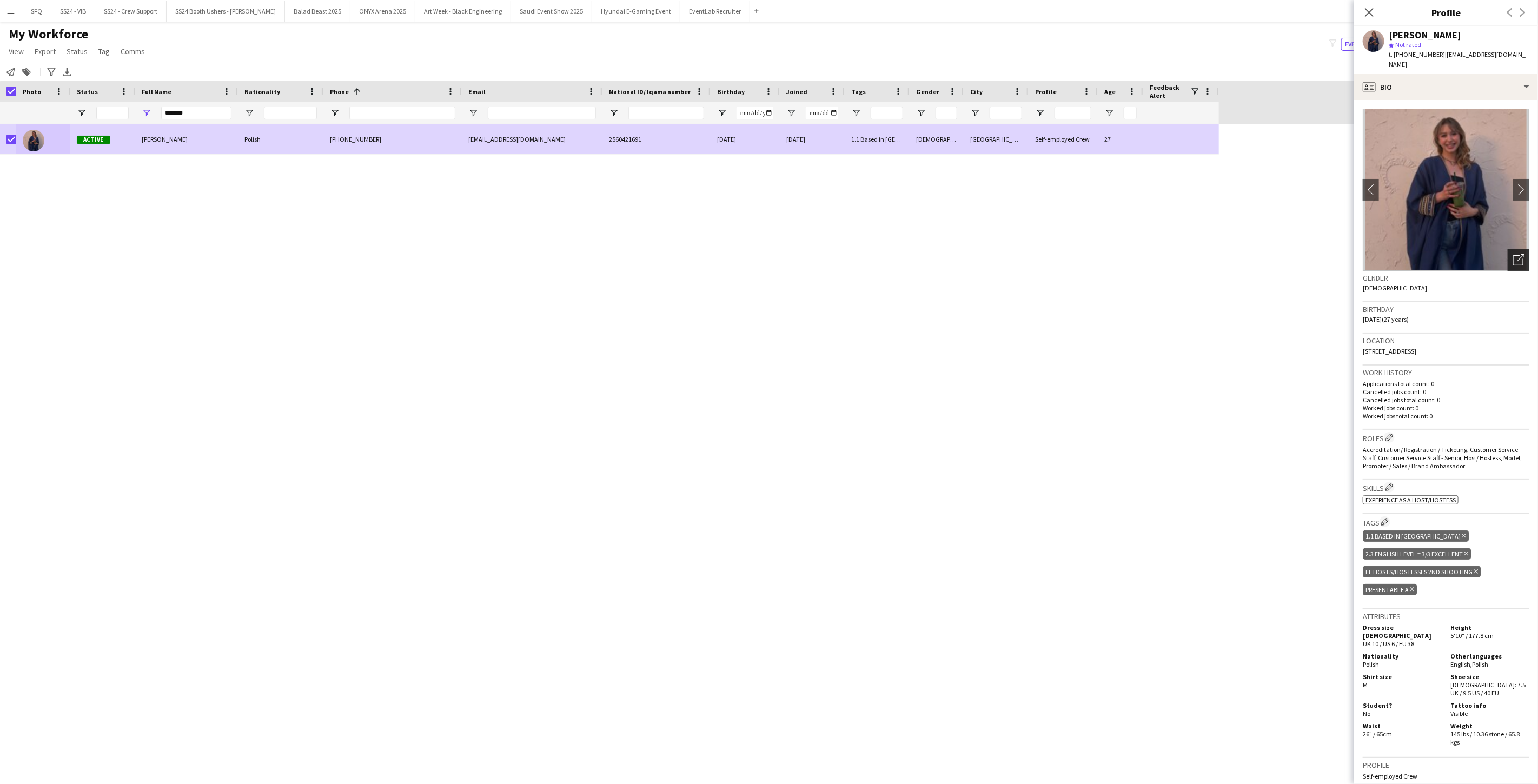
click at [575, 254] on icon "Open photos pop-in" at bounding box center [1519, 260] width 12 height 12
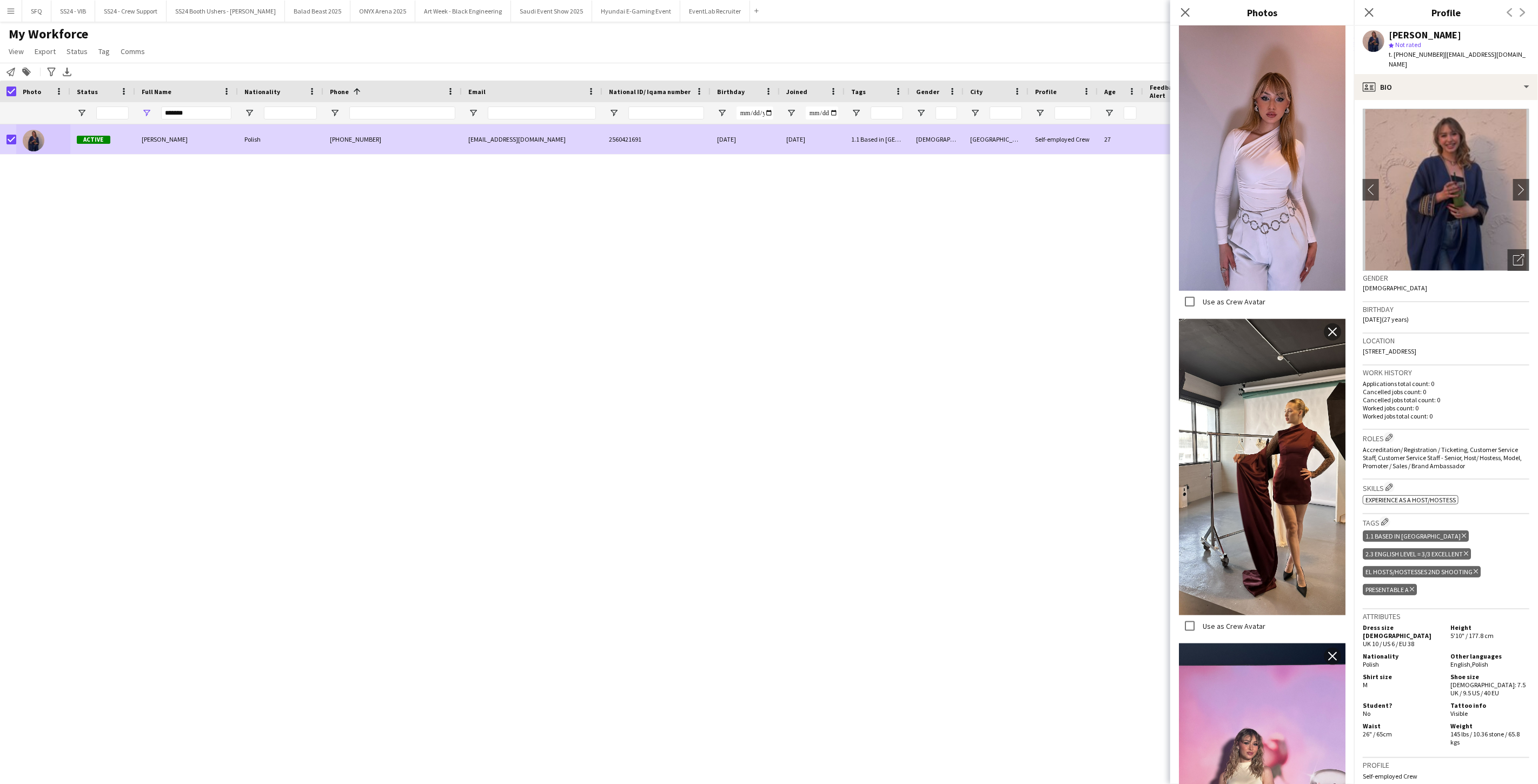
scroll to position [1081, 0]
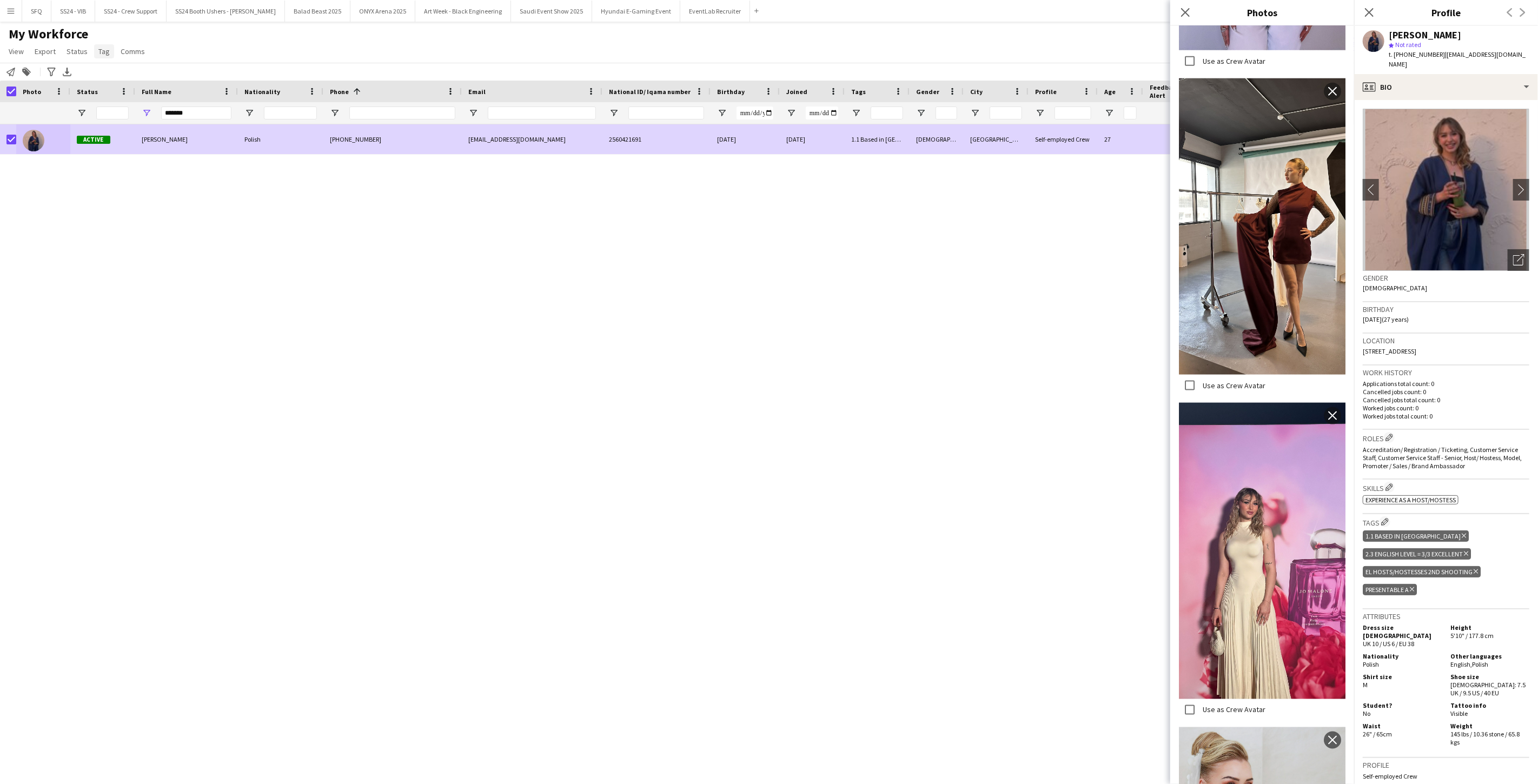
click at [112, 52] on app-page-menu "View Views Default view Musab Alamri Ninar Wannos Nouf Aloudah Raven Waad Ziyar…" at bounding box center [77, 53] width 156 height 20
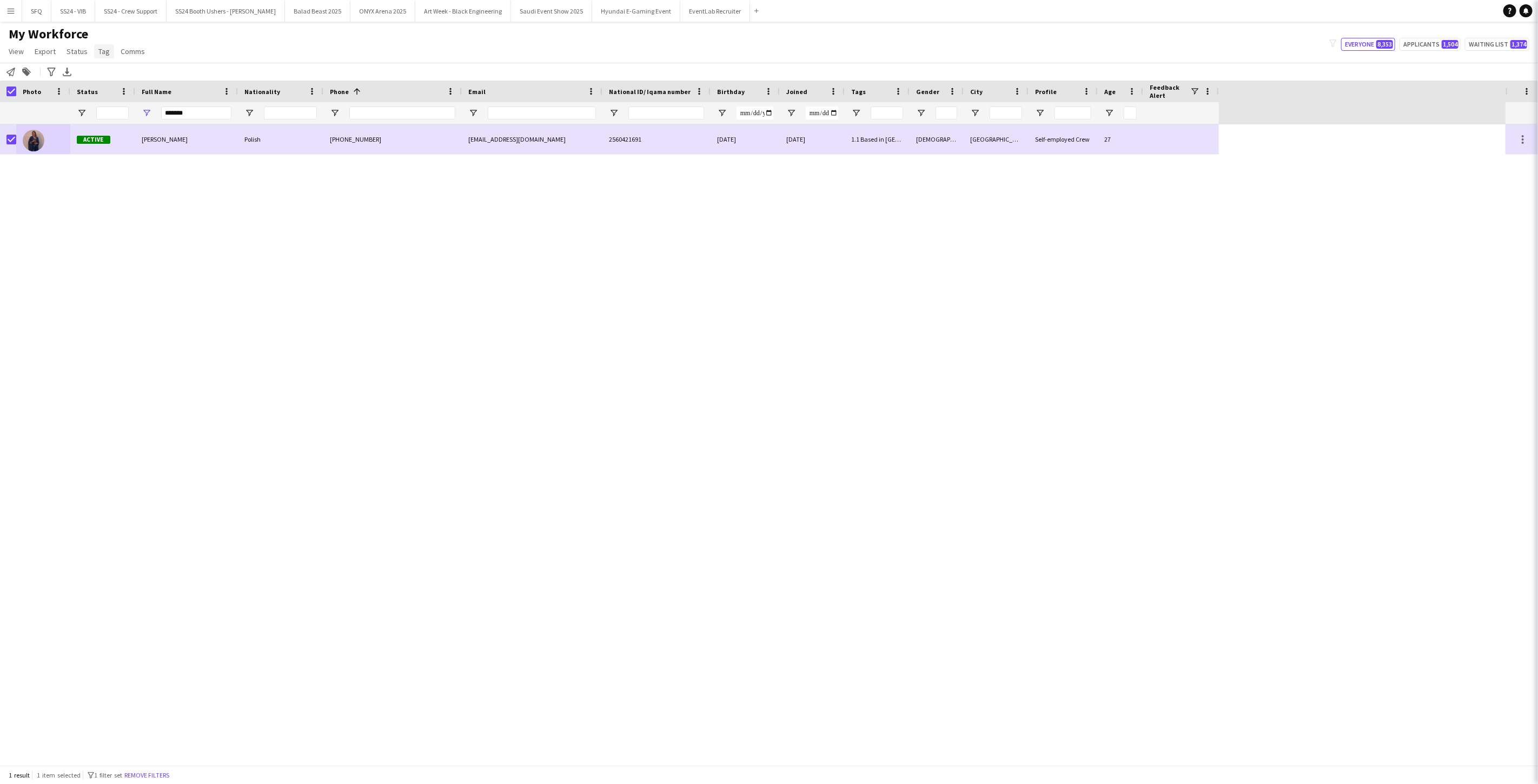
click at [106, 53] on span "Tag" at bounding box center [104, 51] width 12 height 9
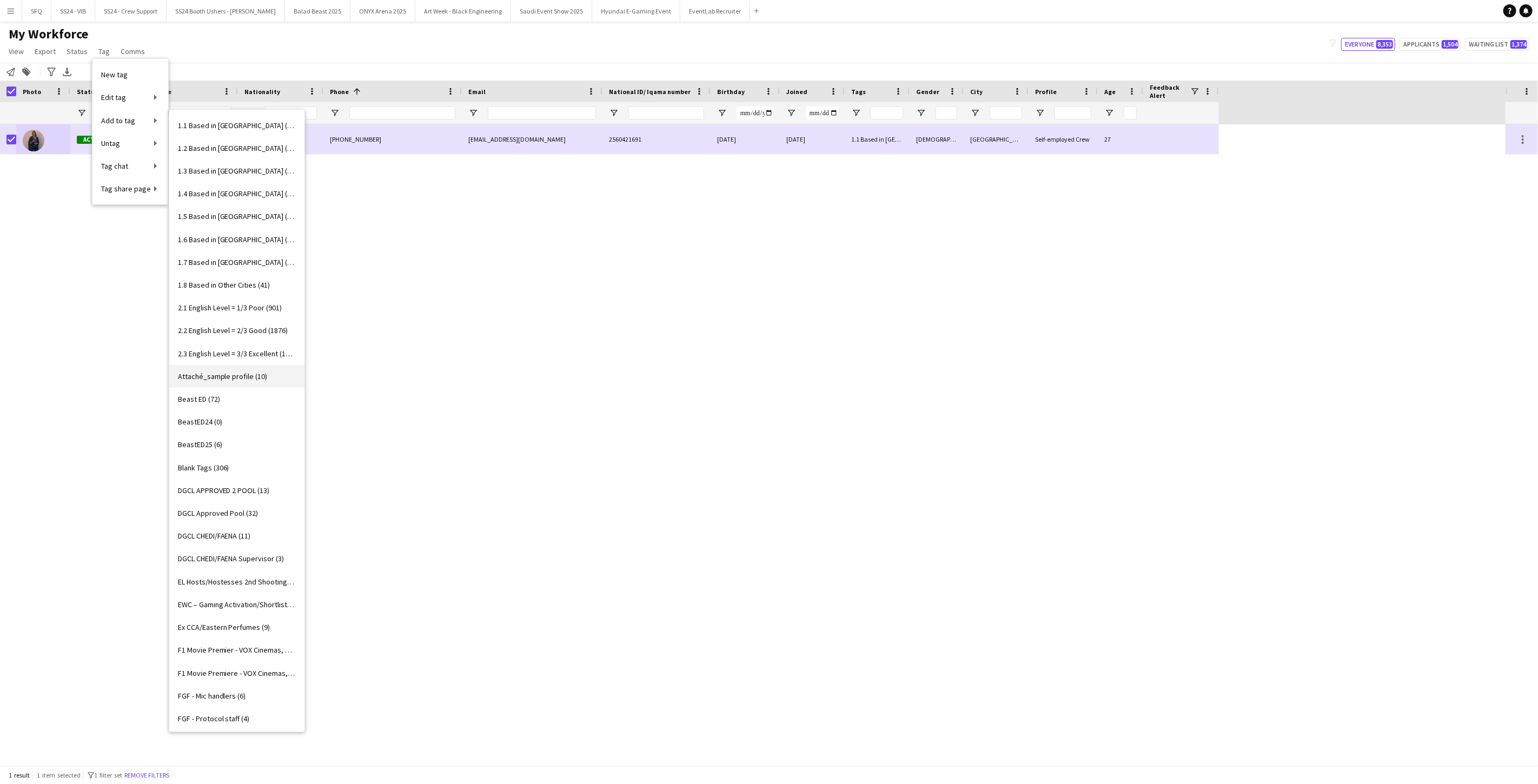
click at [198, 374] on span "Attaché_sample profile (10)" at bounding box center [223, 376] width 90 height 9
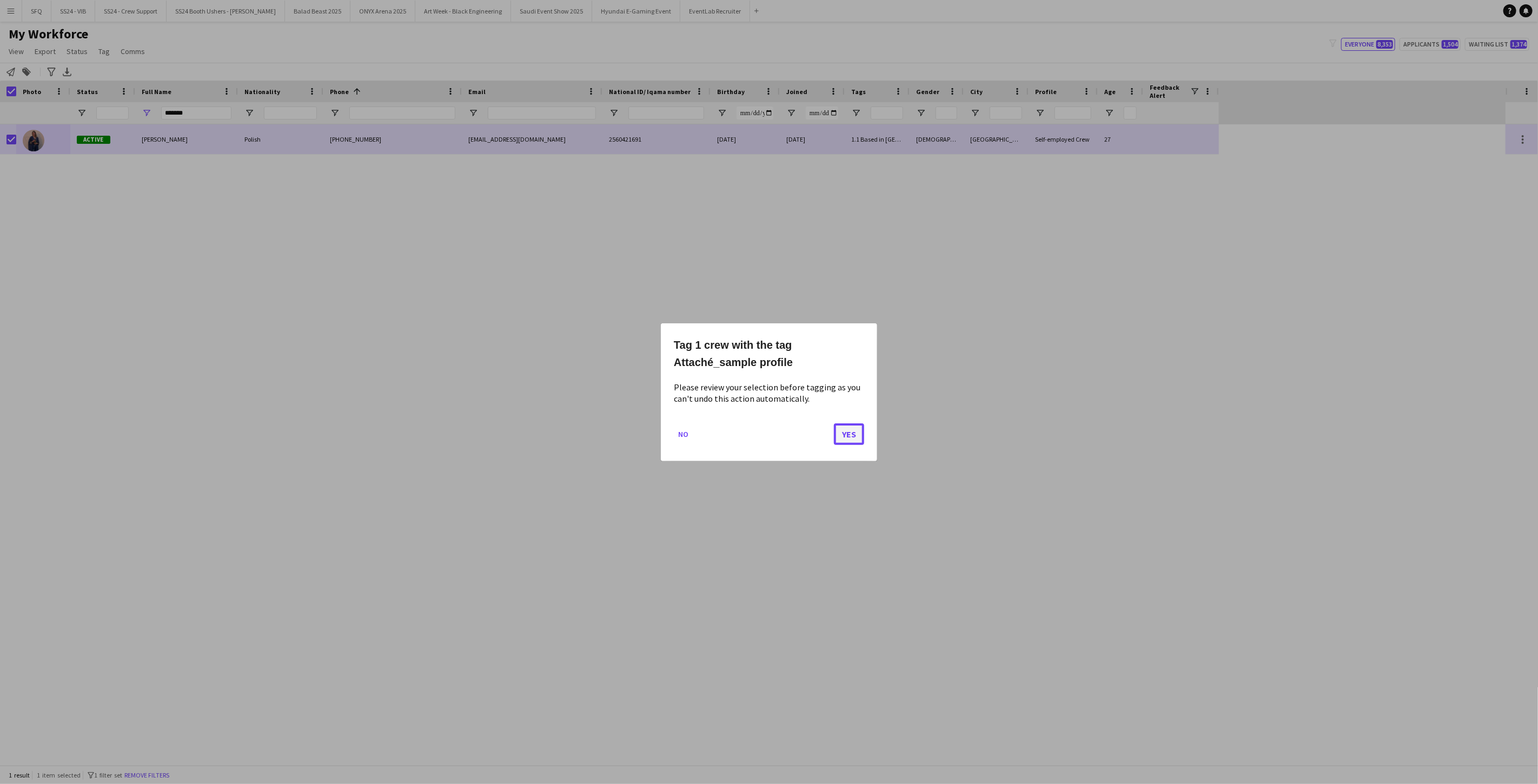
click at [575, 423] on button "Yes" at bounding box center [849, 434] width 30 height 22
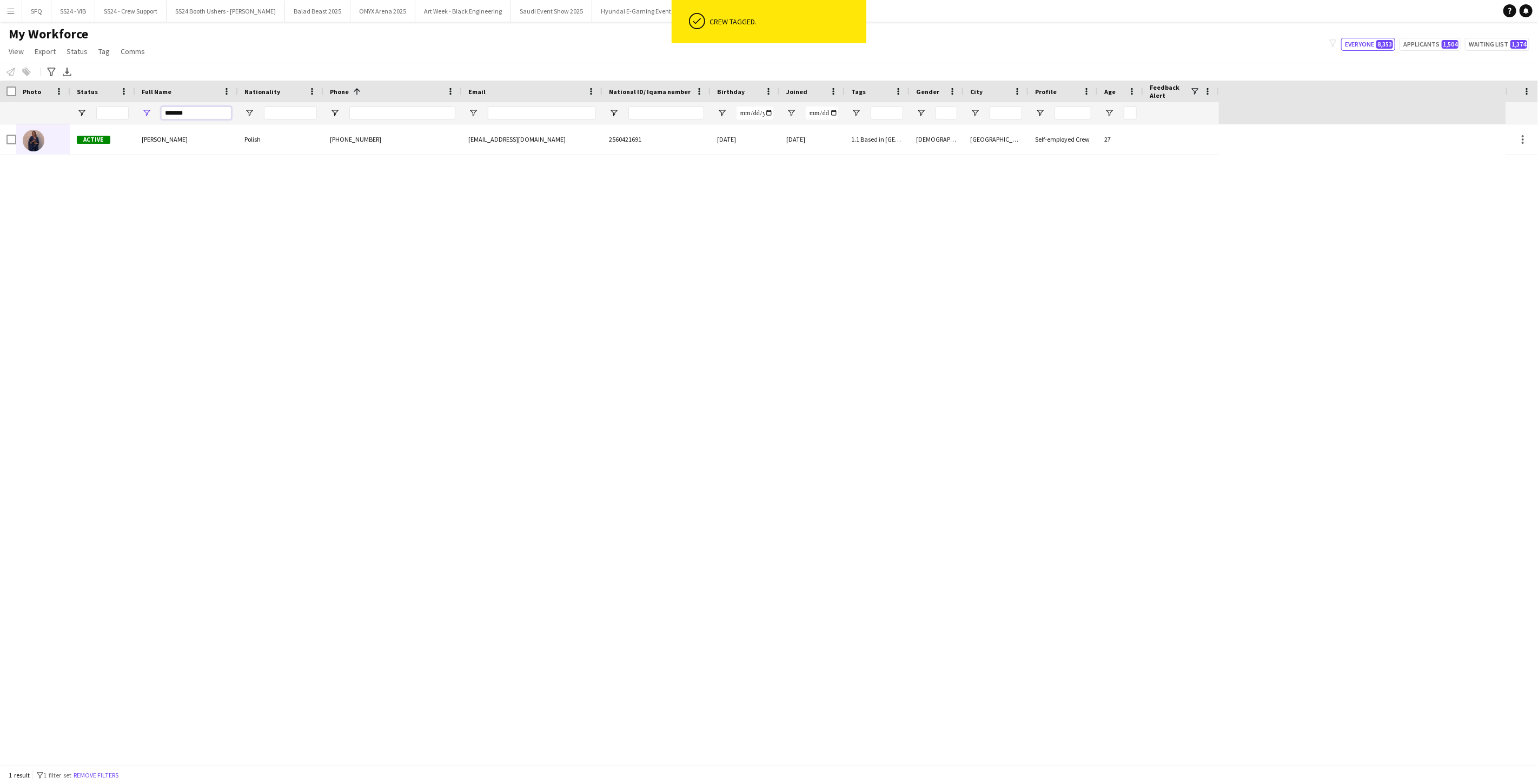
click at [179, 110] on input "*******" at bounding box center [196, 113] width 70 height 13
type input "*"
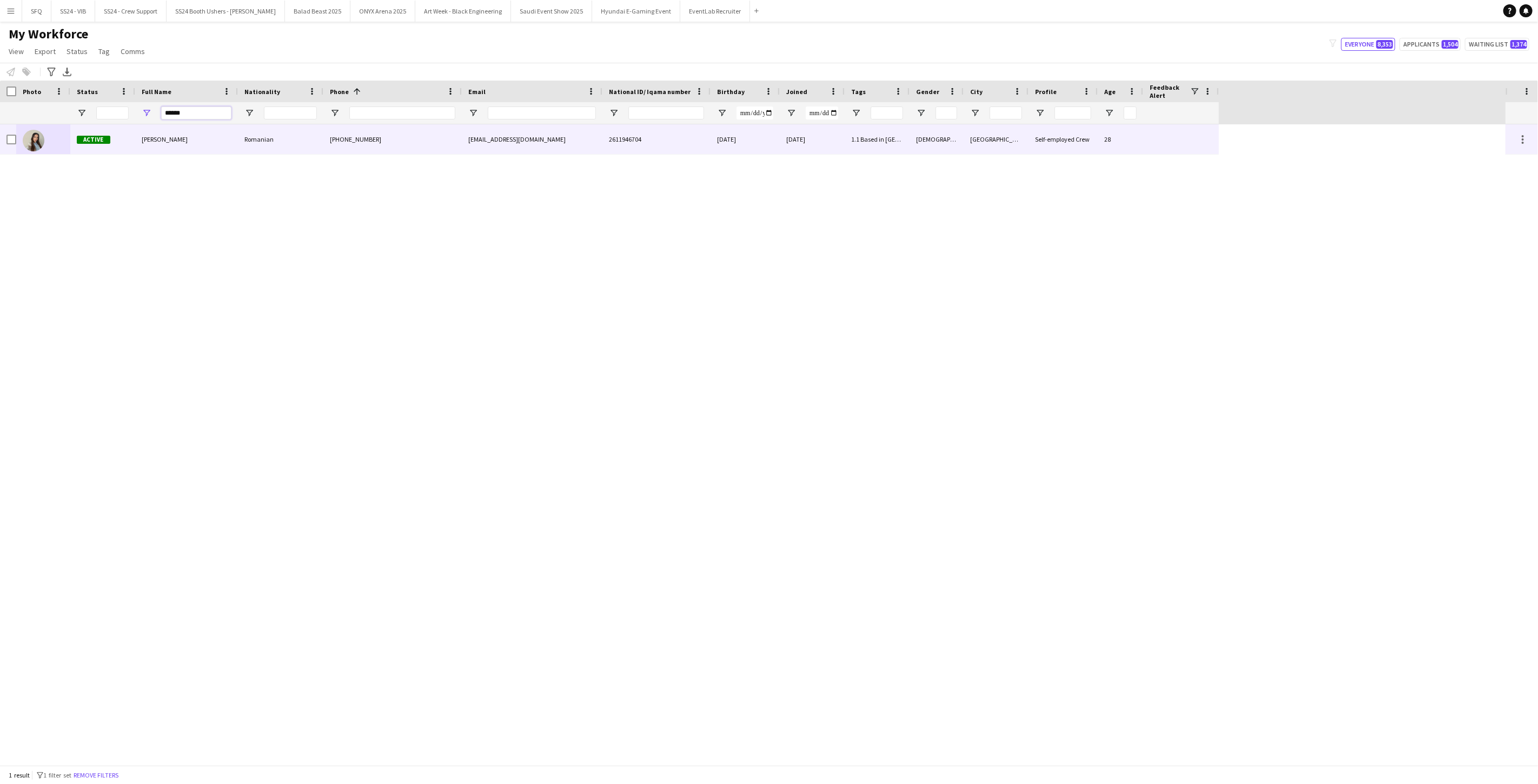
type input "******"
click at [164, 135] on span "Andreea Hanganu" at bounding box center [164, 139] width 46 height 8
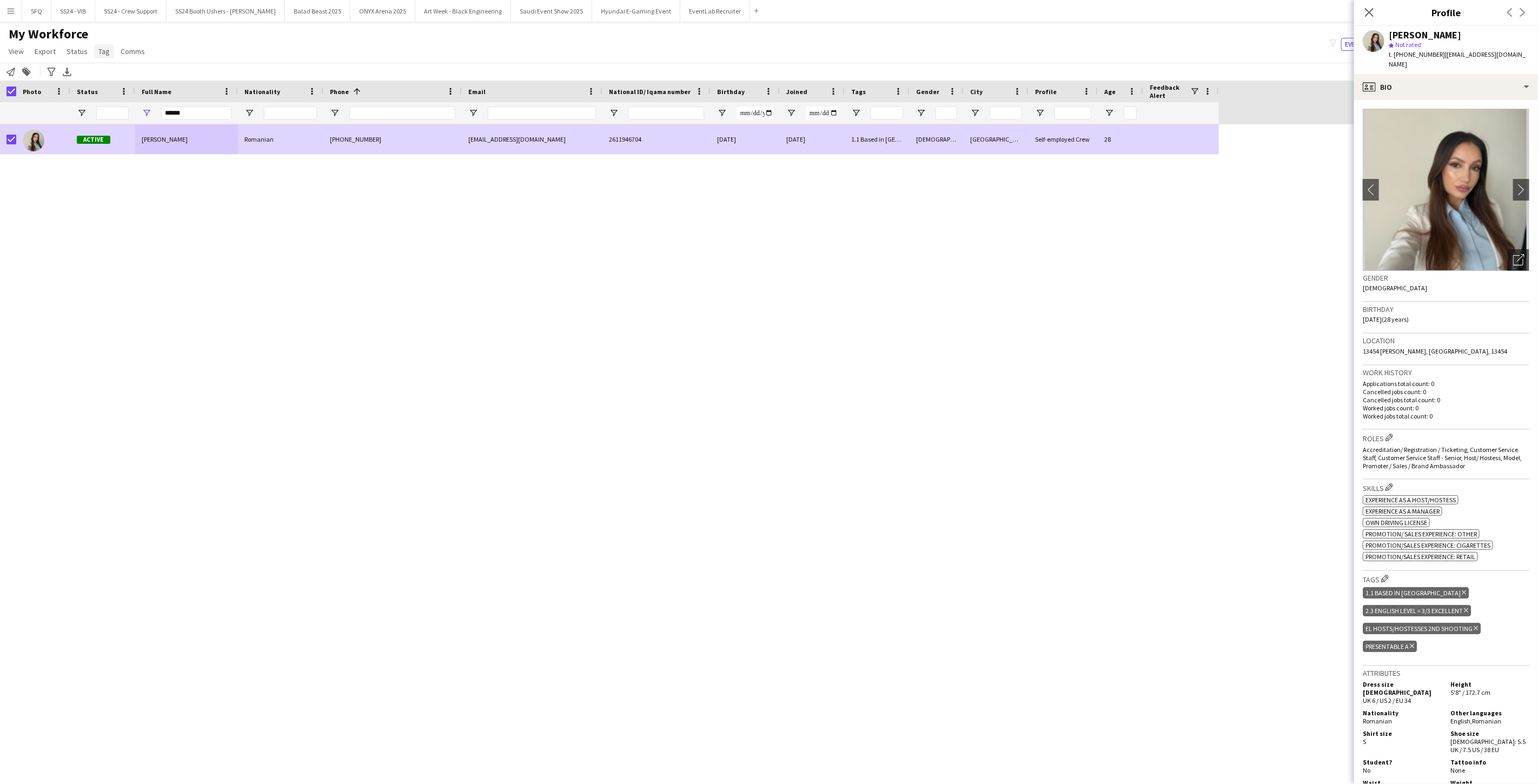
click at [99, 55] on span "Tag" at bounding box center [104, 51] width 12 height 9
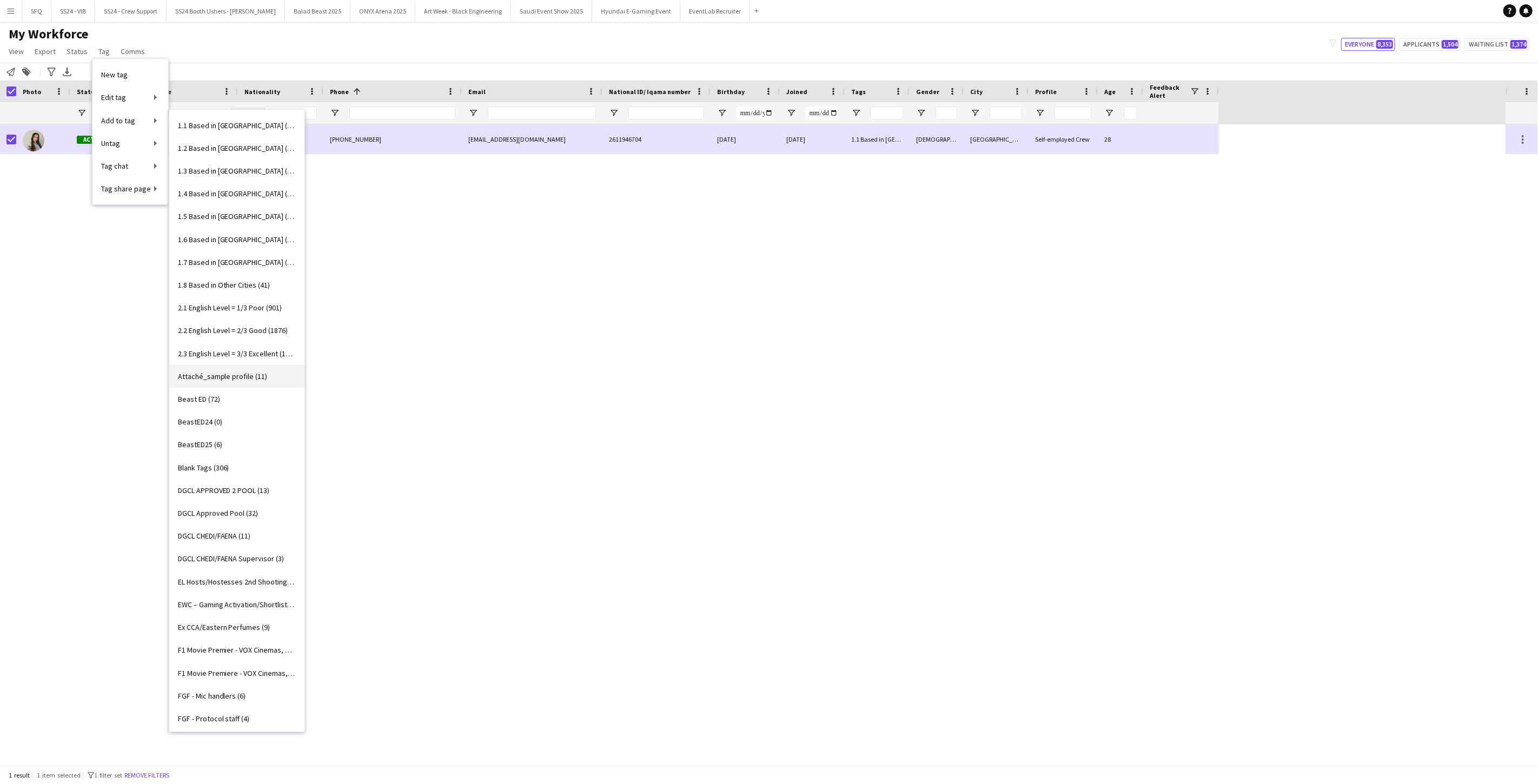
click at [220, 377] on span "Attaché_sample profile (11)" at bounding box center [223, 376] width 90 height 9
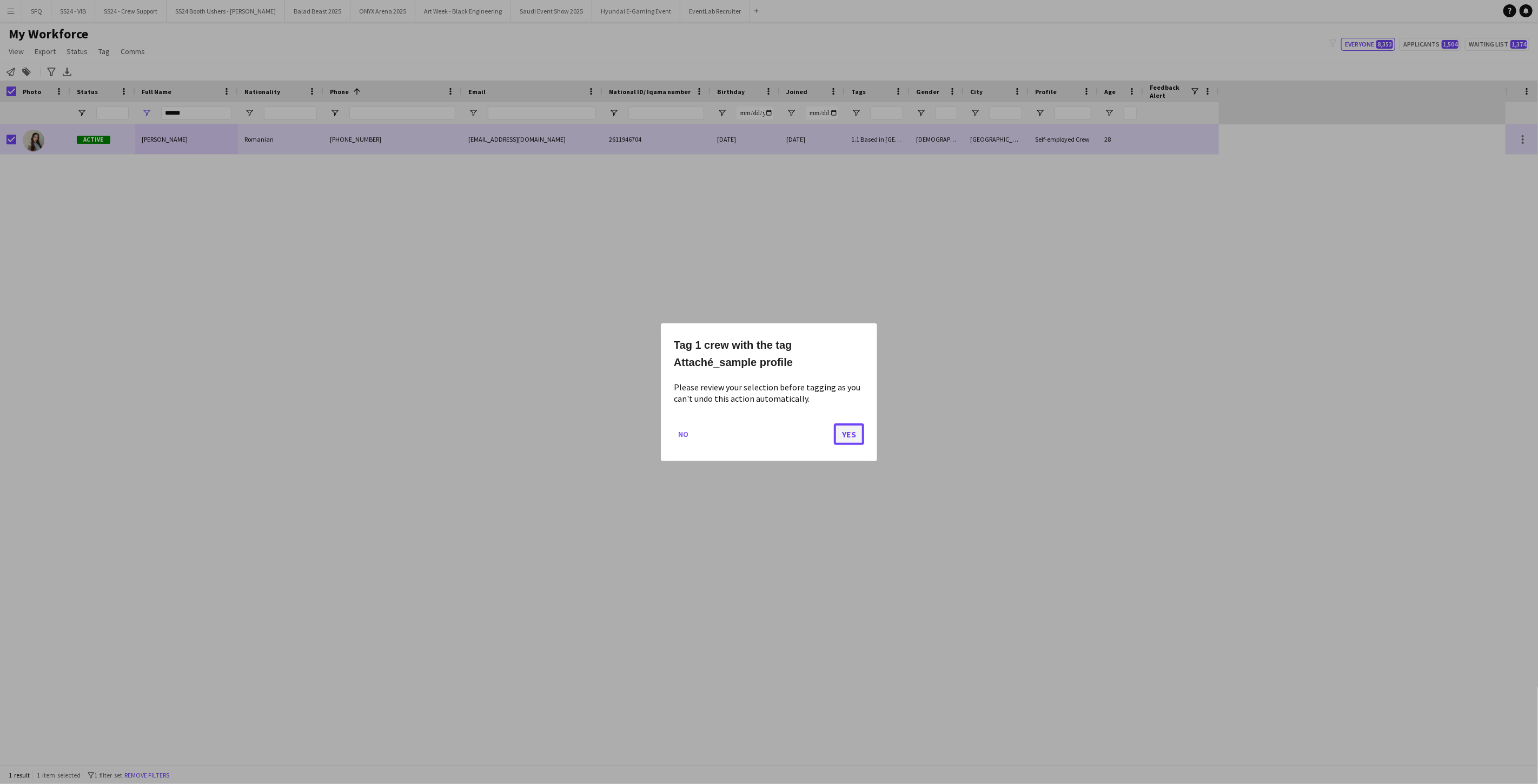
click at [575, 439] on button "Yes" at bounding box center [849, 434] width 30 height 22
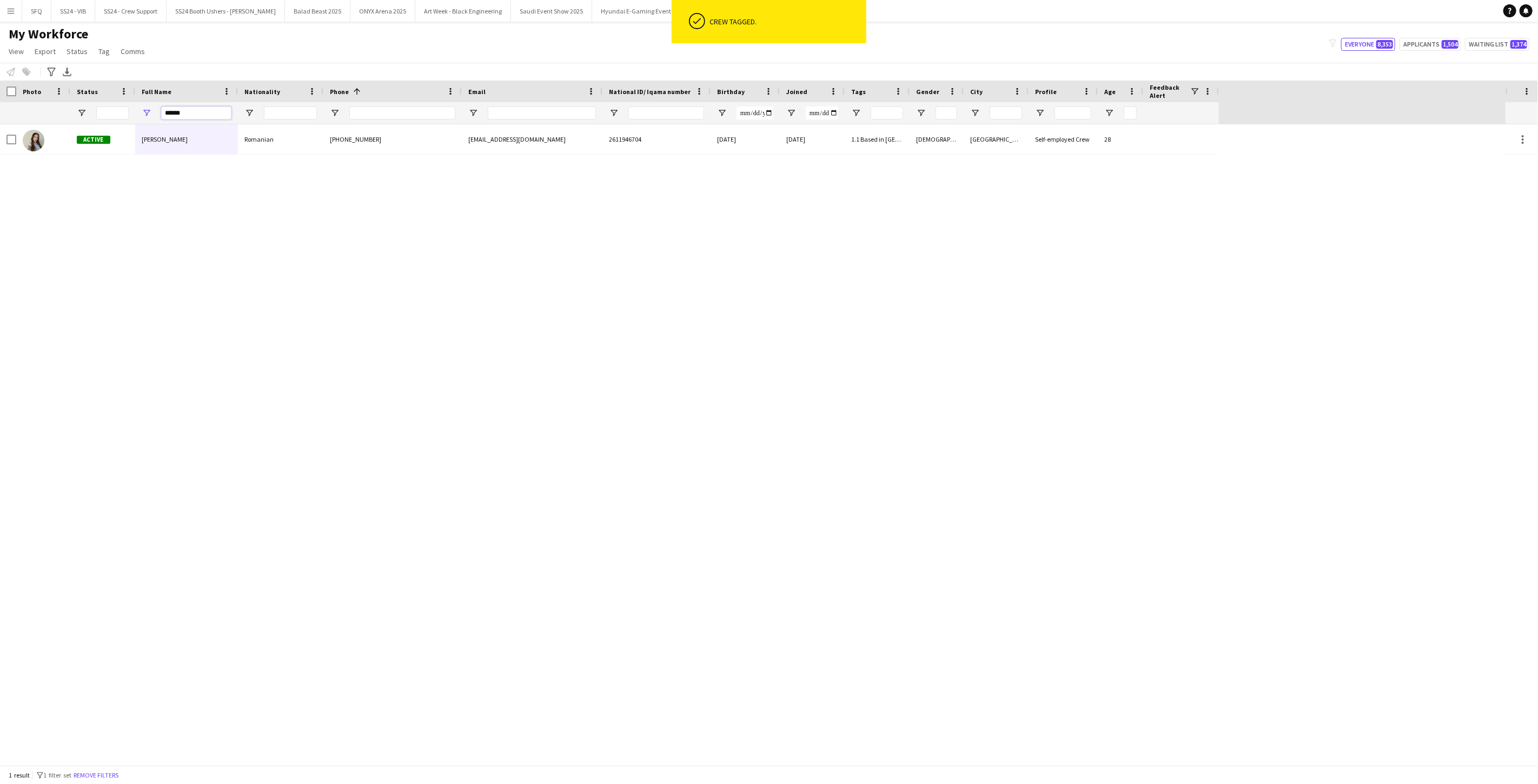
click at [216, 112] on input "******" at bounding box center [196, 113] width 70 height 13
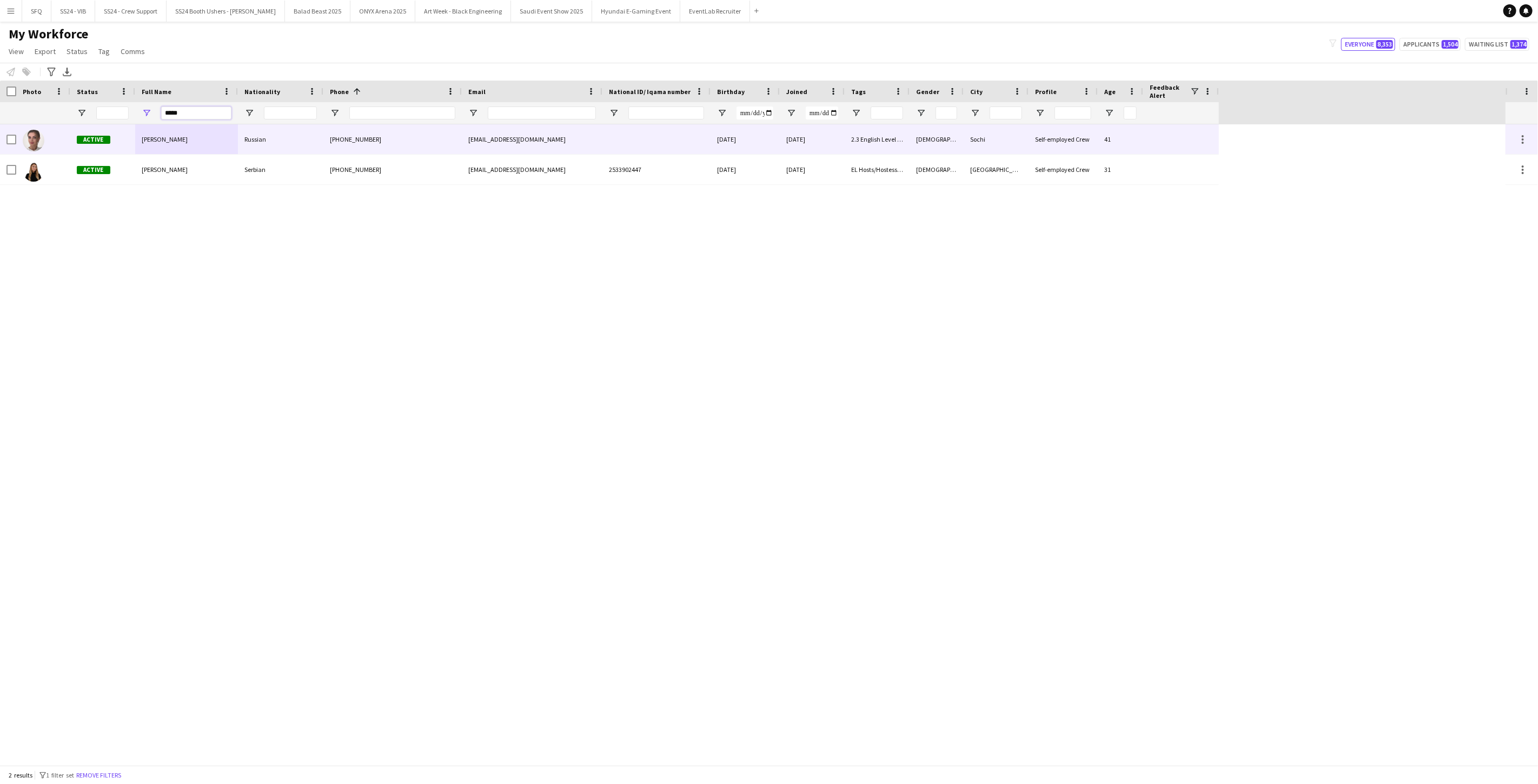
type input "*****"
click at [182, 144] on div "Daria Chotchaeva" at bounding box center [186, 139] width 103 height 30
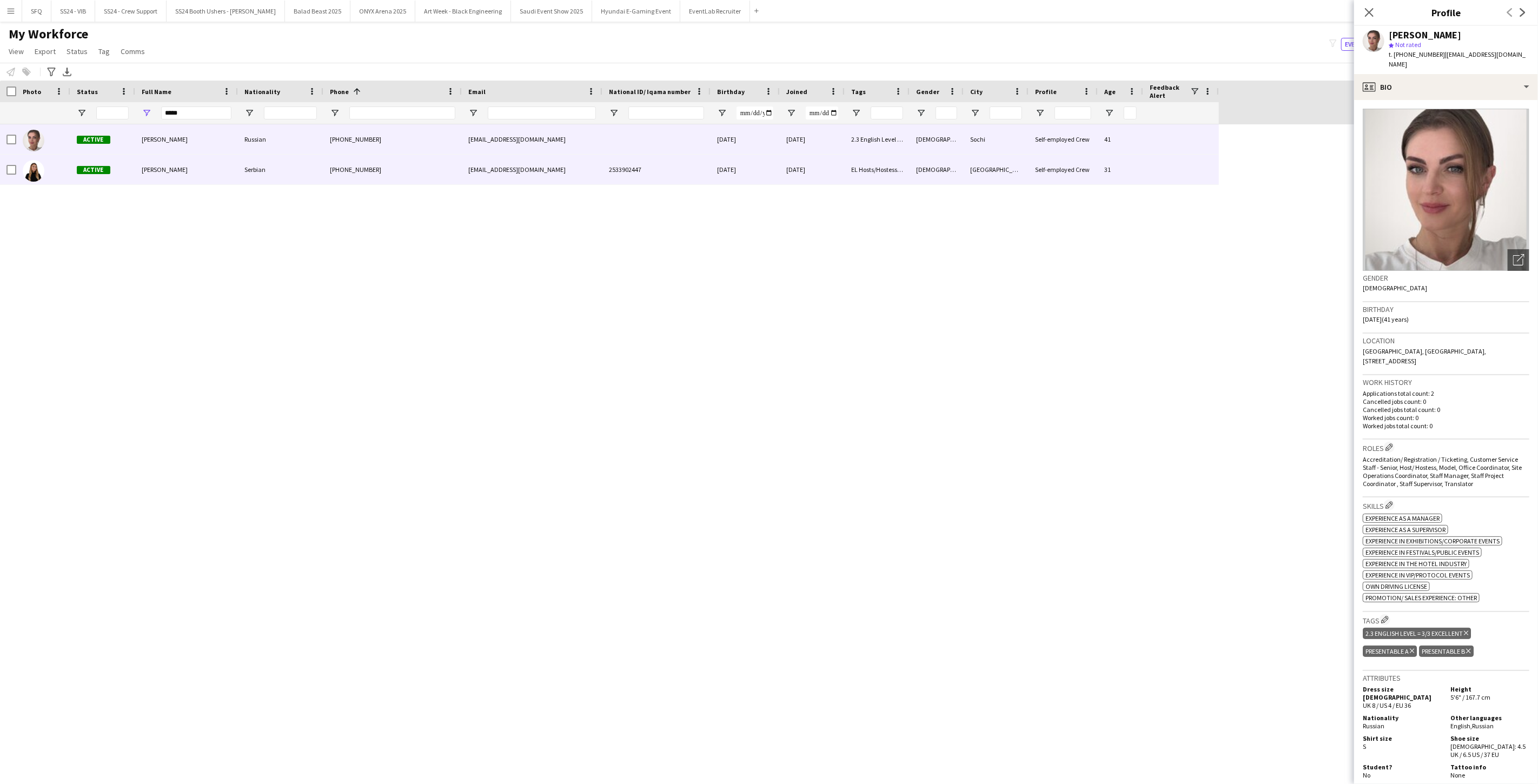
click at [188, 166] on span "Daria Timoshenkova" at bounding box center [164, 169] width 46 height 8
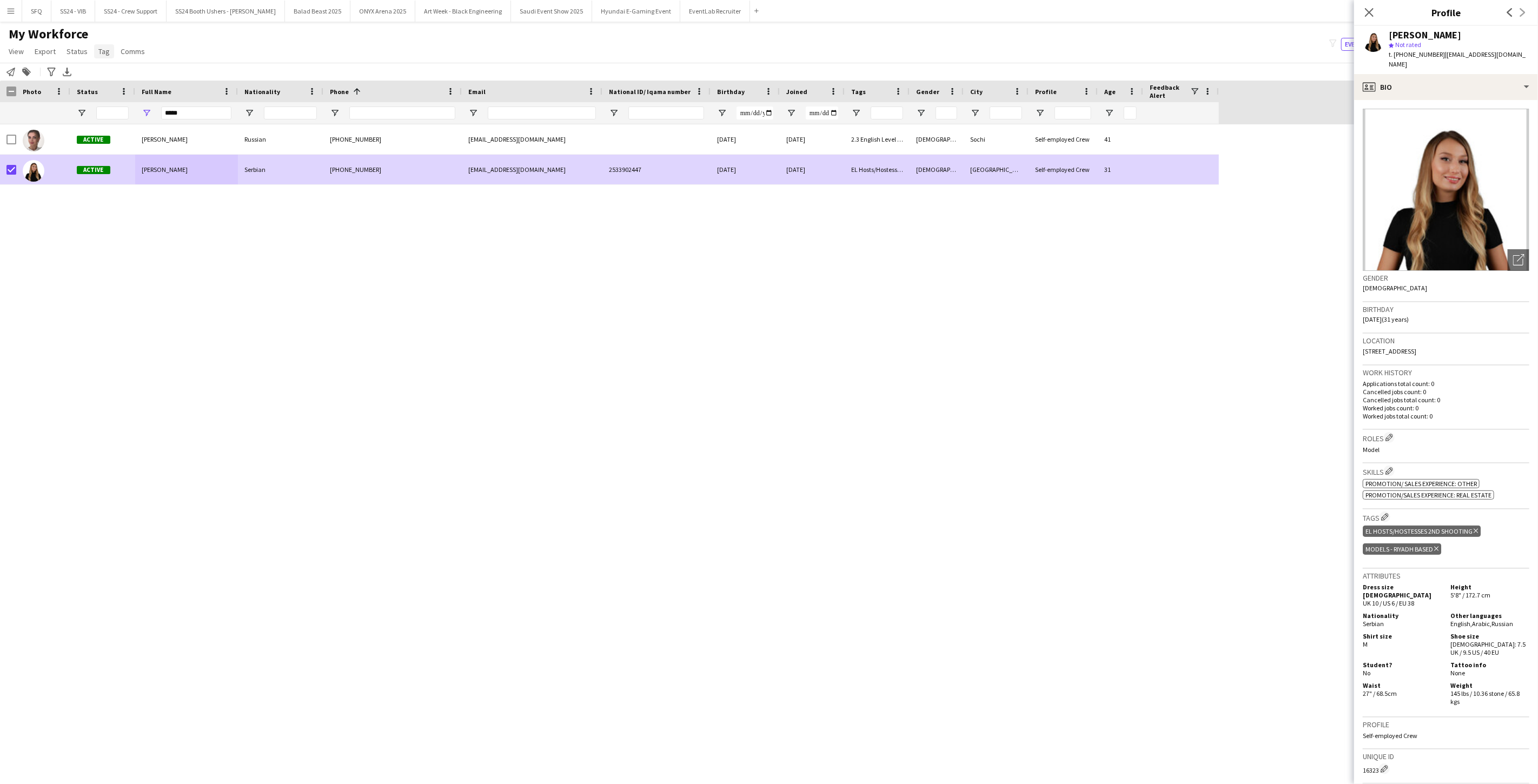
click at [99, 53] on span "Tag" at bounding box center [104, 51] width 12 height 9
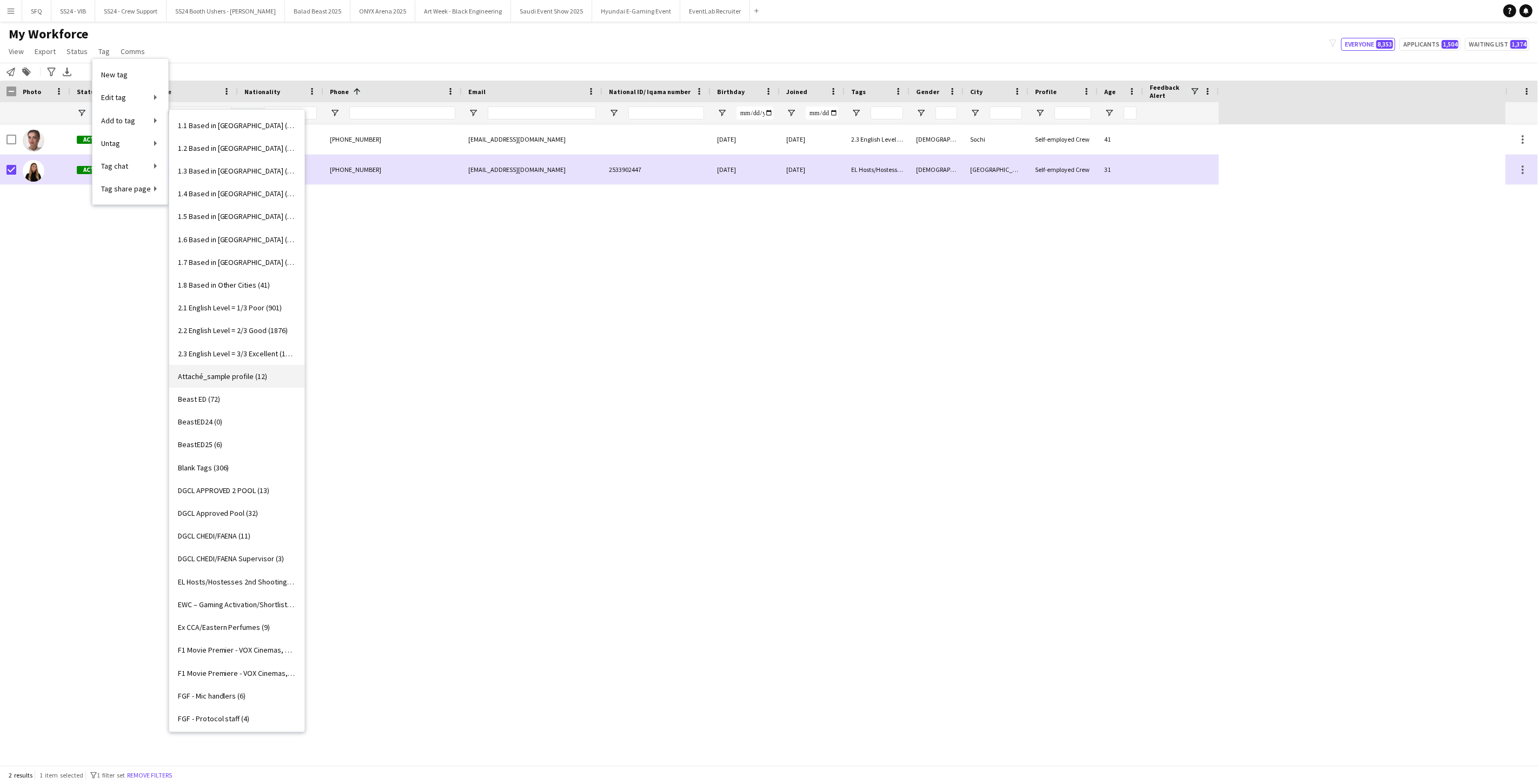
click at [233, 378] on span "Attaché_sample profile (12)" at bounding box center [223, 376] width 90 height 9
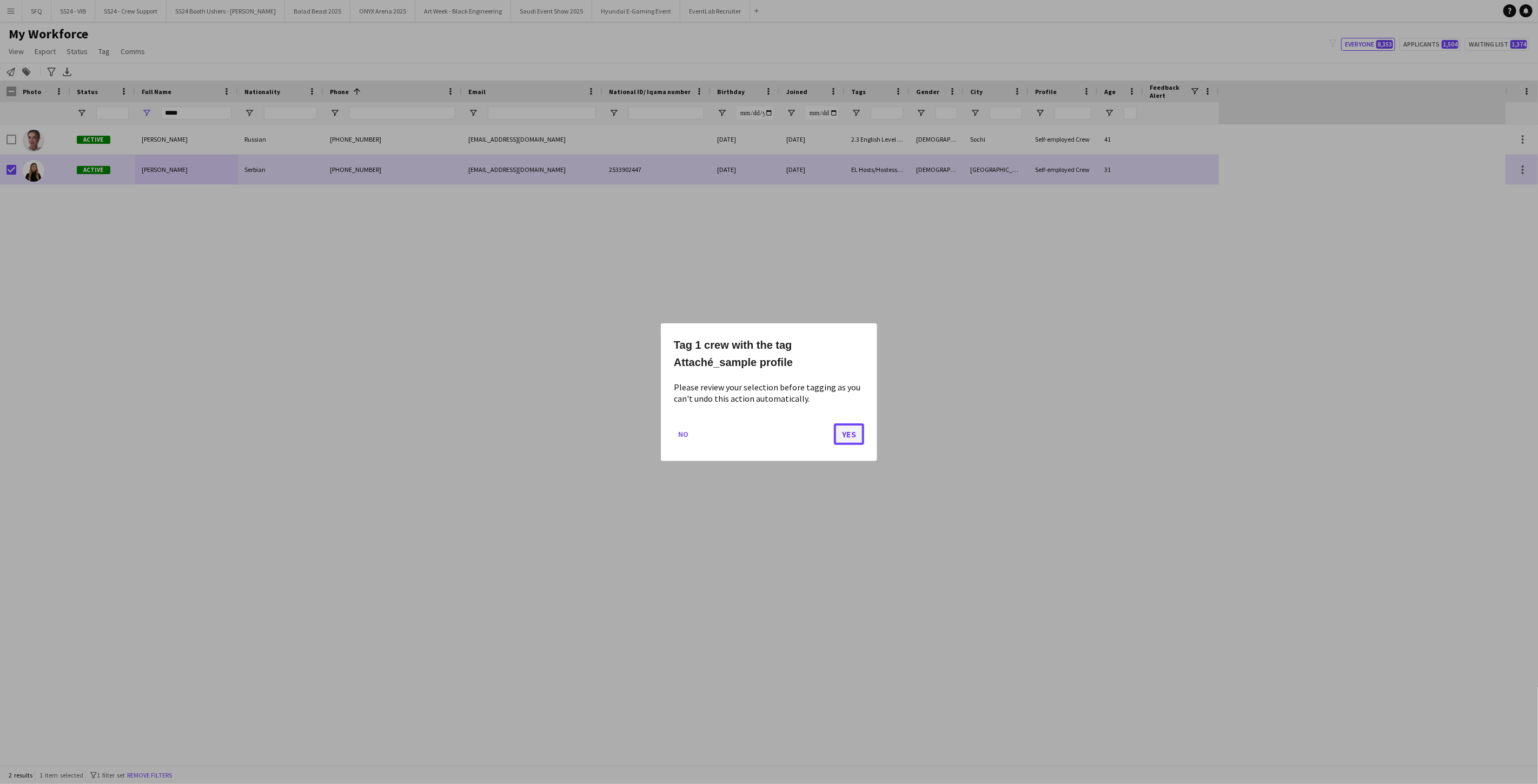
click at [575, 431] on button "Yes" at bounding box center [849, 434] width 30 height 22
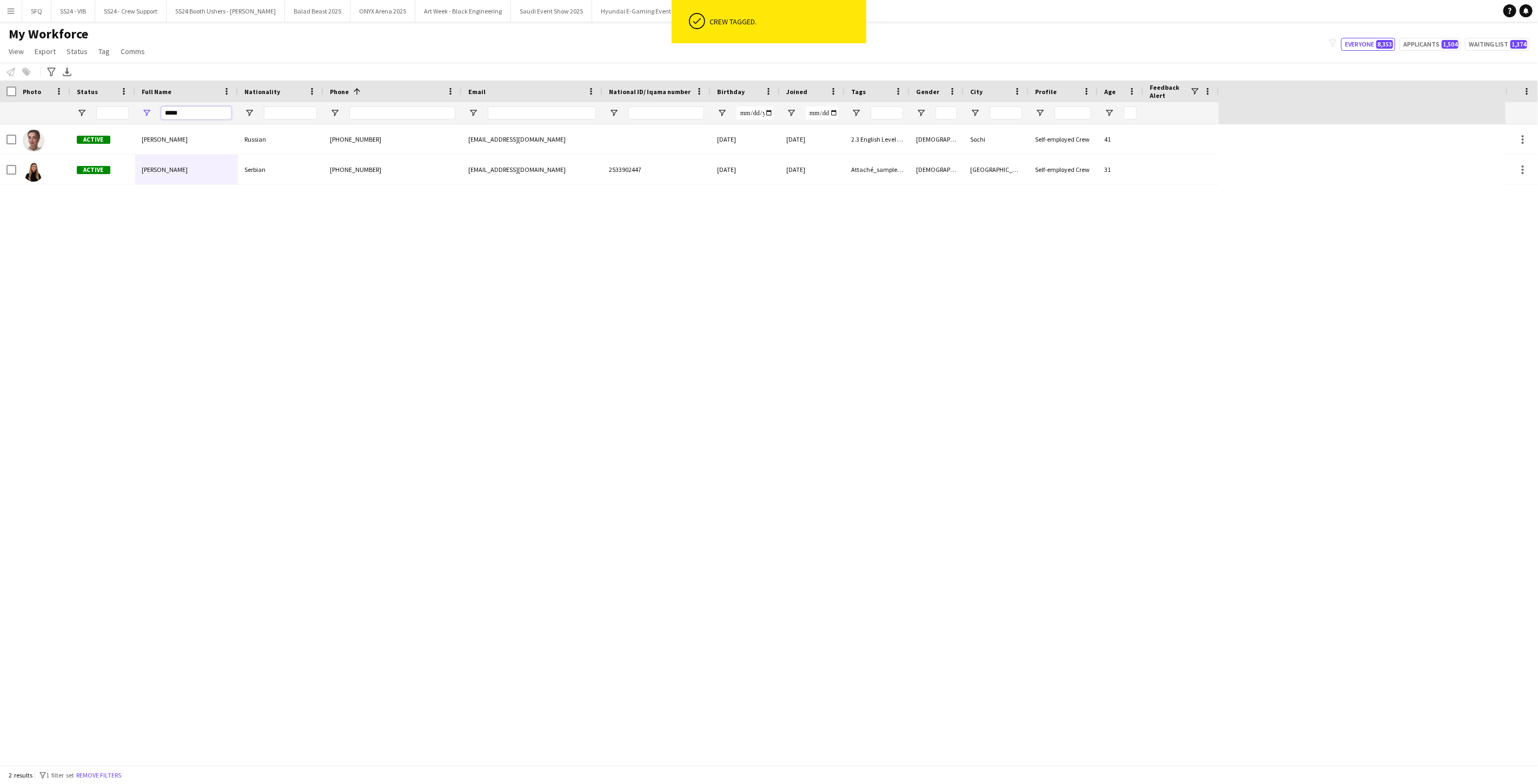
click at [222, 118] on input "*****" at bounding box center [196, 113] width 70 height 13
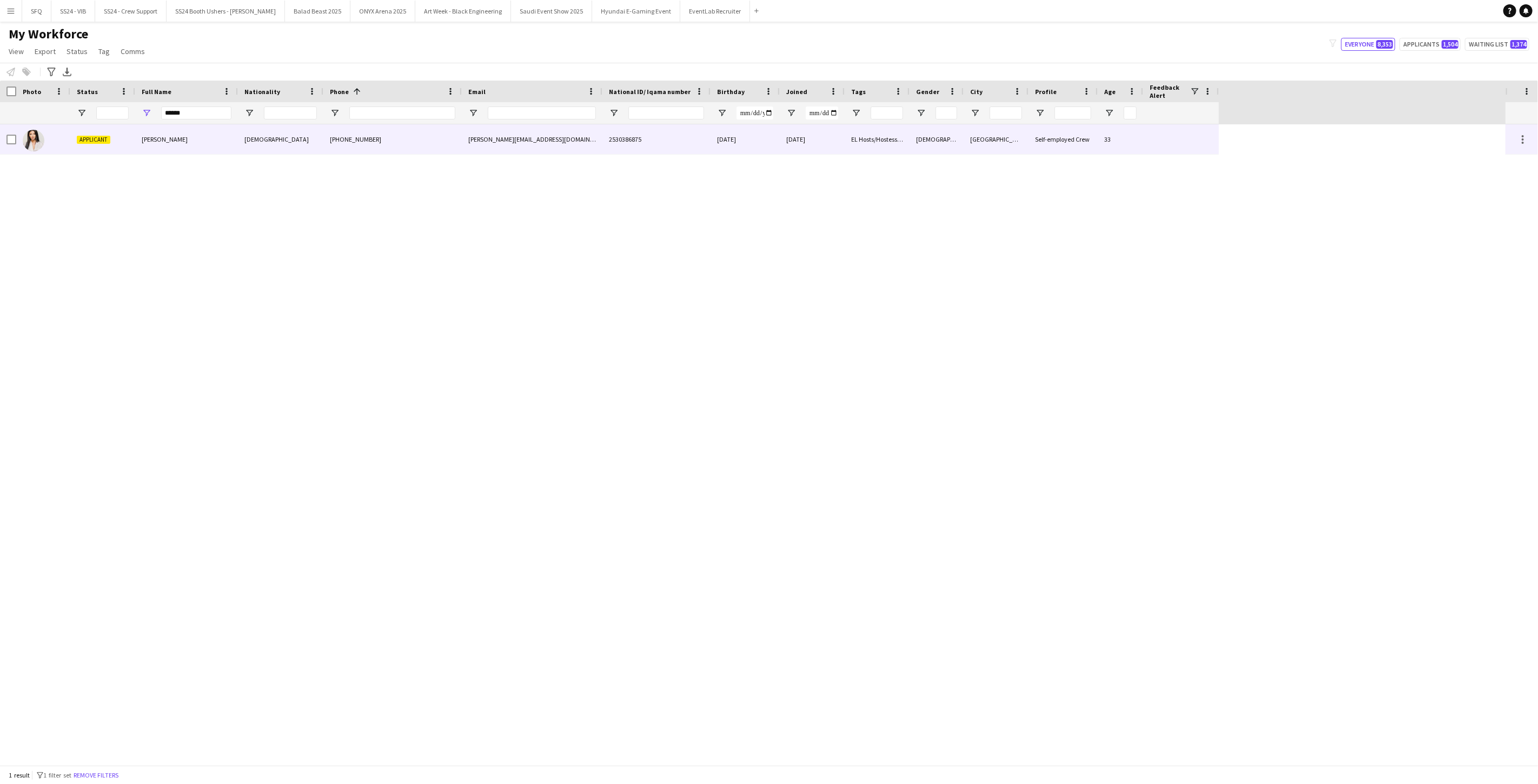
click at [150, 144] on div "Pamela Khalife" at bounding box center [186, 139] width 103 height 30
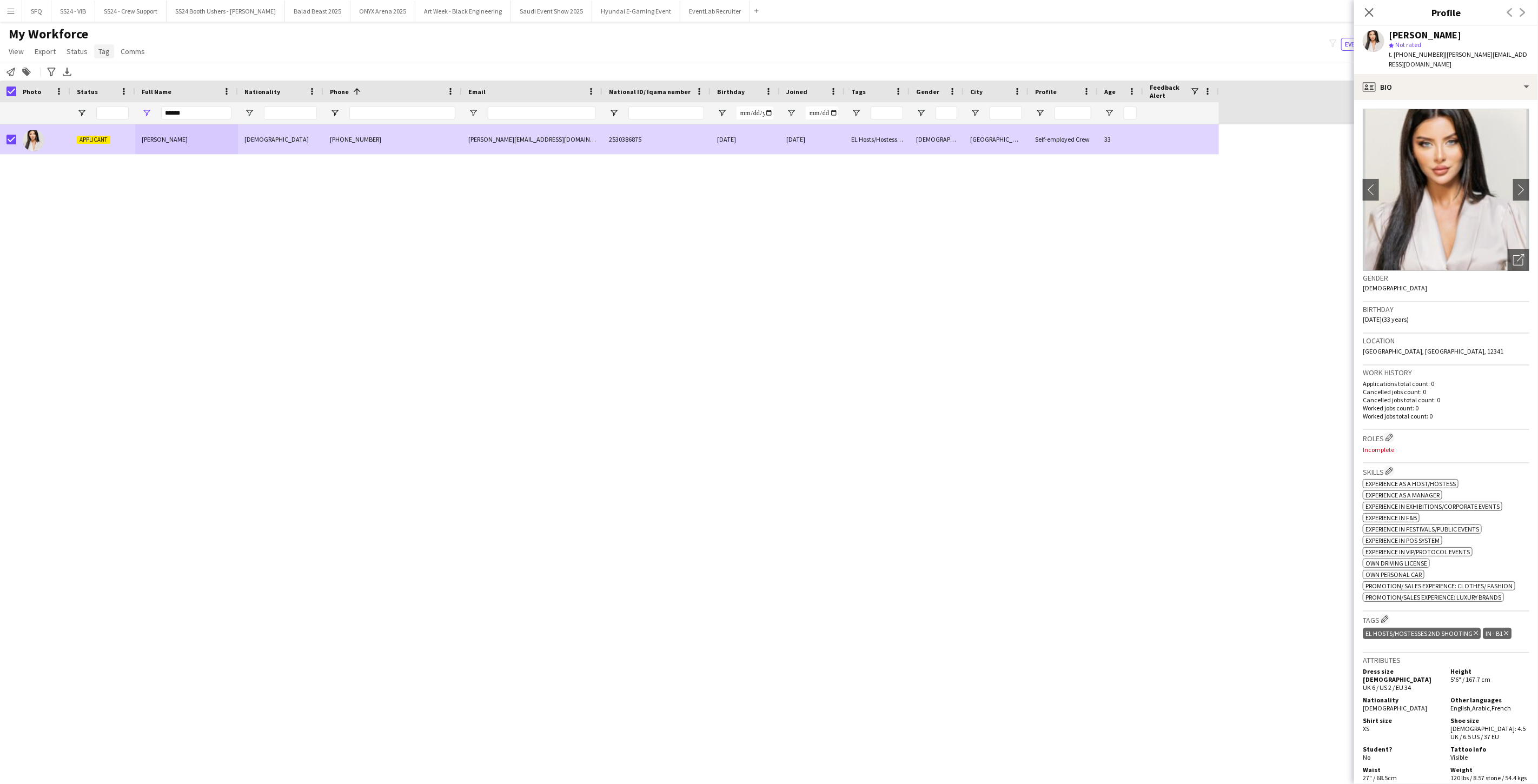
click at [107, 55] on link "Tag" at bounding box center [104, 51] width 20 height 14
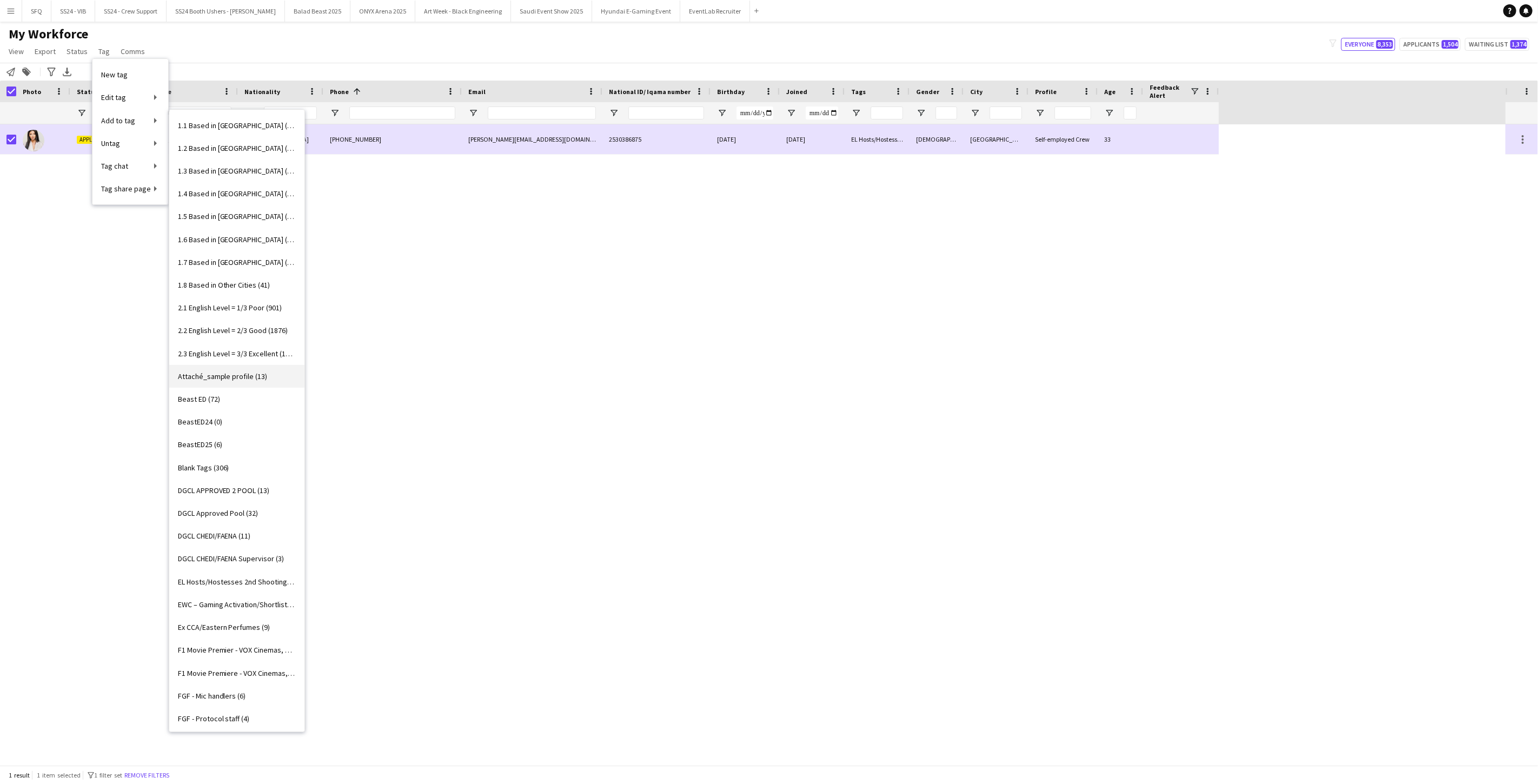
click at [225, 375] on span "Attaché_sample profile (13)" at bounding box center [223, 376] width 90 height 9
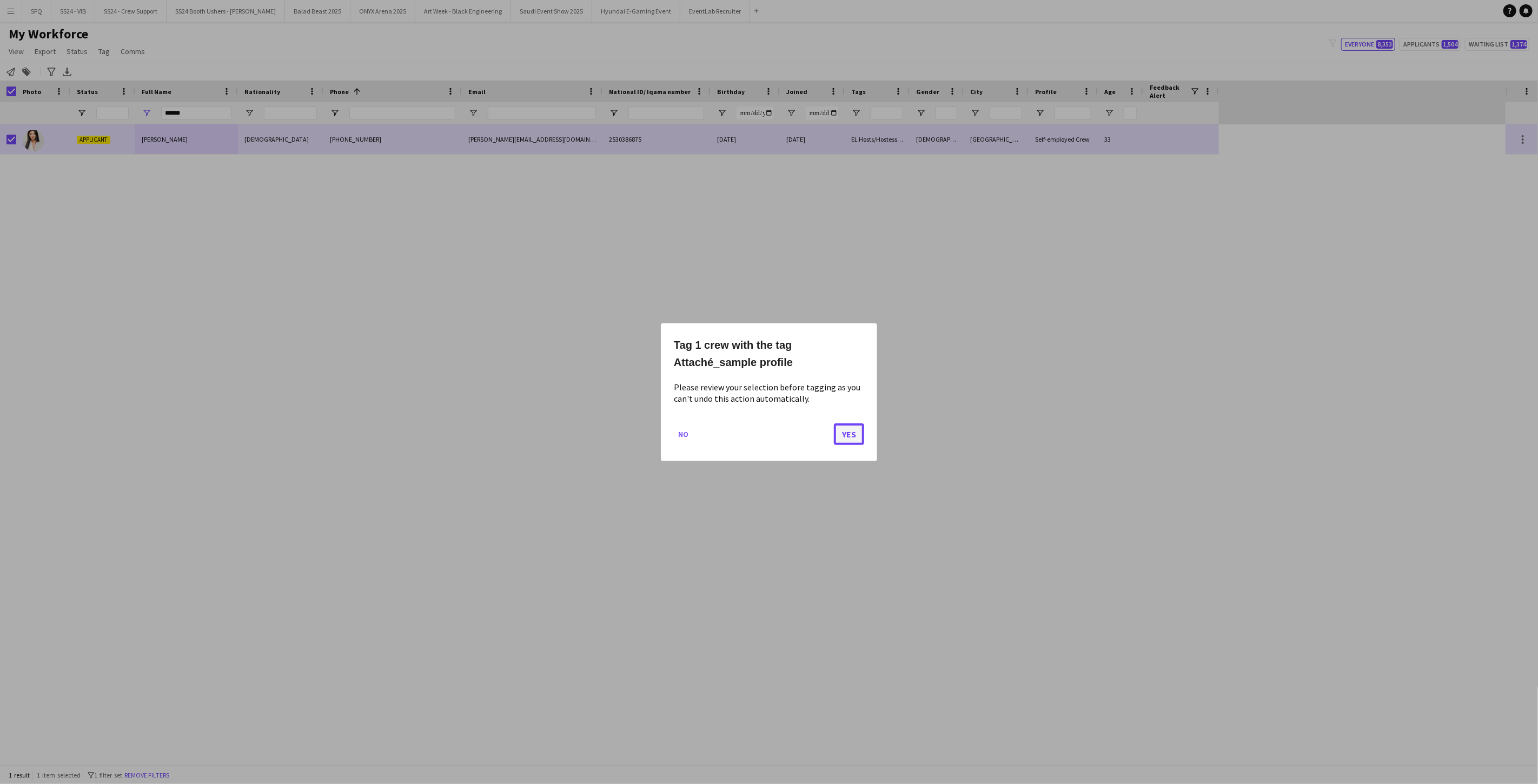
click at [575, 437] on button "Yes" at bounding box center [849, 434] width 30 height 22
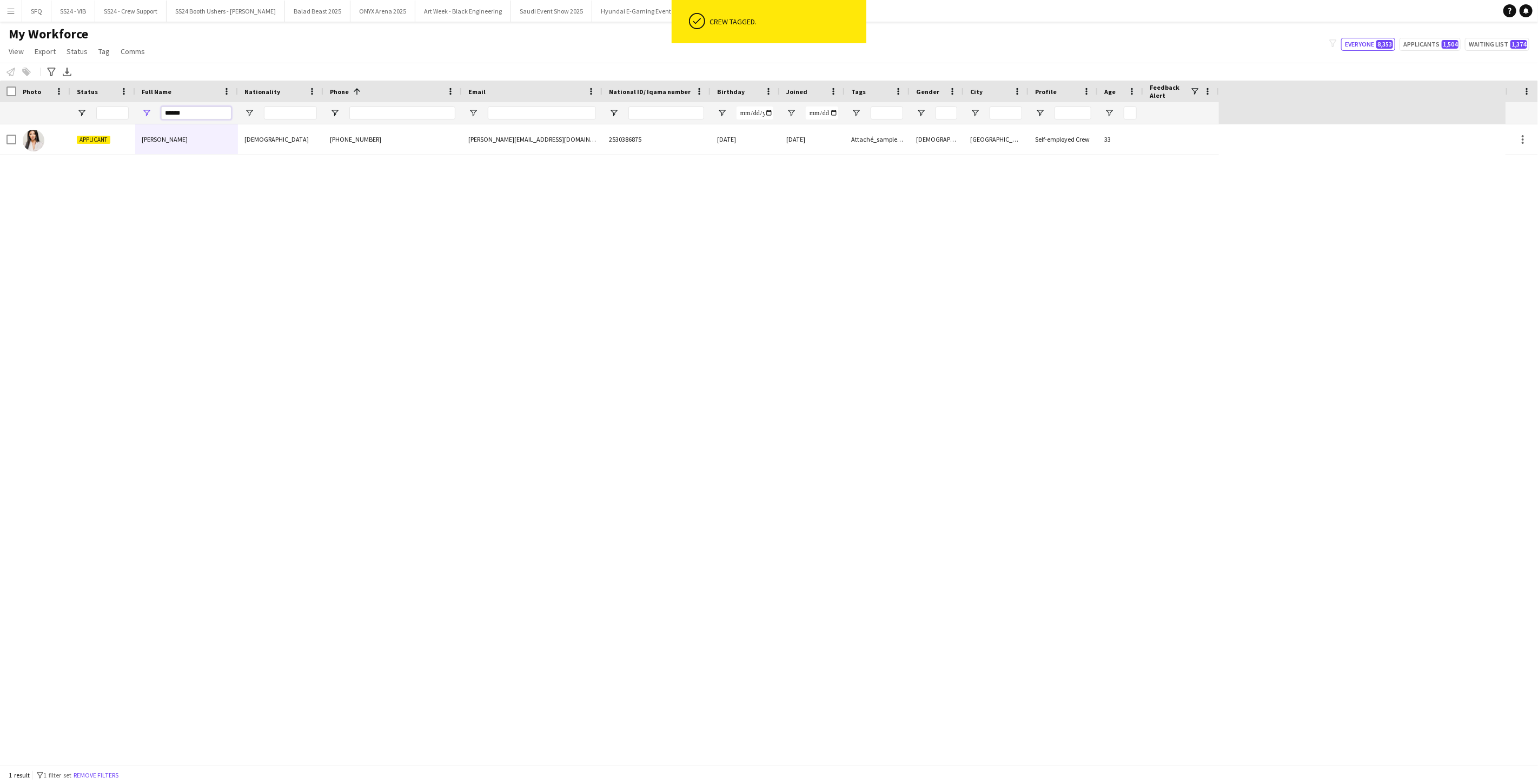
click at [182, 112] on input "******" at bounding box center [196, 113] width 70 height 13
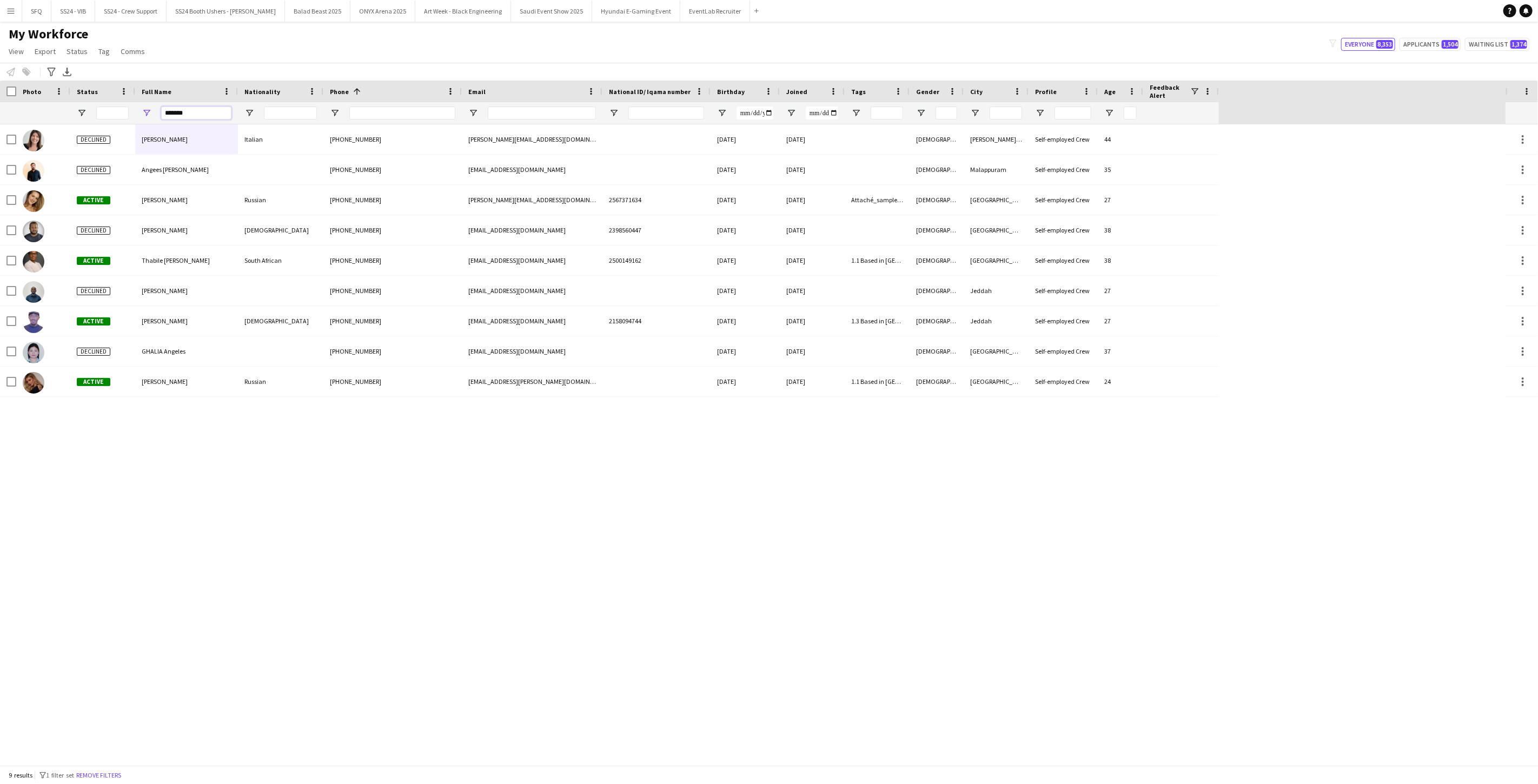
type input "********"
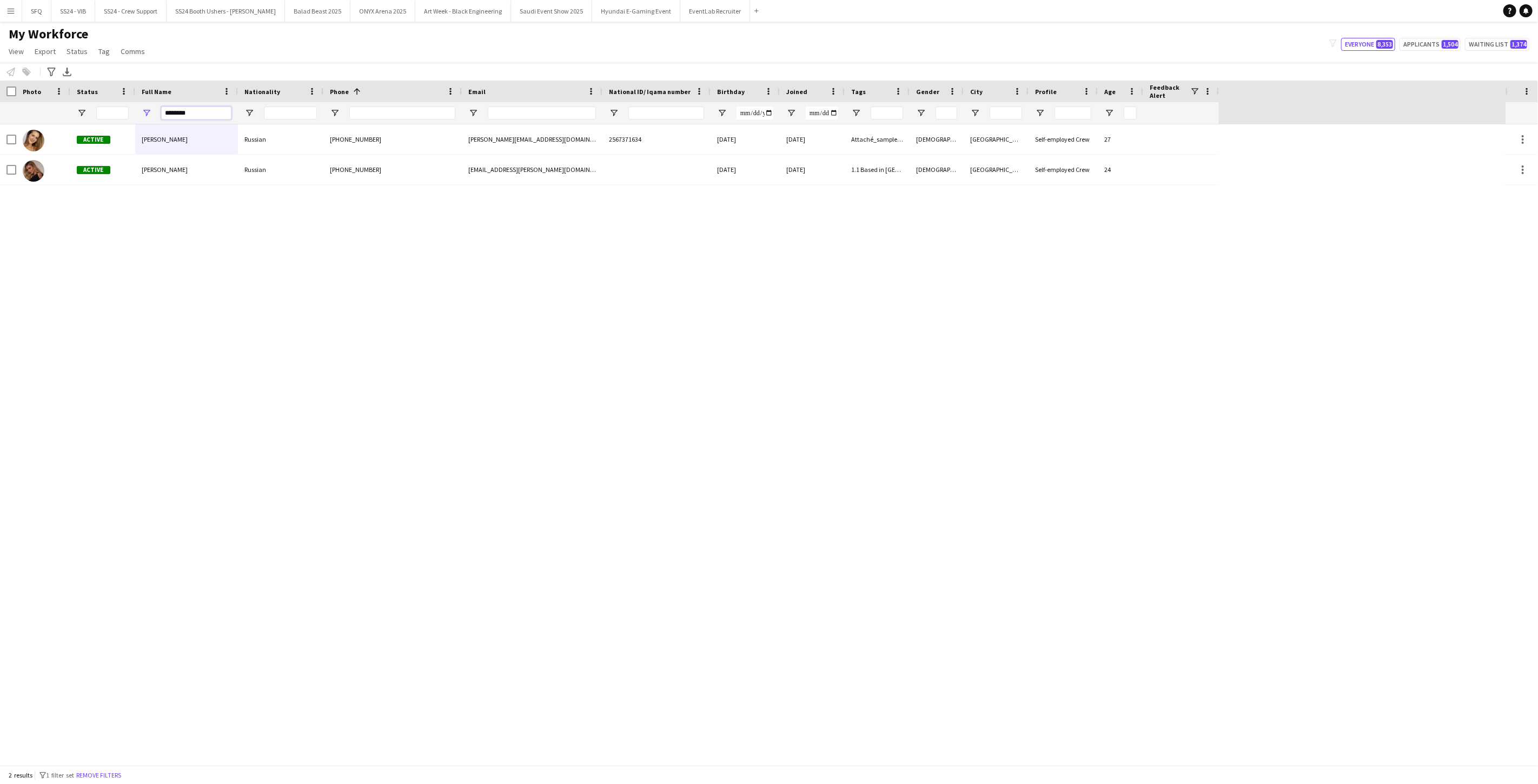
drag, startPoint x: 191, startPoint y: 115, endPoint x: 166, endPoint y: 116, distance: 25.0
click at [166, 116] on input "********" at bounding box center [196, 113] width 70 height 13
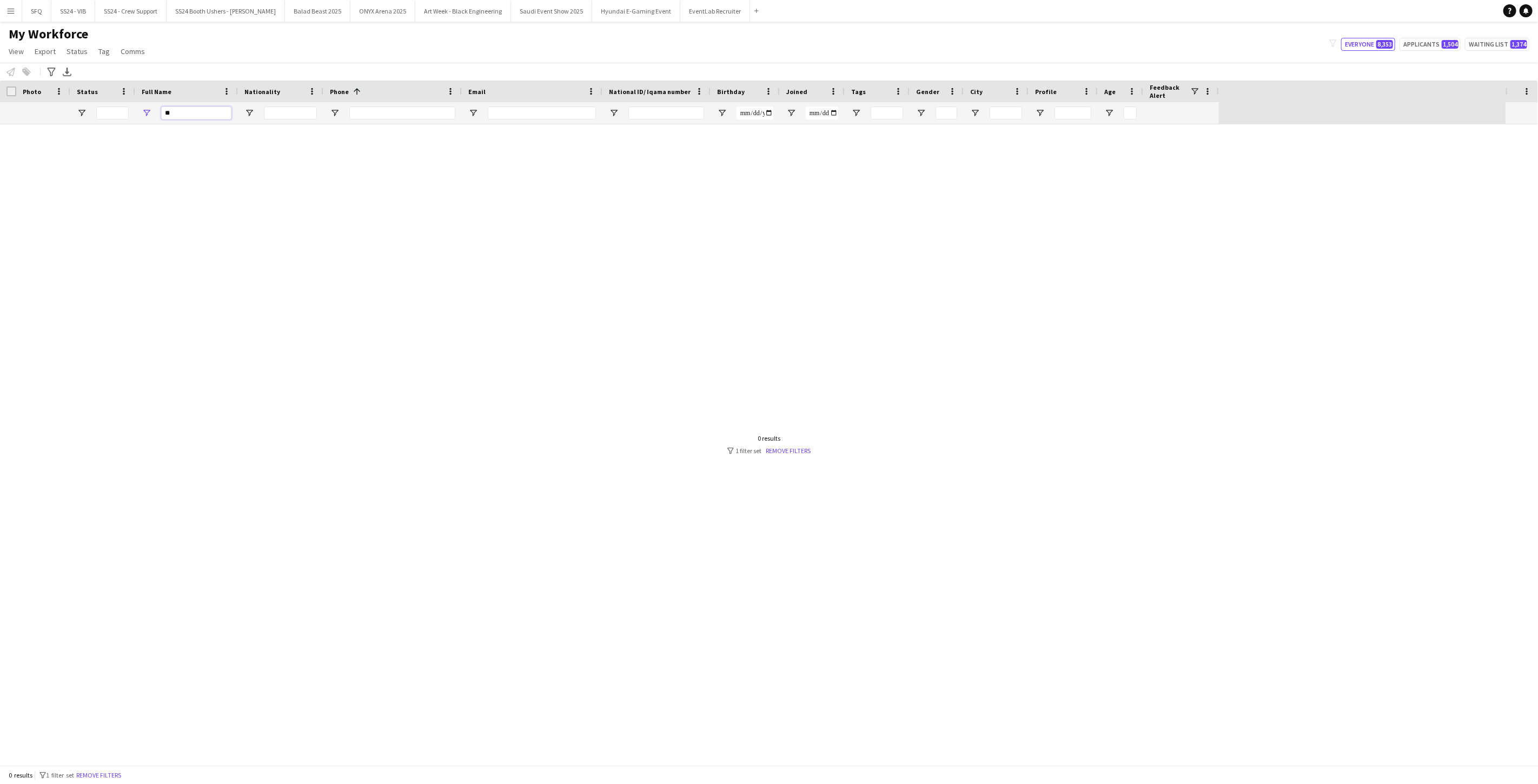
type input "*"
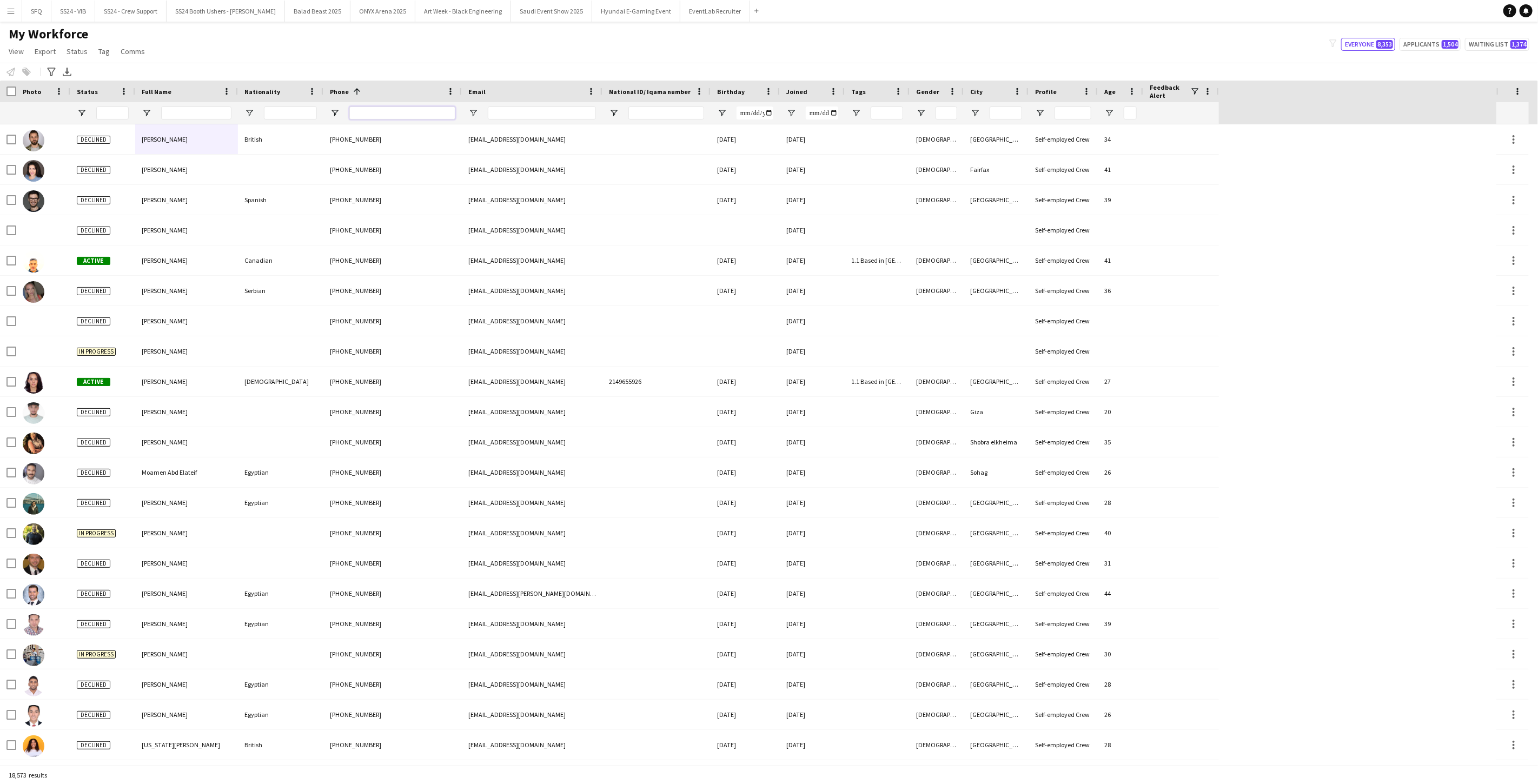
click at [432, 117] on input "Phone Filter Input" at bounding box center [402, 113] width 106 height 13
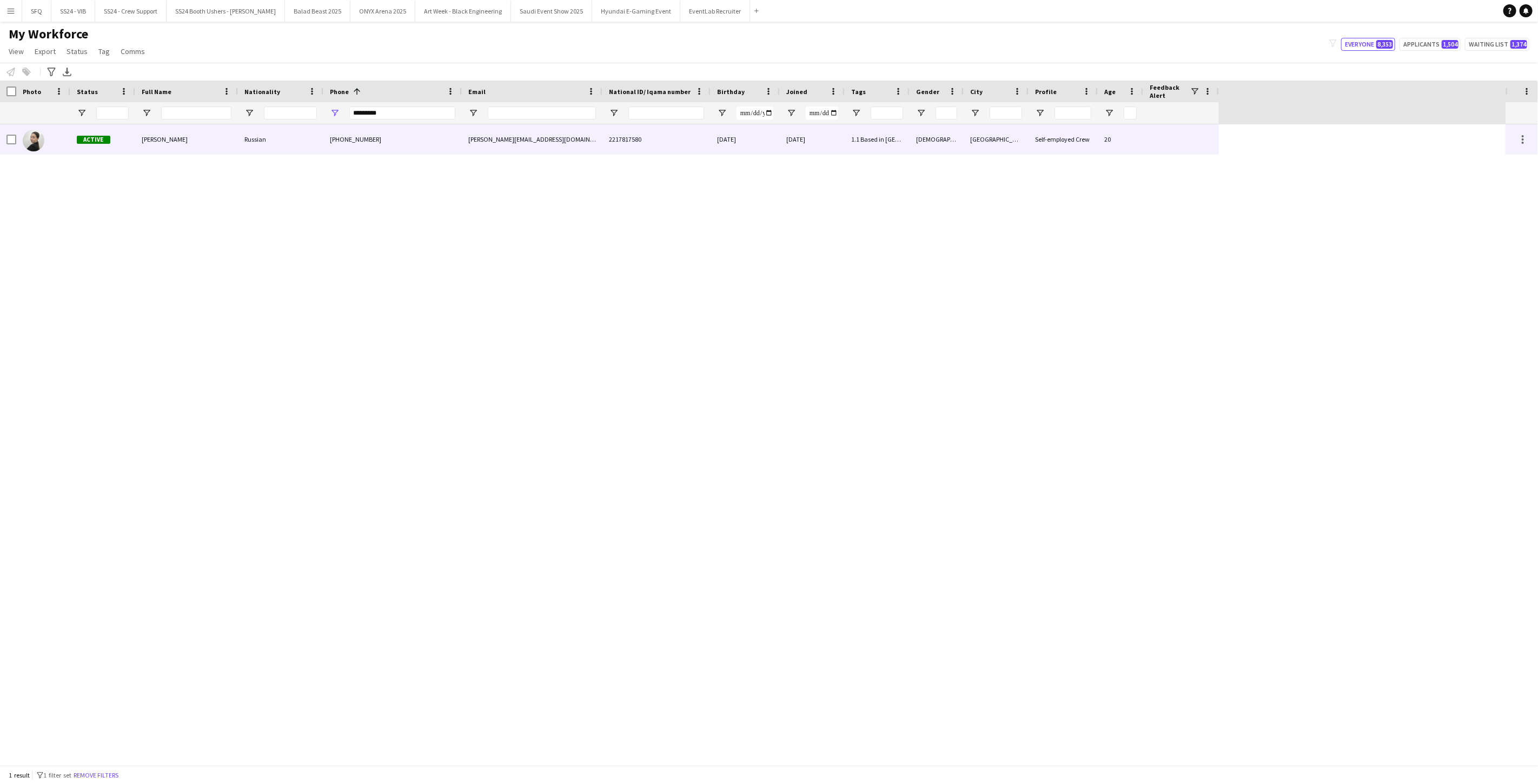
click at [389, 148] on div "+966566612525" at bounding box center [393, 139] width 139 height 30
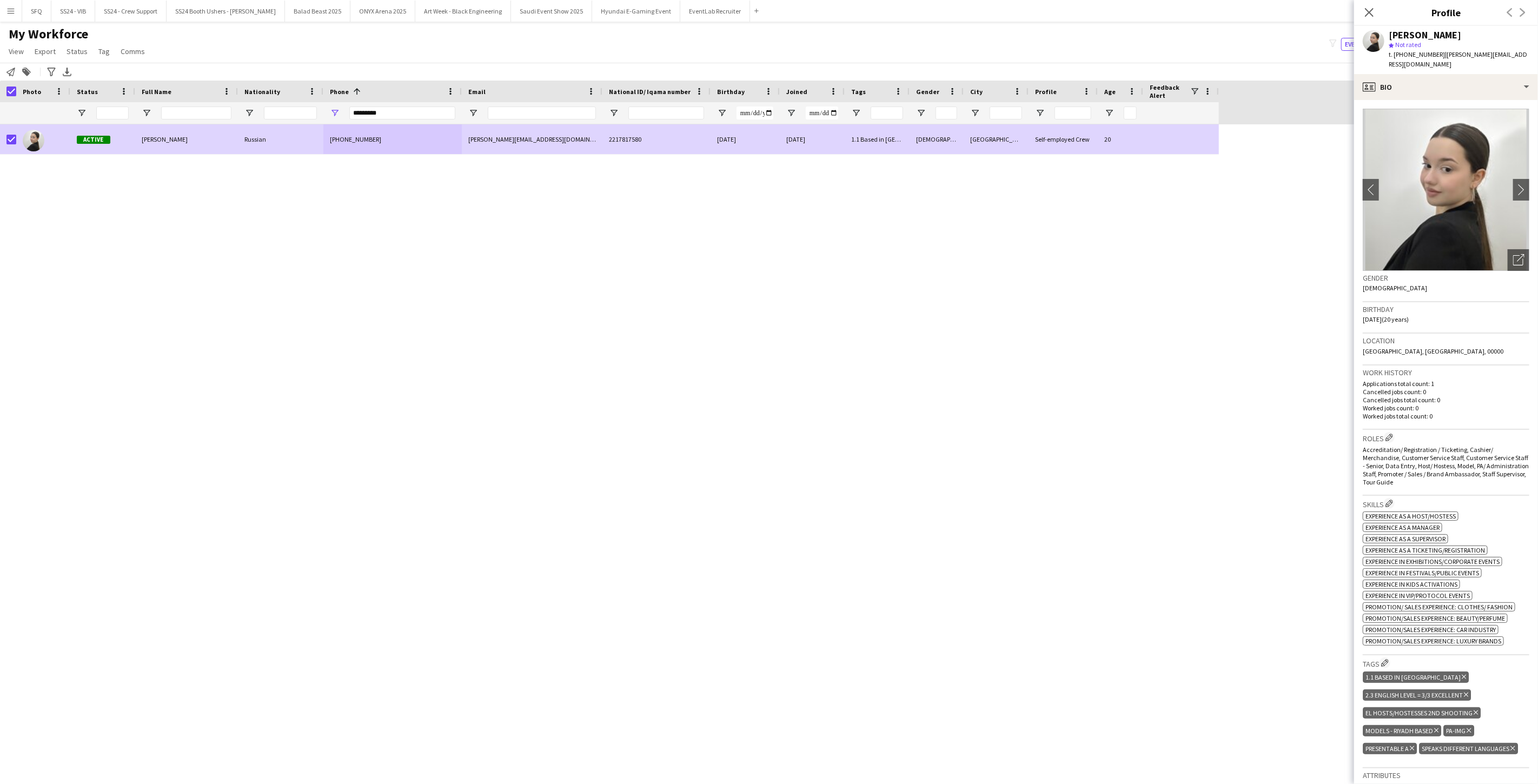
click at [101, 59] on app-page-menu "View Views Default view Musab Alamri Ninar Wannos Nouf Aloudah Raven Waad Ziyar…" at bounding box center [77, 53] width 156 height 20
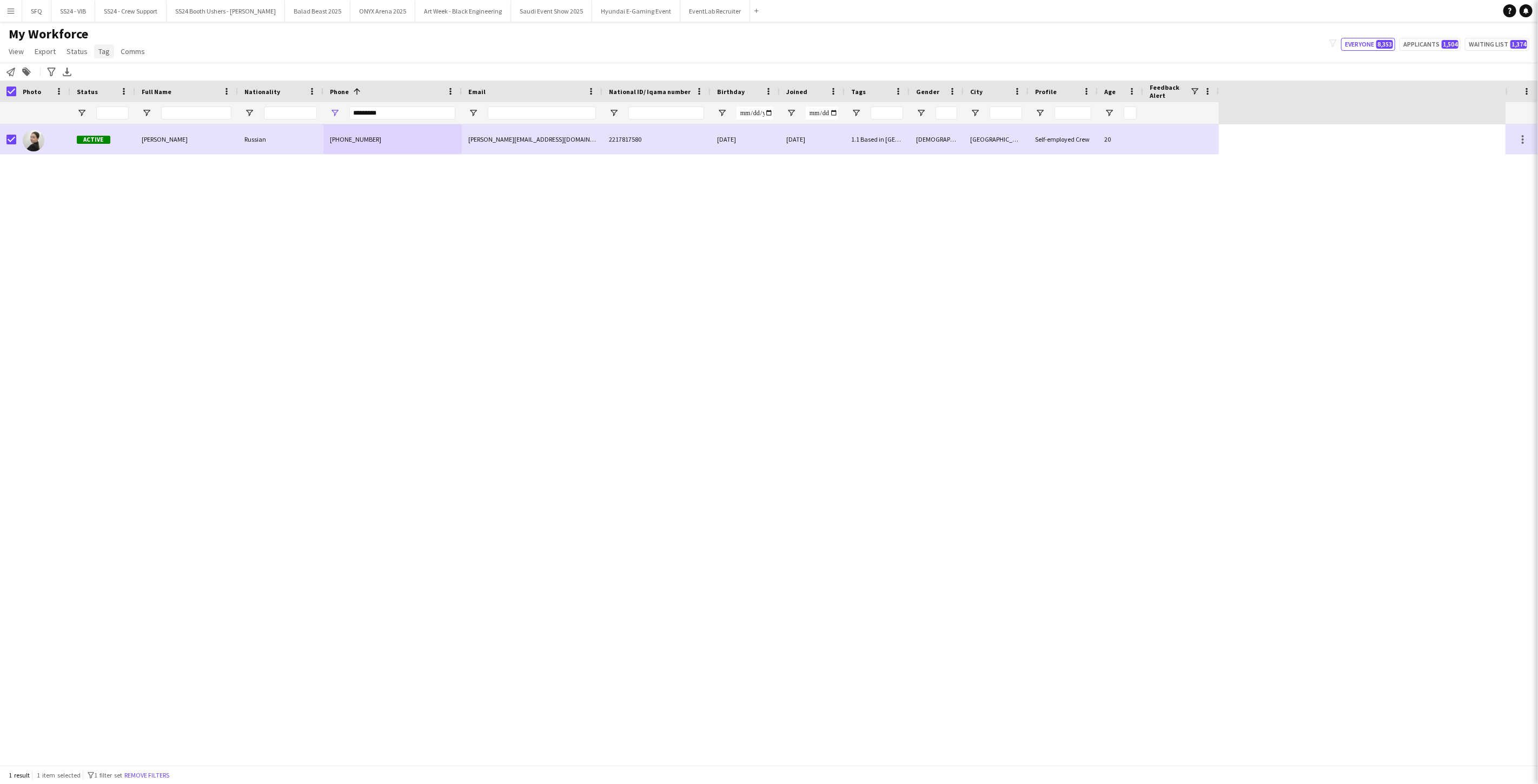
click at [101, 56] on link "Tag" at bounding box center [104, 51] width 20 height 14
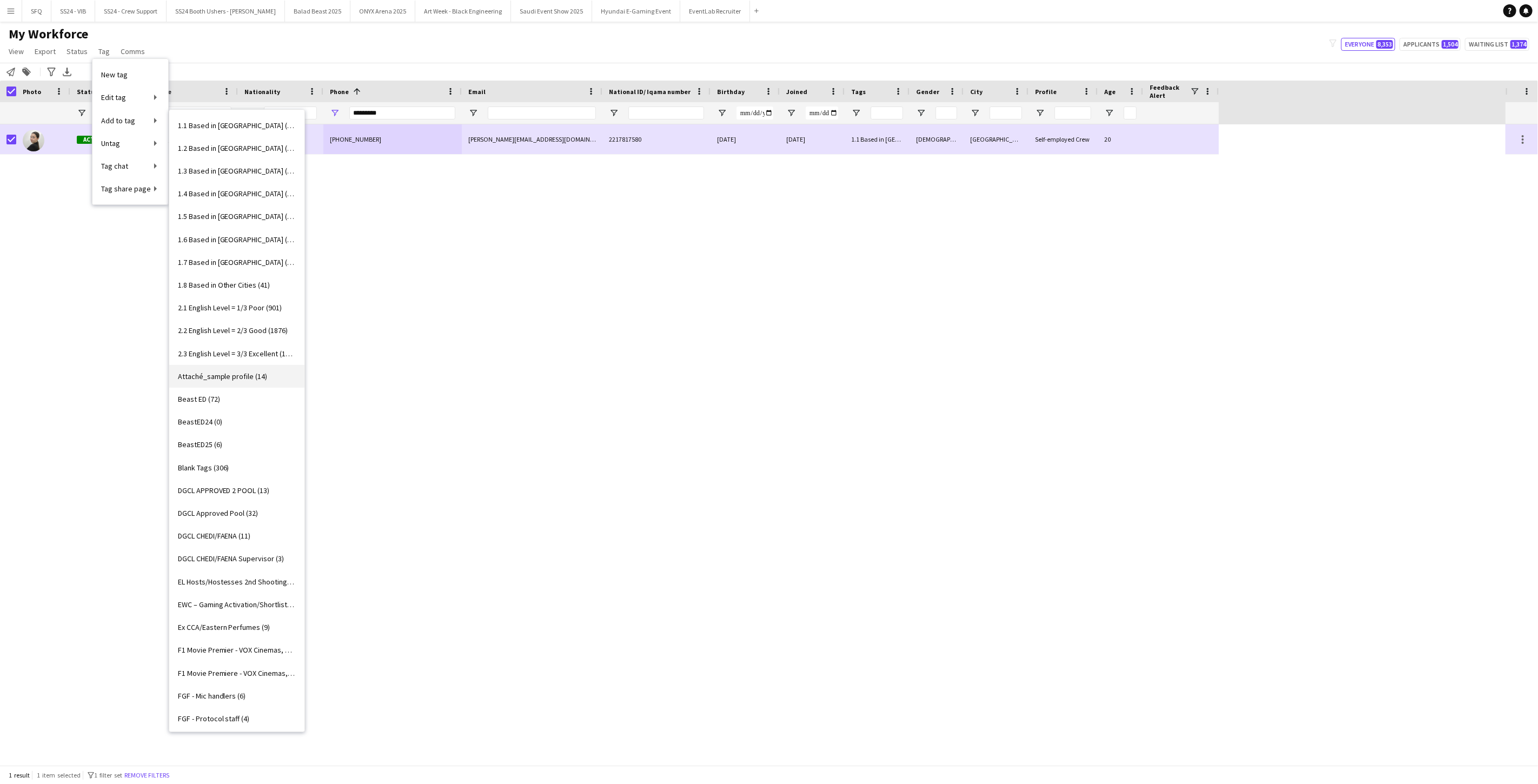
click at [243, 382] on link "Attaché_sample profile (14)" at bounding box center [237, 376] width 135 height 23
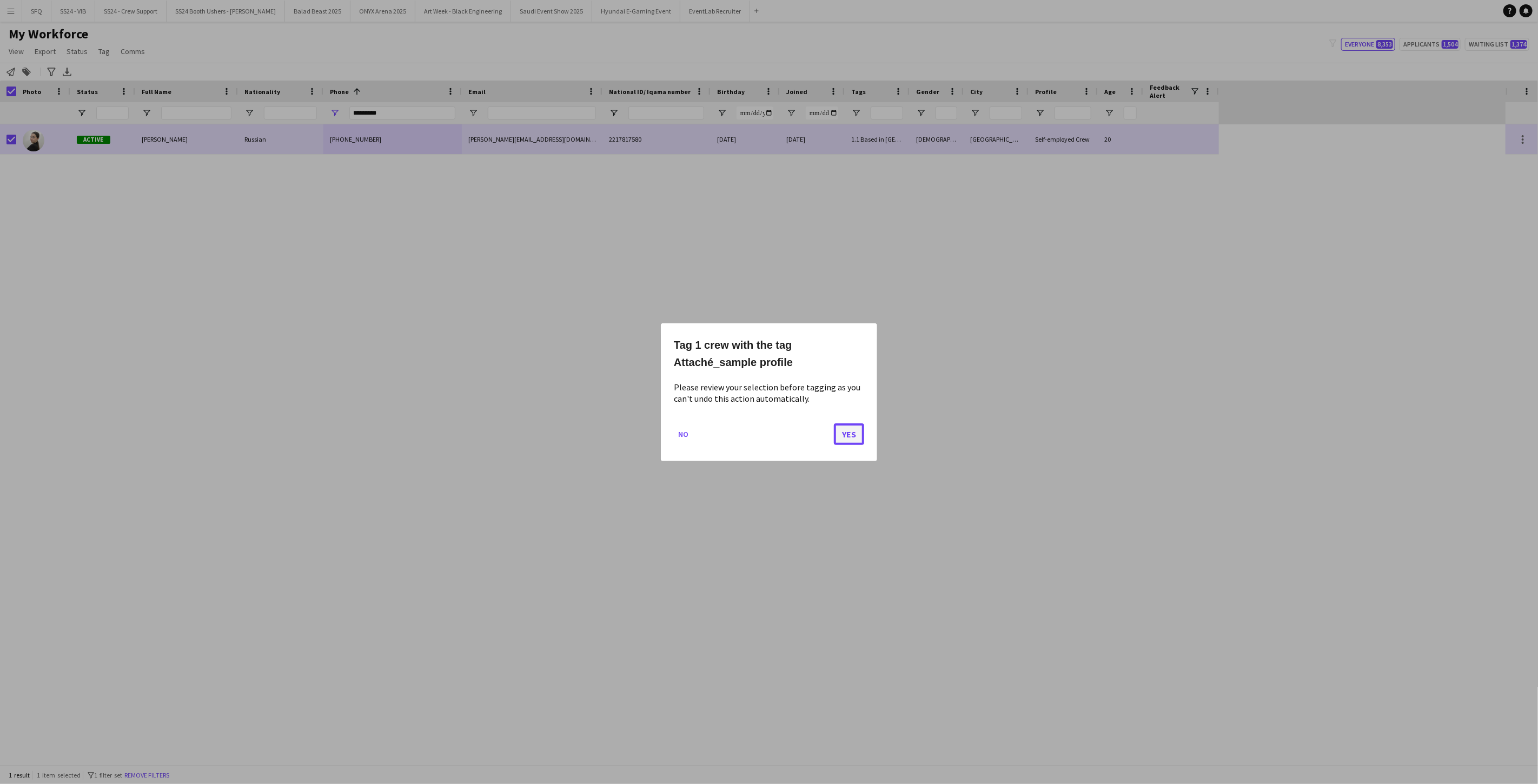
click at [575, 438] on button "Yes" at bounding box center [849, 434] width 30 height 22
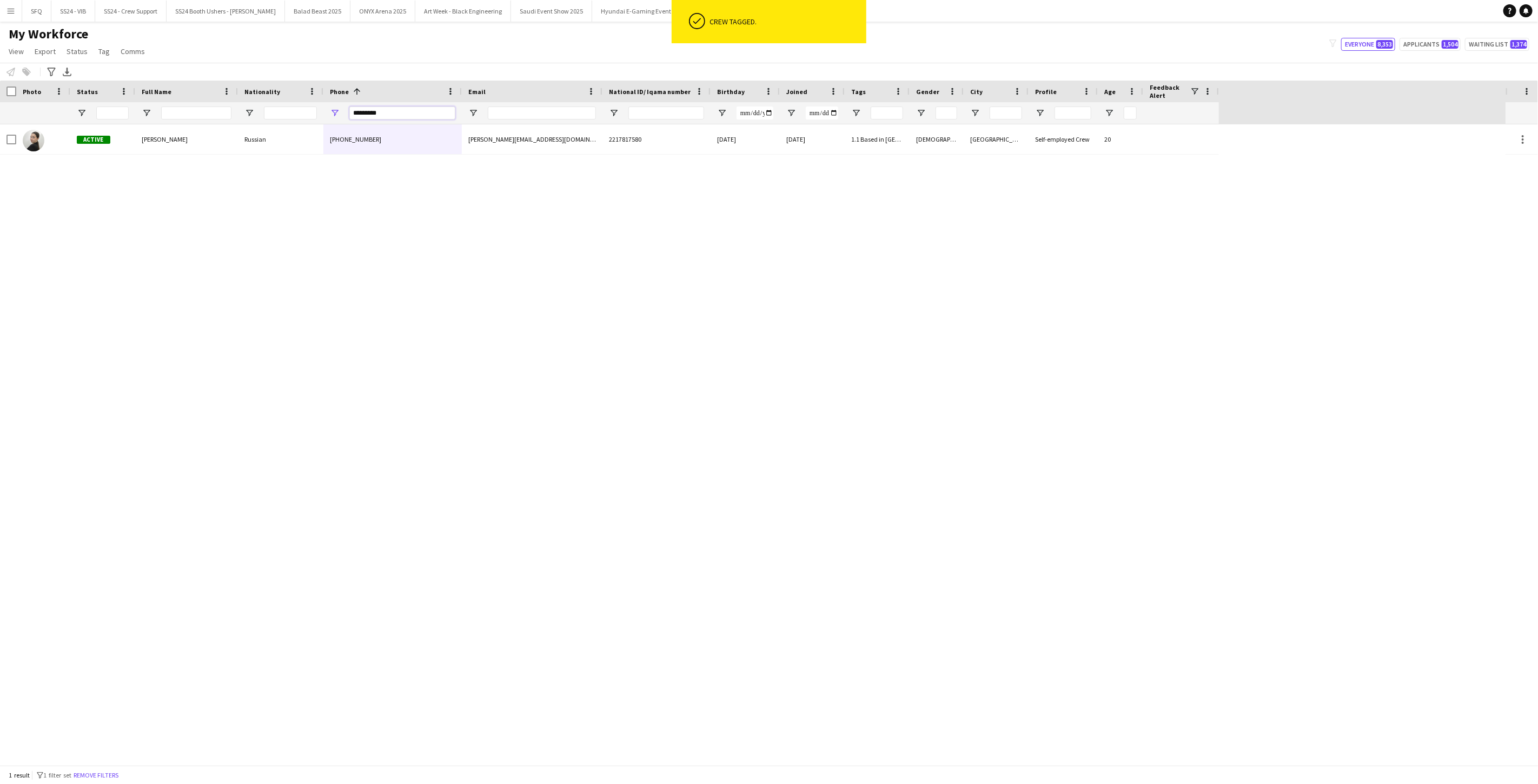
click at [403, 116] on input "*********" at bounding box center [402, 113] width 106 height 13
type input "*"
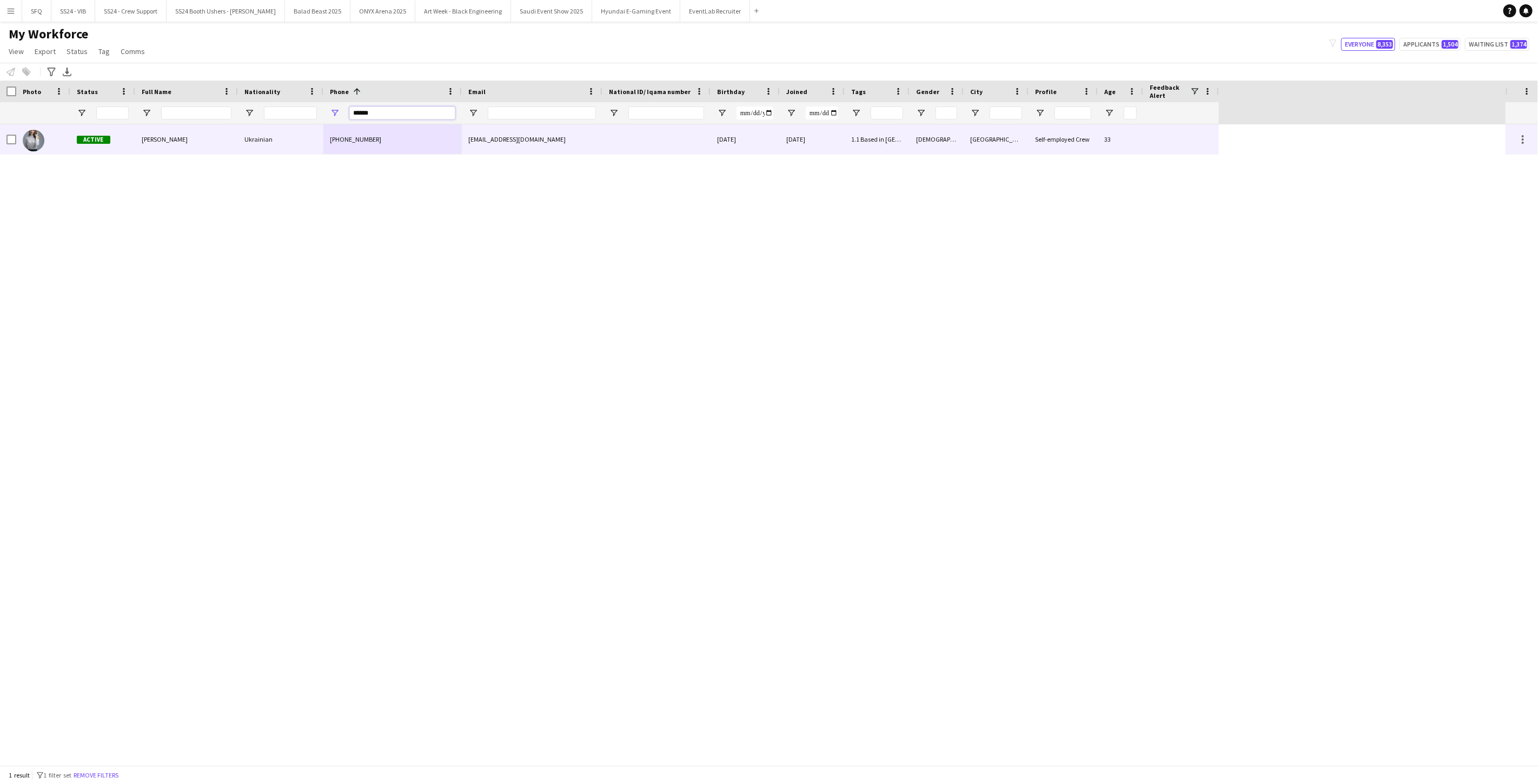
type input "******"
click at [267, 131] on div "Ukrainian" at bounding box center [280, 139] width 85 height 30
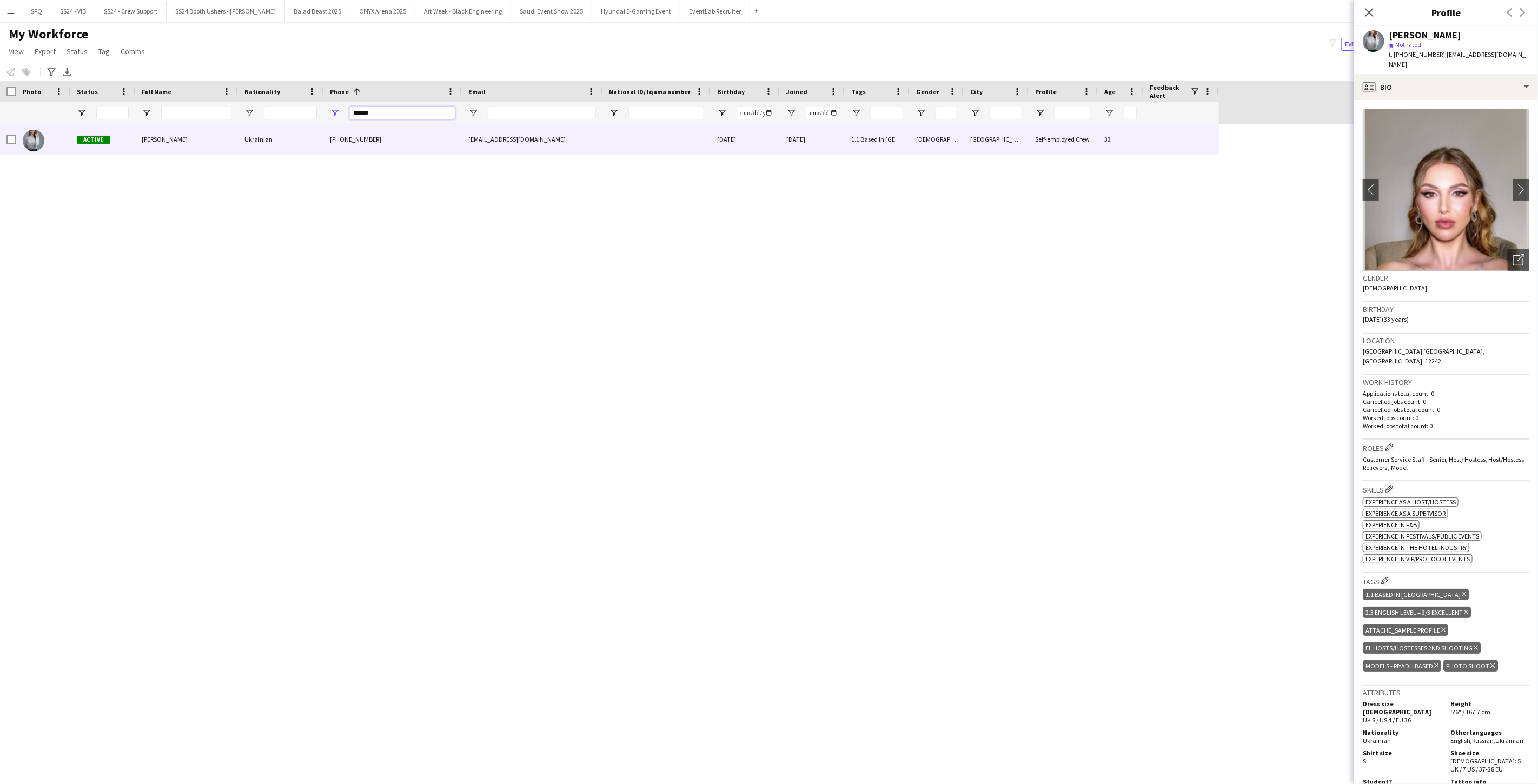
click at [387, 108] on input "******" at bounding box center [402, 113] width 106 height 13
click at [387, 109] on input "******" at bounding box center [402, 113] width 106 height 13
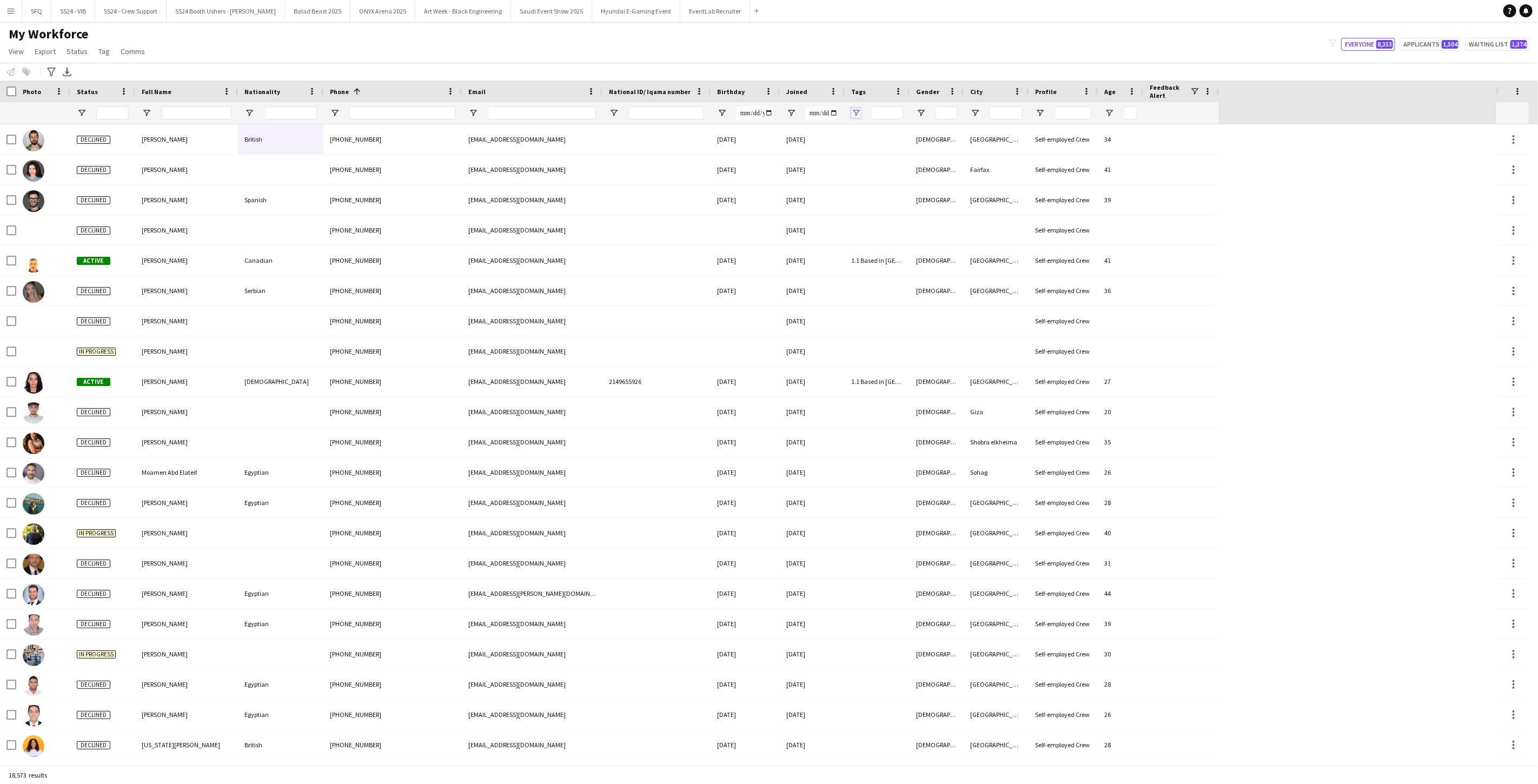
click at [575, 114] on span "Open Filter Menu" at bounding box center [855, 112] width 9 height 9
click at [575, 177] on div "(Select All)" at bounding box center [911, 179] width 85 height 8
type input "***"
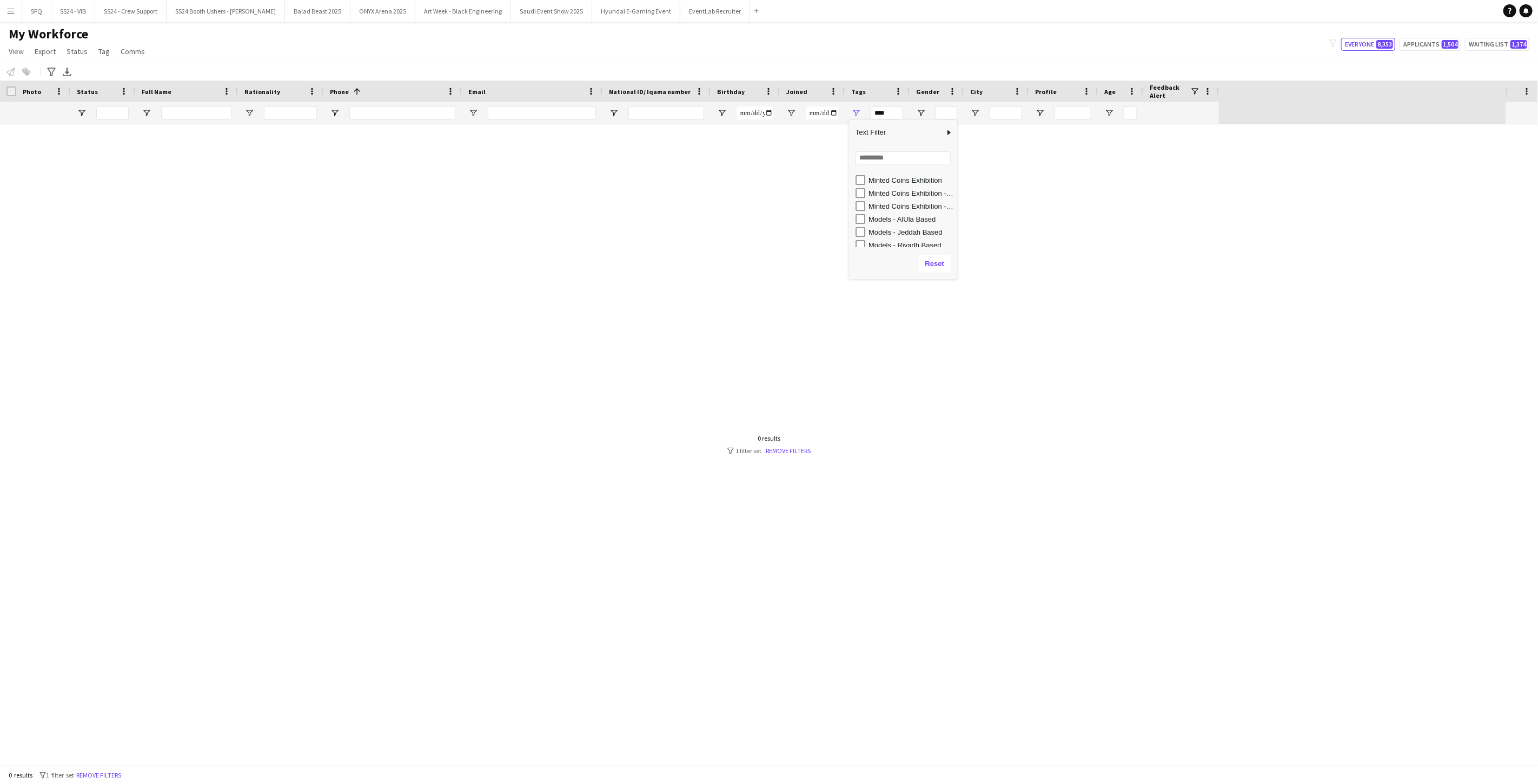
scroll to position [601, 0]
click at [876, 182] on div "Attaché_sample profile" at bounding box center [911, 185] width 85 height 8
type input "**********"
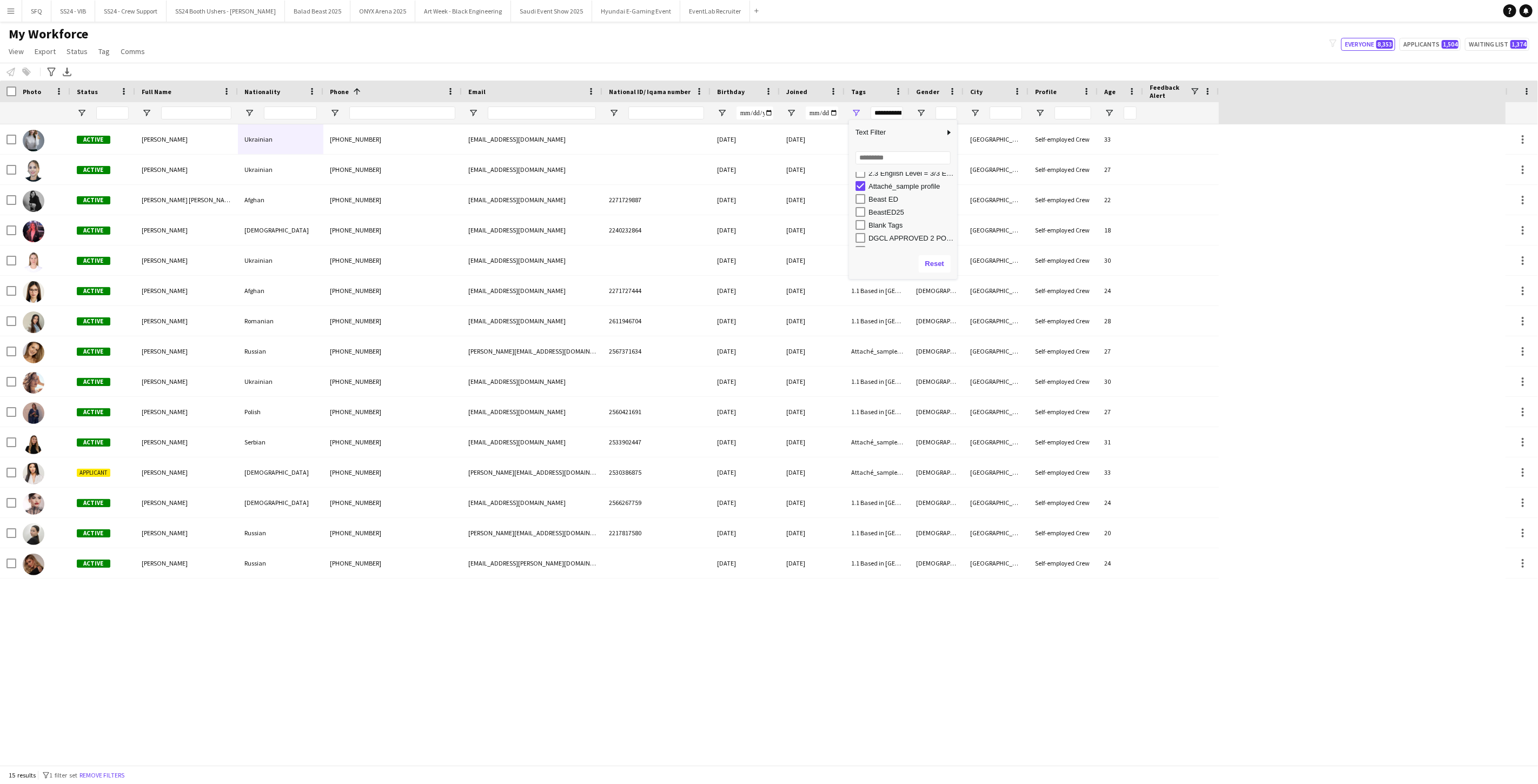
click at [760, 20] on app-navbar "Menu Boards Boards Boards All jobs Status Workforce Workforce My Workforce Recr…" at bounding box center [769, 11] width 1538 height 22
click at [99, 55] on span "Tag" at bounding box center [104, 51] width 12 height 9
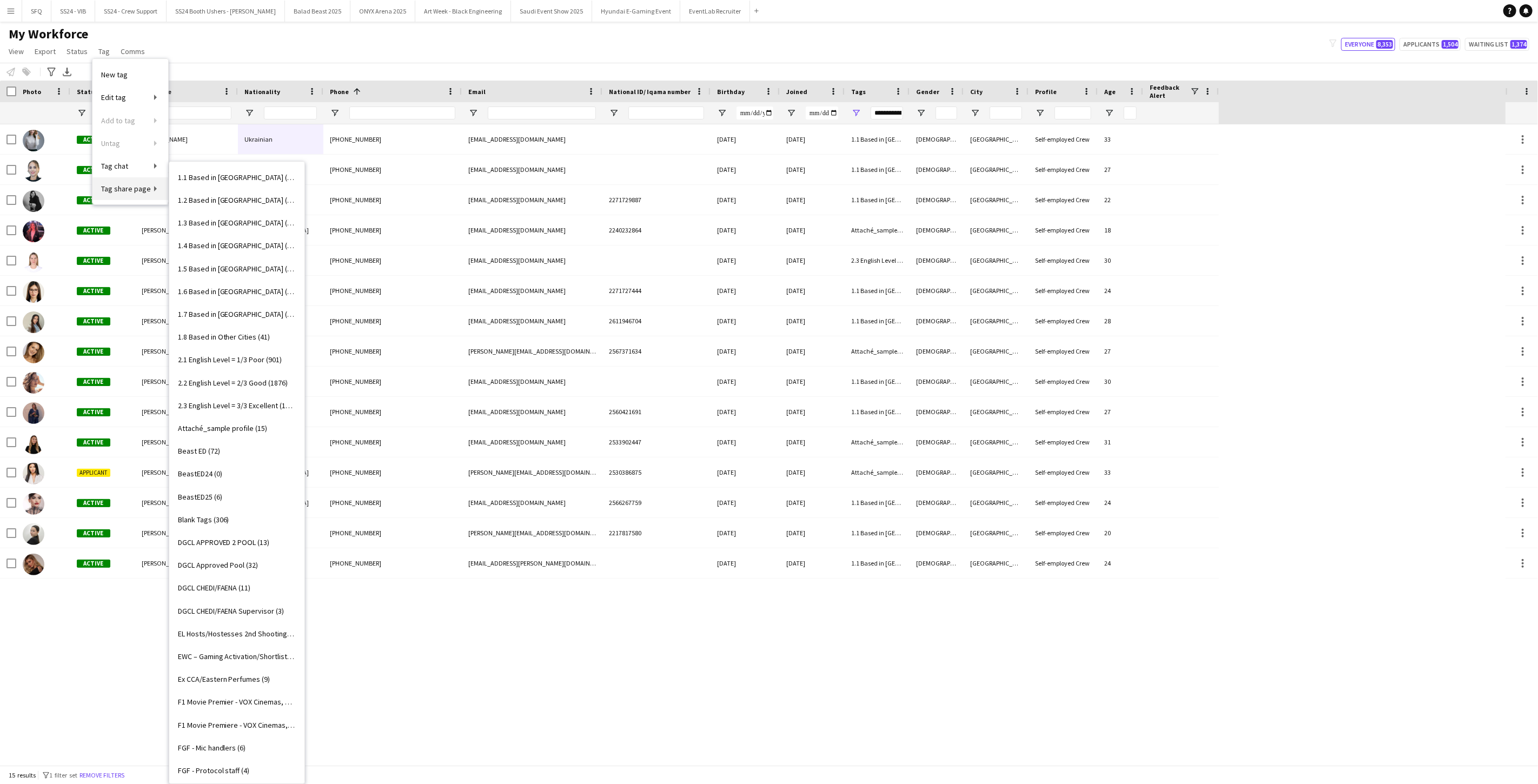
click at [145, 182] on link "Tag share page" at bounding box center [131, 188] width 76 height 23
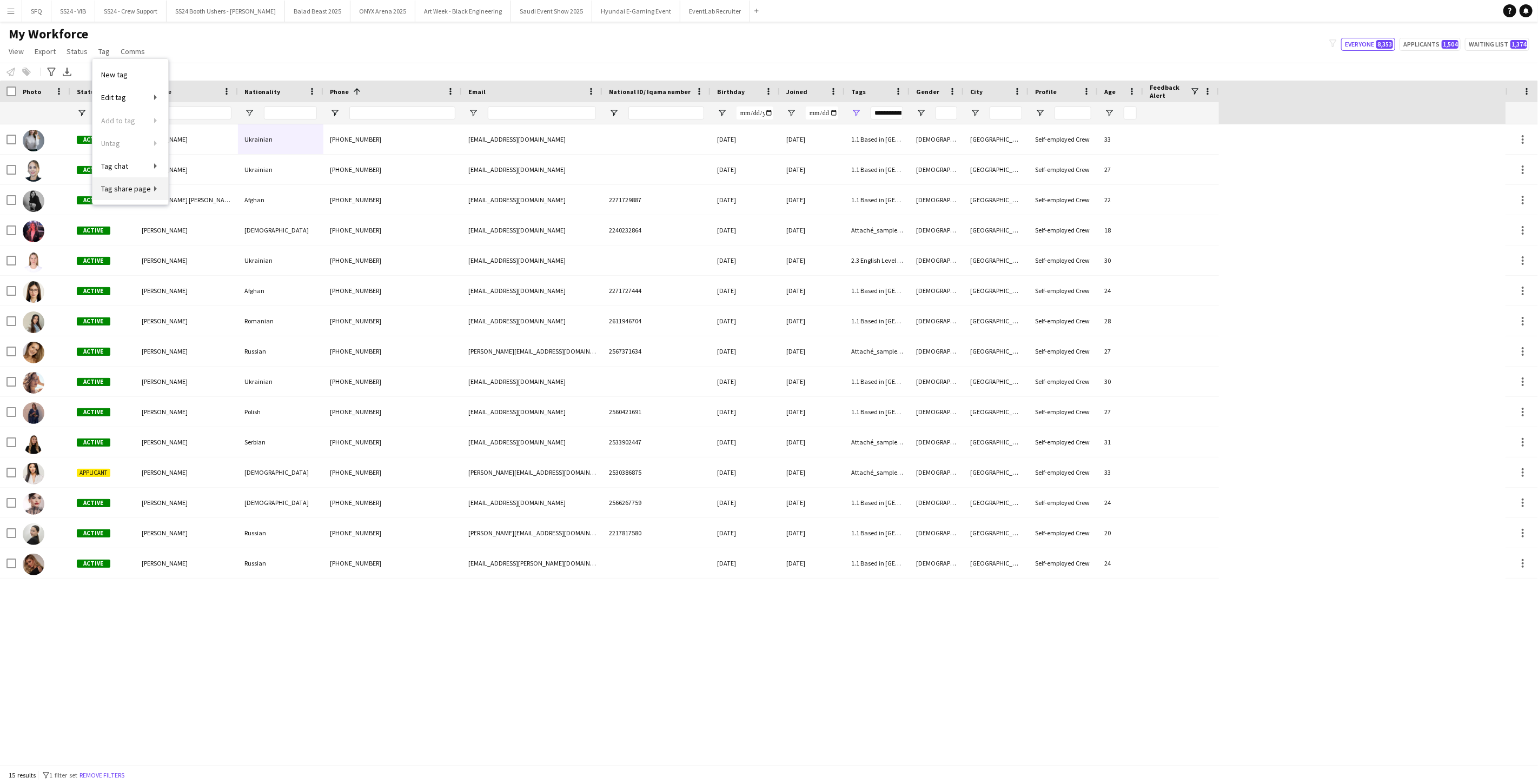
click at [159, 191] on link "Tag share page" at bounding box center [131, 188] width 76 height 23
click at [128, 188] on span "Tag share page" at bounding box center [126, 188] width 50 height 9
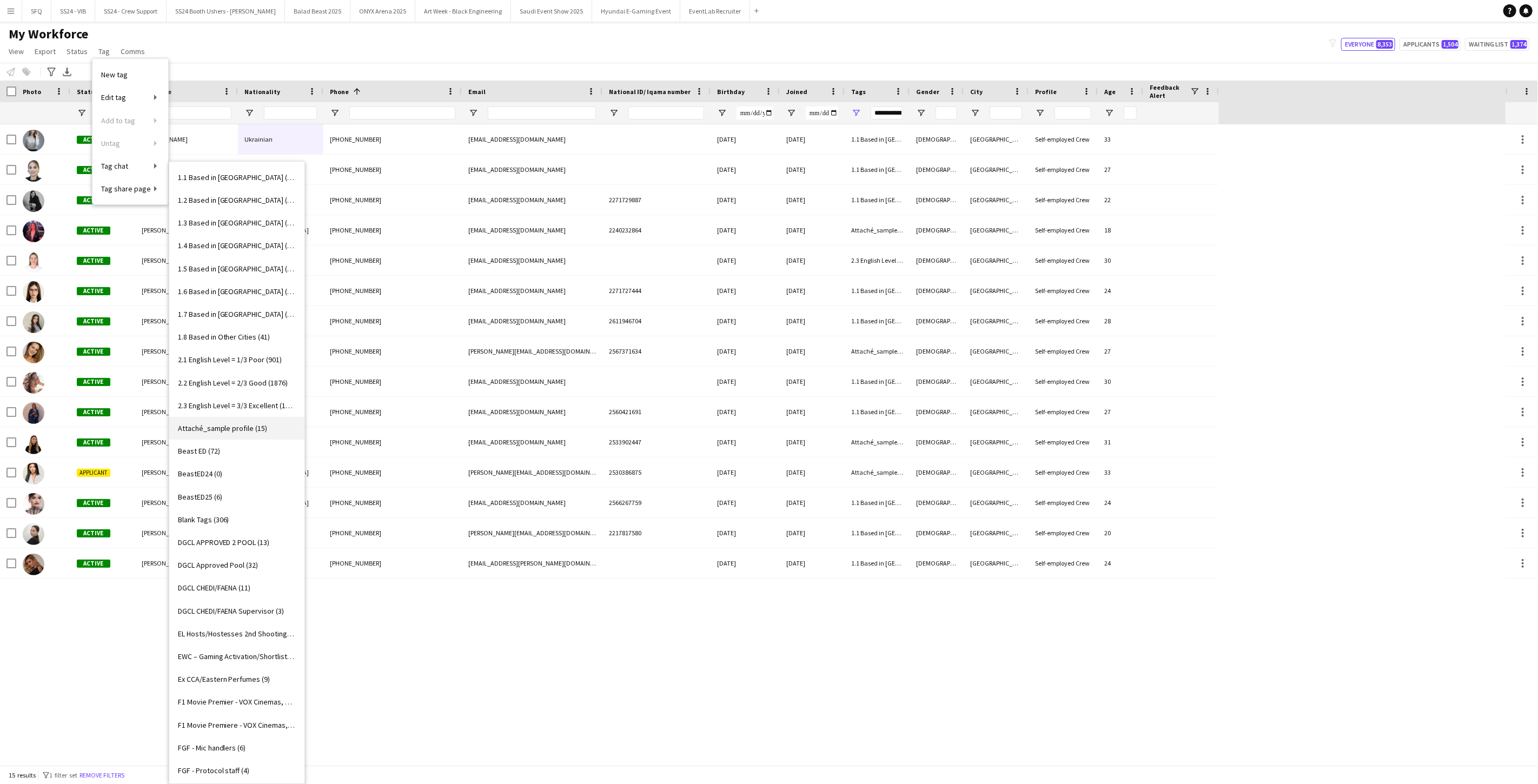
drag, startPoint x: 207, startPoint y: 418, endPoint x: 191, endPoint y: 431, distance: 20.6
click at [191, 431] on span "Attaché_sample profile (15)" at bounding box center [223, 428] width 90 height 9
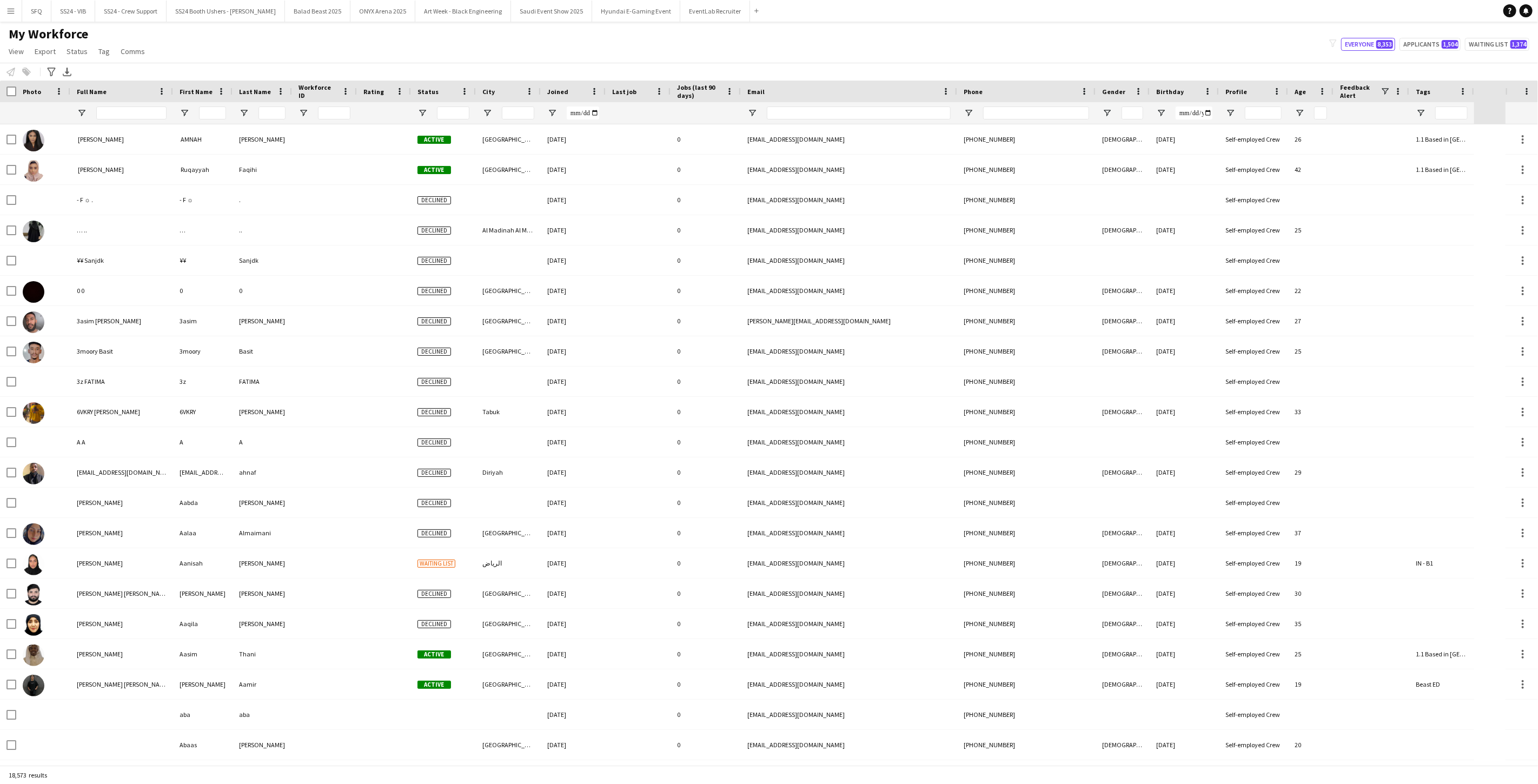
type input "**********"
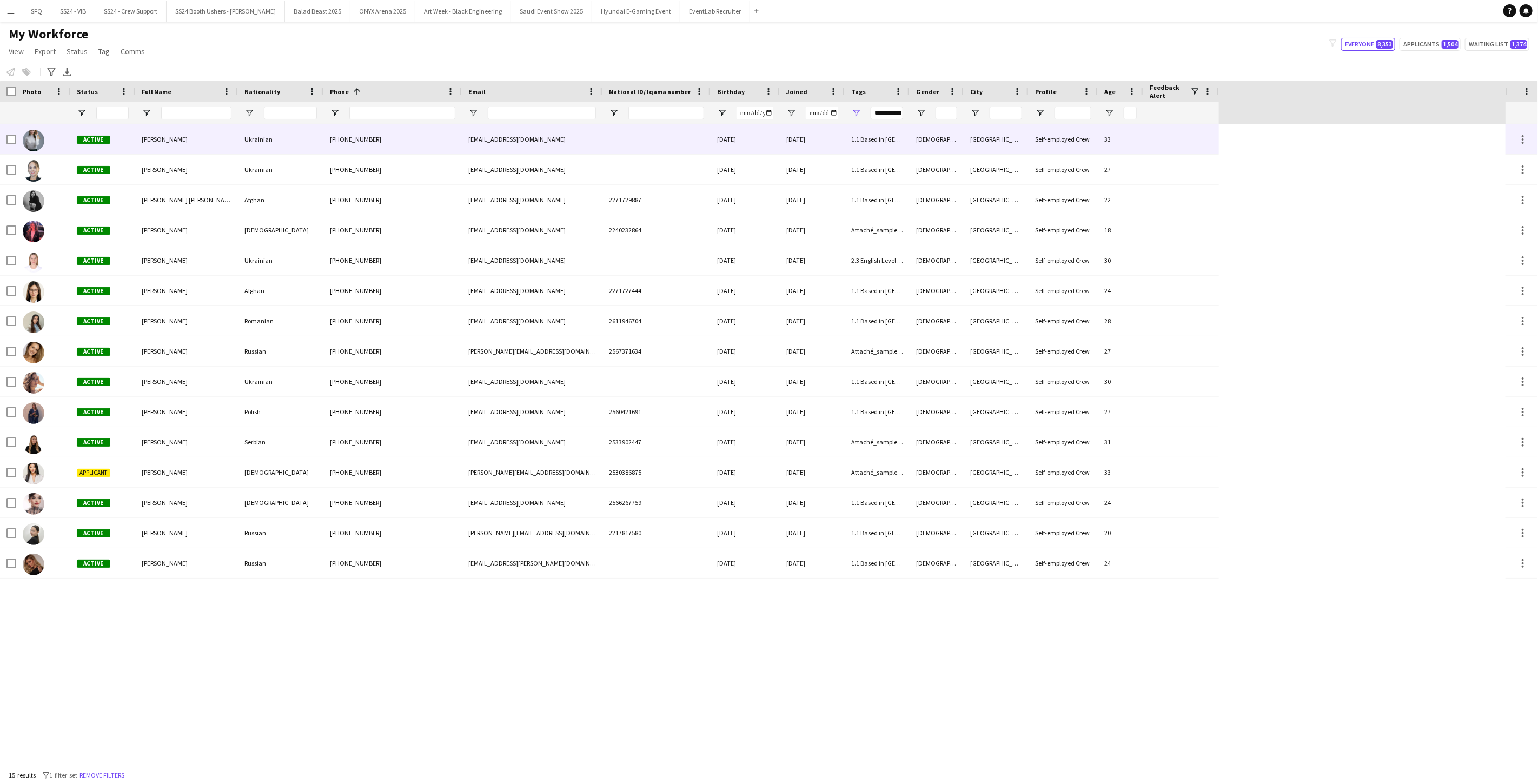
click at [375, 128] on div "+380966549497" at bounding box center [393, 139] width 139 height 30
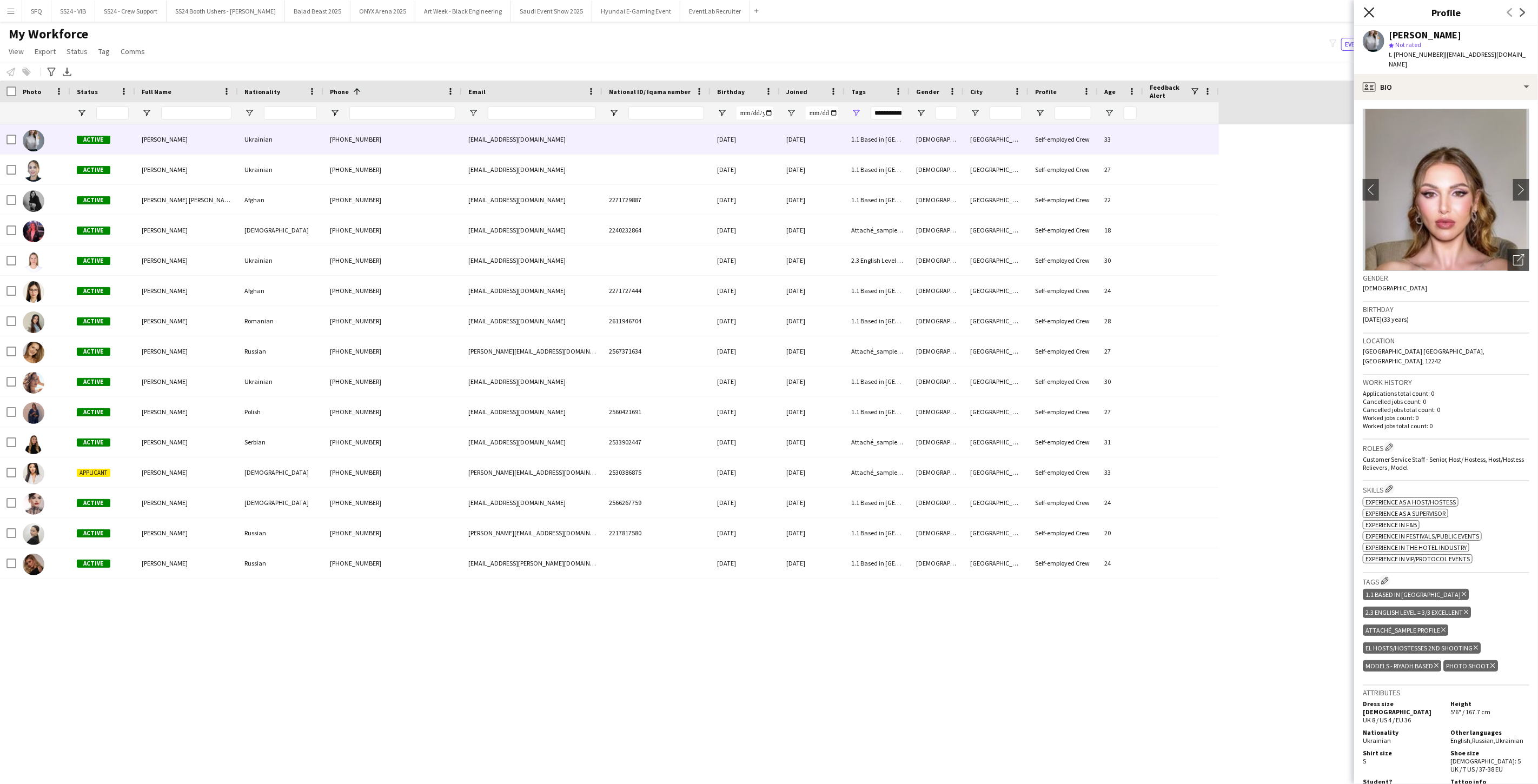
click at [1368, 13] on icon at bounding box center [1369, 12] width 10 height 10
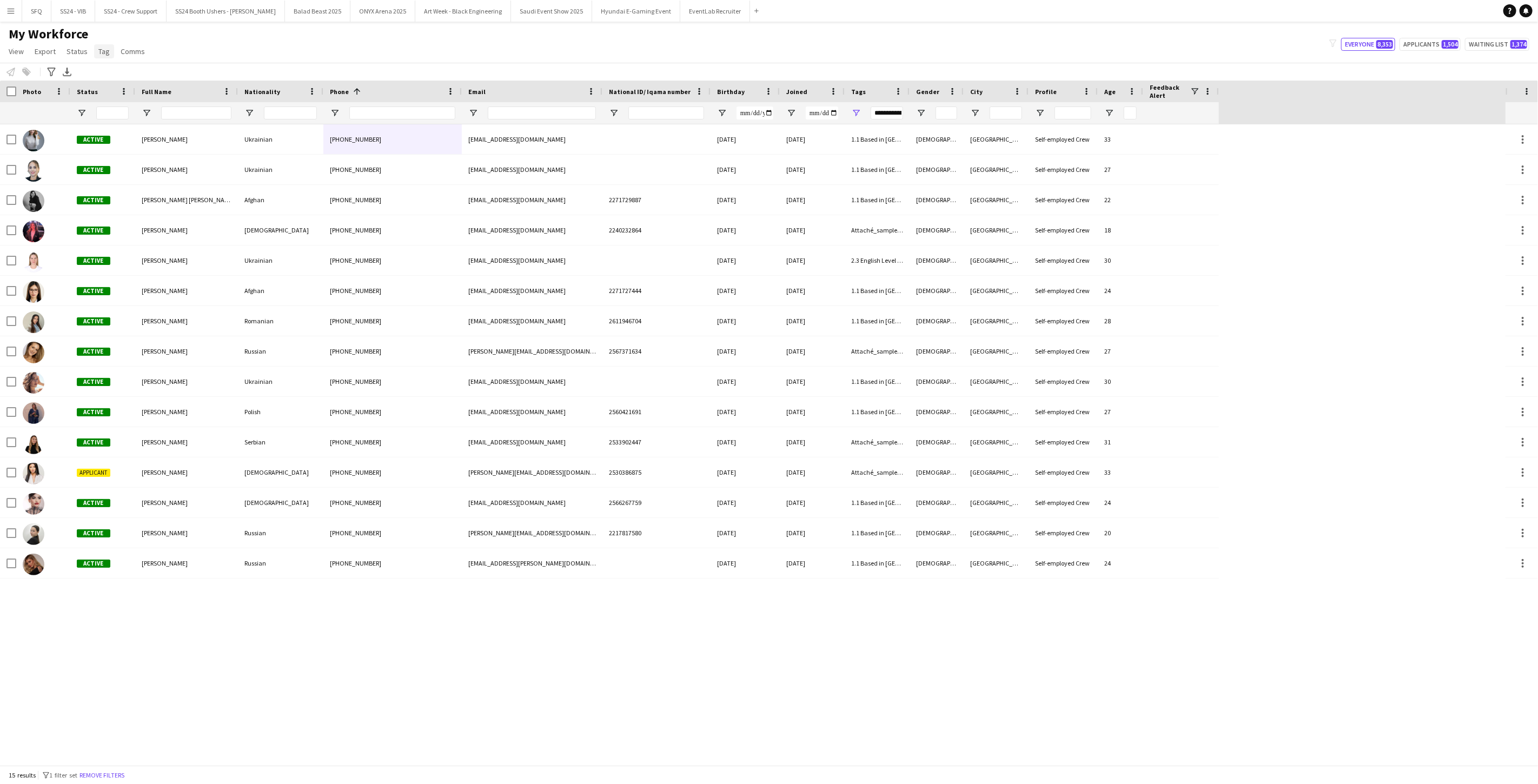
click at [103, 55] on span "Tag" at bounding box center [104, 51] width 12 height 9
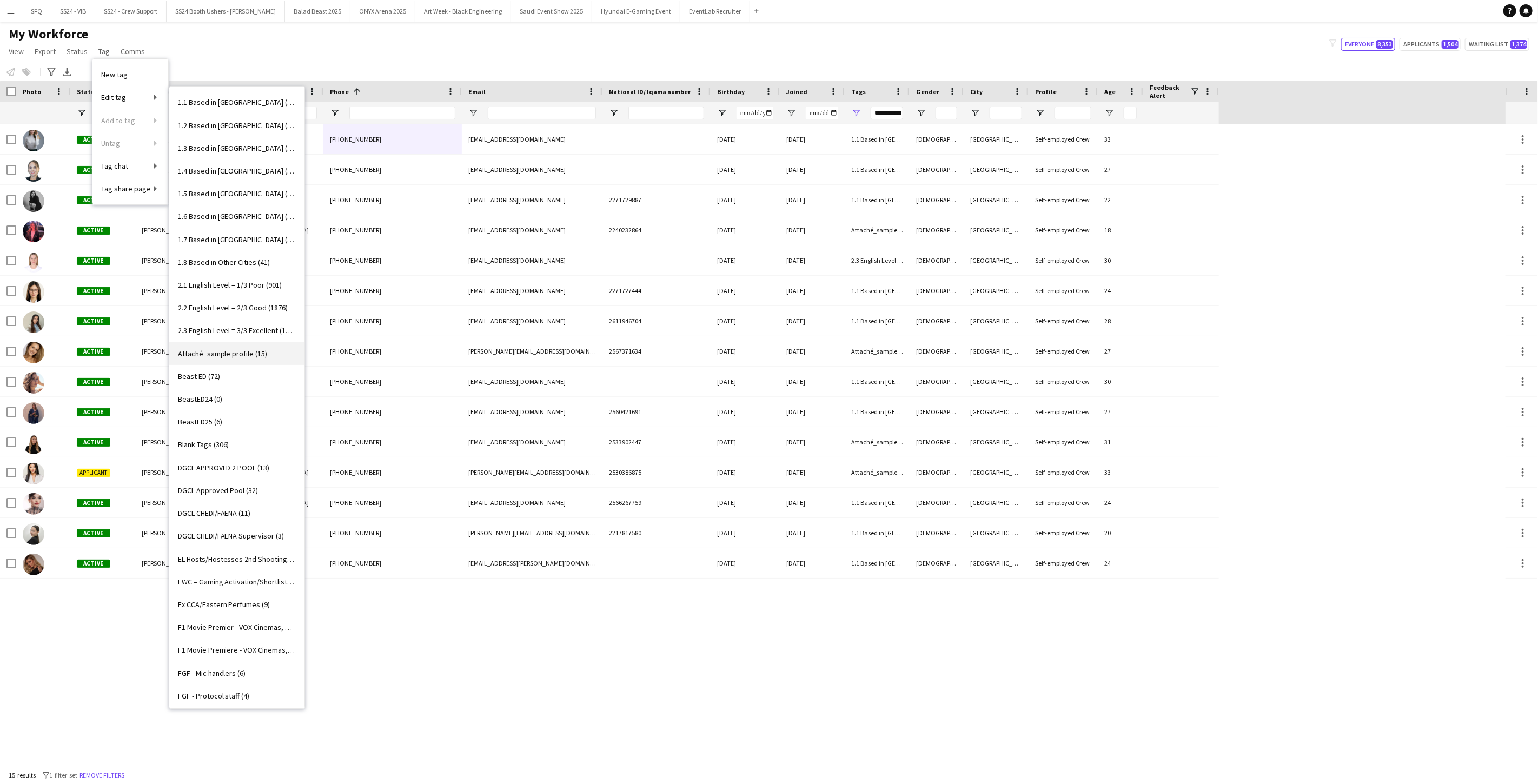
click at [261, 353] on span "Attaché_sample profile (15)" at bounding box center [223, 353] width 90 height 9
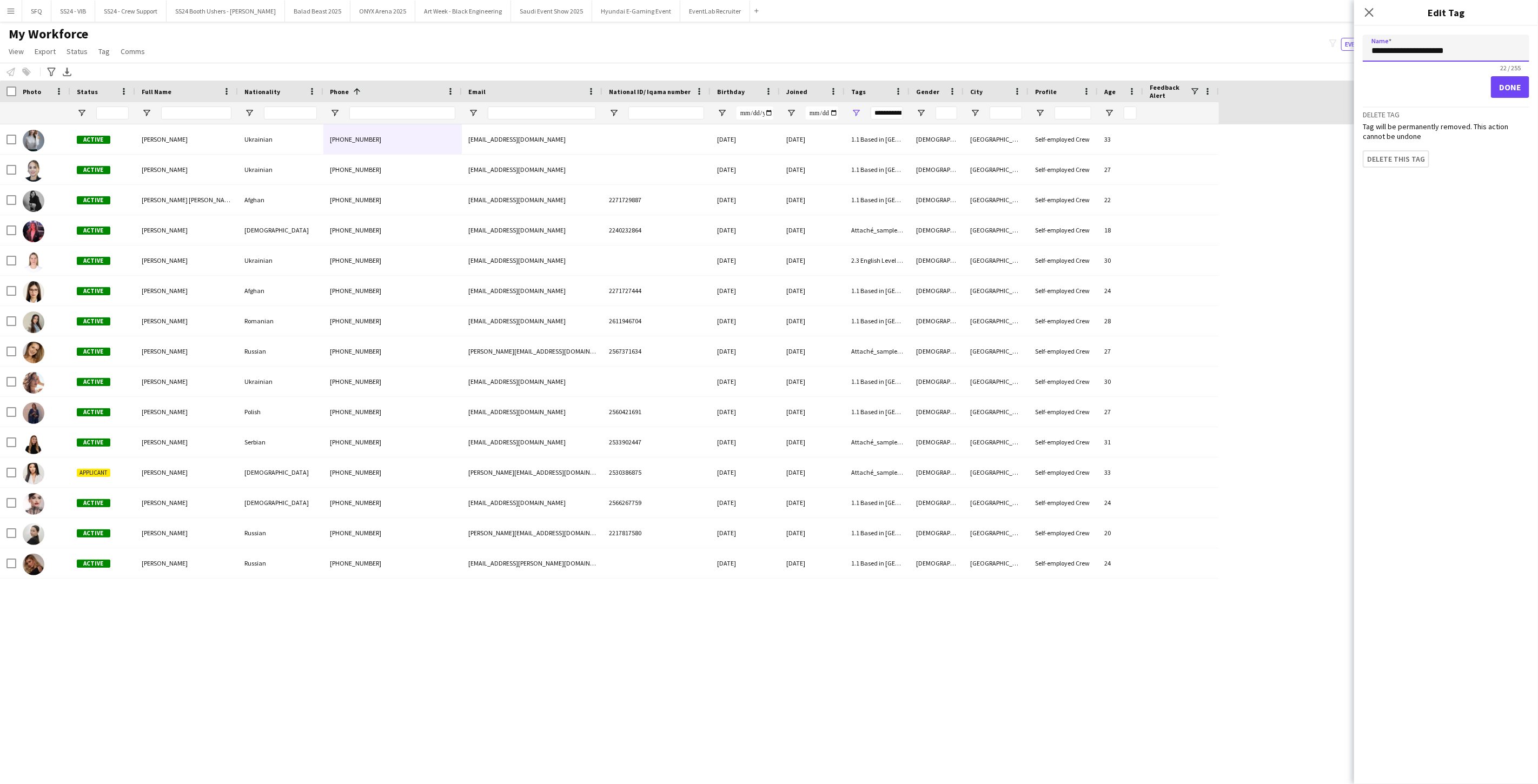
click at [1409, 53] on input "**********" at bounding box center [1446, 47] width 167 height 27
click at [1406, 54] on input "**********" at bounding box center [1446, 47] width 167 height 27
click at [1436, 52] on input "**********" at bounding box center [1446, 47] width 167 height 27
type input "**********"
click at [1520, 85] on button "Done" at bounding box center [1510, 87] width 39 height 22
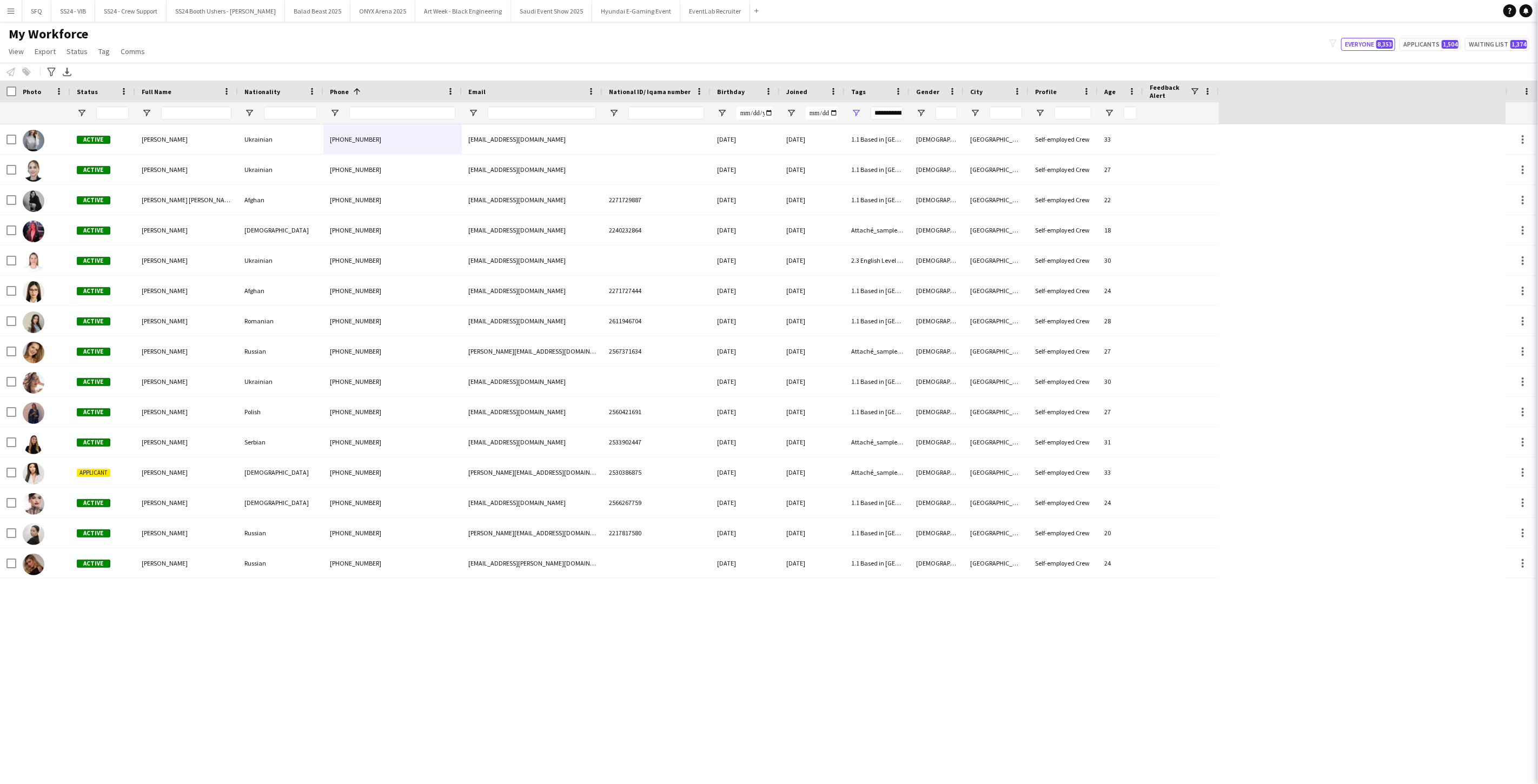
type input "**********"
click at [97, 63] on div "Notify workforce Add to tag Select at least one crew to tag him or her. Advance…" at bounding box center [769, 72] width 1538 height 18
click at [99, 55] on span "Tag" at bounding box center [104, 51] width 12 height 9
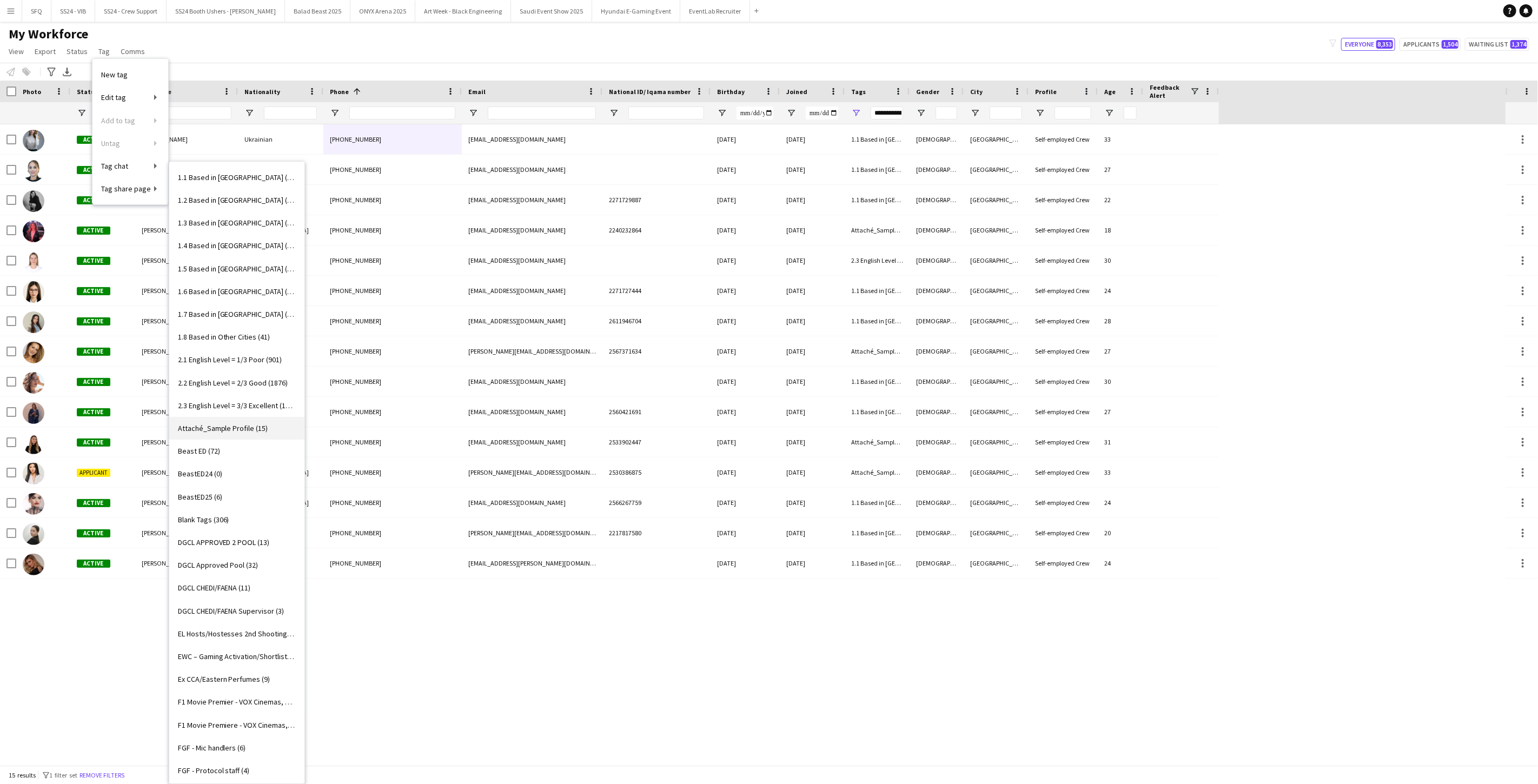
click at [215, 422] on link "Attaché_Sample Profile (15)" at bounding box center [237, 428] width 135 height 23
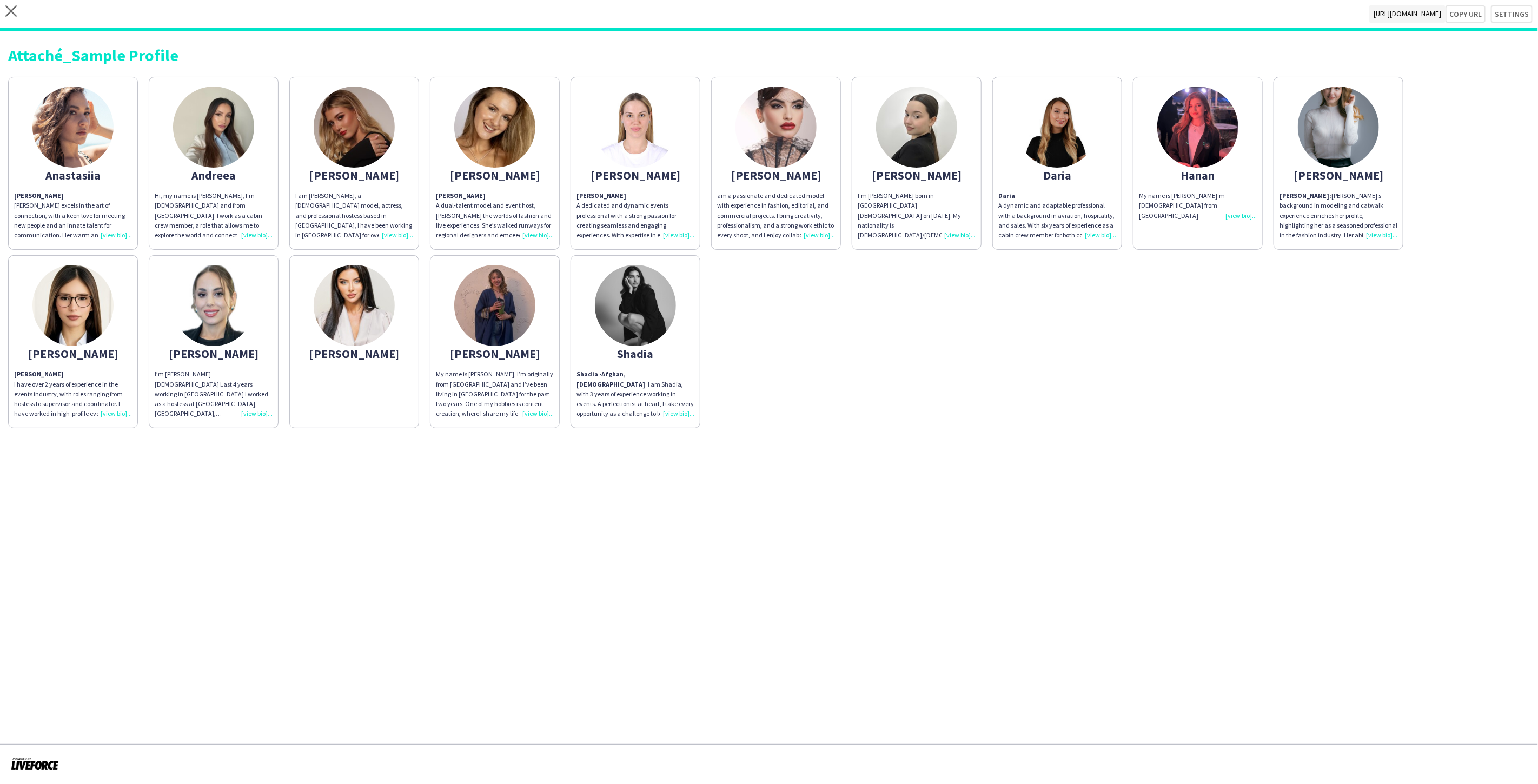
click at [380, 390] on app-share-pages-crew-card "[PERSON_NAME]" at bounding box center [354, 341] width 130 height 173
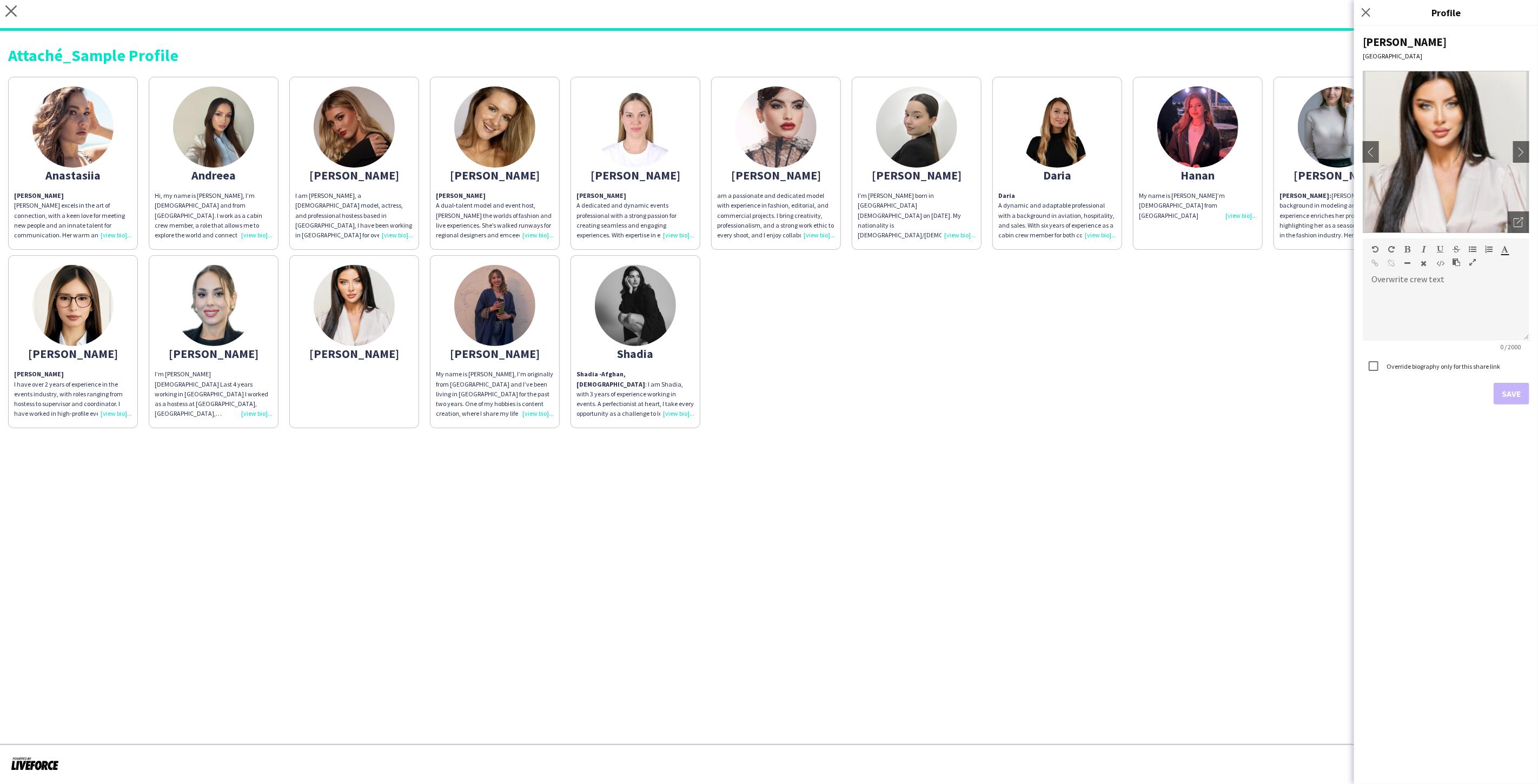
click at [1037, 303] on div "Anastasiia Anastasiia Kovalenko Anastasiia Kovalenko excels in the art of conne…" at bounding box center [768, 250] width 1521 height 357
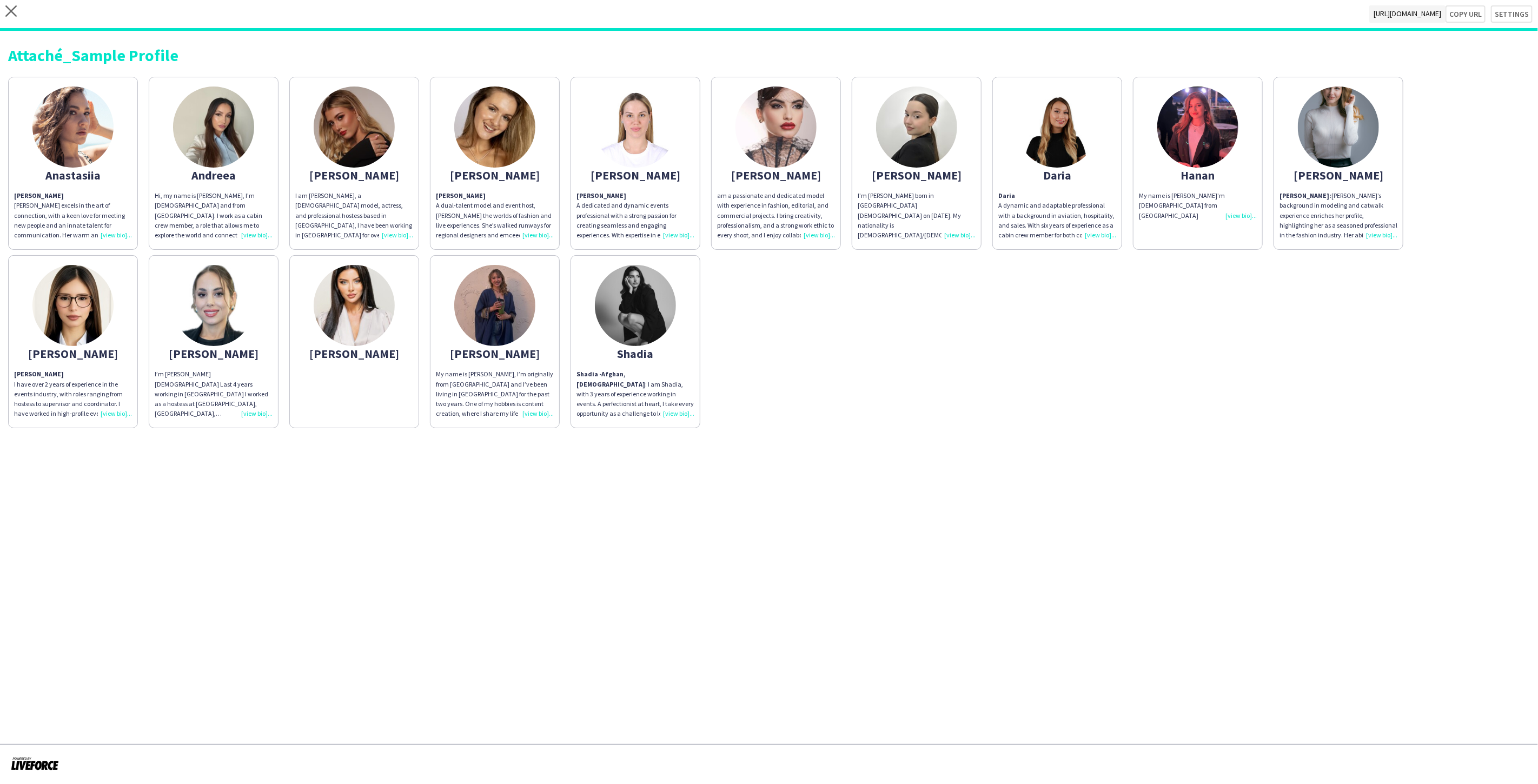
drag, startPoint x: 1232, startPoint y: 201, endPoint x: 1233, endPoint y: 210, distance: 9.1
click at [1232, 204] on div "My name is Hanan I’m 18 years old from Lebanon" at bounding box center [1197, 205] width 118 height 30
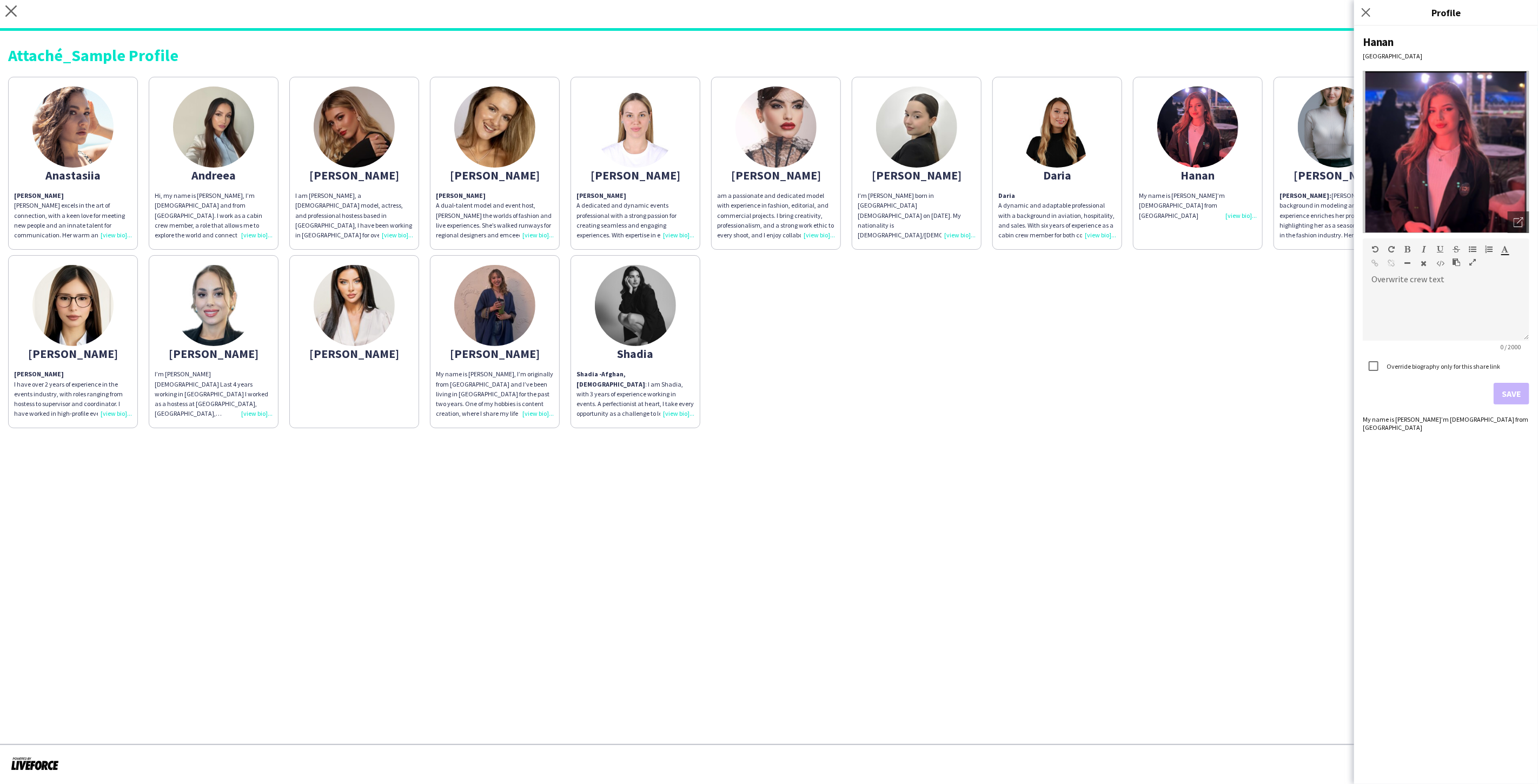
click at [1303, 359] on div "Anastasiia Anastasiia Kovalenko Anastasiia Kovalenko excels in the art of conne…" at bounding box center [768, 250] width 1521 height 357
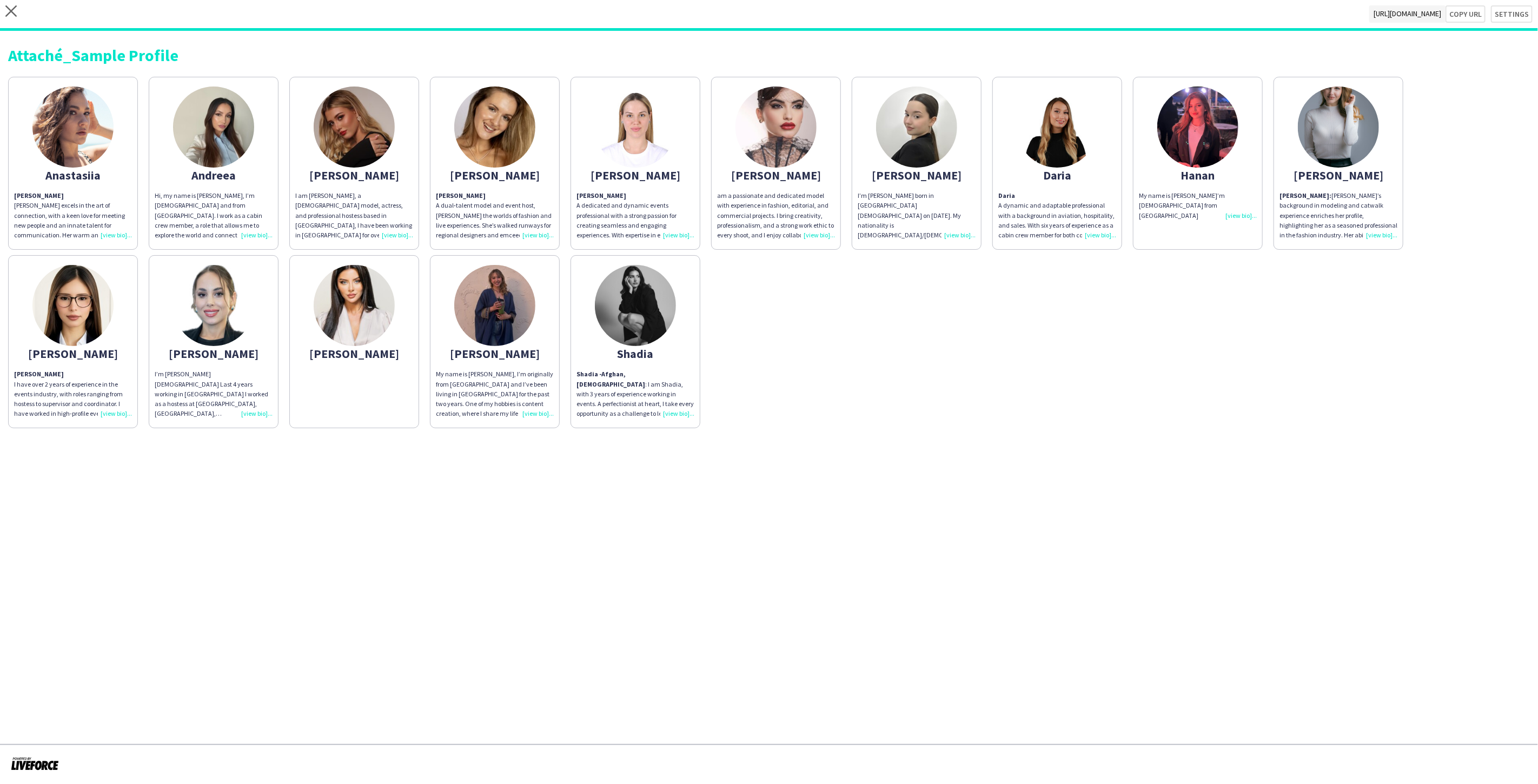
click at [1207, 185] on app-share-pages-crew-card "Hanan My name is Hanan I’m 18 years old from Lebanon" at bounding box center [1198, 163] width 130 height 173
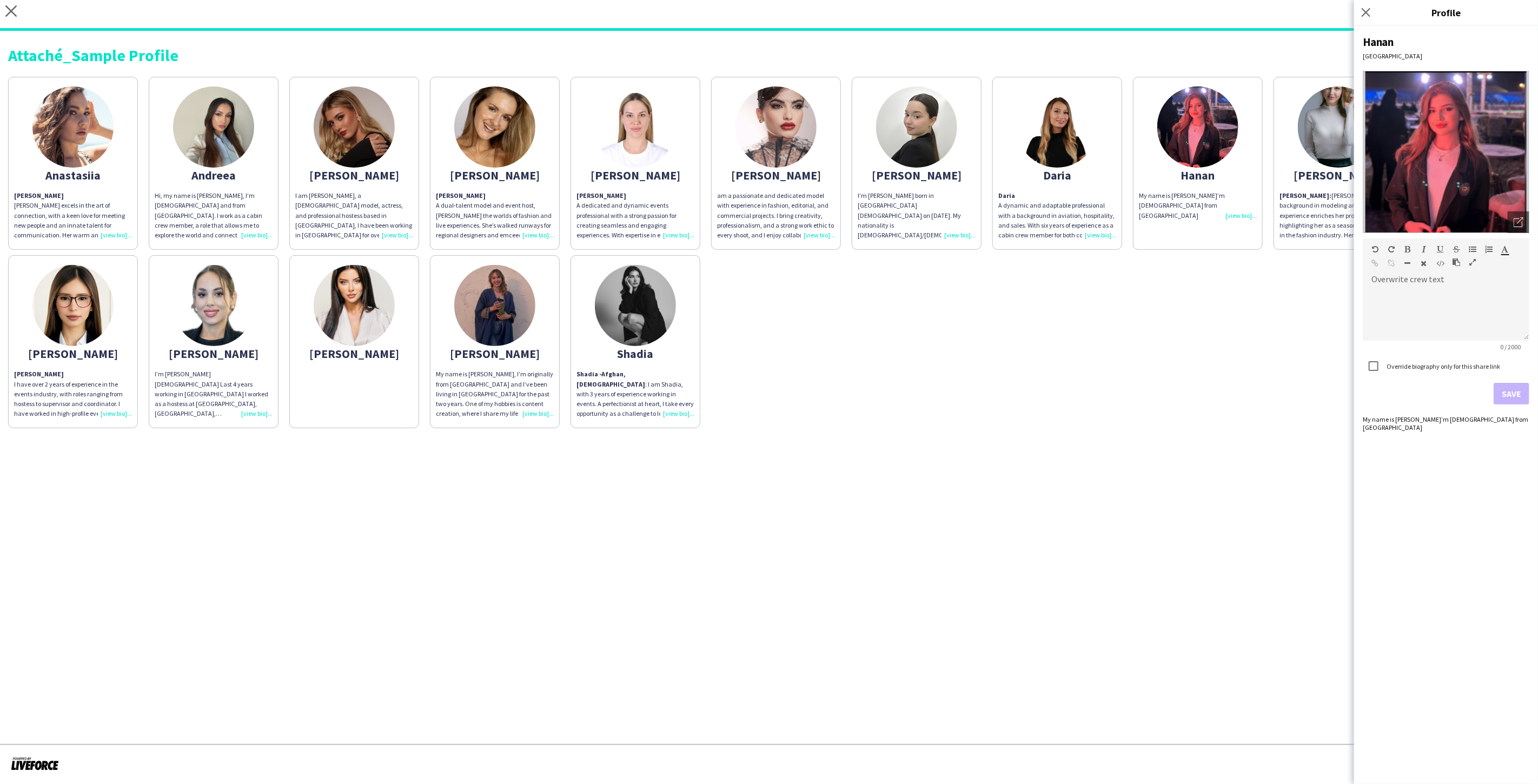
click at [1438, 109] on img at bounding box center [1446, 152] width 167 height 162
click at [1369, 18] on span "[URL][DOMAIN_NAME]" at bounding box center [1407, 14] width 76 height 18
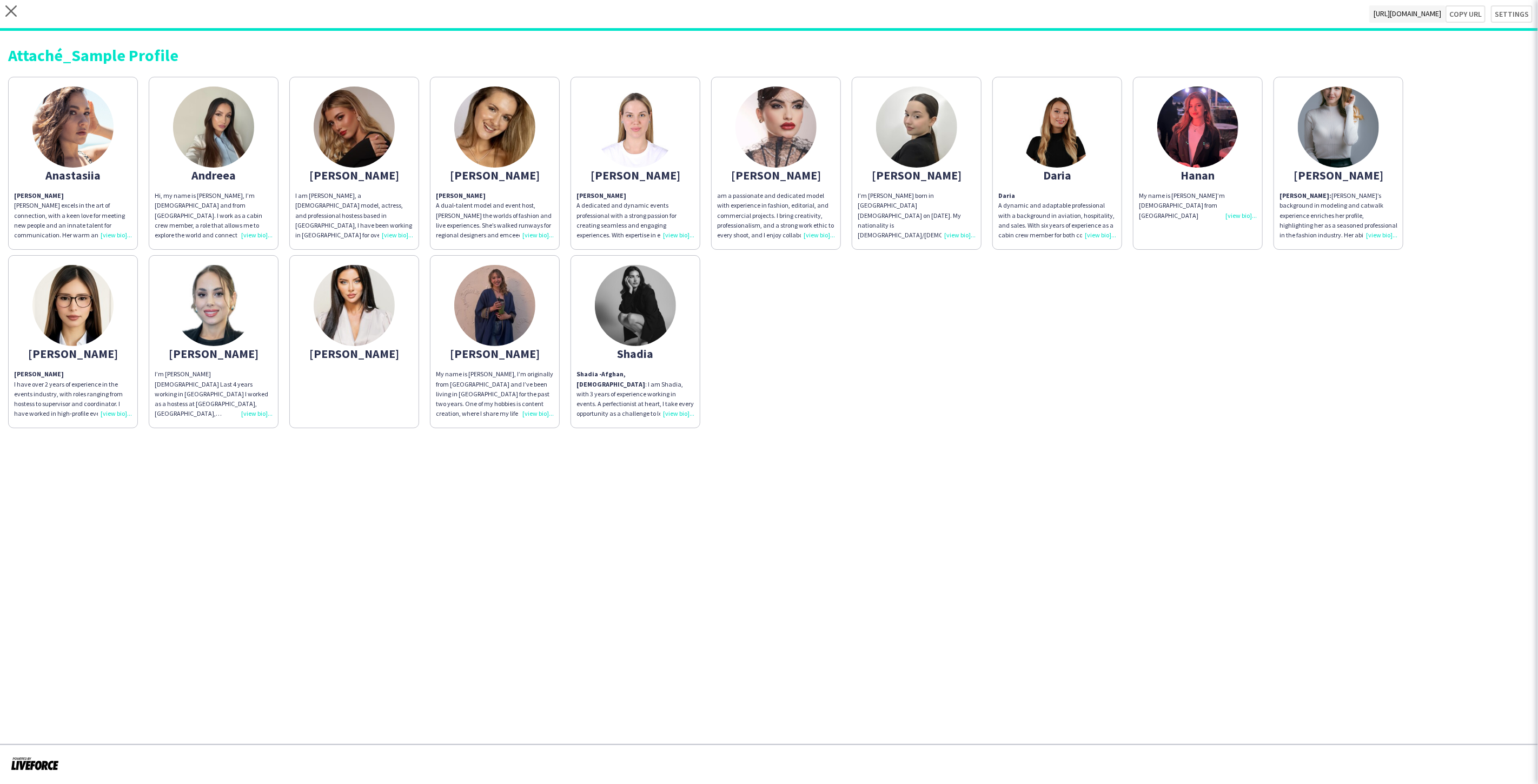
click at [1369, 15] on span "[URL][DOMAIN_NAME]" at bounding box center [1407, 14] width 76 height 18
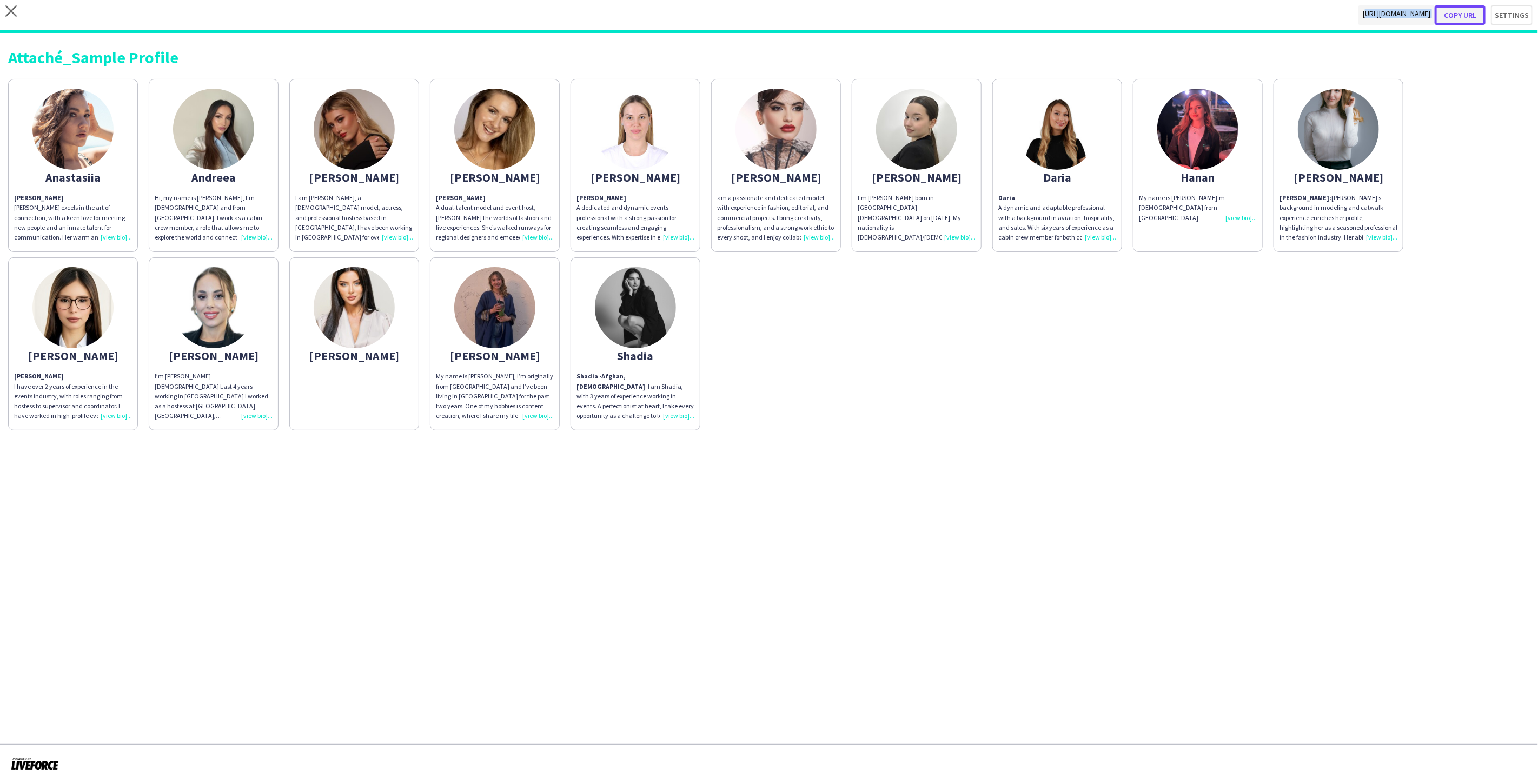
click at [1471, 11] on button "Copy url" at bounding box center [1460, 15] width 51 height 20
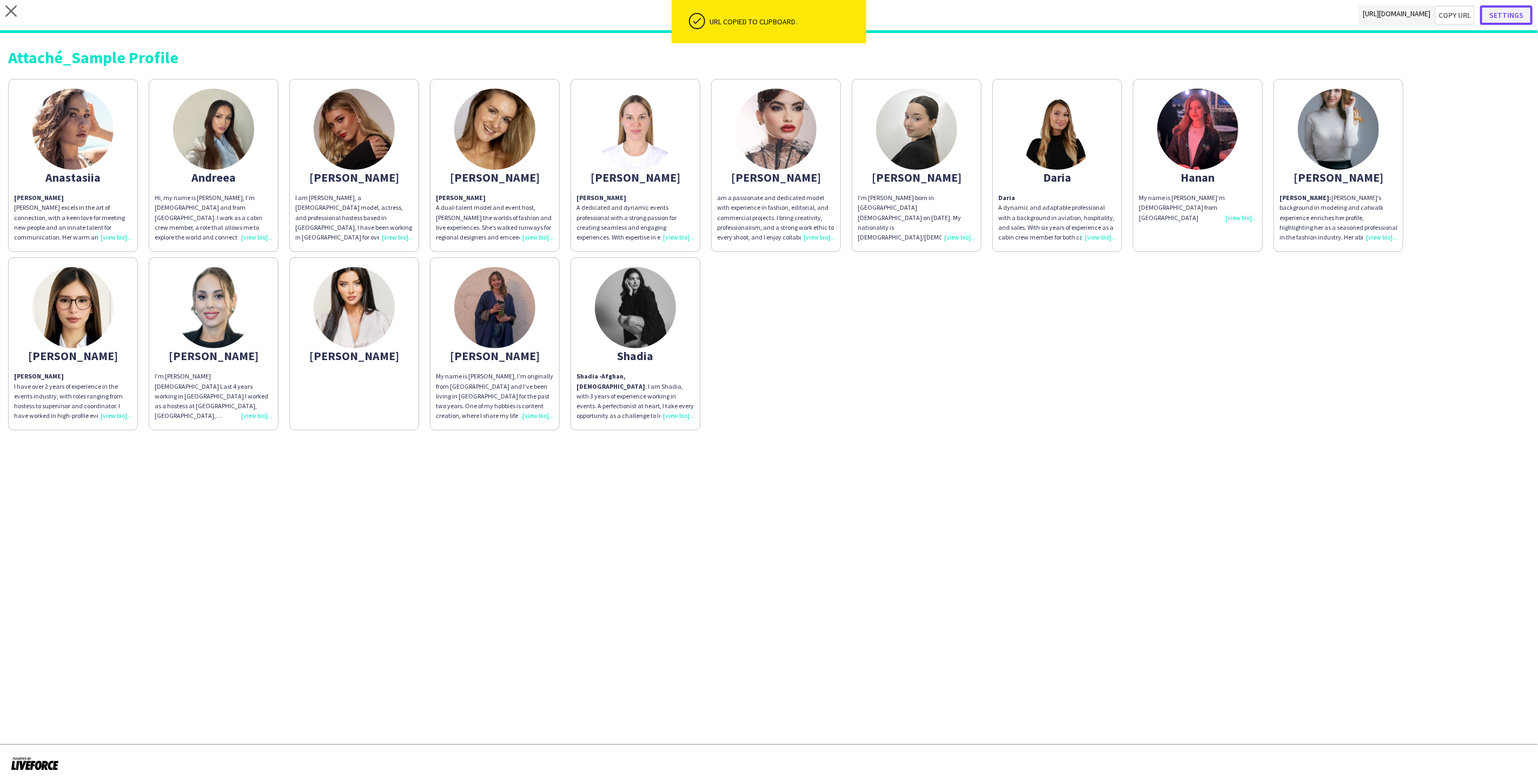
click at [1514, 14] on button "Settings" at bounding box center [1506, 15] width 53 height 20
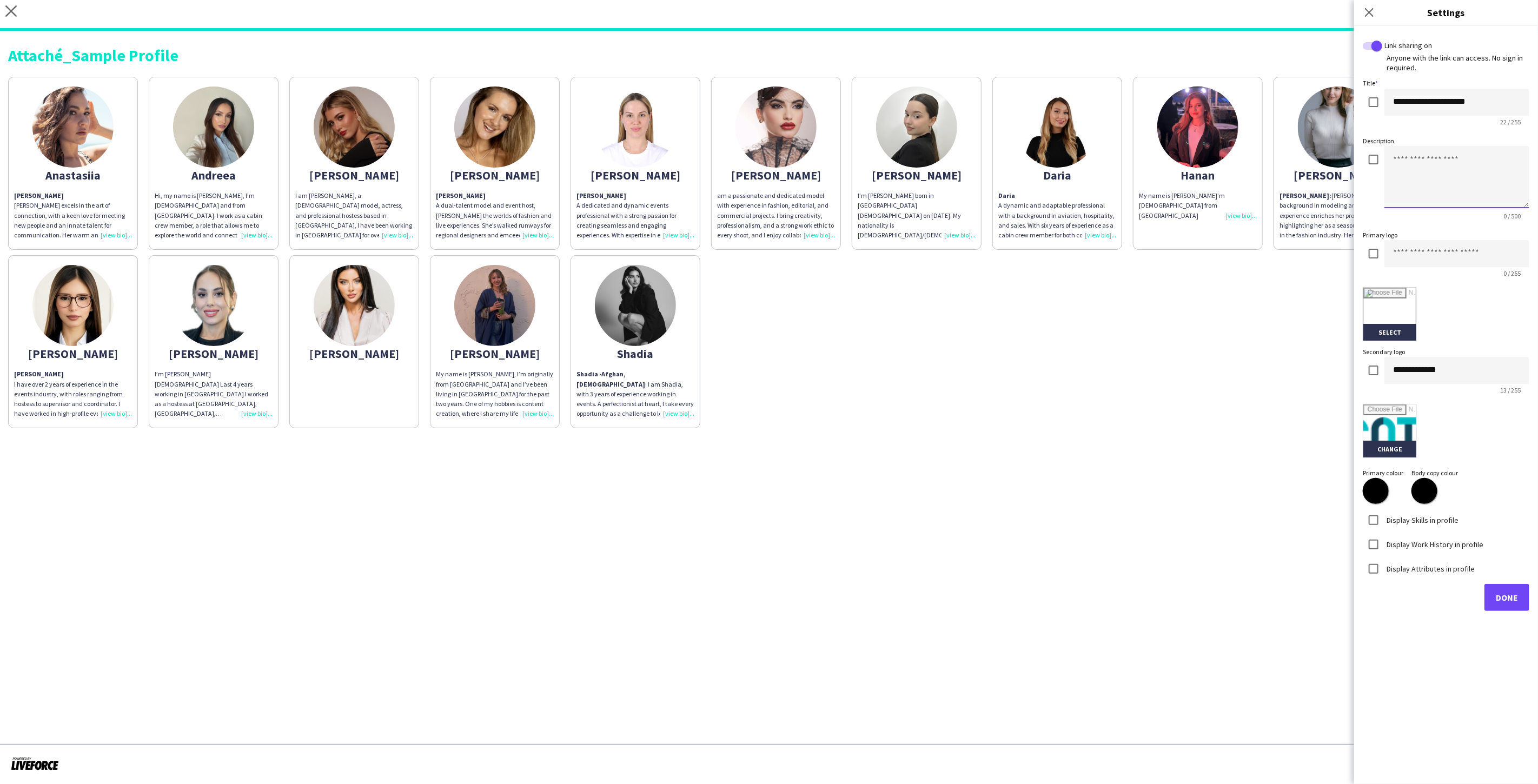
click at [1448, 153] on textarea at bounding box center [1456, 177] width 145 height 62
click at [1429, 91] on input "**********" at bounding box center [1456, 101] width 145 height 27
click at [12, 13] on icon "close" at bounding box center [11, 11] width 12 height 12
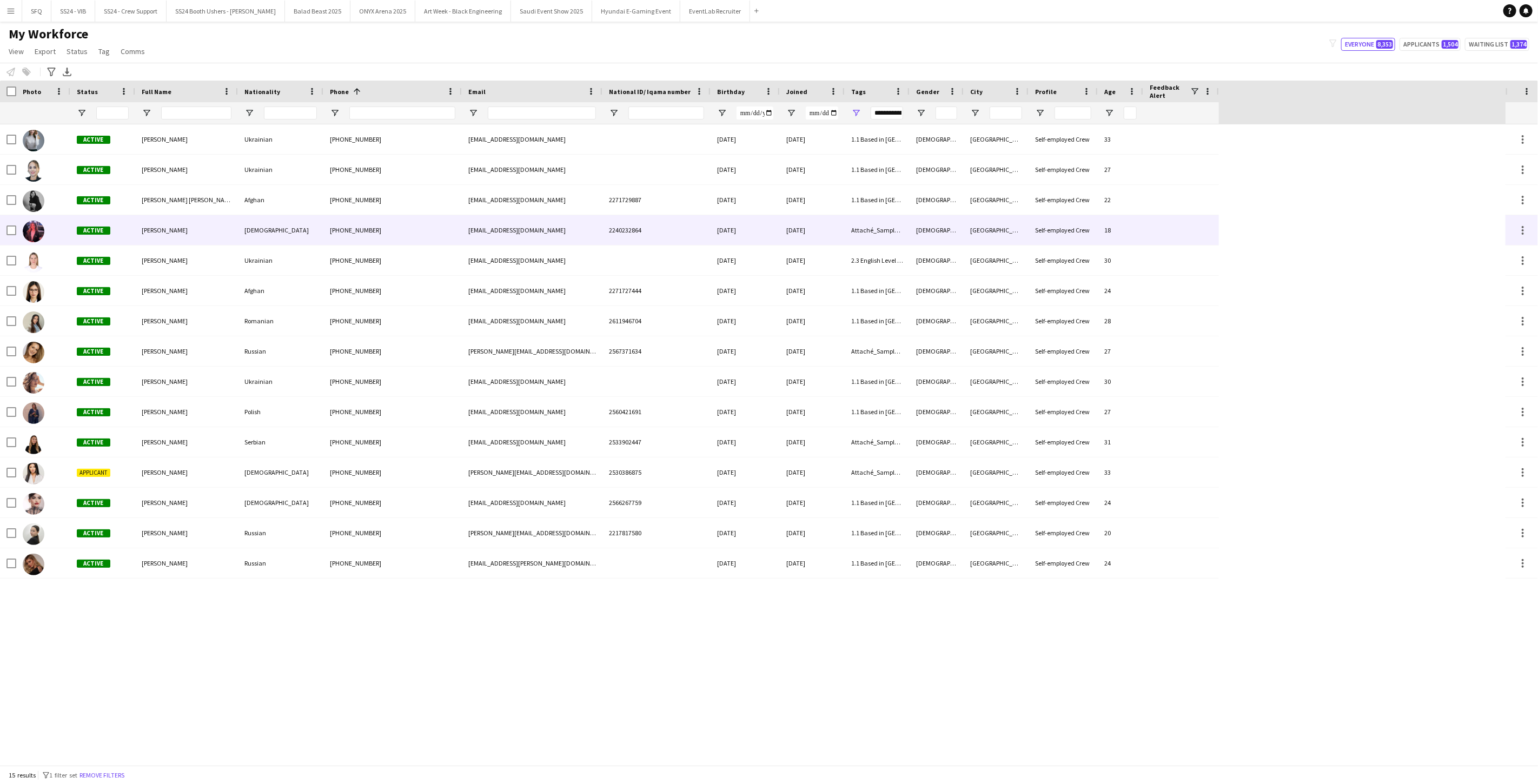
click at [160, 236] on div "Hanan Khater" at bounding box center [186, 230] width 103 height 30
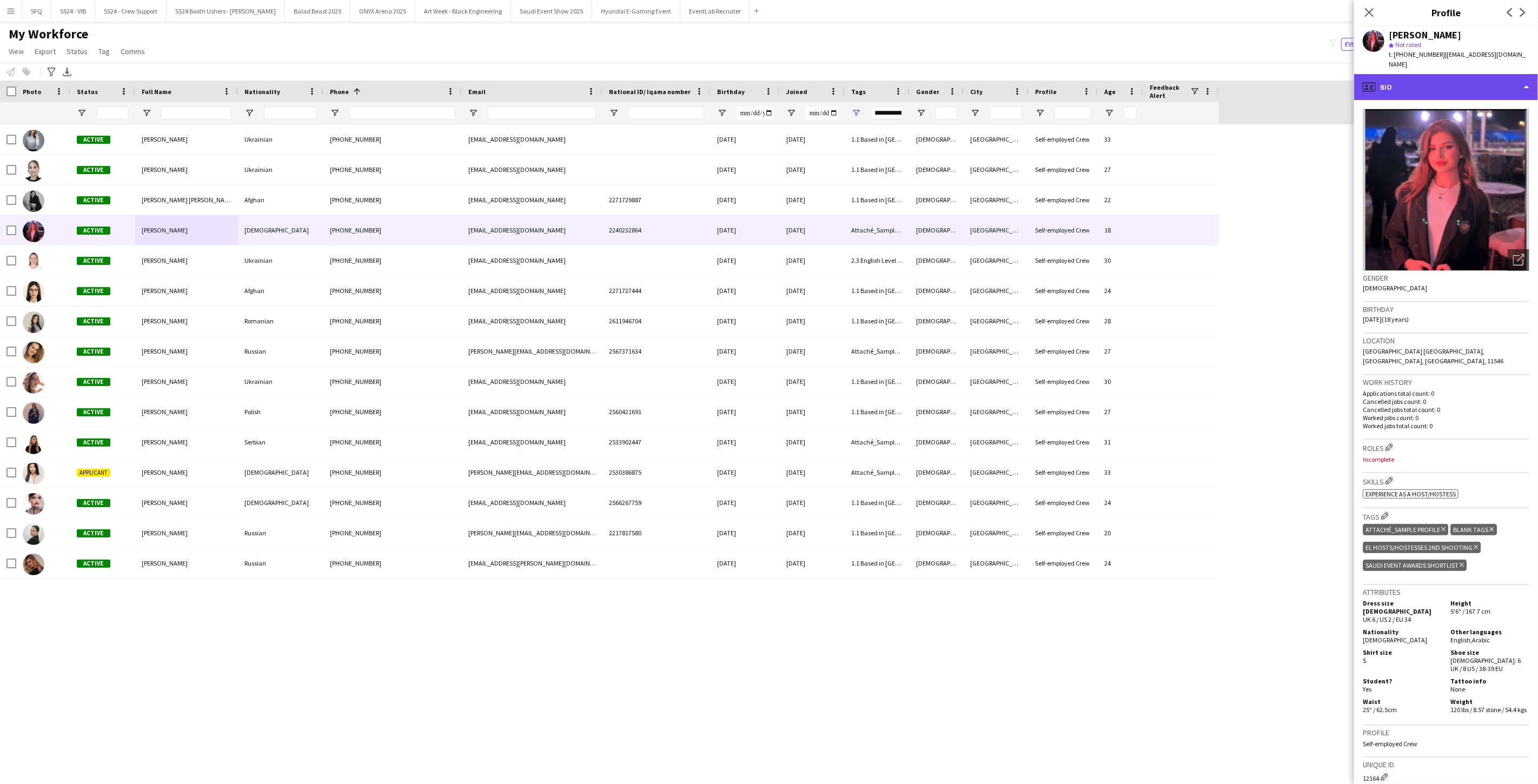
click at [1386, 74] on div "profile Bio" at bounding box center [1446, 87] width 184 height 26
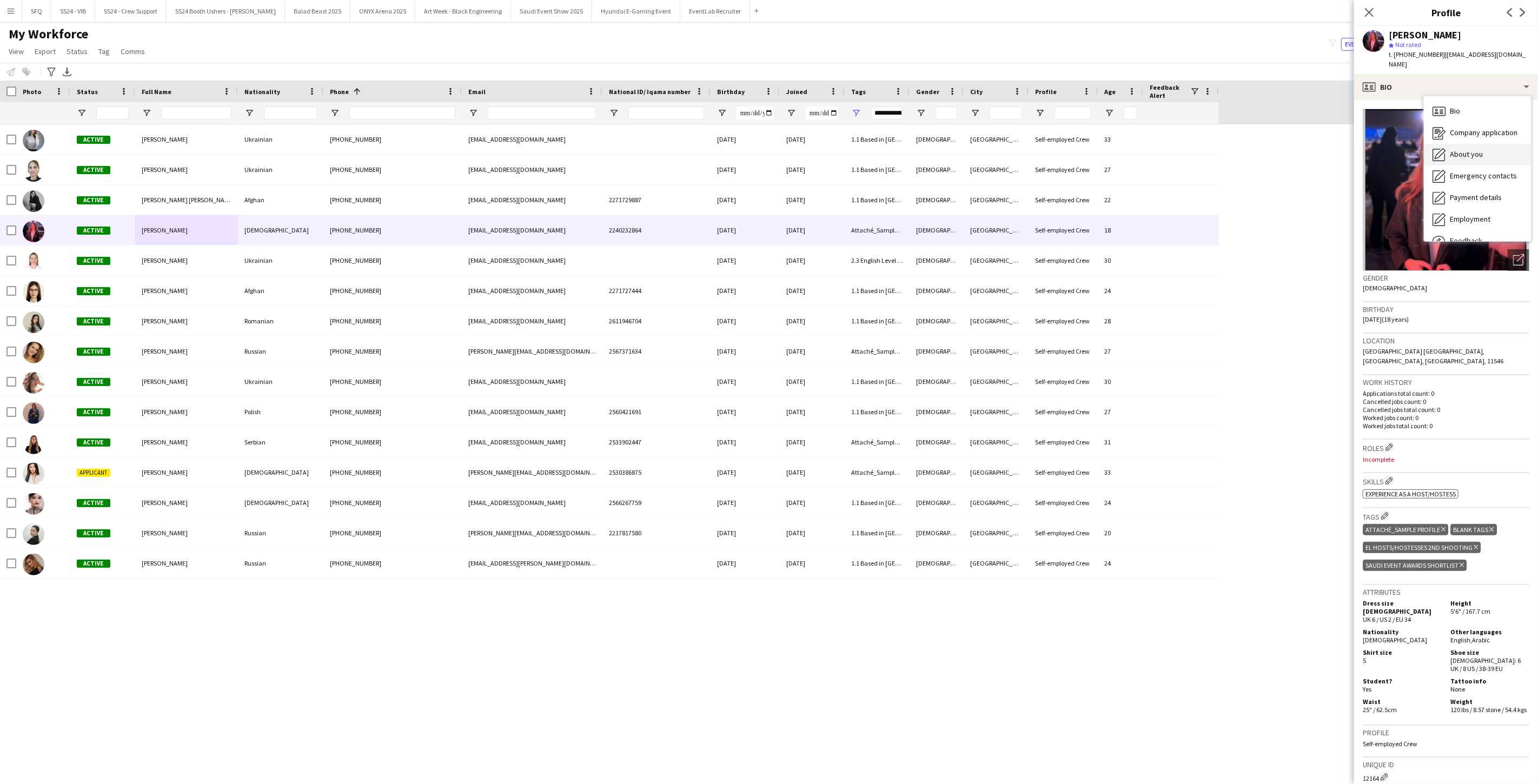
click at [1448, 149] on div "About you About you" at bounding box center [1477, 155] width 107 height 22
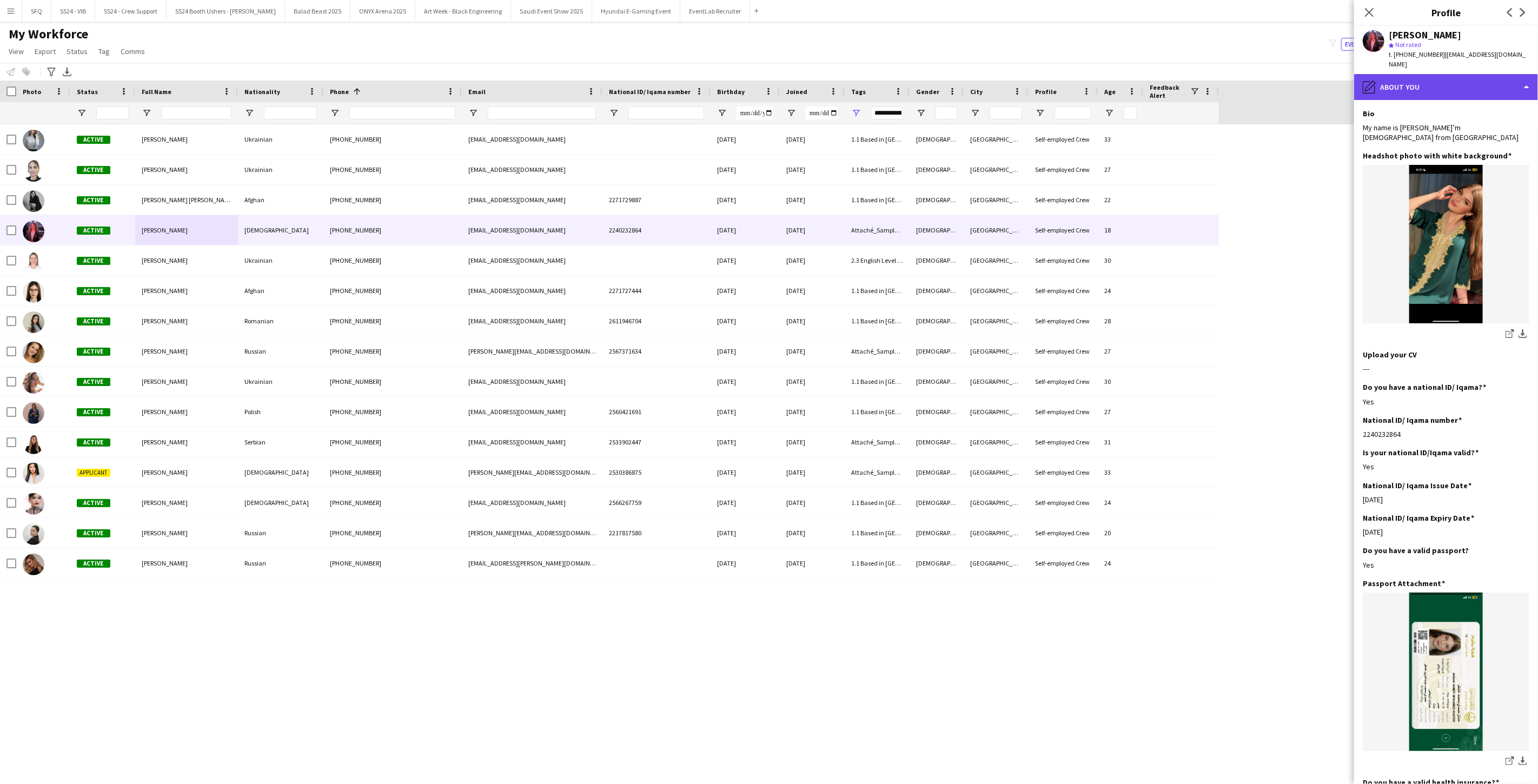
click at [1410, 78] on div "pencil4 About you" at bounding box center [1446, 87] width 184 height 26
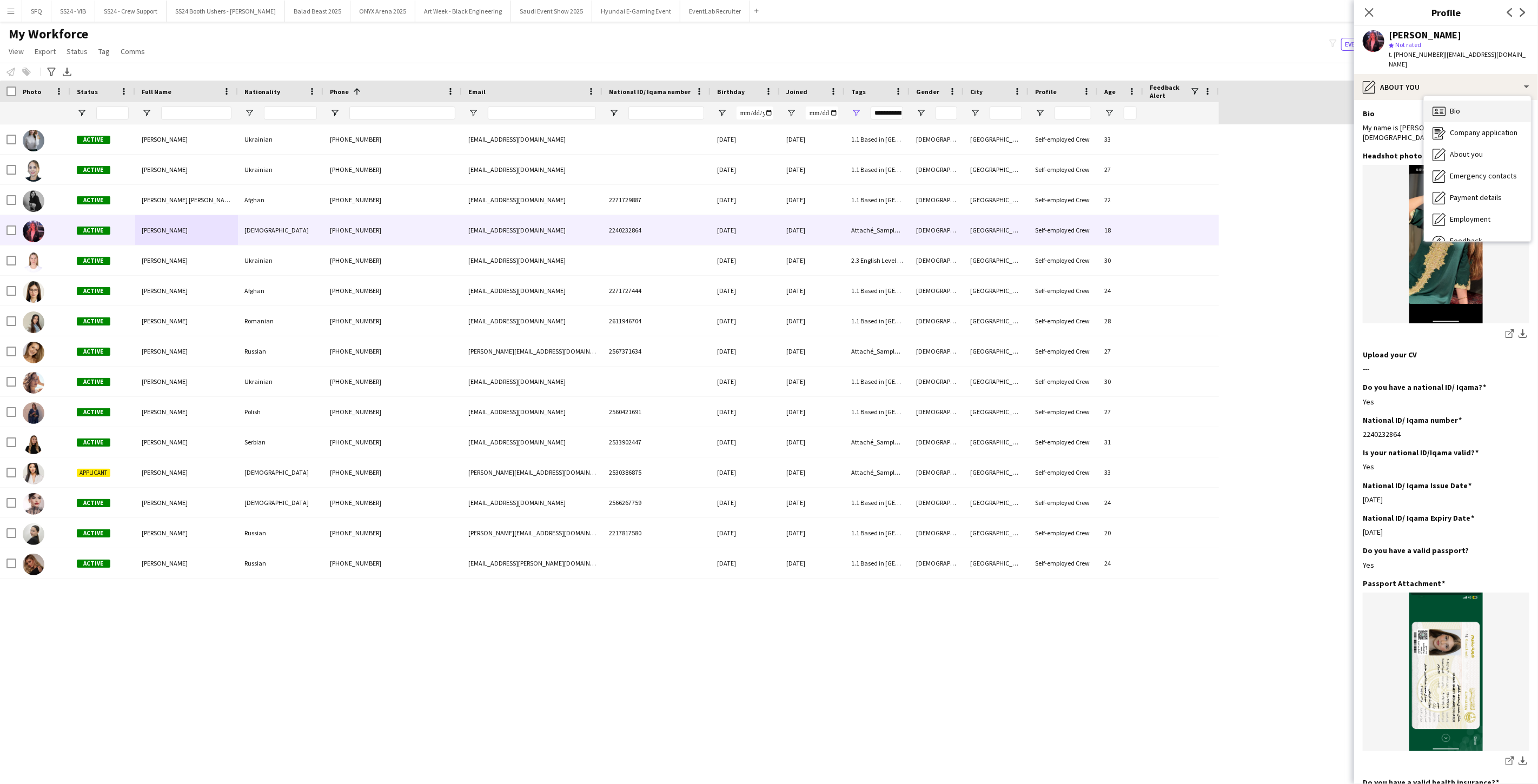
click at [1458, 106] on span "Bio" at bounding box center [1455, 110] width 10 height 9
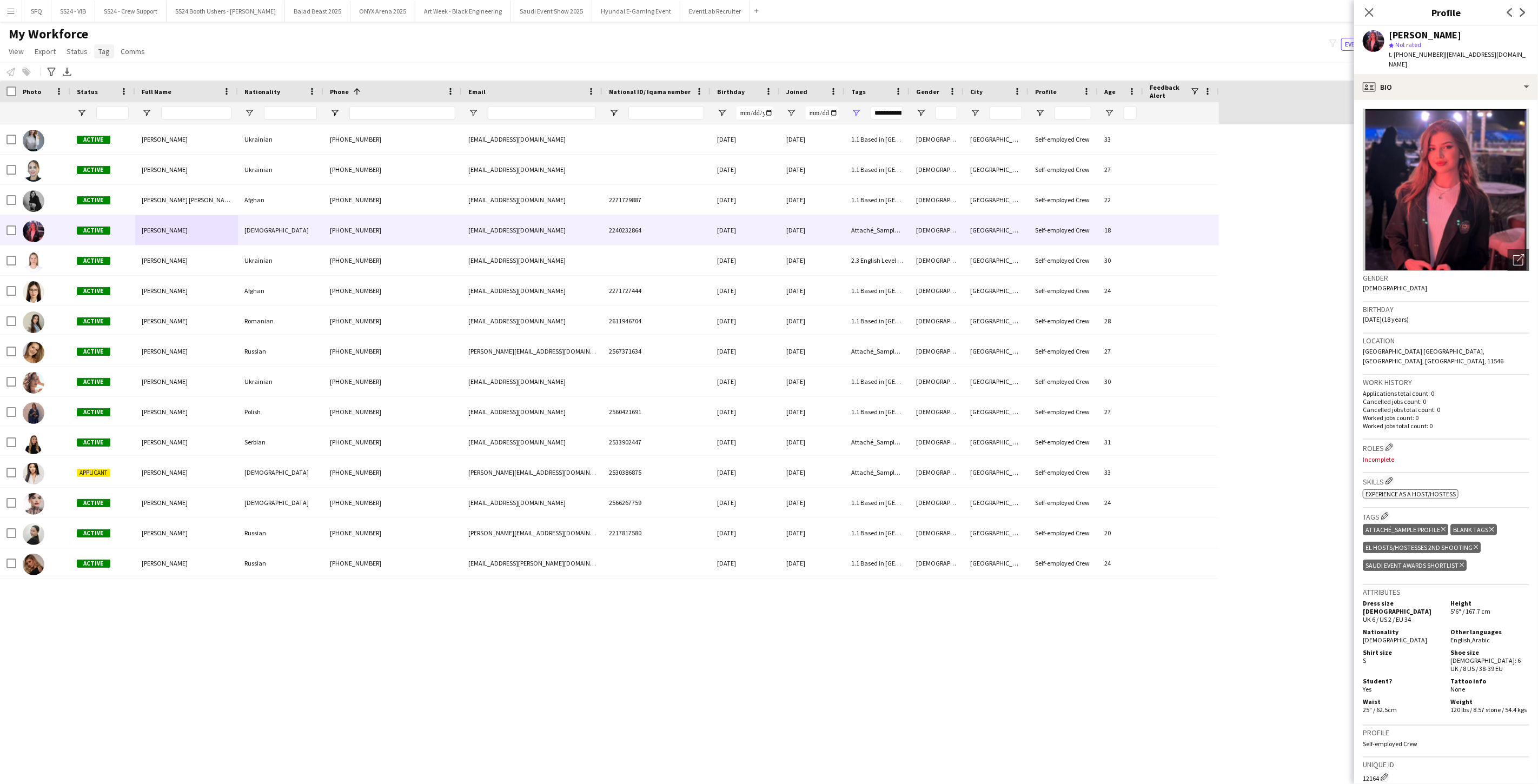
click at [103, 52] on span "Tag" at bounding box center [104, 51] width 12 height 9
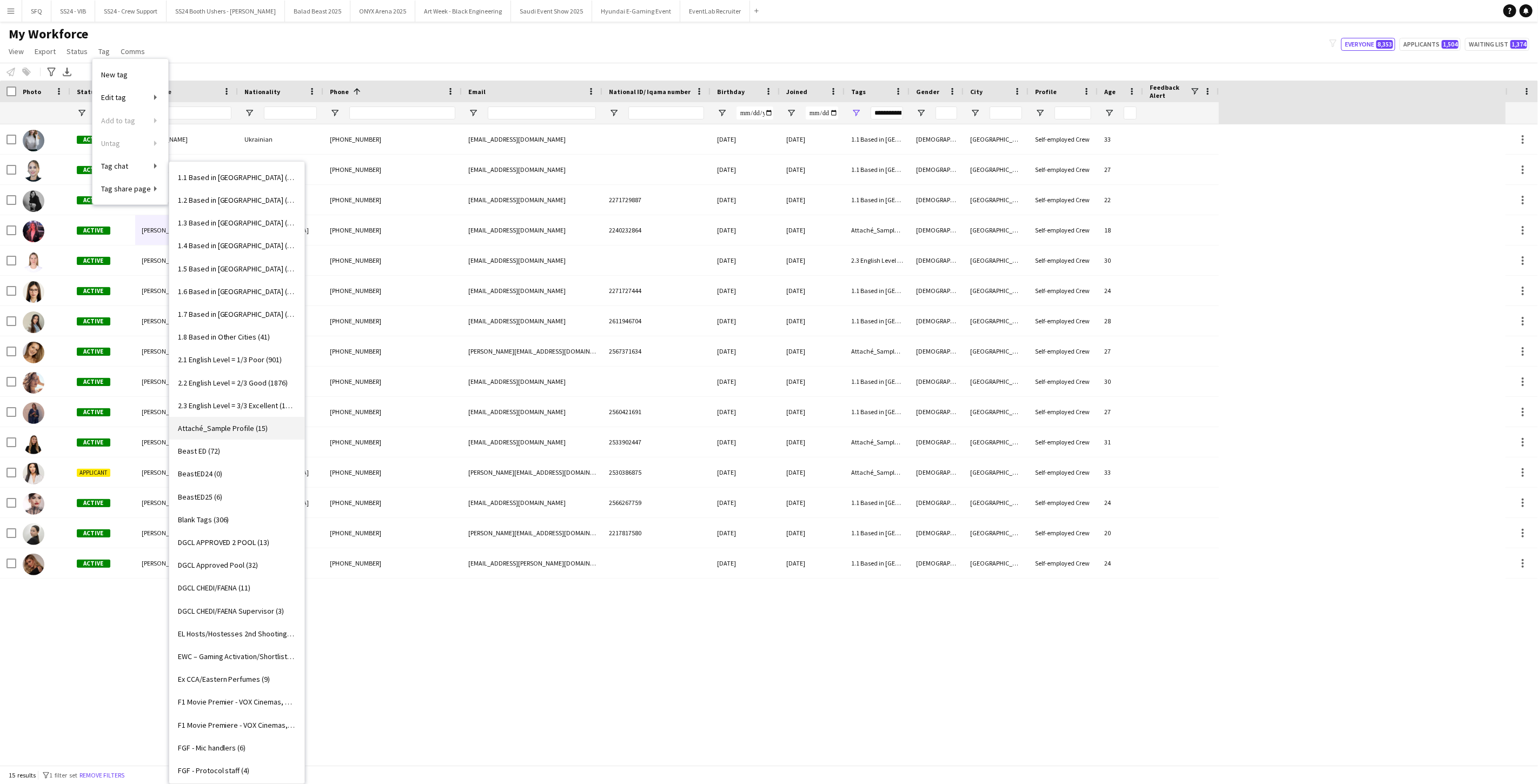
drag, startPoint x: 250, startPoint y: 427, endPoint x: 190, endPoint y: 421, distance: 60.3
click at [190, 421] on link "Attaché_Sample Profile (15)" at bounding box center [237, 428] width 135 height 23
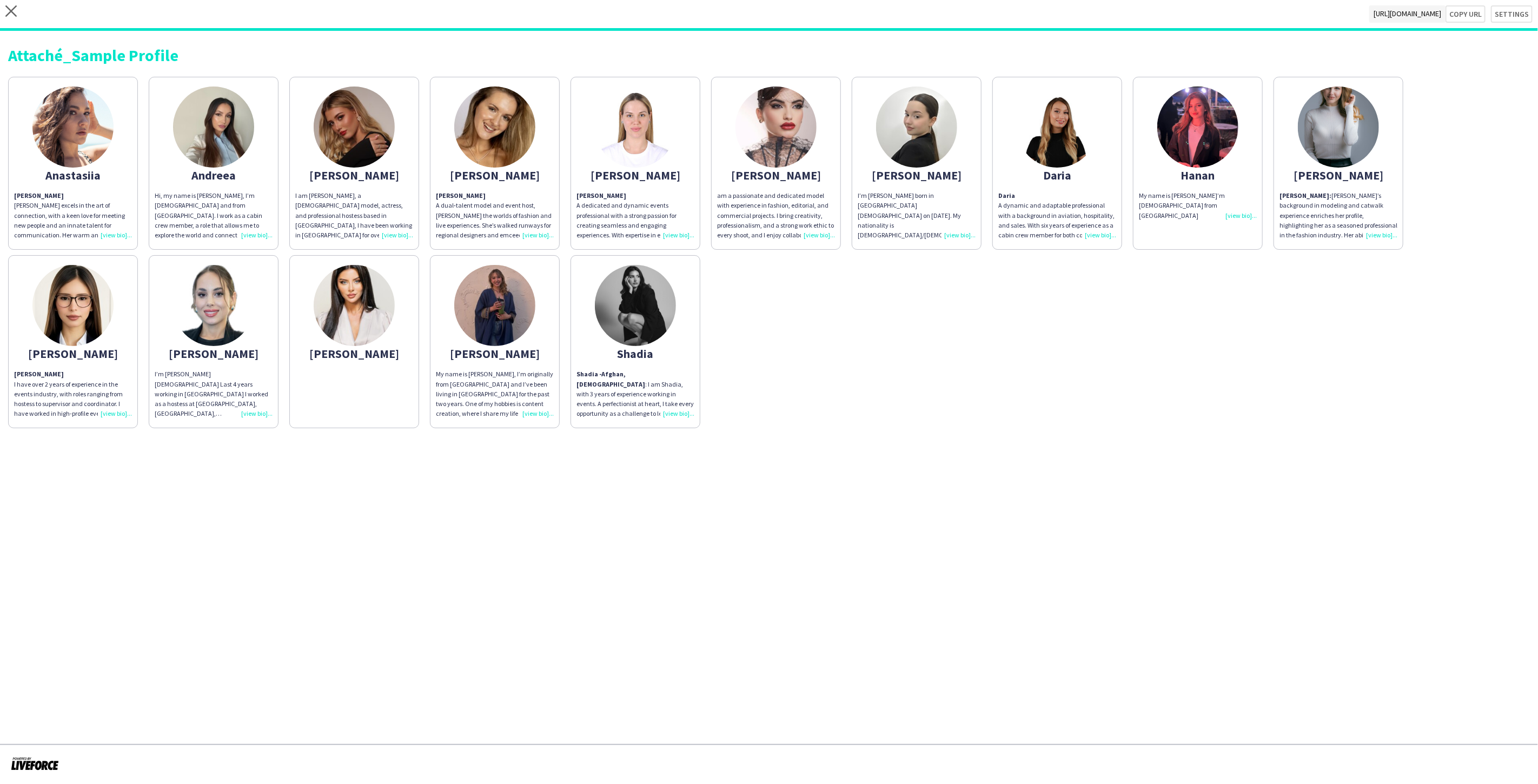
click at [1238, 210] on app-share-pages-crew-card "Hanan My name is Hanan I’m 18 years old from Lebanon" at bounding box center [1198, 163] width 130 height 173
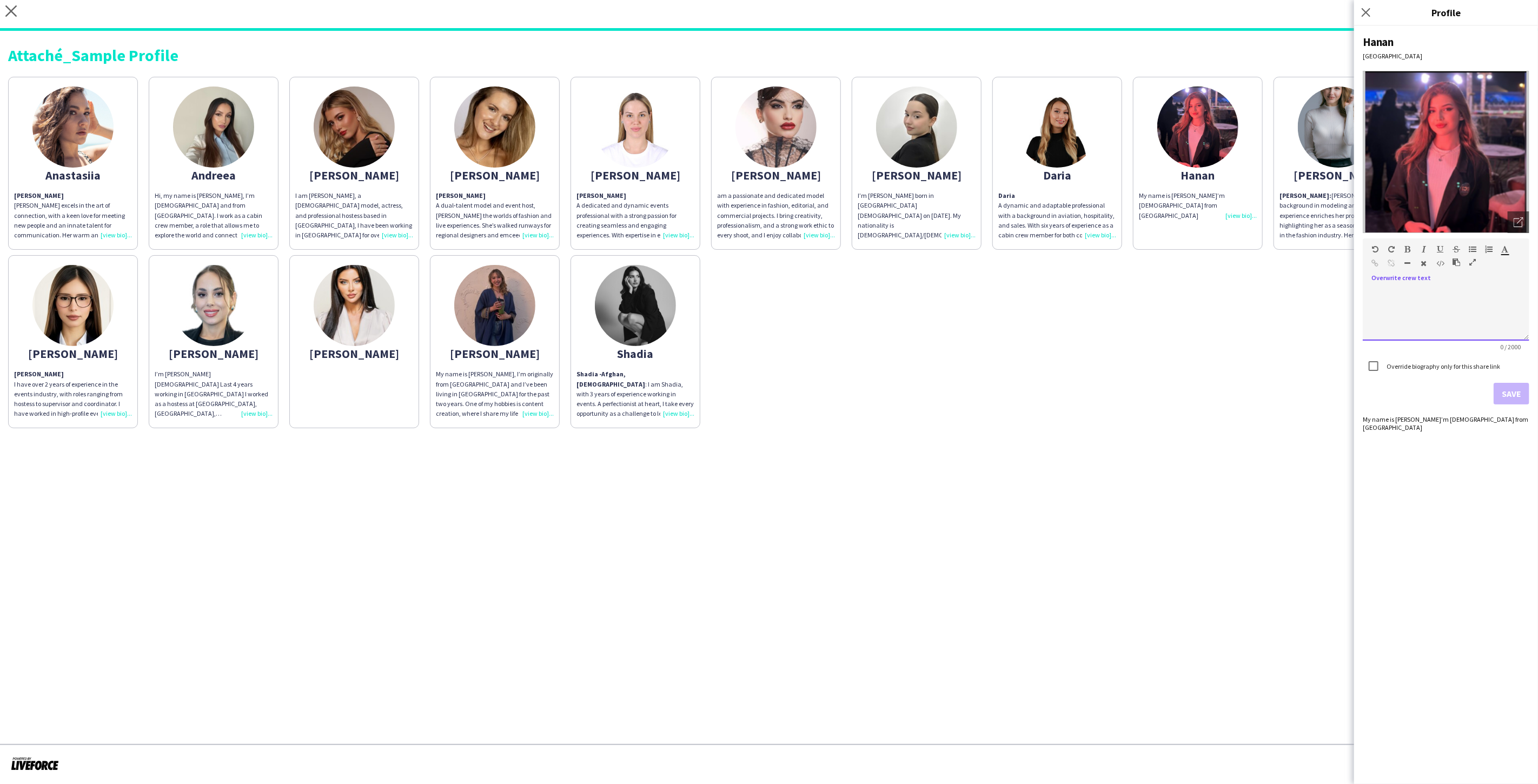
click at [1433, 298] on div at bounding box center [1446, 313] width 167 height 54
paste div
click at [1518, 386] on button "Save" at bounding box center [1511, 393] width 36 height 22
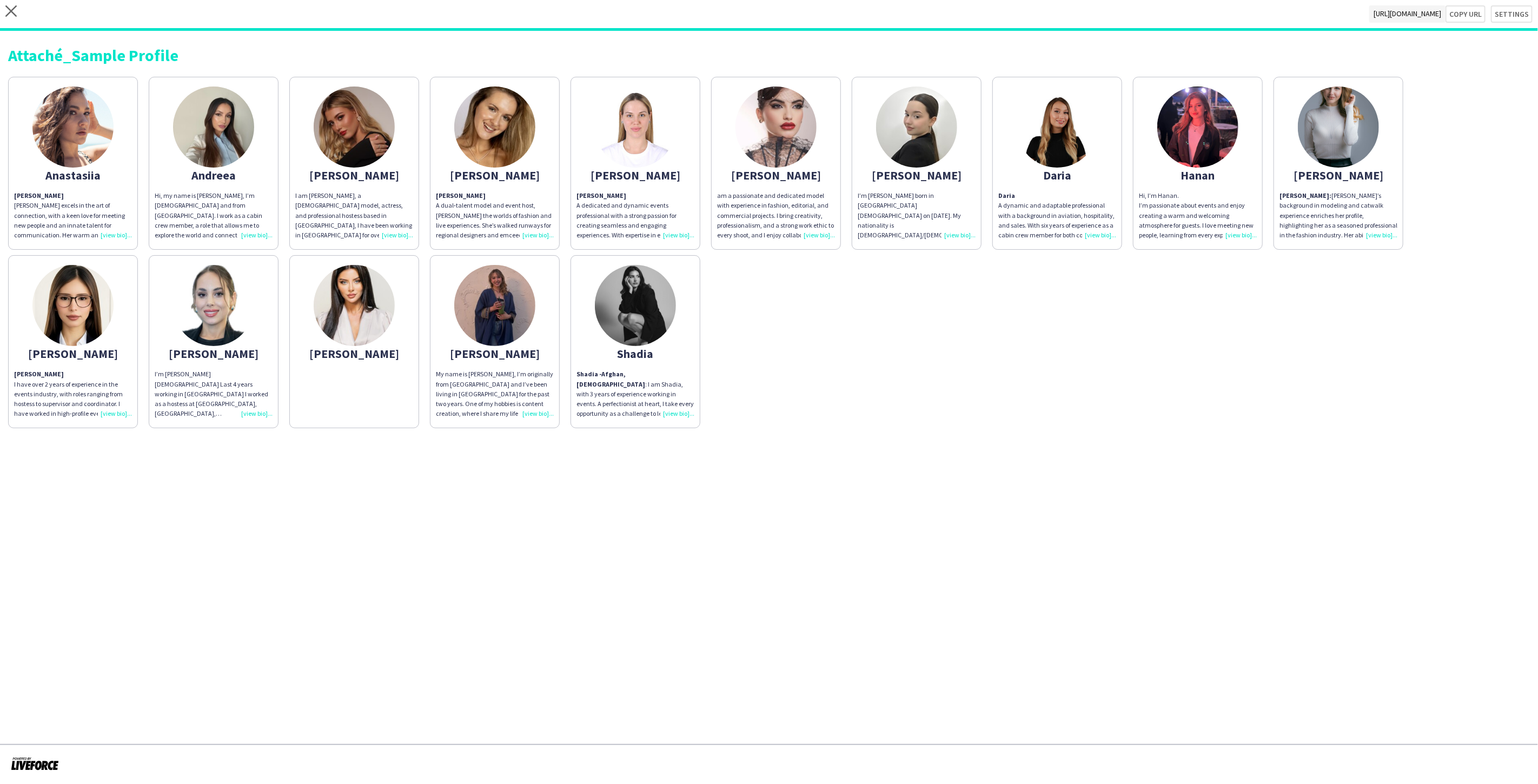
click at [379, 376] on app-share-pages-crew-card "[PERSON_NAME]" at bounding box center [354, 341] width 130 height 173
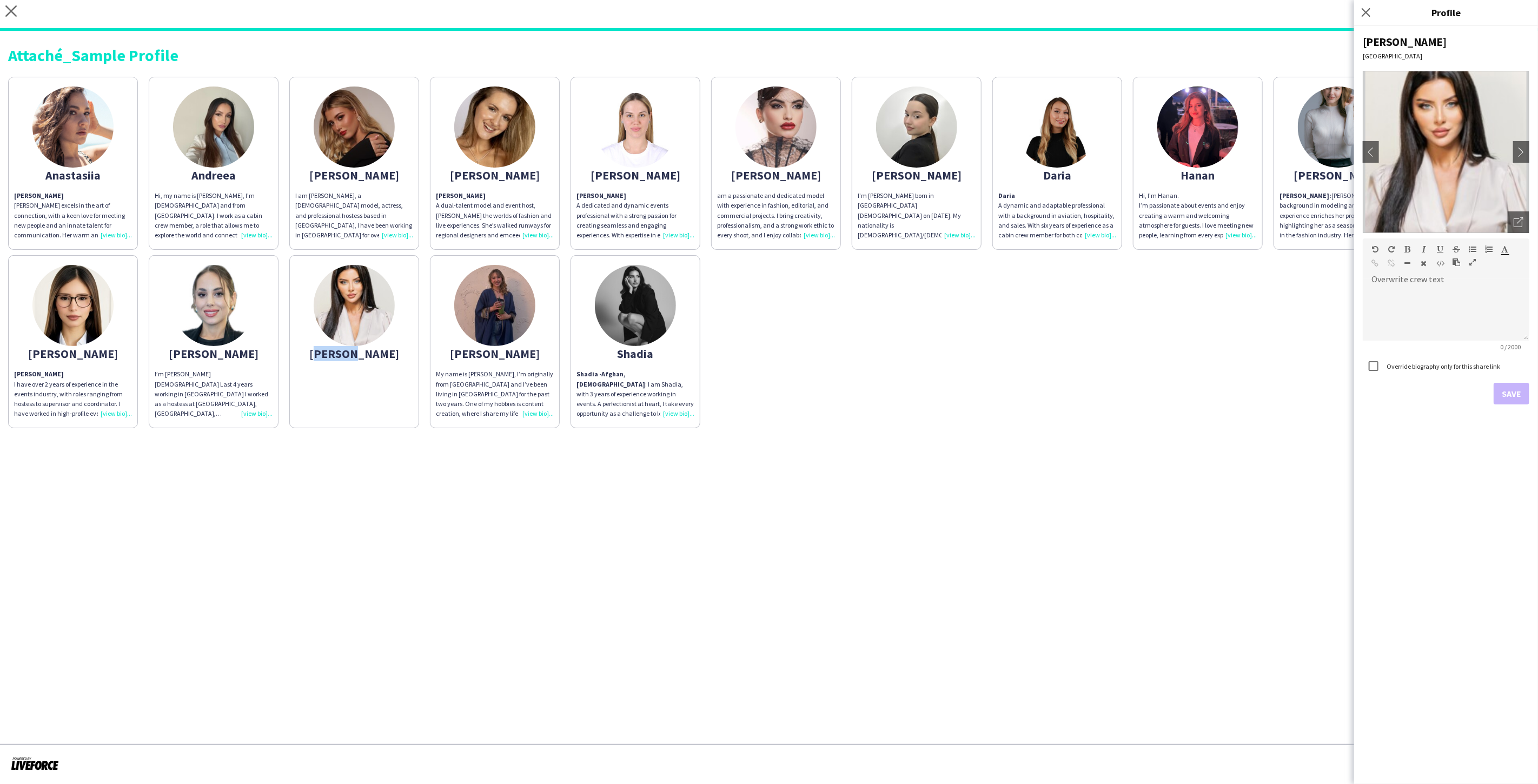
drag, startPoint x: 376, startPoint y: 350, endPoint x: 332, endPoint y: 353, distance: 44.1
click at [332, 353] on div "[PERSON_NAME]" at bounding box center [353, 353] width 118 height 9
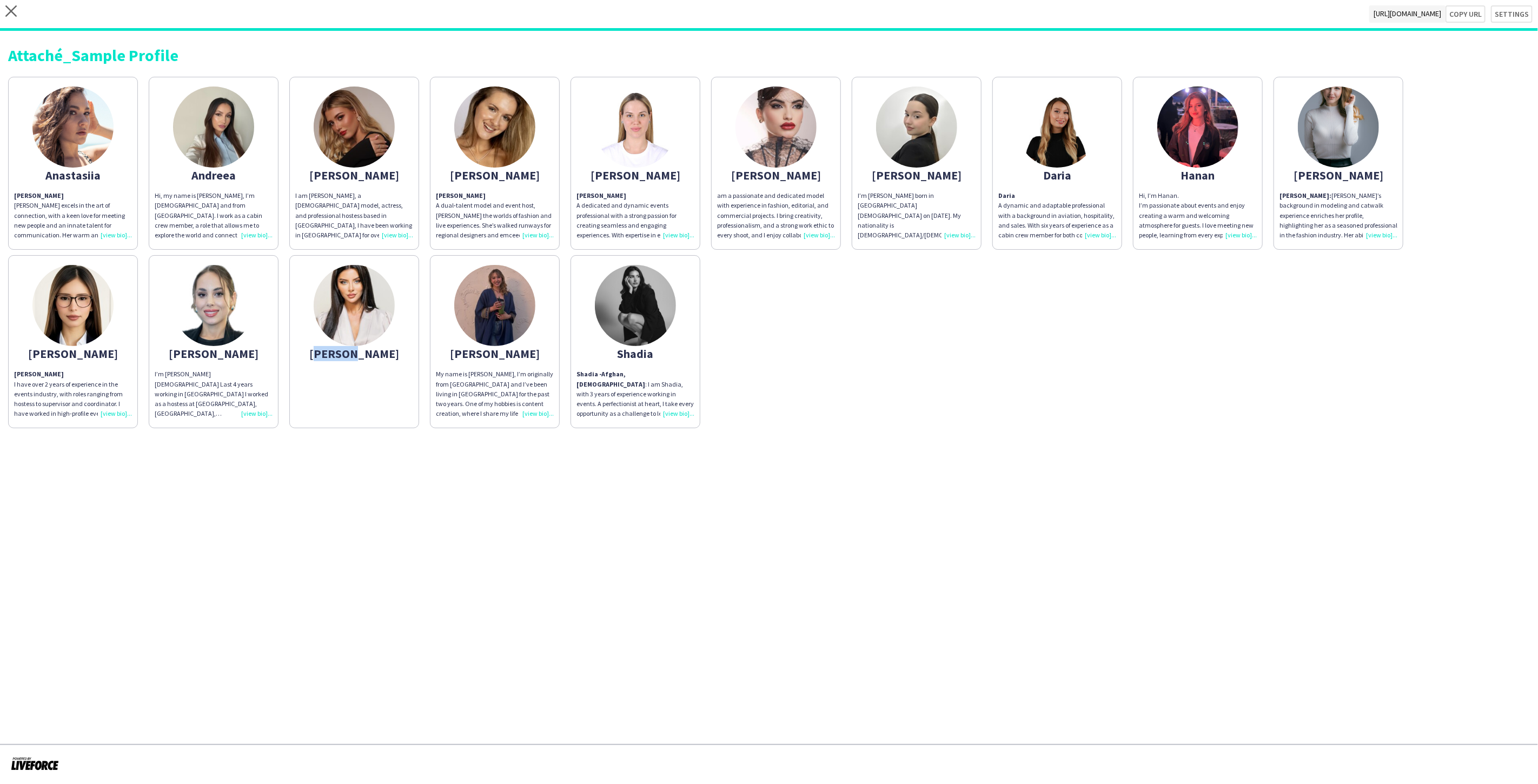
copy div "[PERSON_NAME]"
click at [402, 381] on app-share-pages-crew-card "[PERSON_NAME]" at bounding box center [354, 341] width 130 height 173
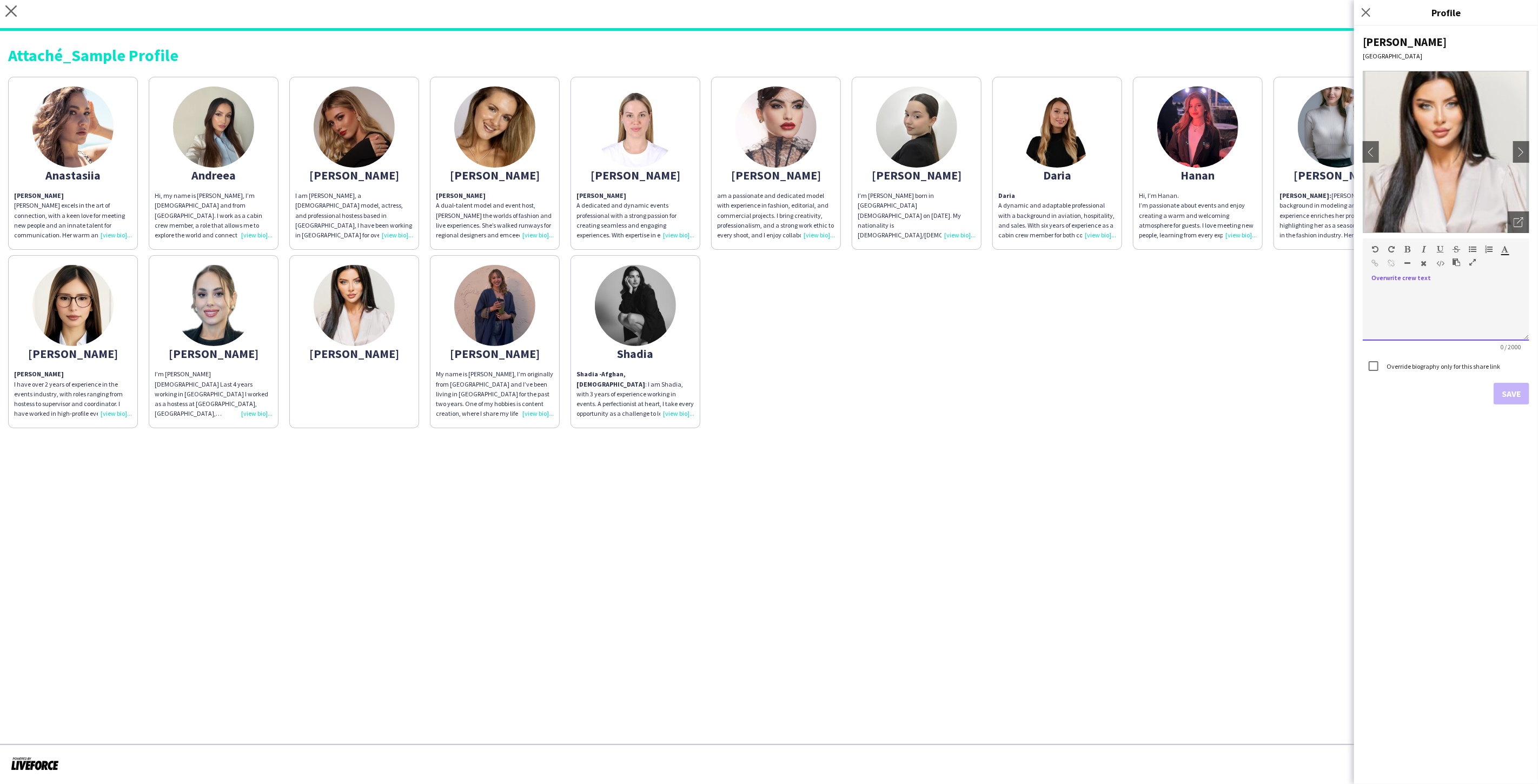
click at [1425, 285] on div at bounding box center [1446, 310] width 167 height 61
paste div
click at [1513, 391] on button "Save" at bounding box center [1511, 393] width 36 height 22
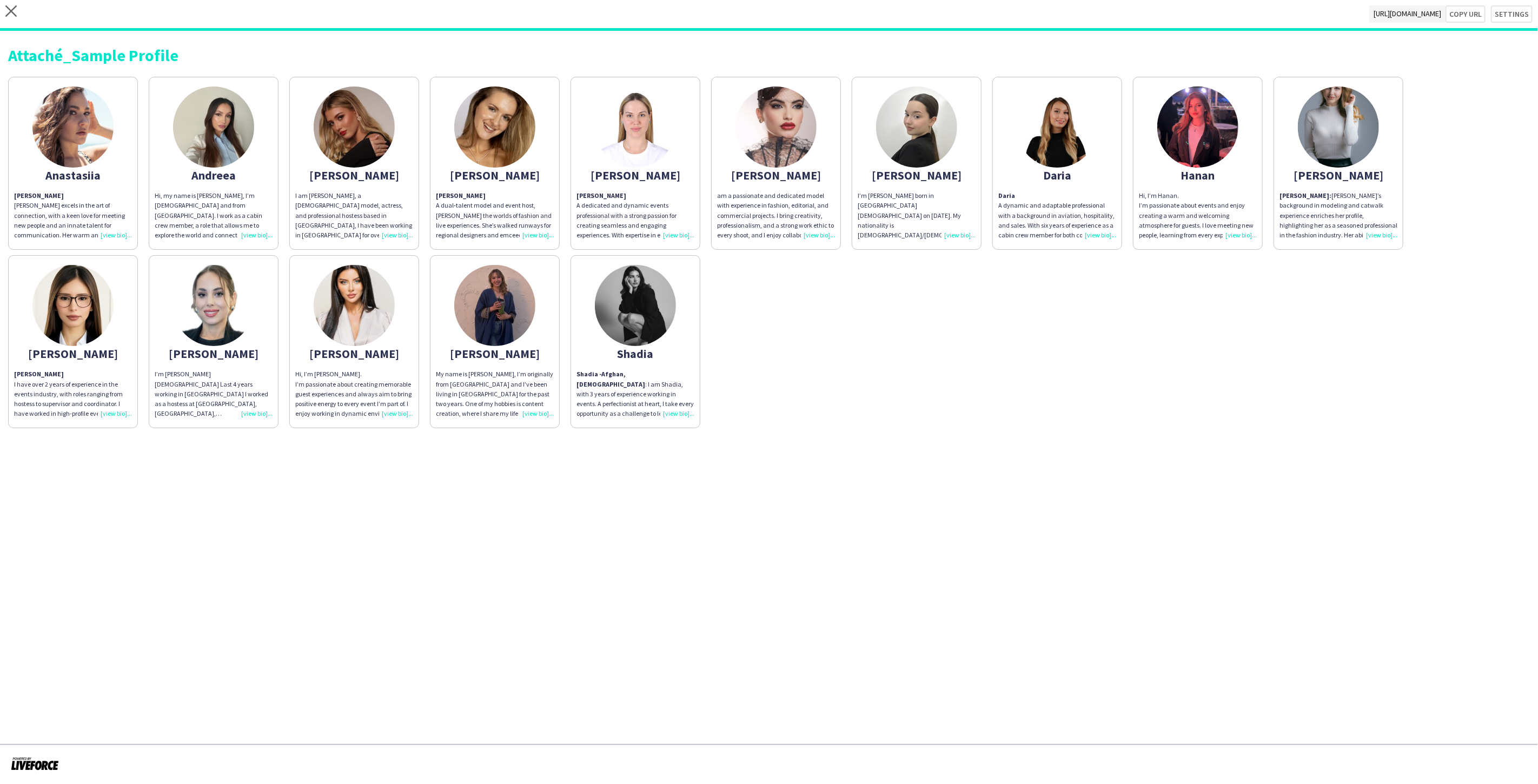
click at [222, 461] on app-share-pages "close https://admin.liveforce.co/v2/s/f912904c-ee15-46fa-a3bc-2d971035aa55 Copy…" at bounding box center [769, 392] width 1538 height 784
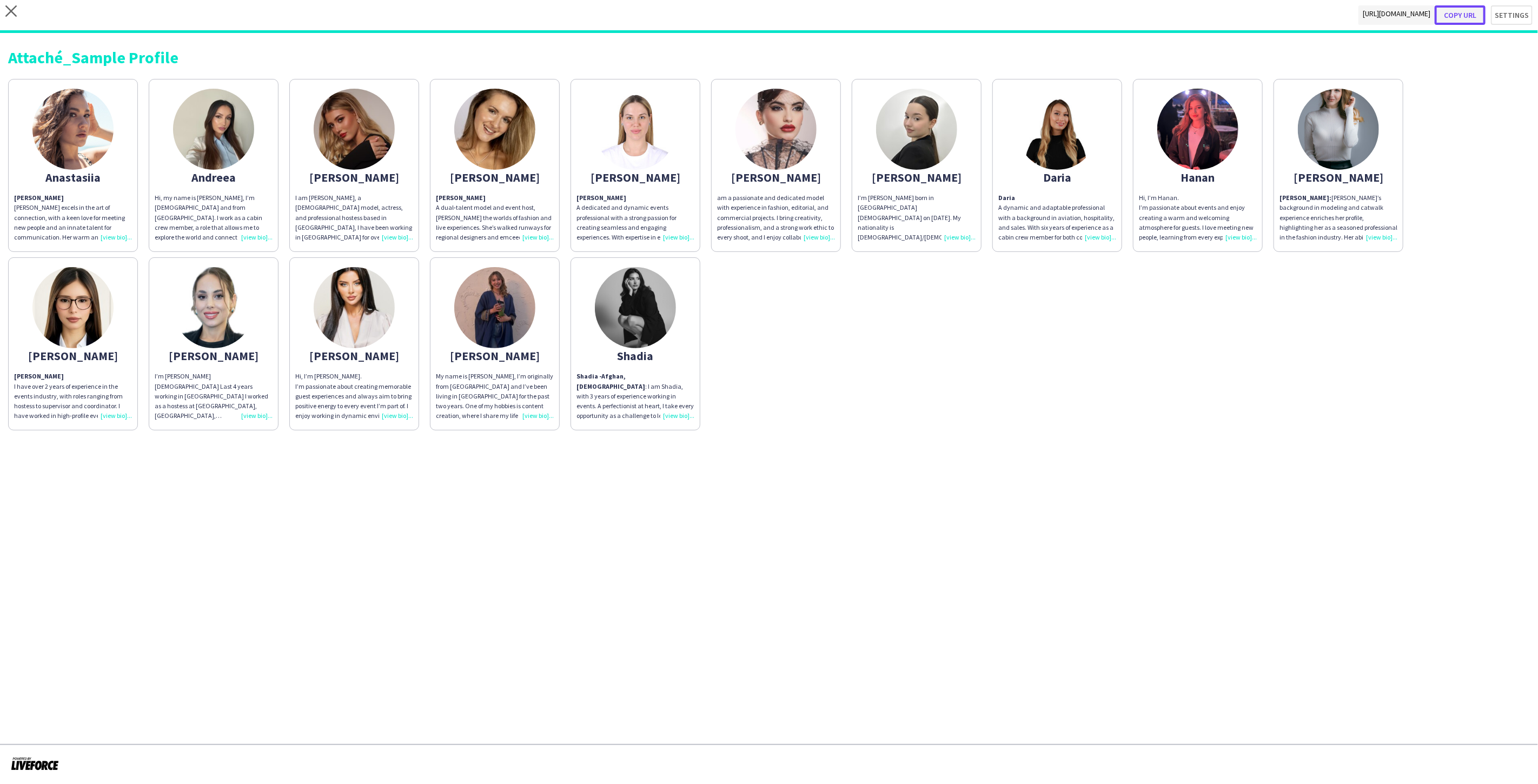
click at [1473, 14] on button "Copy url" at bounding box center [1460, 15] width 51 height 20
click at [1504, 20] on button "Settings" at bounding box center [1506, 15] width 53 height 20
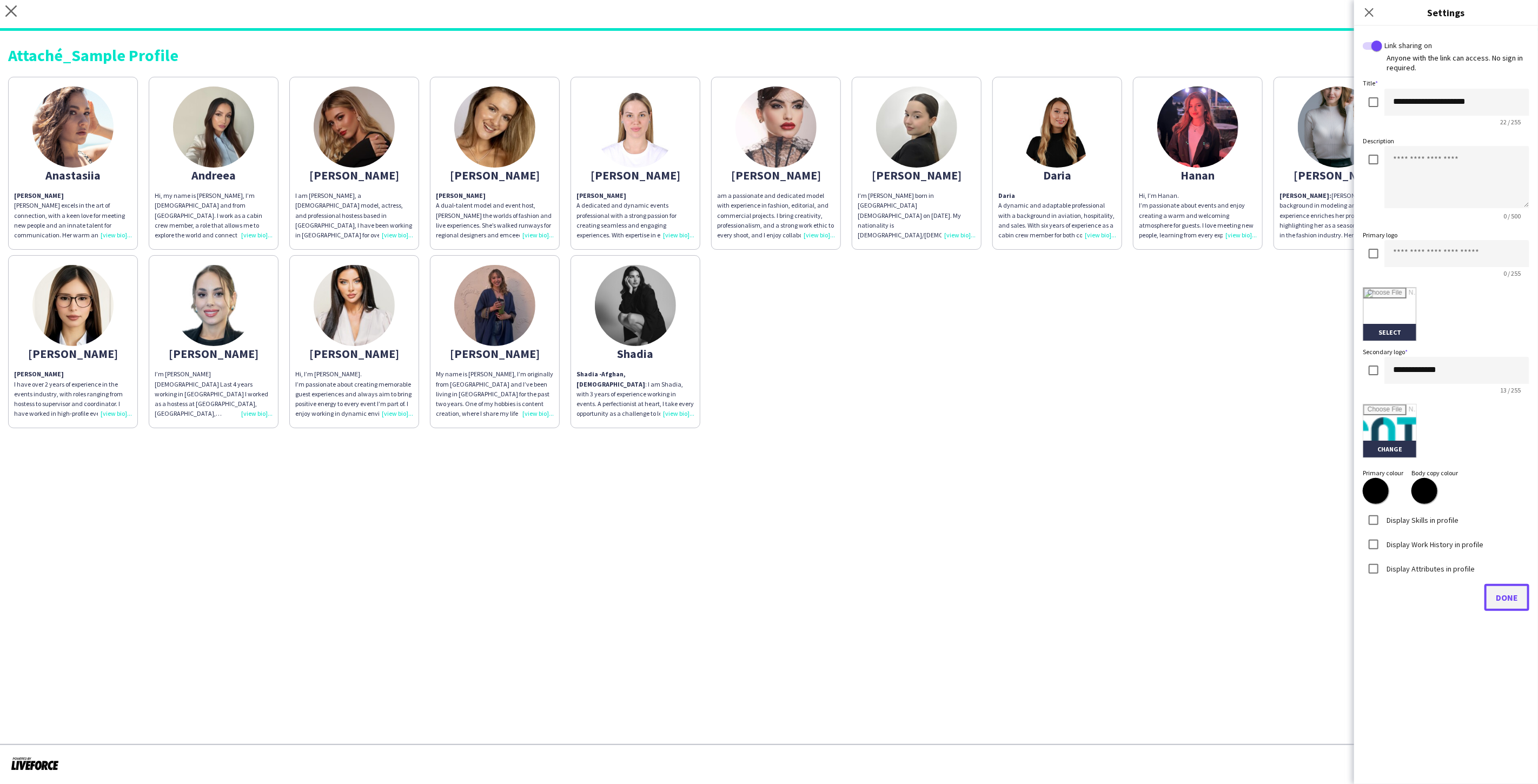
click at [1510, 596] on span "Done" at bounding box center [1507, 597] width 22 height 11
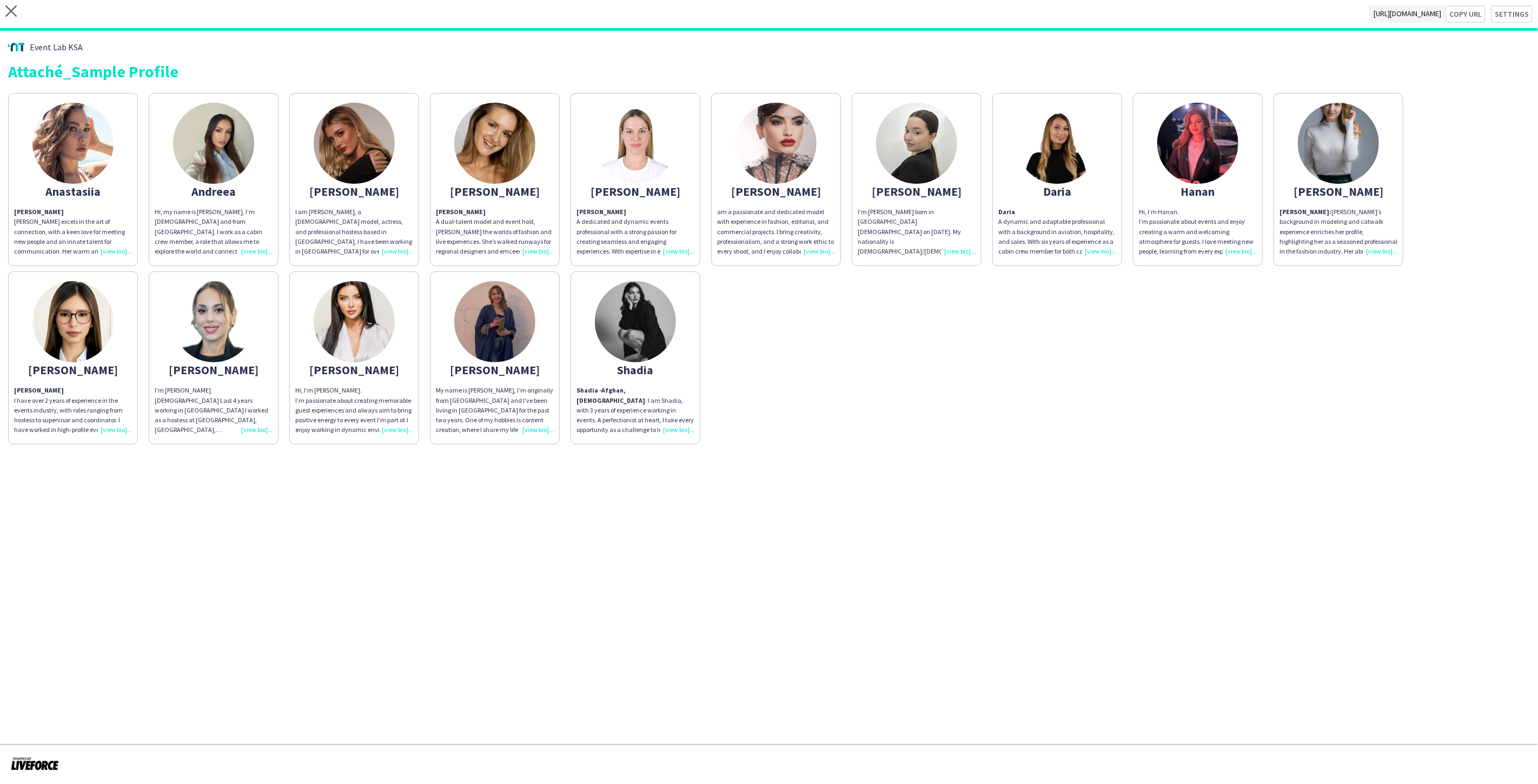
click at [34, 45] on span "Event Lab KSA" at bounding box center [56, 47] width 53 height 9
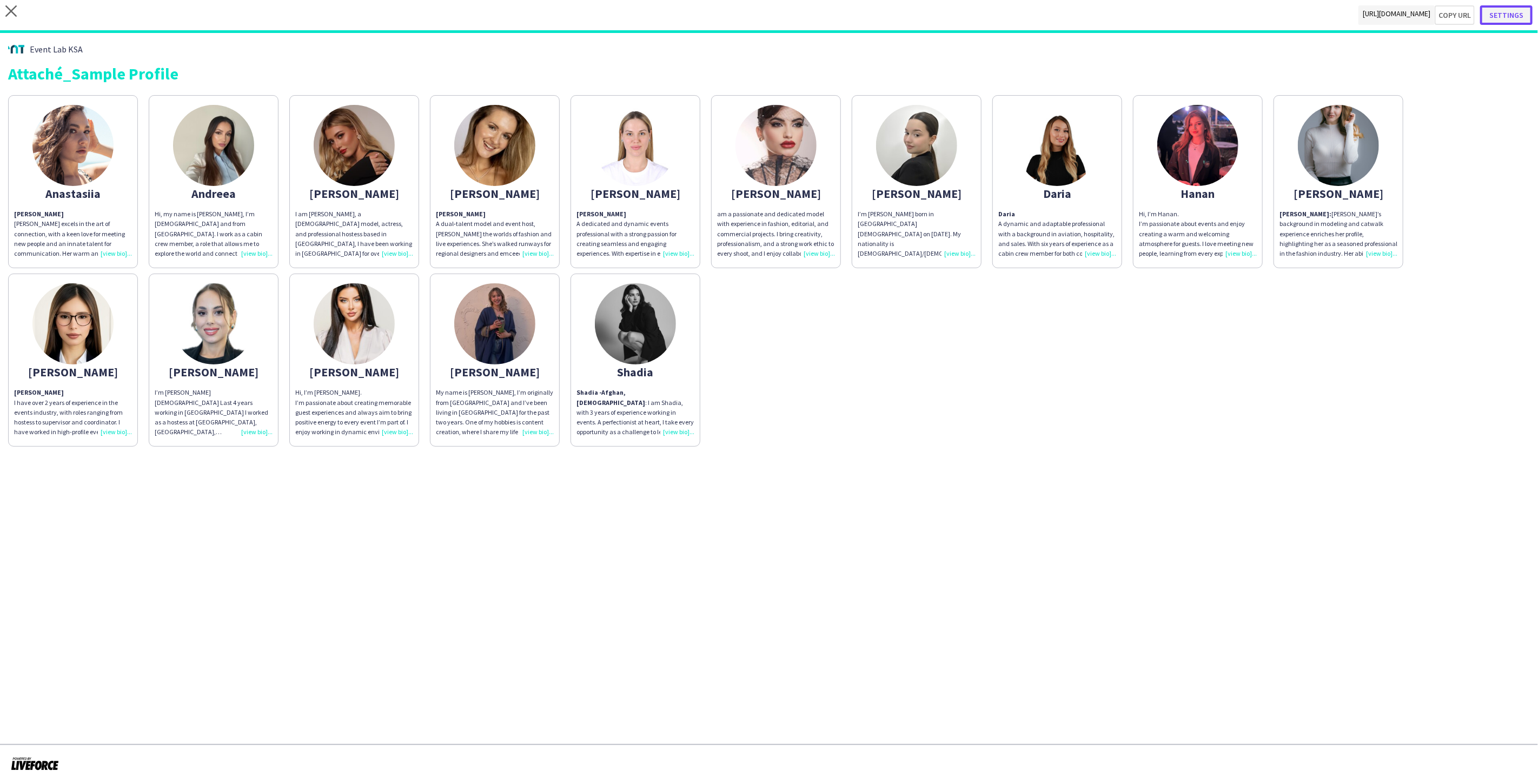
click at [1517, 9] on button "Settings" at bounding box center [1506, 15] width 53 height 20
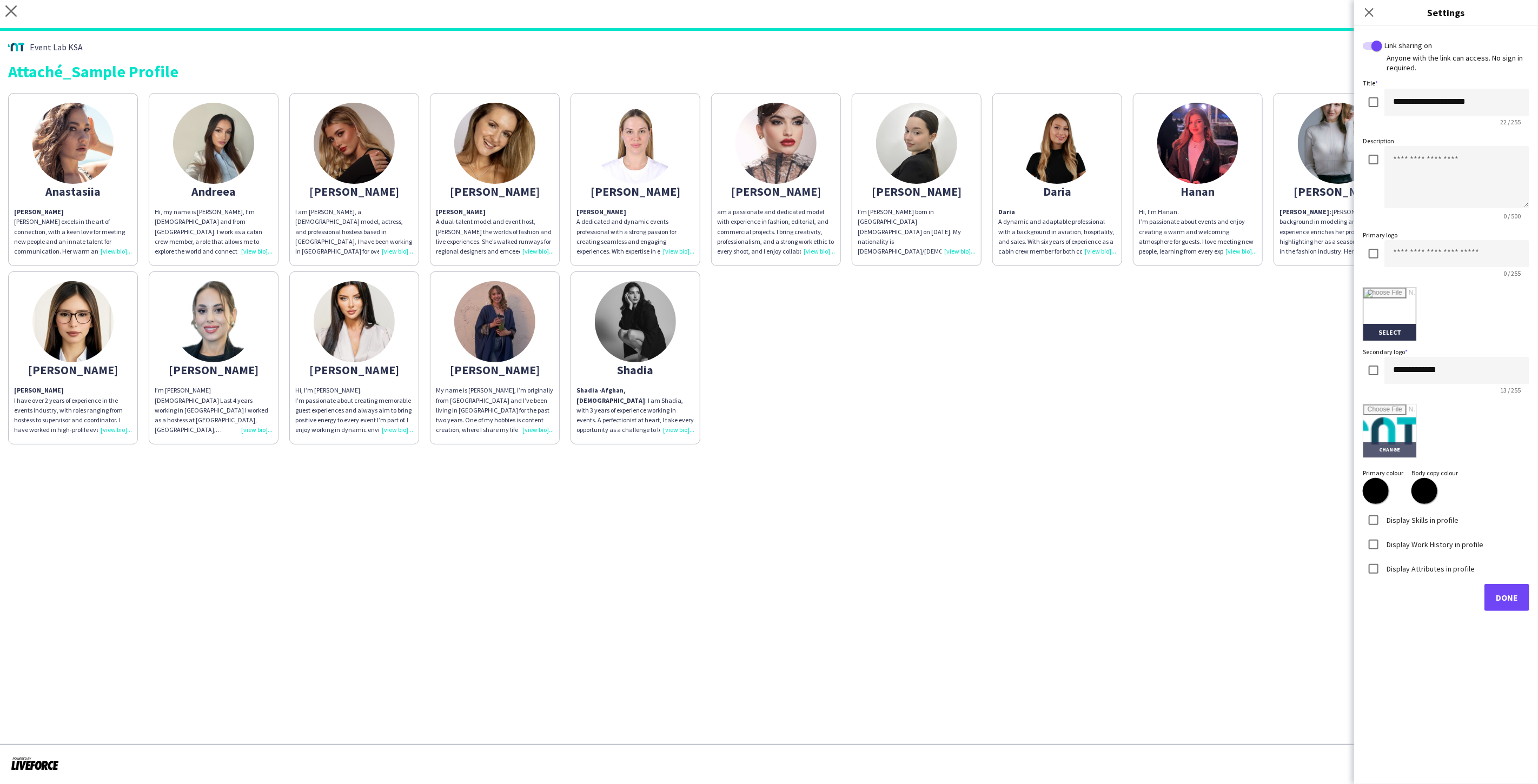
click at [1388, 429] on input "file" at bounding box center [1389, 431] width 53 height 53
type input "**********"
click at [1504, 596] on span "Done" at bounding box center [1507, 597] width 22 height 11
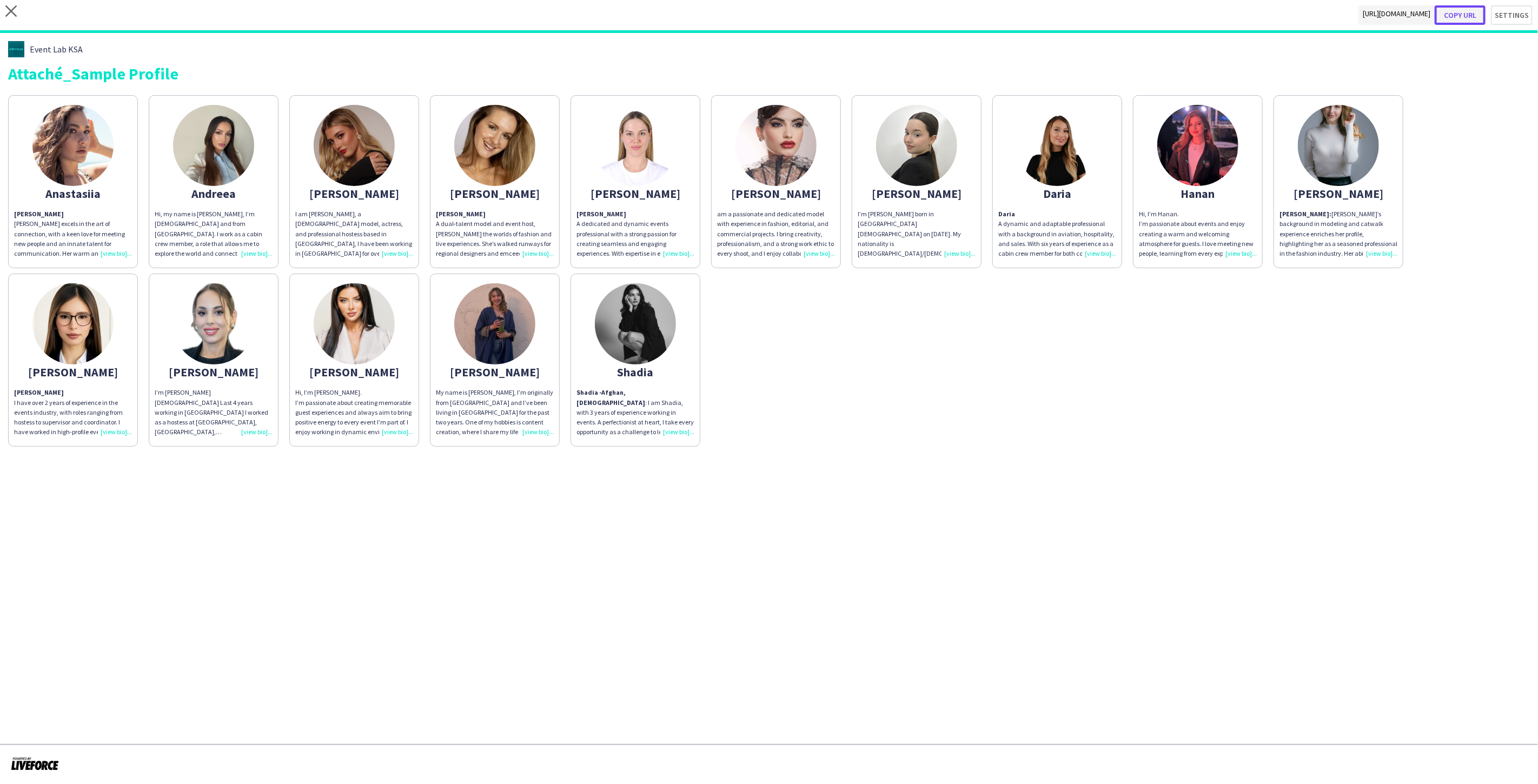
click at [1461, 14] on button "Copy url" at bounding box center [1460, 15] width 51 height 20
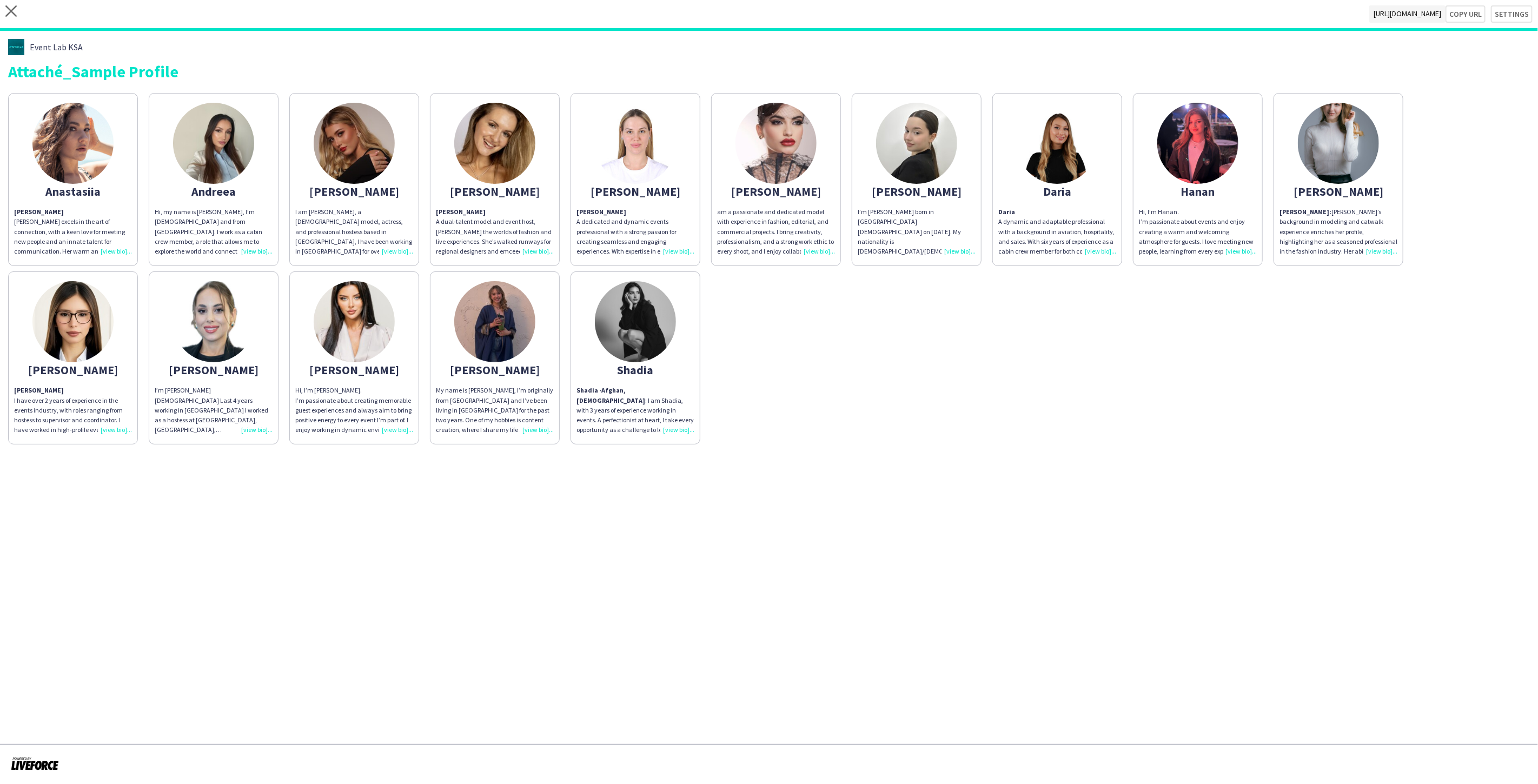
click at [38, 42] on span "Event Lab KSA" at bounding box center [56, 47] width 53 height 9
click at [23, 45] on img at bounding box center [16, 47] width 16 height 16
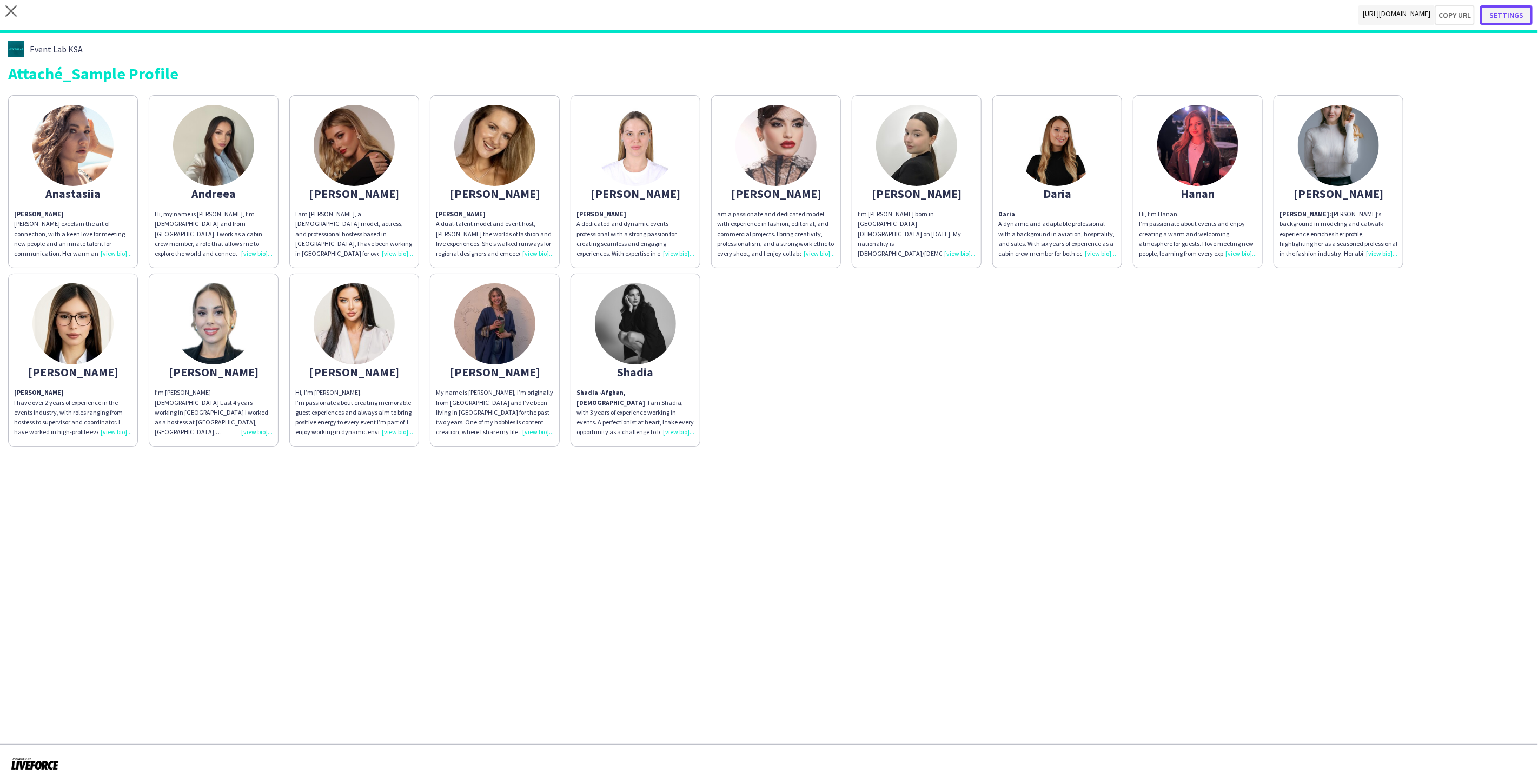
click at [1505, 16] on button "Settings" at bounding box center [1506, 15] width 53 height 20
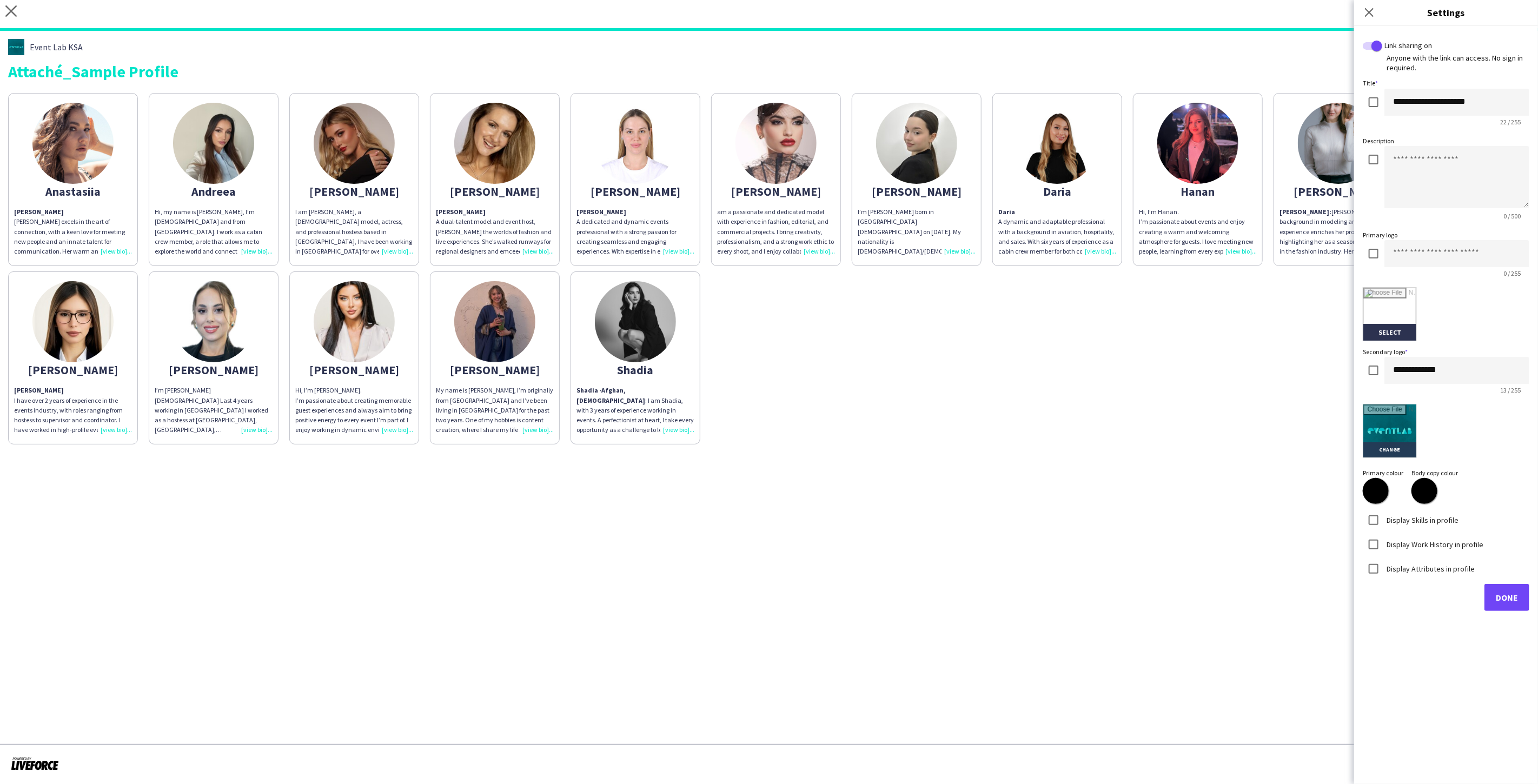
click at [1375, 435] on input "file" at bounding box center [1389, 431] width 53 height 53
type input "**********"
click at [1498, 598] on span "Done" at bounding box center [1507, 597] width 22 height 11
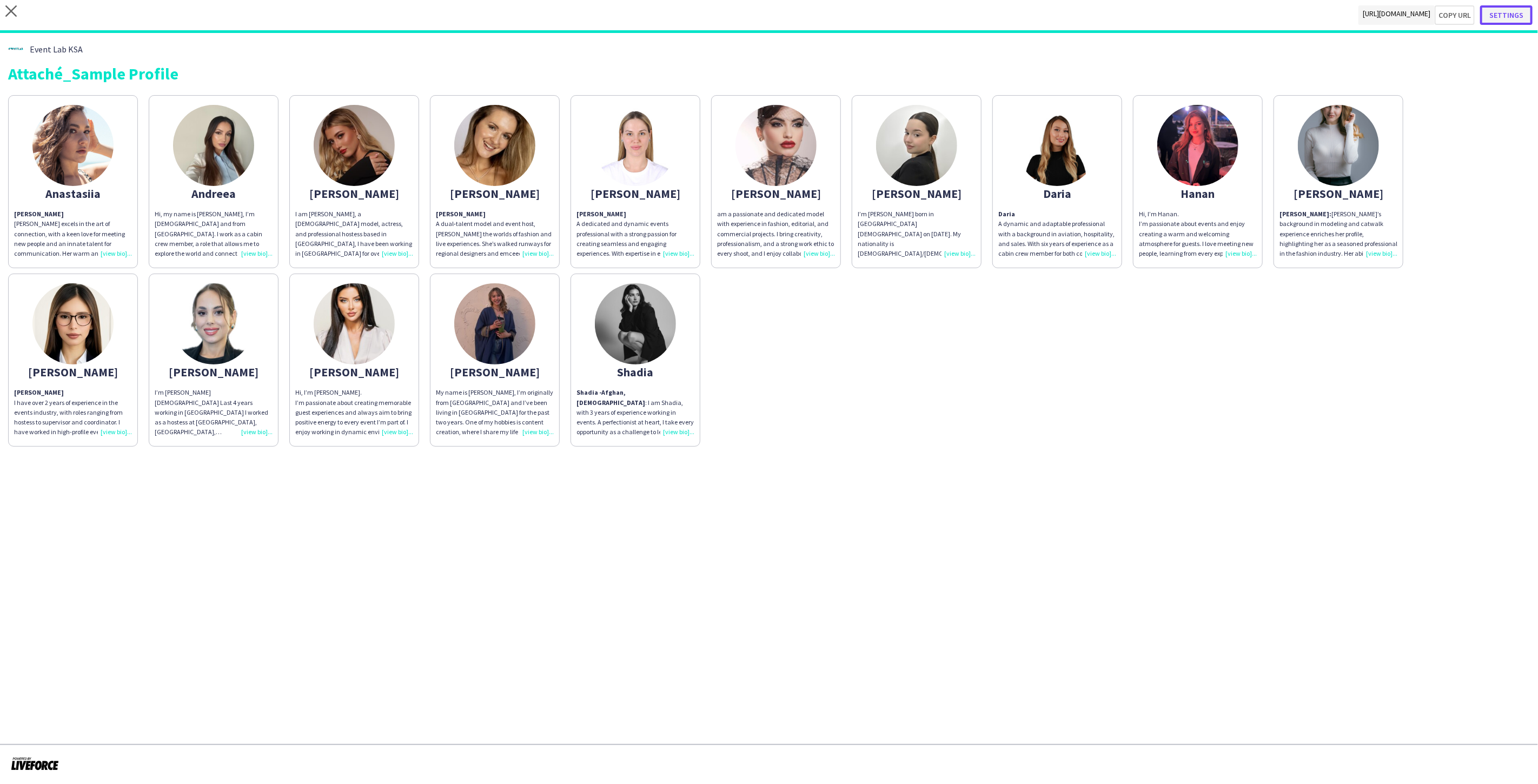
click at [1504, 16] on button "Settings" at bounding box center [1506, 15] width 53 height 20
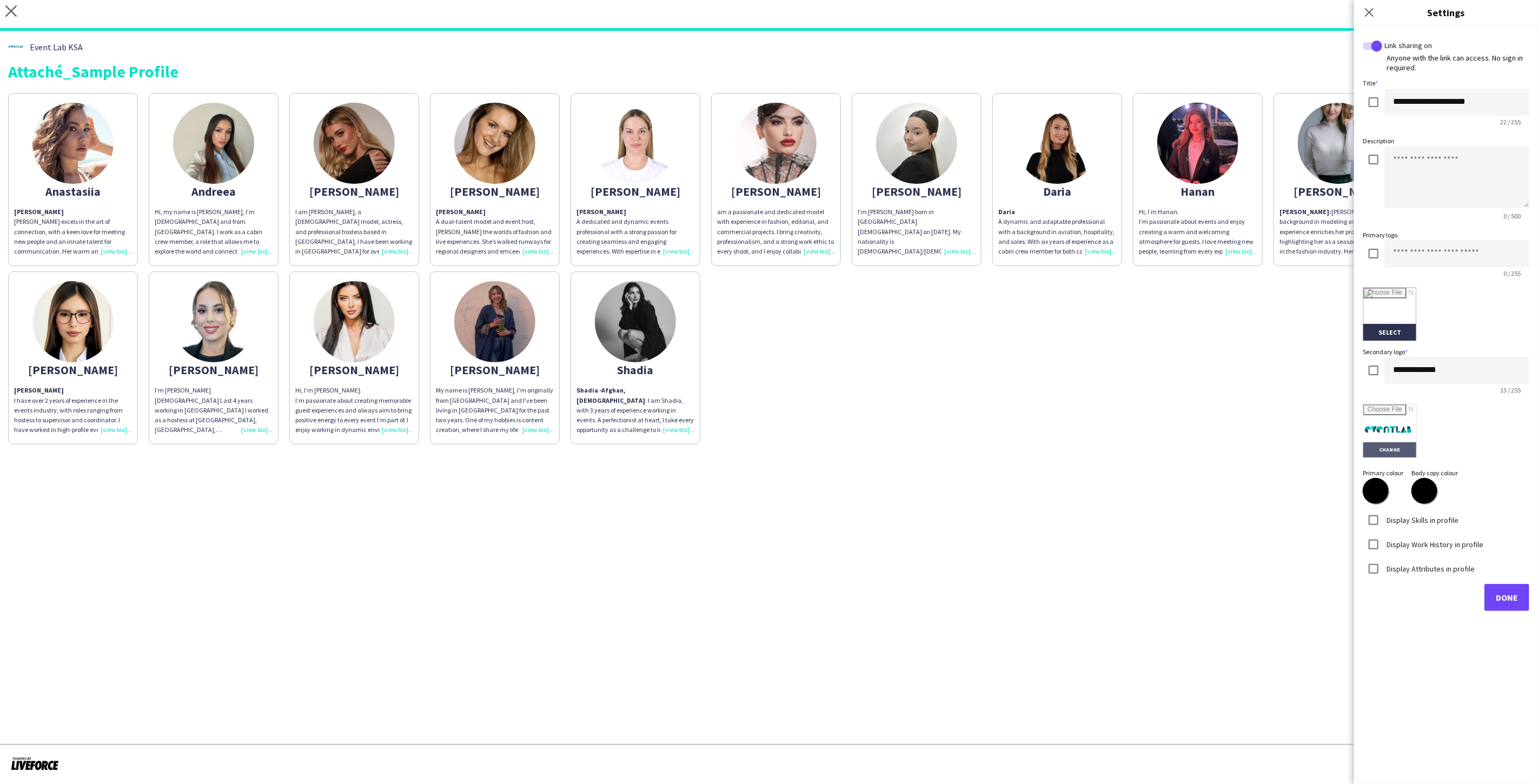
click at [1377, 420] on input "file" at bounding box center [1389, 431] width 53 height 53
type input "**********"
click at [1515, 592] on span "Done" at bounding box center [1507, 597] width 22 height 11
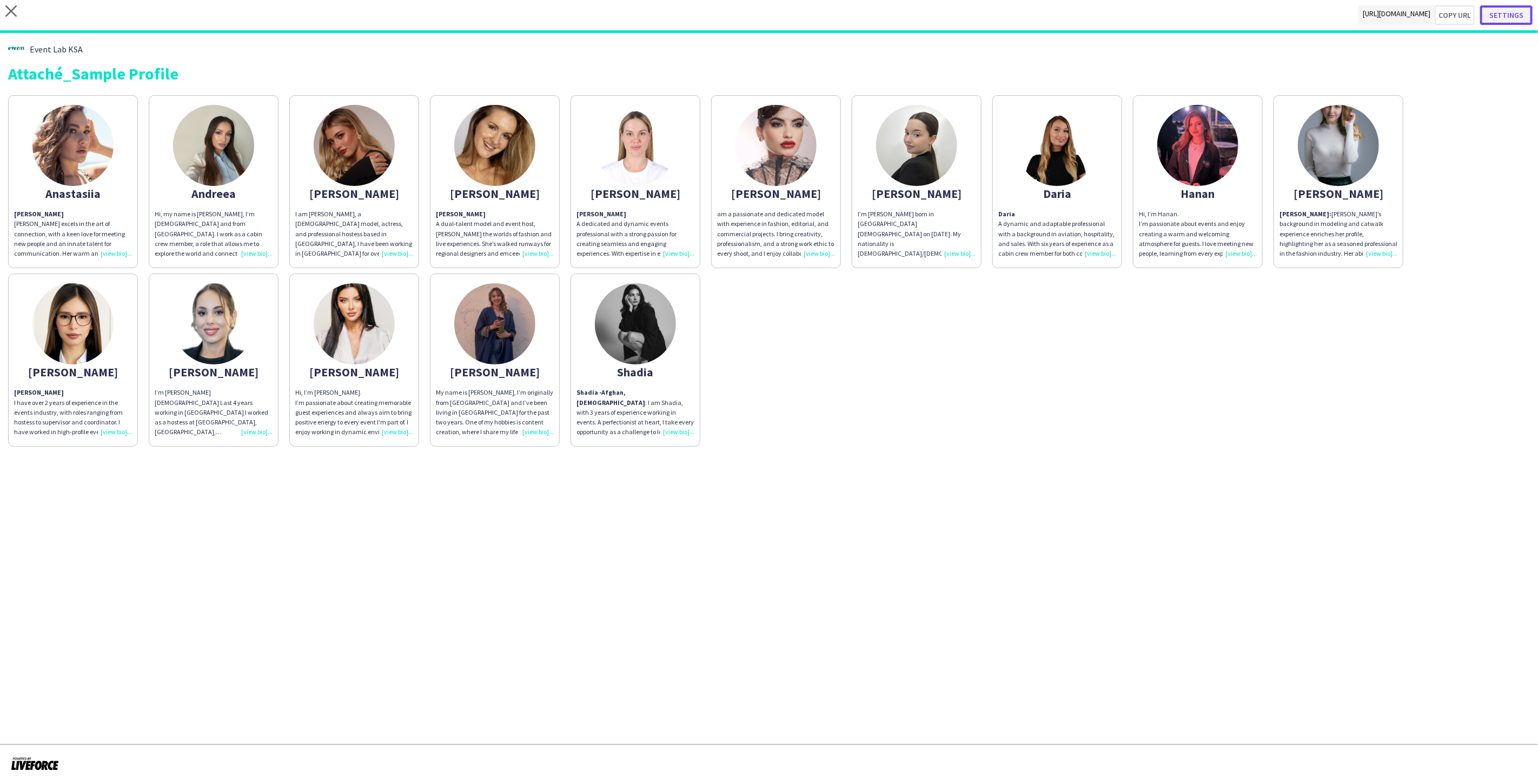
click at [1500, 16] on button "Settings" at bounding box center [1506, 15] width 53 height 20
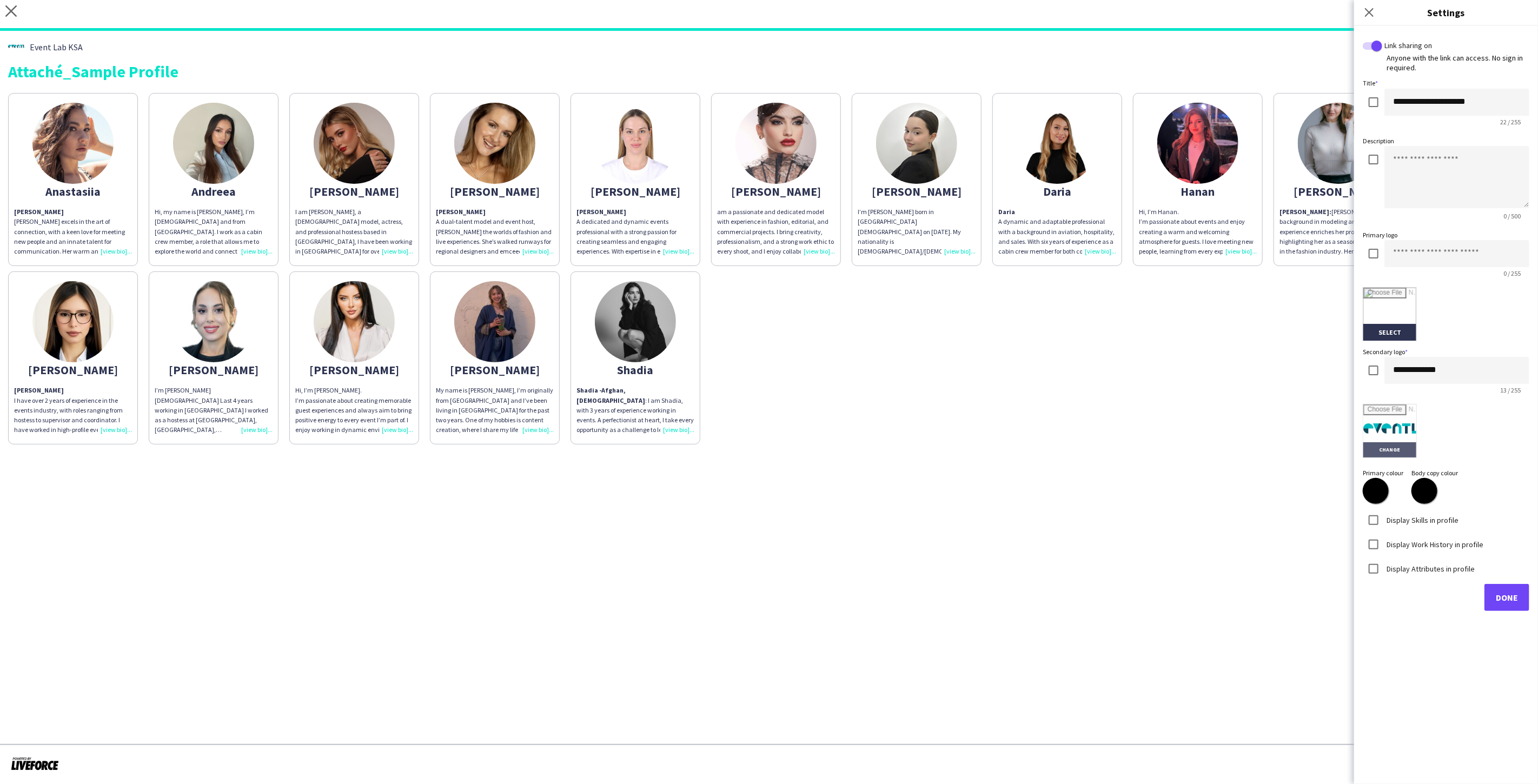
click at [1377, 434] on input "file" at bounding box center [1389, 431] width 53 height 53
type input "**********"
click at [1494, 591] on button "Done" at bounding box center [1506, 597] width 45 height 27
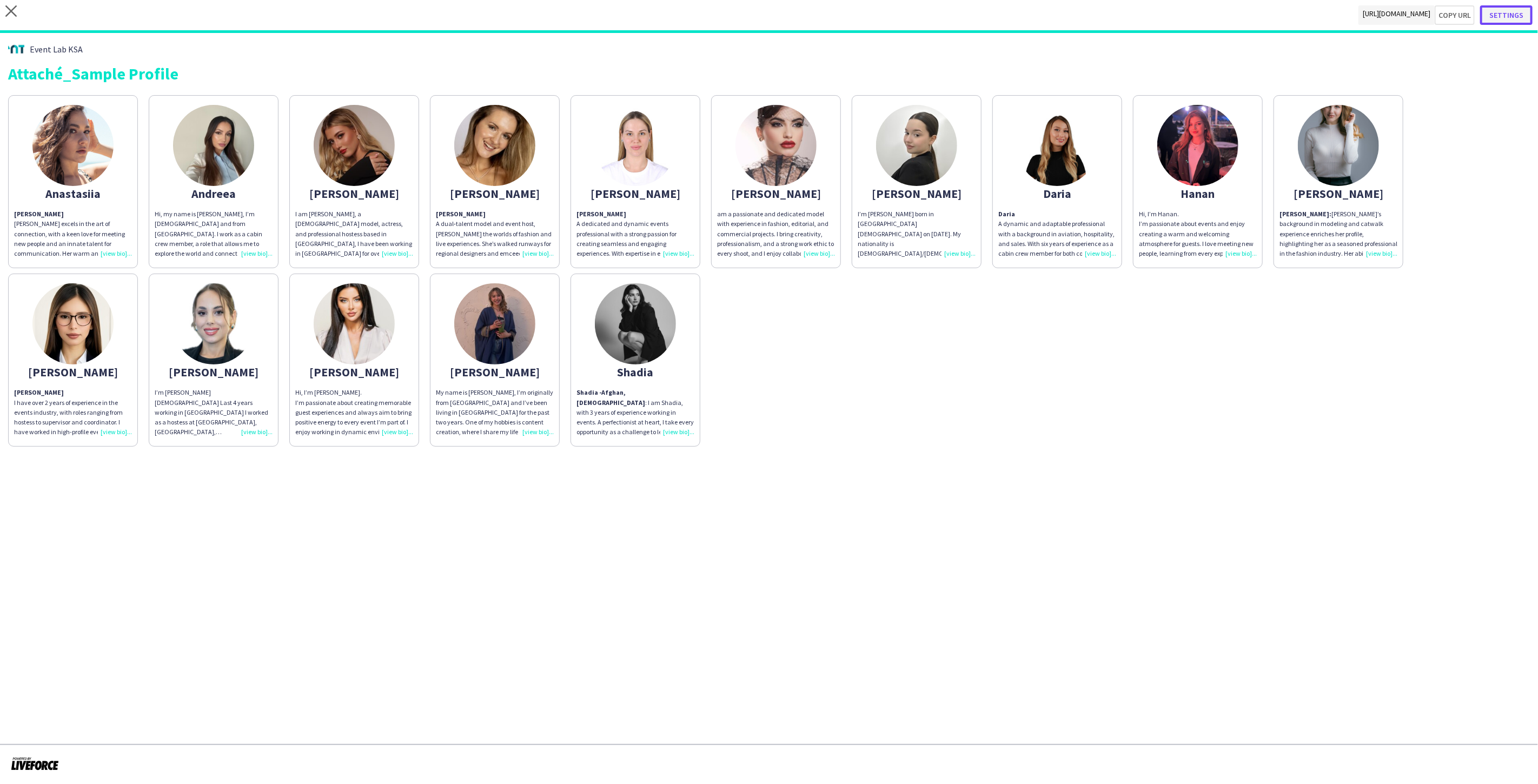
click at [1500, 15] on button "Settings" at bounding box center [1506, 15] width 53 height 20
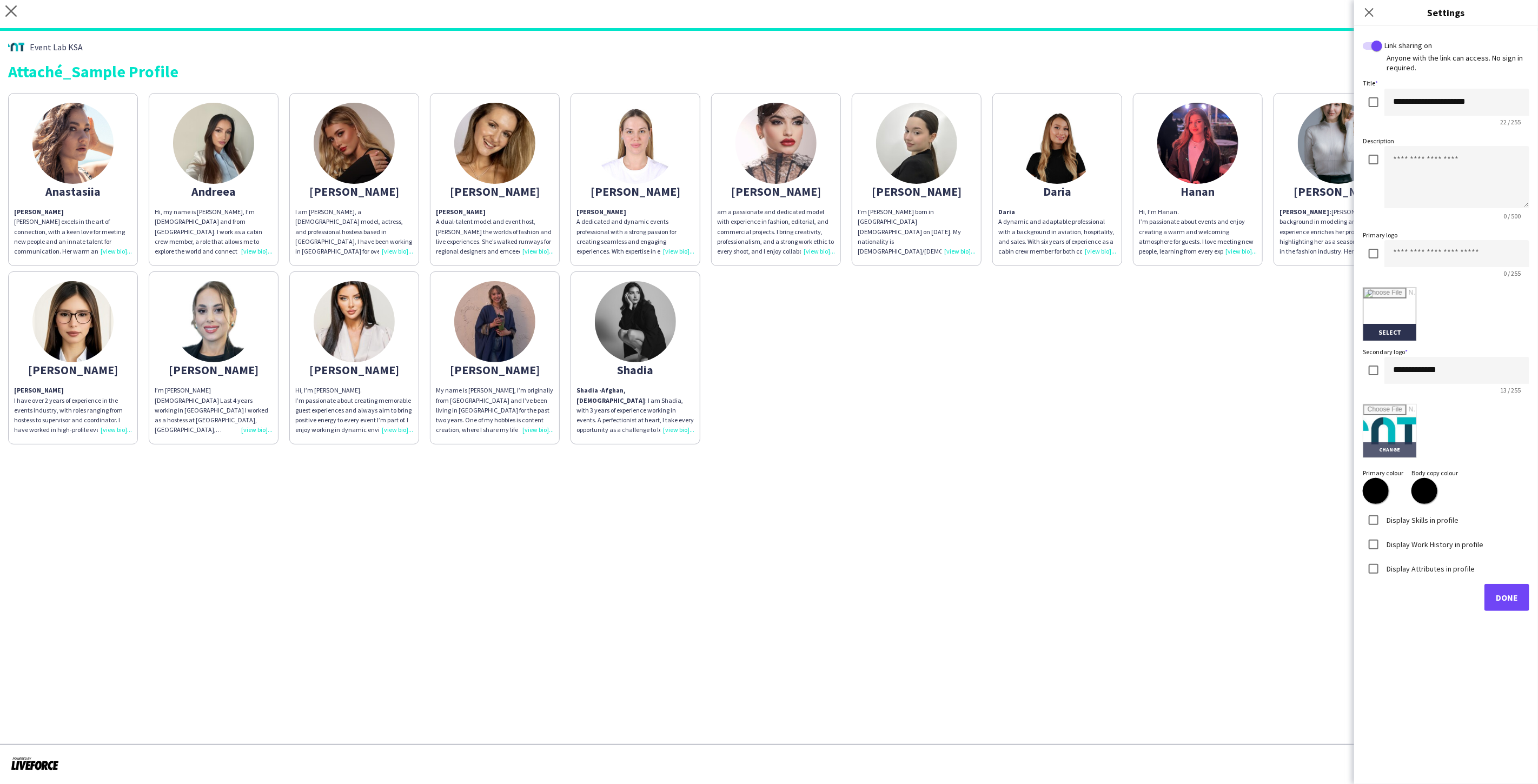
click at [1412, 434] on input "file" at bounding box center [1389, 431] width 53 height 53
type input "**********"
click at [1519, 599] on button "Done" at bounding box center [1506, 597] width 45 height 27
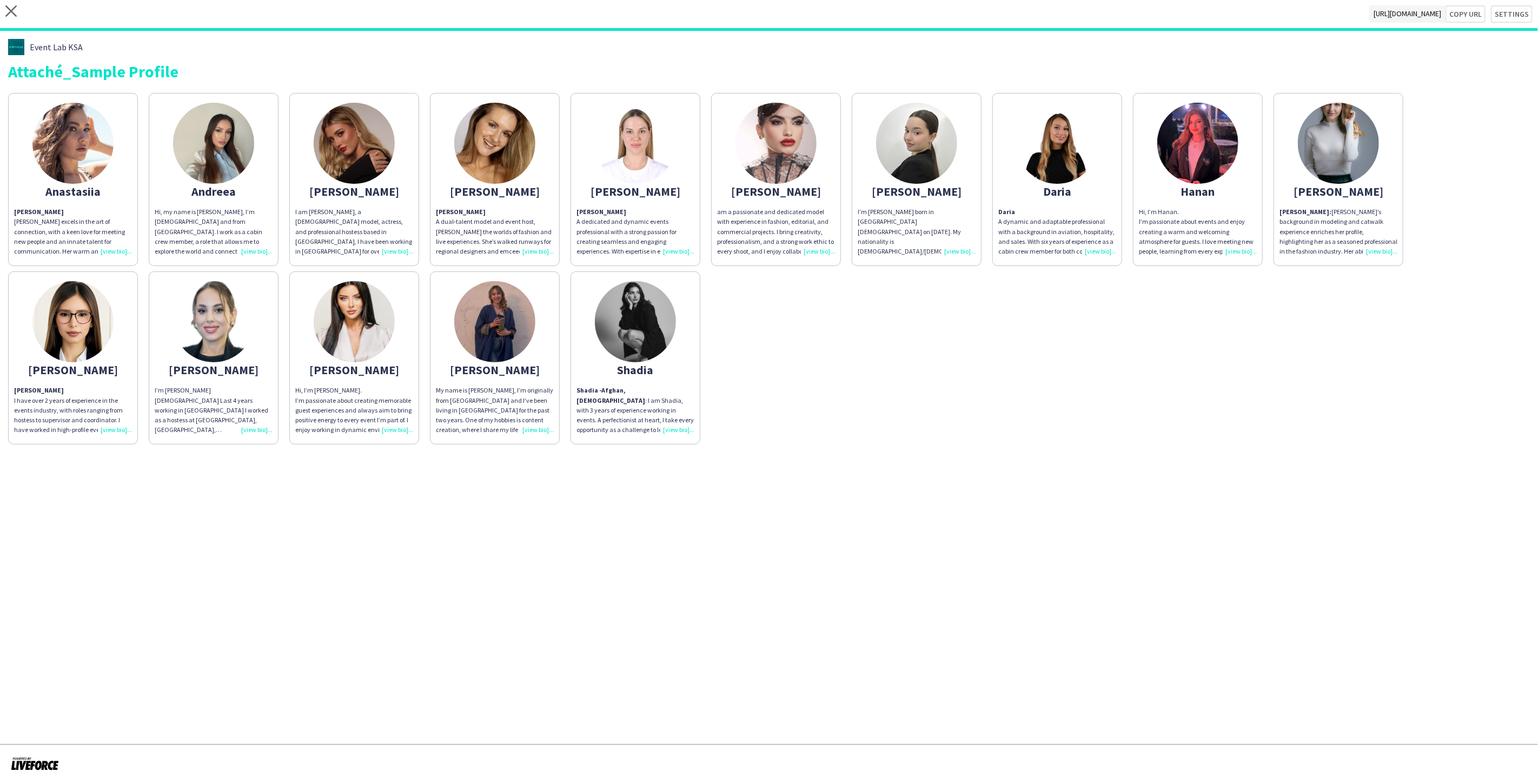
click at [502, 332] on img at bounding box center [494, 321] width 81 height 81
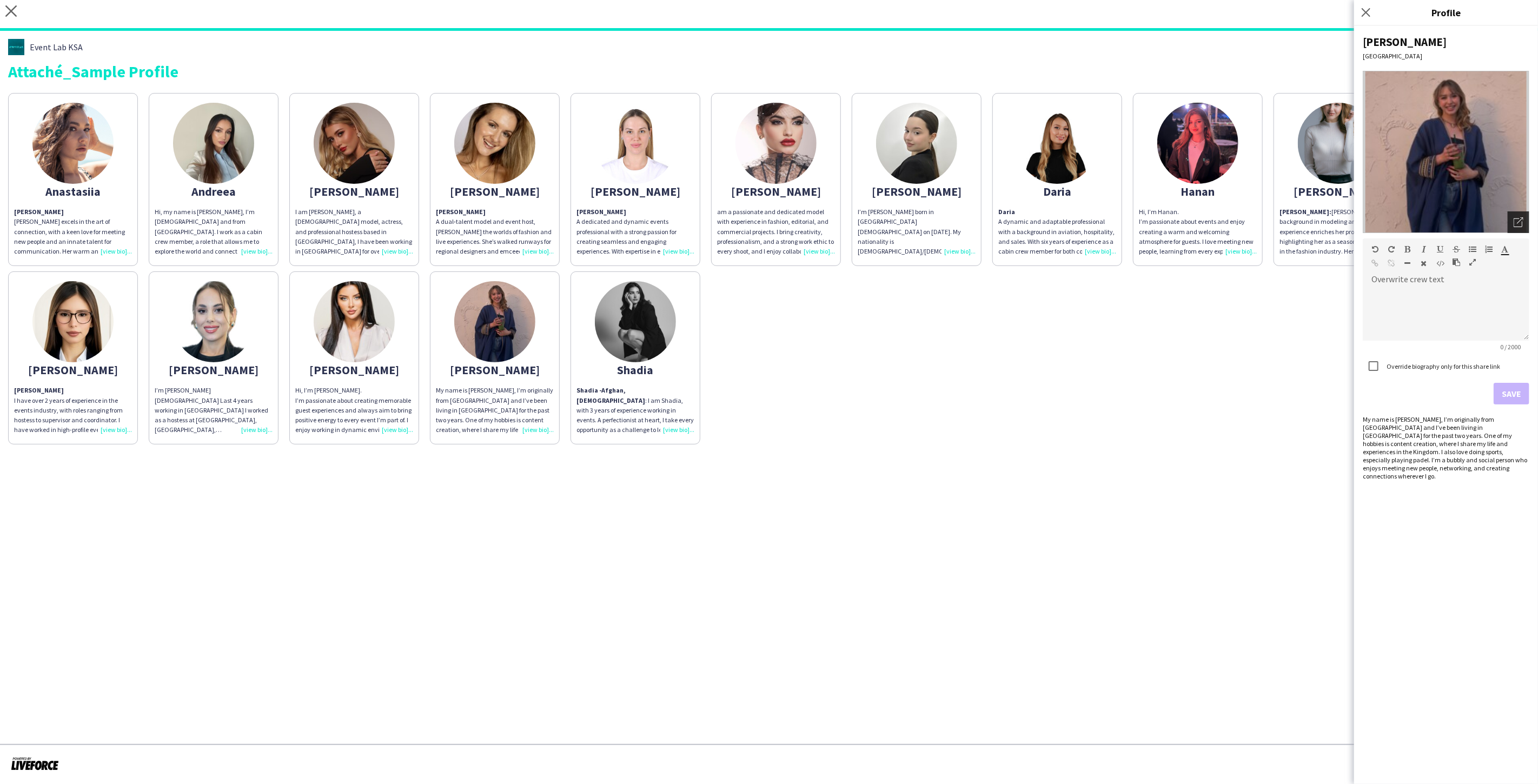
click at [1521, 218] on icon at bounding box center [1520, 220] width 7 height 7
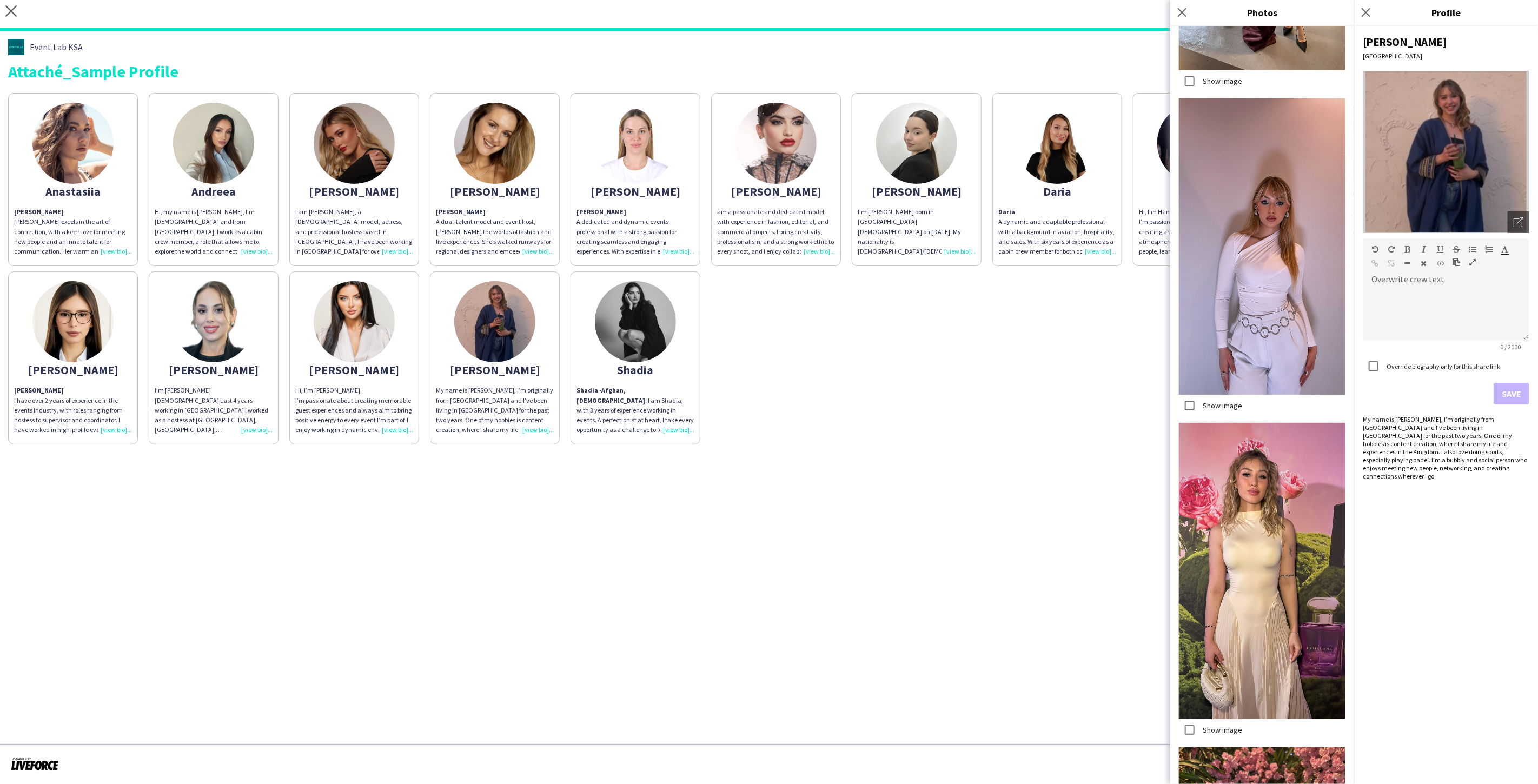
scroll to position [3564, 0]
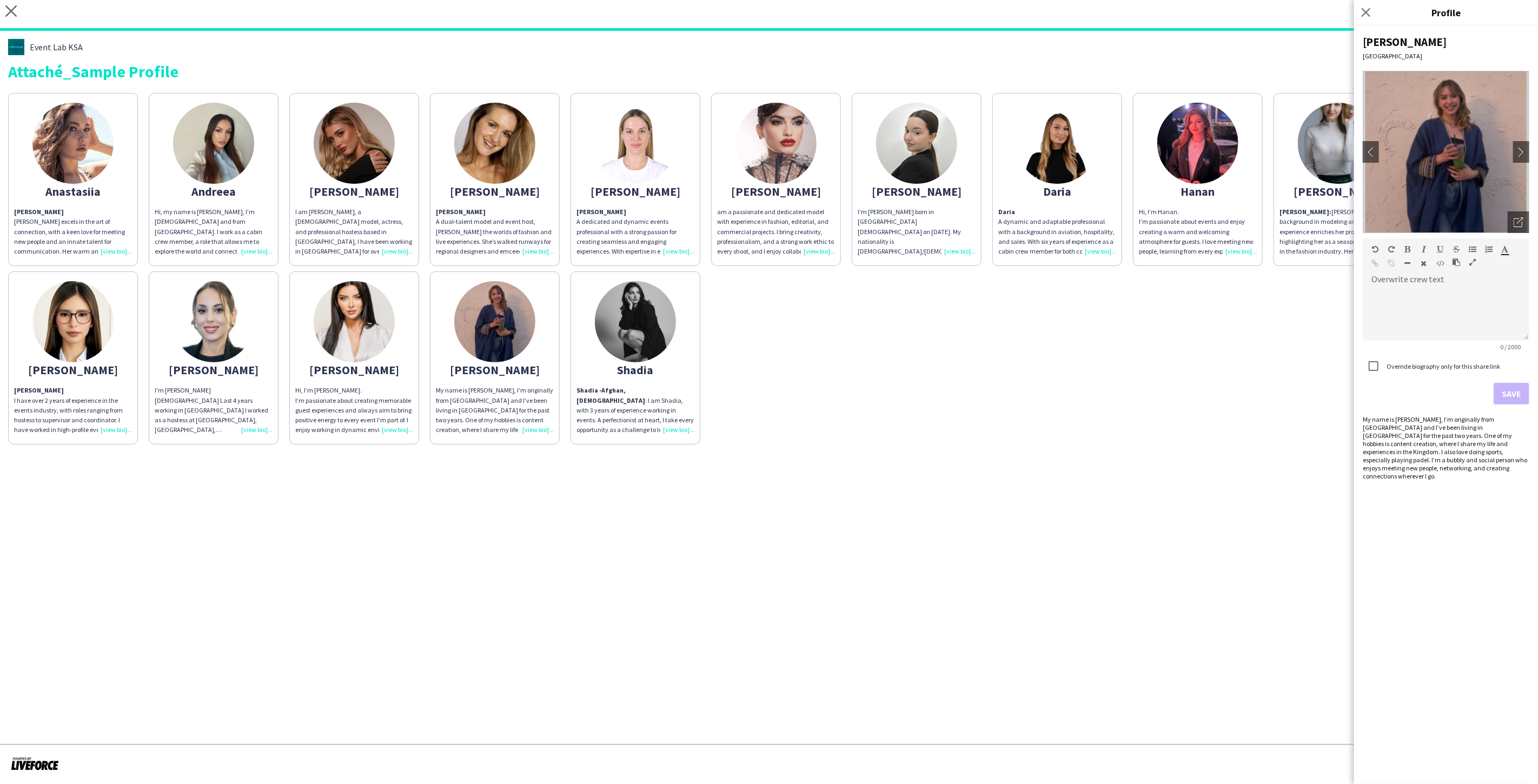
click at [1518, 396] on form "Overwrite crew text default Heading 1 Heading 2 Heading 3 Heading 4 Heading 5 H…" at bounding box center [1446, 320] width 167 height 166
click at [1363, 12] on icon "Close pop-in" at bounding box center [1366, 12] width 10 height 10
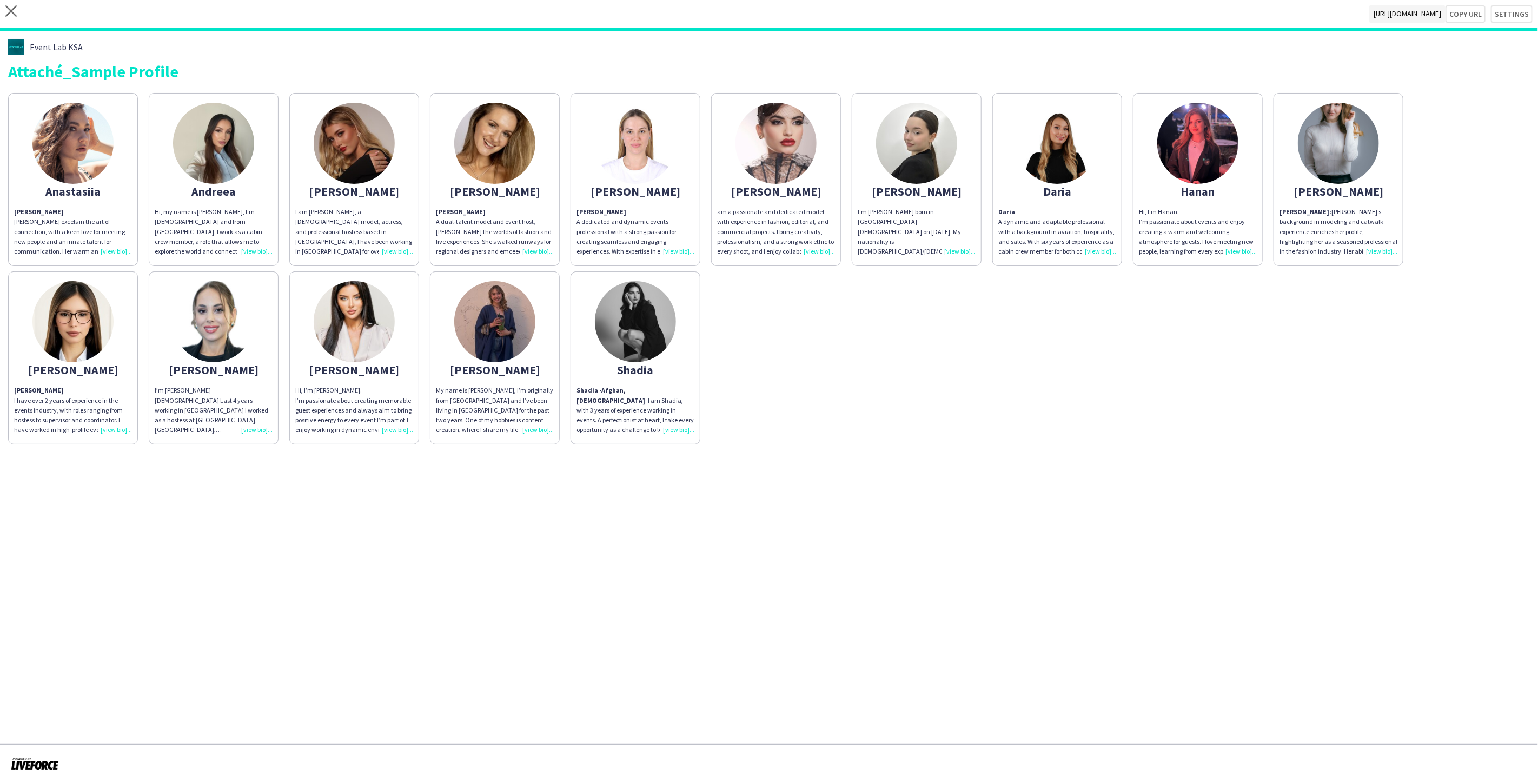
click at [530, 336] on img at bounding box center [494, 321] width 81 height 81
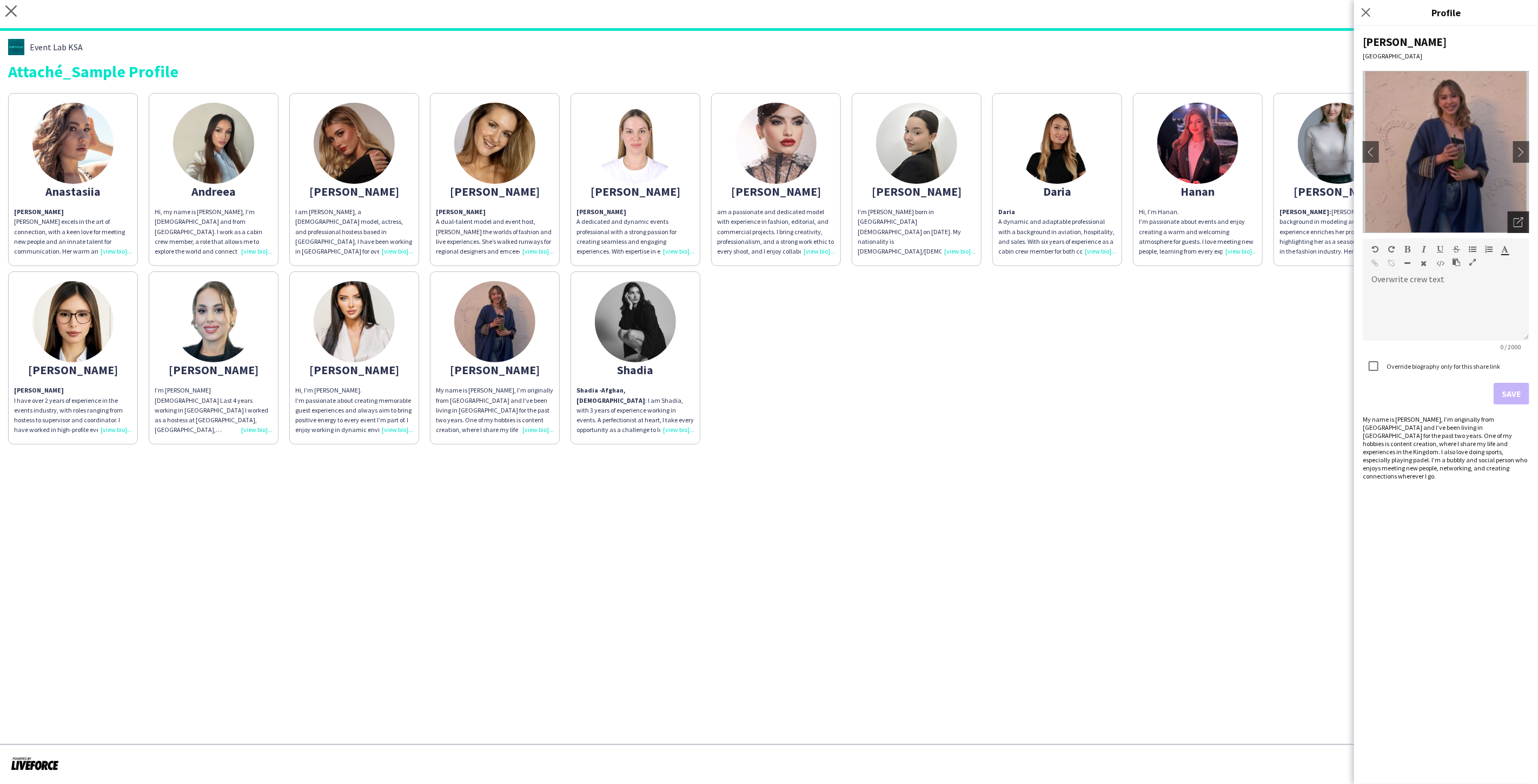
drag, startPoint x: 1509, startPoint y: 228, endPoint x: 1517, endPoint y: 223, distance: 9.4
click at [1511, 227] on div "Open photos pop-in" at bounding box center [1518, 222] width 22 height 22
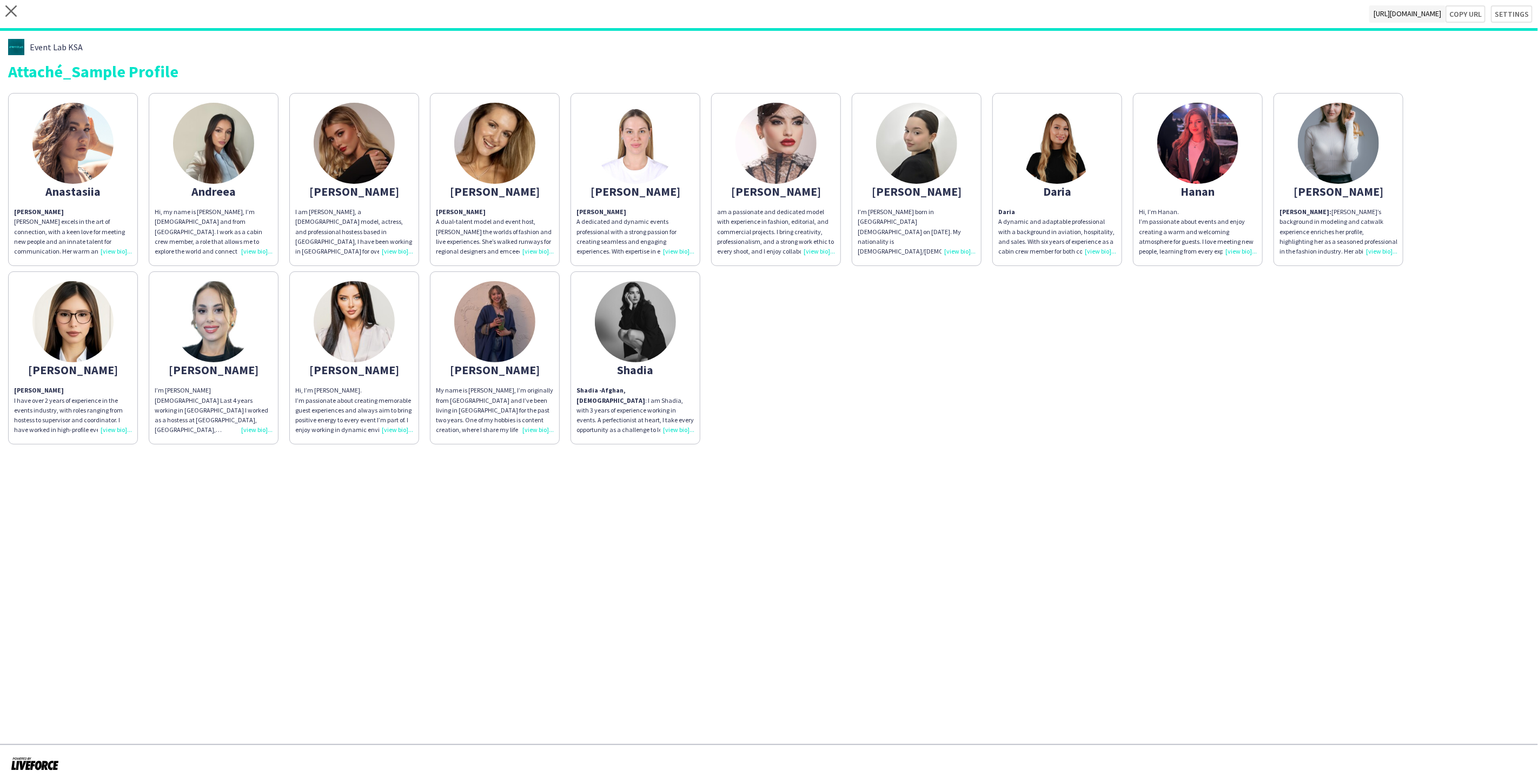
click at [482, 320] on img at bounding box center [494, 321] width 81 height 81
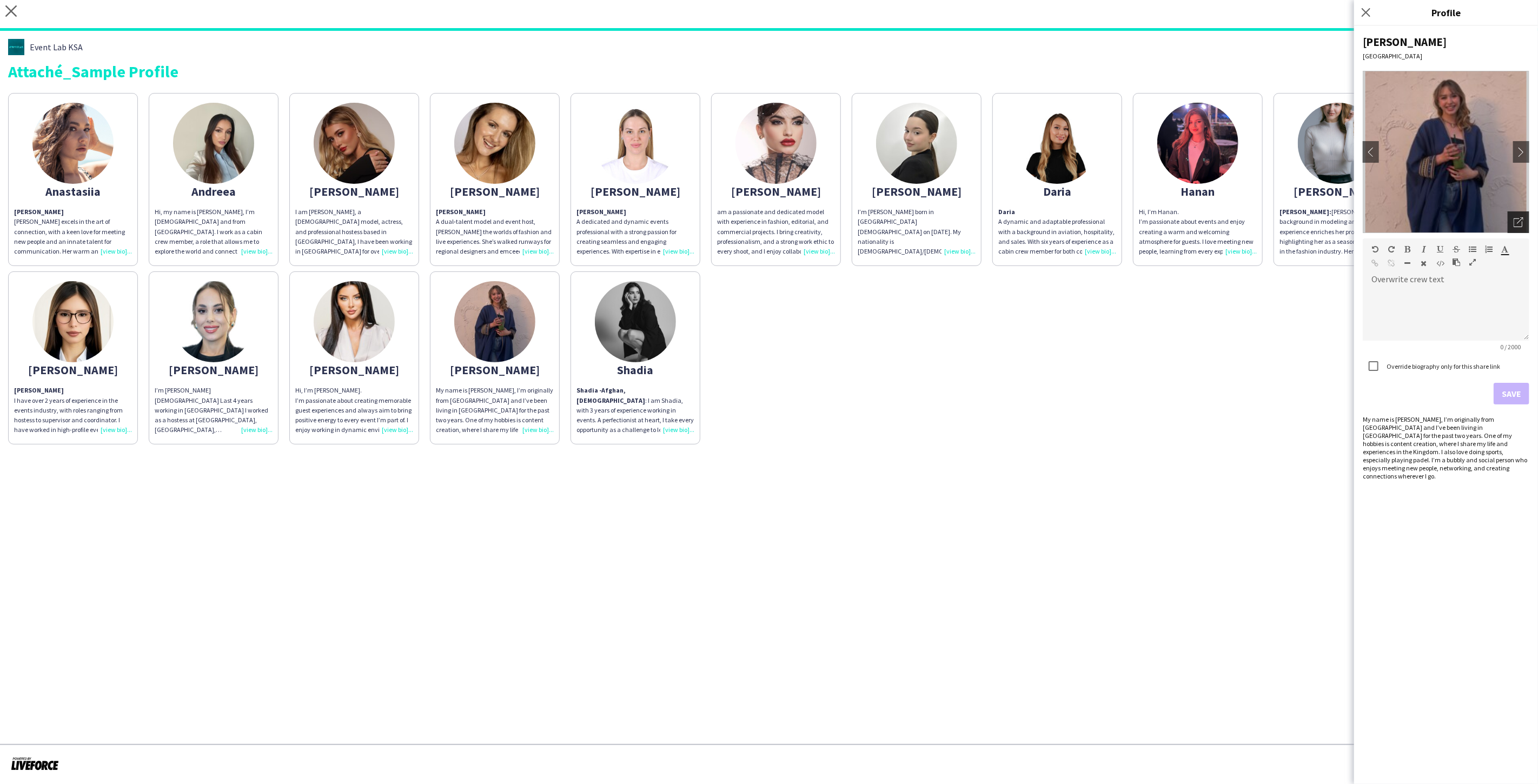
click at [1517, 220] on icon "Open photos pop-in" at bounding box center [1518, 222] width 9 height 9
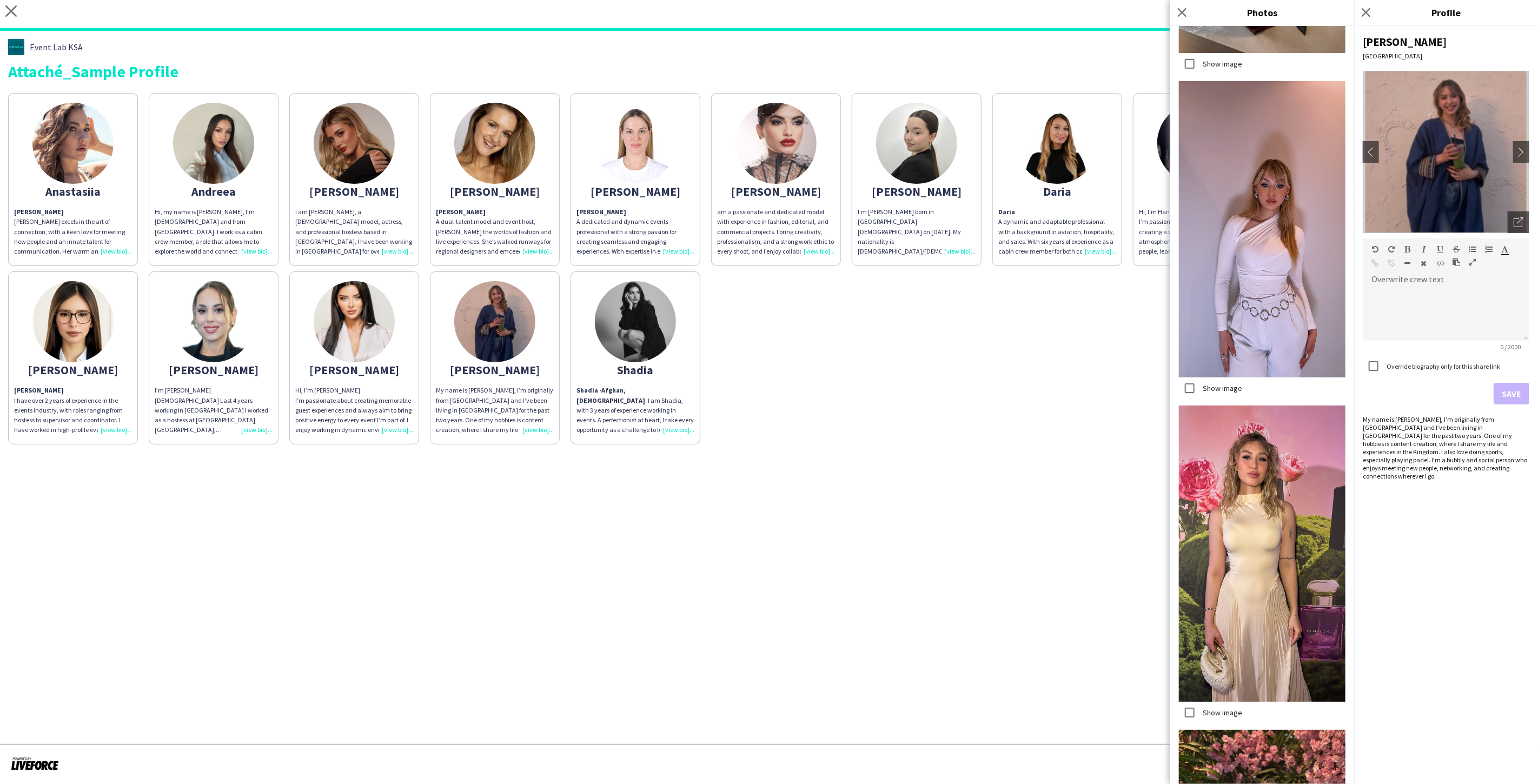
scroll to position [3564, 0]
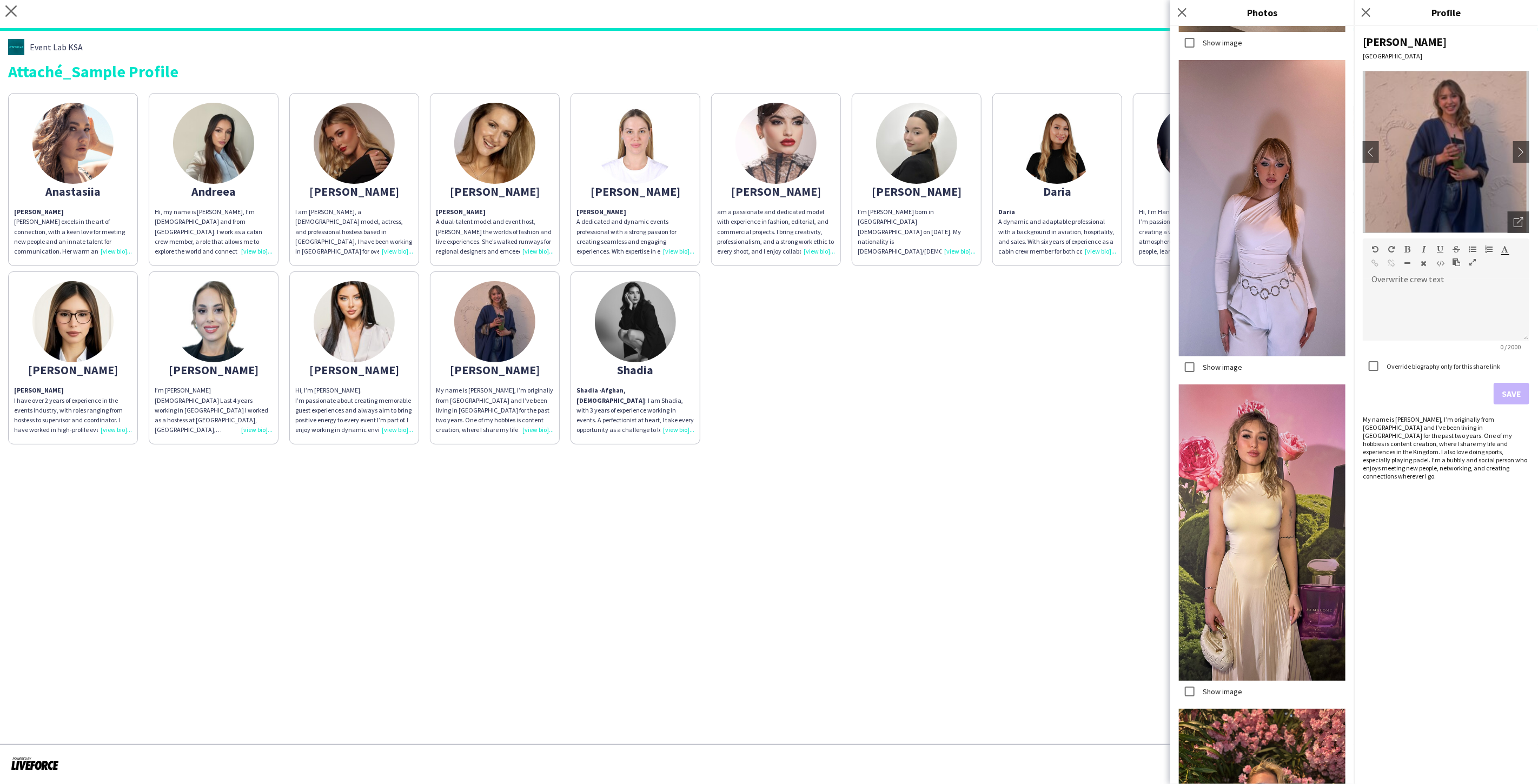
click at [616, 133] on img at bounding box center [635, 143] width 81 height 81
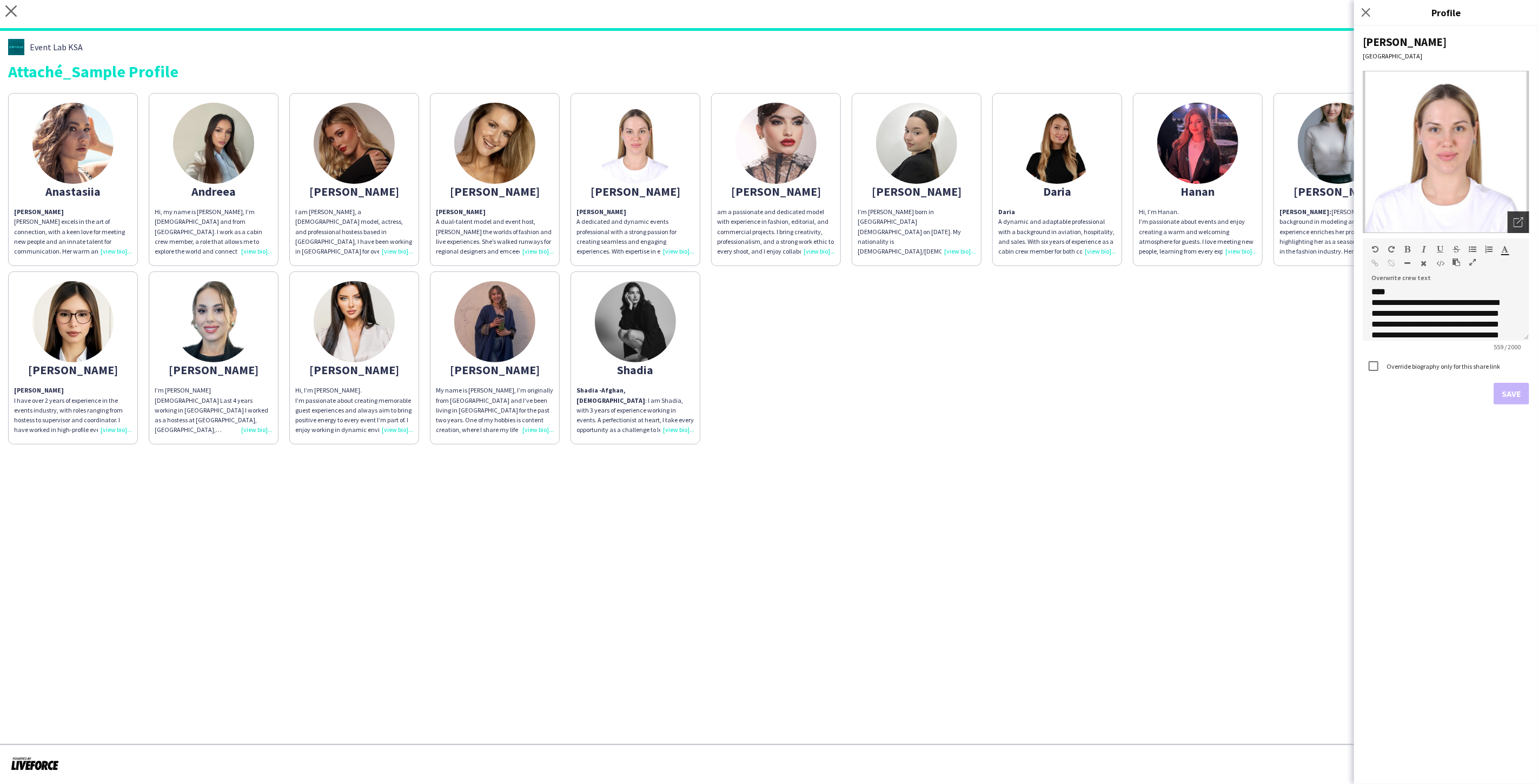
click at [1523, 225] on icon "Open photos pop-in" at bounding box center [1518, 222] width 9 height 9
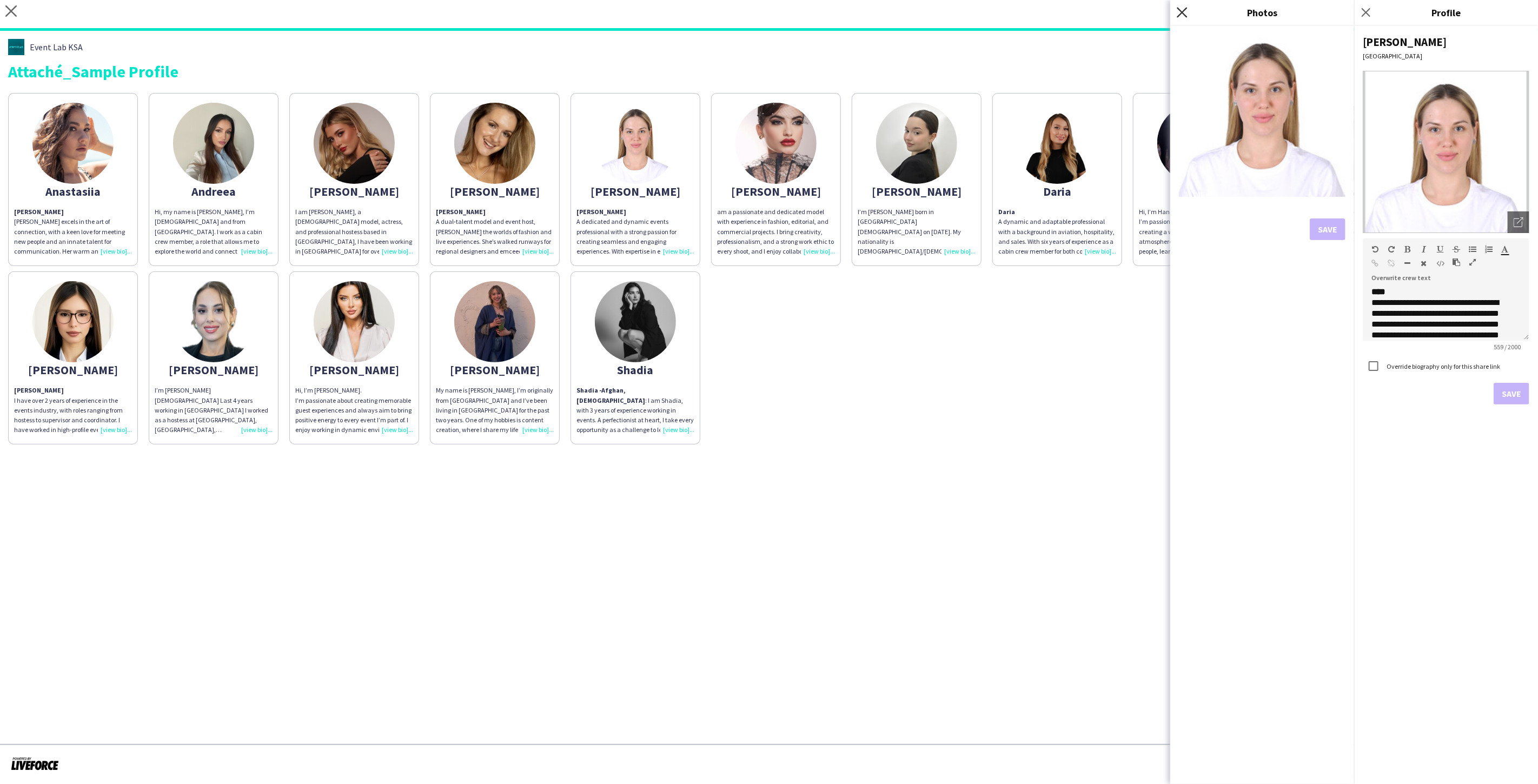
click at [1182, 14] on icon "Close pop-in" at bounding box center [1182, 12] width 10 height 10
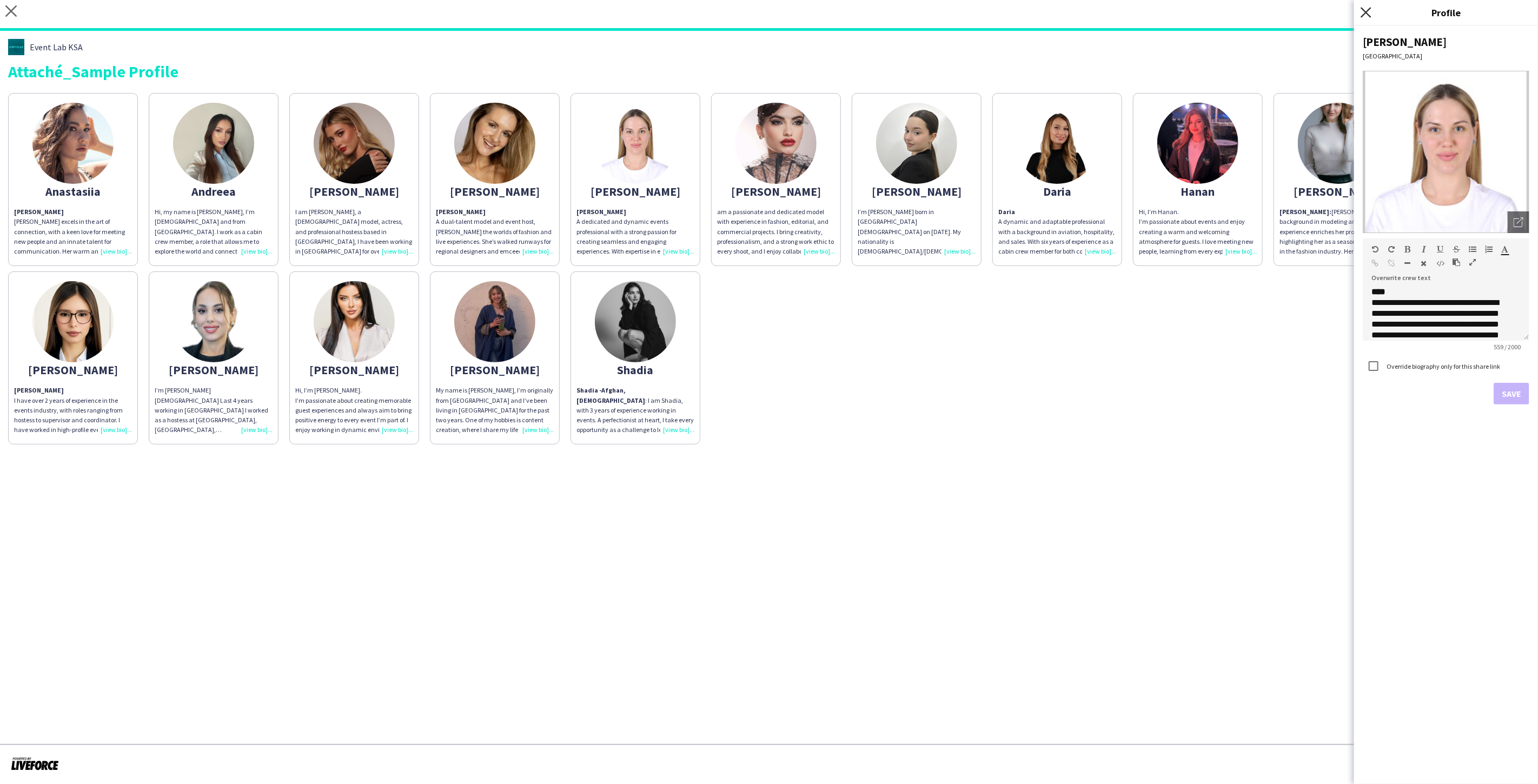
click at [1369, 9] on icon at bounding box center [1366, 12] width 10 height 10
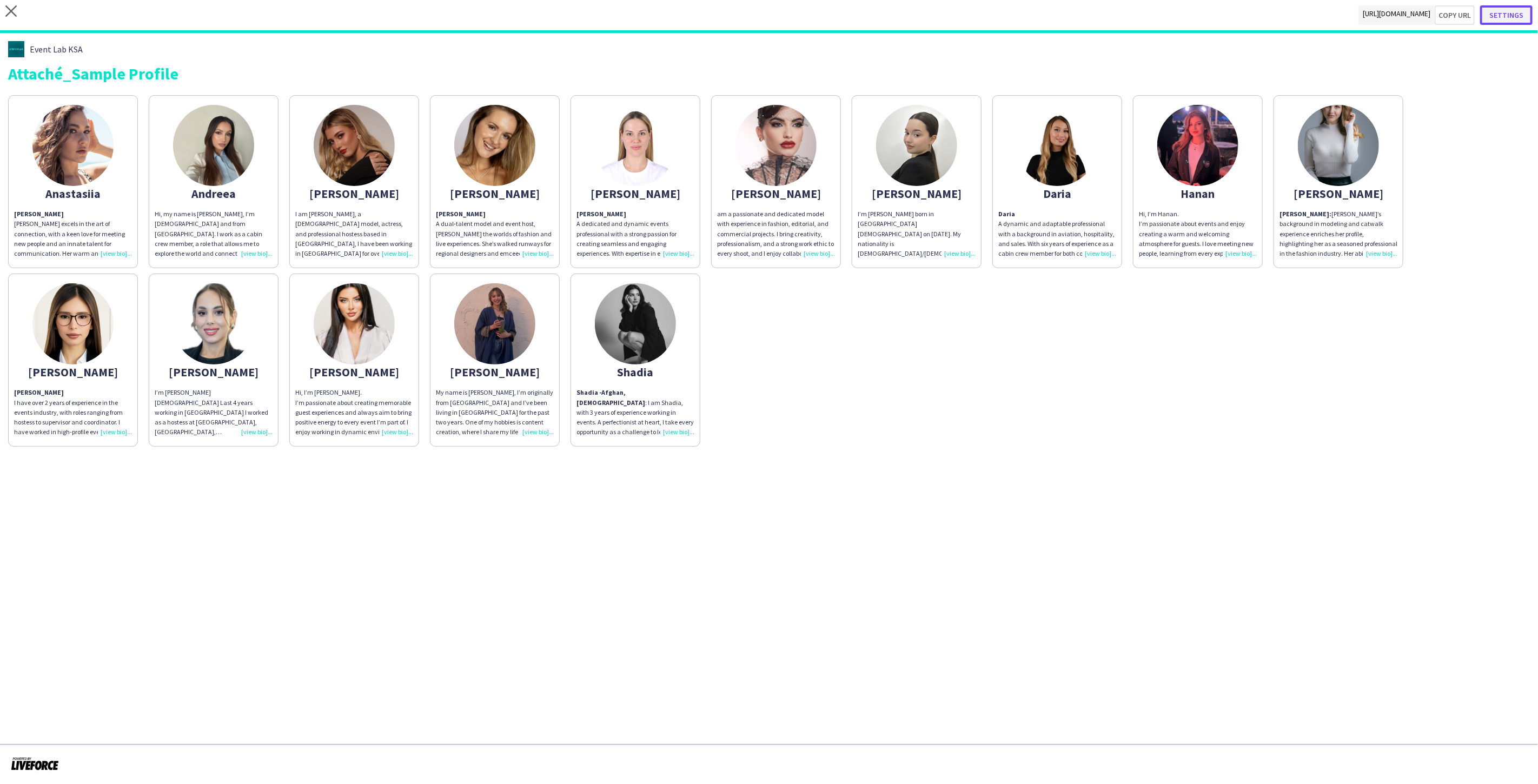
click at [1504, 15] on button "Settings" at bounding box center [1506, 15] width 53 height 20
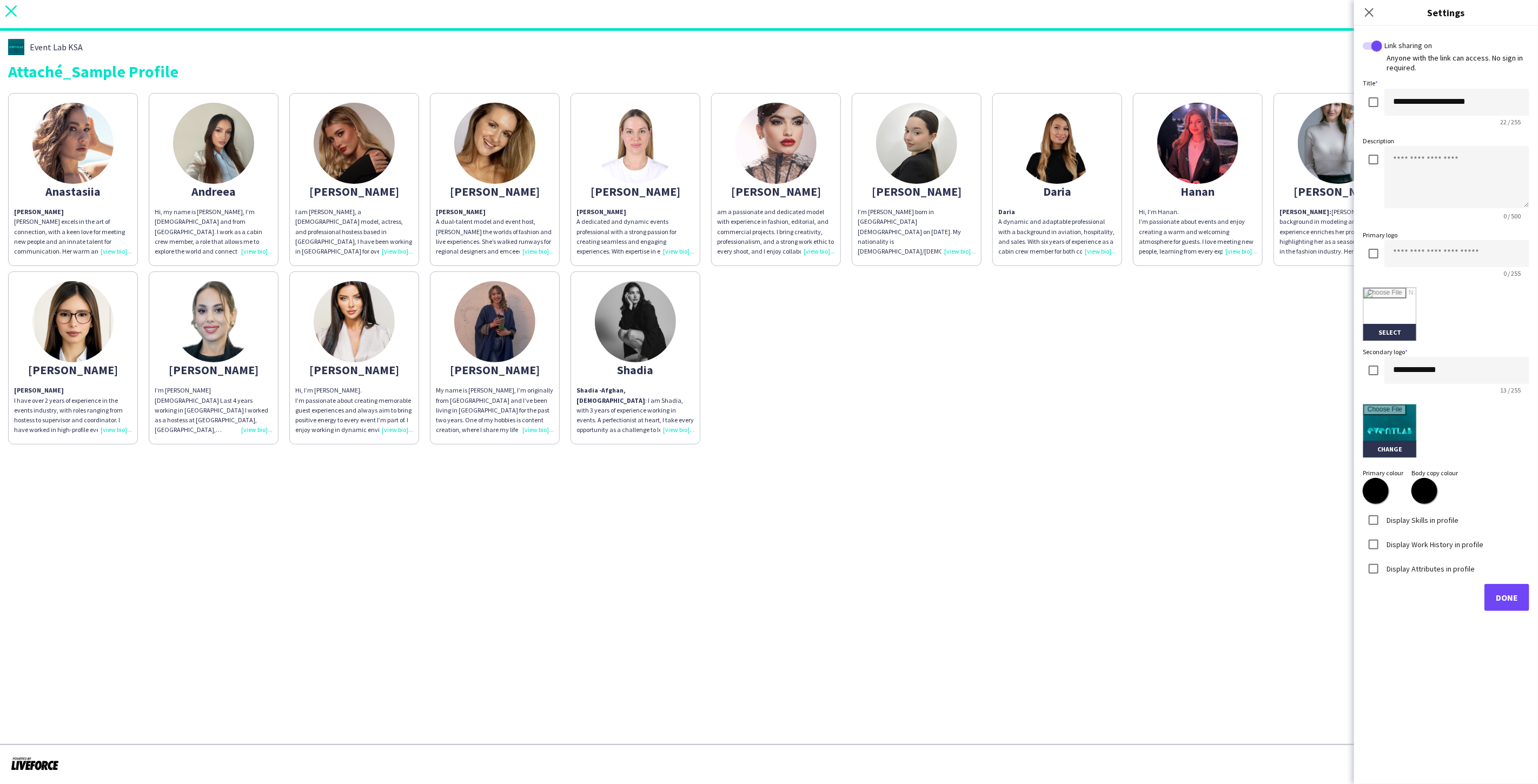
click at [7, 12] on icon "close" at bounding box center [11, 11] width 12 height 12
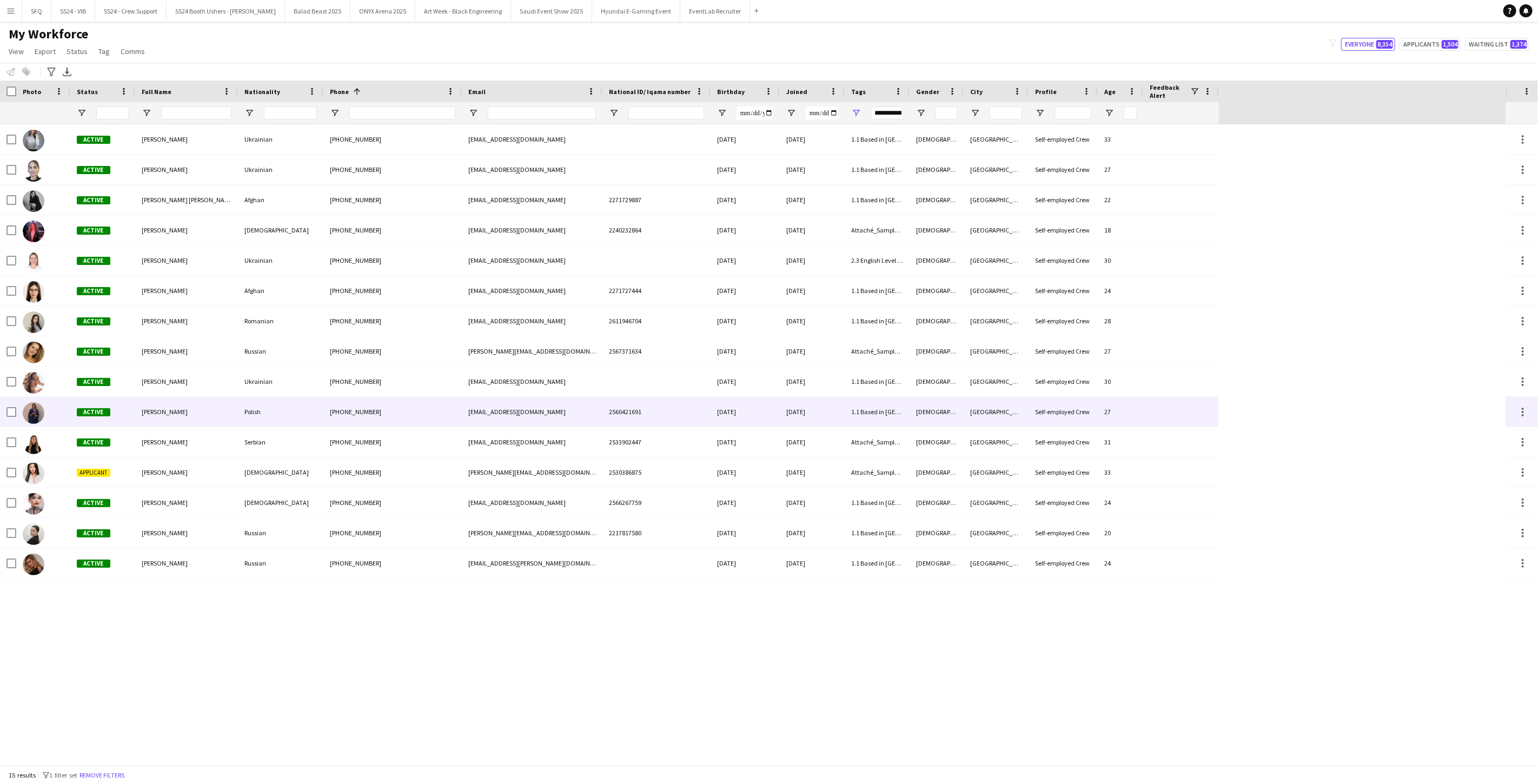
click at [132, 411] on div "Active" at bounding box center [102, 411] width 65 height 30
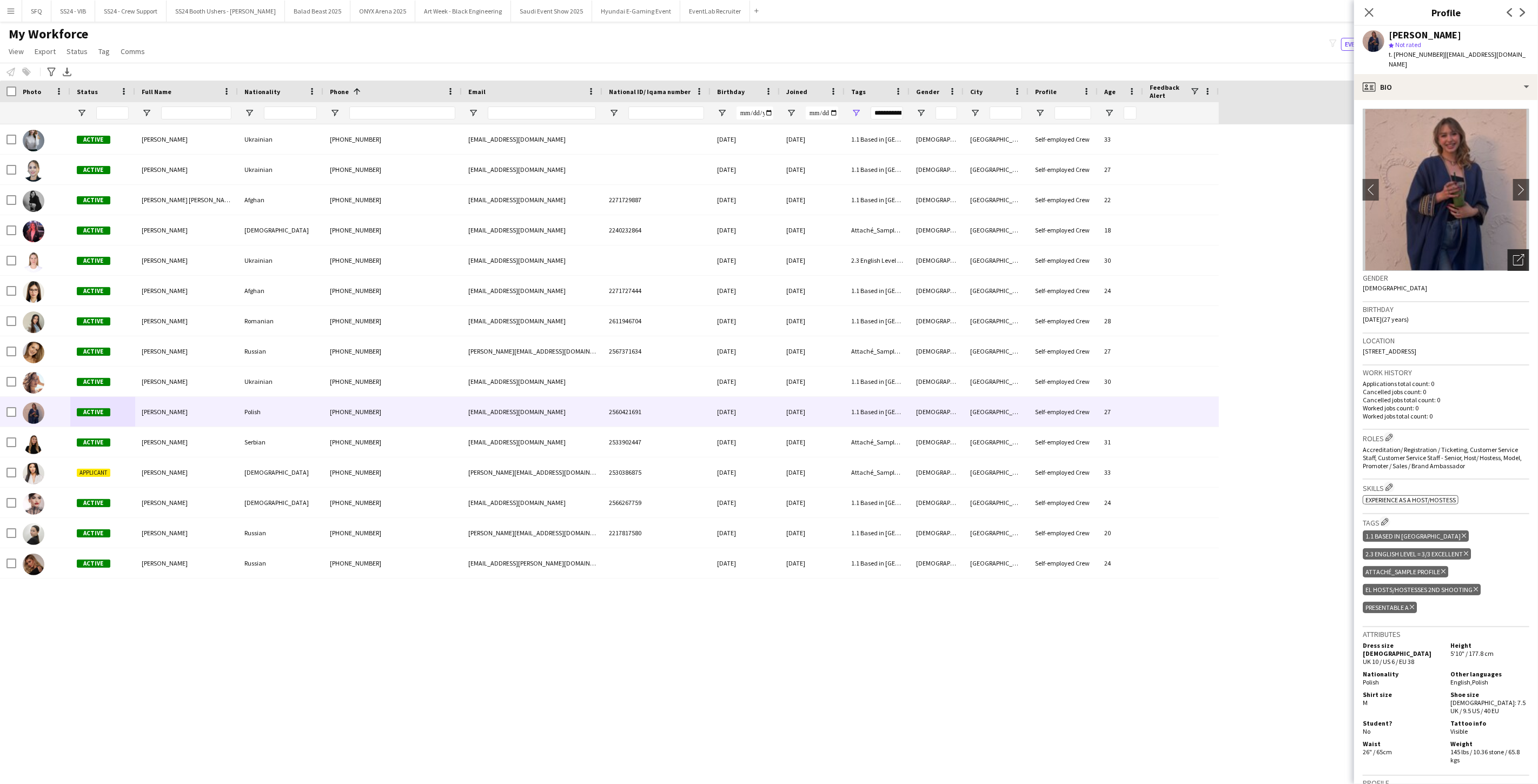
click at [1513, 254] on icon "Open photos pop-in" at bounding box center [1519, 260] width 12 height 12
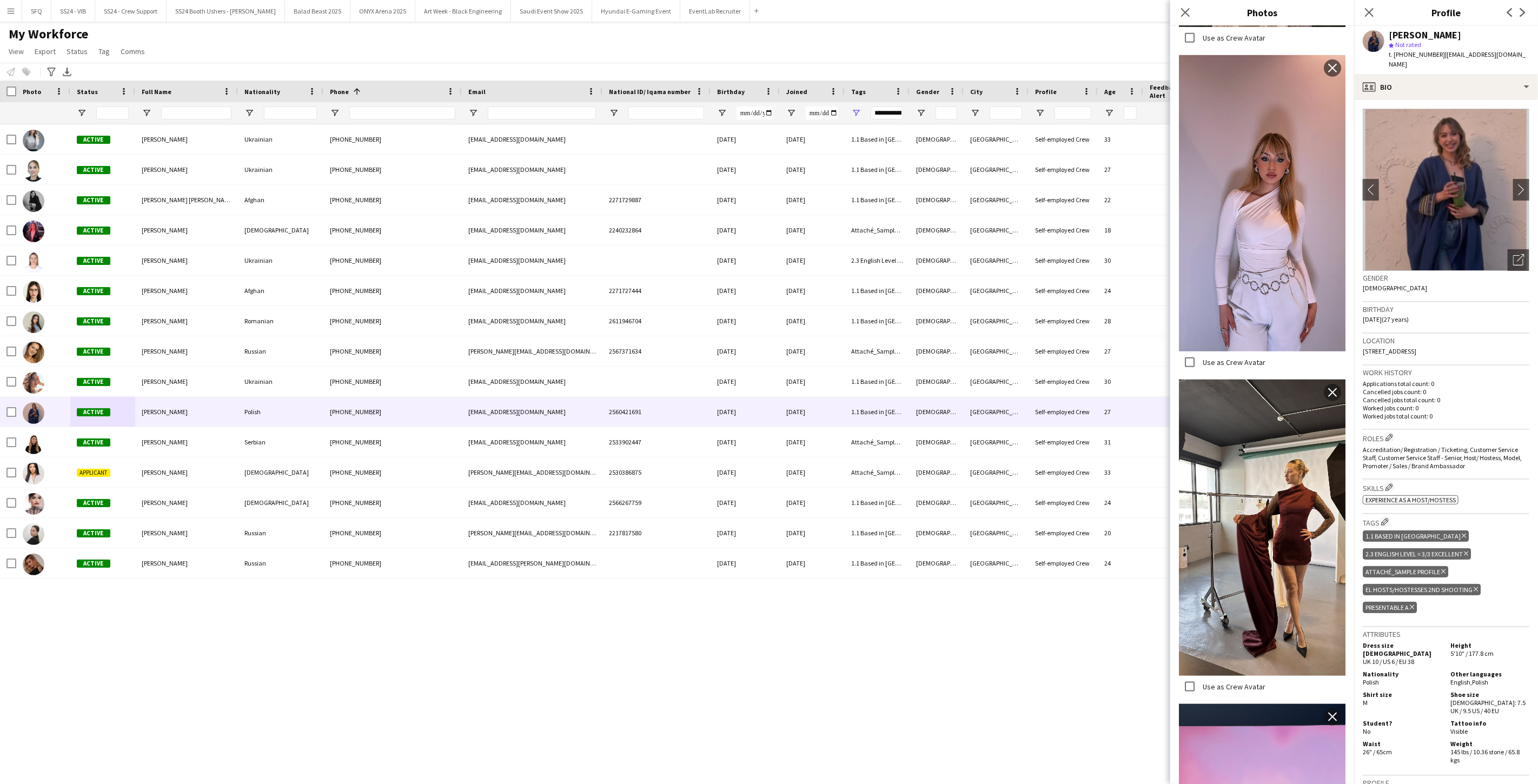
scroll to position [780, 0]
click at [1225, 357] on label "Use as Crew Avatar" at bounding box center [1233, 361] width 65 height 9
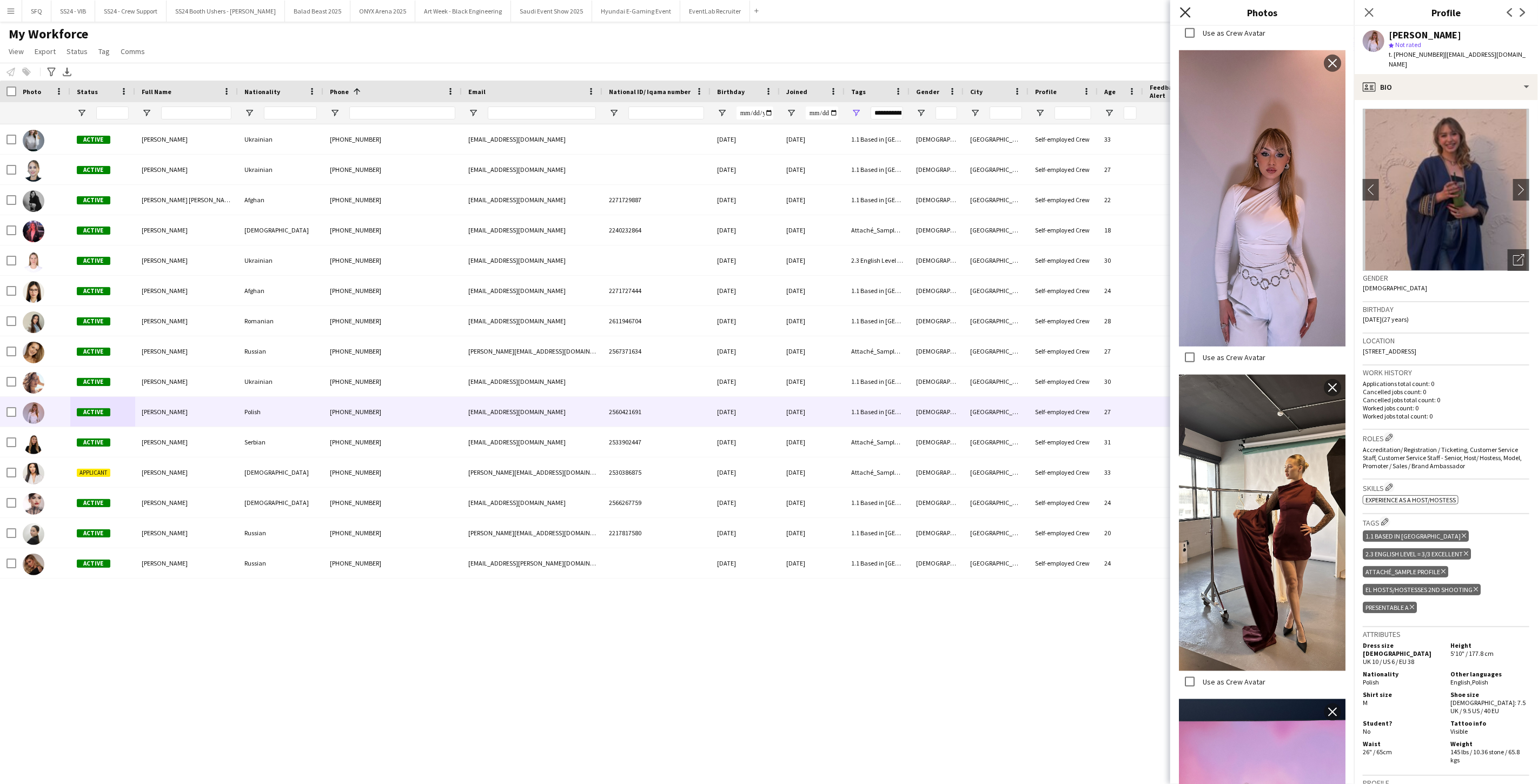
click at [1185, 13] on icon at bounding box center [1185, 12] width 10 height 10
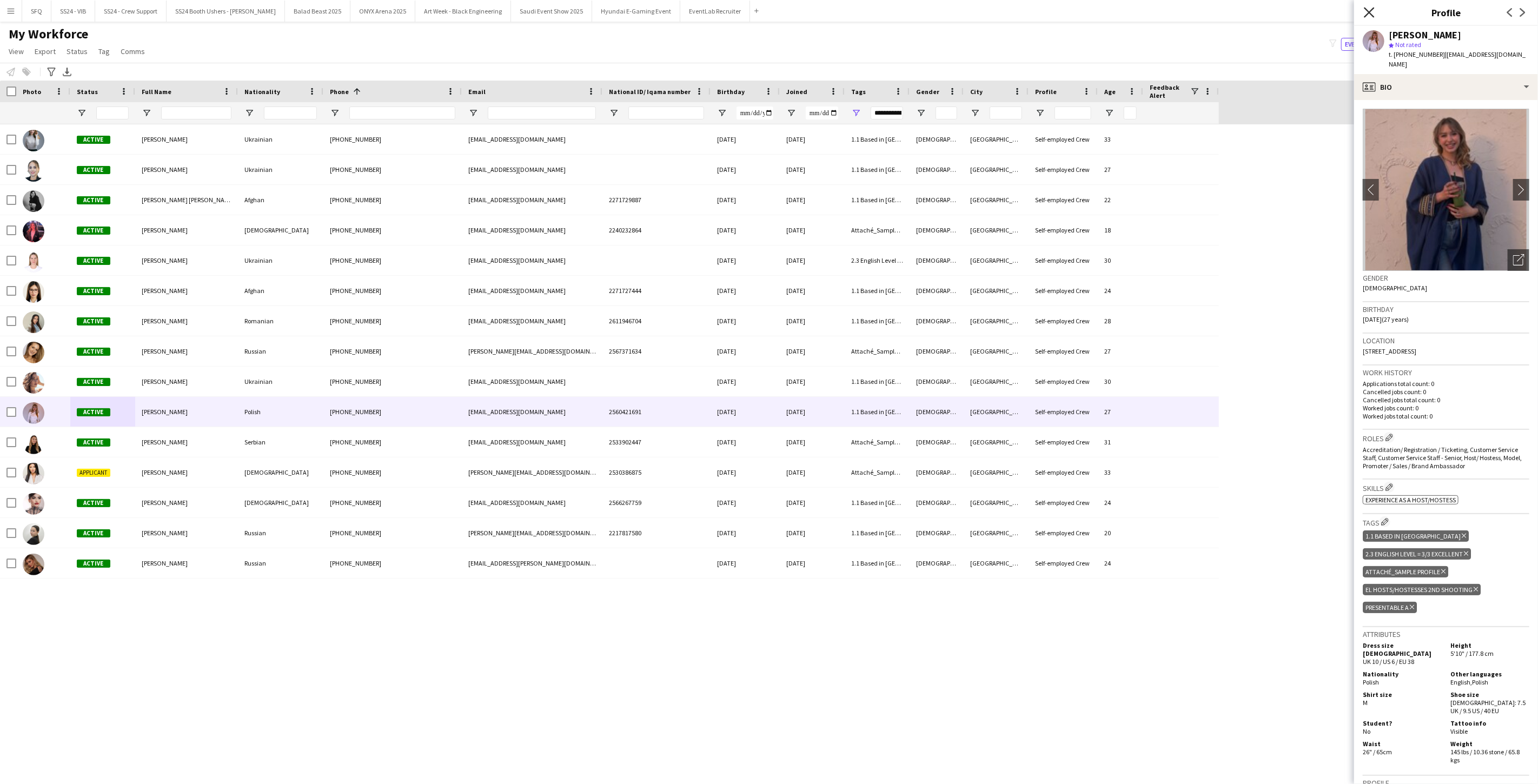
click at [1365, 9] on icon "Close pop-in" at bounding box center [1369, 12] width 10 height 10
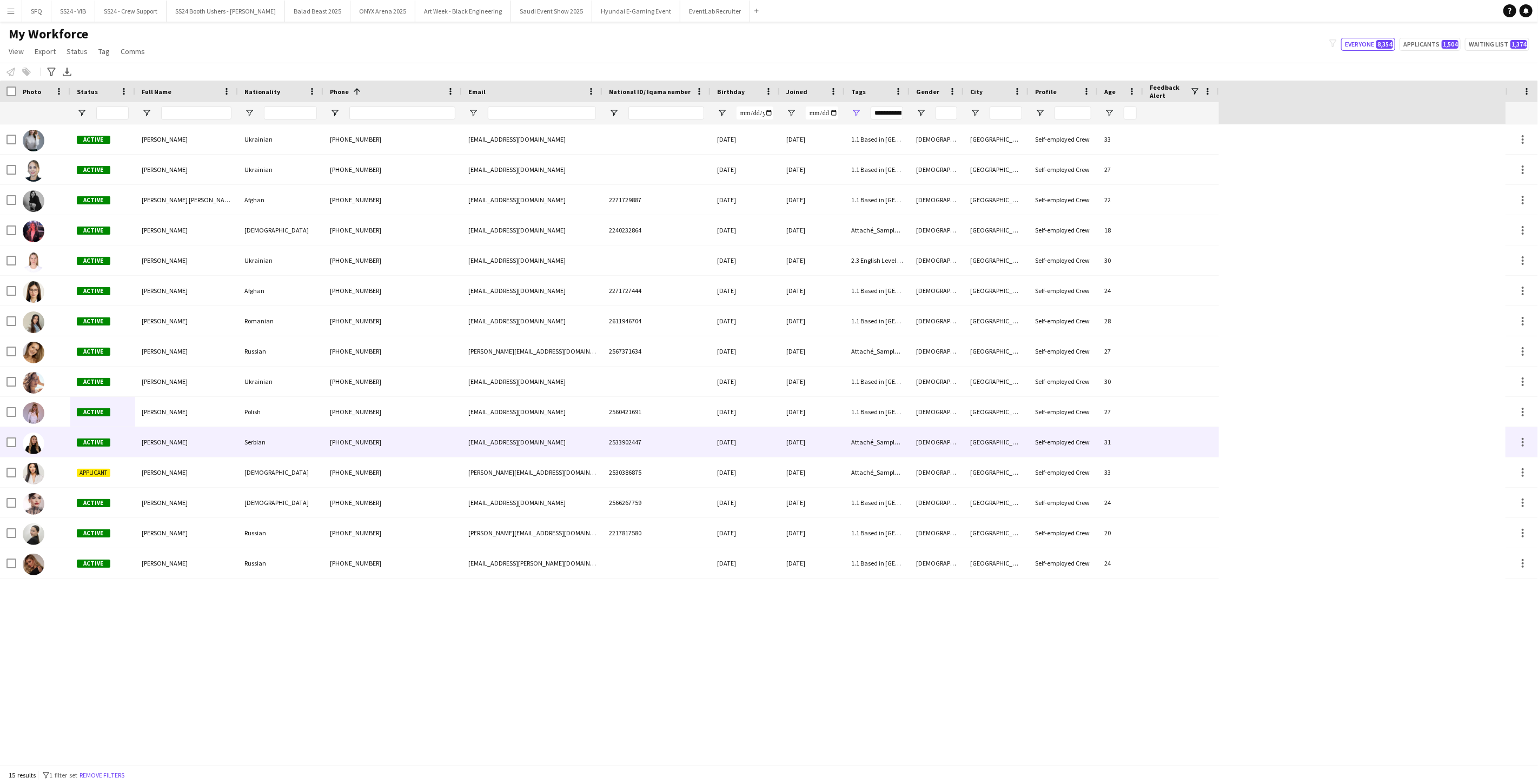
click at [115, 450] on div "Active" at bounding box center [102, 442] width 65 height 30
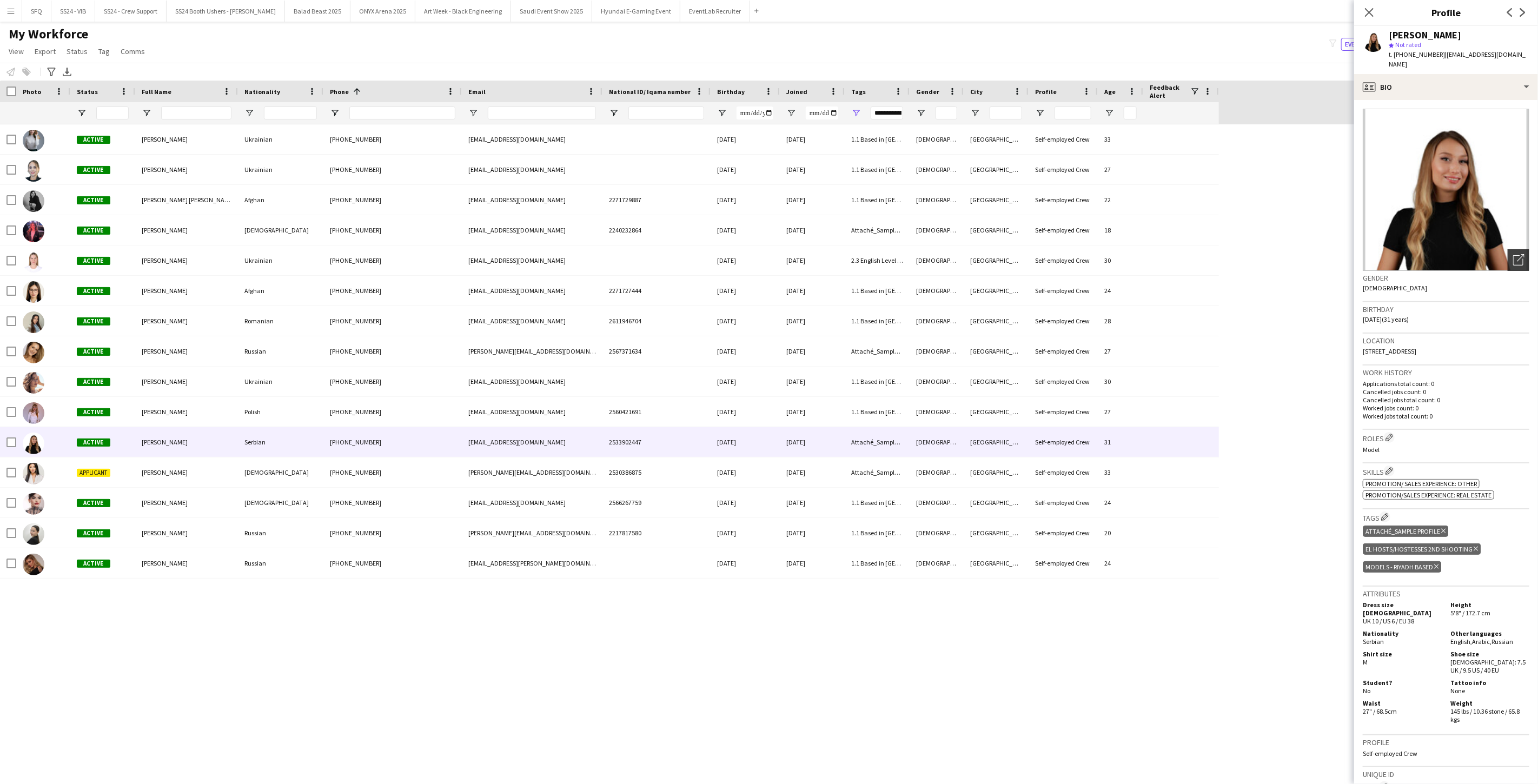
click at [1515, 254] on icon "Open photos pop-in" at bounding box center [1519, 260] width 12 height 12
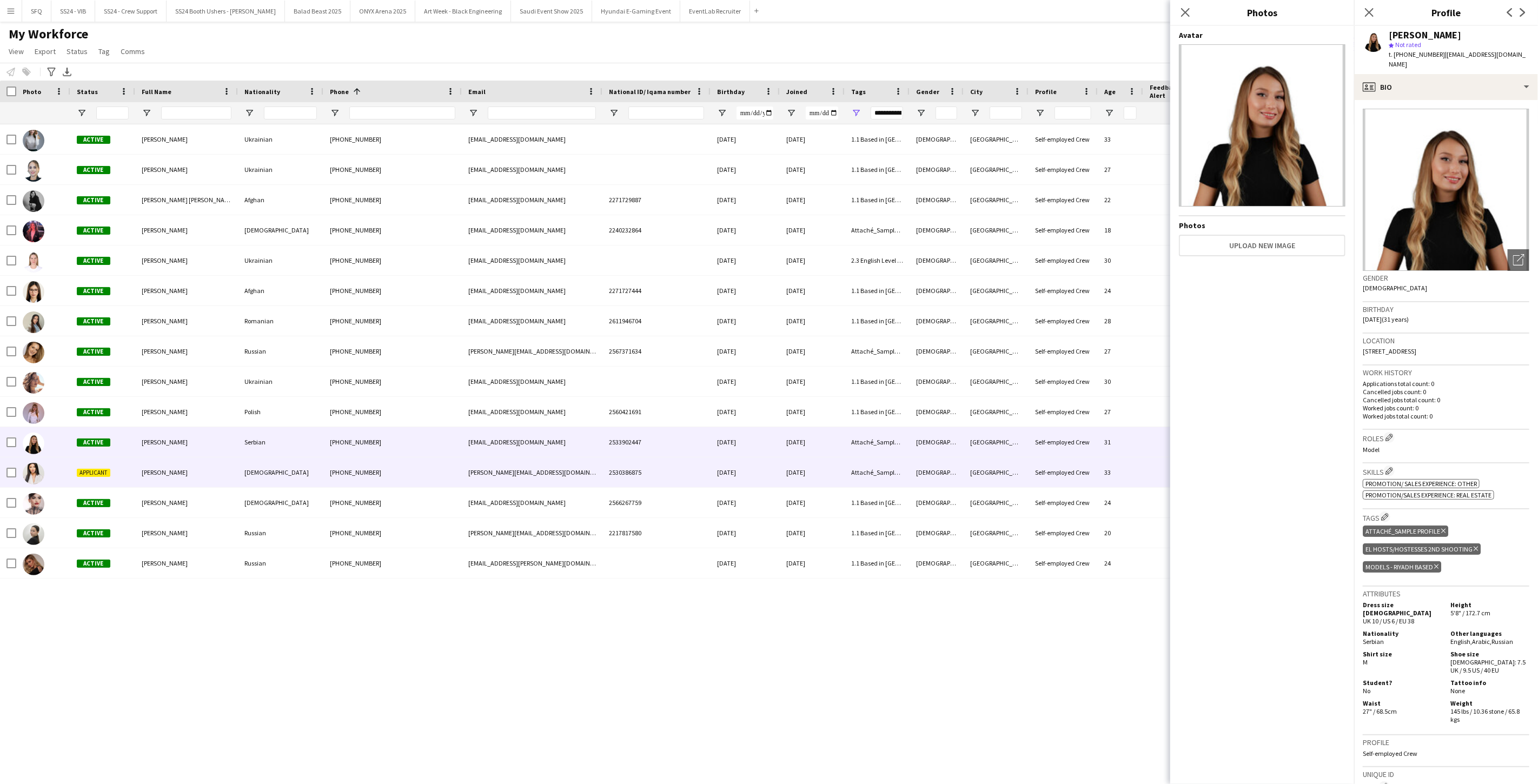
click at [203, 478] on div "Pamela Khalife" at bounding box center [186, 472] width 103 height 30
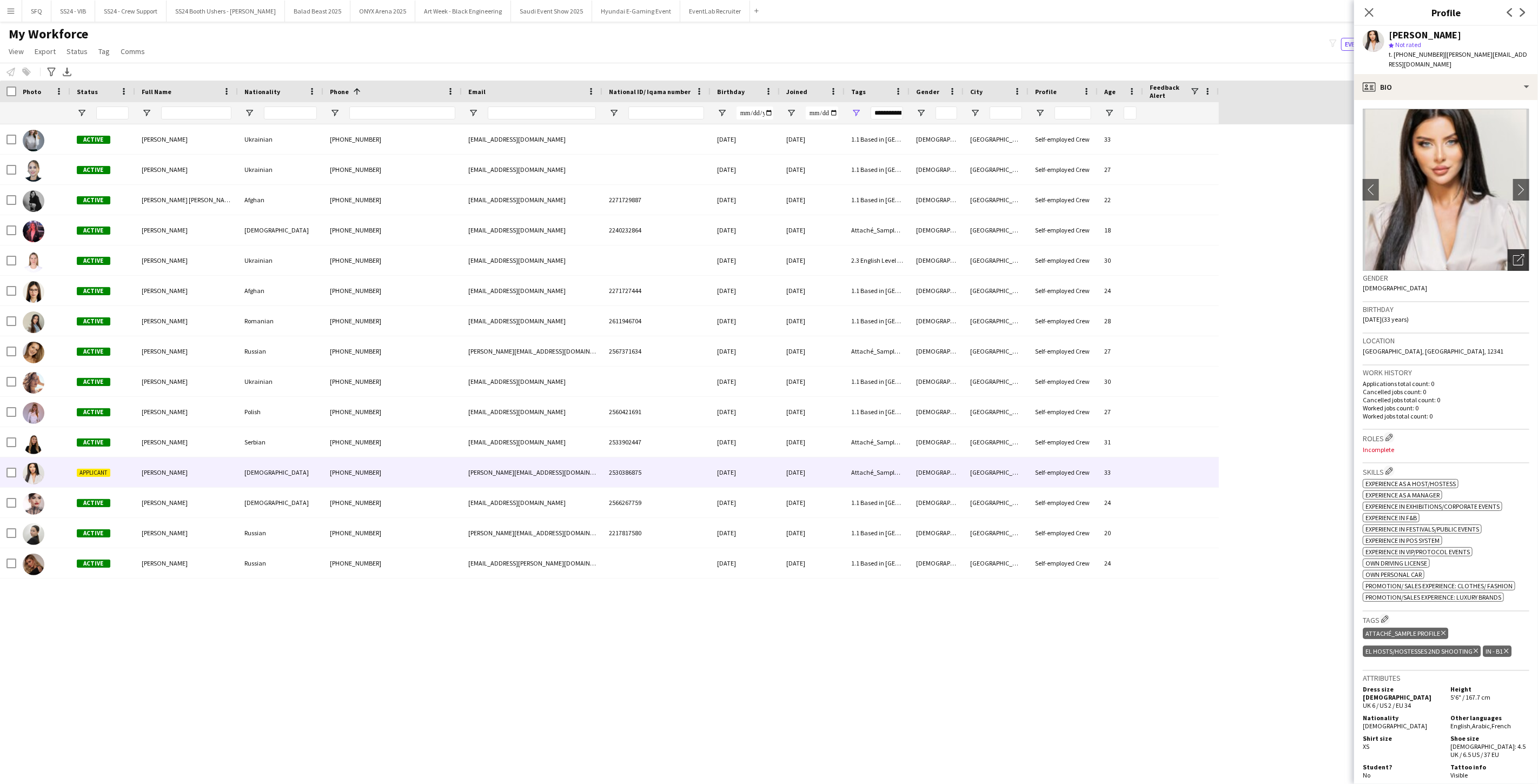
click at [1515, 254] on icon "Open photos pop-in" at bounding box center [1519, 260] width 12 height 12
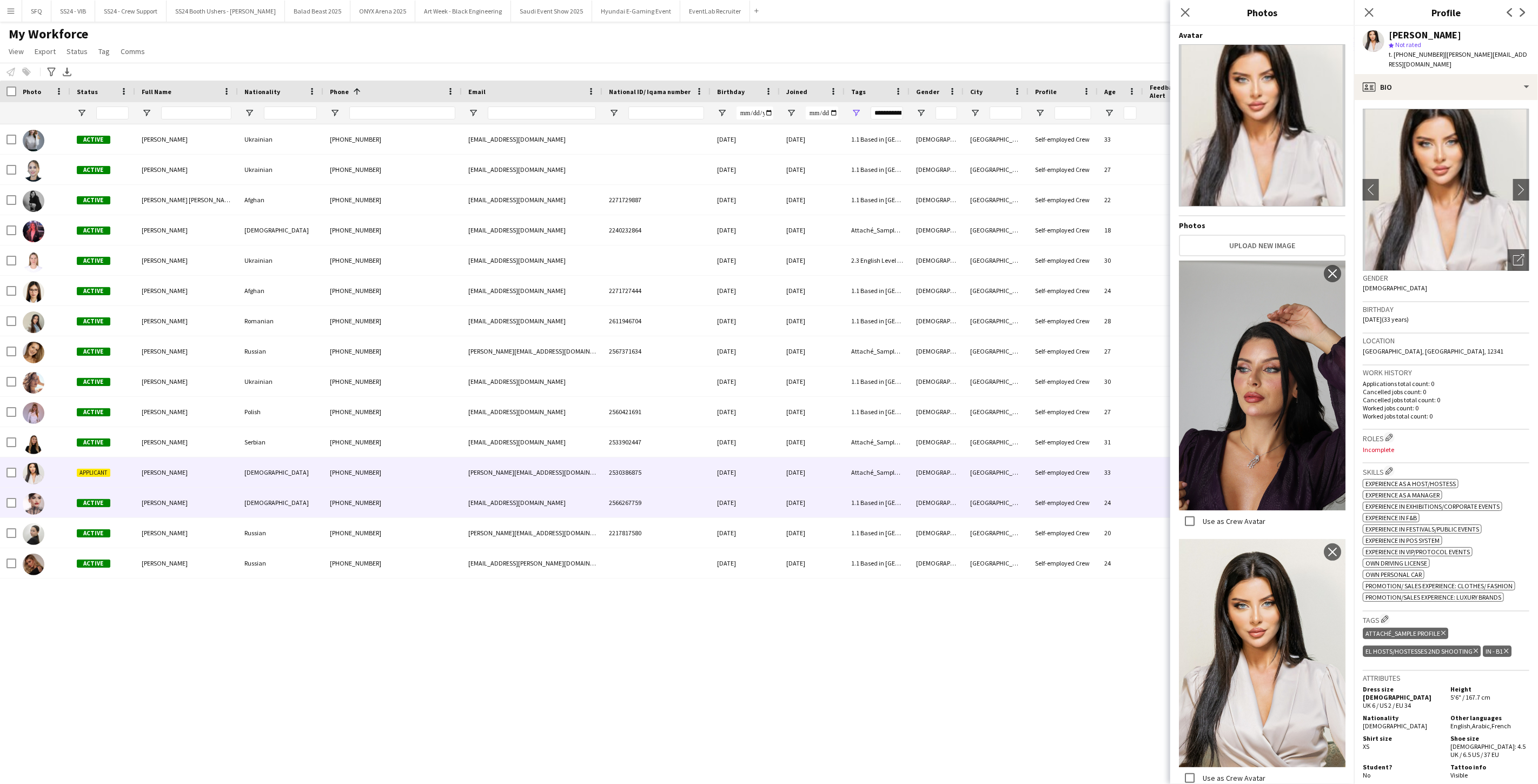
click at [269, 510] on div "Lebanese" at bounding box center [280, 502] width 85 height 30
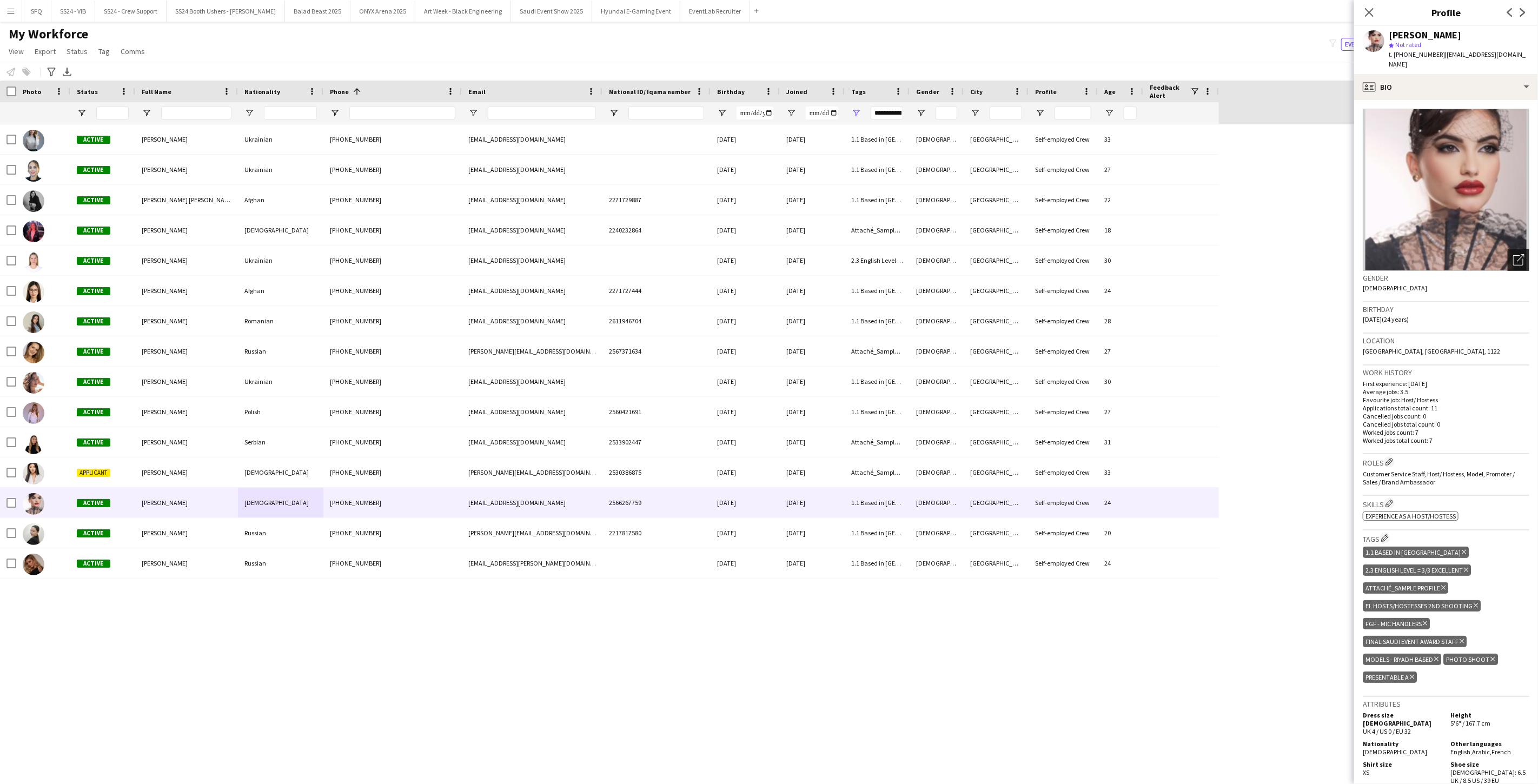
click at [1513, 254] on icon "Open photos pop-in" at bounding box center [1519, 260] width 12 height 12
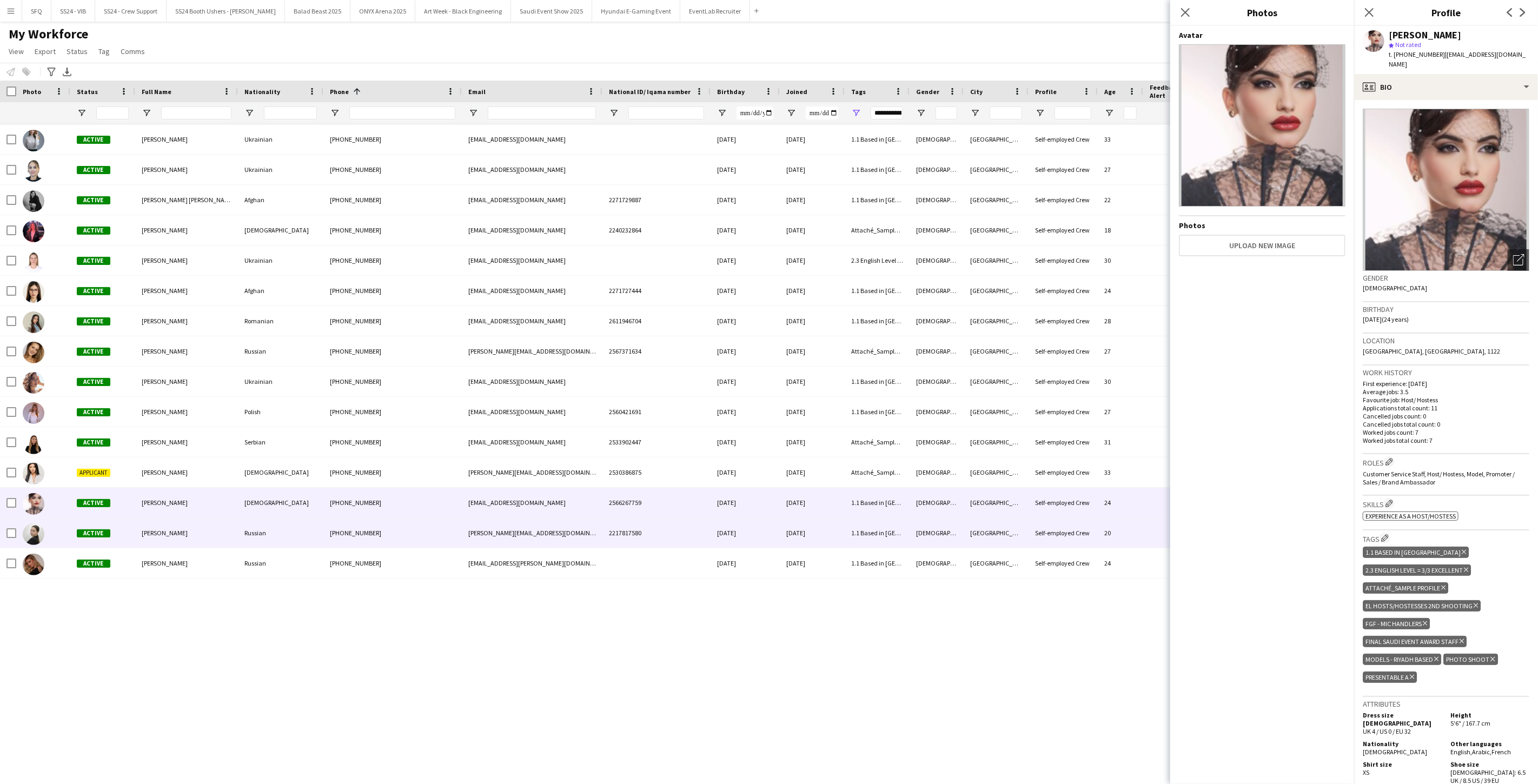
click at [184, 537] on div "Dana Sakallah" at bounding box center [186, 532] width 103 height 30
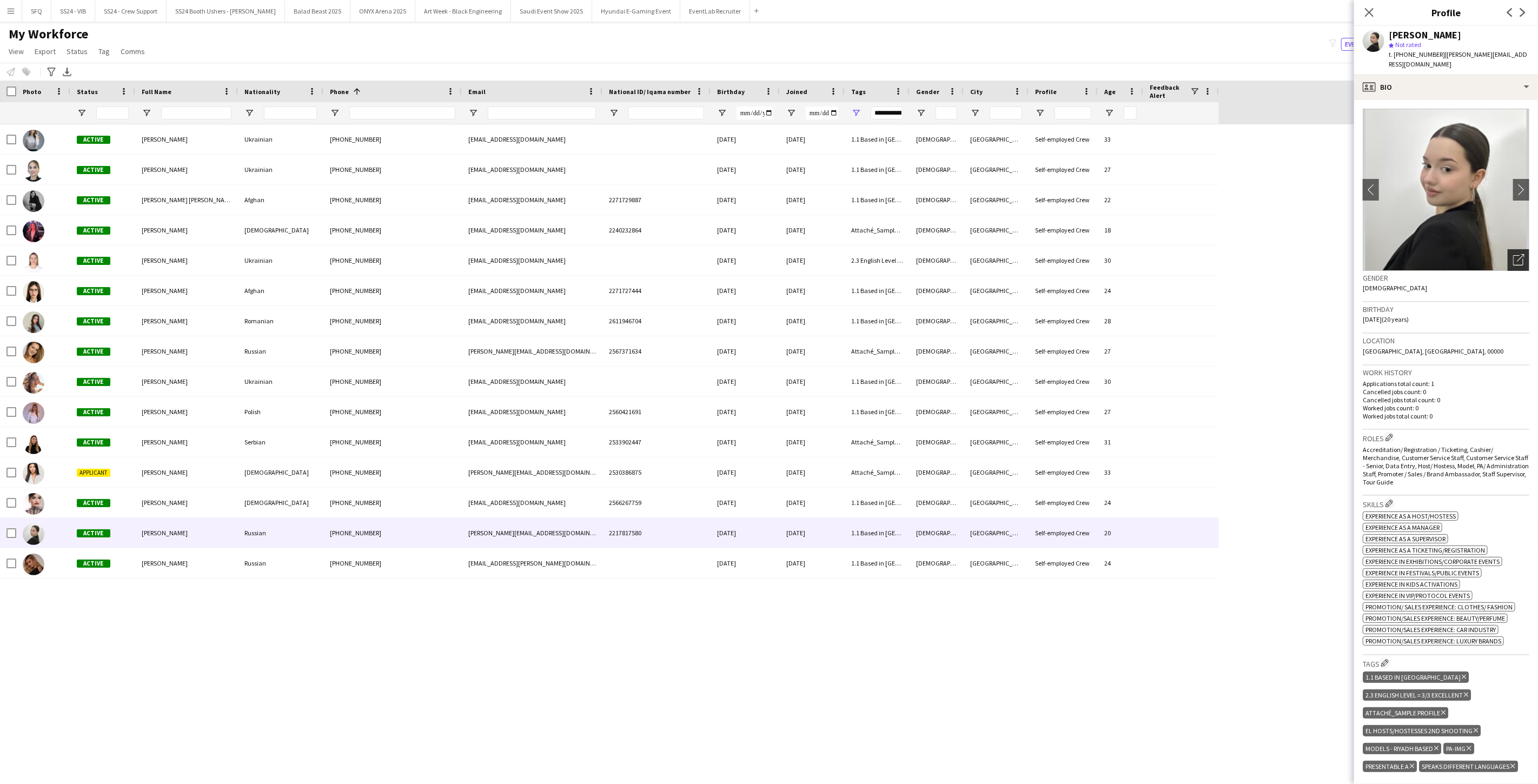
click at [1513, 254] on icon "Open photos pop-in" at bounding box center [1519, 260] width 12 height 12
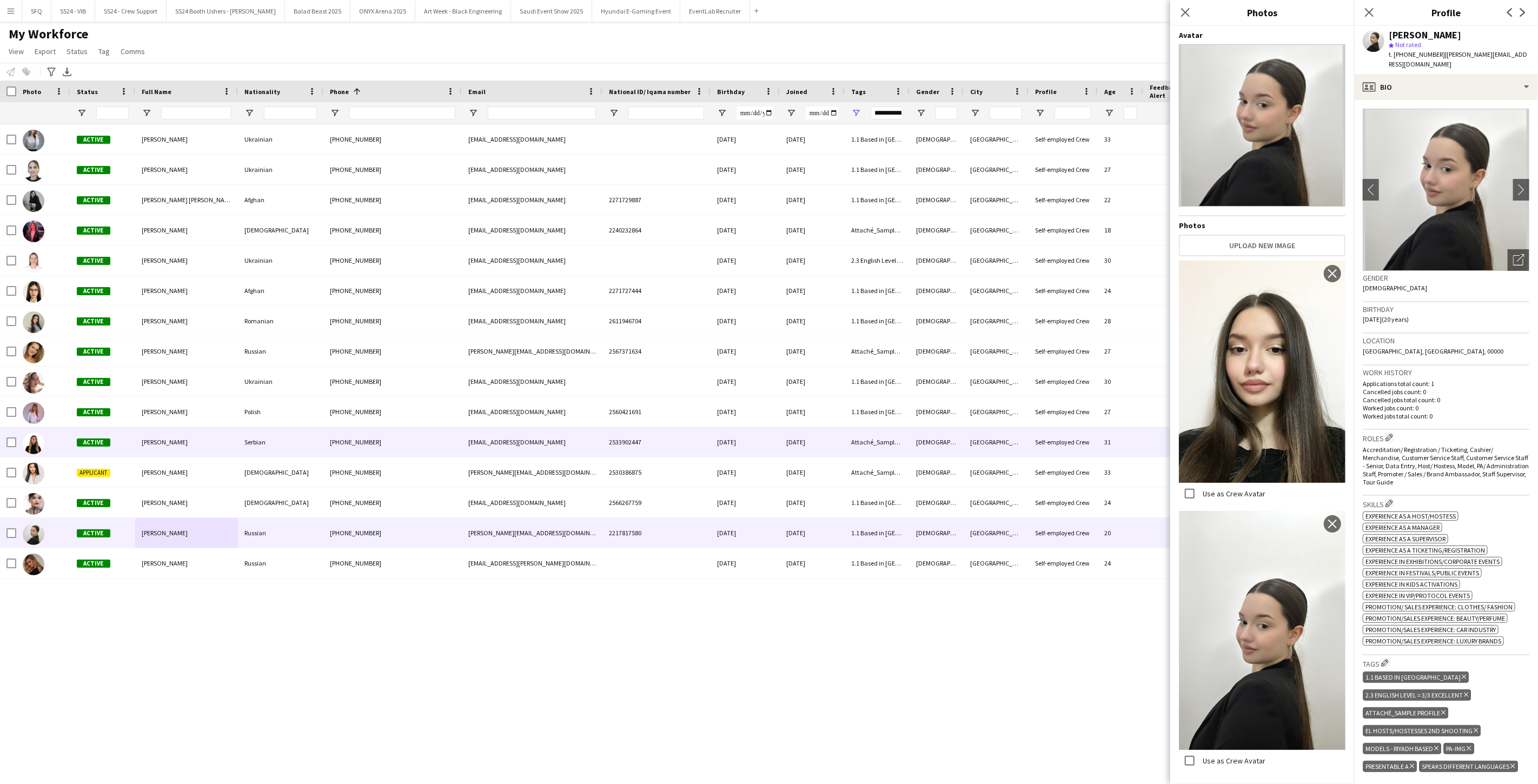
click at [131, 447] on div "Active" at bounding box center [102, 442] width 65 height 30
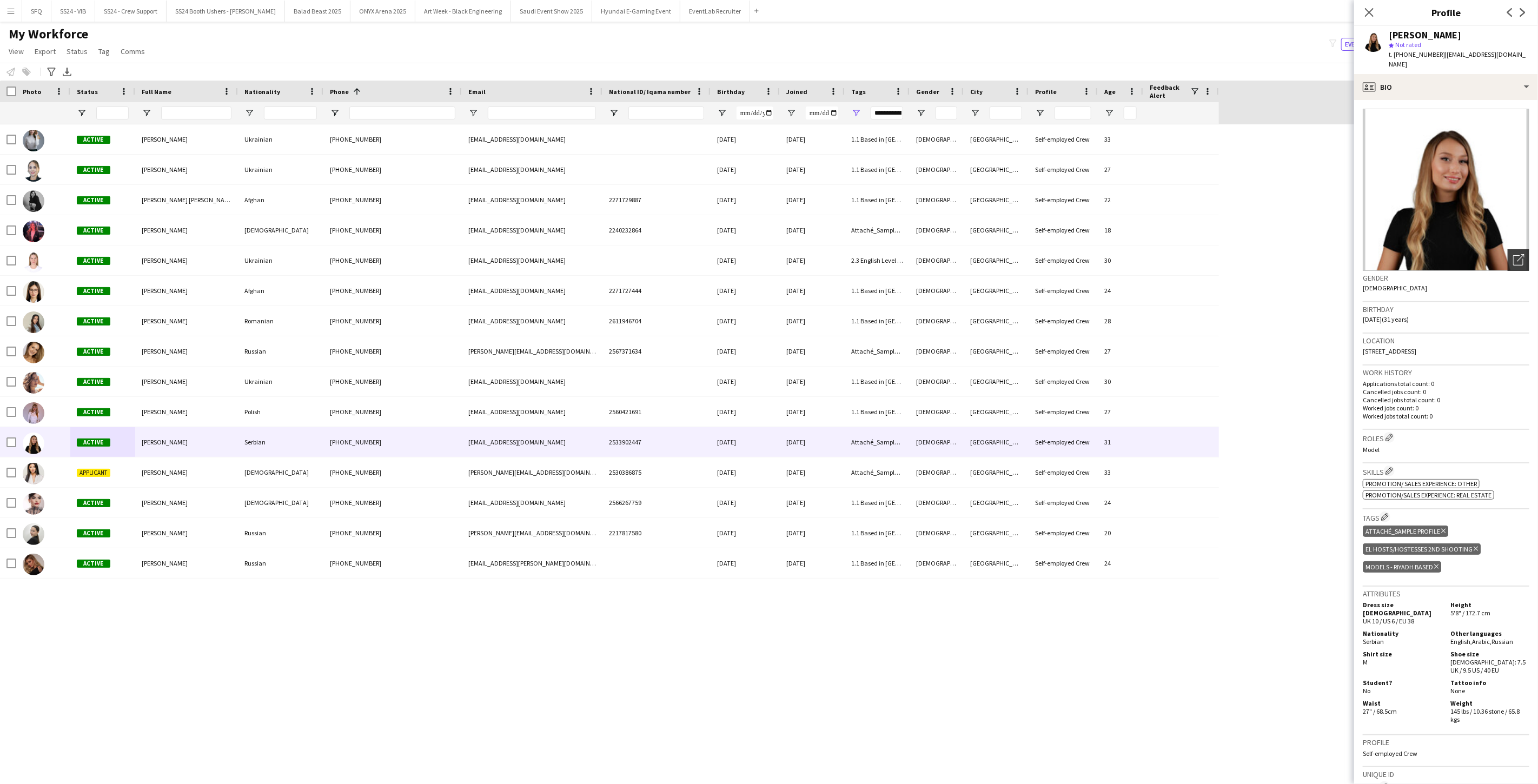
click at [1517, 254] on icon at bounding box center [1520, 258] width 7 height 7
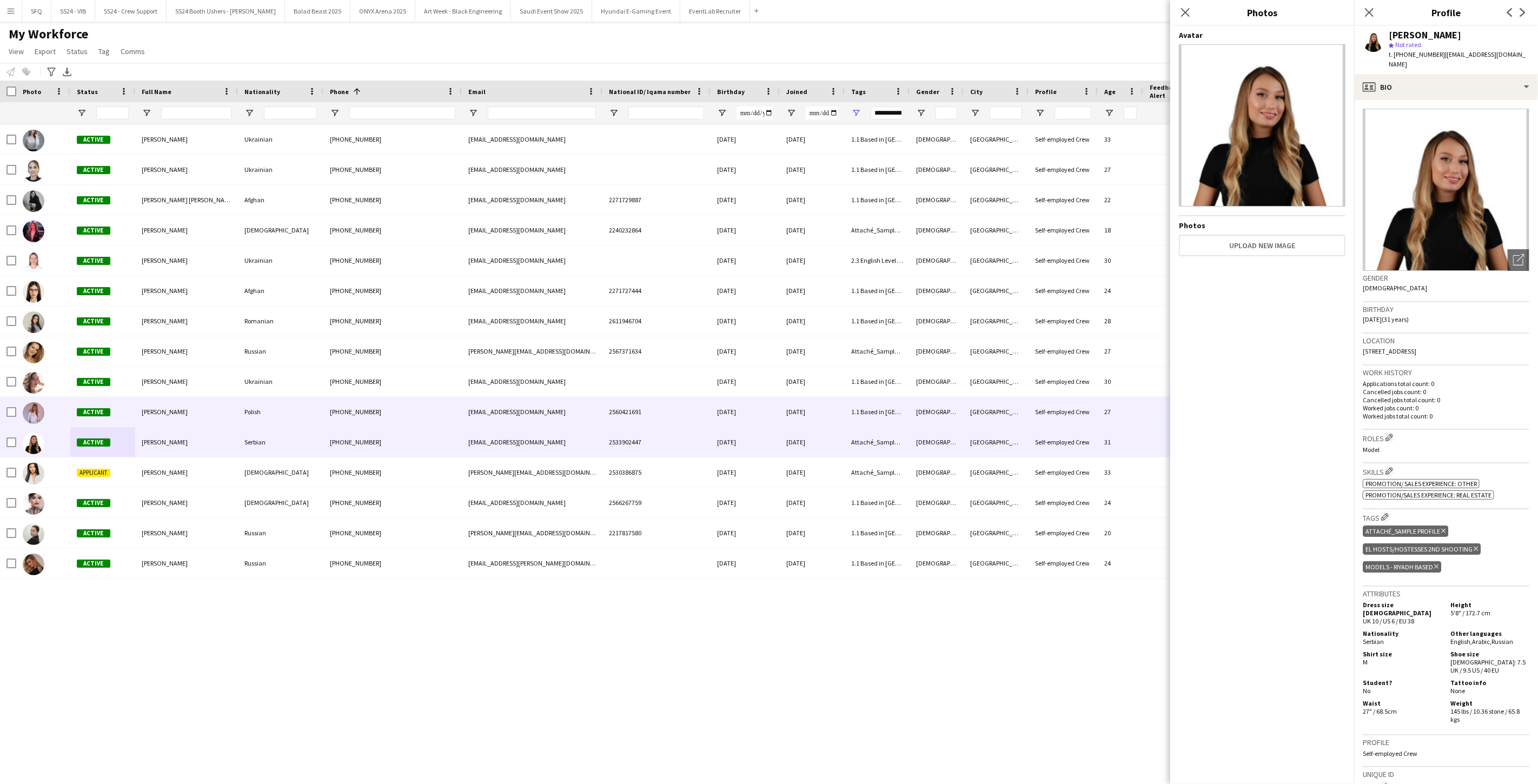
click at [310, 413] on div "Polish" at bounding box center [280, 411] width 85 height 30
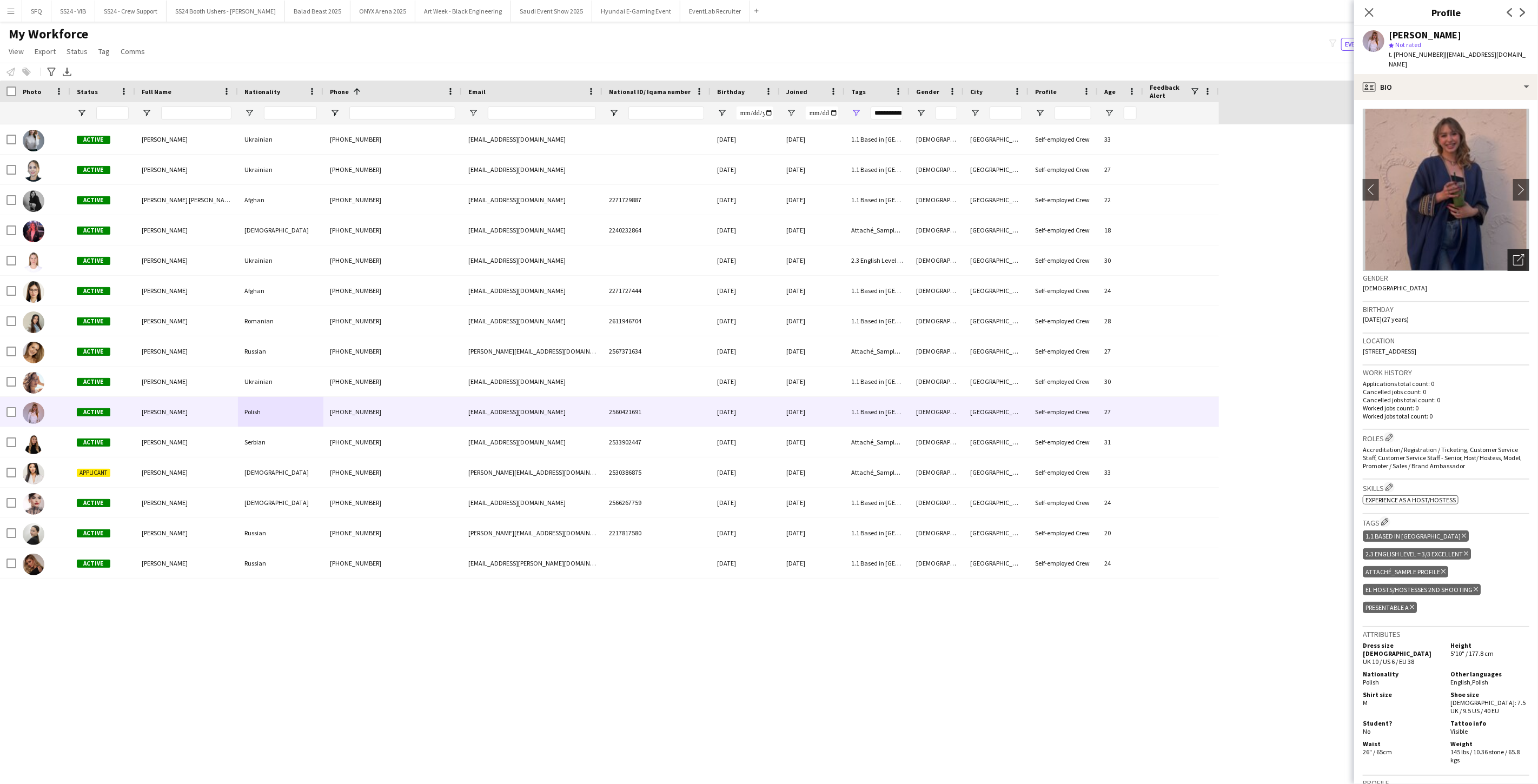
click at [1517, 249] on div "Open photos pop-in" at bounding box center [1518, 260] width 22 height 22
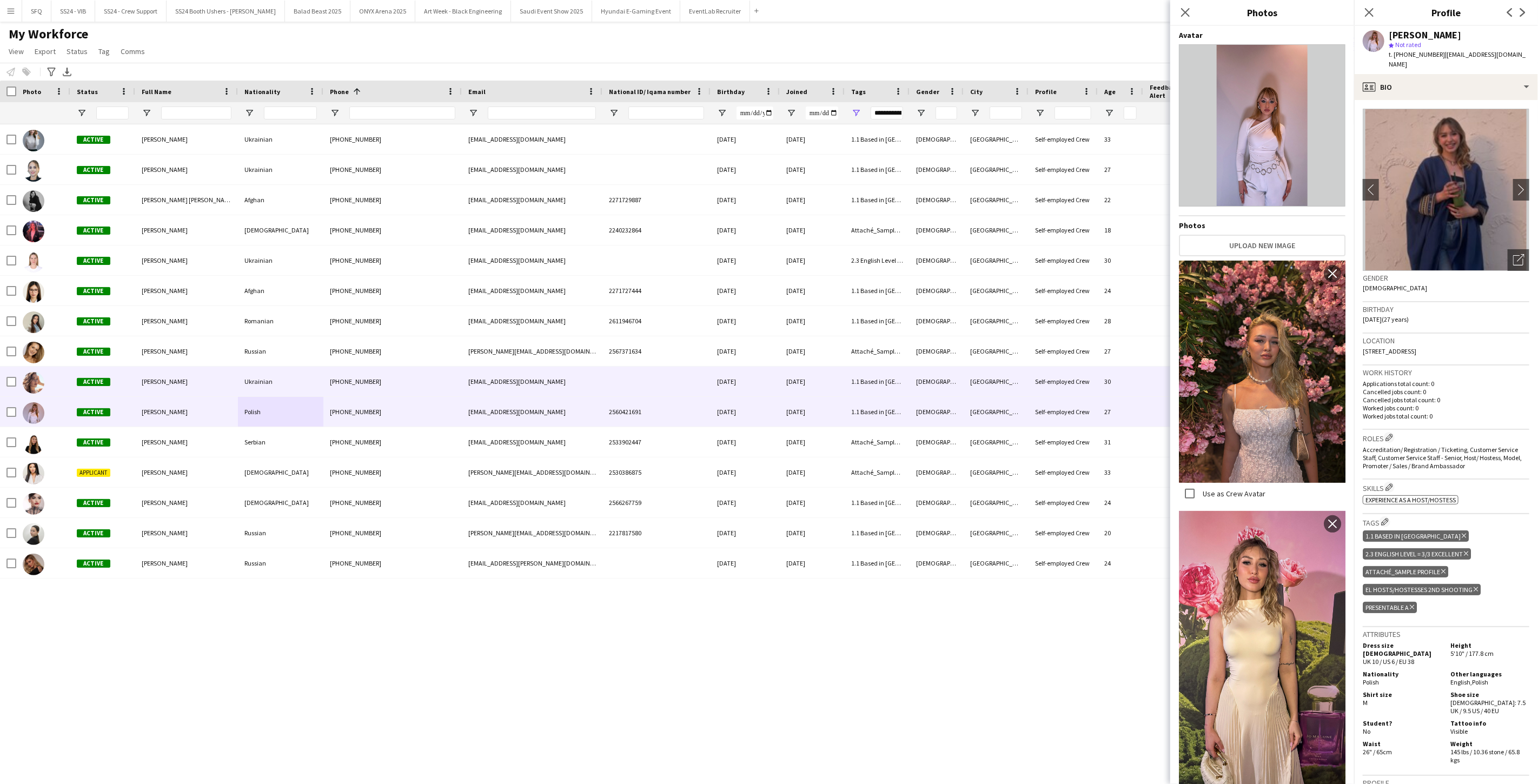
click at [137, 387] on div "[PERSON_NAME]" at bounding box center [186, 381] width 103 height 30
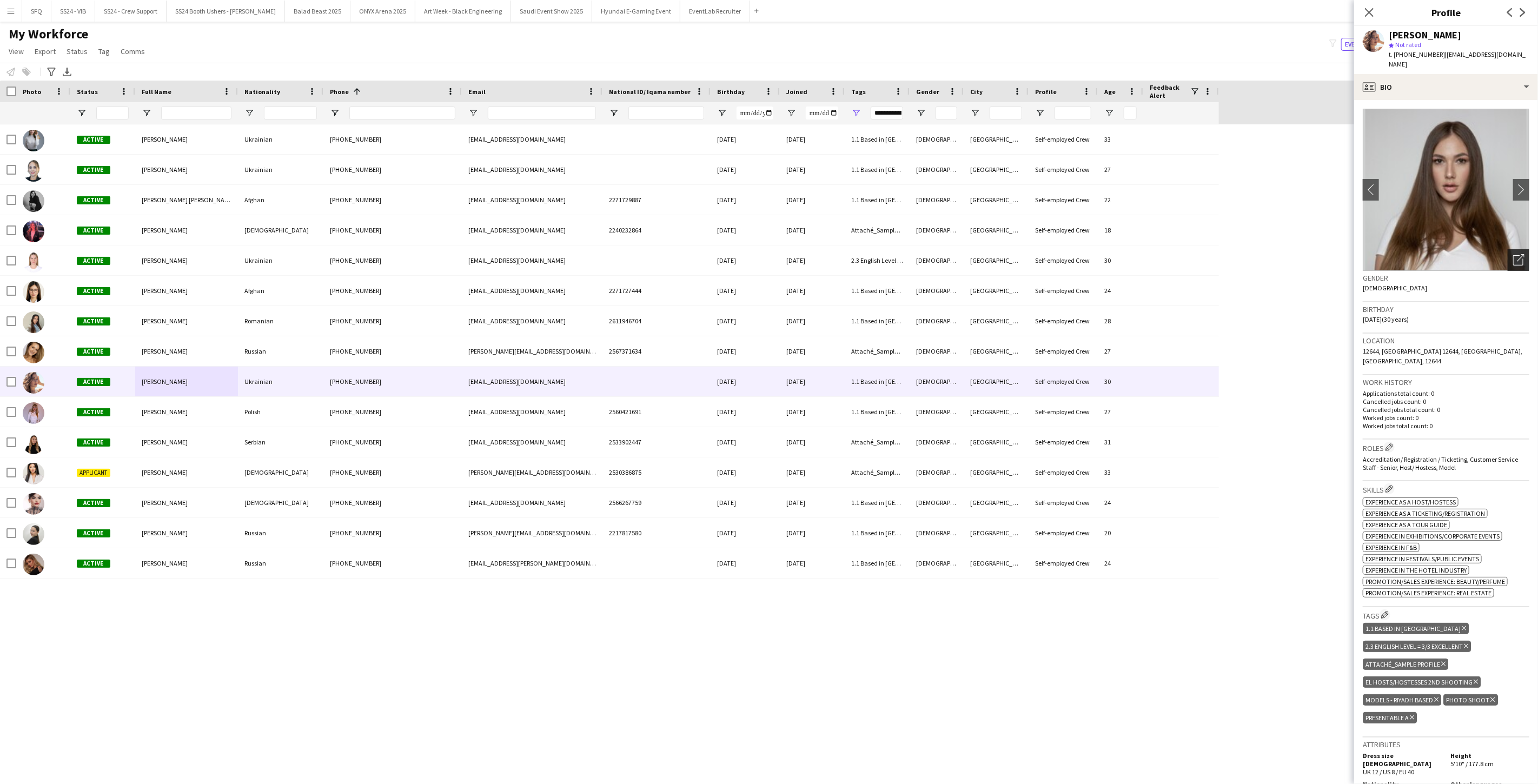
click at [1517, 251] on div "Open photos pop-in" at bounding box center [1518, 260] width 22 height 22
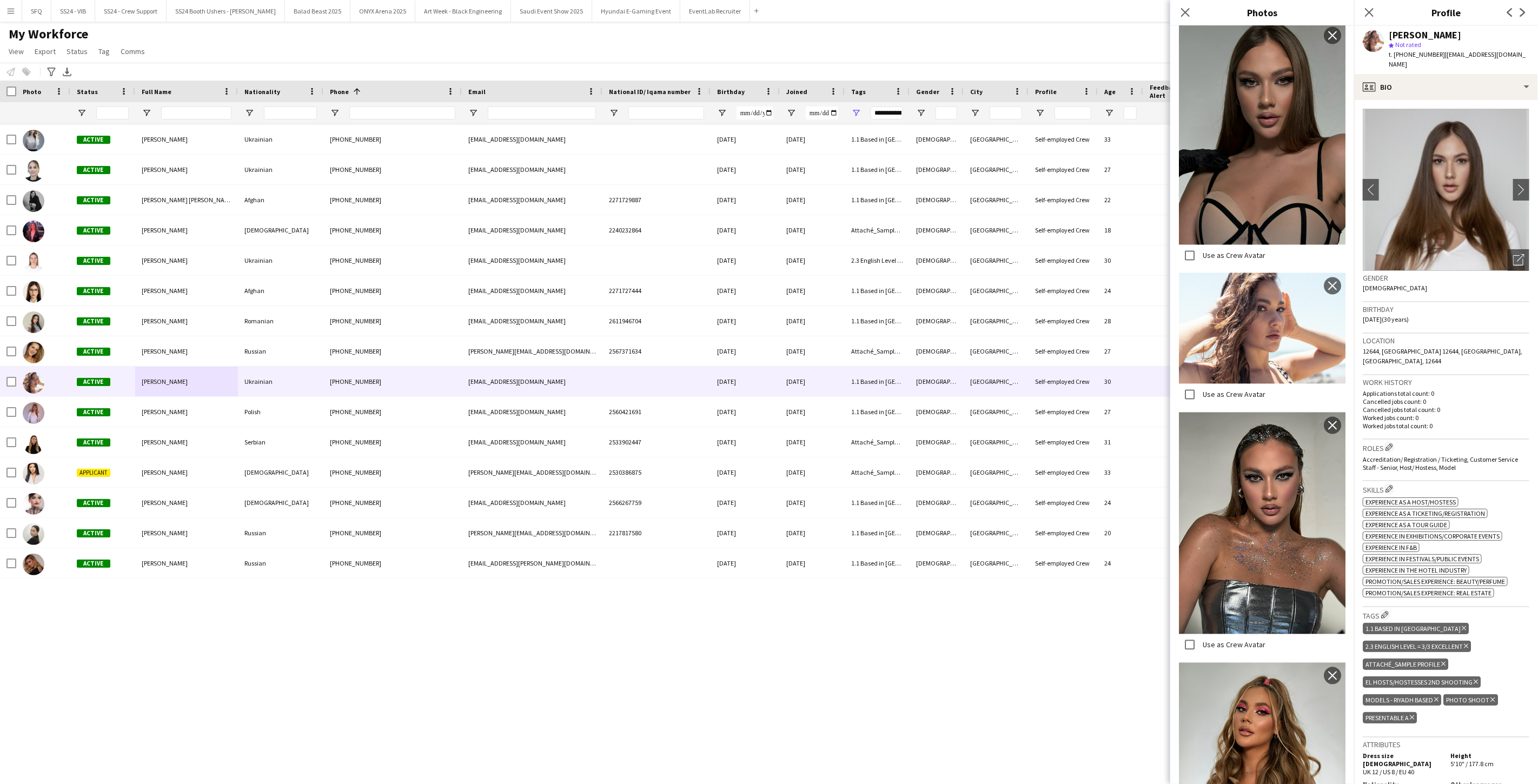
scroll to position [1595, 0]
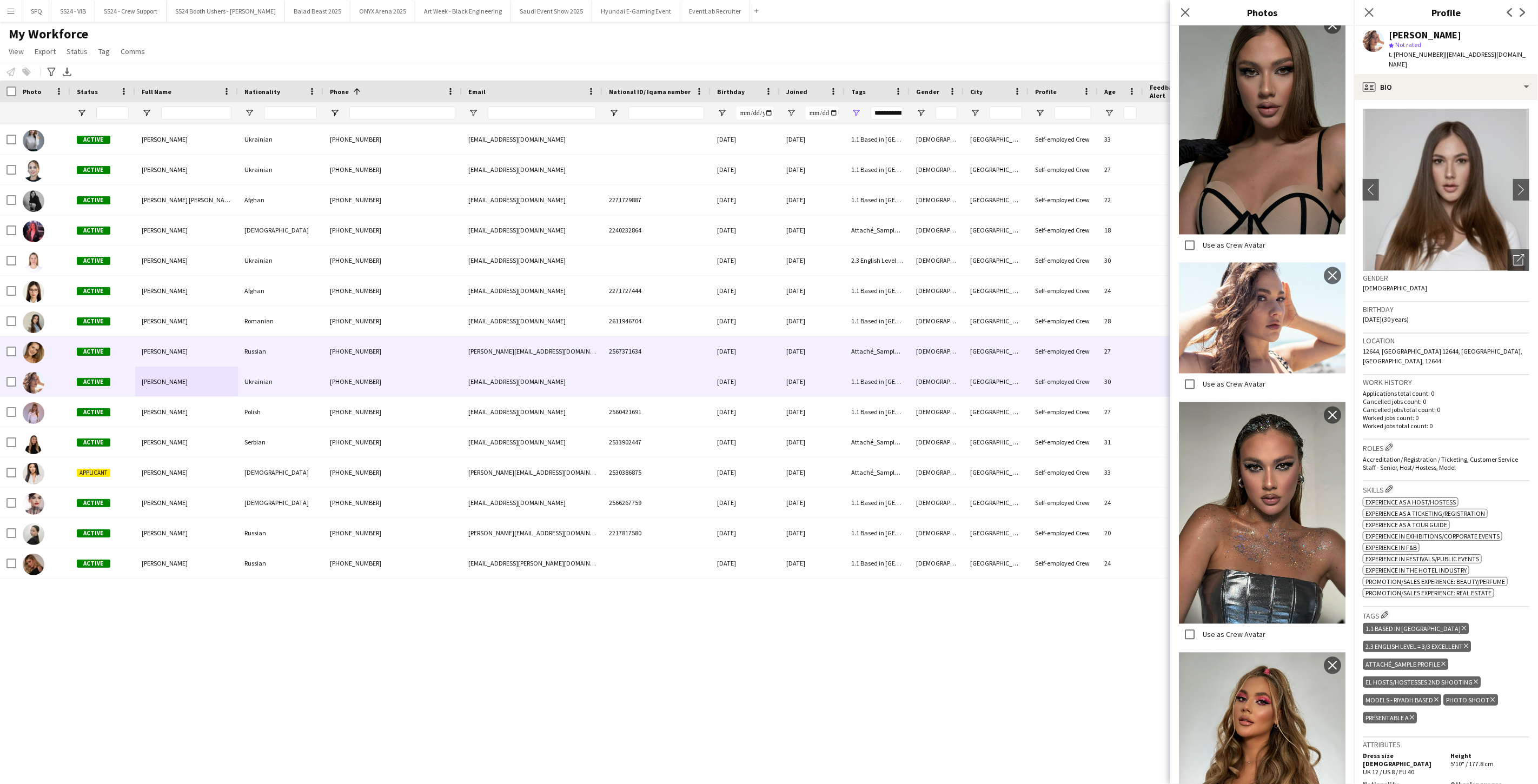
click at [130, 350] on div "Active" at bounding box center [102, 350] width 65 height 30
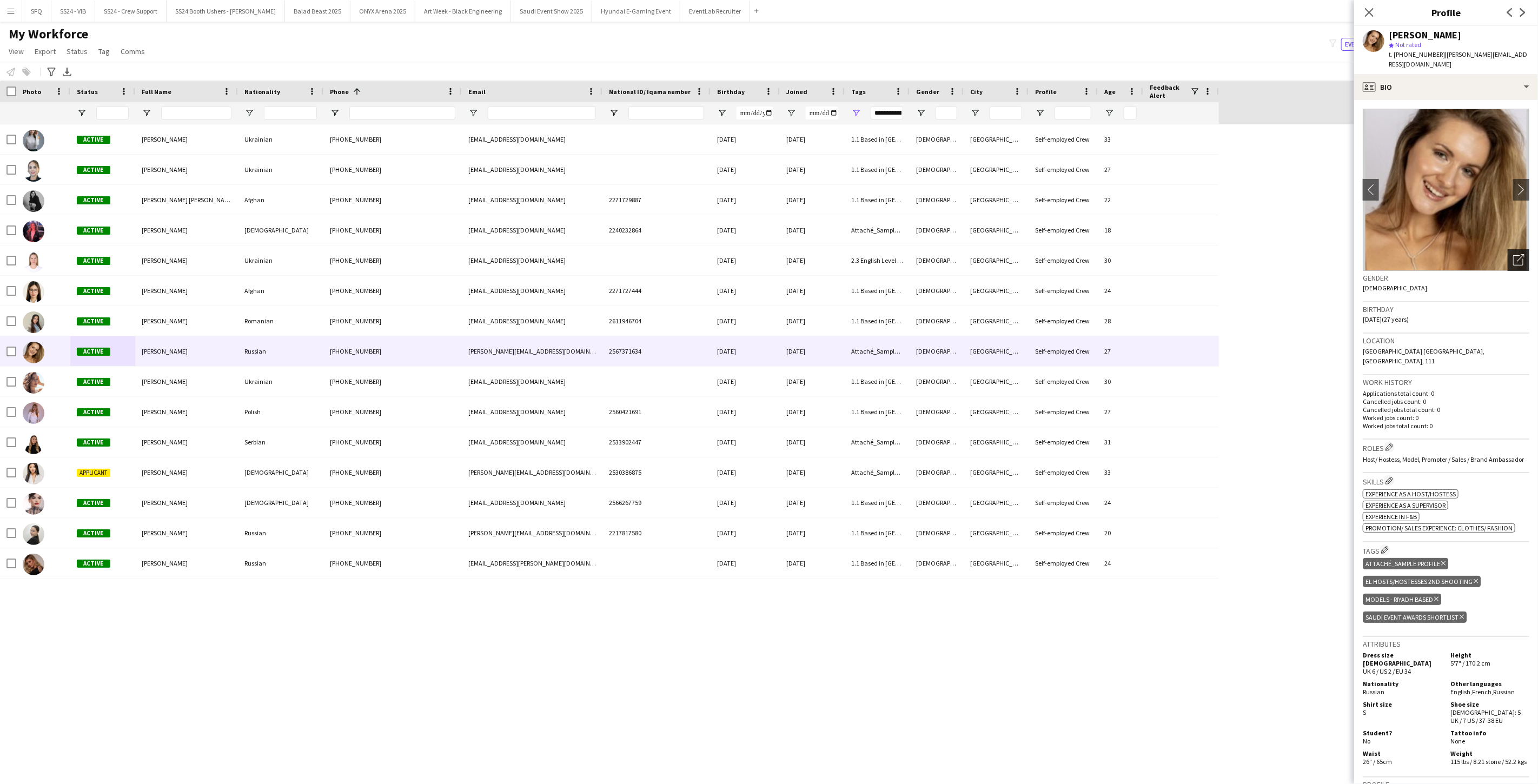
click at [1507, 251] on div "Open photos pop-in" at bounding box center [1518, 260] width 22 height 22
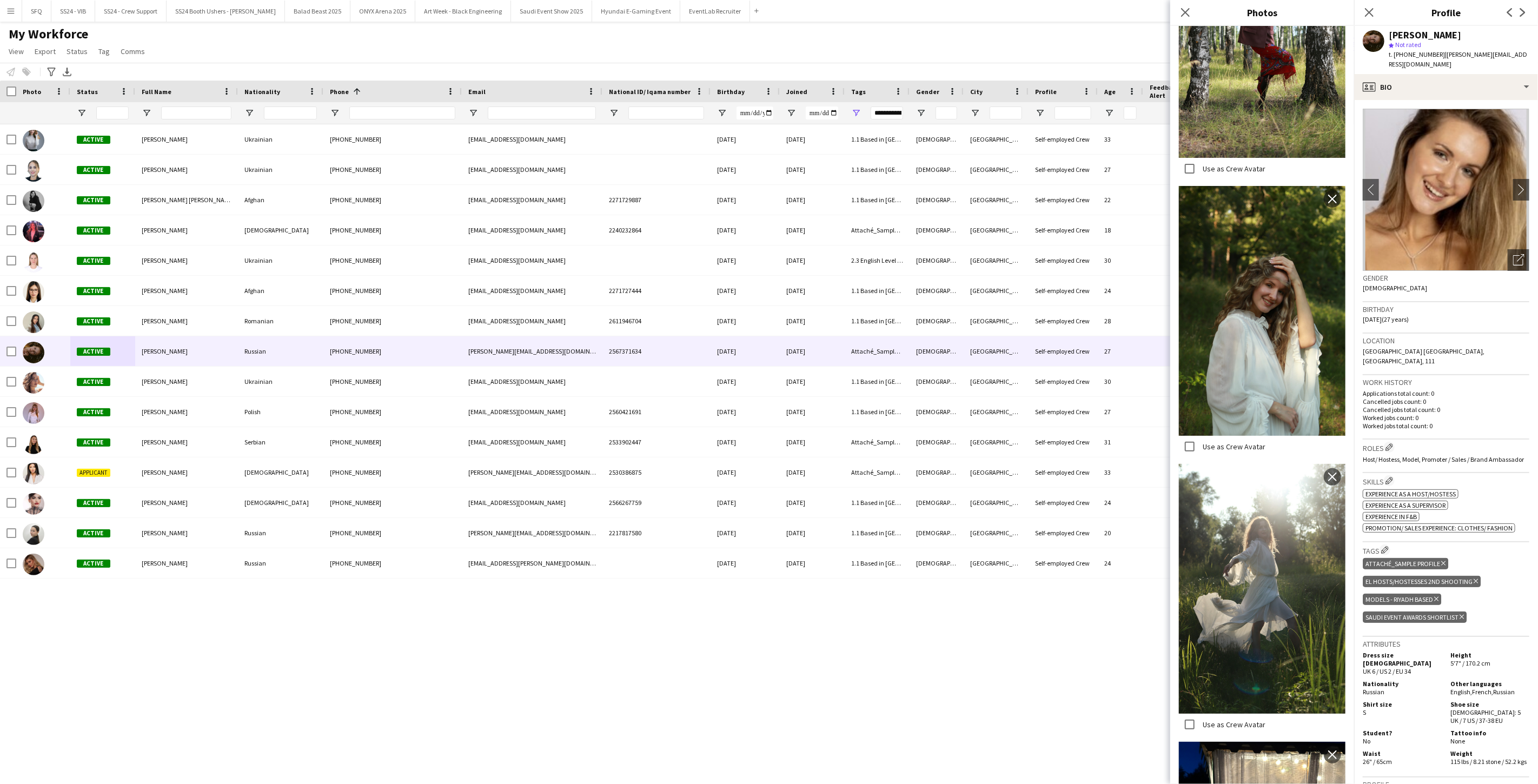
scroll to position [3727, 0]
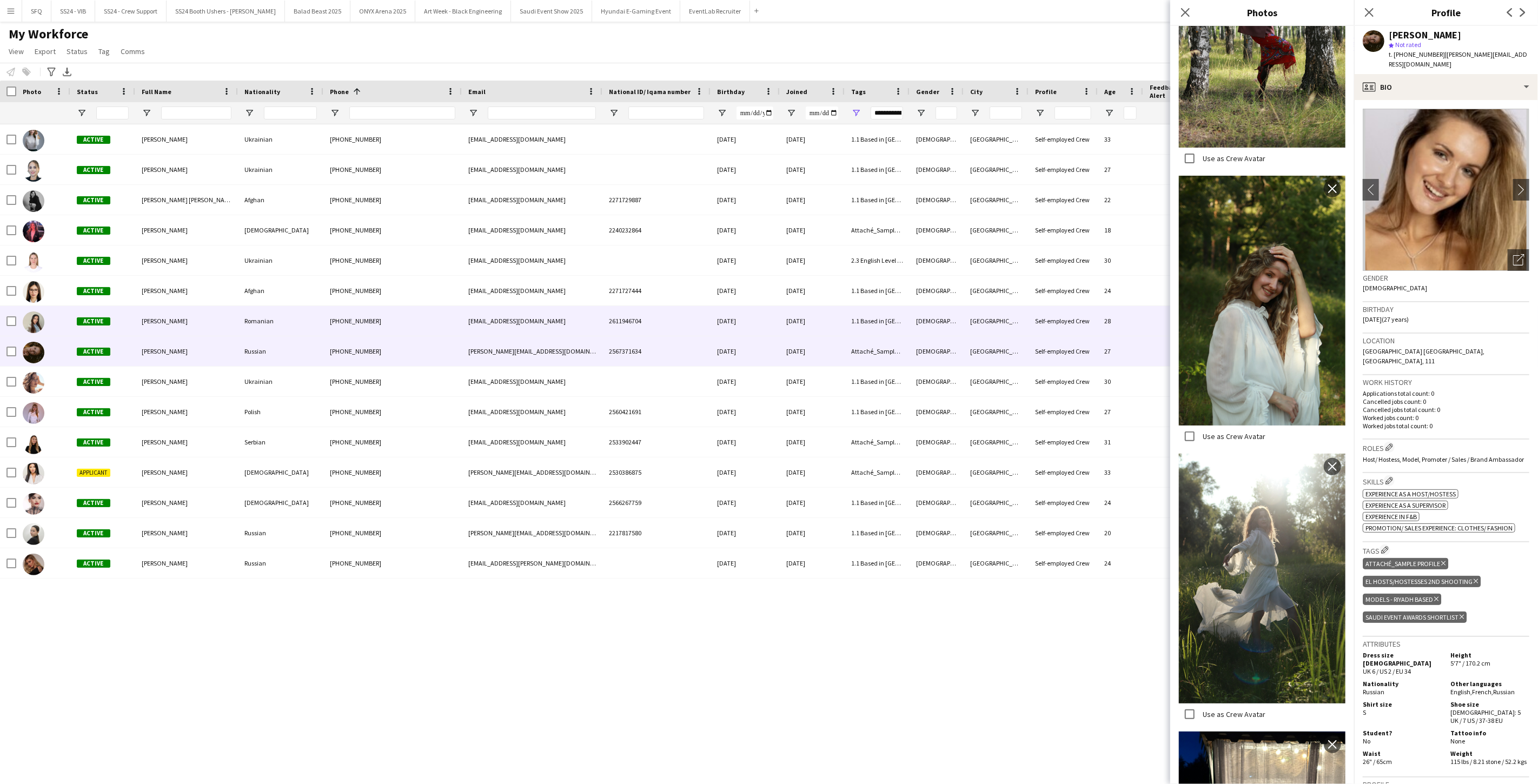
click at [133, 323] on div "Active" at bounding box center [102, 320] width 65 height 30
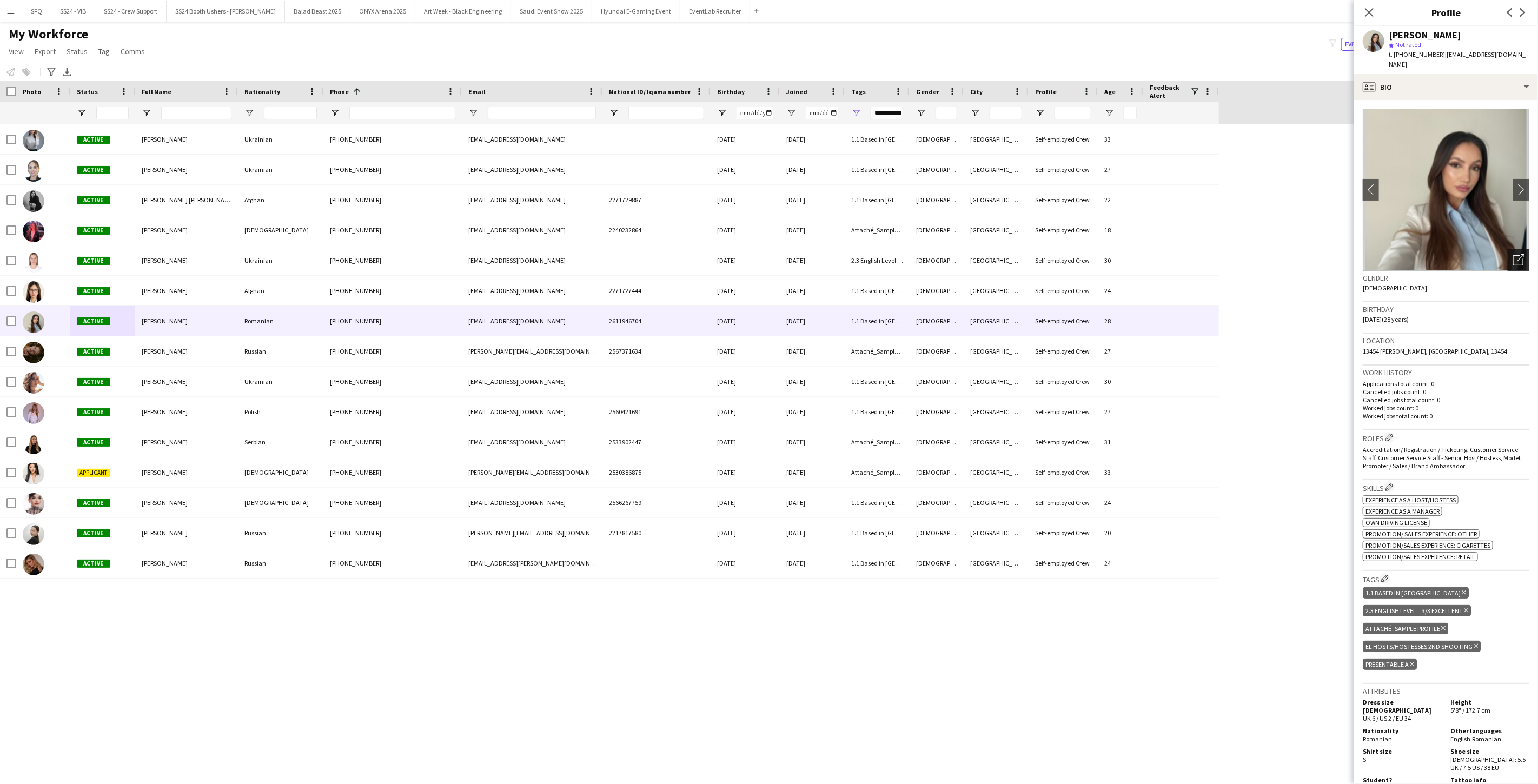
click at [1513, 258] on icon "Open photos pop-in" at bounding box center [1519, 260] width 12 height 12
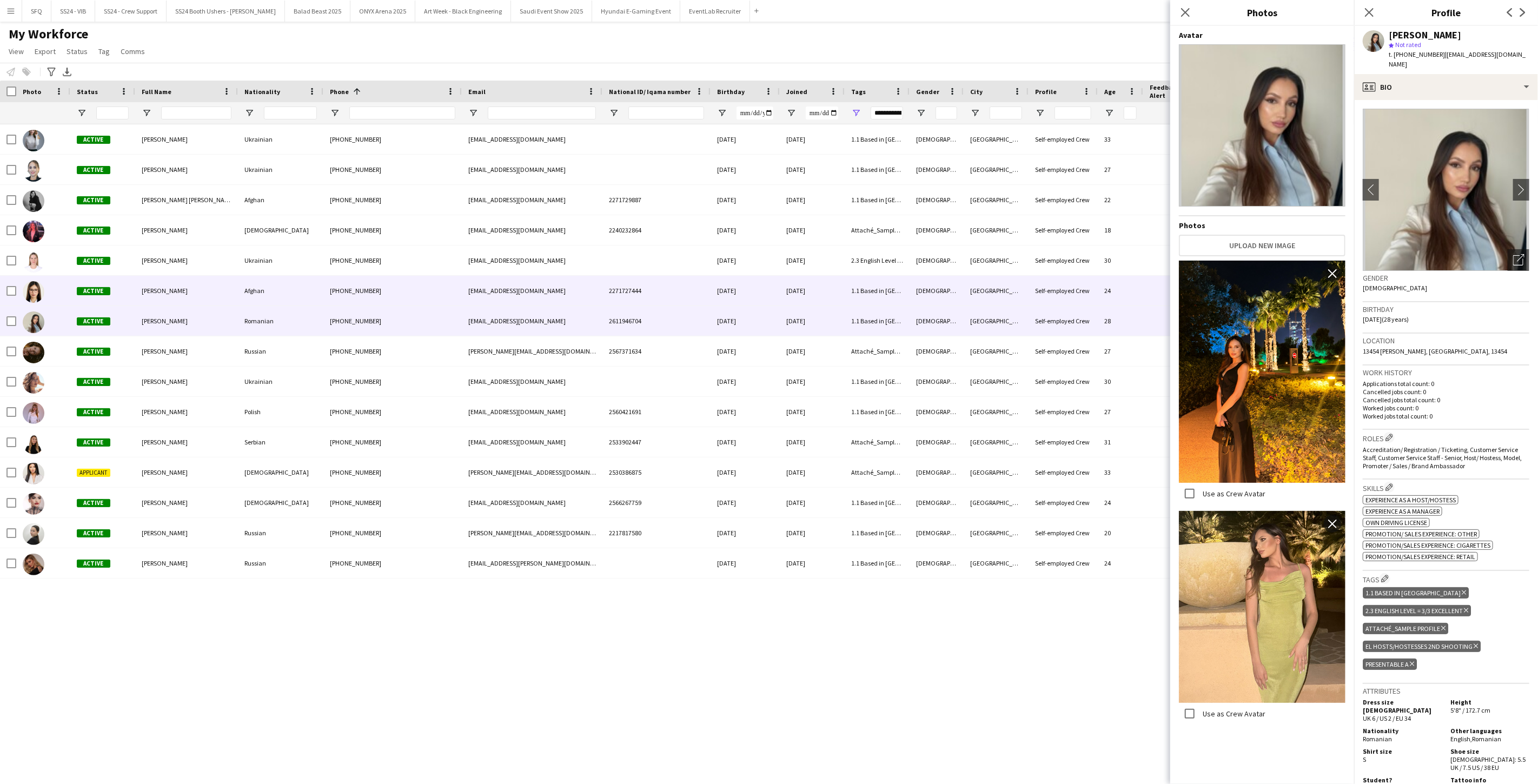
click at [29, 293] on img at bounding box center [34, 292] width 22 height 22
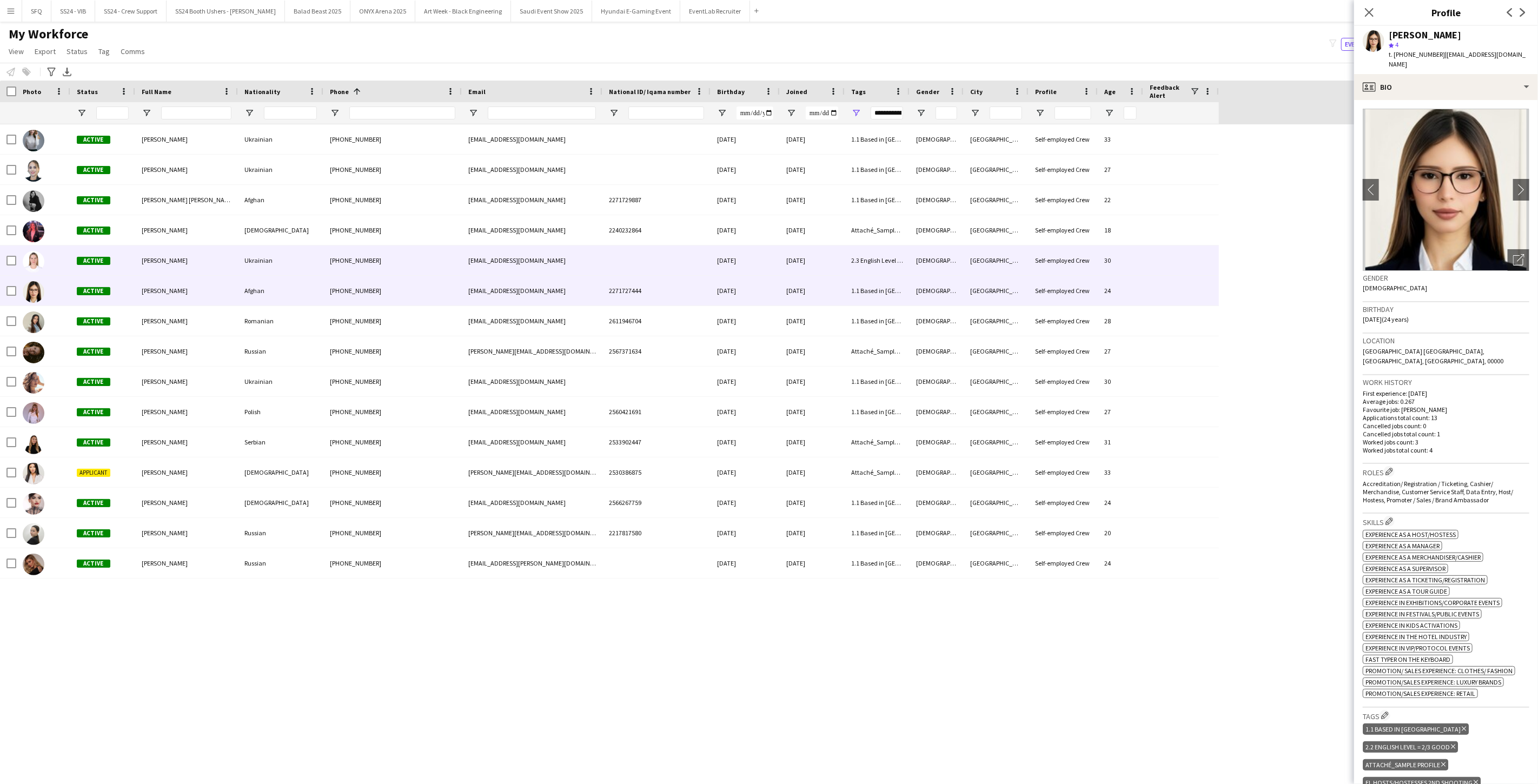
click at [79, 269] on div "Active" at bounding box center [102, 260] width 65 height 30
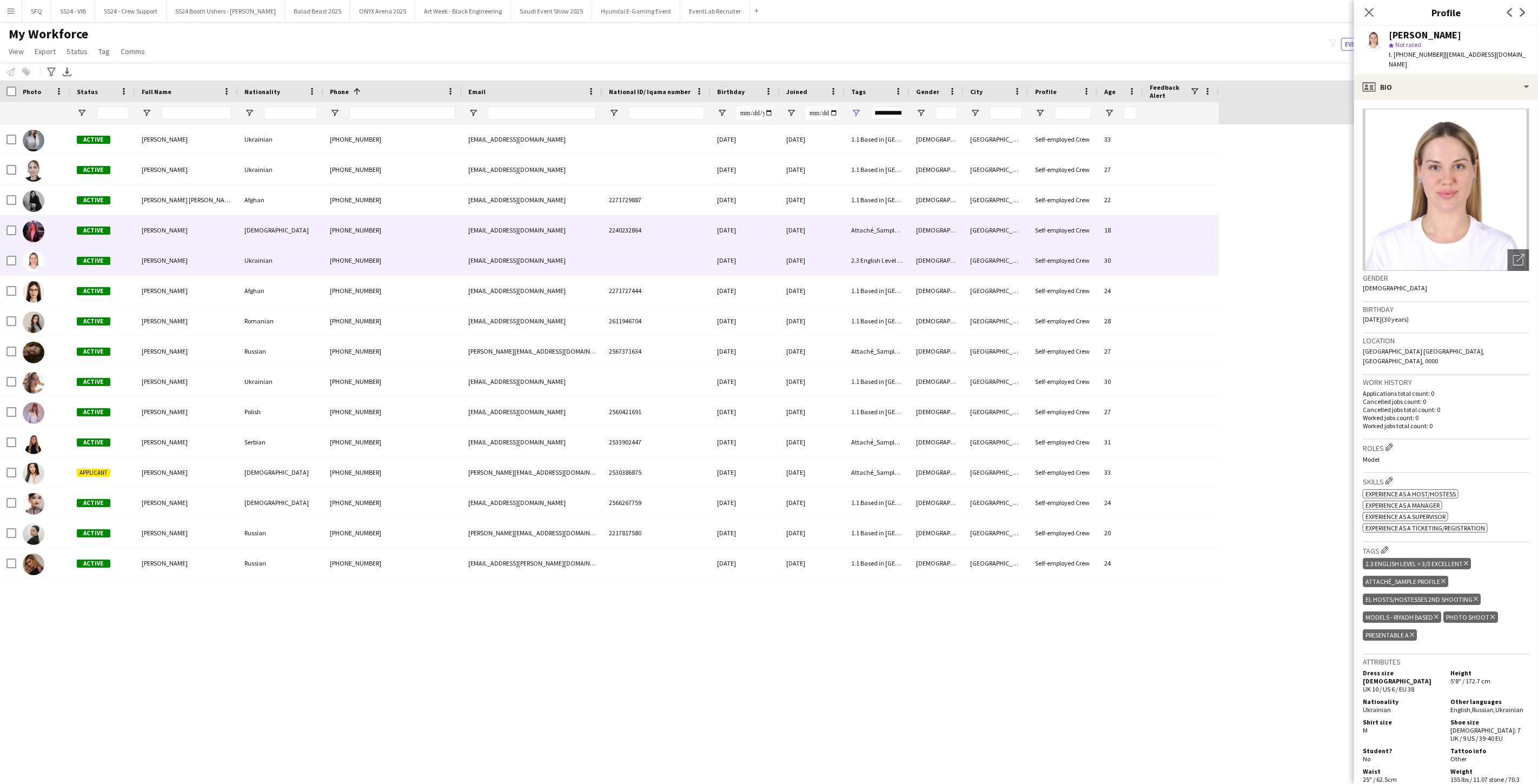
click at [105, 240] on div "Active" at bounding box center [102, 230] width 65 height 30
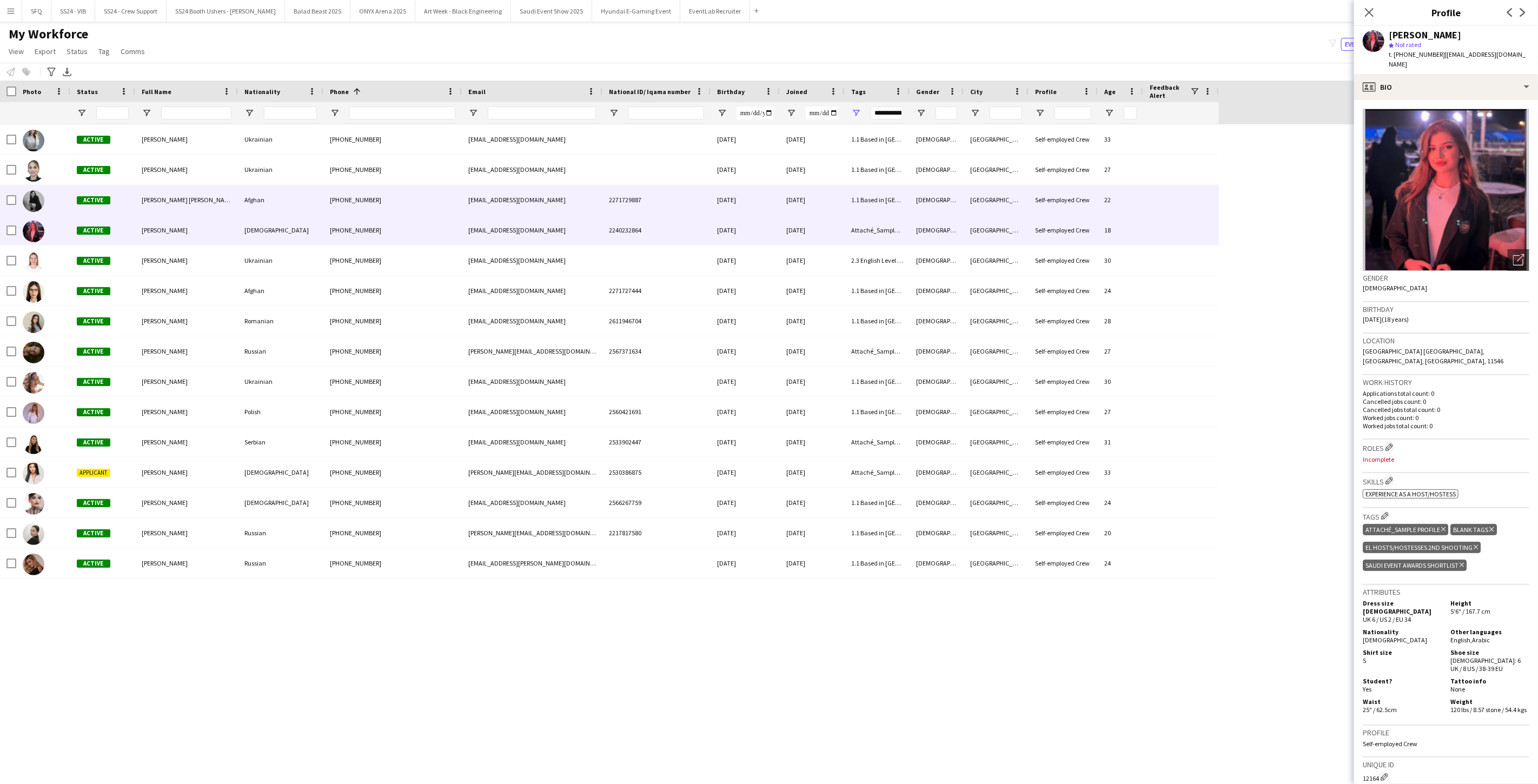
click at [139, 205] on div "Shadia Alex" at bounding box center [186, 199] width 103 height 30
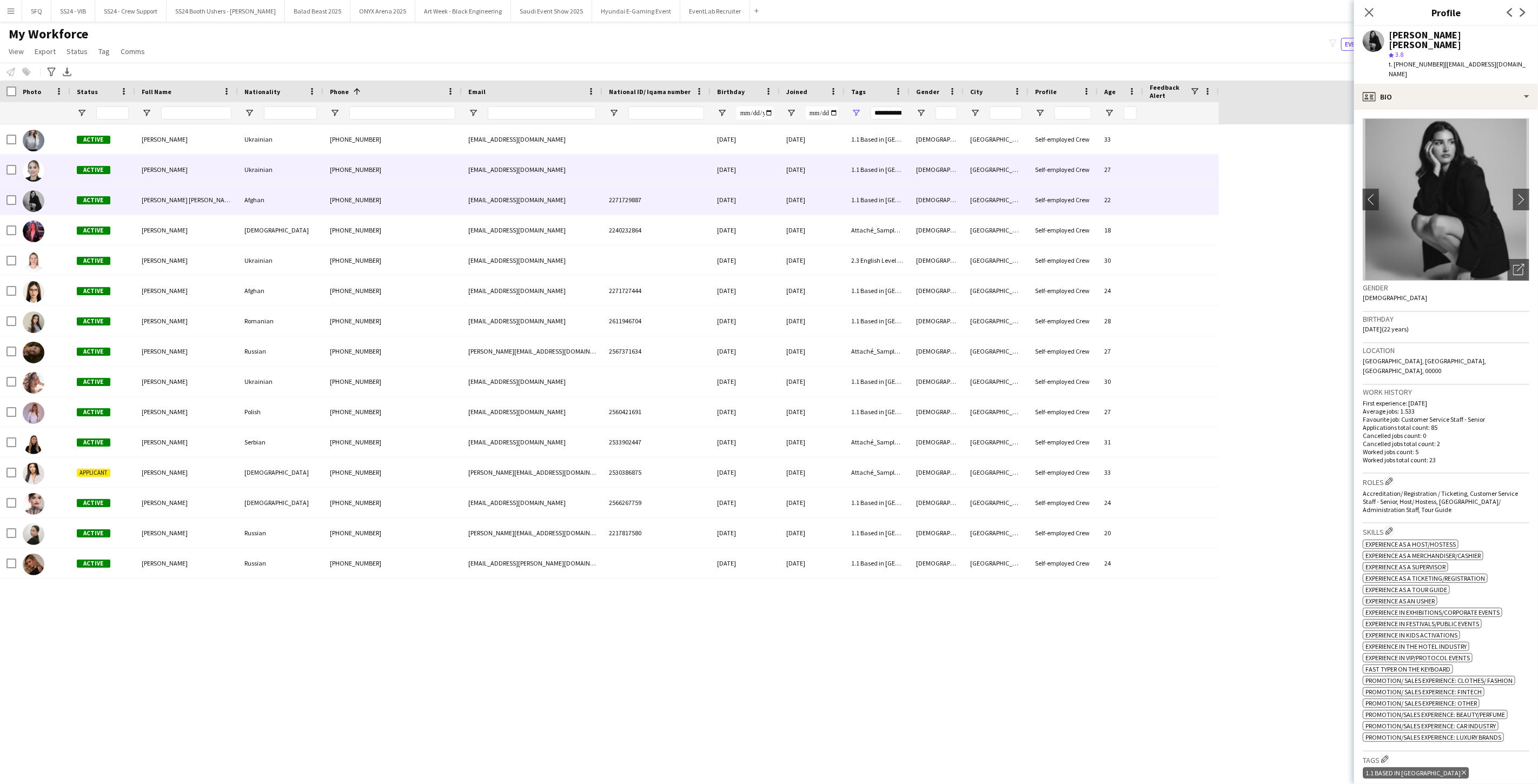
click at [142, 176] on div "Natalia Rapchynska" at bounding box center [186, 169] width 103 height 30
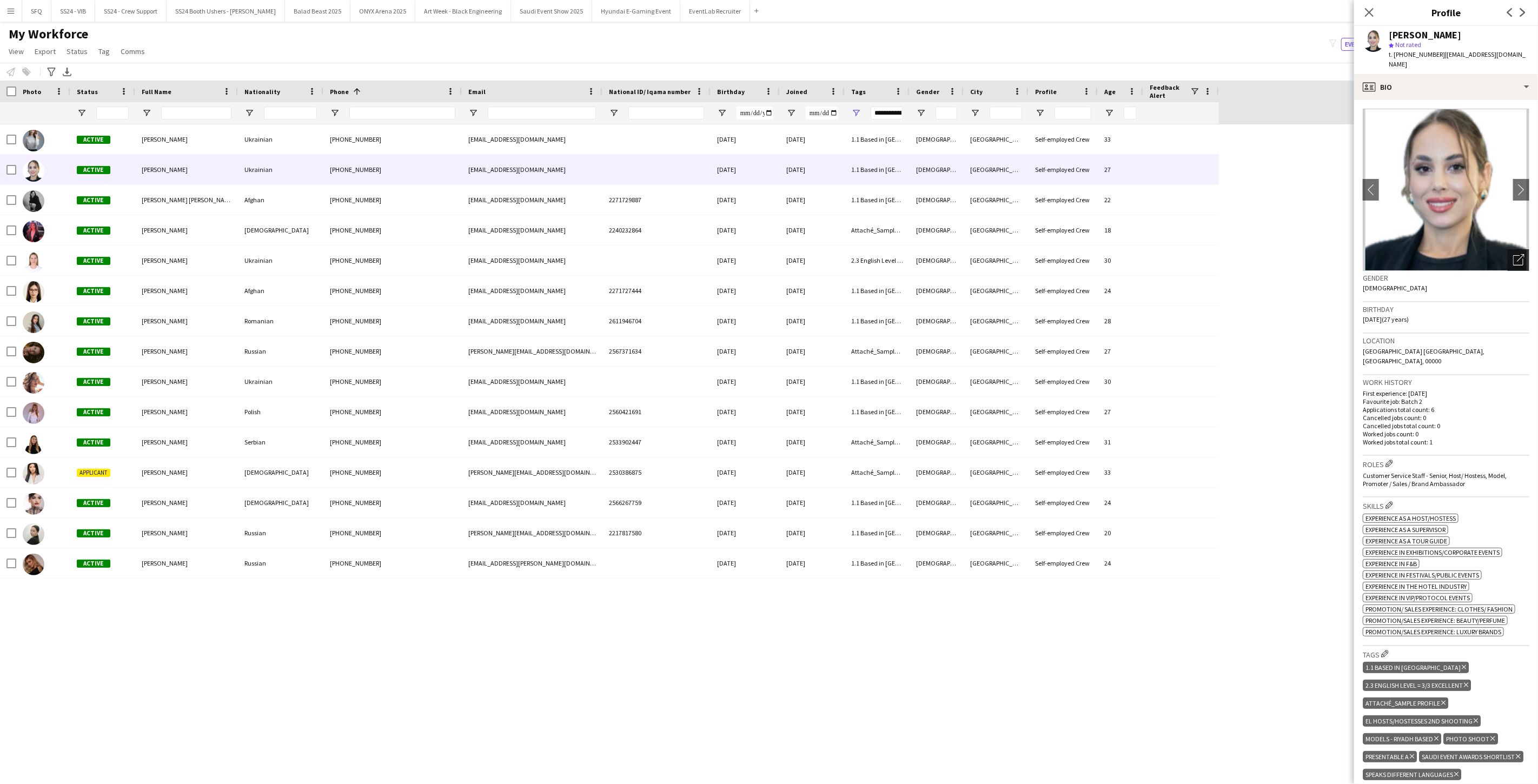
click at [1513, 254] on icon "Open photos pop-in" at bounding box center [1519, 260] width 12 height 12
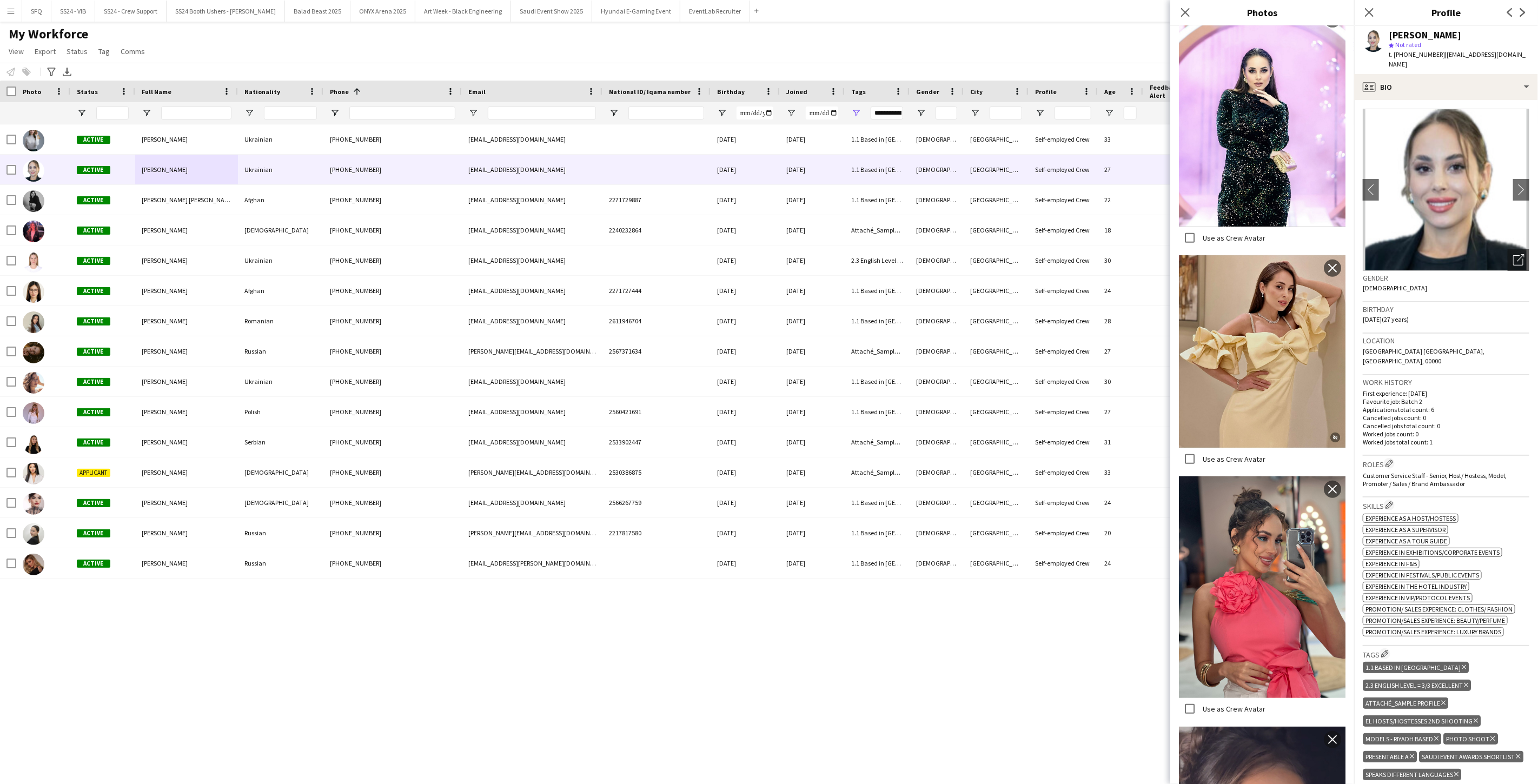
scroll to position [540, 0]
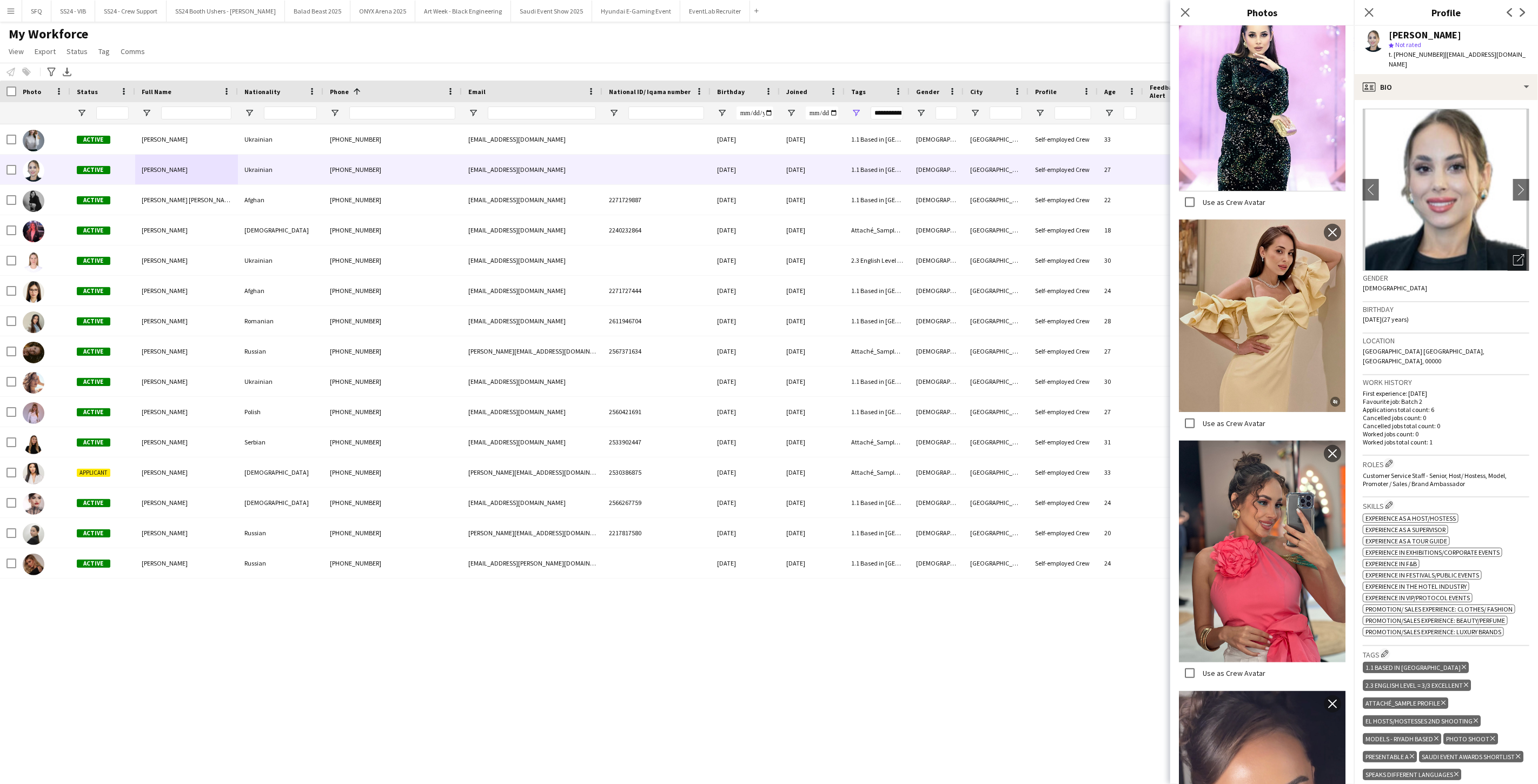
click at [1260, 412] on div "Use as Crew Avatar" at bounding box center [1222, 423] width 86 height 22
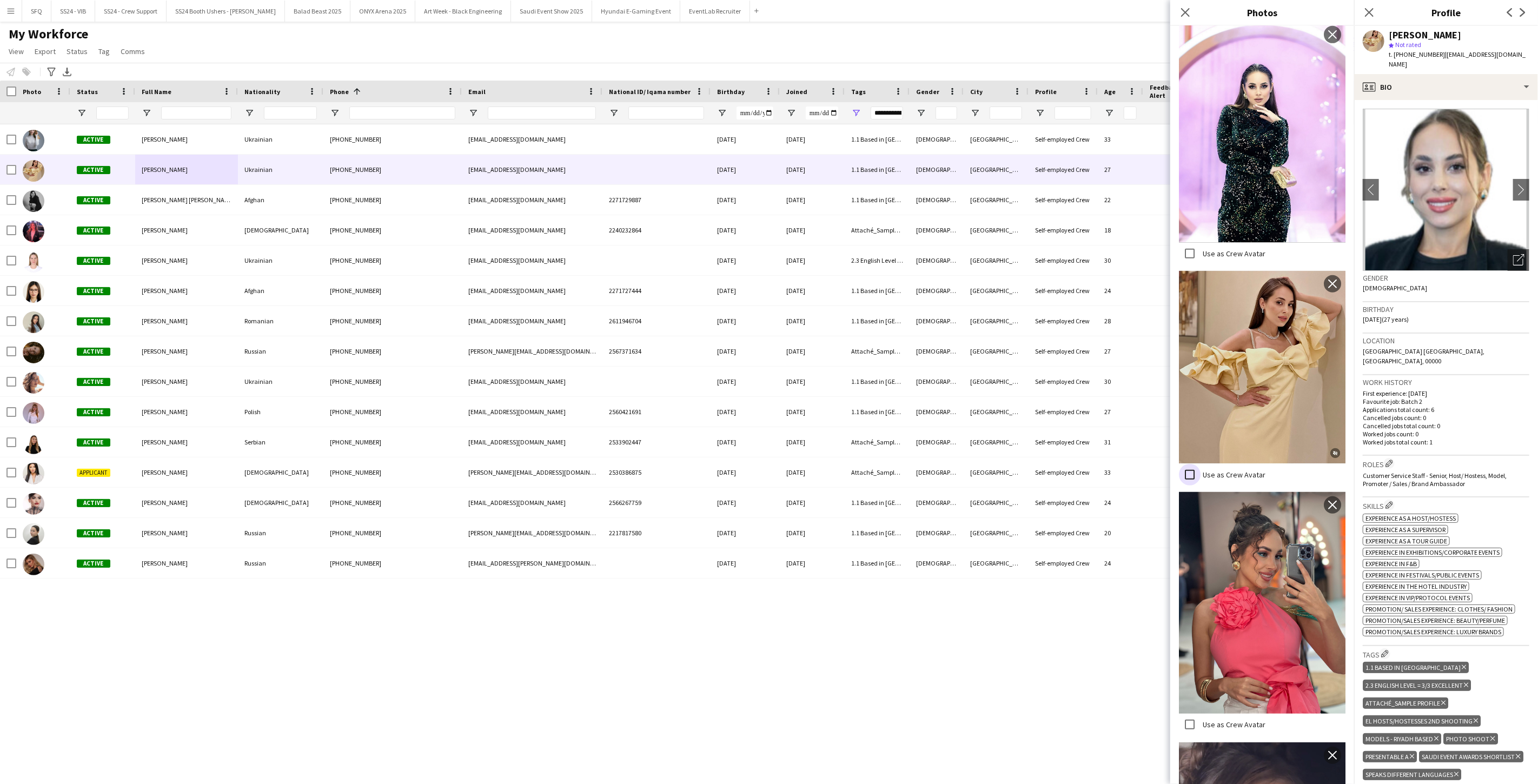
scroll to position [425, 0]
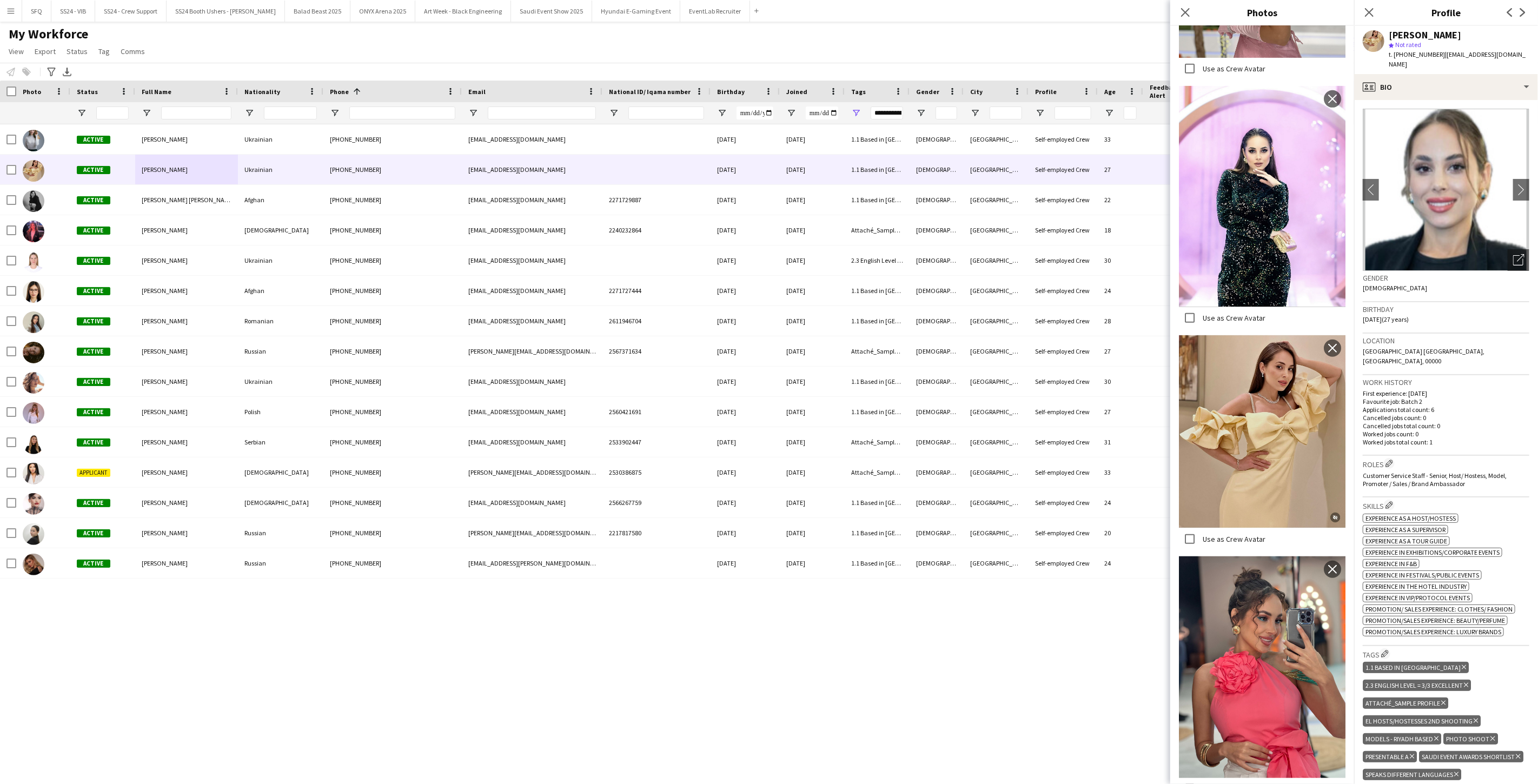
click at [1209, 534] on label "Use as Crew Avatar" at bounding box center [1233, 538] width 65 height 9
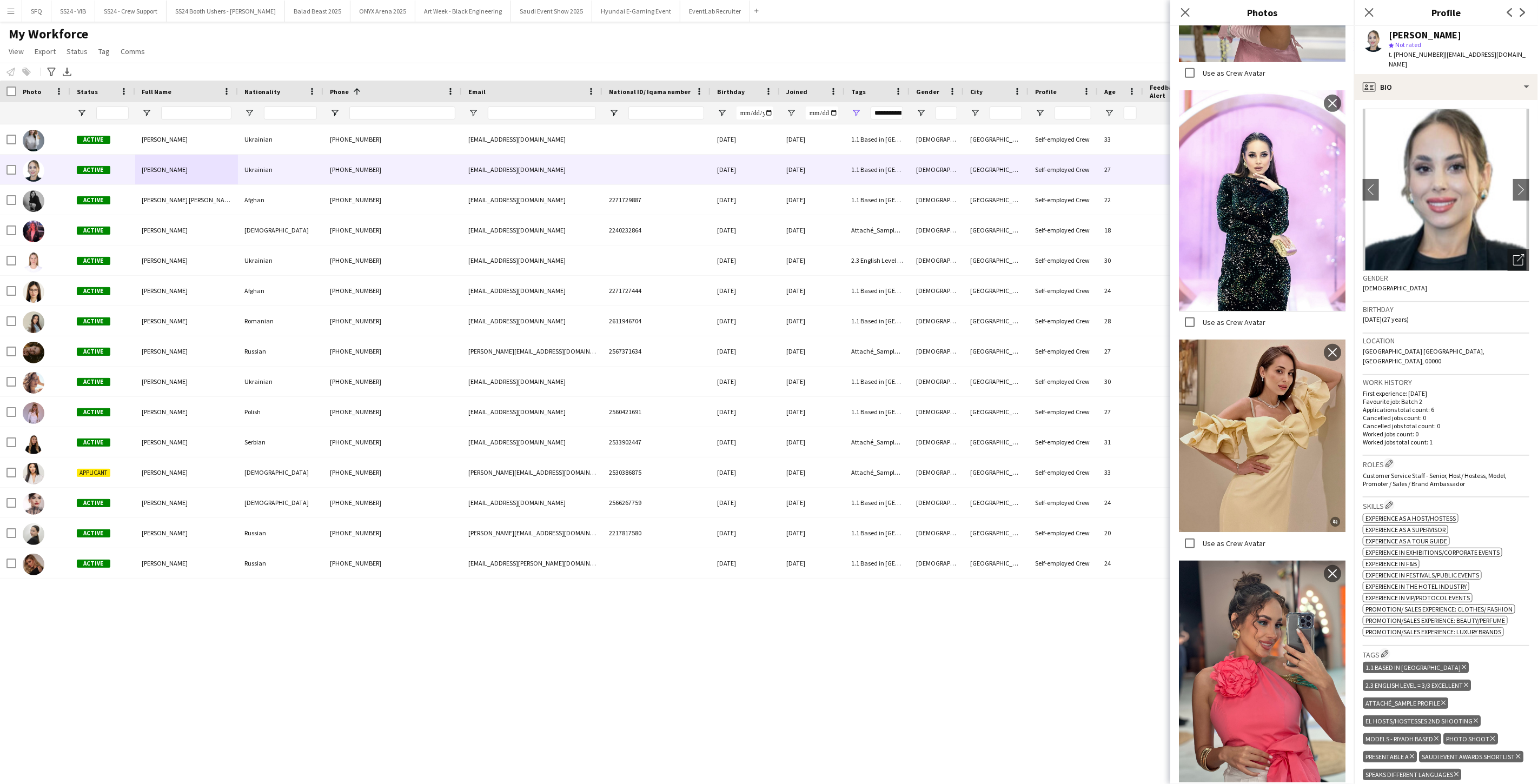
click at [1210, 538] on label "Use as Crew Avatar" at bounding box center [1233, 542] width 65 height 9
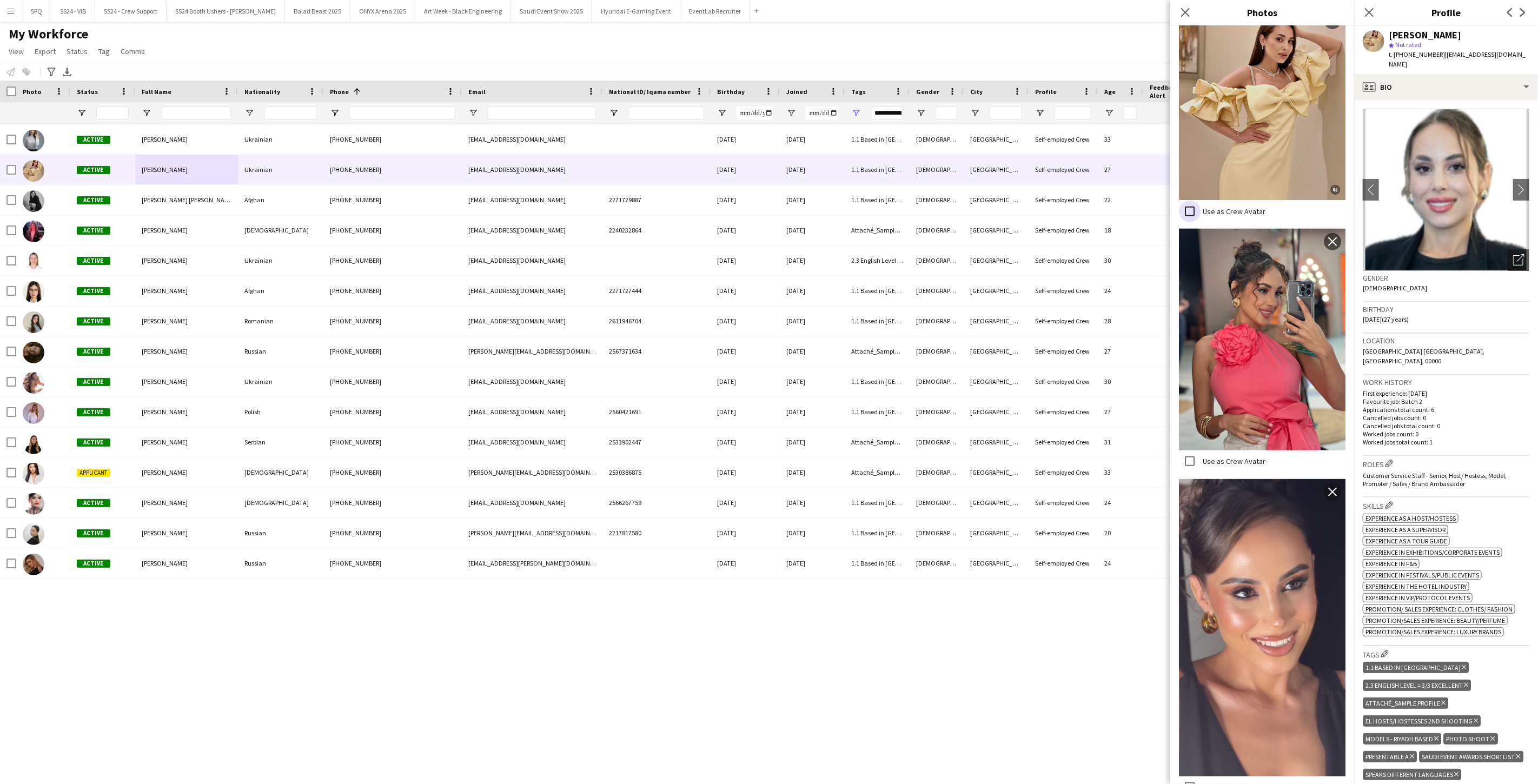
scroll to position [845, 0]
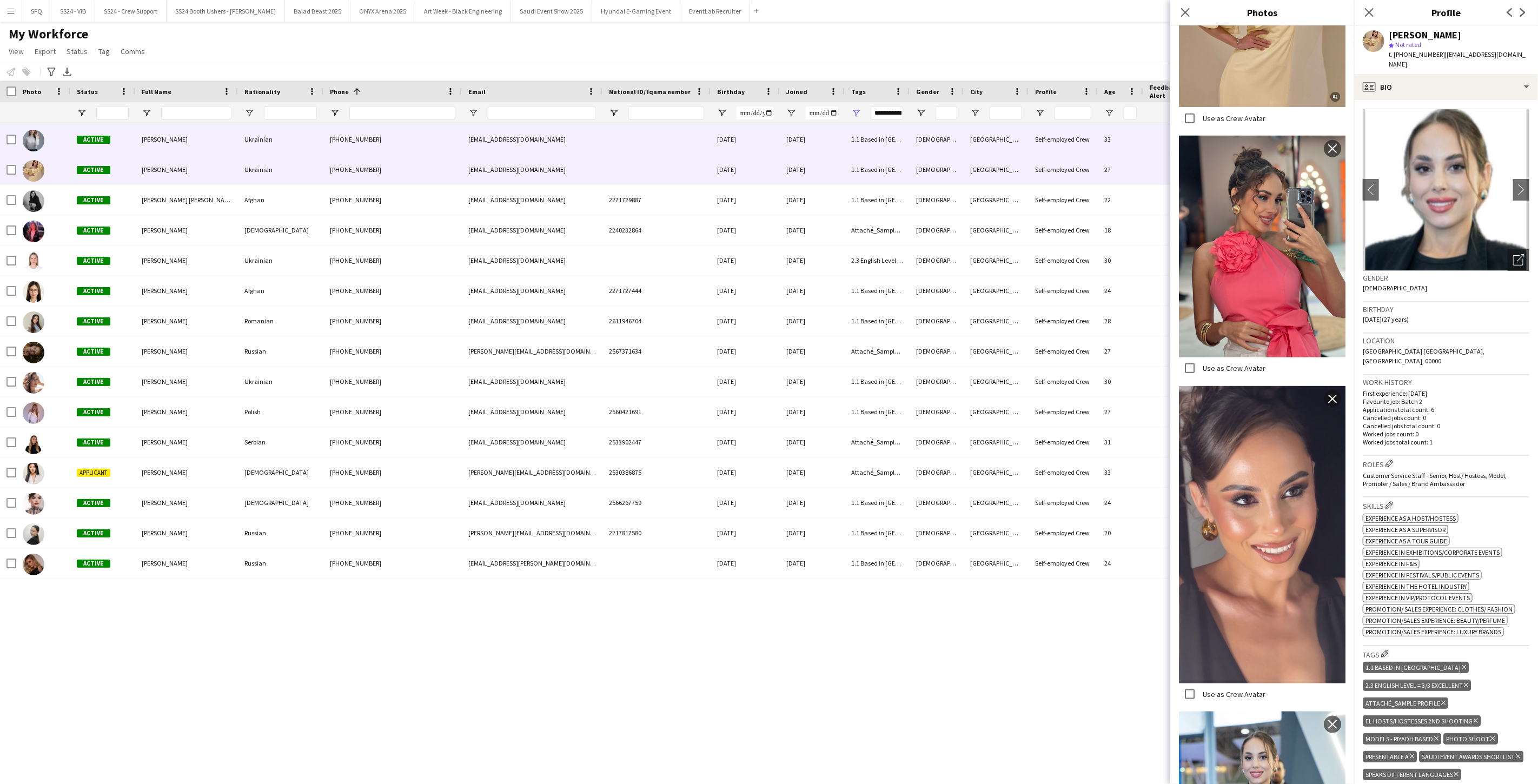
click at [184, 147] on div "Iryna Hrytsyna" at bounding box center [186, 139] width 103 height 30
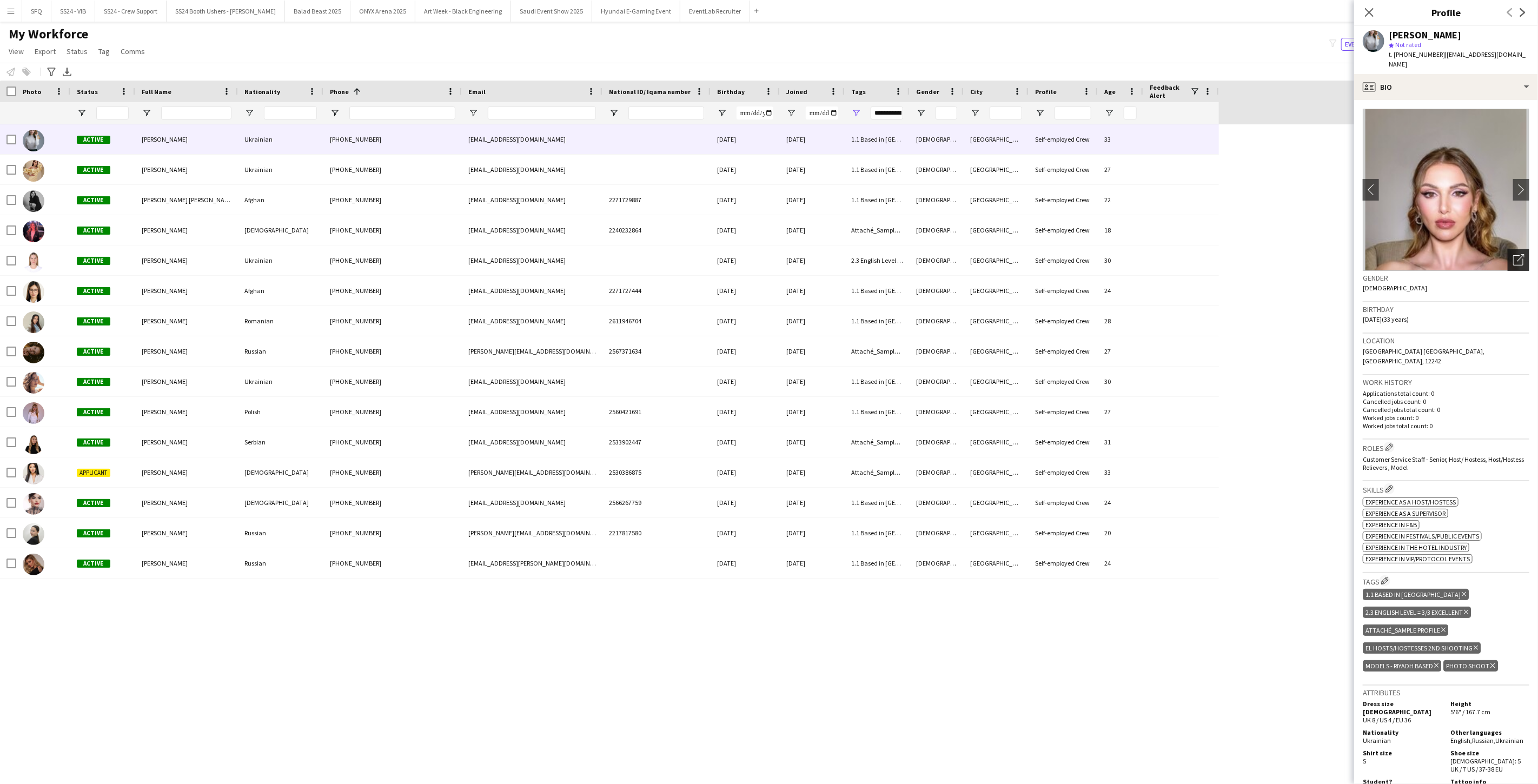
click at [1513, 254] on icon "Open photos pop-in" at bounding box center [1519, 260] width 12 height 12
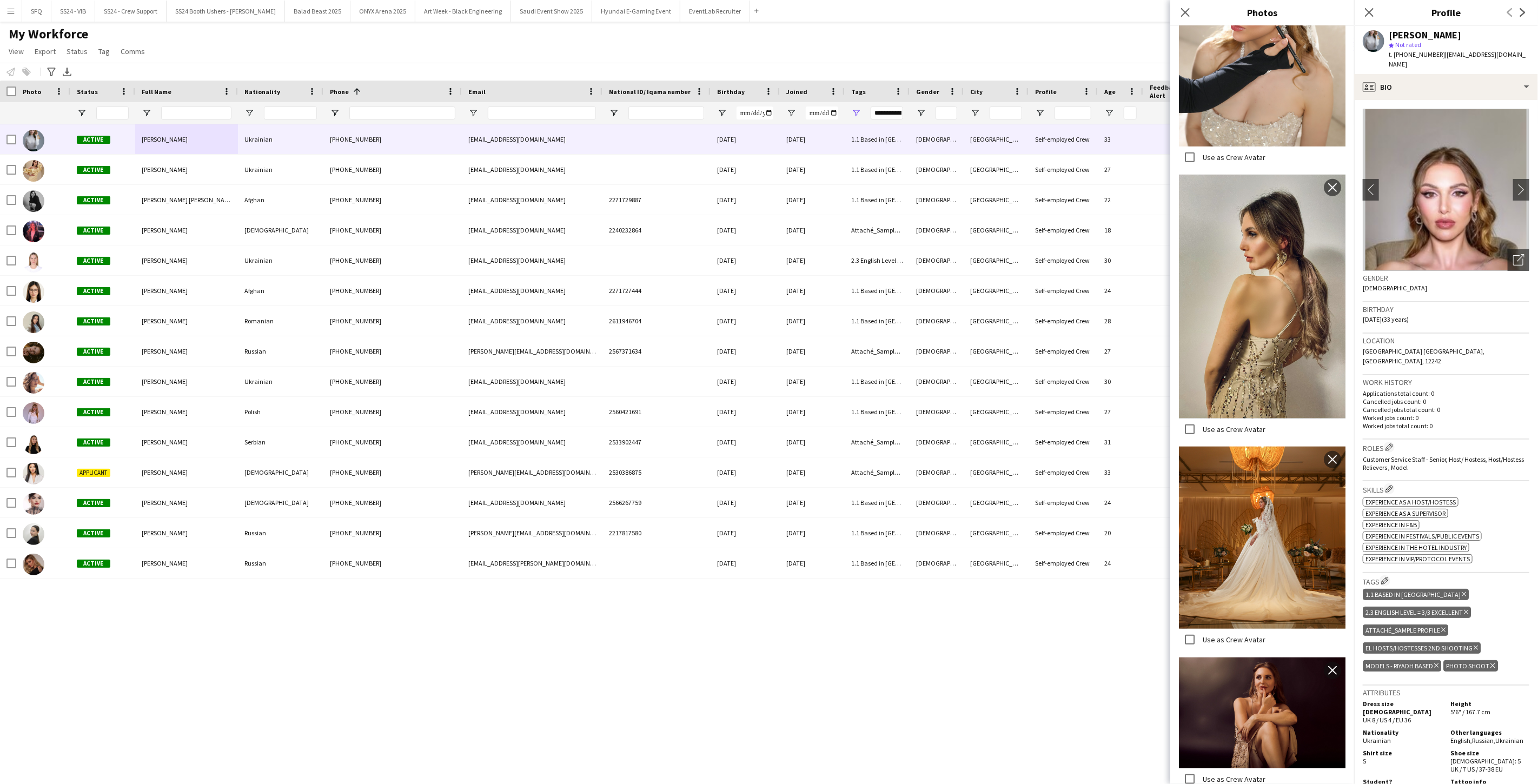
scroll to position [840, 0]
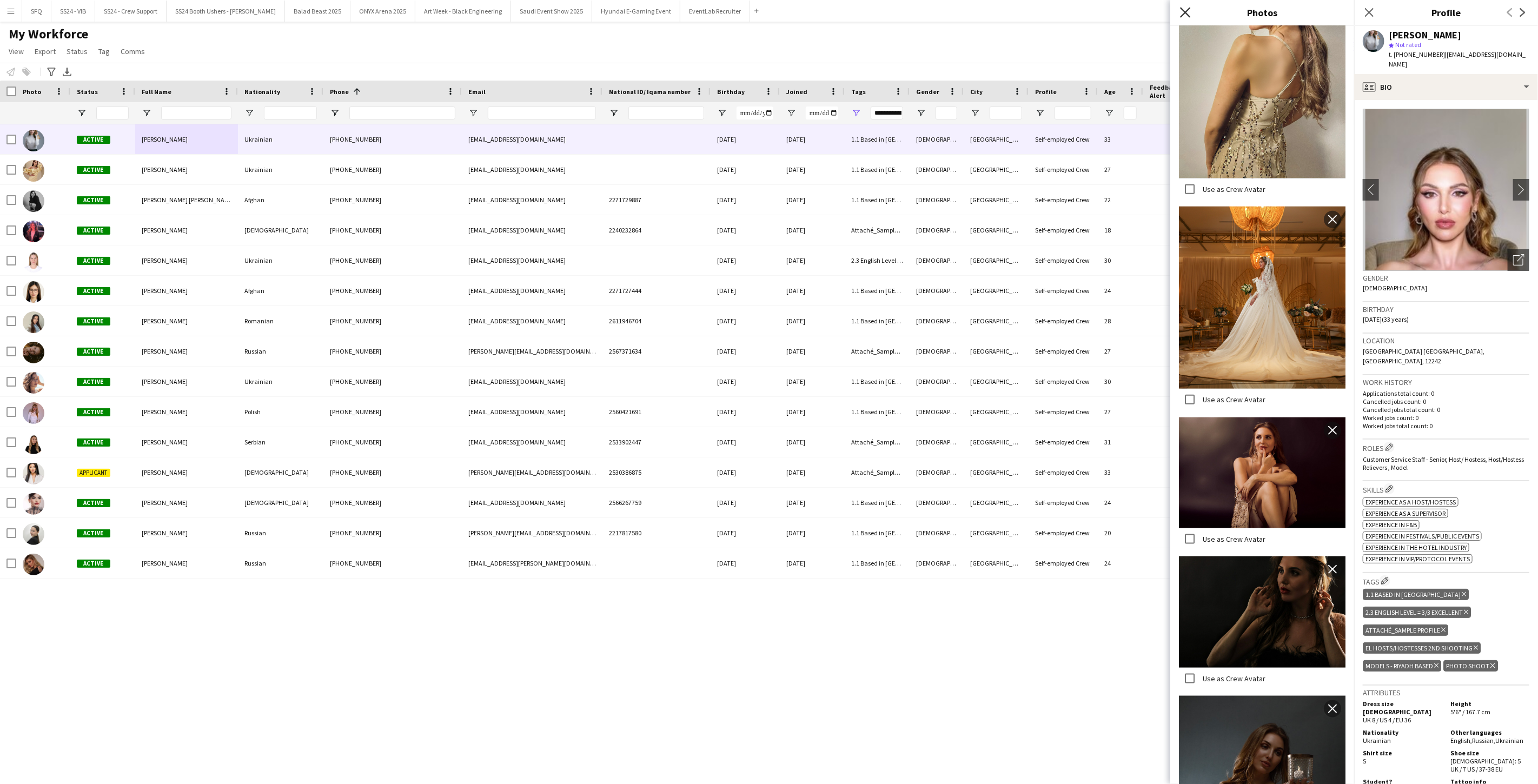
click at [1187, 16] on icon "Close pop-in" at bounding box center [1185, 12] width 10 height 10
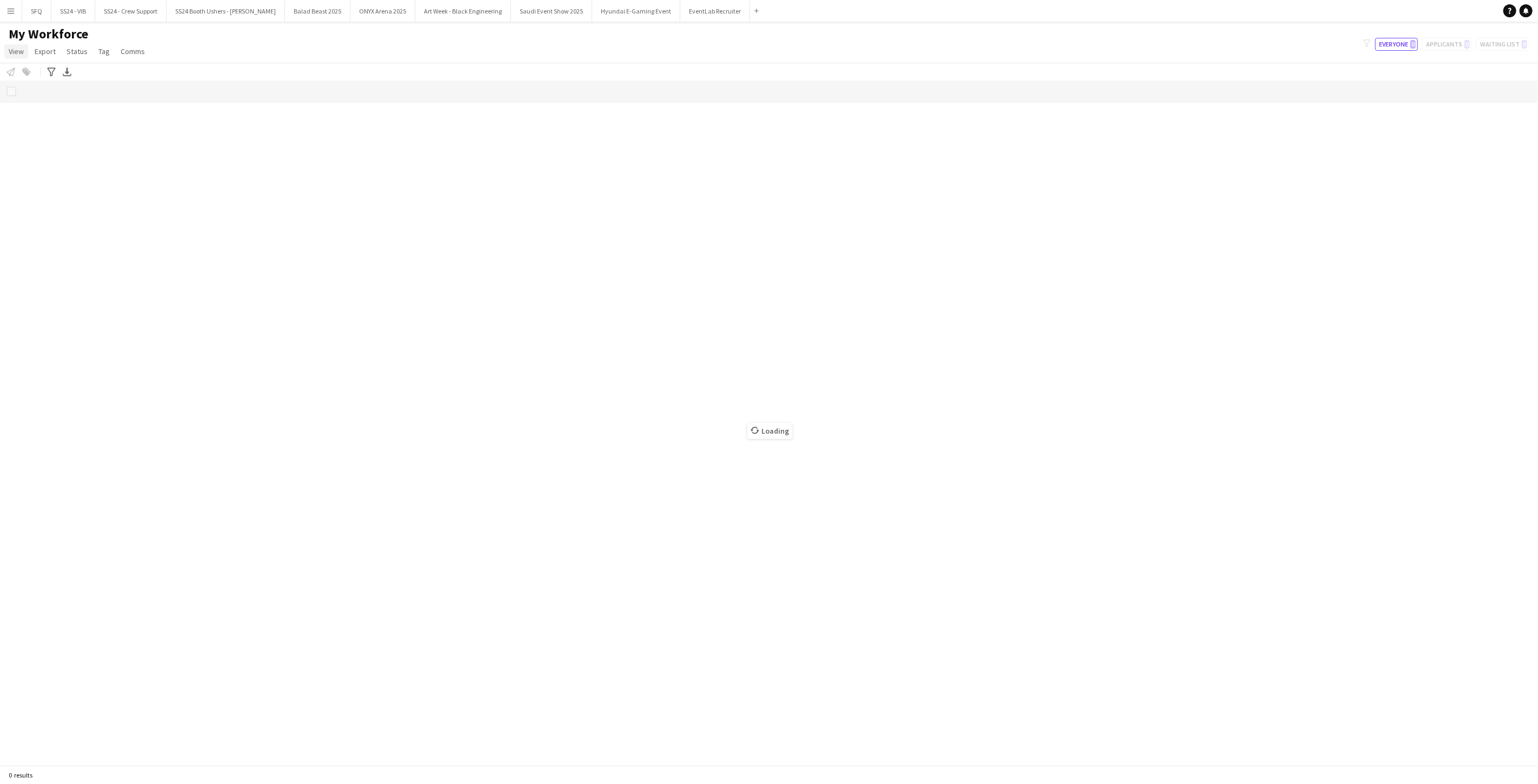
click at [18, 51] on span "View" at bounding box center [16, 51] width 15 height 9
click at [99, 50] on span "Tag" at bounding box center [104, 51] width 12 height 9
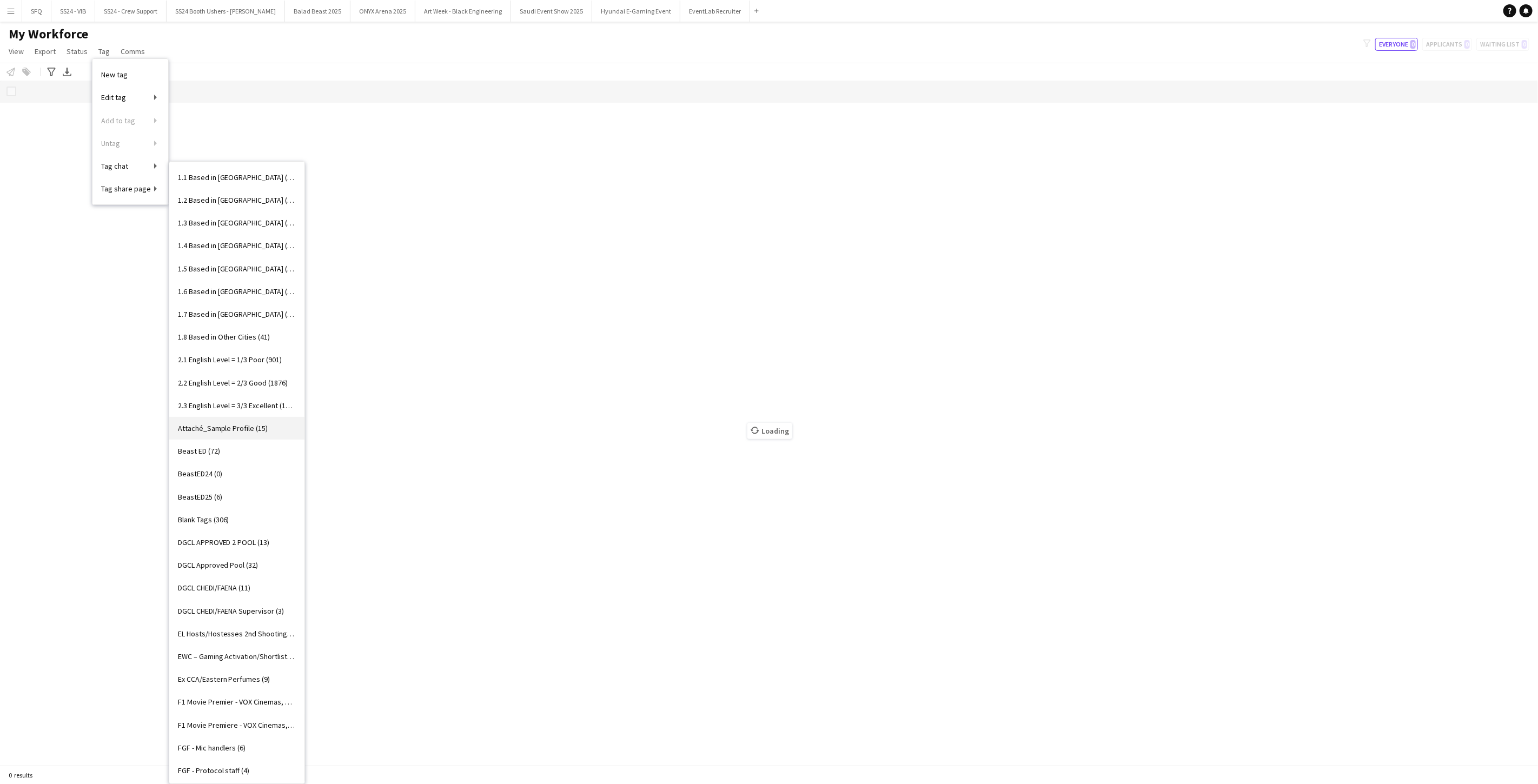
click at [217, 428] on span "Attaché_Sample Profile (15)" at bounding box center [223, 428] width 91 height 9
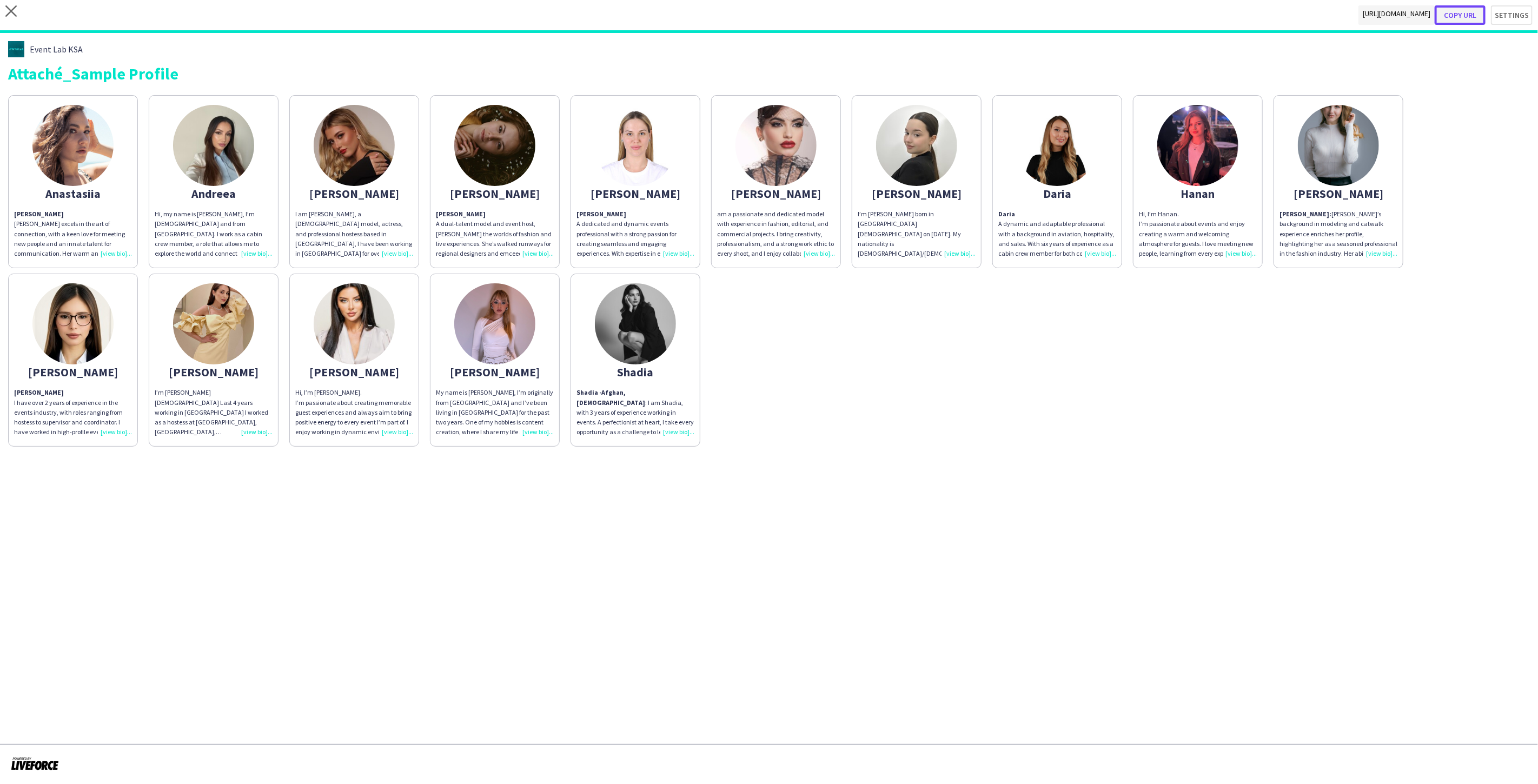
click at [1476, 18] on button "Copy url" at bounding box center [1460, 15] width 51 height 20
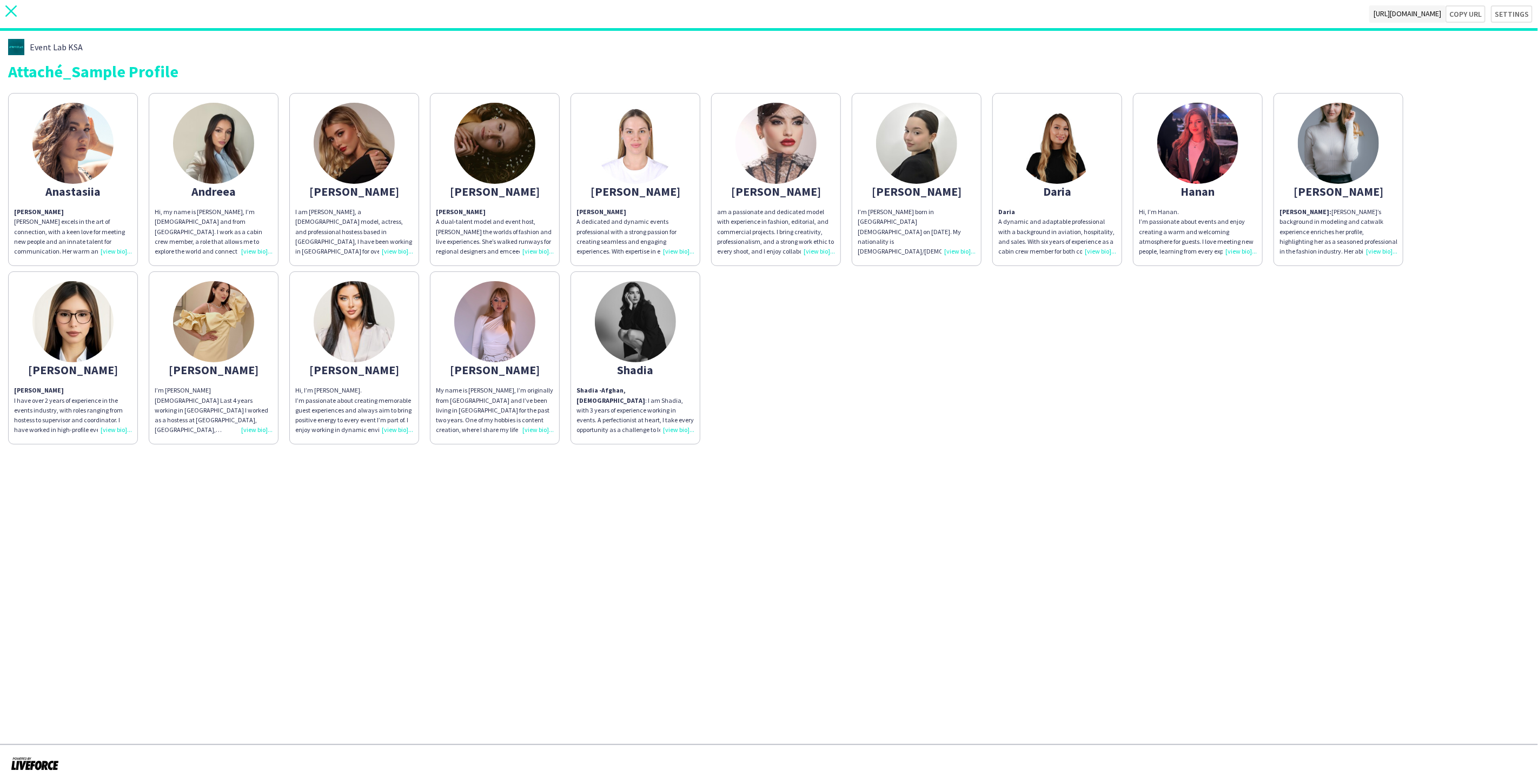
click at [15, 9] on icon "close" at bounding box center [11, 11] width 12 height 12
